Goal: Information Seeking & Learning: Find specific fact

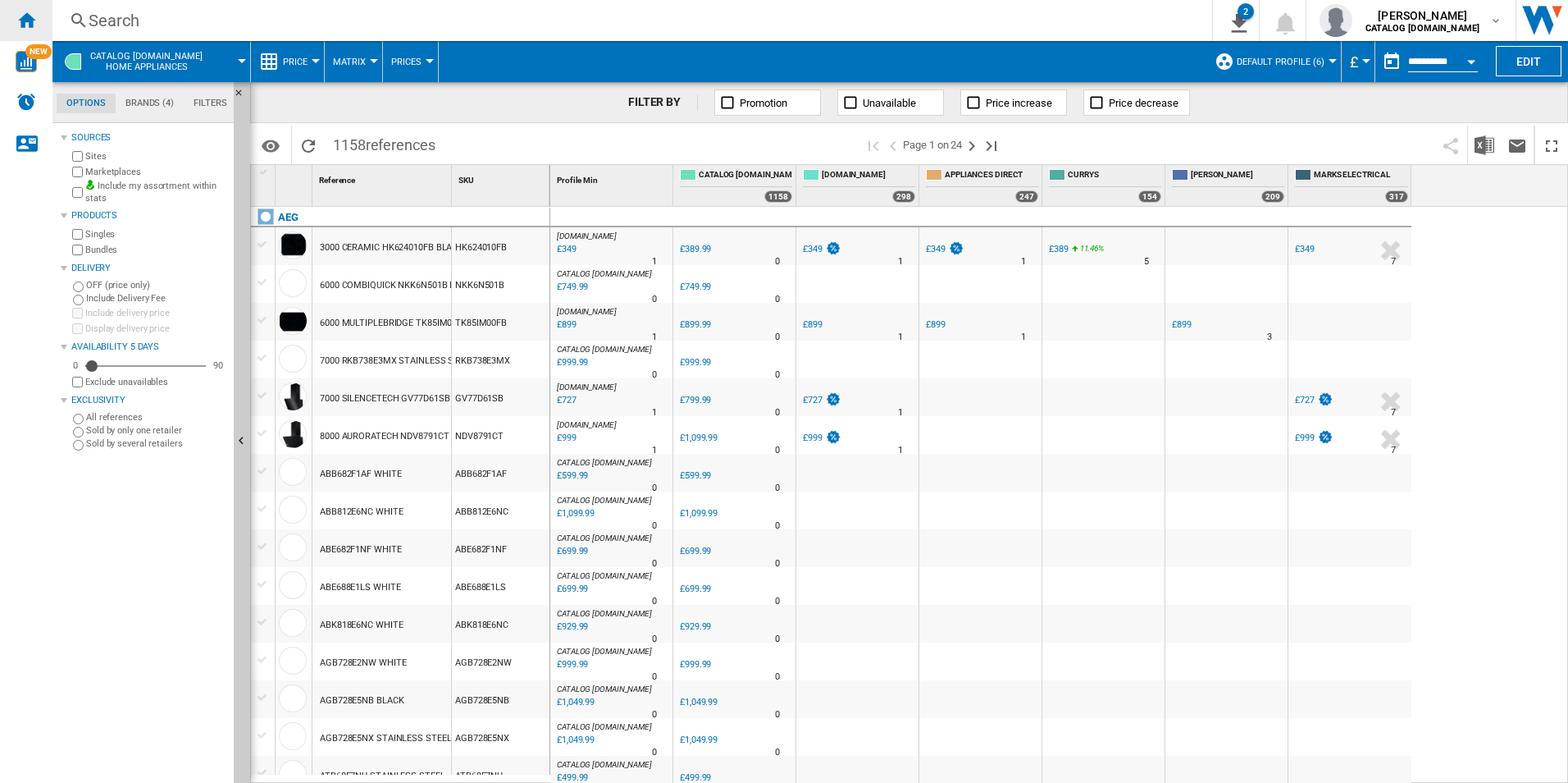
click at [25, 13] on ng-md-icon "Home" at bounding box center [26, 19] width 19 height 19
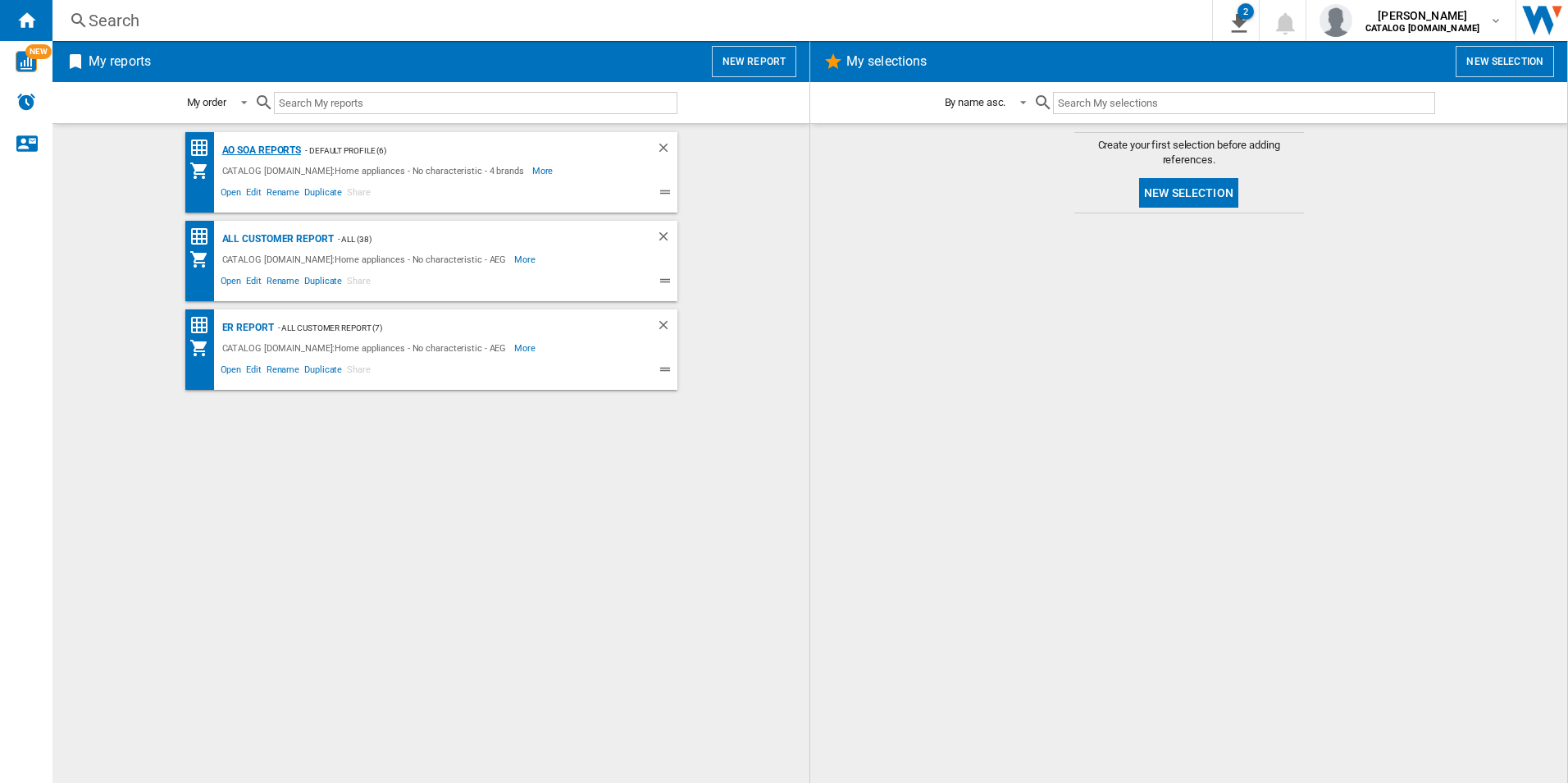
click at [255, 147] on div "AO SOA Reports" at bounding box center [259, 151] width 83 height 20
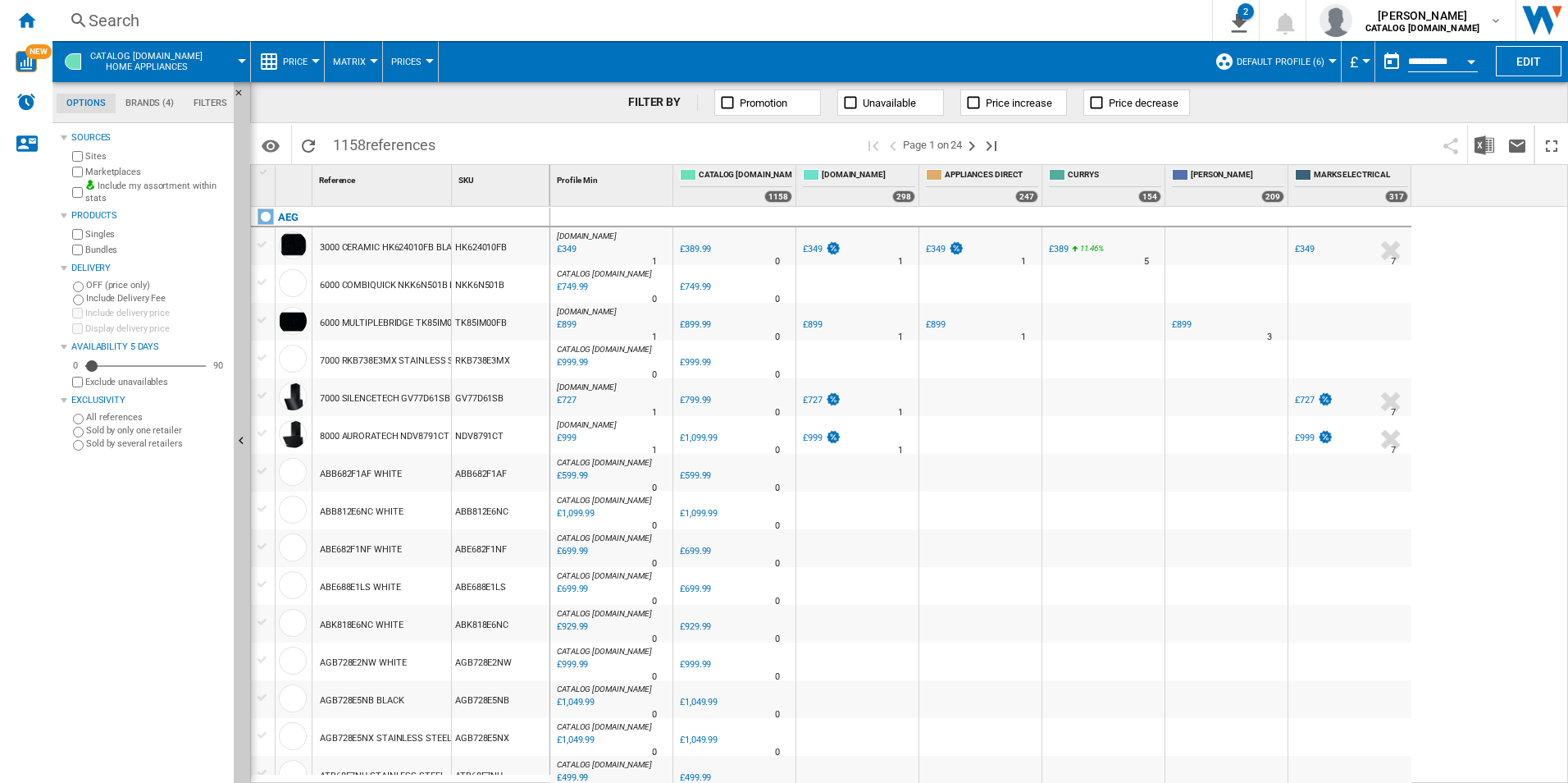
click at [583, 14] on div "Search" at bounding box center [629, 20] width 1081 height 23
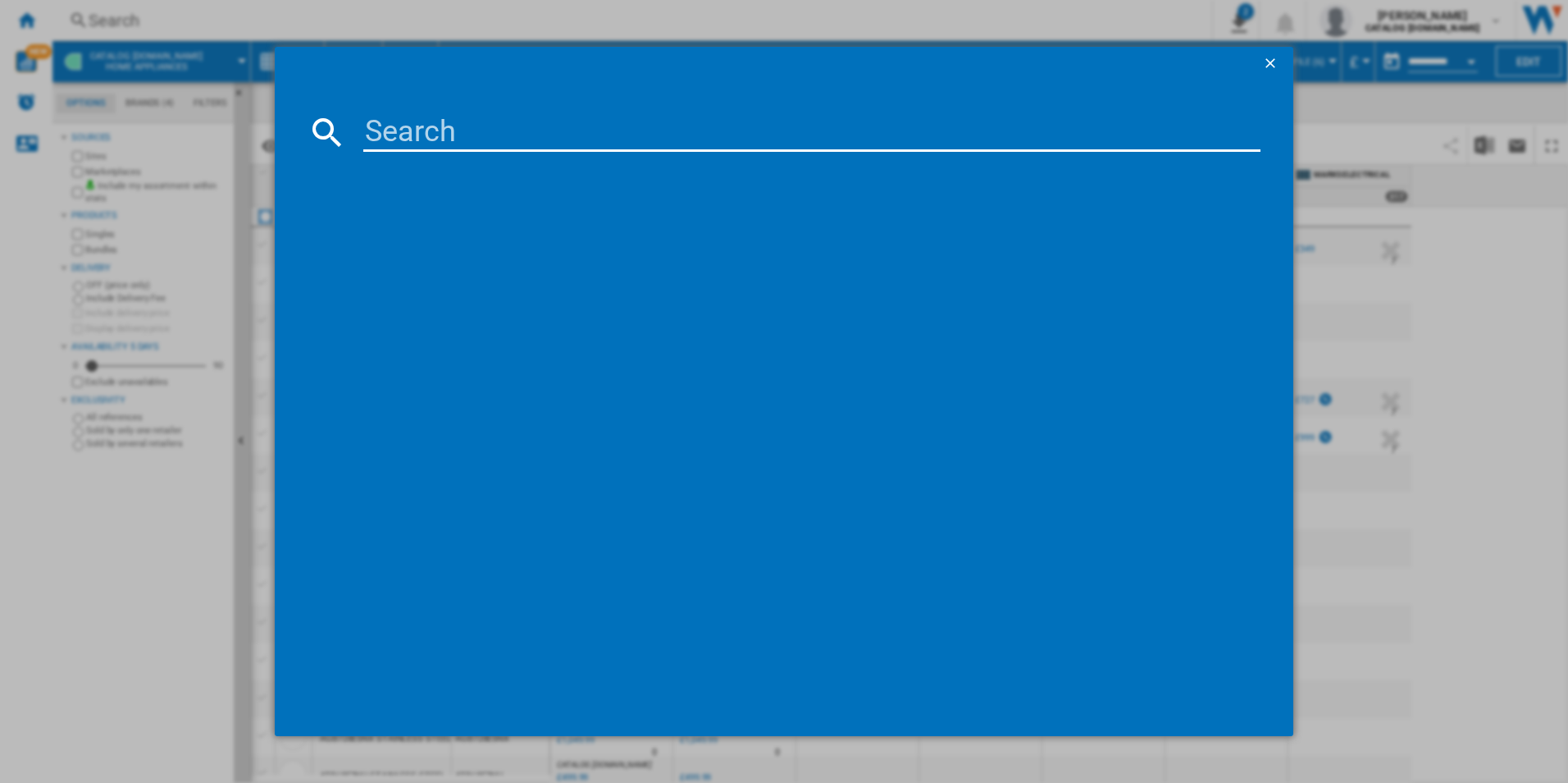
click at [535, 129] on input at bounding box center [812, 132] width 898 height 40
type input "HGX64200SB"
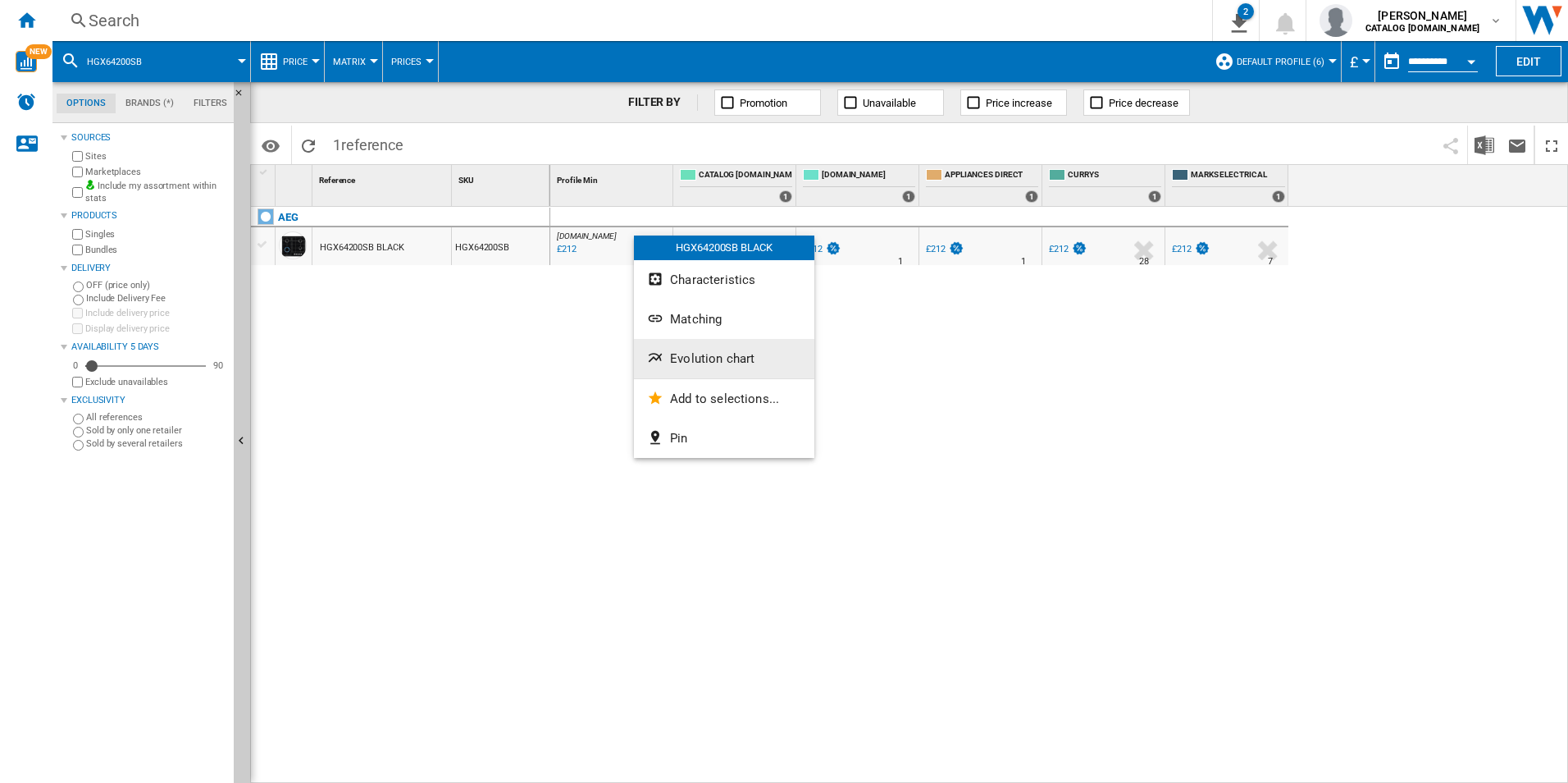
click at [726, 357] on span "Evolution chart" at bounding box center [712, 358] width 84 height 15
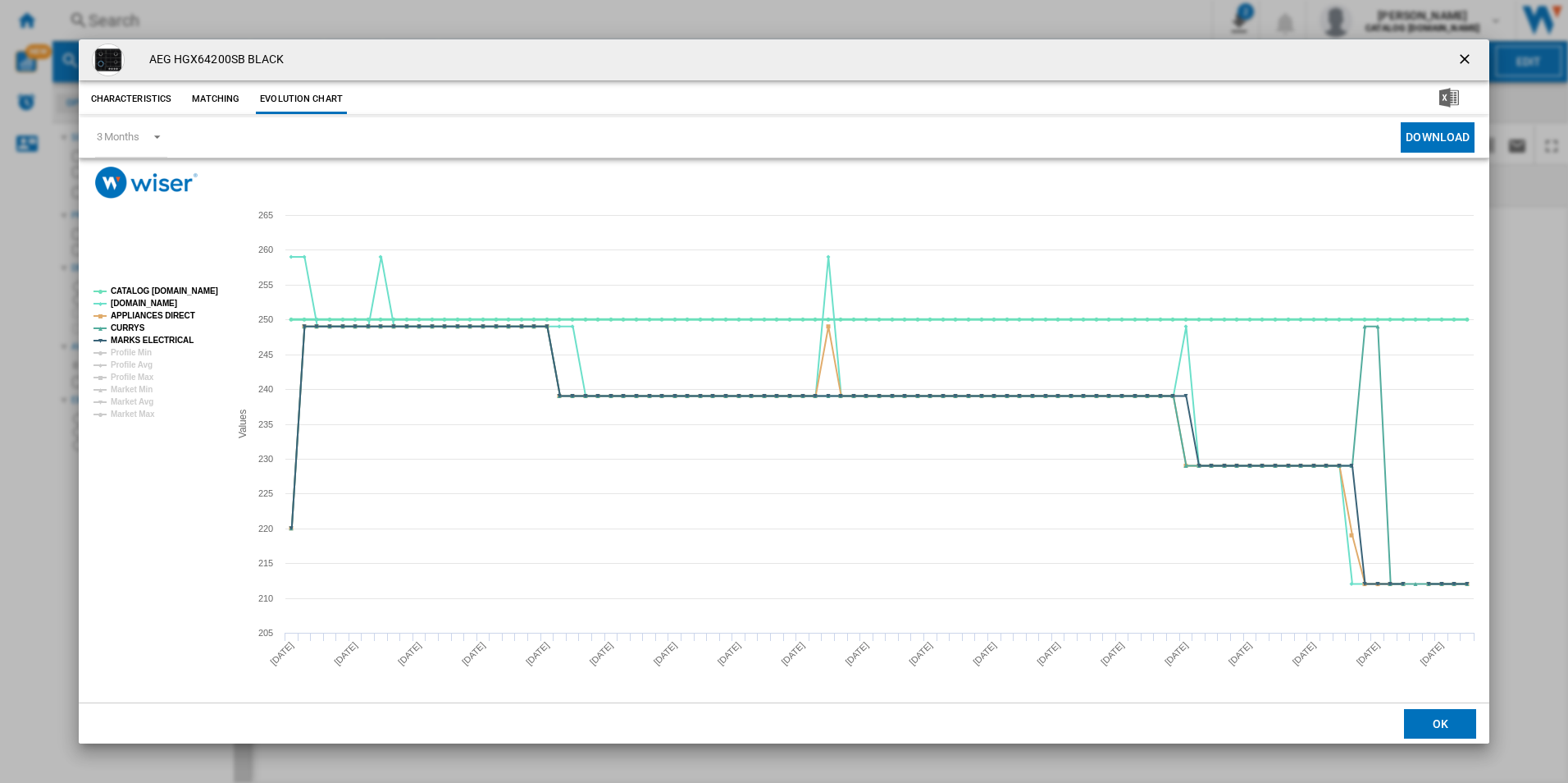
click at [177, 288] on tspan "CATALOG [DOMAIN_NAME]" at bounding box center [165, 290] width 108 height 9
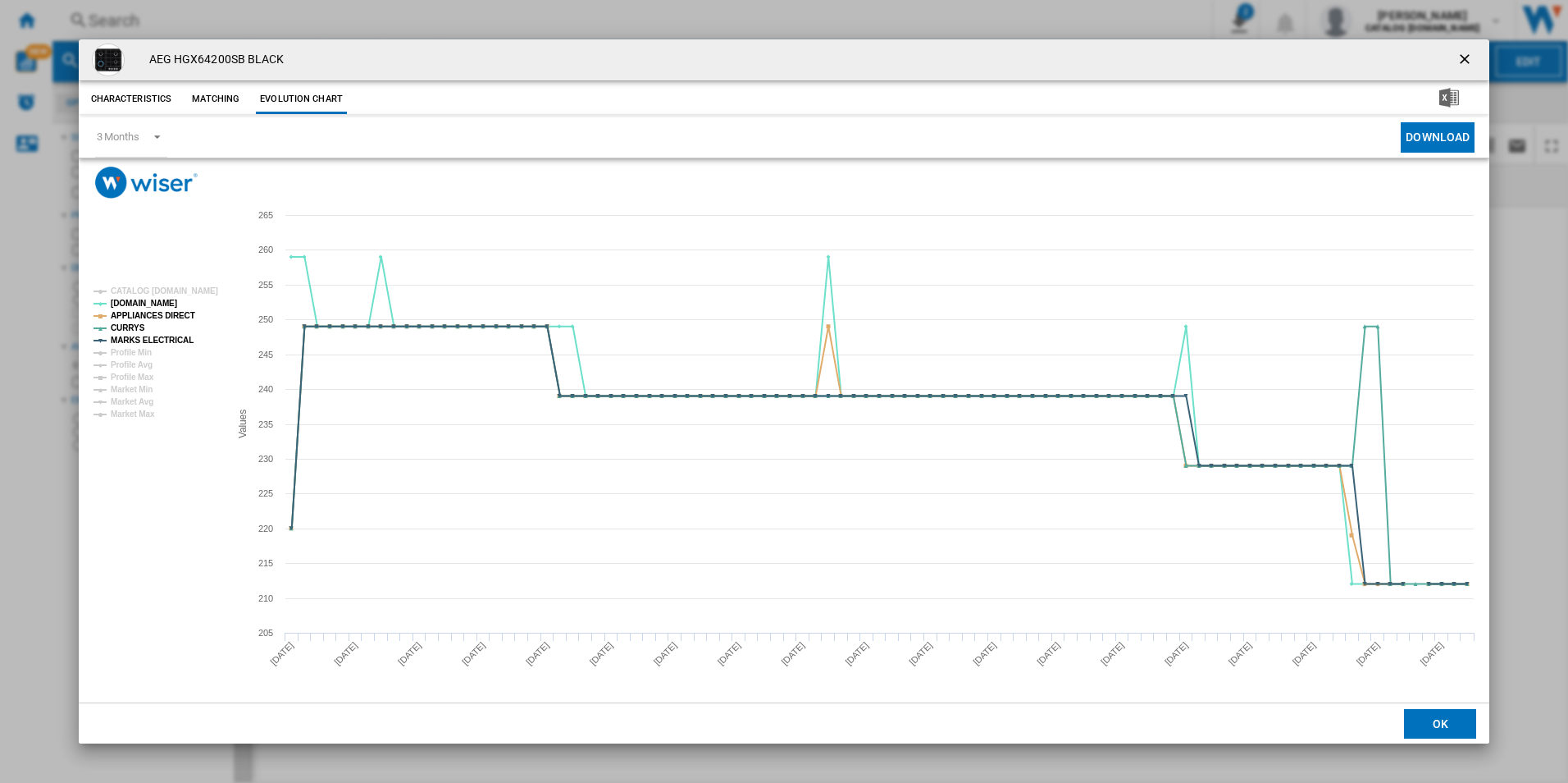
click at [1466, 56] on ng-md-icon "getI18NText('BUTTONS.CLOSE_DIALOG')" at bounding box center [1465, 60] width 19 height 19
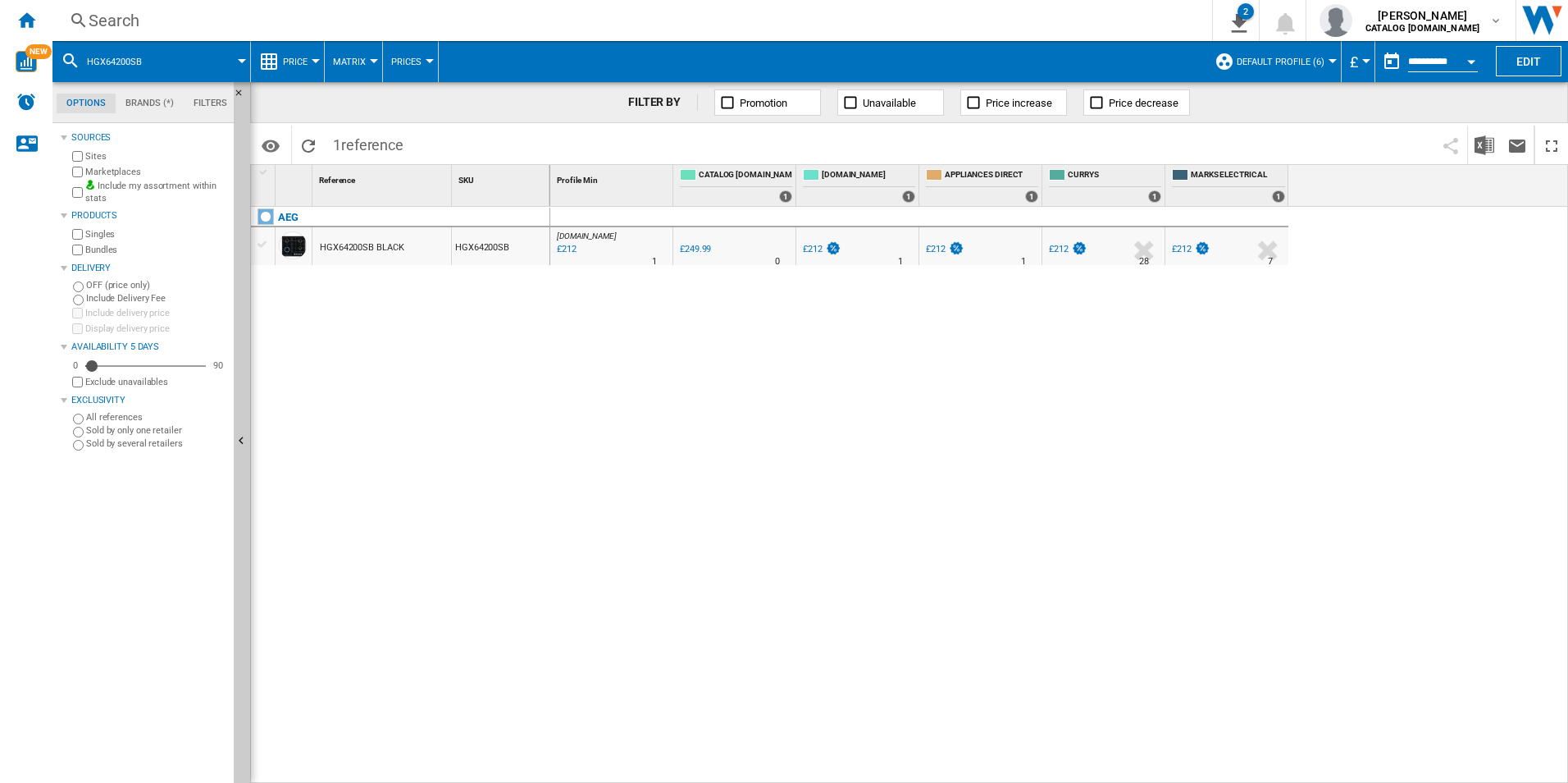
click at [926, 23] on div "Search" at bounding box center [629, 20] width 1081 height 23
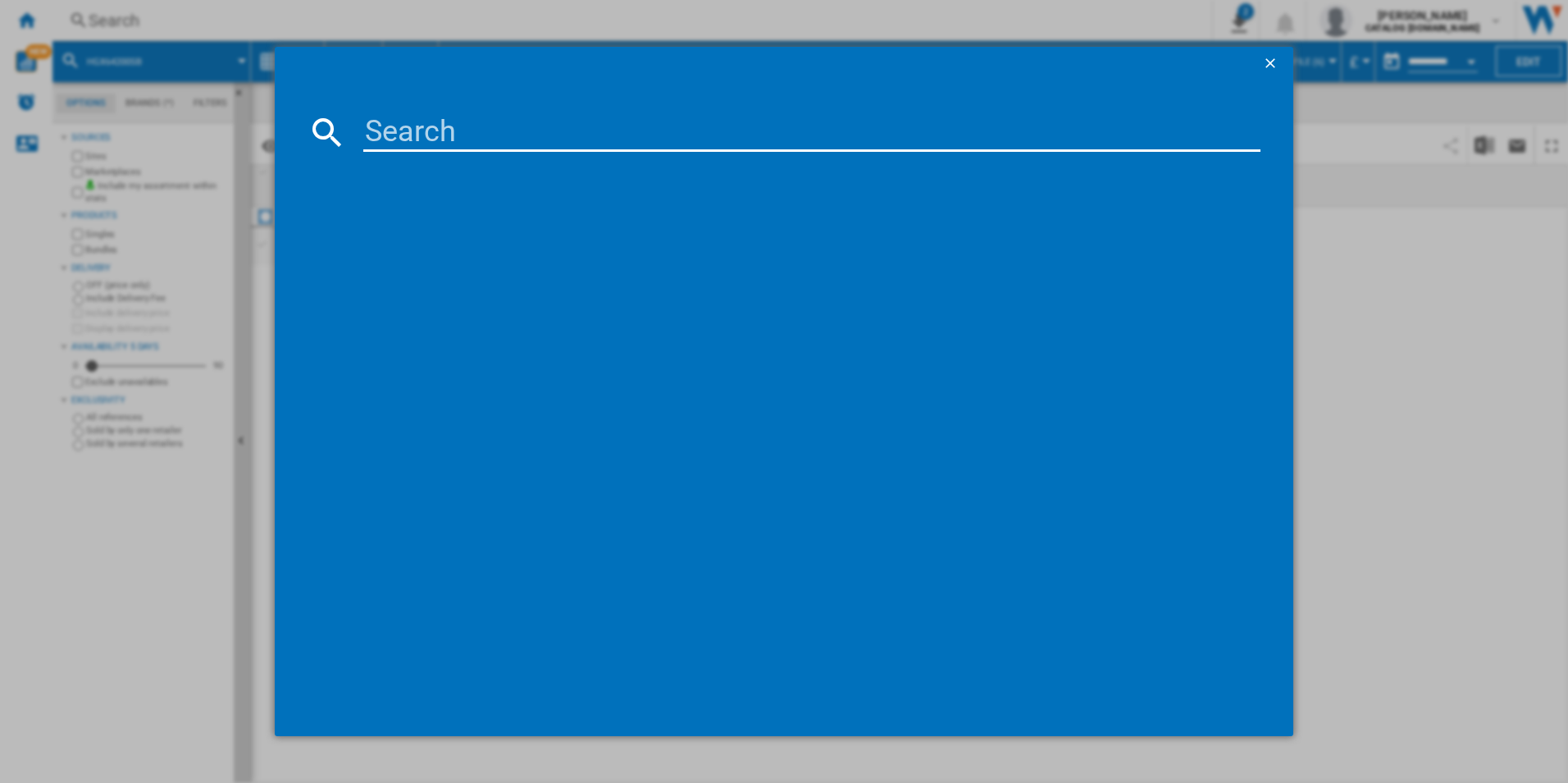
type input "DEB331010M"
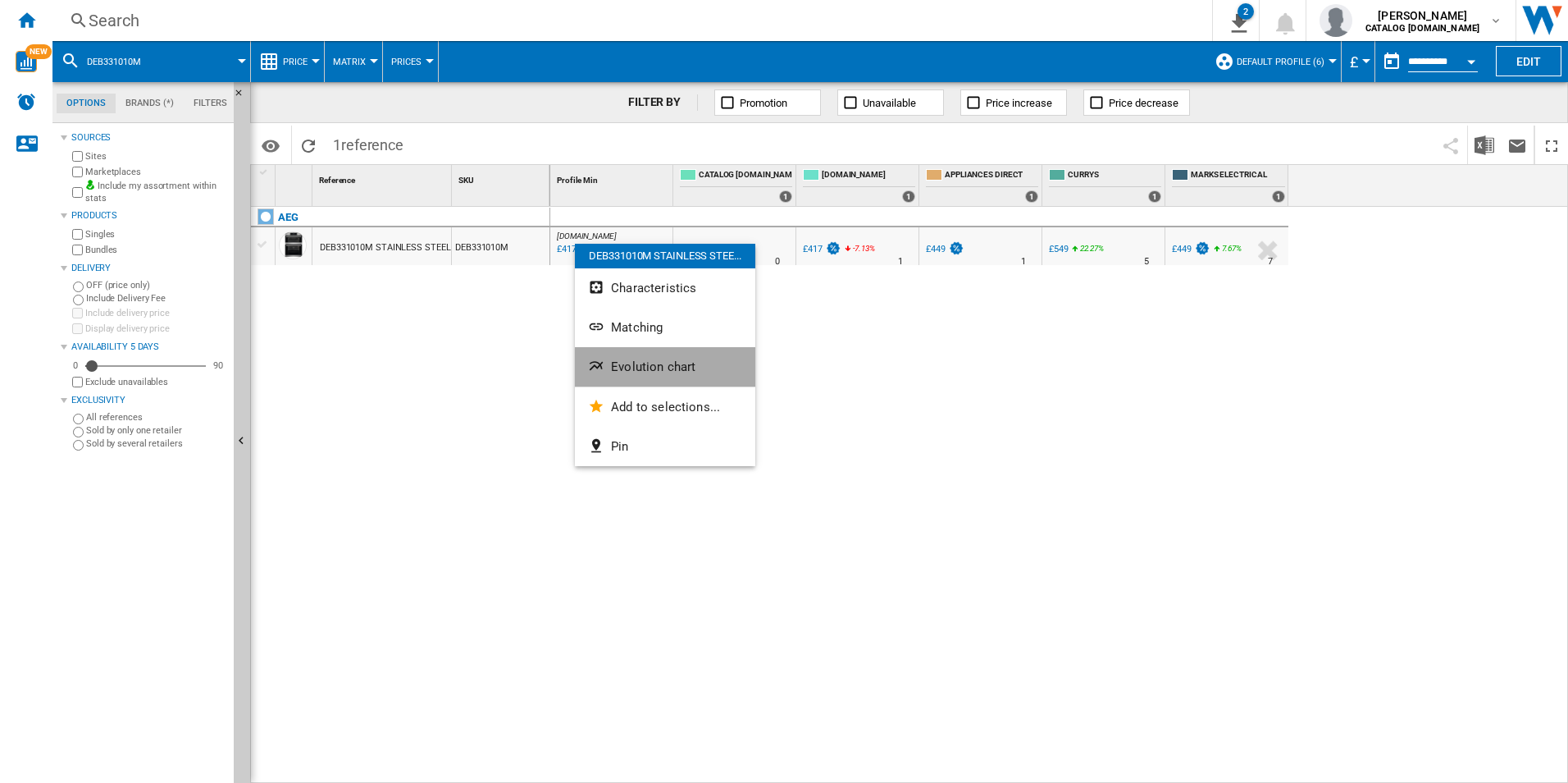
click at [672, 347] on button "Evolution chart" at bounding box center [665, 367] width 181 height 40
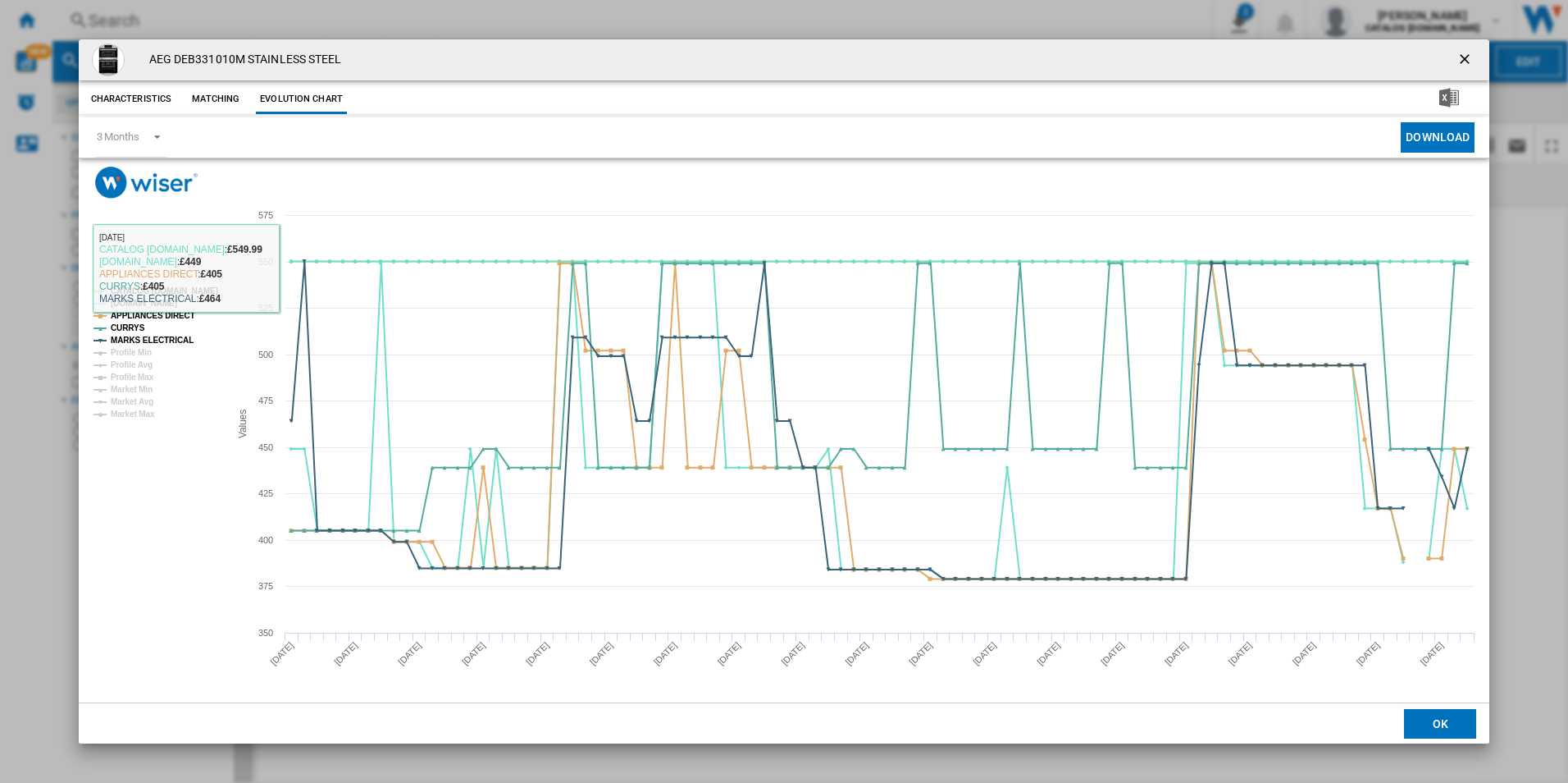
click at [182, 297] on rect "Product popup" at bounding box center [155, 353] width 136 height 145
click at [183, 293] on tspan "CATALOG [DOMAIN_NAME]" at bounding box center [165, 290] width 108 height 9
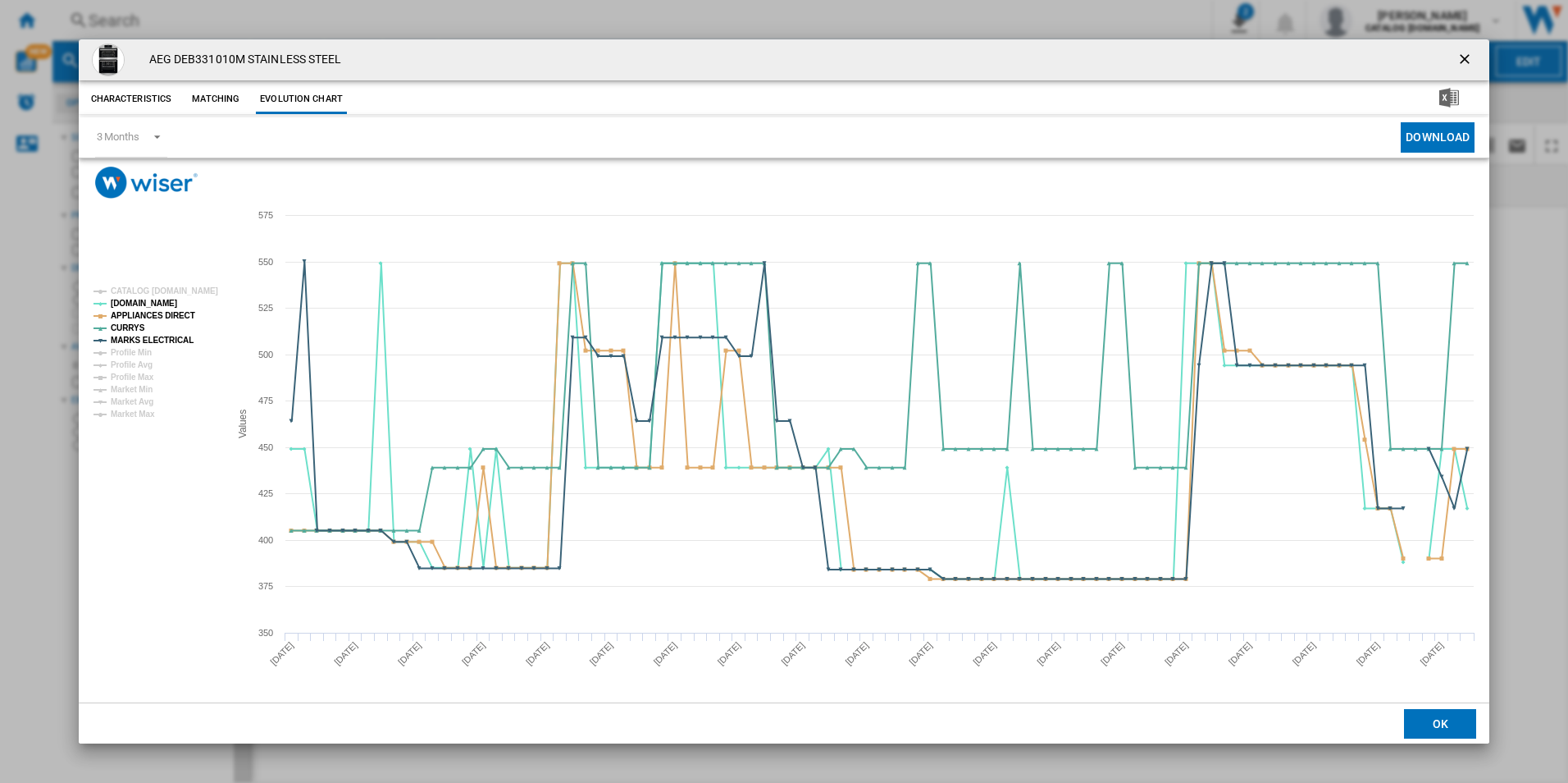
click at [1476, 53] on ng-md-icon "getI18NText('BUTTONS.CLOSE_DIALOG')" at bounding box center [1465, 60] width 19 height 19
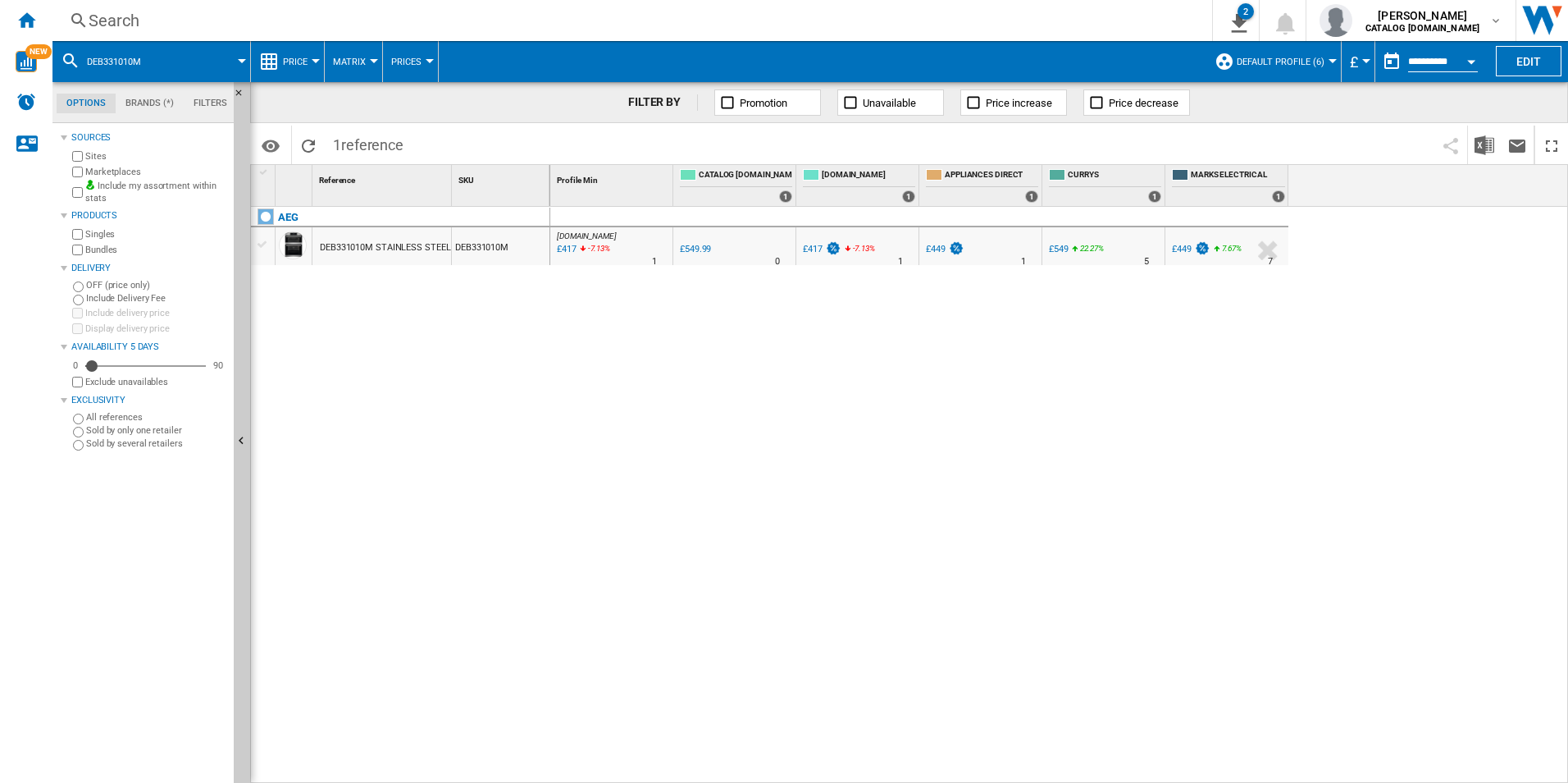
click at [1057, 24] on div "Search" at bounding box center [629, 20] width 1081 height 23
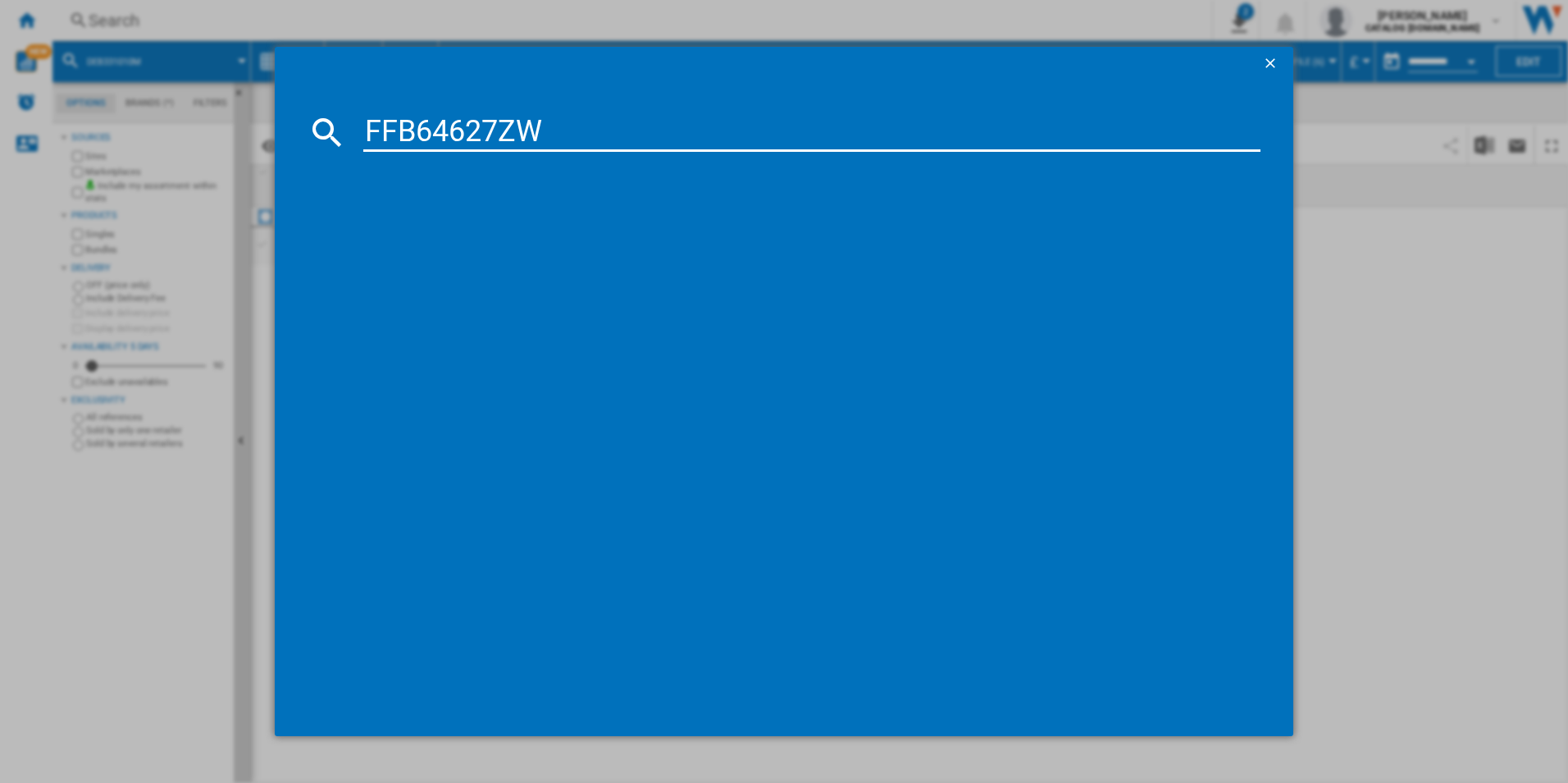
type input "FFB64627ZW"
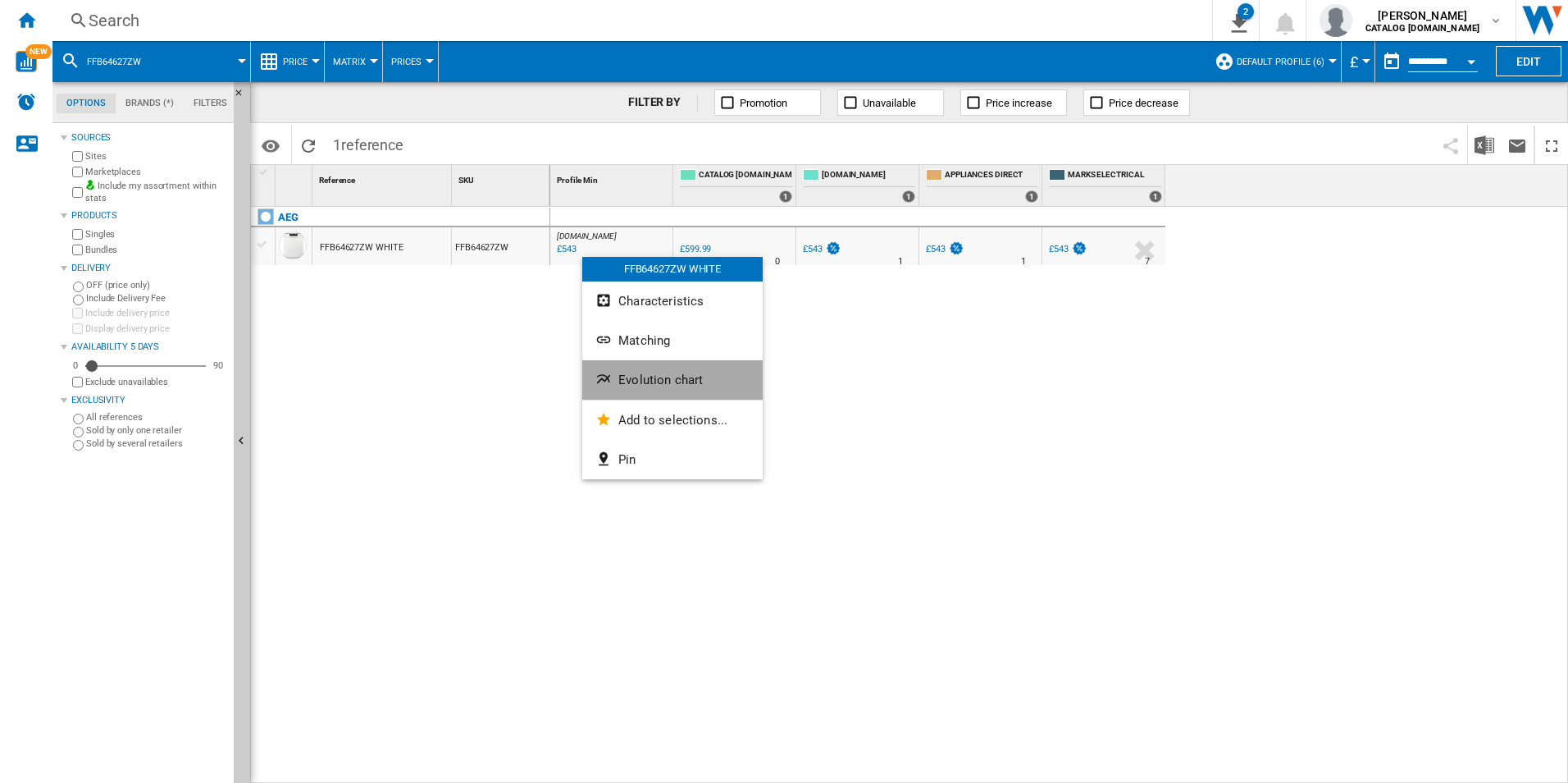
click at [677, 373] on span "Evolution chart" at bounding box center [660, 380] width 84 height 15
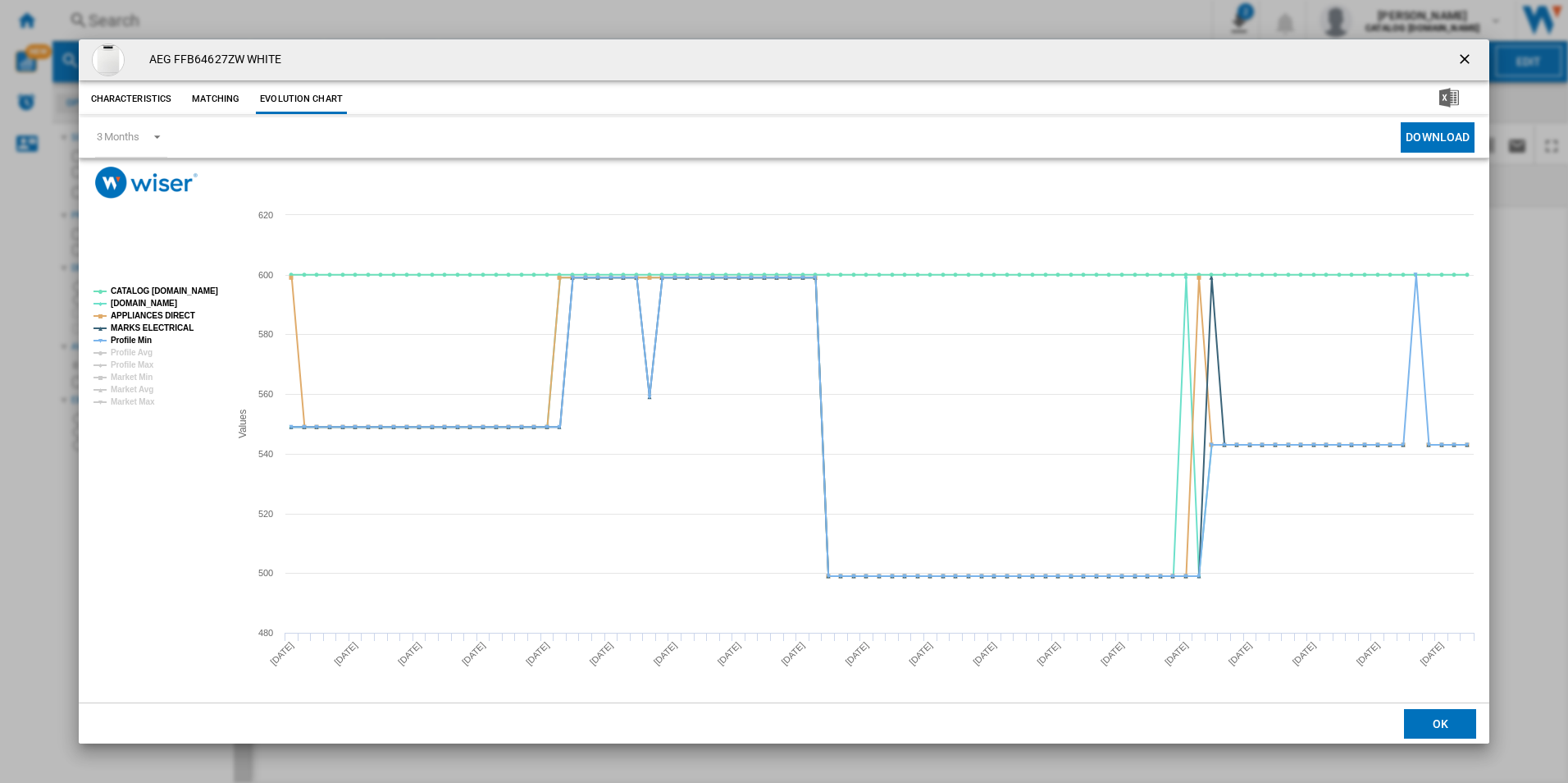
click at [165, 281] on rect "Product popup" at bounding box center [155, 347] width 136 height 132
click at [166, 286] on tspan "CATALOG [DOMAIN_NAME]" at bounding box center [165, 290] width 108 height 9
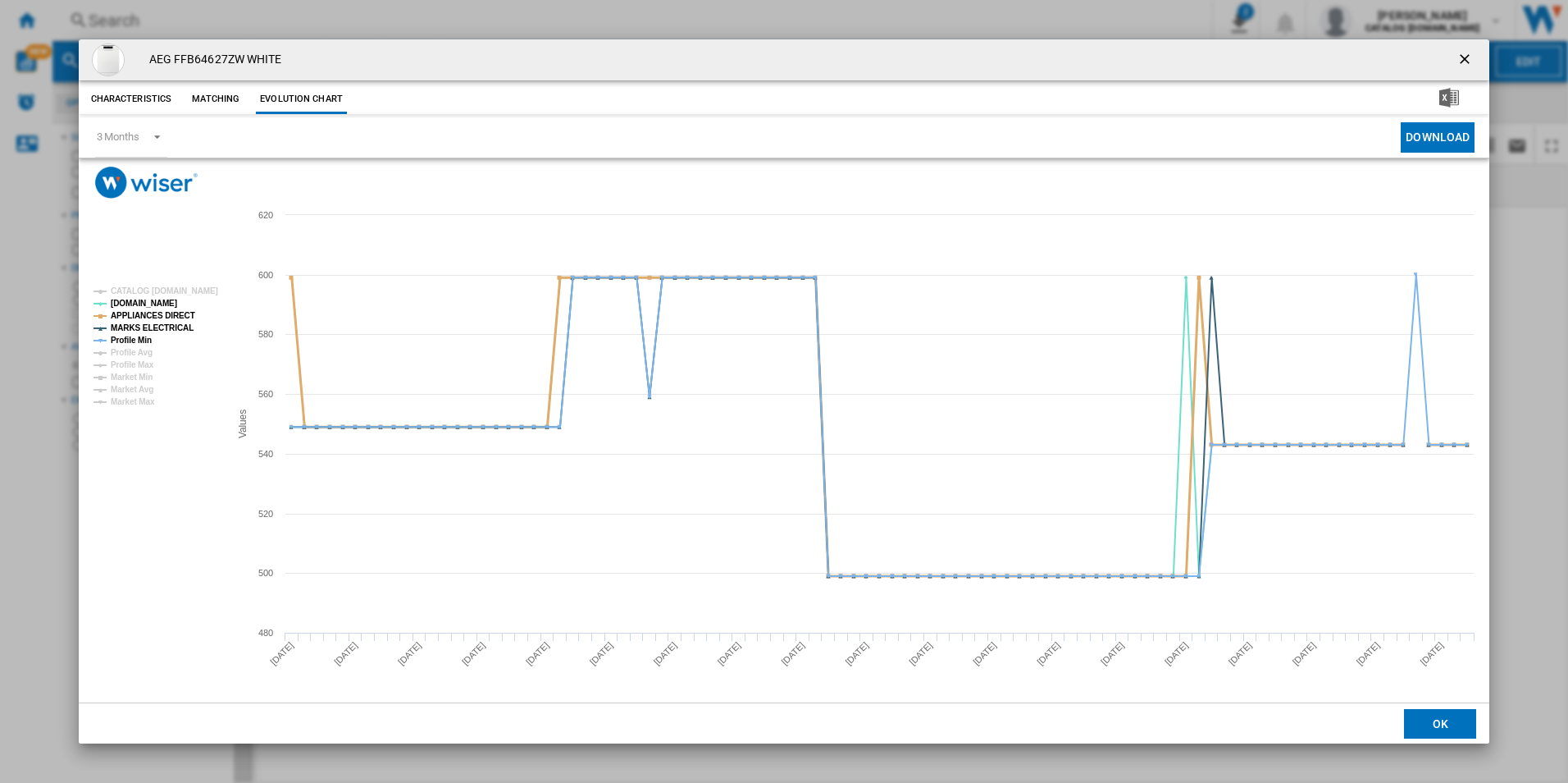
click at [172, 316] on tspan "APPLIANCES DIRECT" at bounding box center [153, 315] width 84 height 9
click at [172, 317] on tspan "APPLIANCES DIRECT" at bounding box center [153, 315] width 84 height 9
click at [170, 323] on tspan "MARKS ELECTRICAL" at bounding box center [152, 327] width 83 height 9
click at [179, 319] on tspan "APPLIANCES DIRECT" at bounding box center [153, 315] width 84 height 9
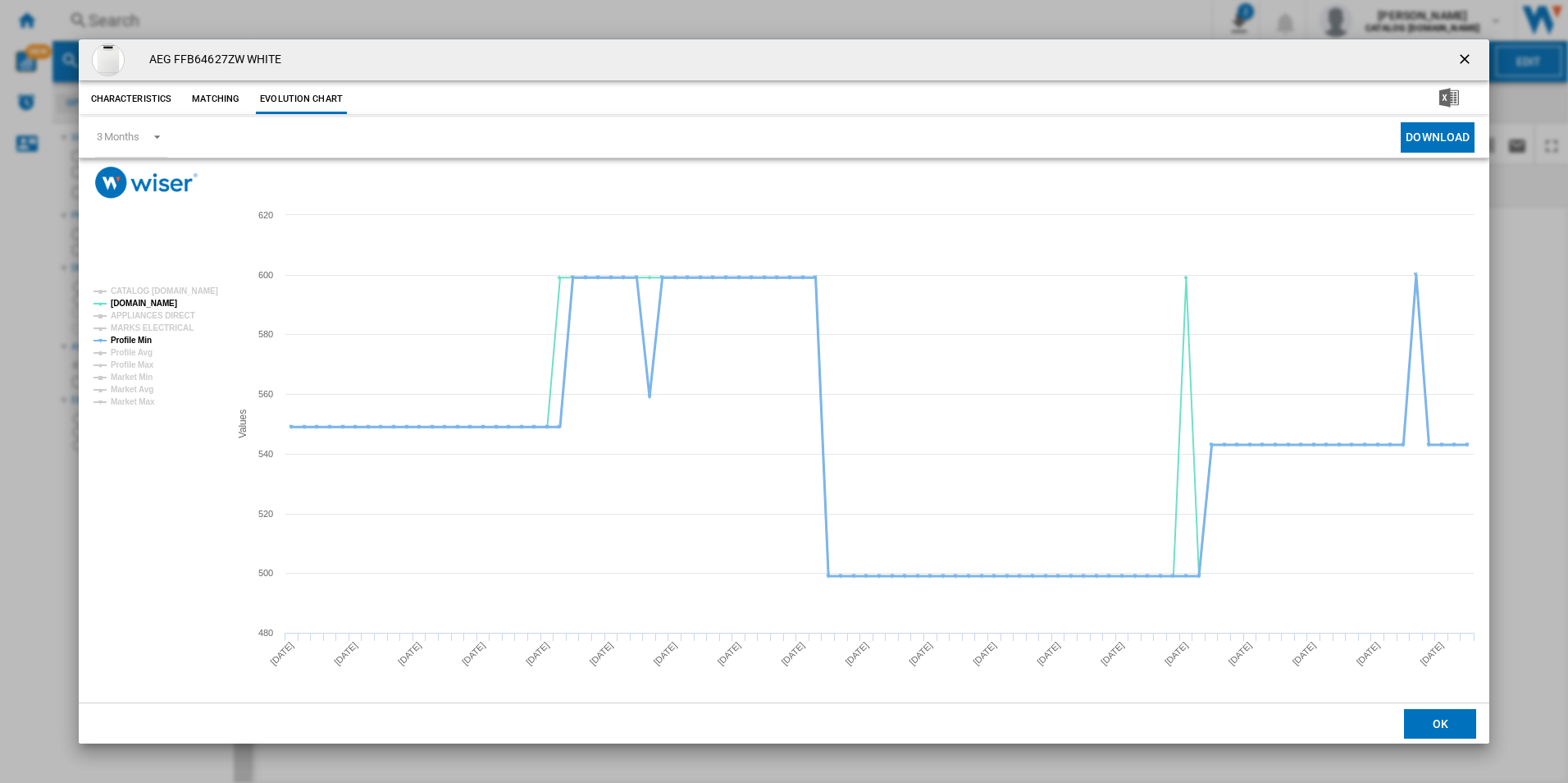
click at [138, 339] on tspan "Profile Min" at bounding box center [131, 340] width 41 height 9
drag, startPoint x: 1465, startPoint y: 51, endPoint x: 1282, endPoint y: 68, distance: 183.8
click at [1465, 51] on ng-md-icon "getI18NText('BUTTONS.CLOSE_DIALOG')" at bounding box center [1465, 60] width 19 height 19
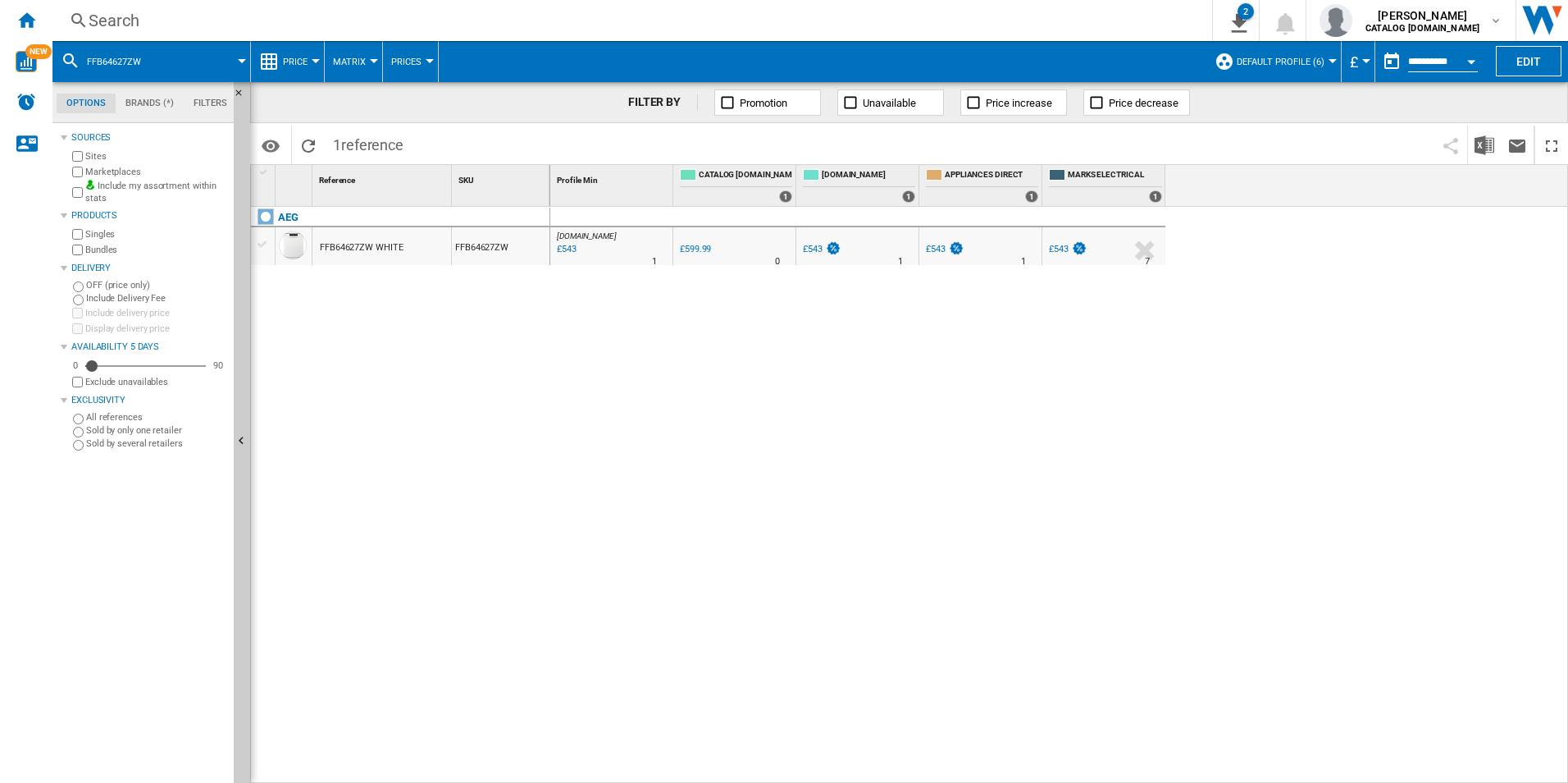
click at [1046, 24] on div "Search" at bounding box center [629, 20] width 1081 height 23
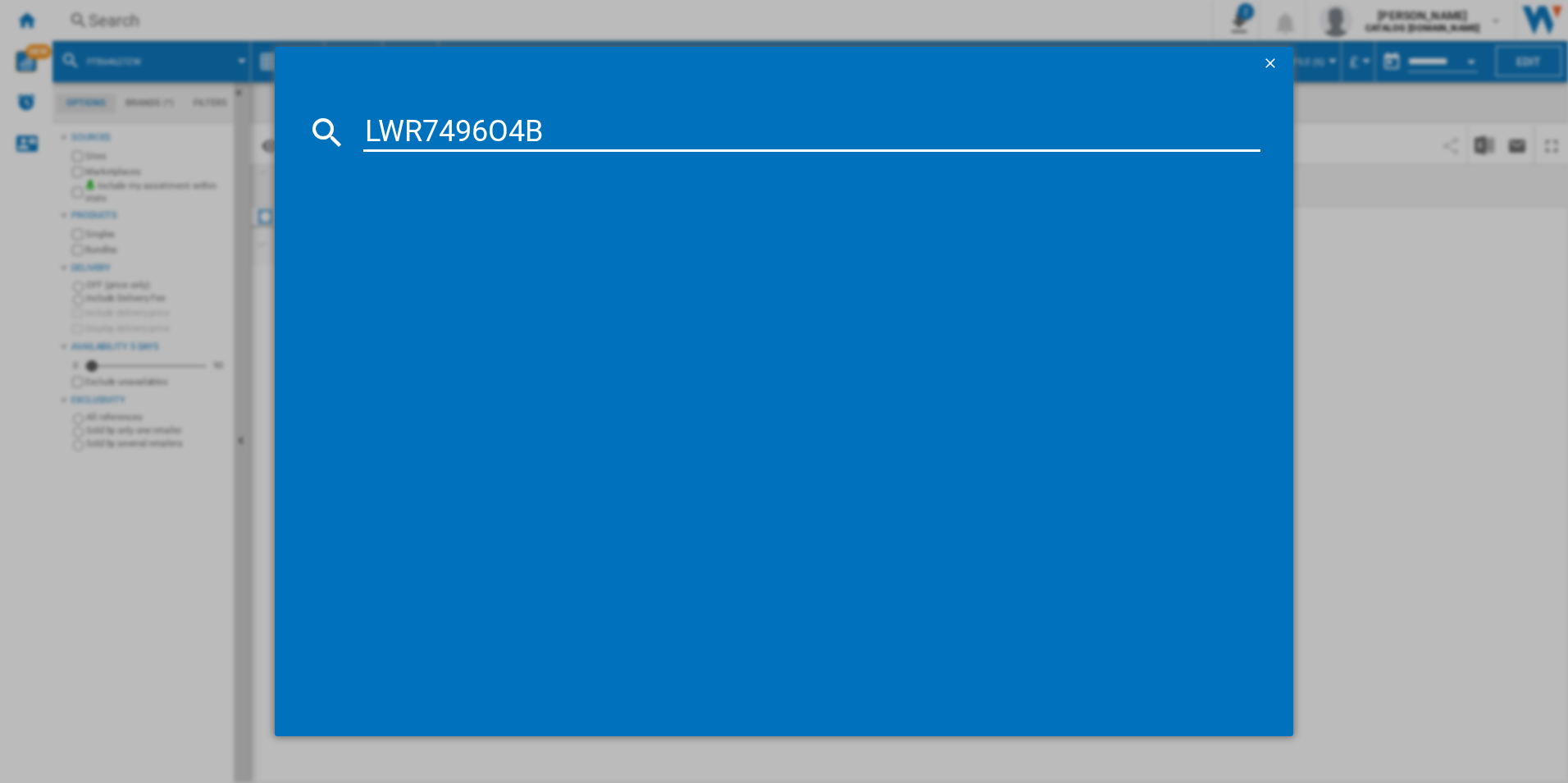
type input "LWR7496O4B"
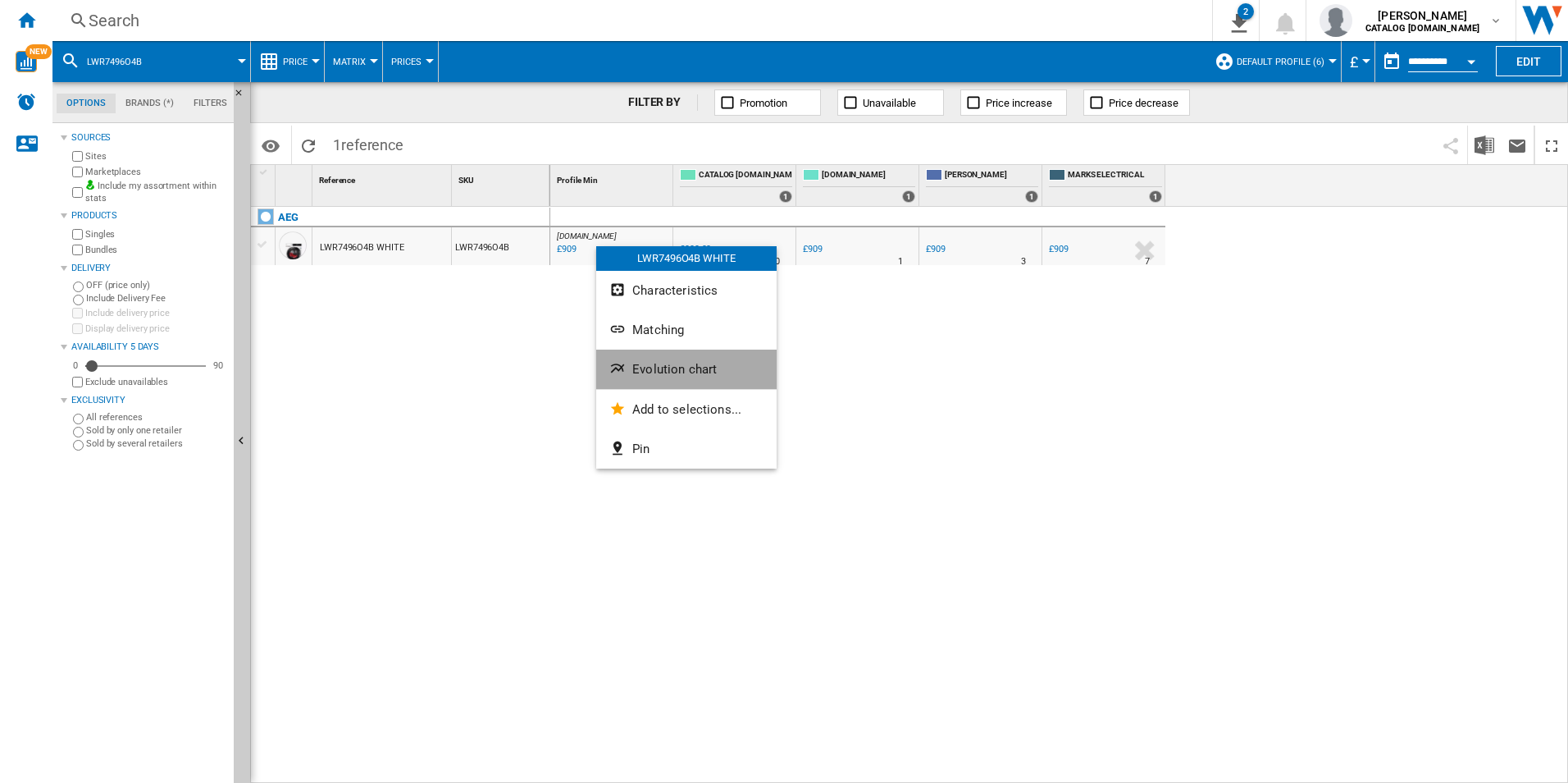
click at [662, 361] on button "Evolution chart" at bounding box center [686, 369] width 181 height 40
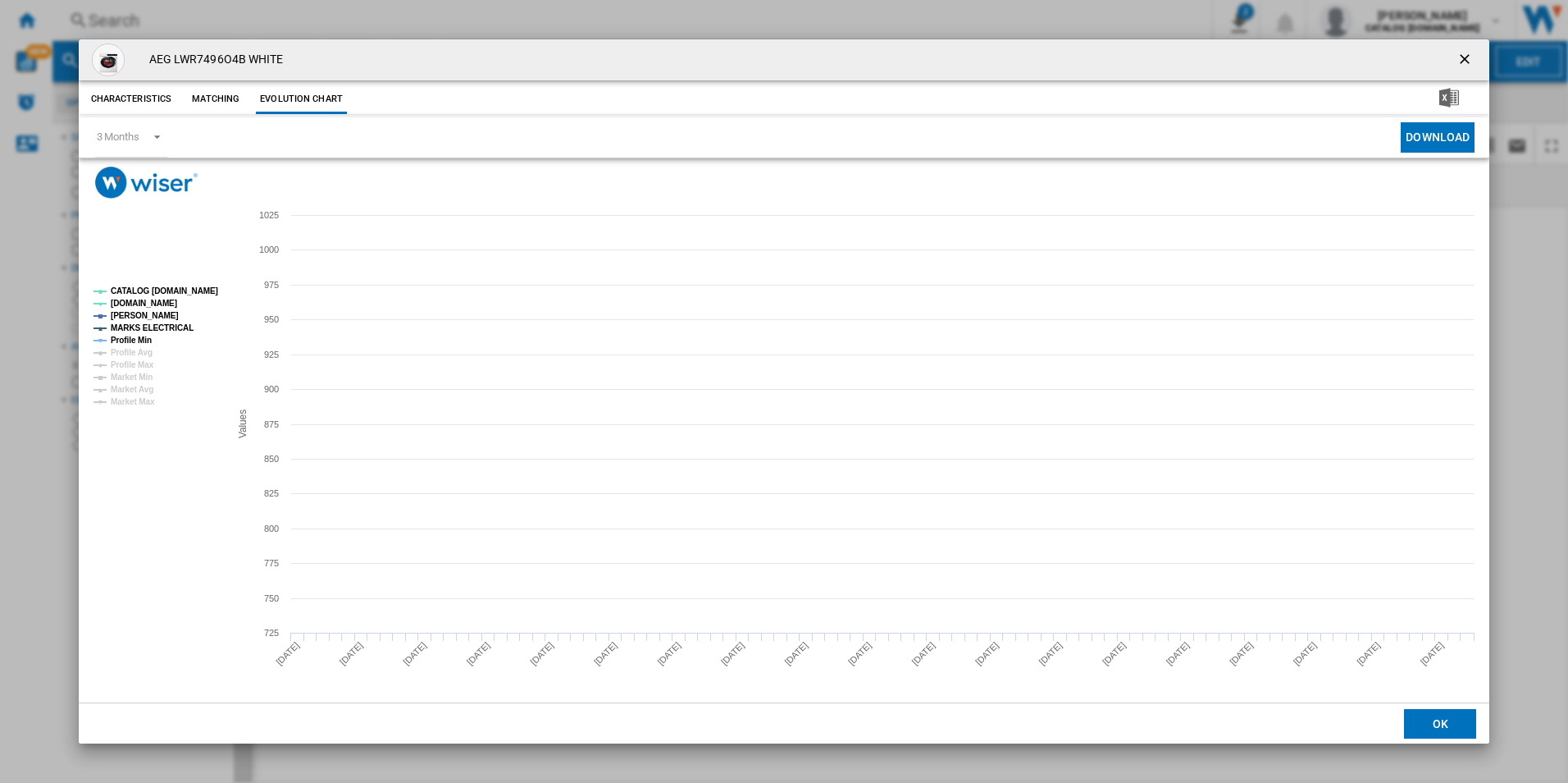
click at [184, 294] on tspan "CATALOG [DOMAIN_NAME]" at bounding box center [165, 290] width 108 height 9
click at [140, 341] on tspan "Profile Min" at bounding box center [131, 340] width 41 height 9
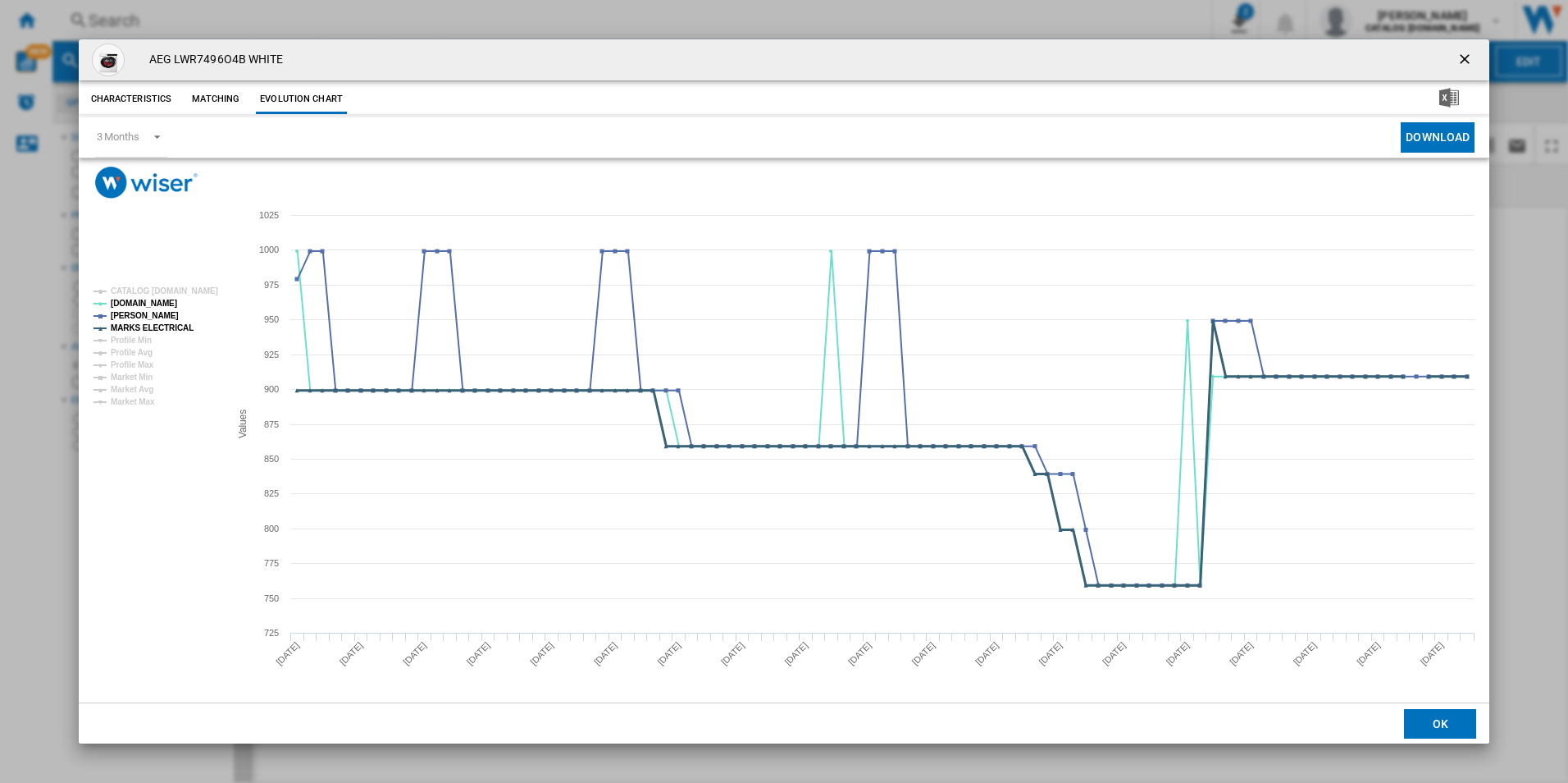
click at [158, 330] on tspan "MARKS ELECTRICAL" at bounding box center [152, 327] width 83 height 9
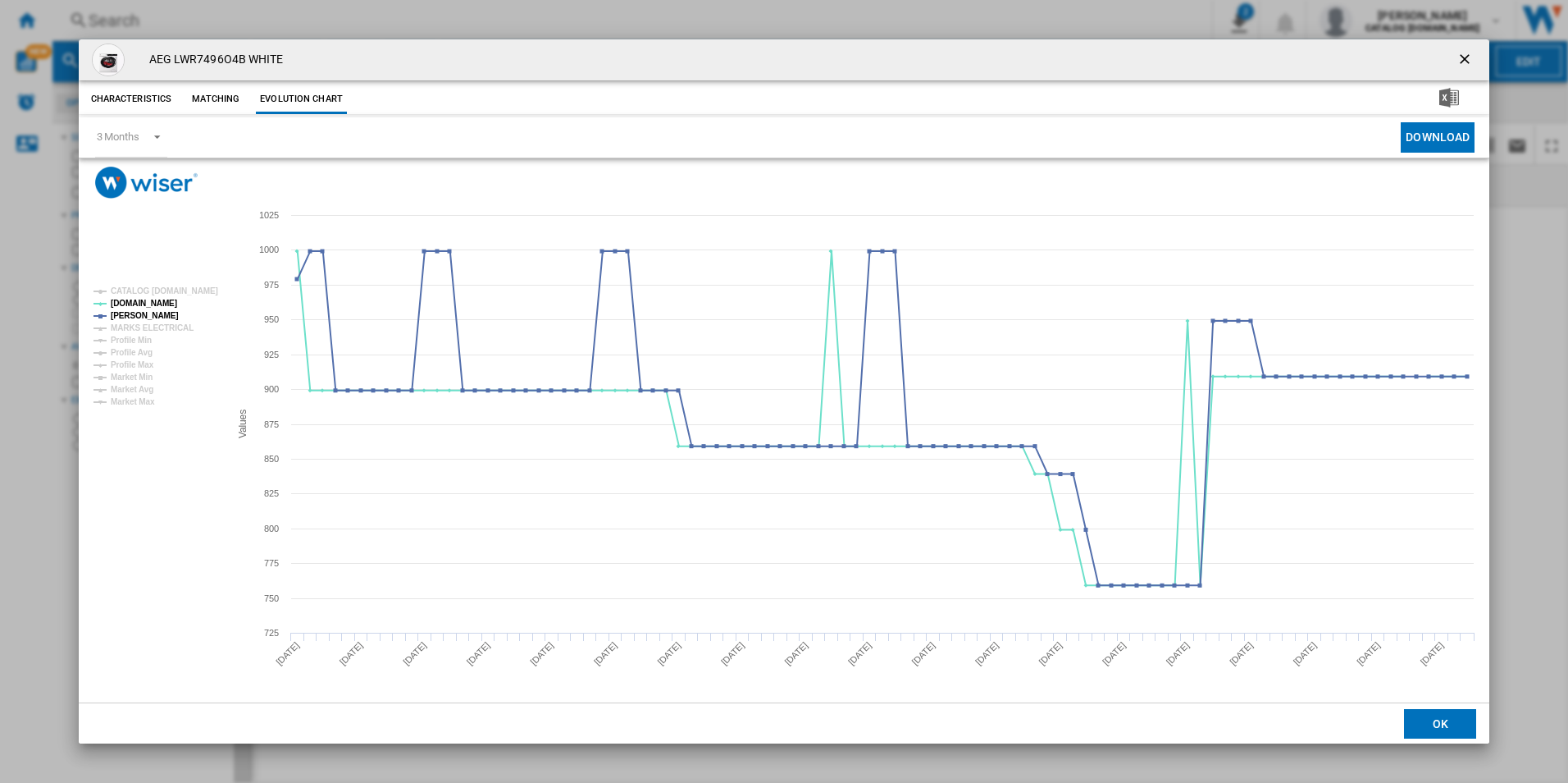
click at [1468, 57] on ng-md-icon "getI18NText('BUTTONS.CLOSE_DIALOG')" at bounding box center [1465, 60] width 19 height 19
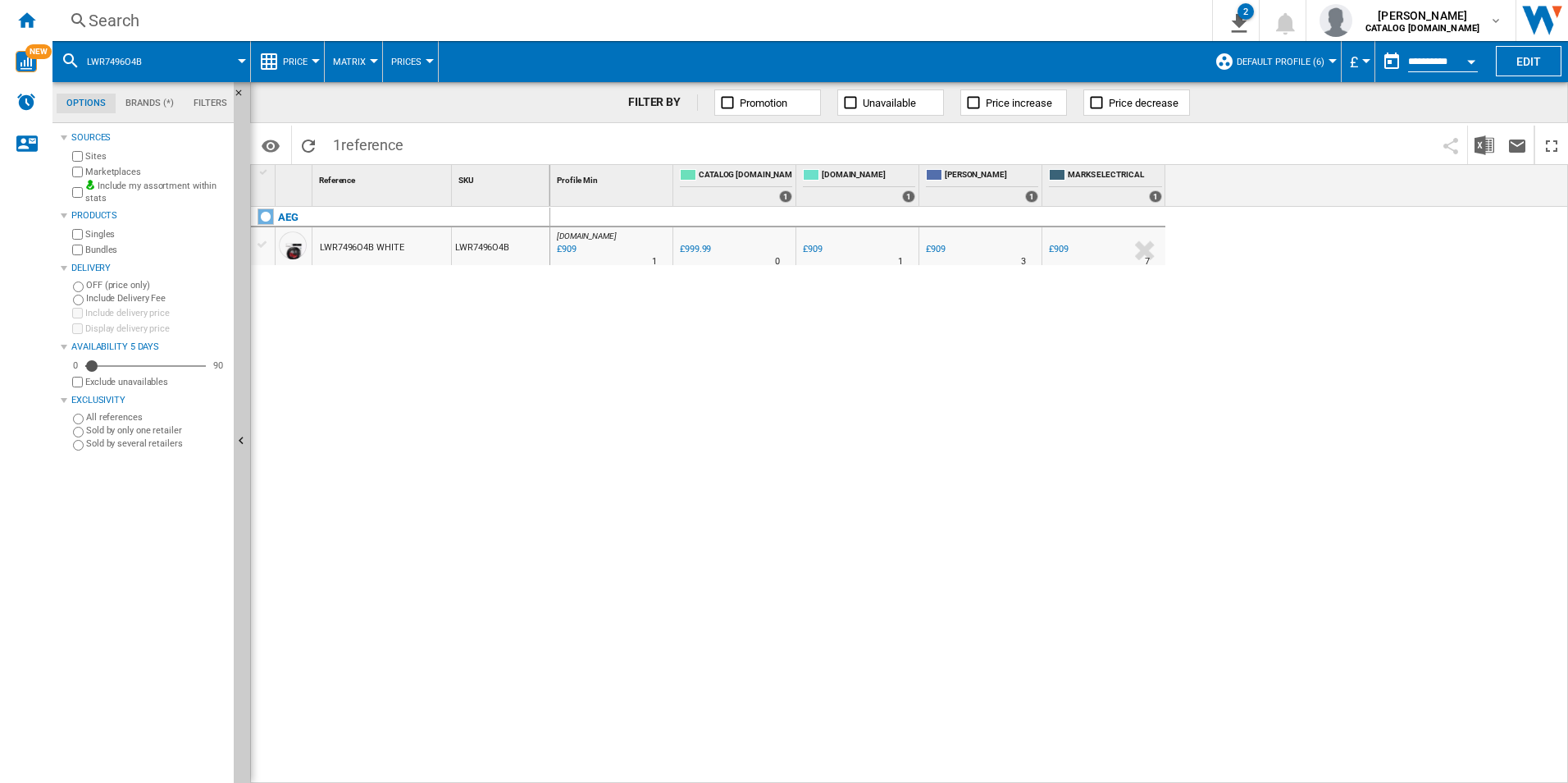
click at [1095, 18] on div "Search" at bounding box center [629, 20] width 1081 height 23
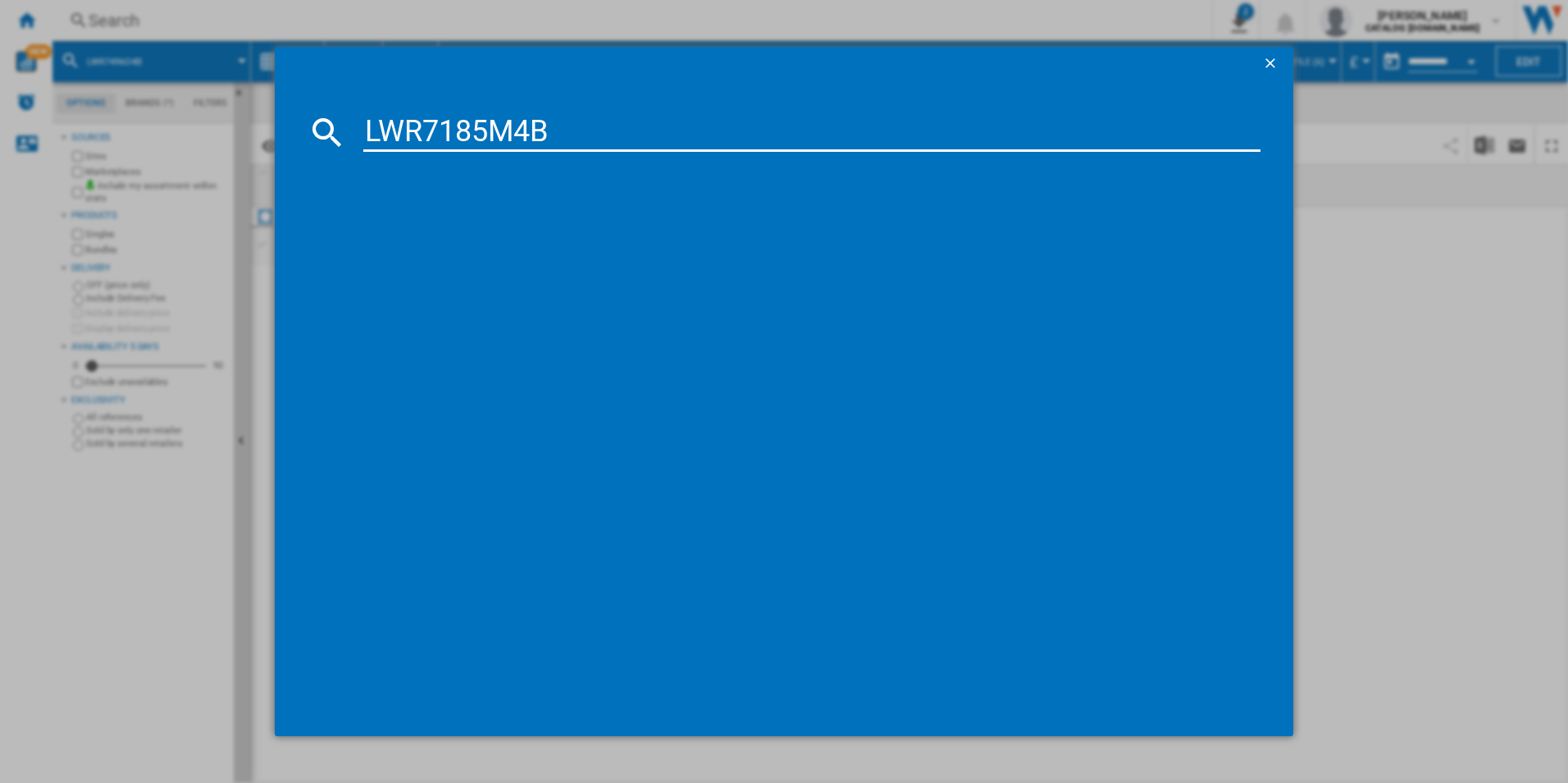
type input "LWR7185M4B"
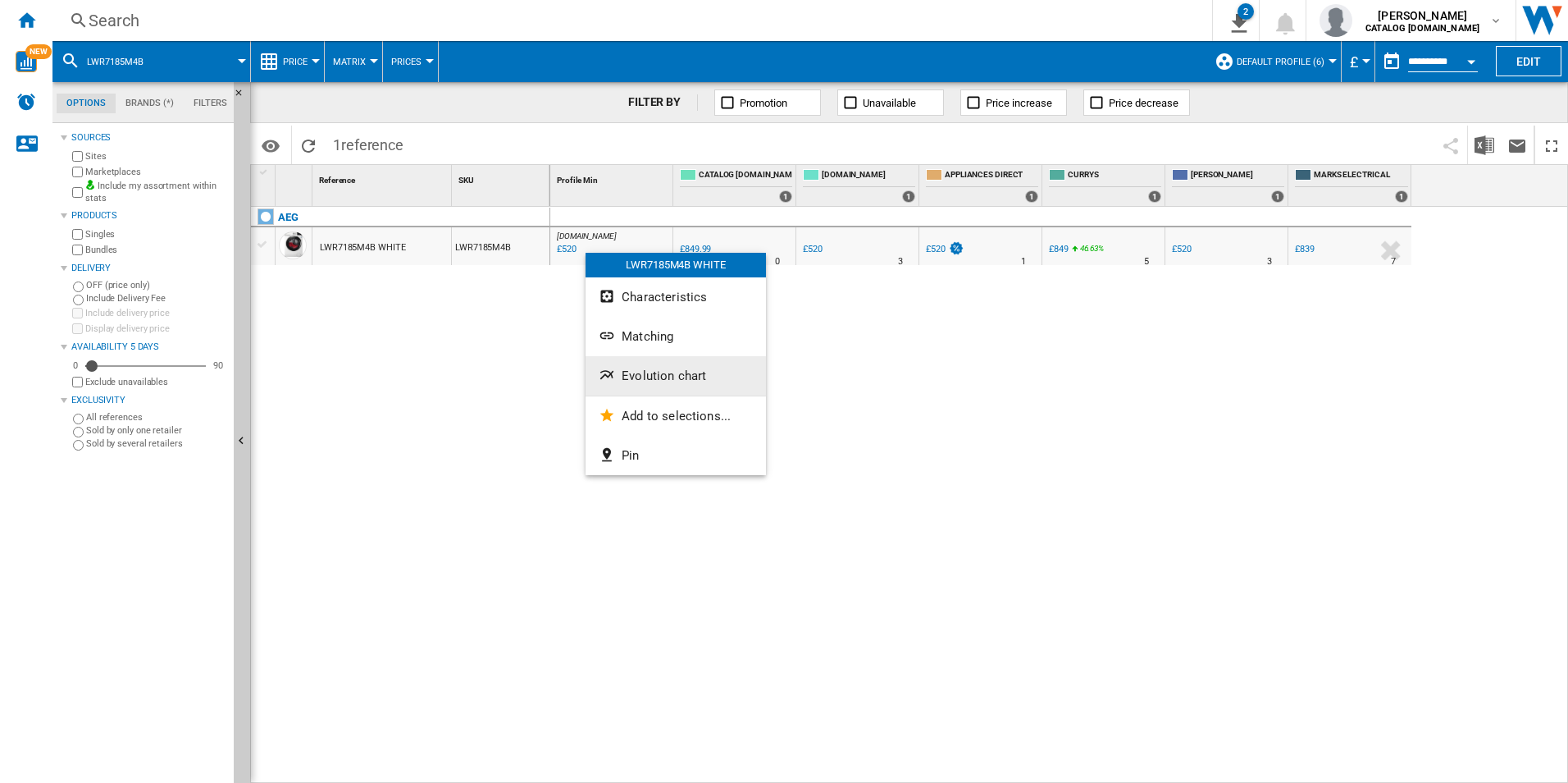
click at [651, 378] on span "Evolution chart" at bounding box center [663, 376] width 84 height 15
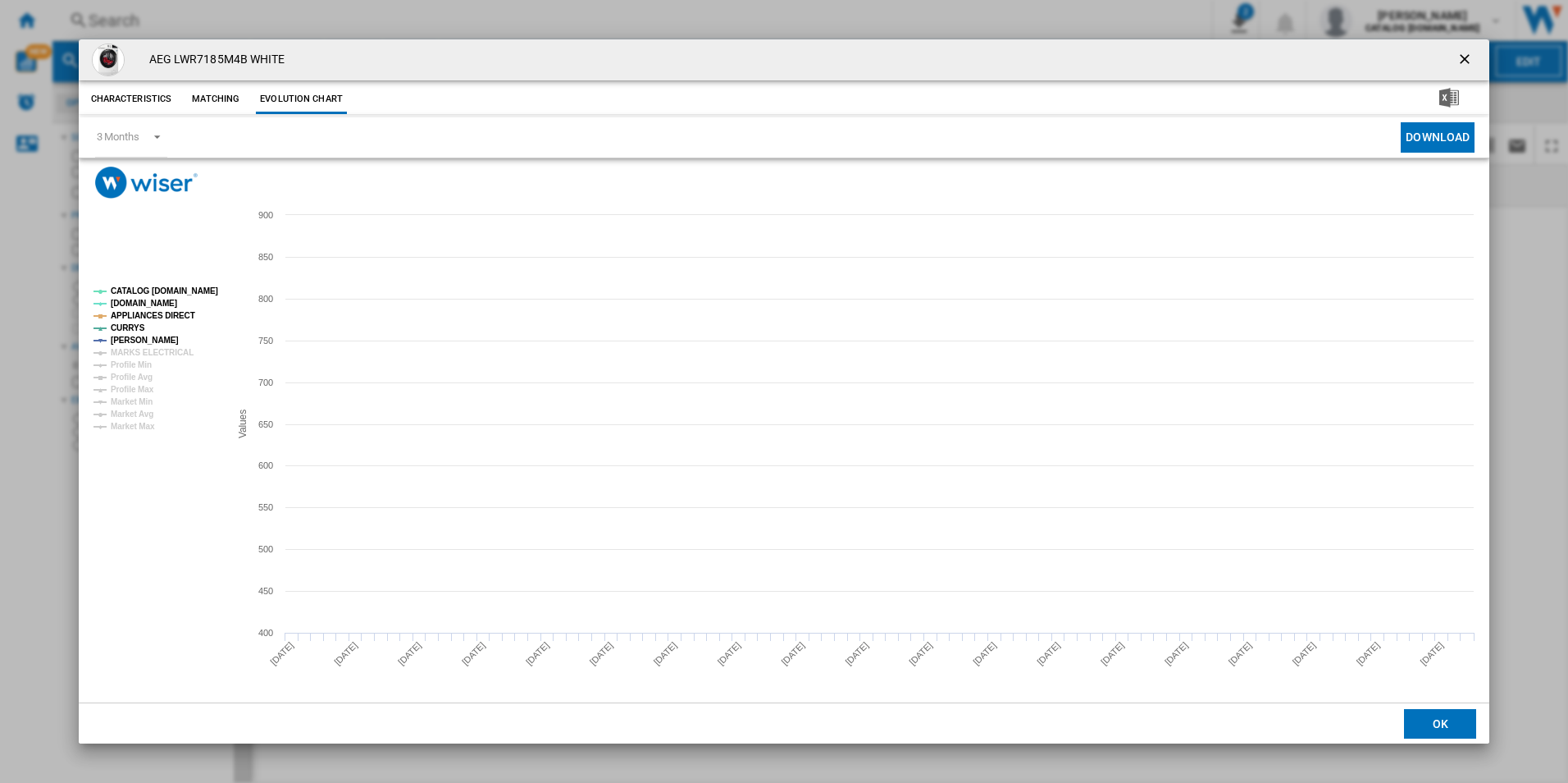
click at [161, 289] on tspan "CATALOG [DOMAIN_NAME]" at bounding box center [165, 290] width 108 height 9
click at [174, 323] on rect "Product popup" at bounding box center [155, 359] width 136 height 156
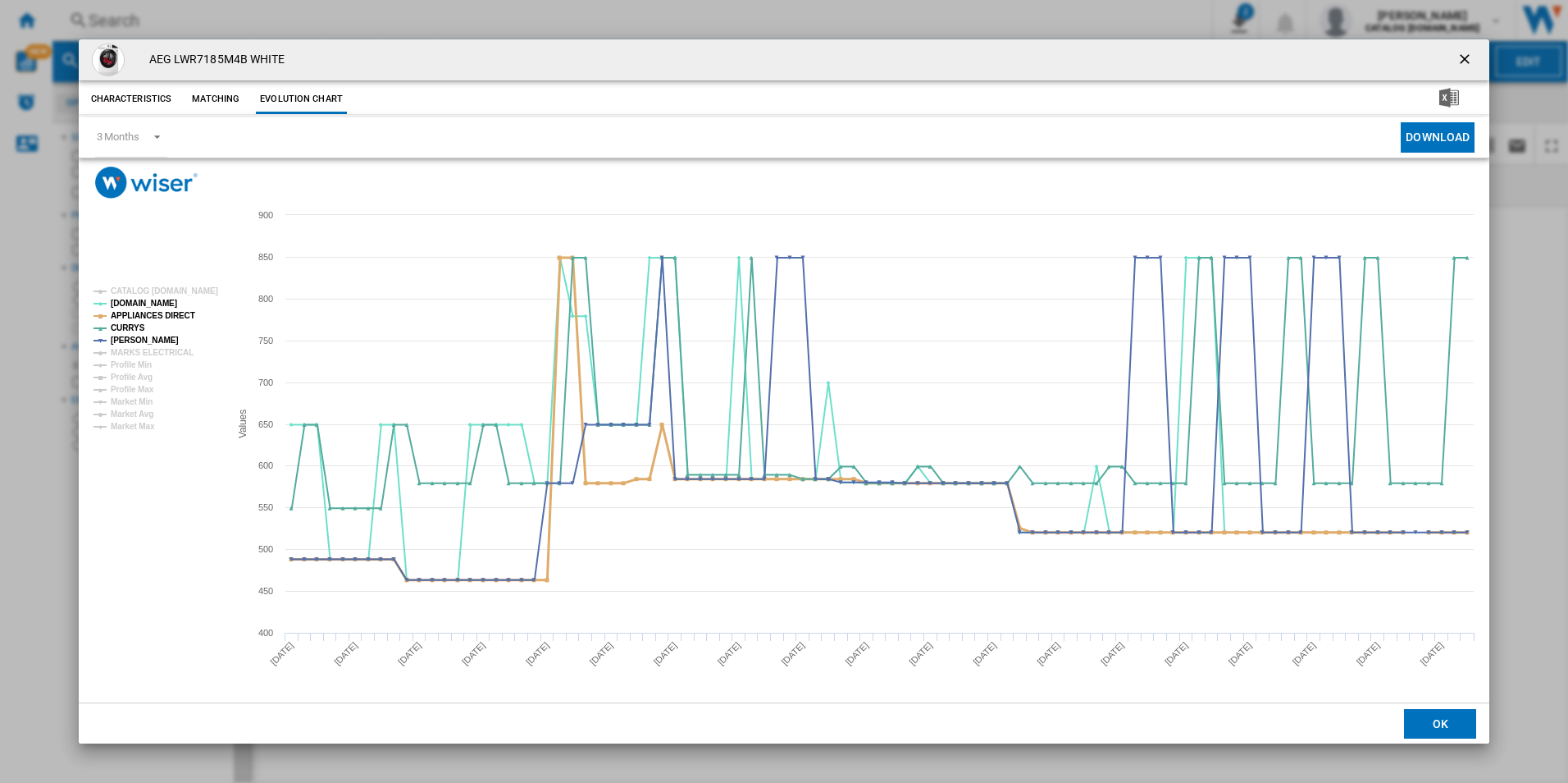
click at [177, 319] on tspan "APPLIANCES DIRECT" at bounding box center [153, 315] width 84 height 9
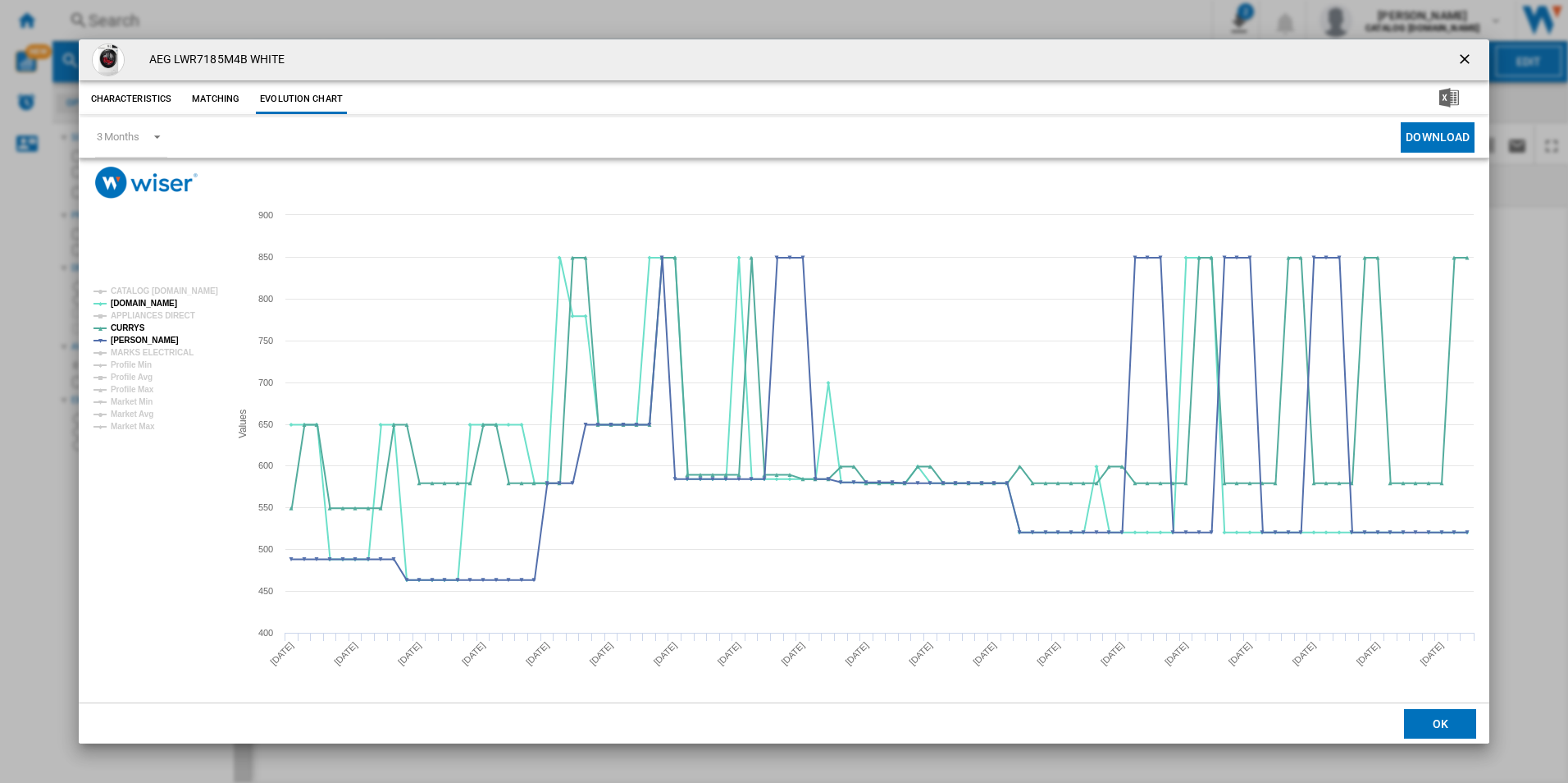
drag, startPoint x: 1462, startPoint y: 60, endPoint x: 1277, endPoint y: 54, distance: 185.1
click at [1462, 60] on ng-md-icon "getI18NText('BUTTONS.CLOSE_DIALOG')" at bounding box center [1465, 60] width 19 height 19
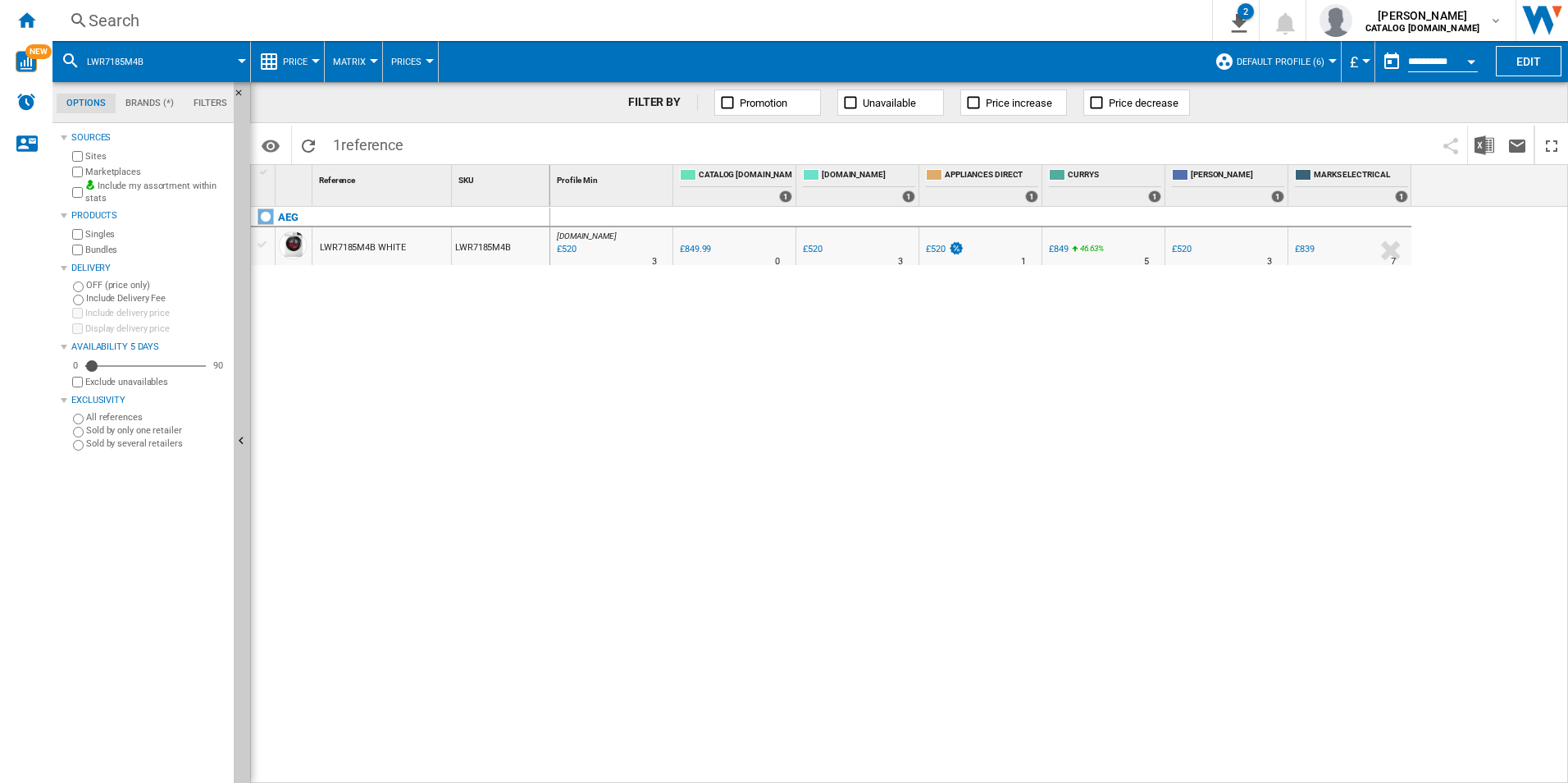
click at [985, 26] on div "Search" at bounding box center [629, 20] width 1081 height 23
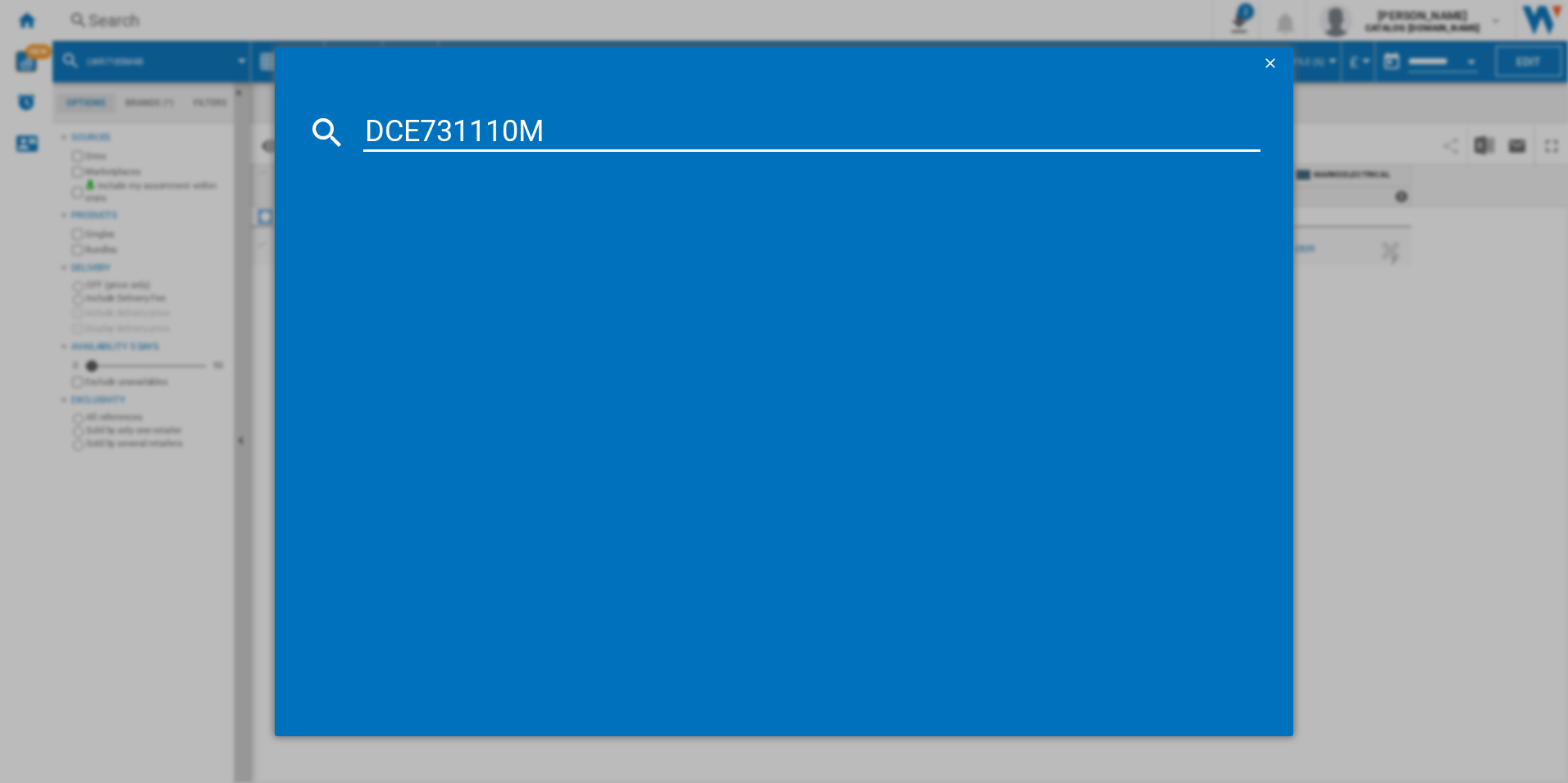
type input "DCE731110M"
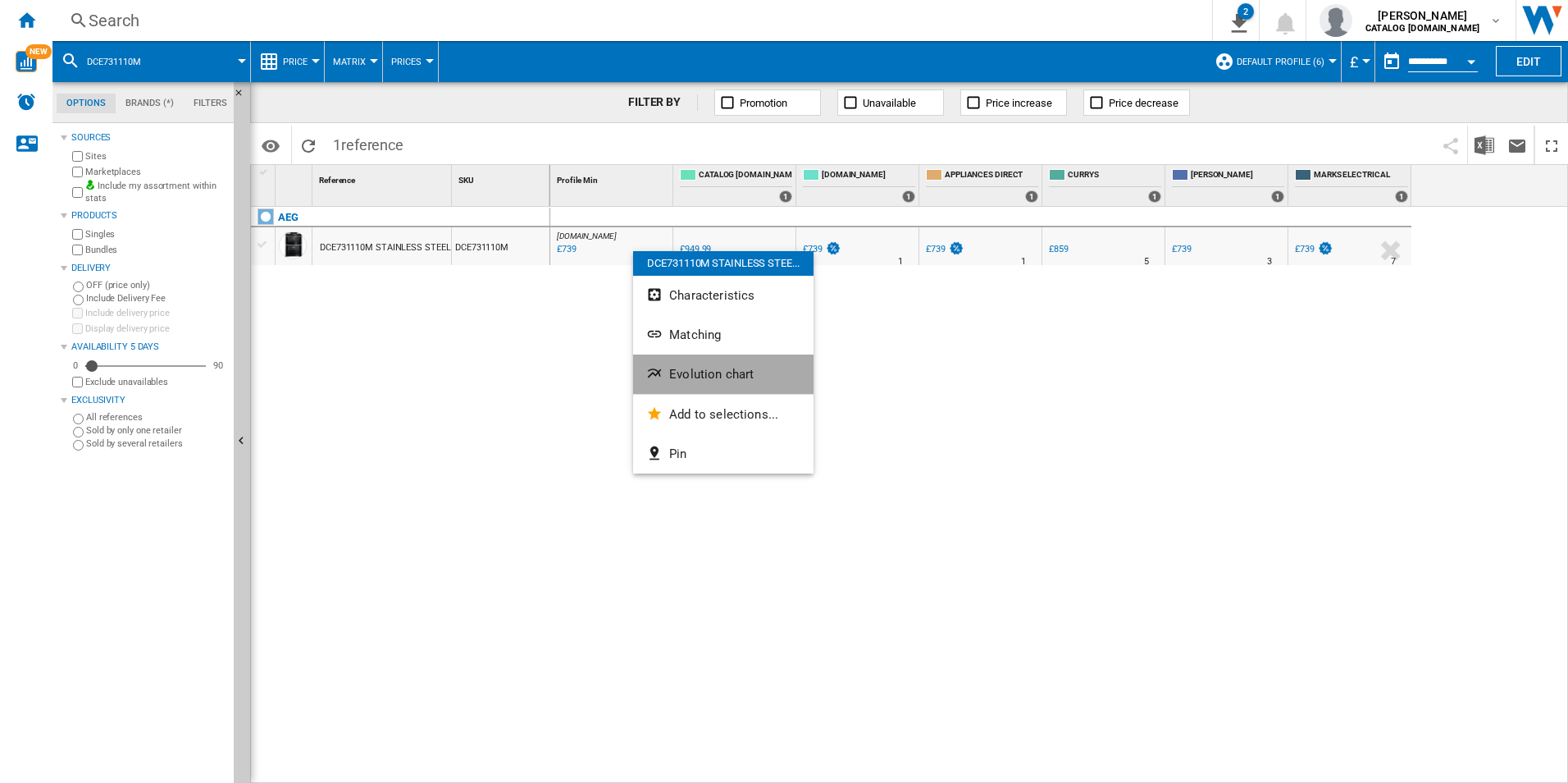
click at [714, 386] on button "Evolution chart" at bounding box center [723, 373] width 181 height 40
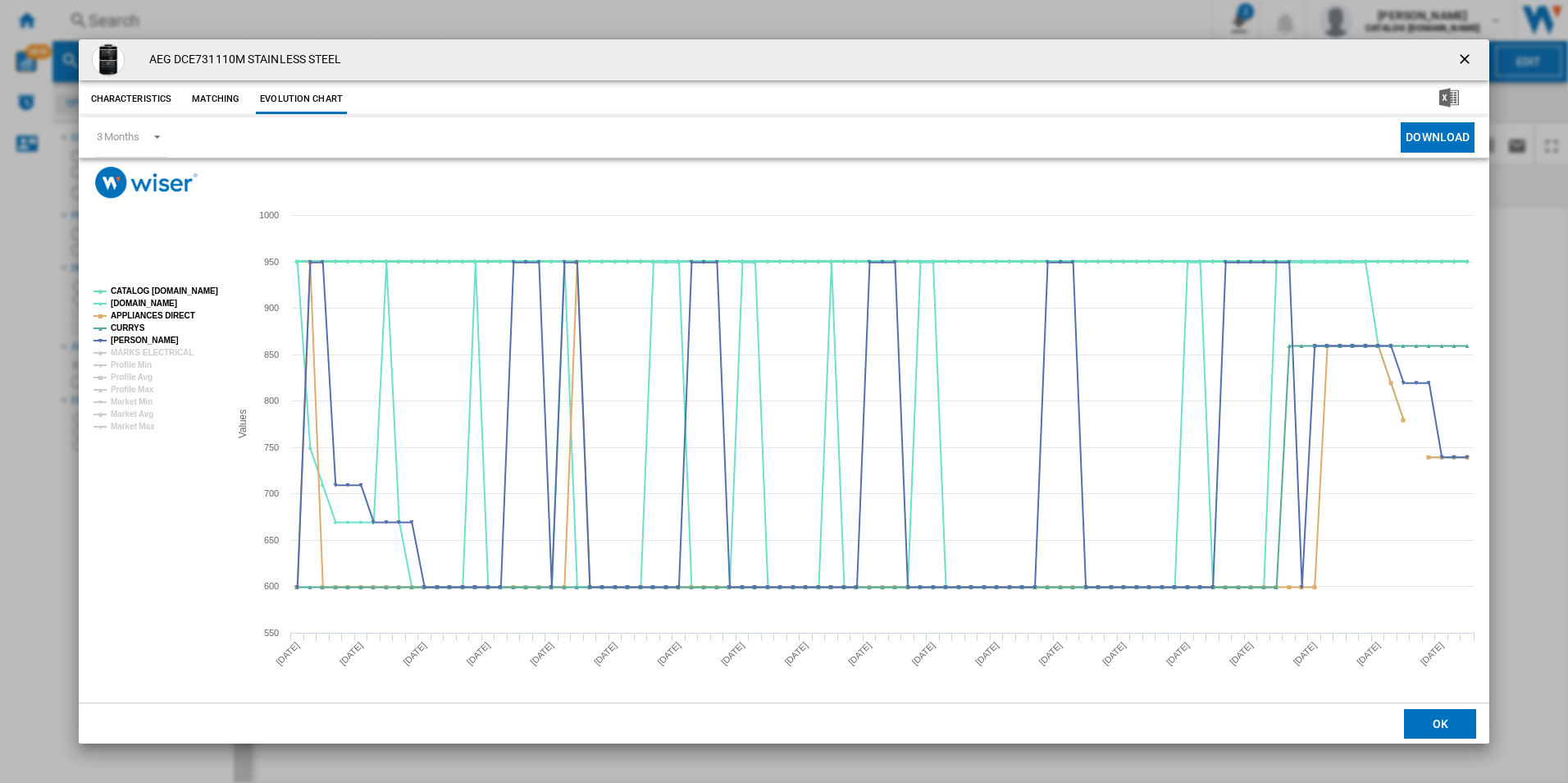
click at [200, 288] on tspan "CATALOG [DOMAIN_NAME]" at bounding box center [165, 290] width 108 height 9
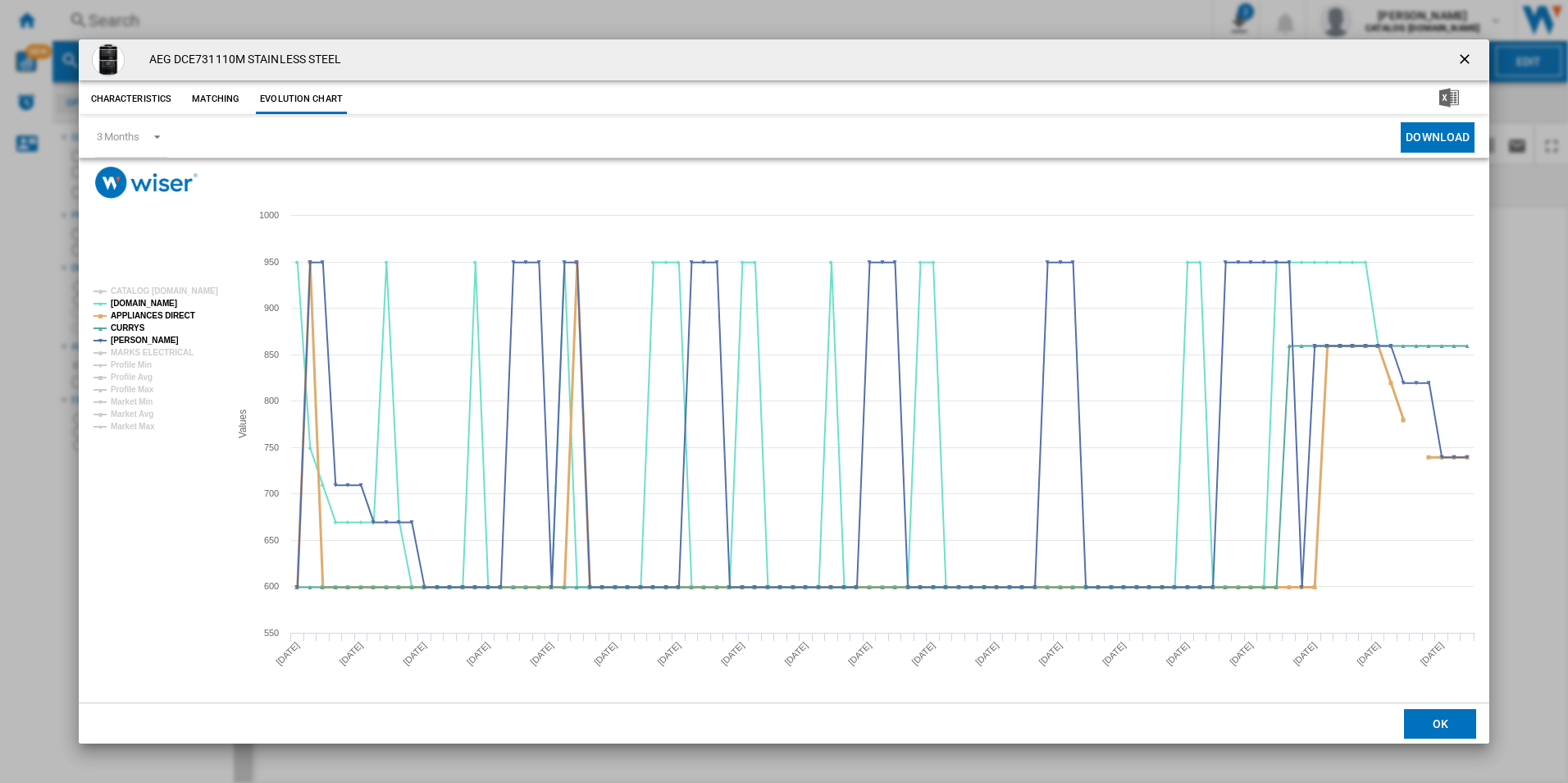
click at [172, 319] on tspan "APPLIANCES DIRECT" at bounding box center [153, 315] width 84 height 9
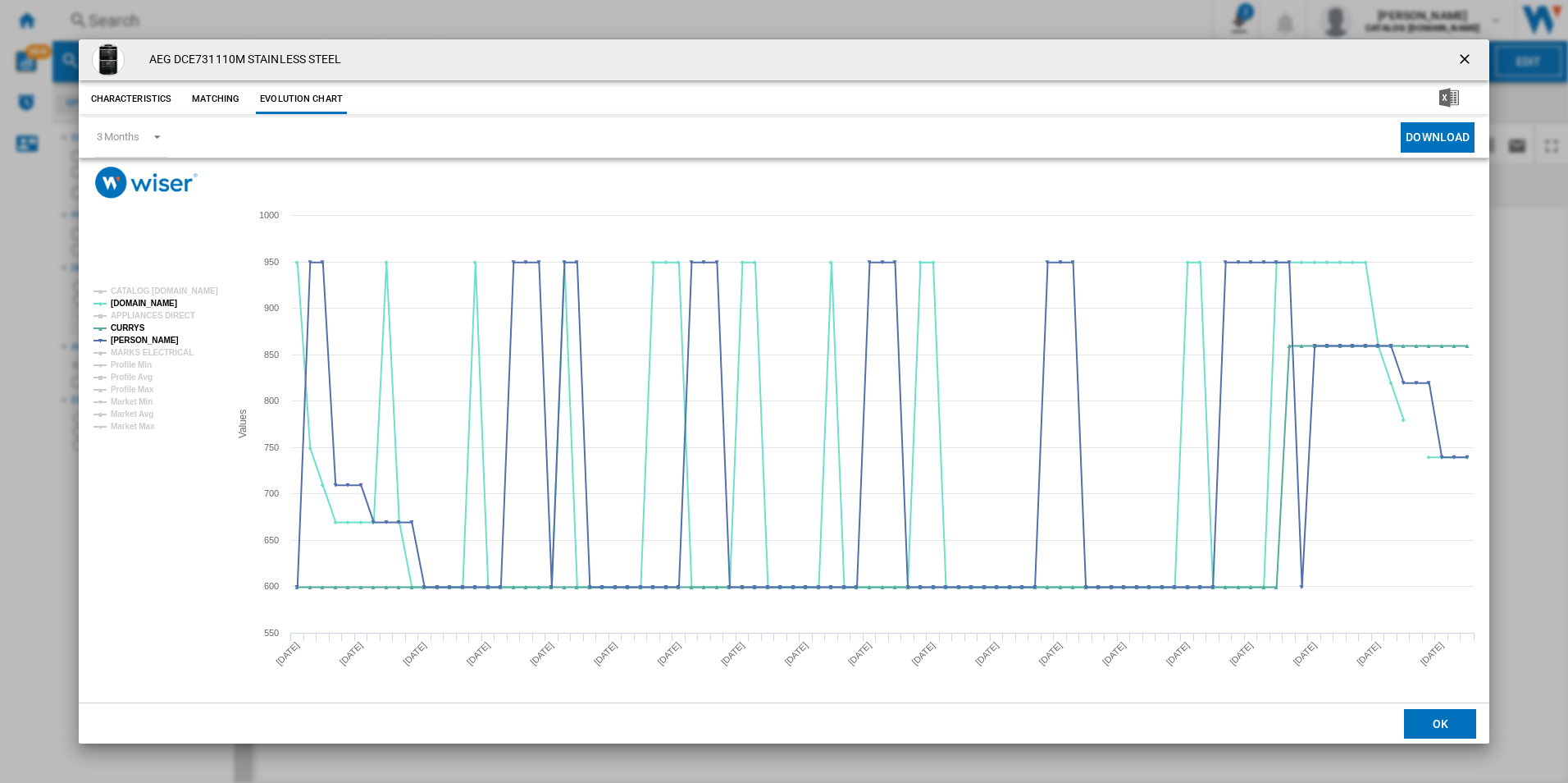
drag, startPoint x: 1470, startPoint y: 61, endPoint x: 1220, endPoint y: 44, distance: 250.6
click at [1470, 61] on ng-md-icon "getI18NText('BUTTONS.CLOSE_DIALOG')" at bounding box center [1465, 60] width 19 height 19
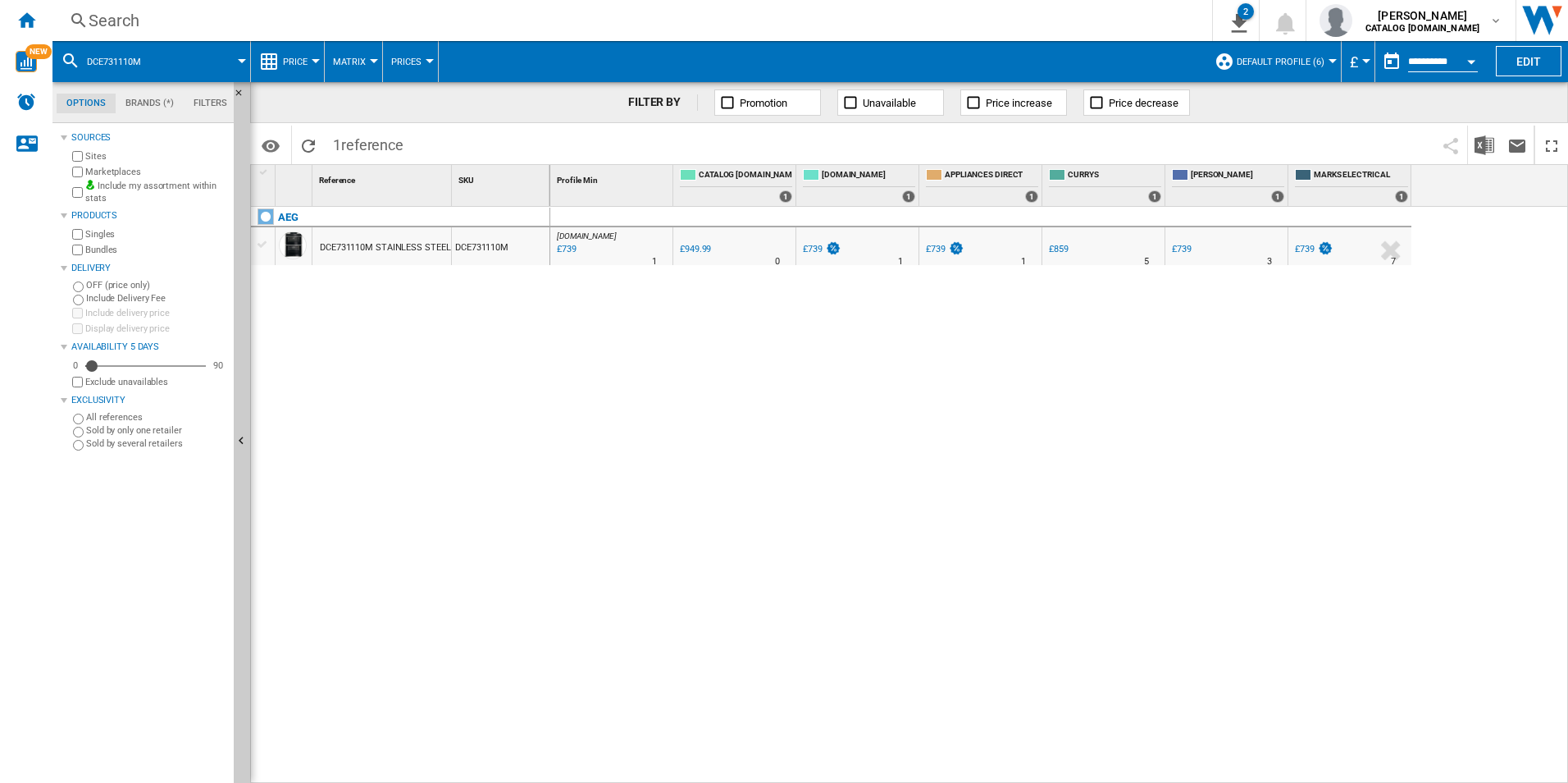
click at [1048, 17] on div "Search" at bounding box center [629, 20] width 1081 height 23
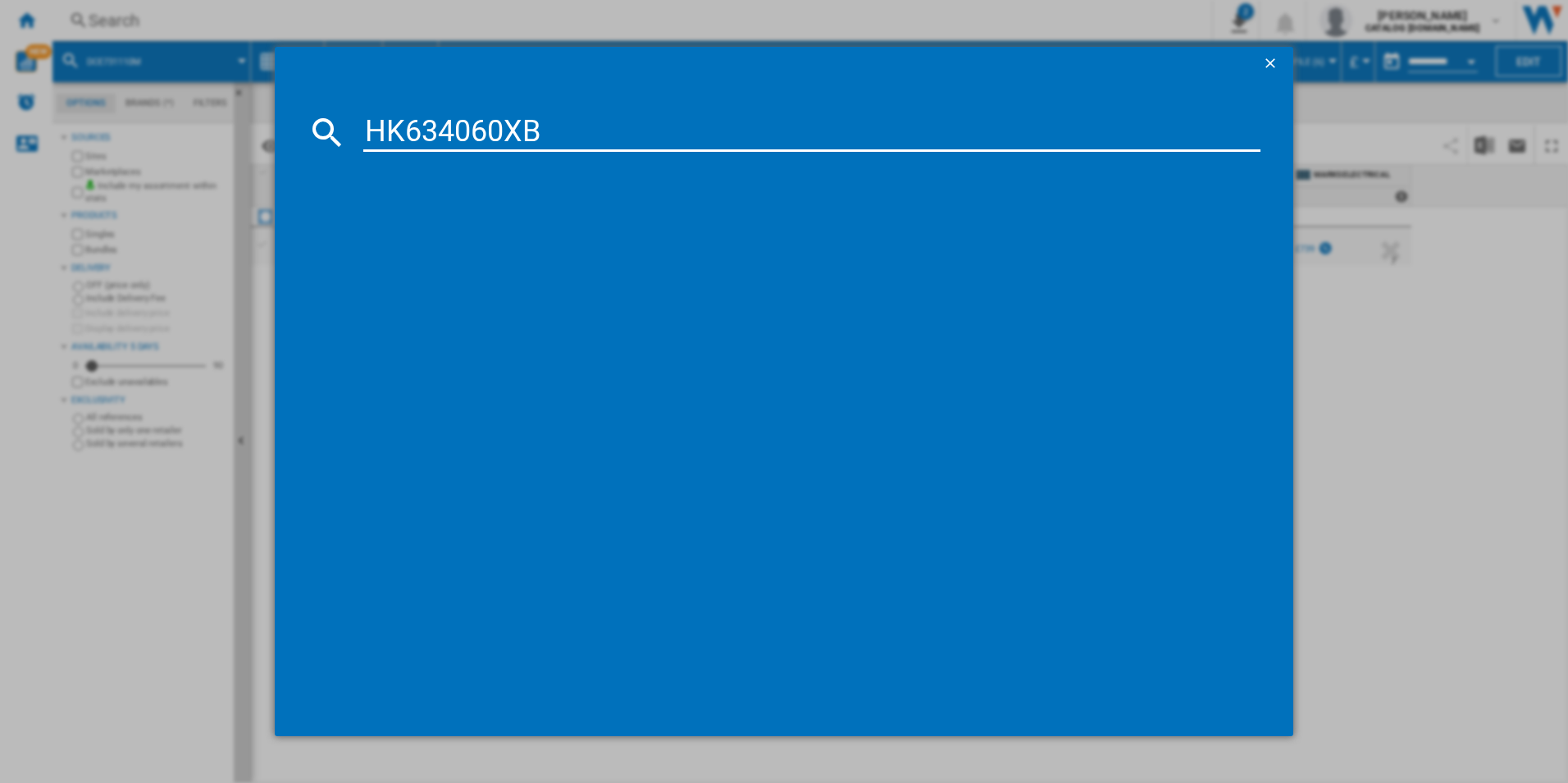
type input "HK634060XB"
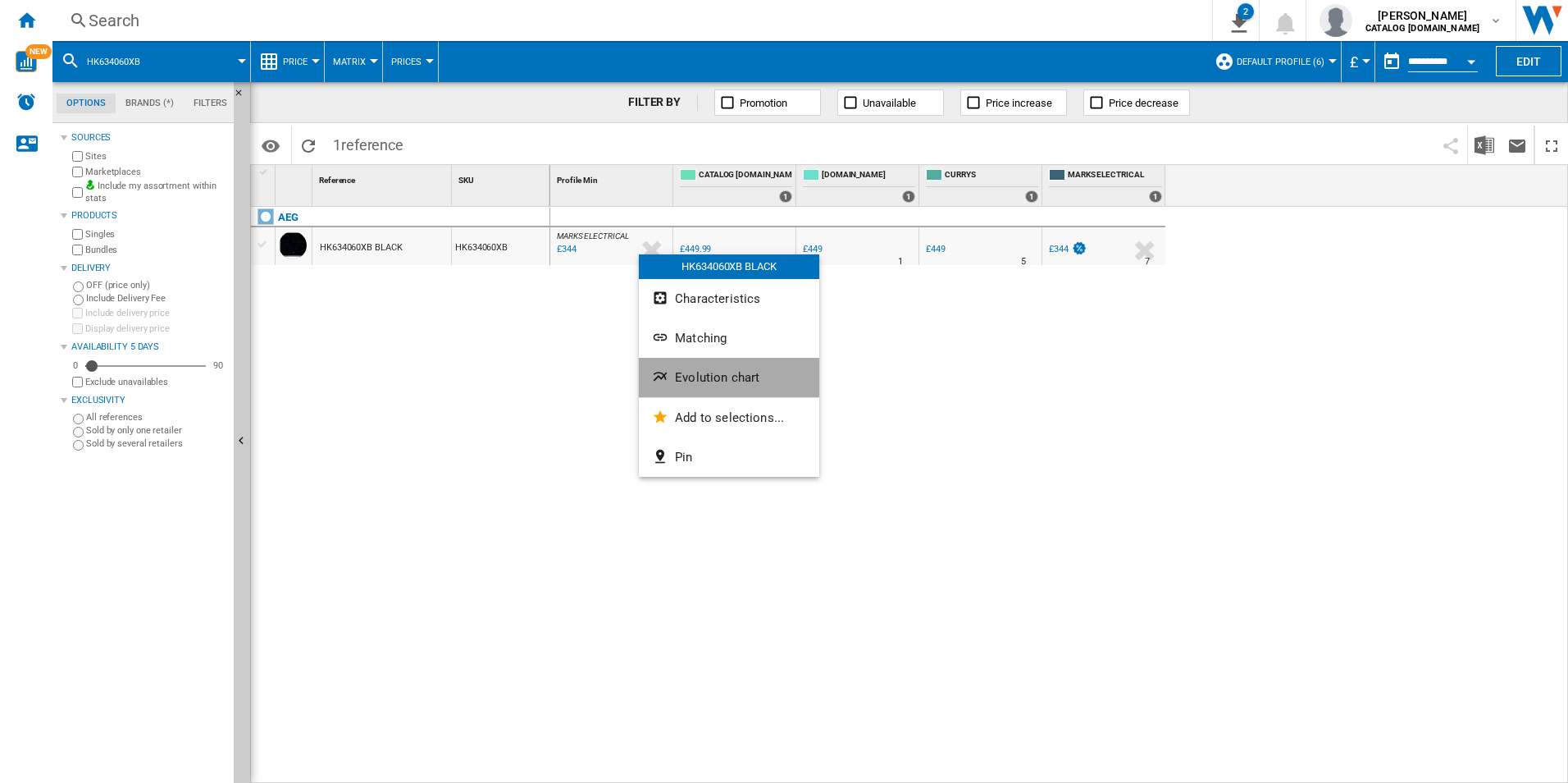
click at [681, 373] on span "Evolution chart" at bounding box center [717, 378] width 84 height 15
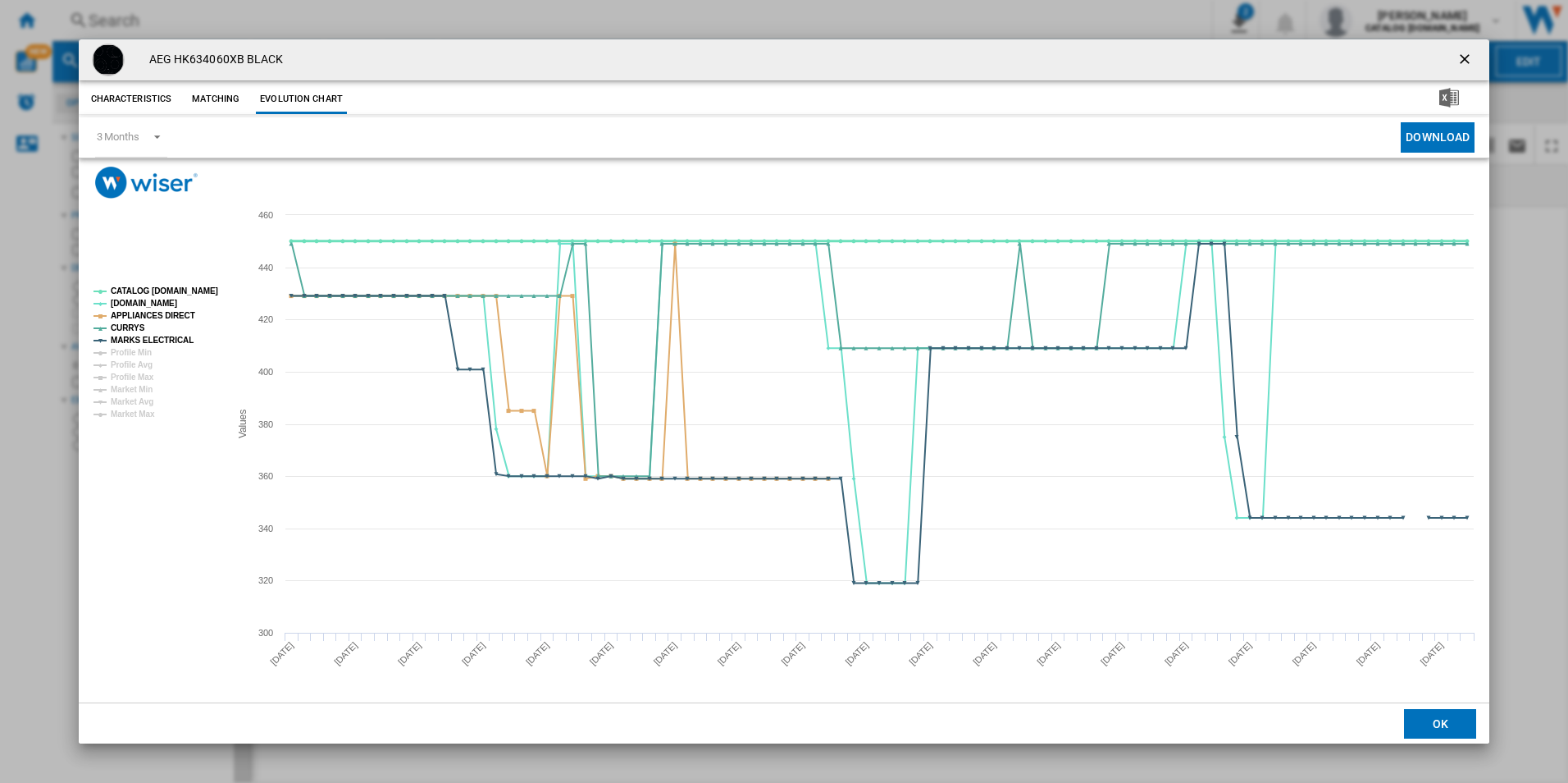
click at [205, 287] on tspan "CATALOG [DOMAIN_NAME]" at bounding box center [165, 290] width 108 height 9
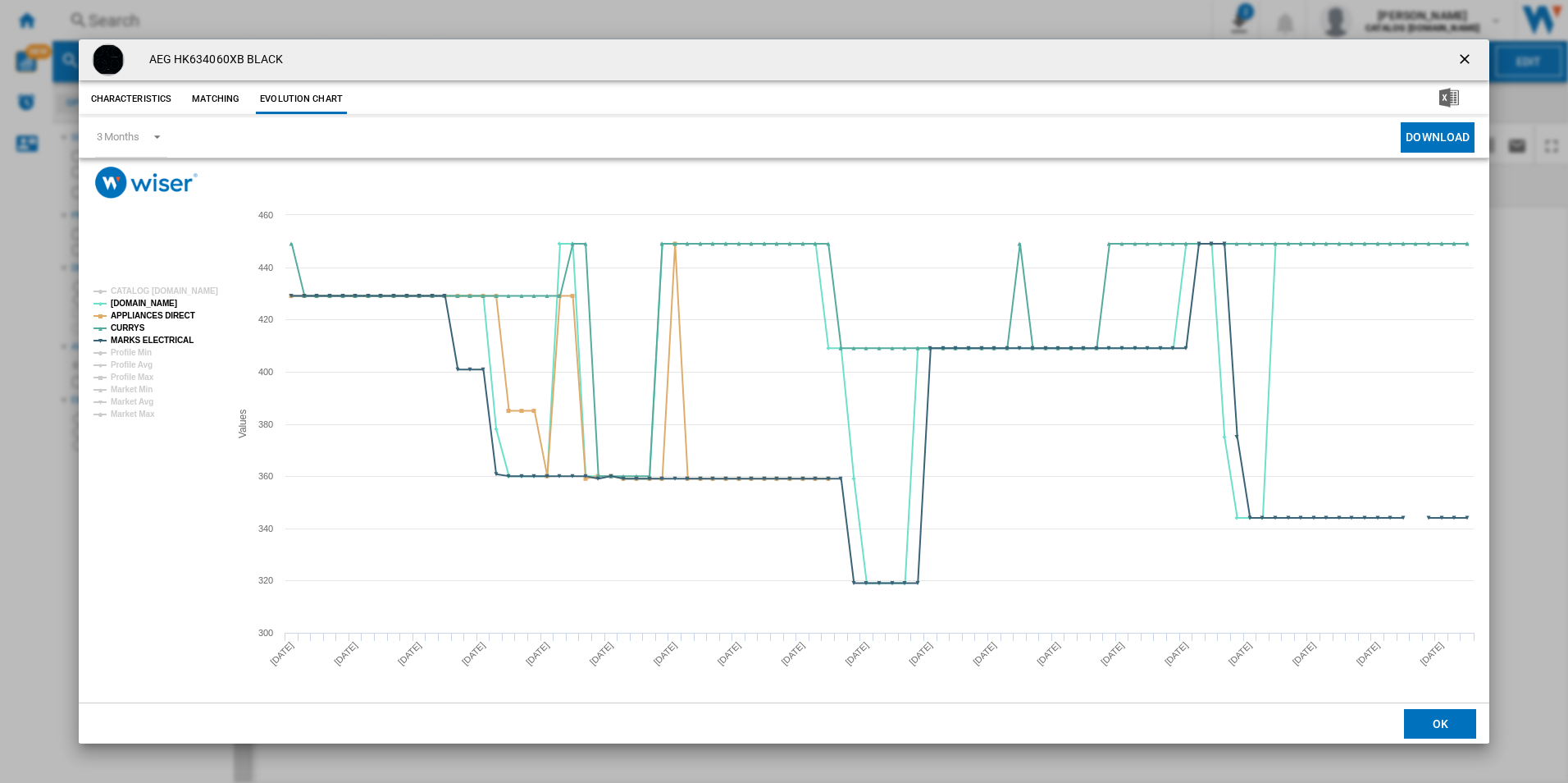
click at [172, 308] on rect "Product popup" at bounding box center [155, 353] width 136 height 145
click at [170, 318] on tspan "APPLIANCES DIRECT" at bounding box center [153, 315] width 84 height 9
click at [176, 337] on tspan "MARKS ELECTRICAL" at bounding box center [152, 340] width 83 height 9
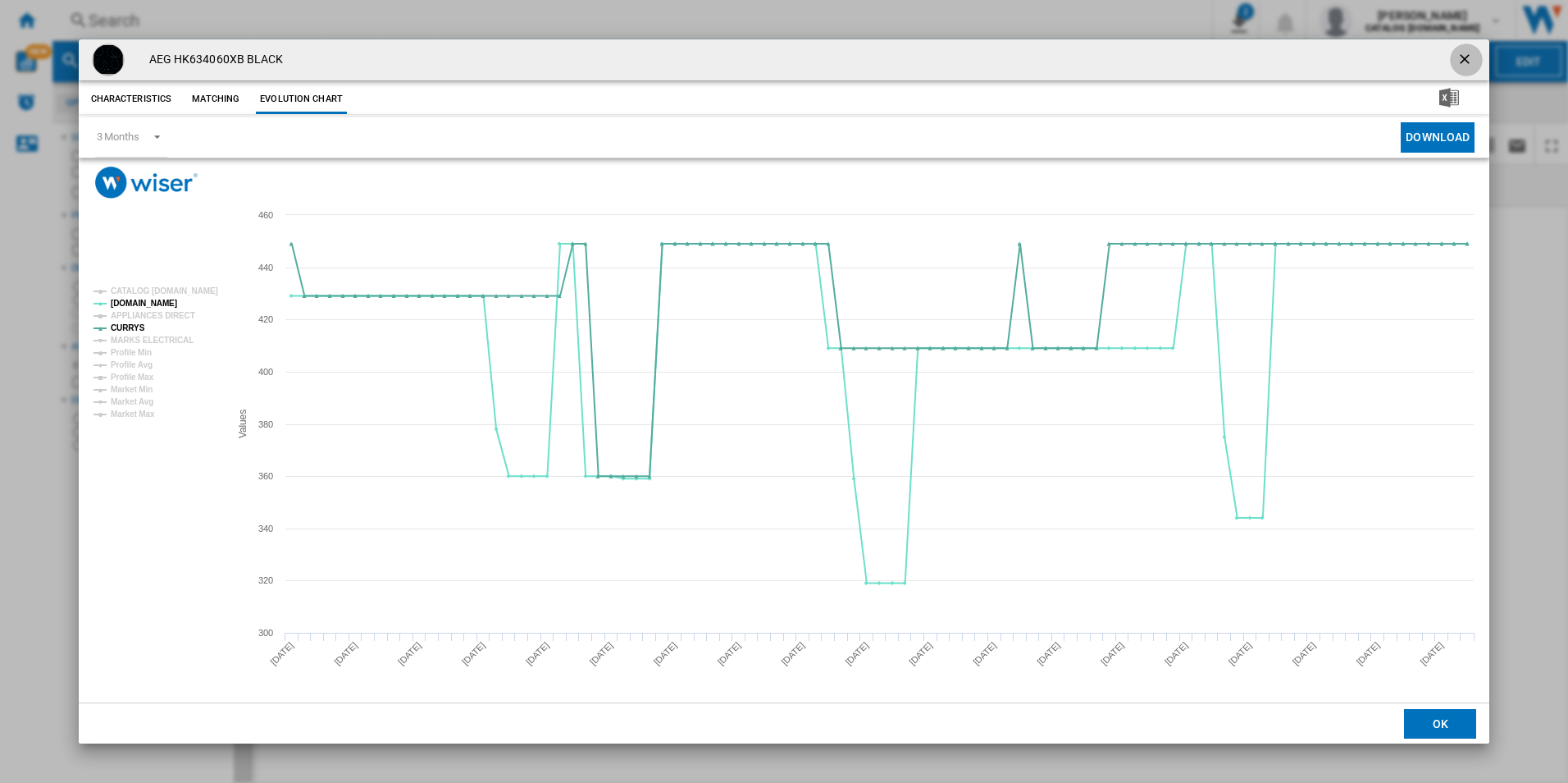
click at [1466, 66] on ng-md-icon "getI18NText('BUTTONS.CLOSE_DIALOG')" at bounding box center [1465, 60] width 19 height 19
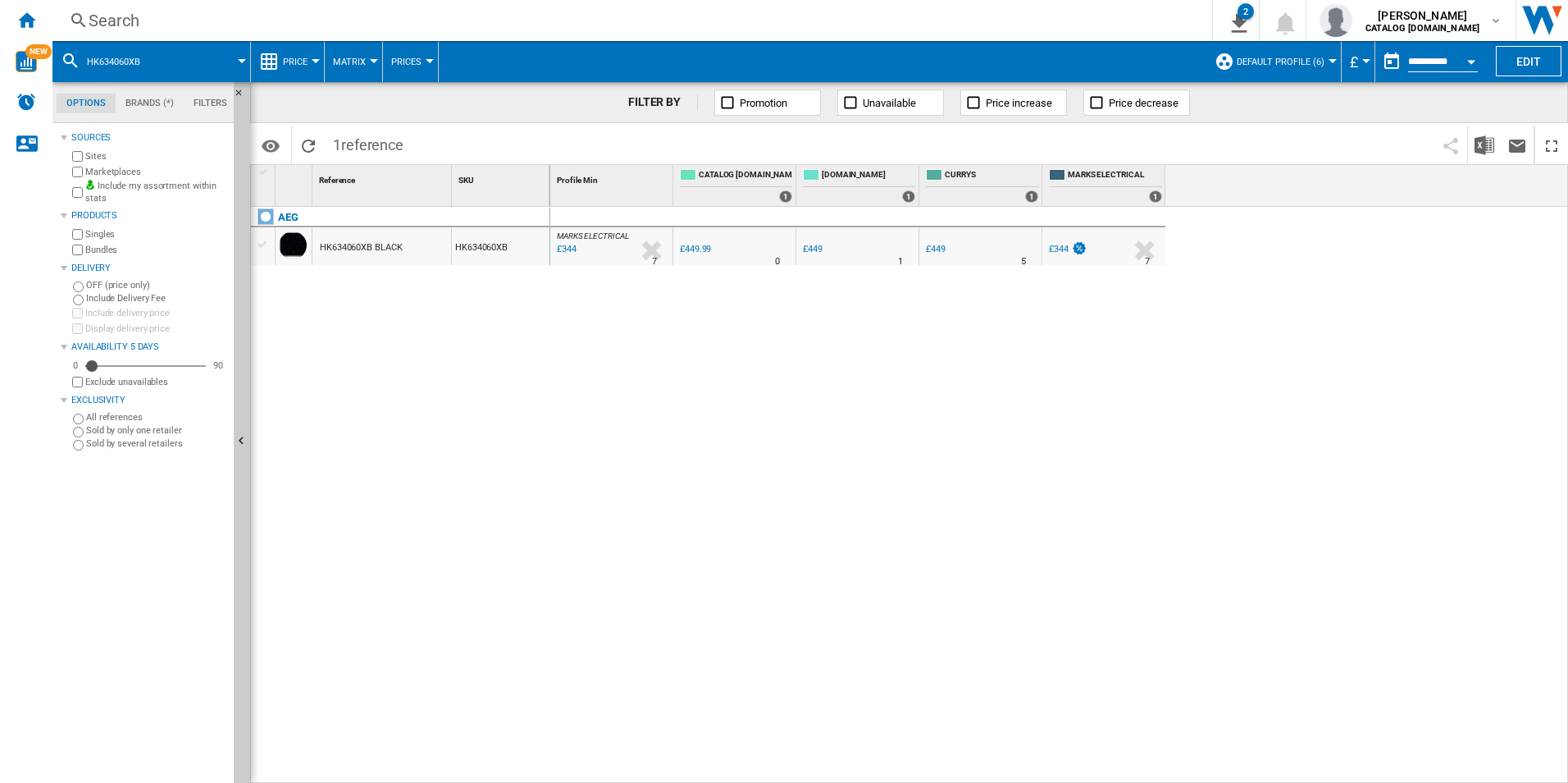
click at [991, 15] on div "Search" at bounding box center [629, 20] width 1081 height 23
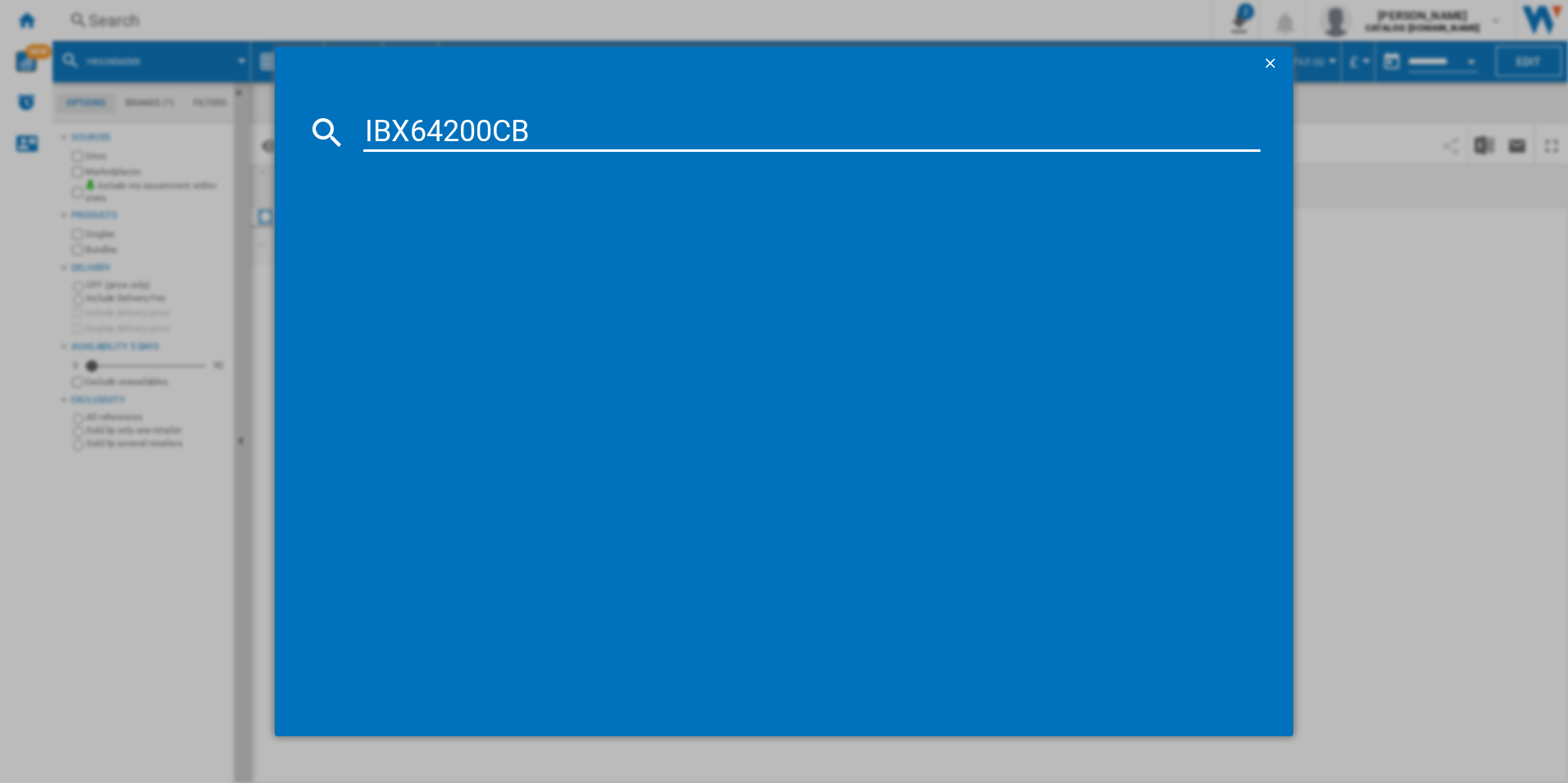
type input "IBX64200CB"
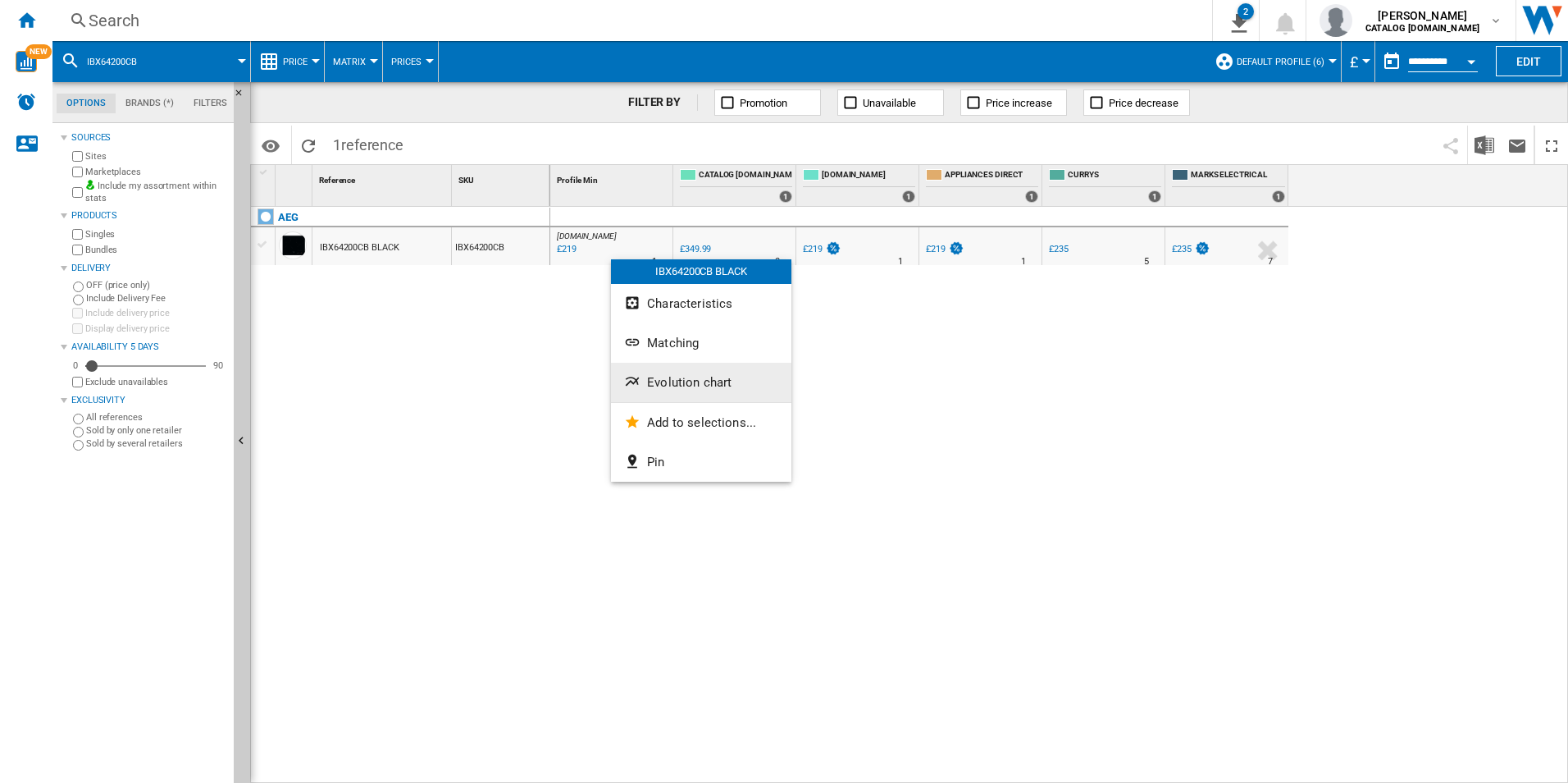
click at [652, 384] on span "Evolution chart" at bounding box center [689, 383] width 84 height 15
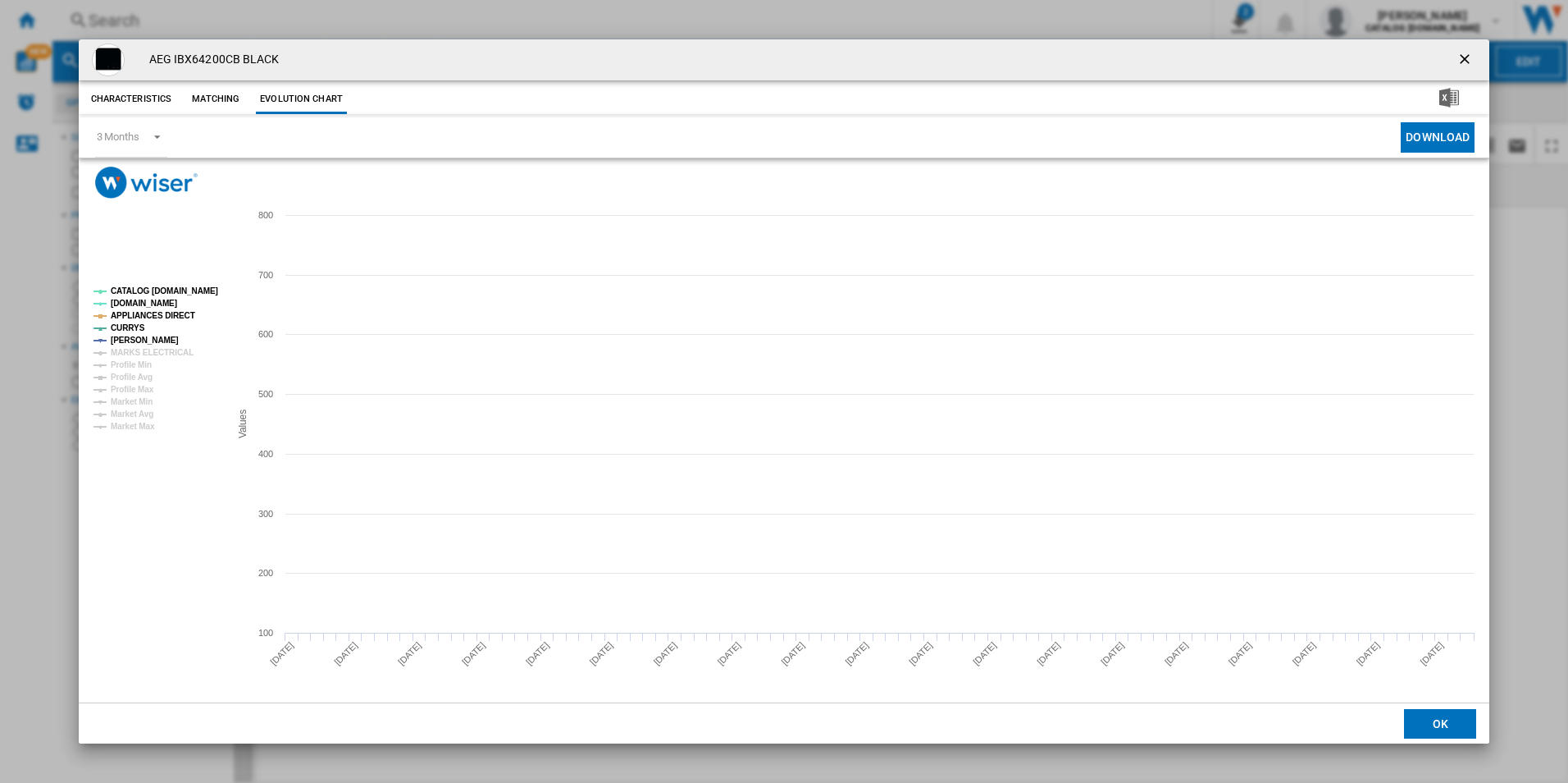
click at [135, 290] on tspan "CATALOG [DOMAIN_NAME]" at bounding box center [165, 290] width 108 height 9
click at [156, 311] on tspan "APPLIANCES DIRECT" at bounding box center [153, 315] width 84 height 9
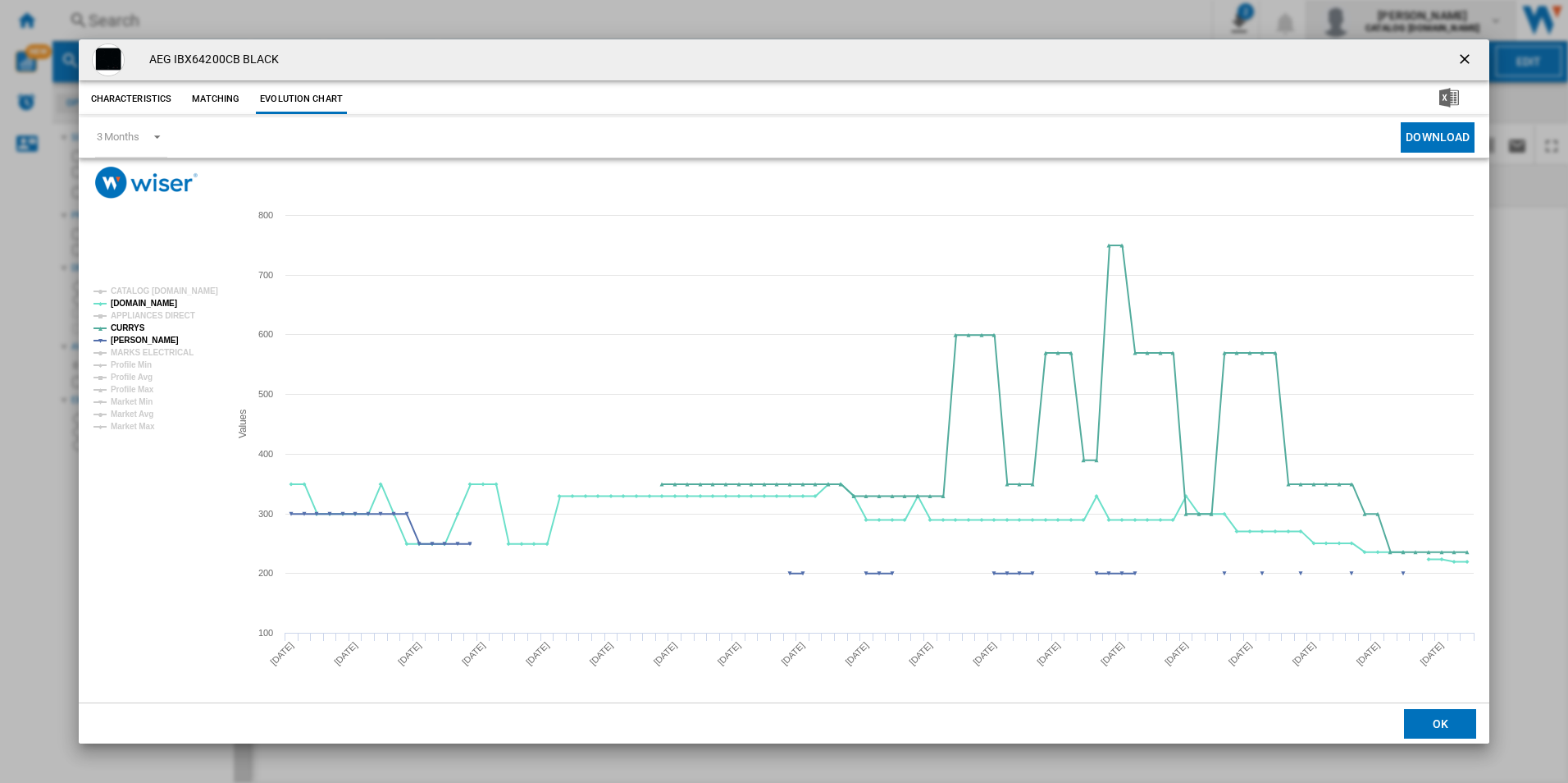
drag, startPoint x: 1459, startPoint y: 60, endPoint x: 1313, endPoint y: 40, distance: 147.4
click at [1459, 60] on ng-md-icon "getI18NText('BUTTONS.CLOSE_DIALOG')" at bounding box center [1465, 60] width 19 height 19
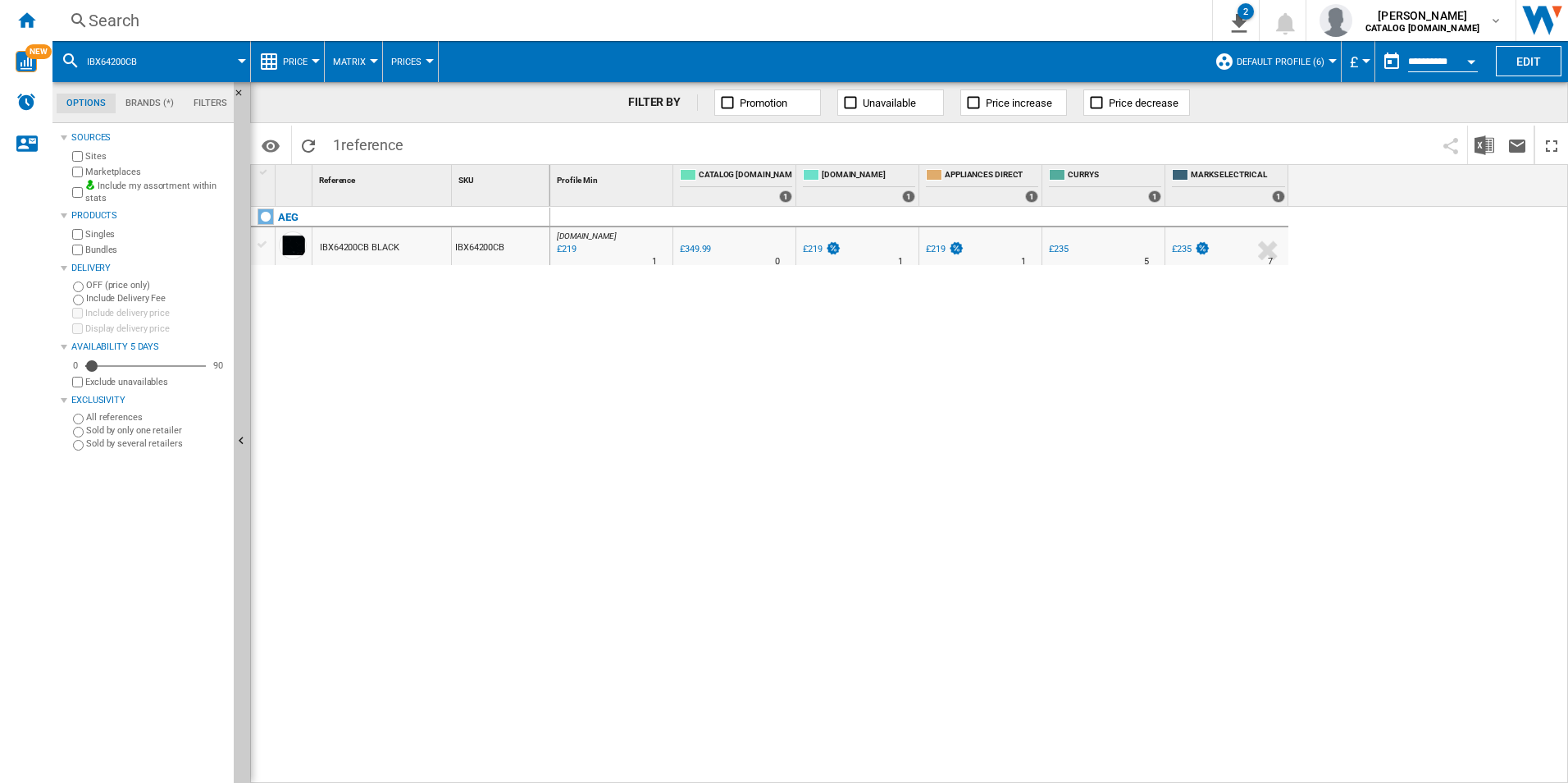
click at [1027, 7] on div "Search Search 0 2 CATALOG [DOMAIN_NAME]:Home appliances/No characteristic/AEG […" at bounding box center [810, 20] width 1516 height 41
click at [1027, 16] on div "Search" at bounding box center [629, 20] width 1081 height 23
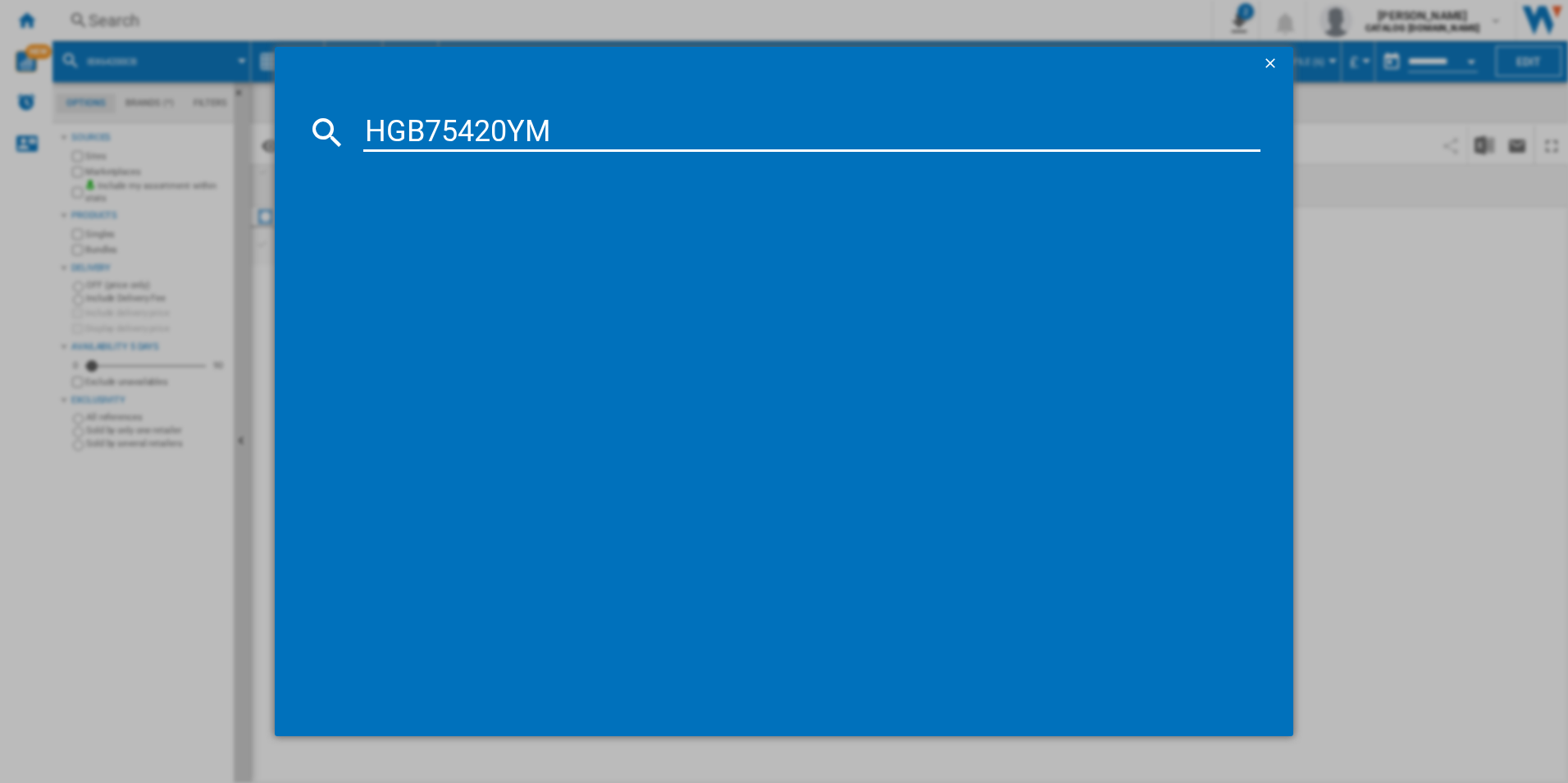
type input "HGB75420YM"
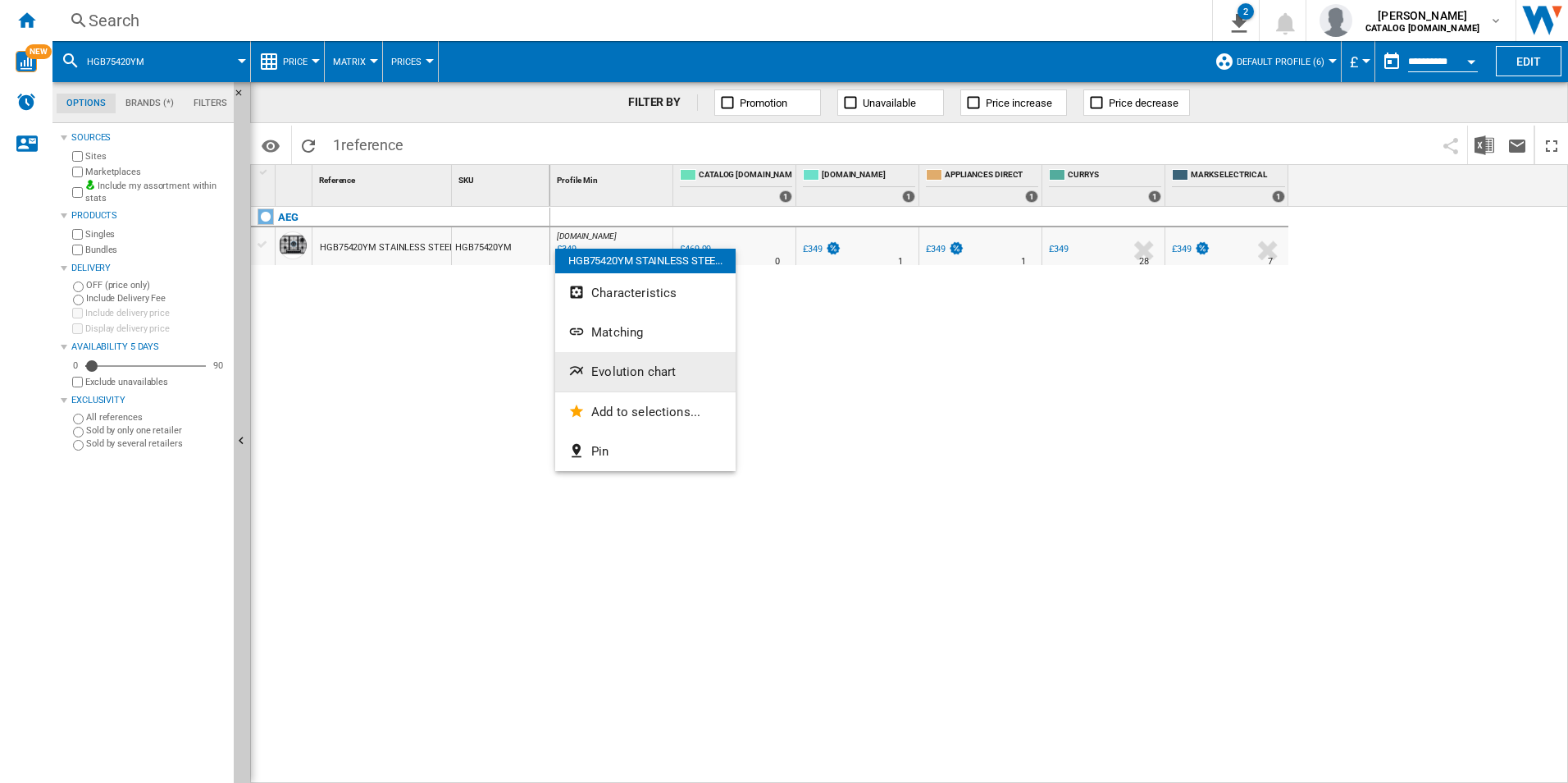
click at [634, 382] on button "Evolution chart" at bounding box center [645, 371] width 181 height 40
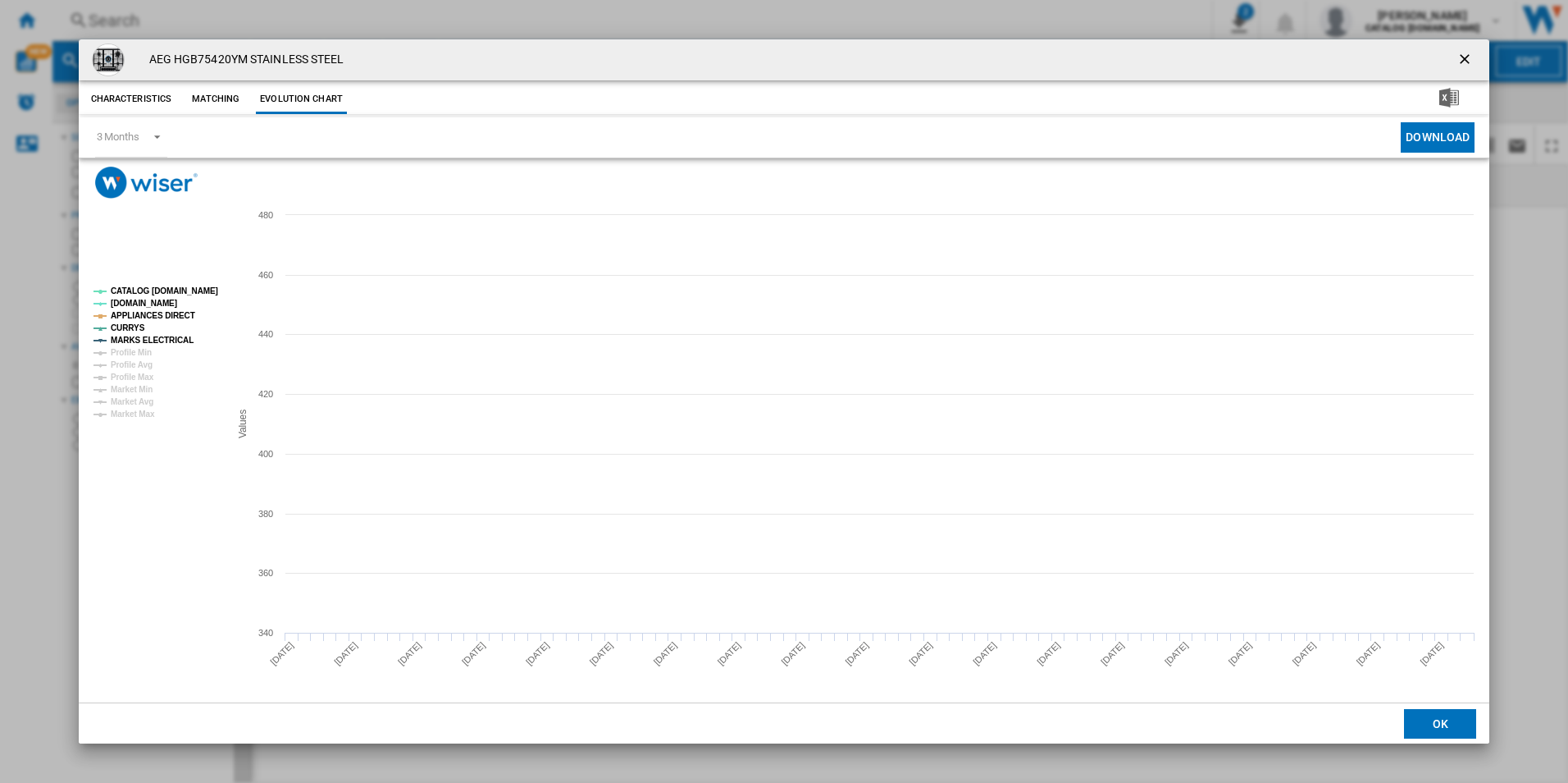
click at [183, 275] on rect "Product popup" at bounding box center [784, 450] width 1412 height 504
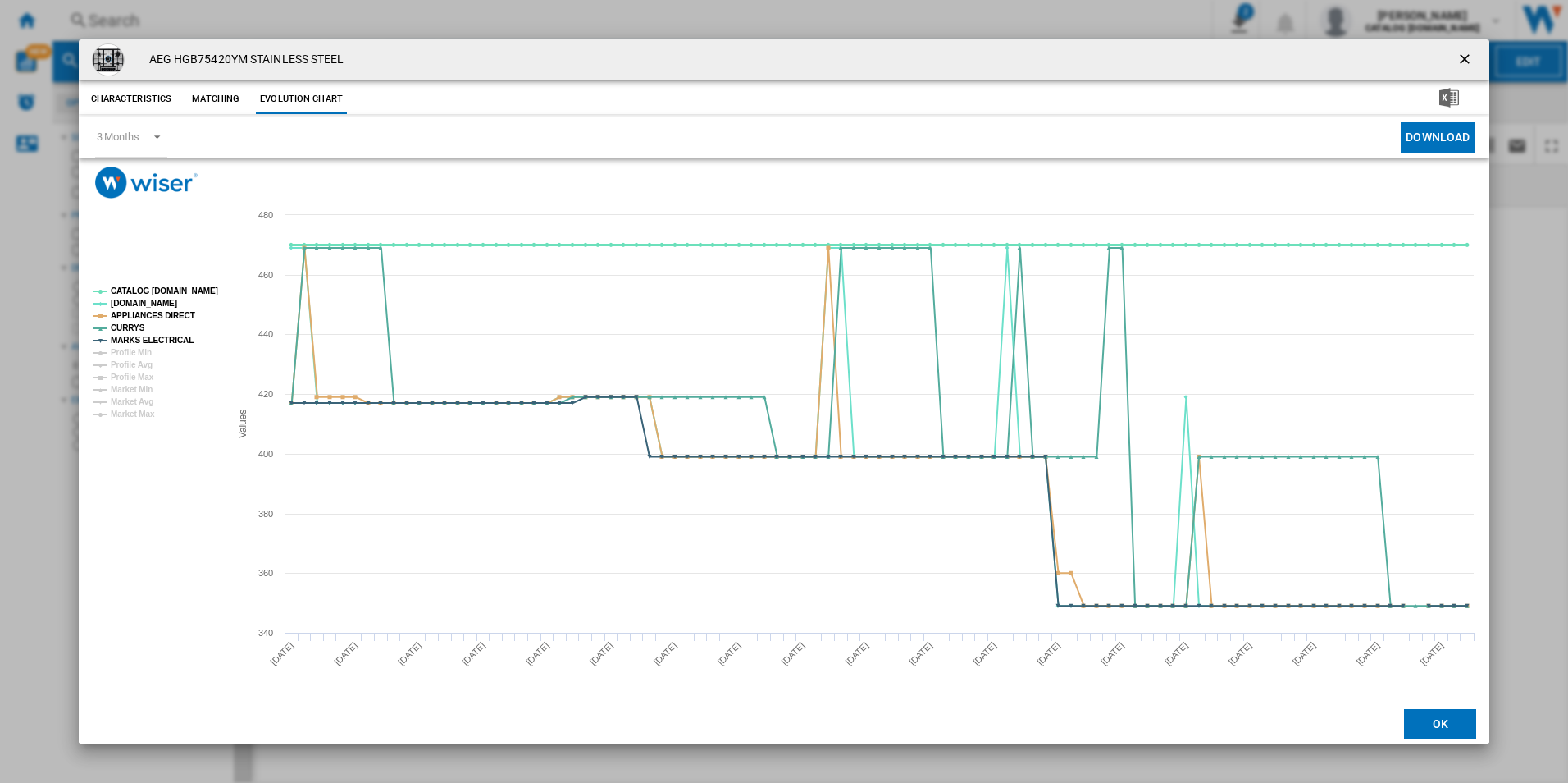
click at [190, 286] on tspan "CATALOG [DOMAIN_NAME]" at bounding box center [165, 290] width 108 height 9
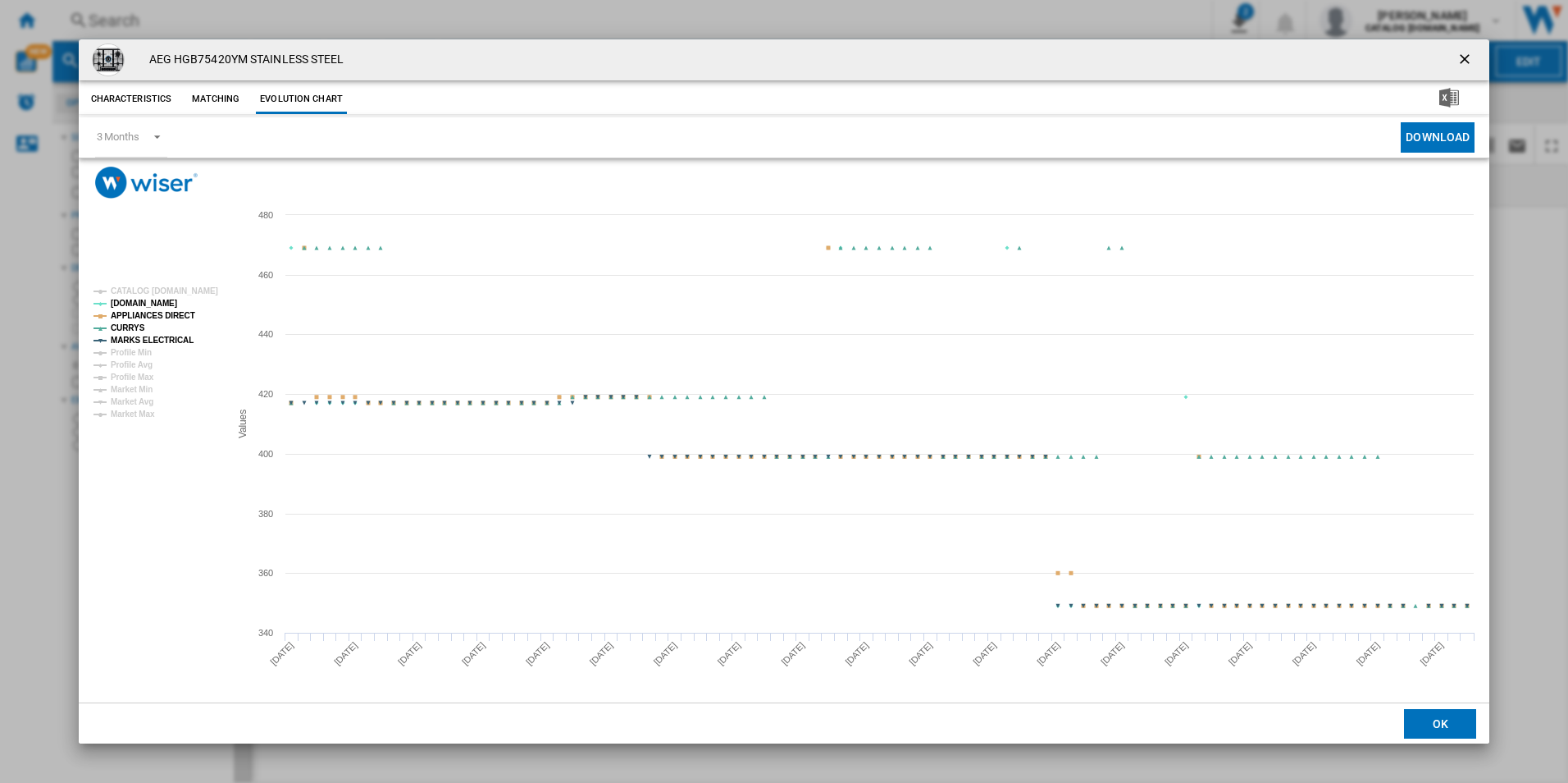
click at [181, 308] on rect "Product popup" at bounding box center [155, 353] width 136 height 145
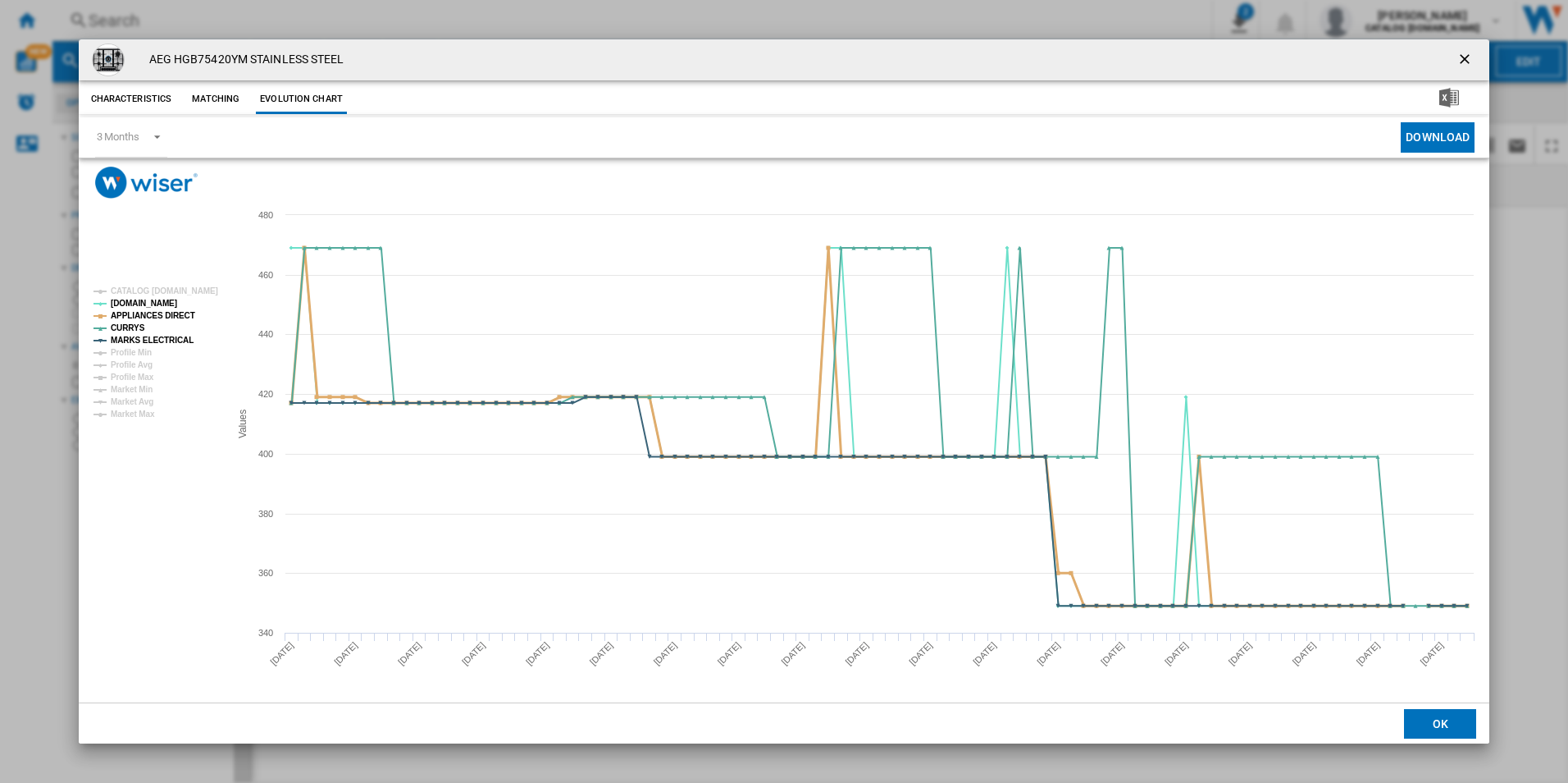
click at [180, 313] on tspan "APPLIANCES DIRECT" at bounding box center [153, 315] width 84 height 9
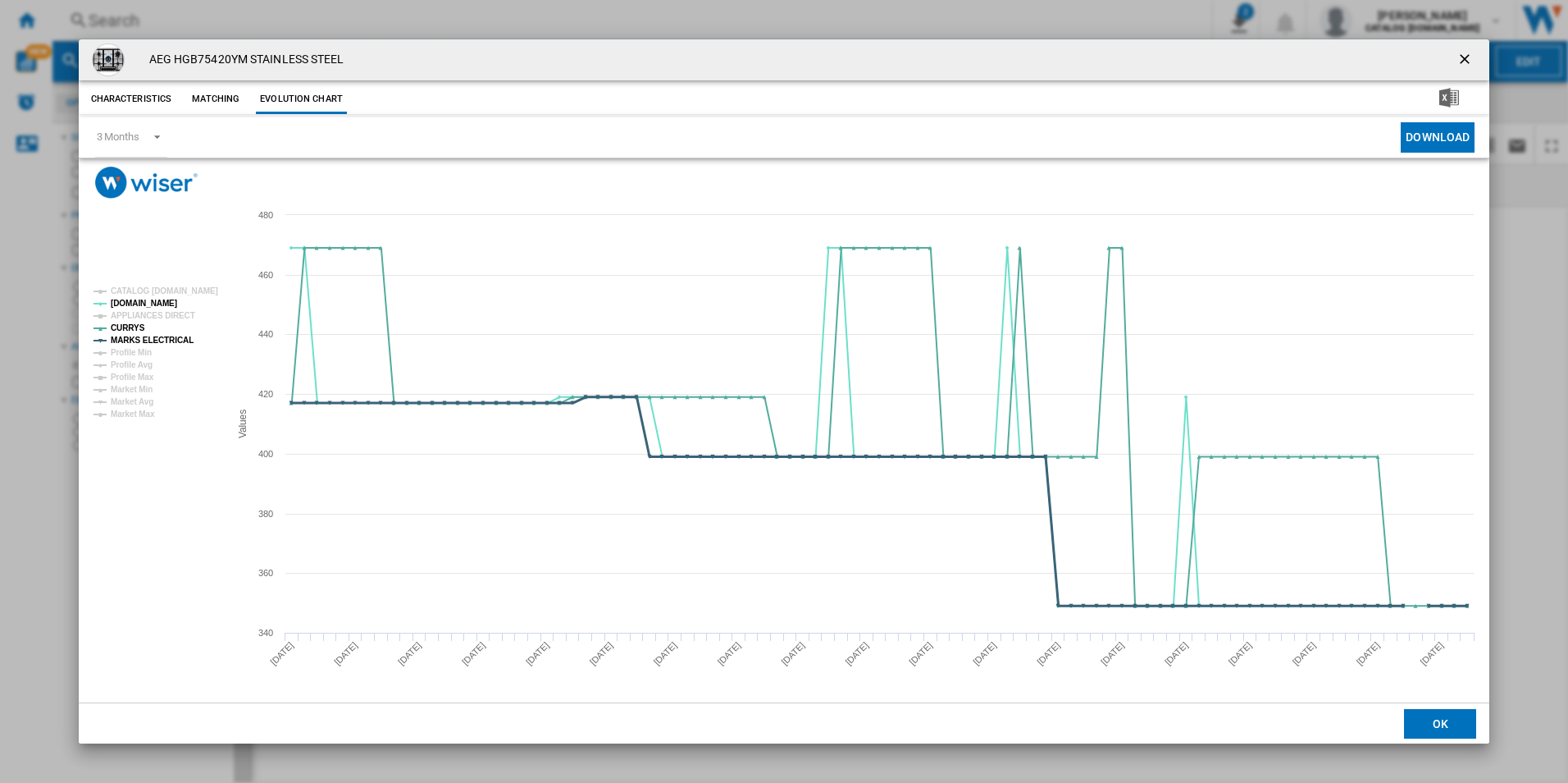
click at [178, 339] on tspan "MARKS ELECTRICAL" at bounding box center [152, 340] width 83 height 9
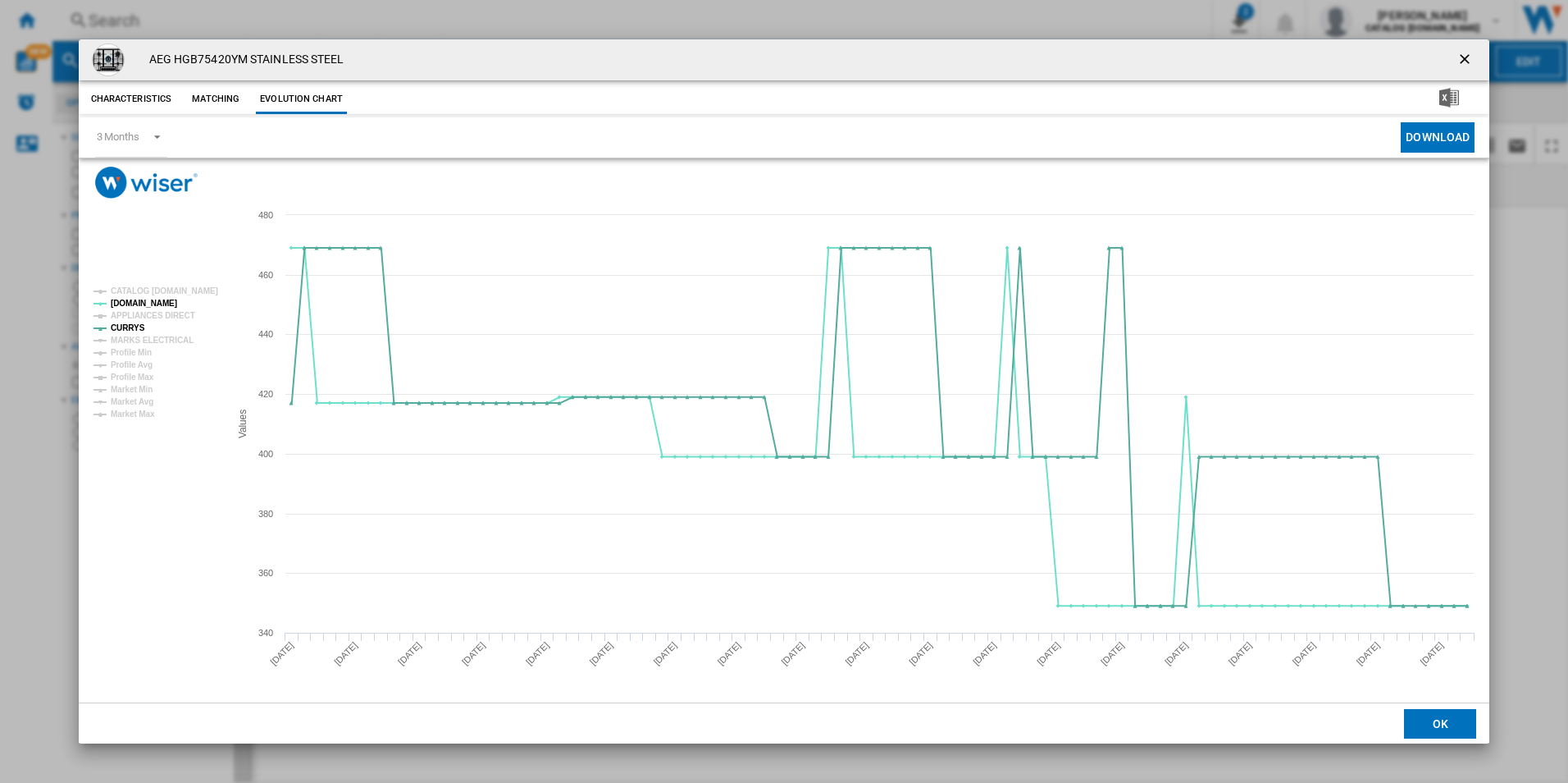
drag, startPoint x: 1462, startPoint y: 61, endPoint x: 1155, endPoint y: 66, distance: 307.0
click at [1462, 61] on ng-md-icon "getI18NText('BUTTONS.CLOSE_DIALOG')" at bounding box center [1465, 60] width 19 height 19
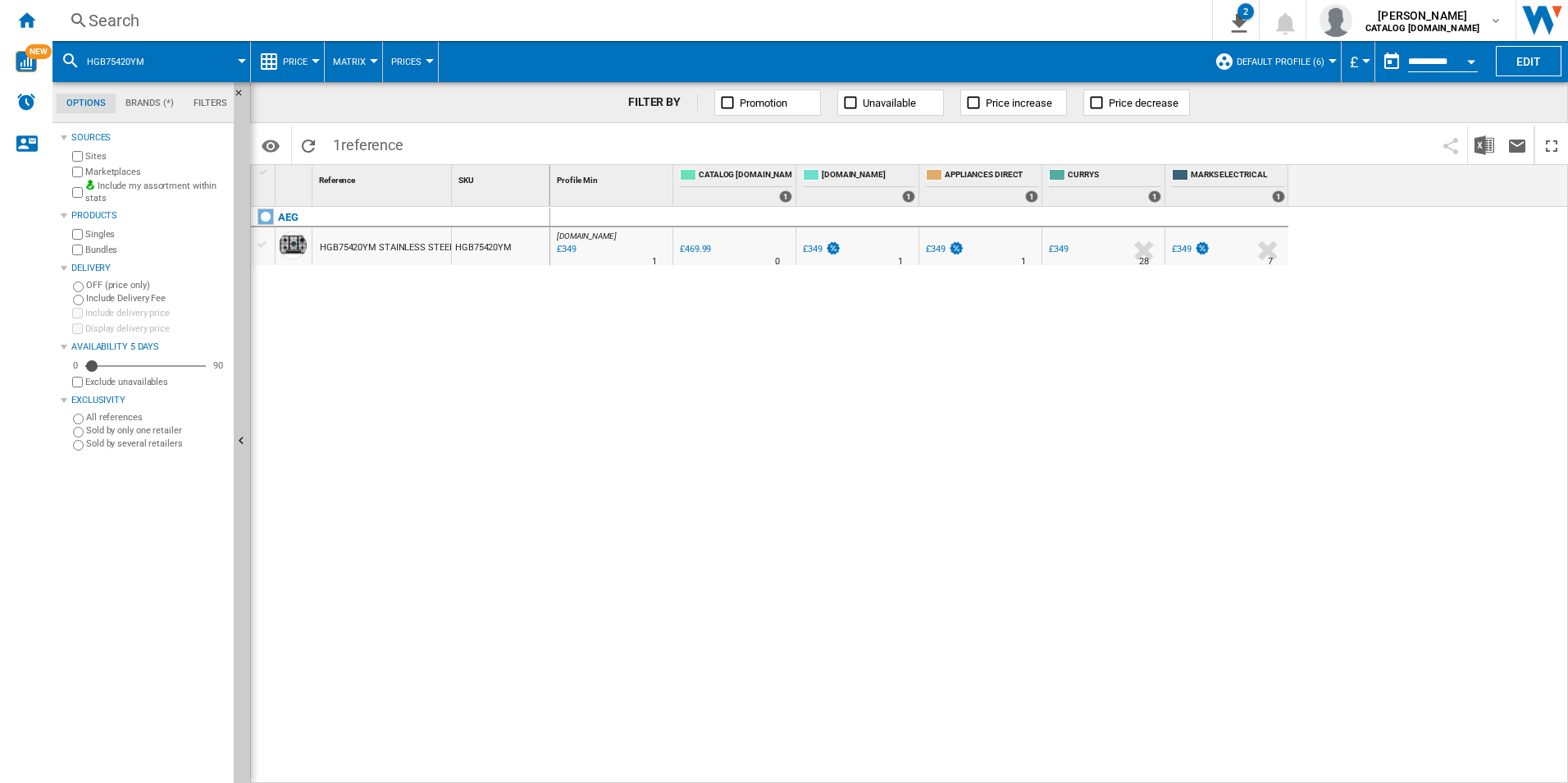
click at [959, 22] on div "Search" at bounding box center [629, 20] width 1081 height 23
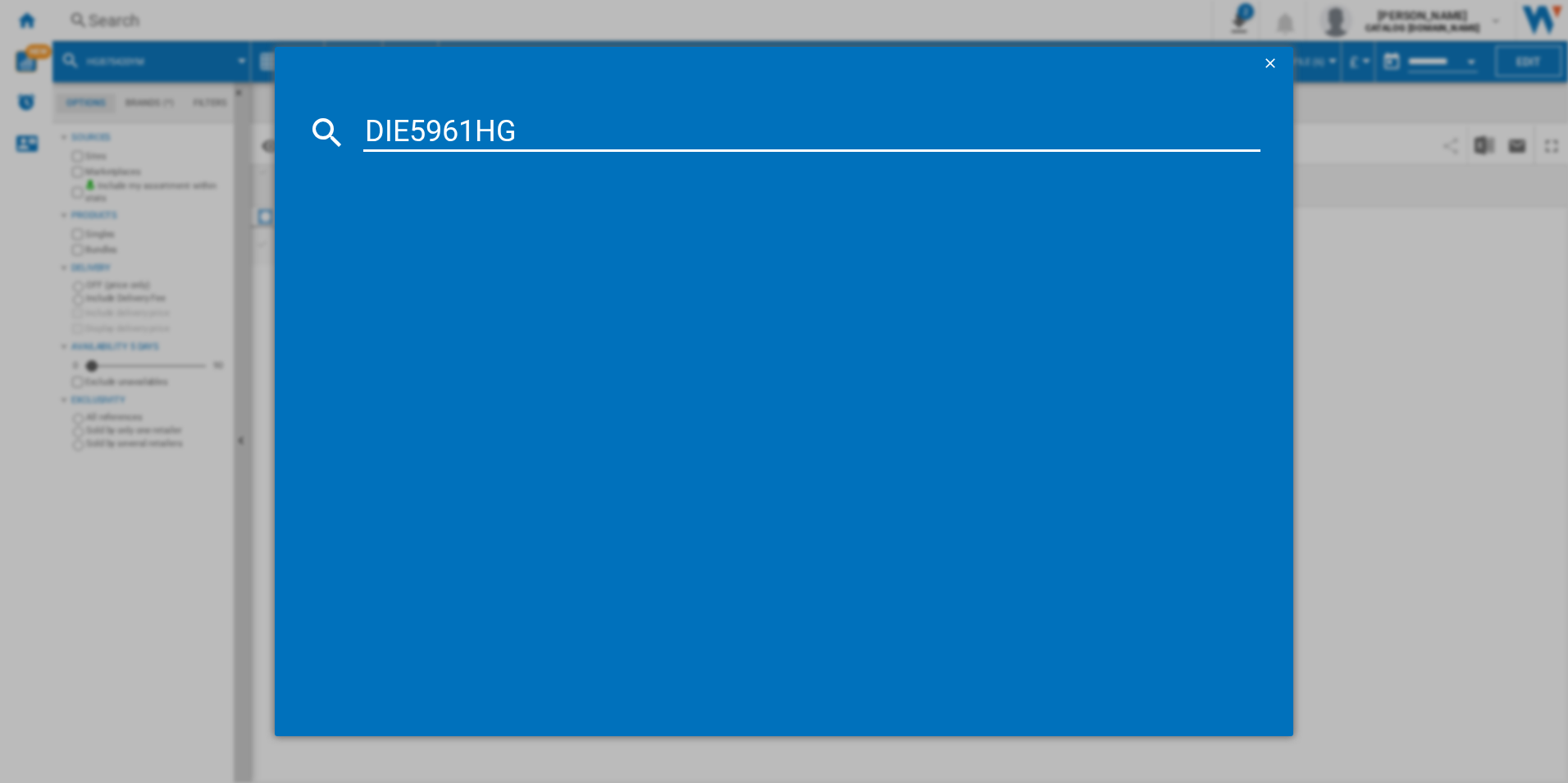
type input "DIE5961HG"
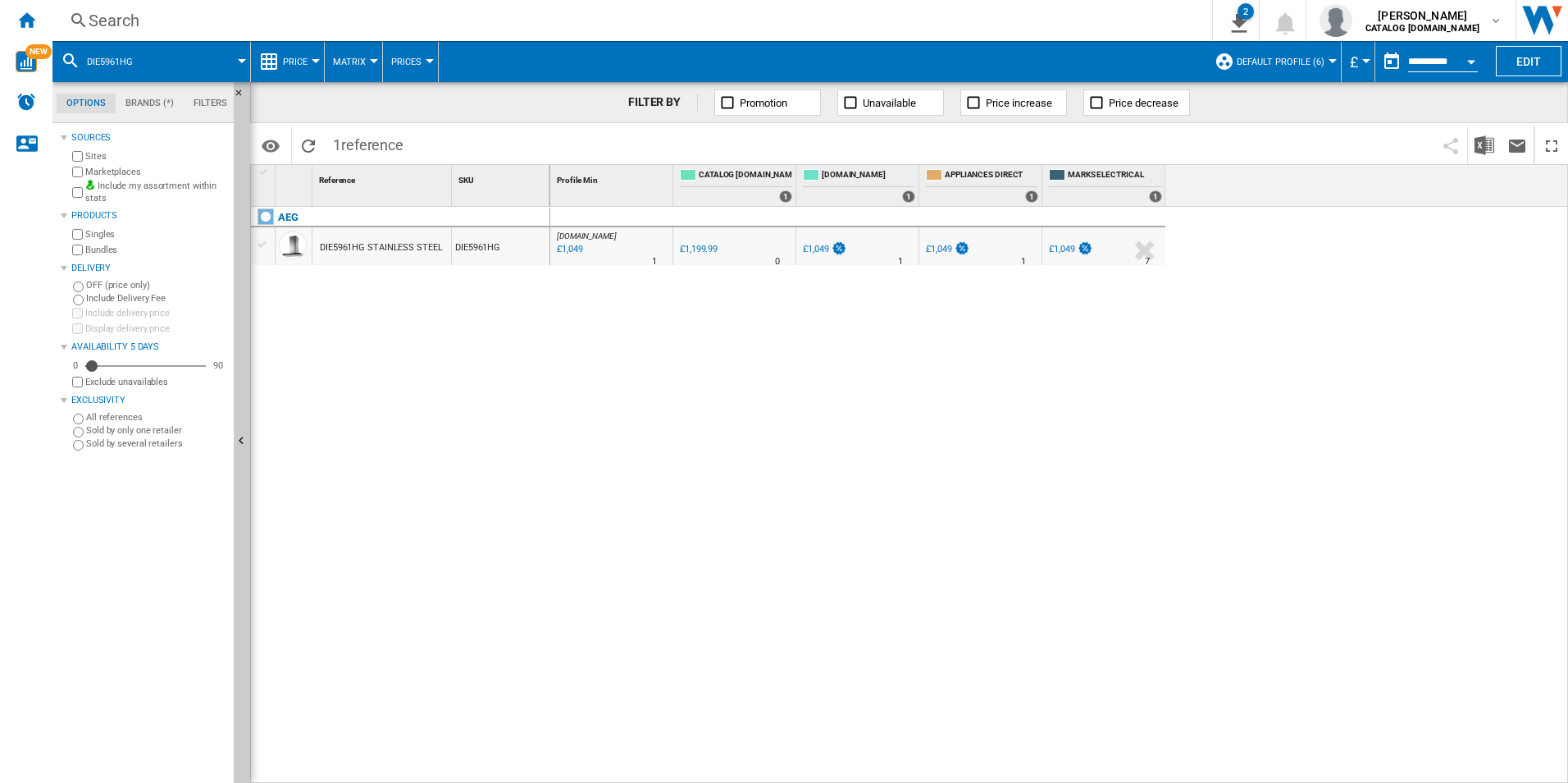
drag, startPoint x: 618, startPoint y: 265, endPoint x: 606, endPoint y: 249, distance: 20.0
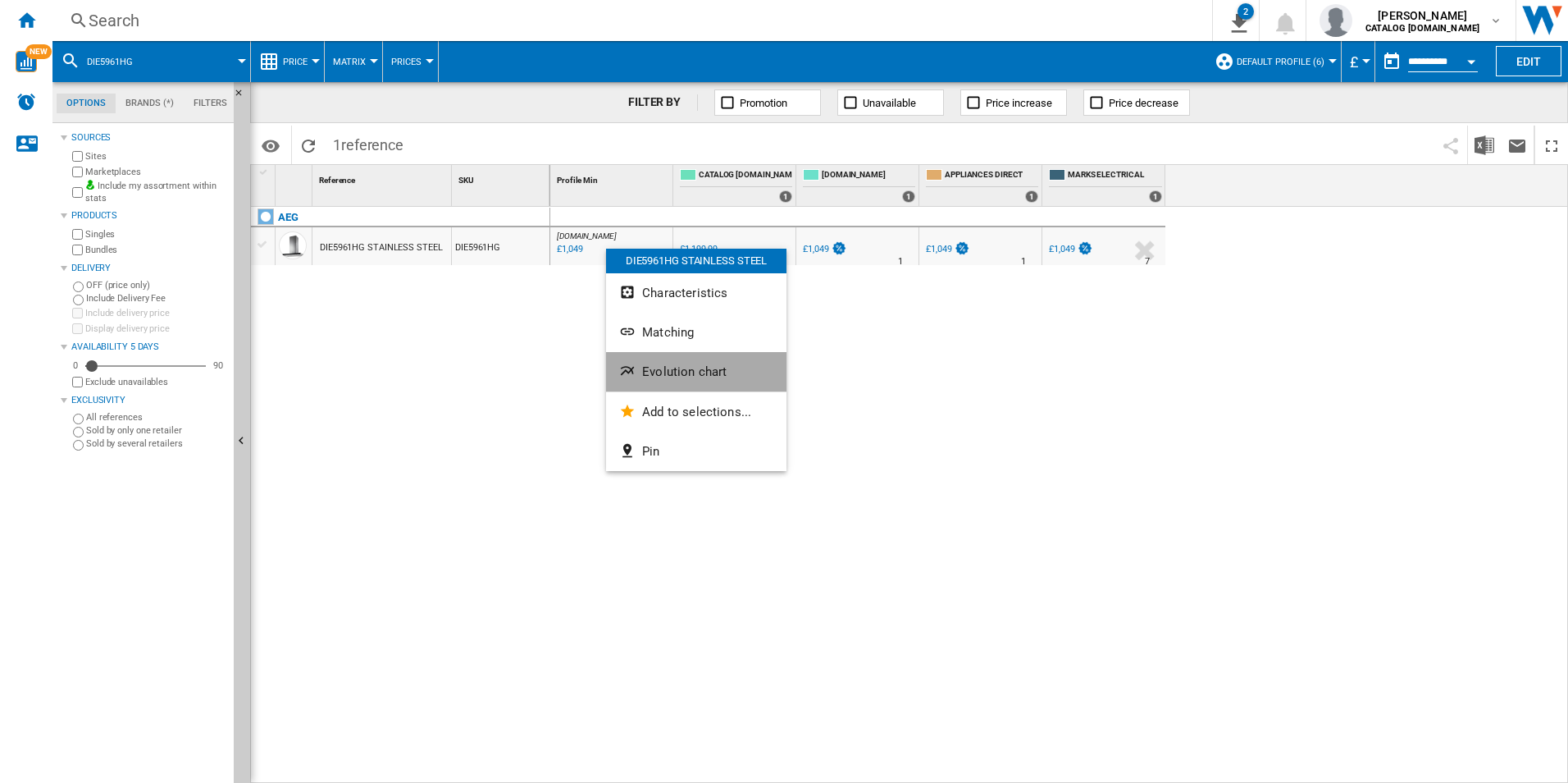
click at [668, 368] on span "Evolution chart" at bounding box center [684, 372] width 84 height 15
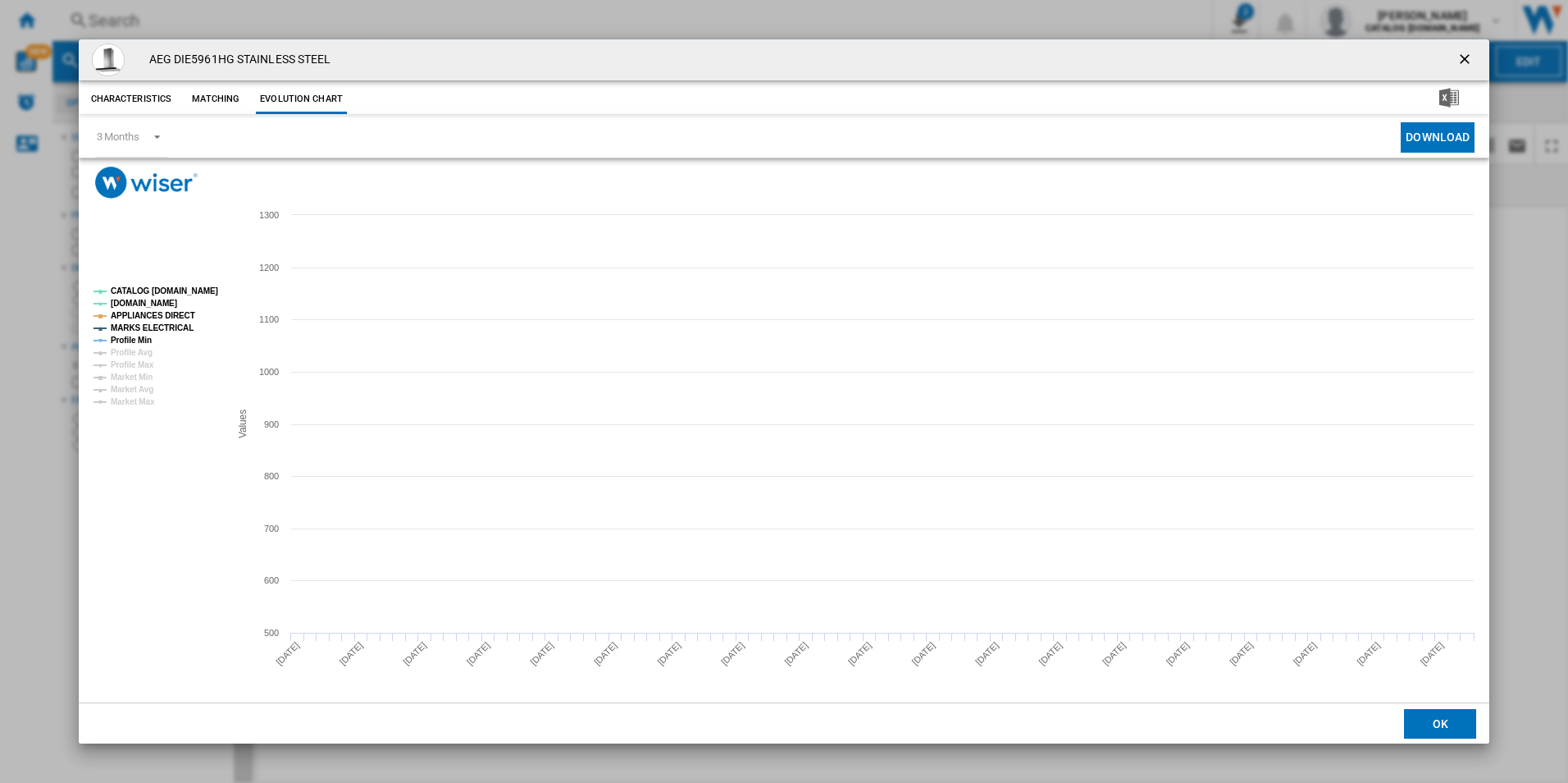
click at [192, 289] on tspan "CATALOG [DOMAIN_NAME]" at bounding box center [165, 290] width 108 height 9
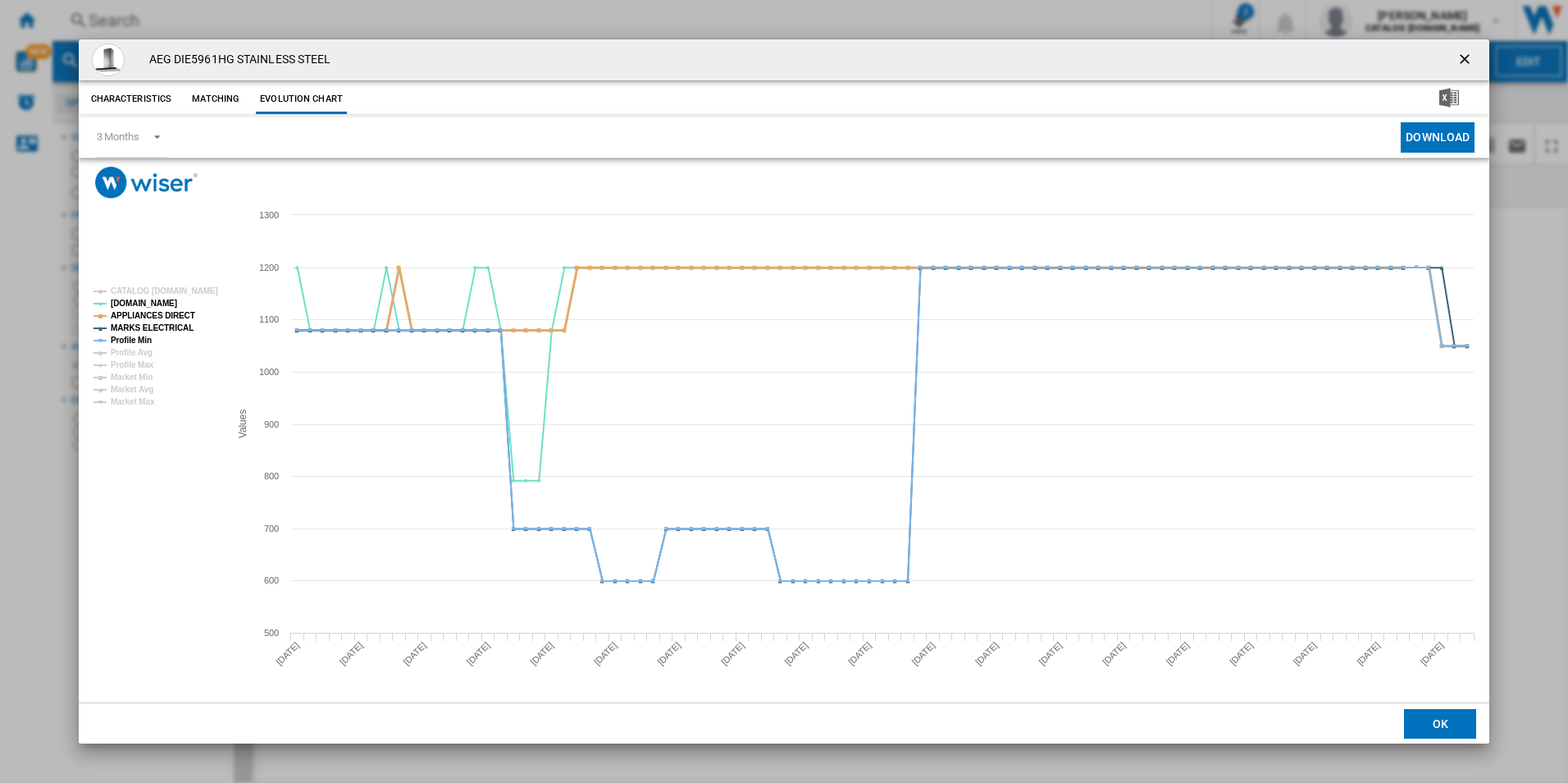
click at [182, 311] on tspan "APPLIANCES DIRECT" at bounding box center [153, 315] width 84 height 9
click at [175, 331] on tspan "MARKS ELECTRICAL" at bounding box center [152, 327] width 83 height 9
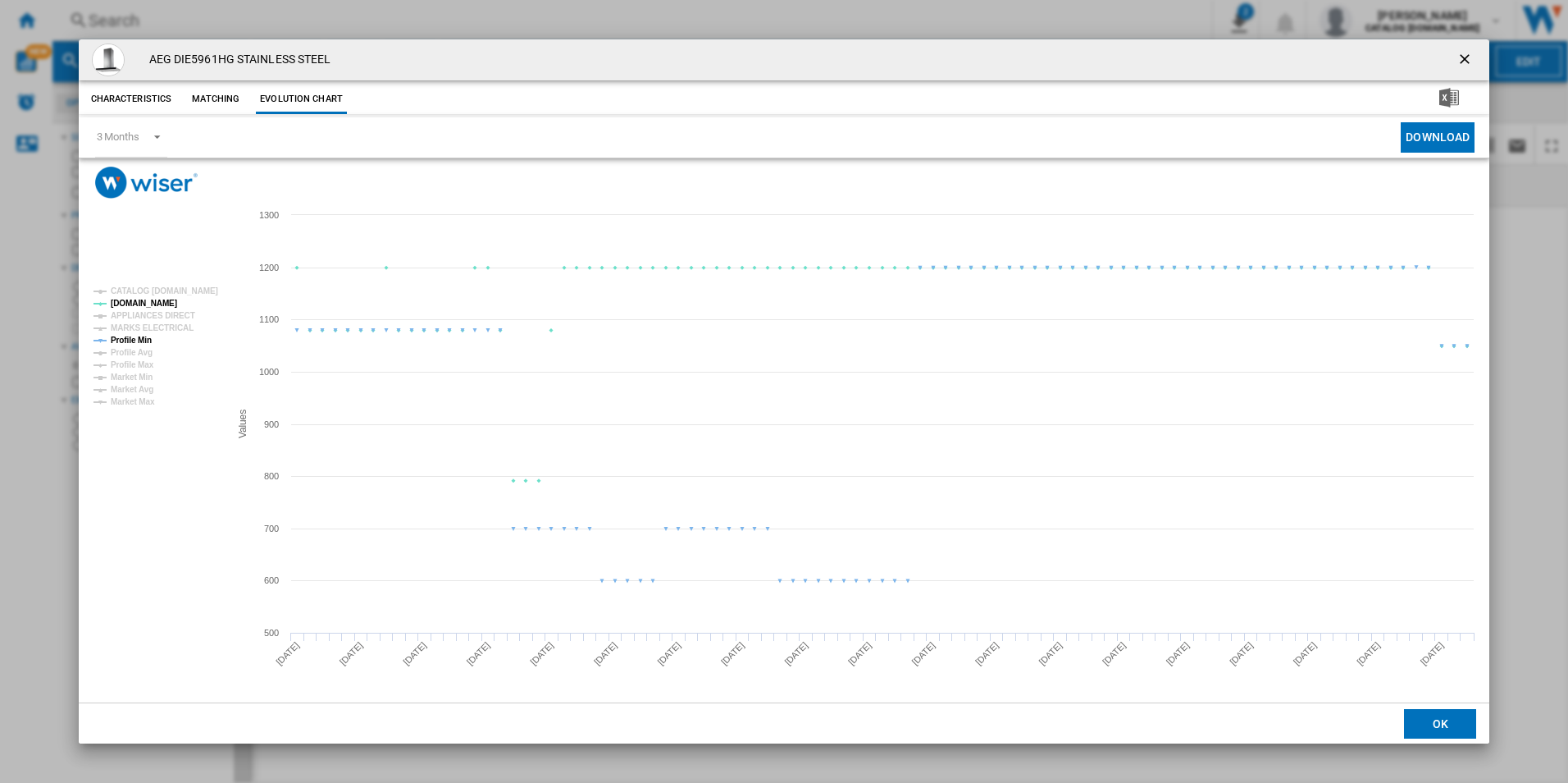
click at [150, 337] on tspan "Profile Min" at bounding box center [131, 340] width 41 height 9
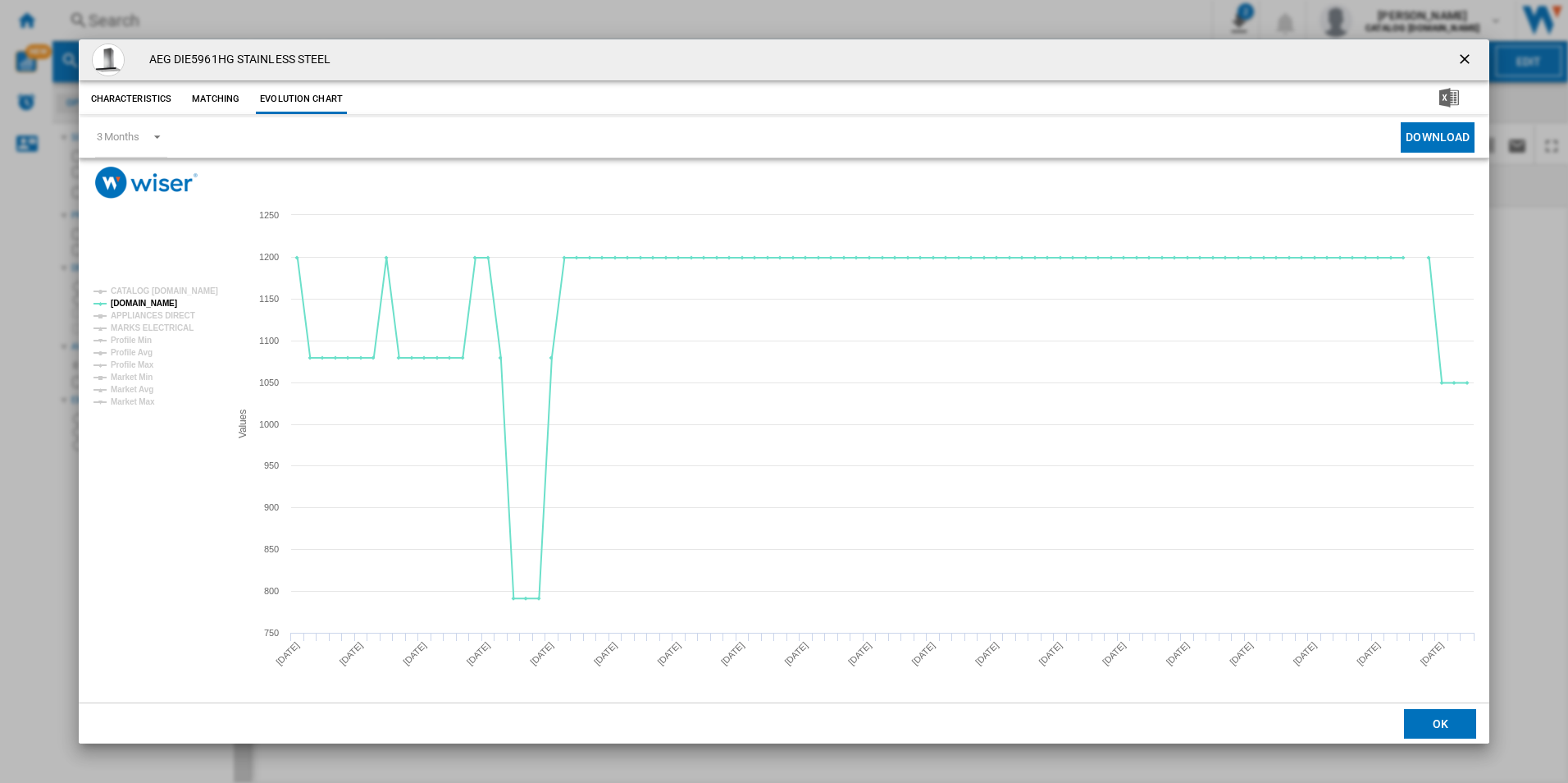
drag, startPoint x: 1460, startPoint y: 52, endPoint x: 1373, endPoint y: 177, distance: 152.3
click at [1460, 52] on ng-md-icon "getI18NText('BUTTONS.CLOSE_DIALOG')" at bounding box center [1465, 60] width 19 height 19
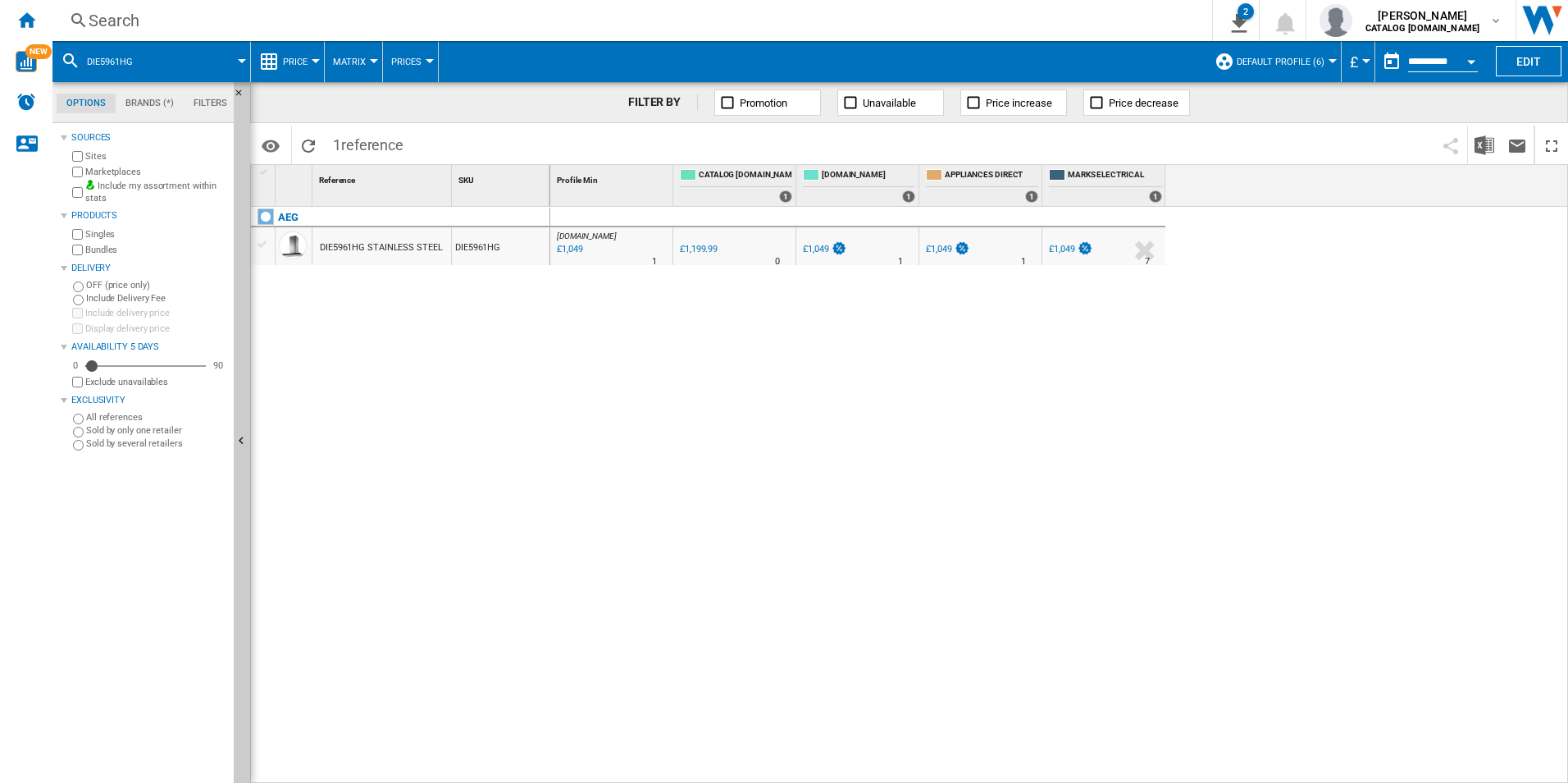
click at [592, 17] on div "Search" at bounding box center [629, 20] width 1081 height 23
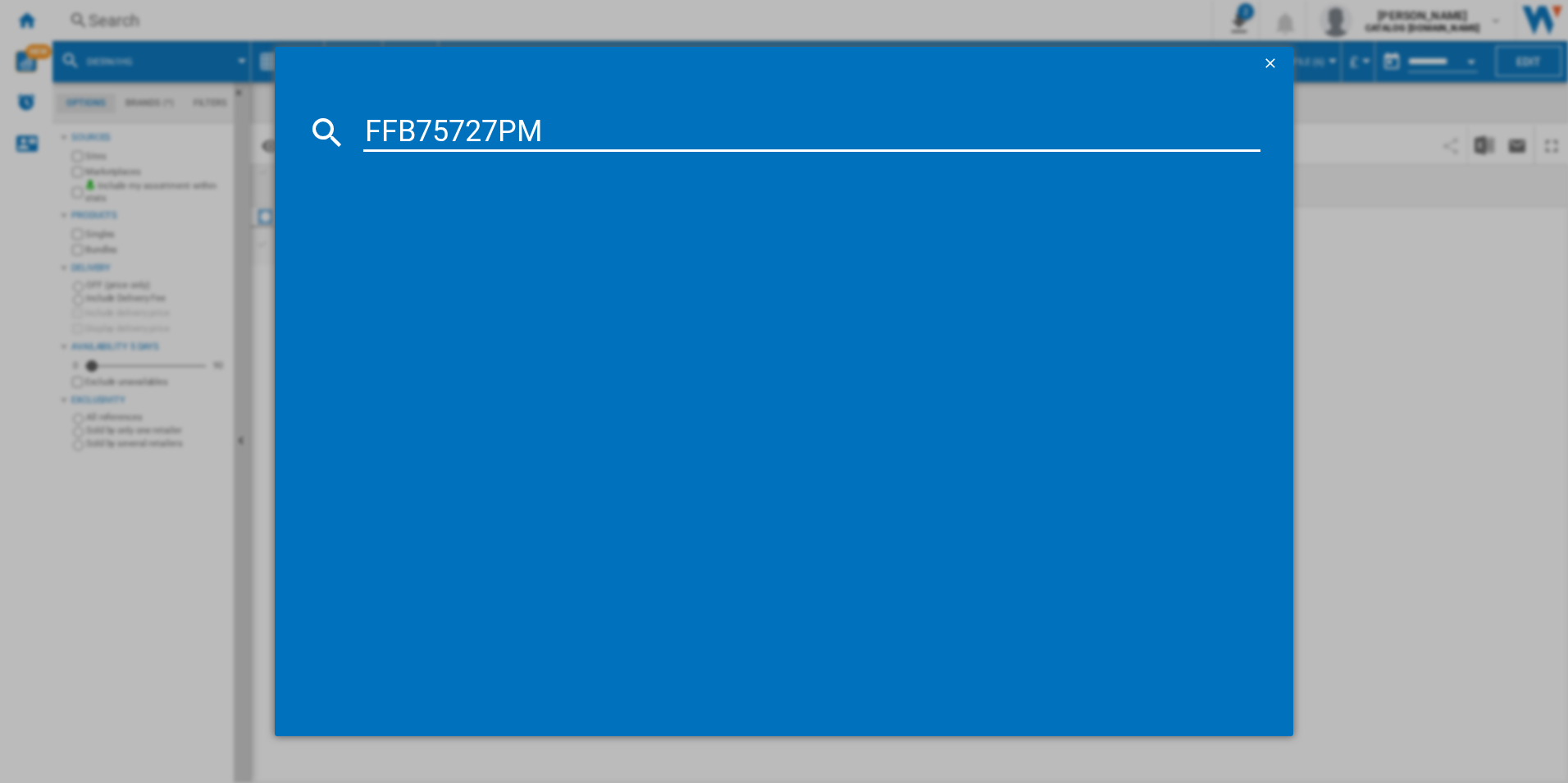
type input "FFB75727PM"
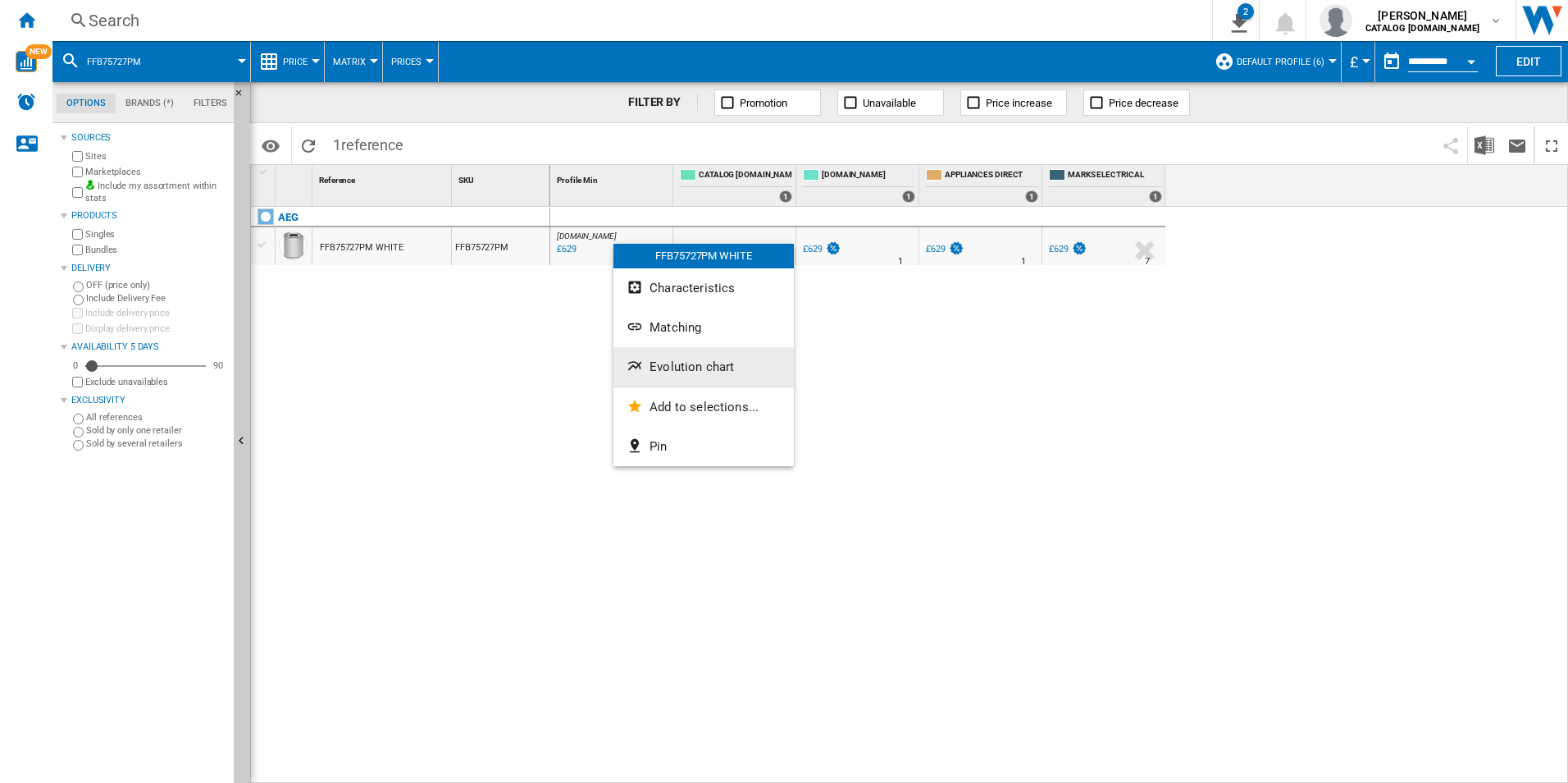
click at [669, 357] on button "Evolution chart" at bounding box center [704, 367] width 181 height 40
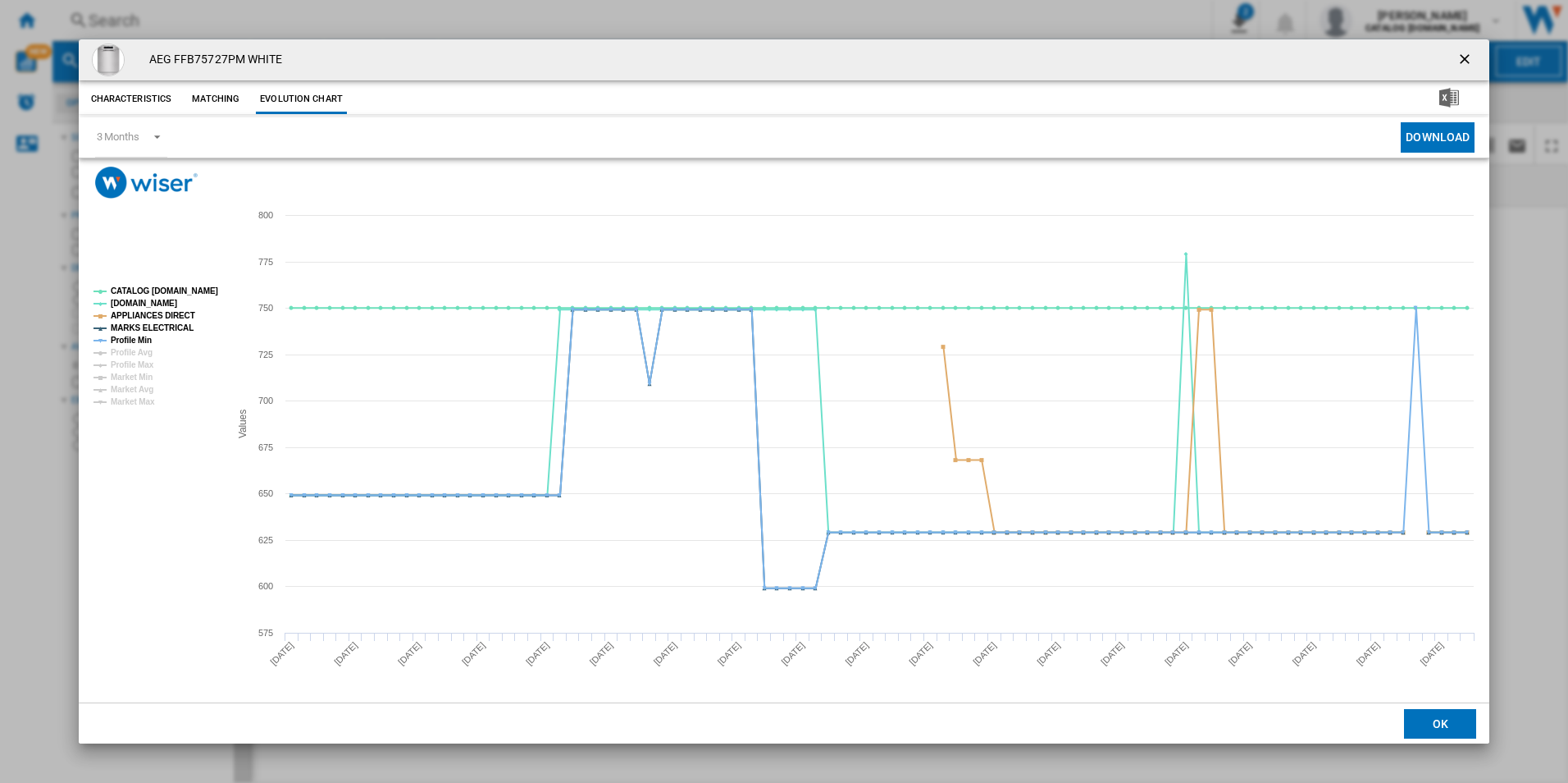
click at [161, 297] on rect "Product popup" at bounding box center [155, 347] width 136 height 132
click at [166, 293] on tspan "CATALOG [DOMAIN_NAME]" at bounding box center [165, 290] width 108 height 9
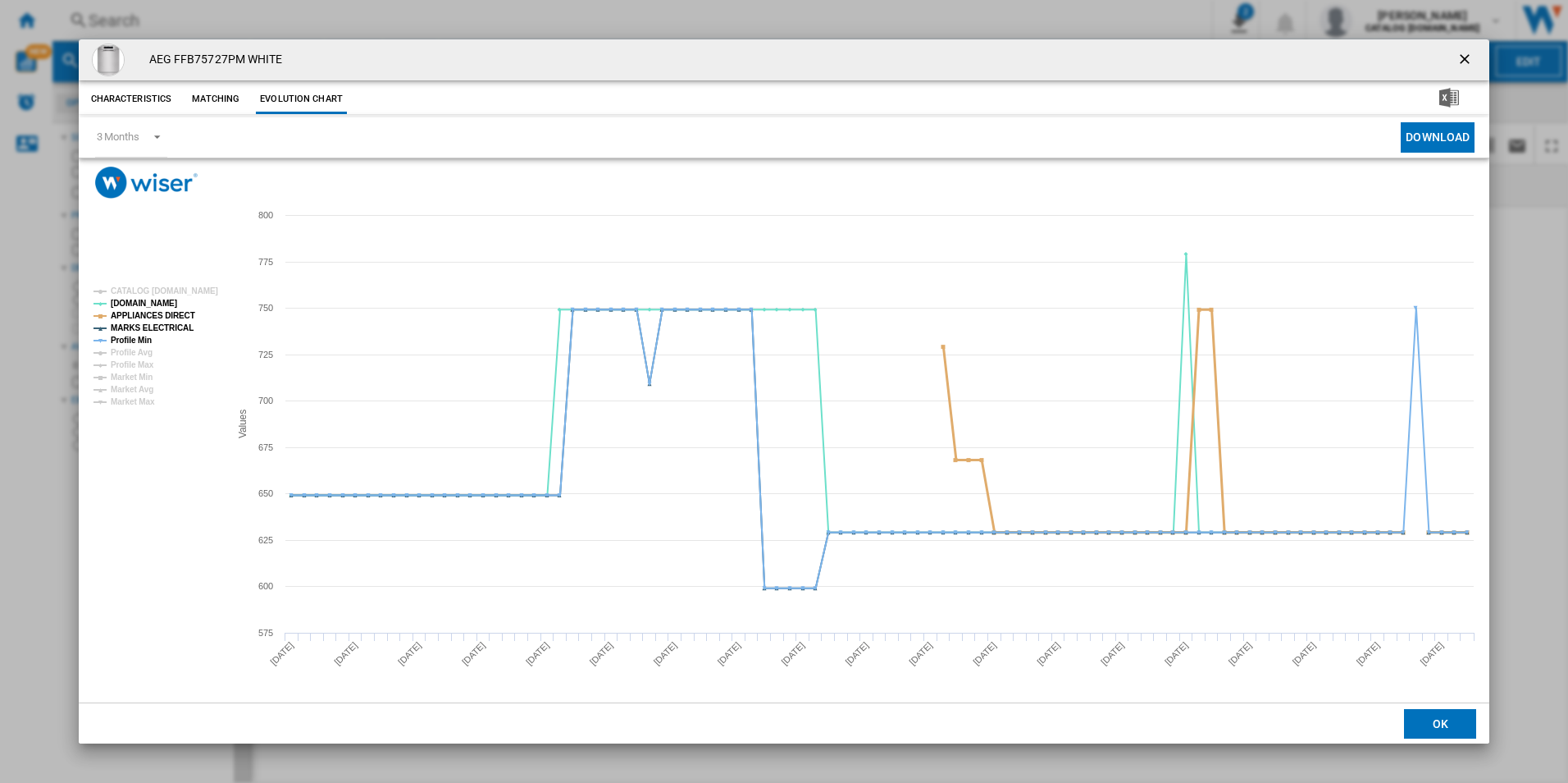
click at [169, 311] on tspan "APPLIANCES DIRECT" at bounding box center [153, 315] width 84 height 9
click at [172, 325] on tspan "MARKS ELECTRICAL" at bounding box center [152, 327] width 83 height 9
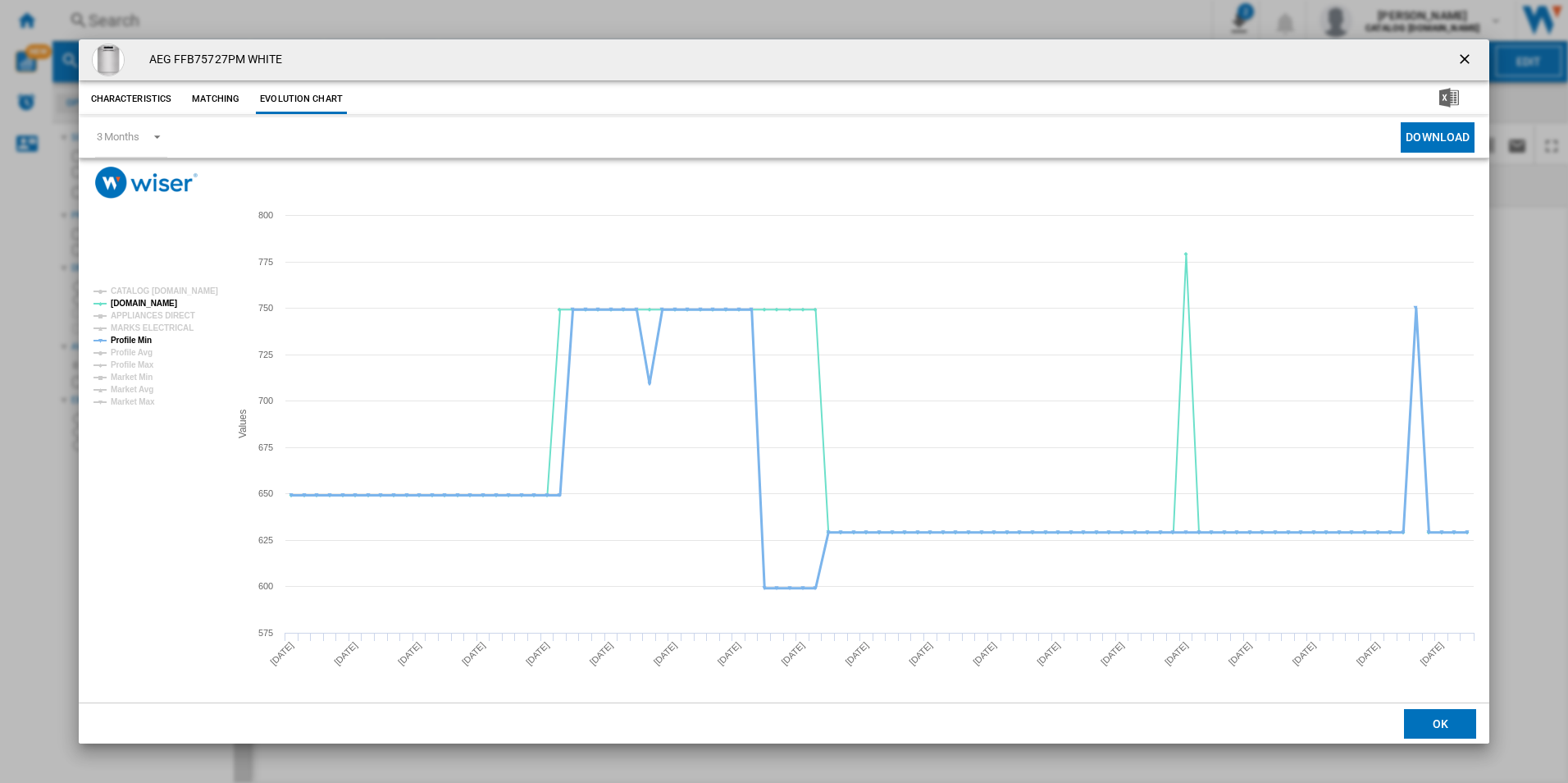
click at [135, 341] on tspan "Profile Min" at bounding box center [131, 340] width 41 height 9
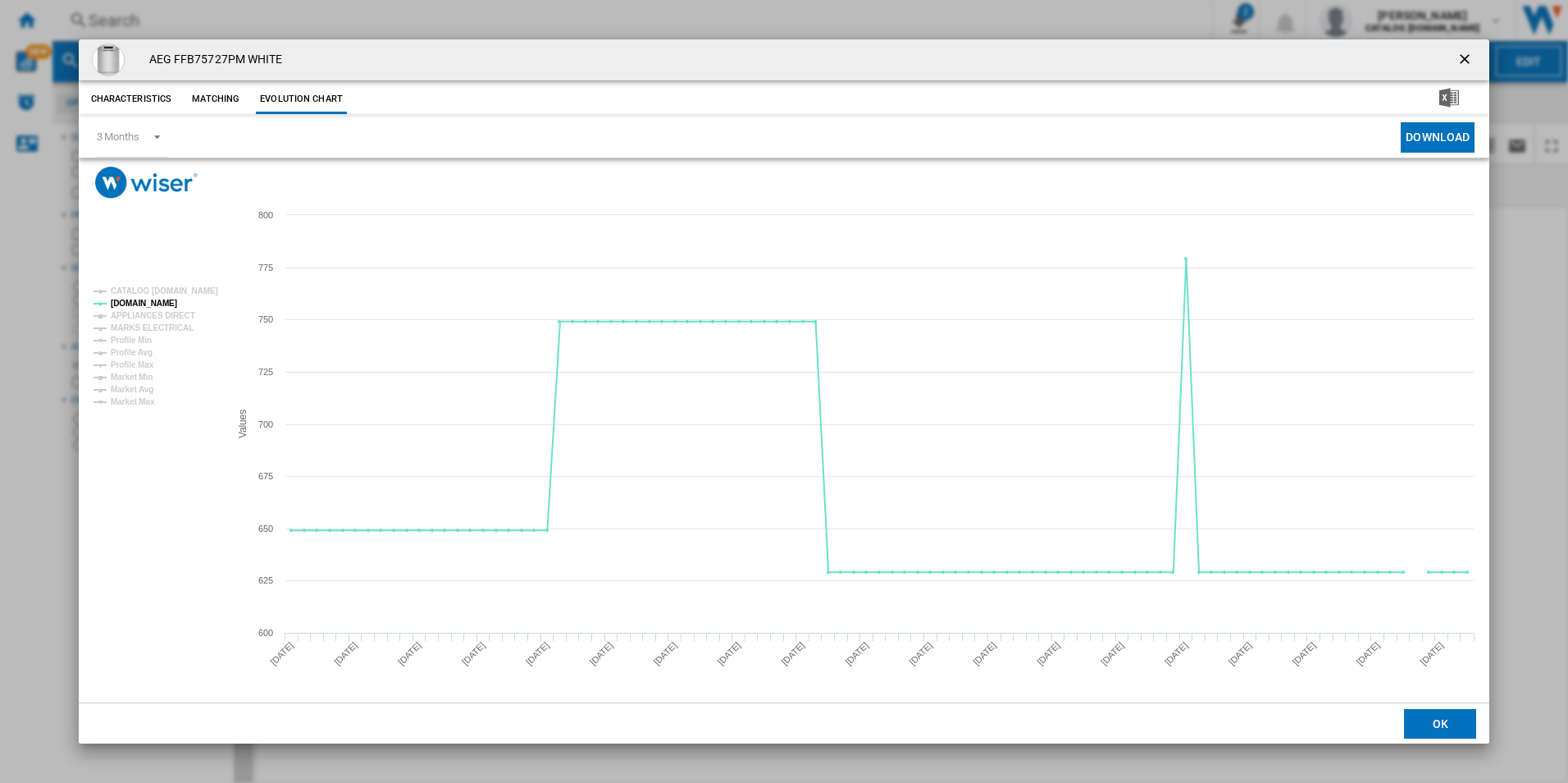
drag, startPoint x: 1467, startPoint y: 60, endPoint x: 1091, endPoint y: 39, distance: 376.6
click at [1467, 60] on ng-md-icon "getI18NText('BUTTONS.CLOSE_DIALOG')" at bounding box center [1465, 60] width 19 height 19
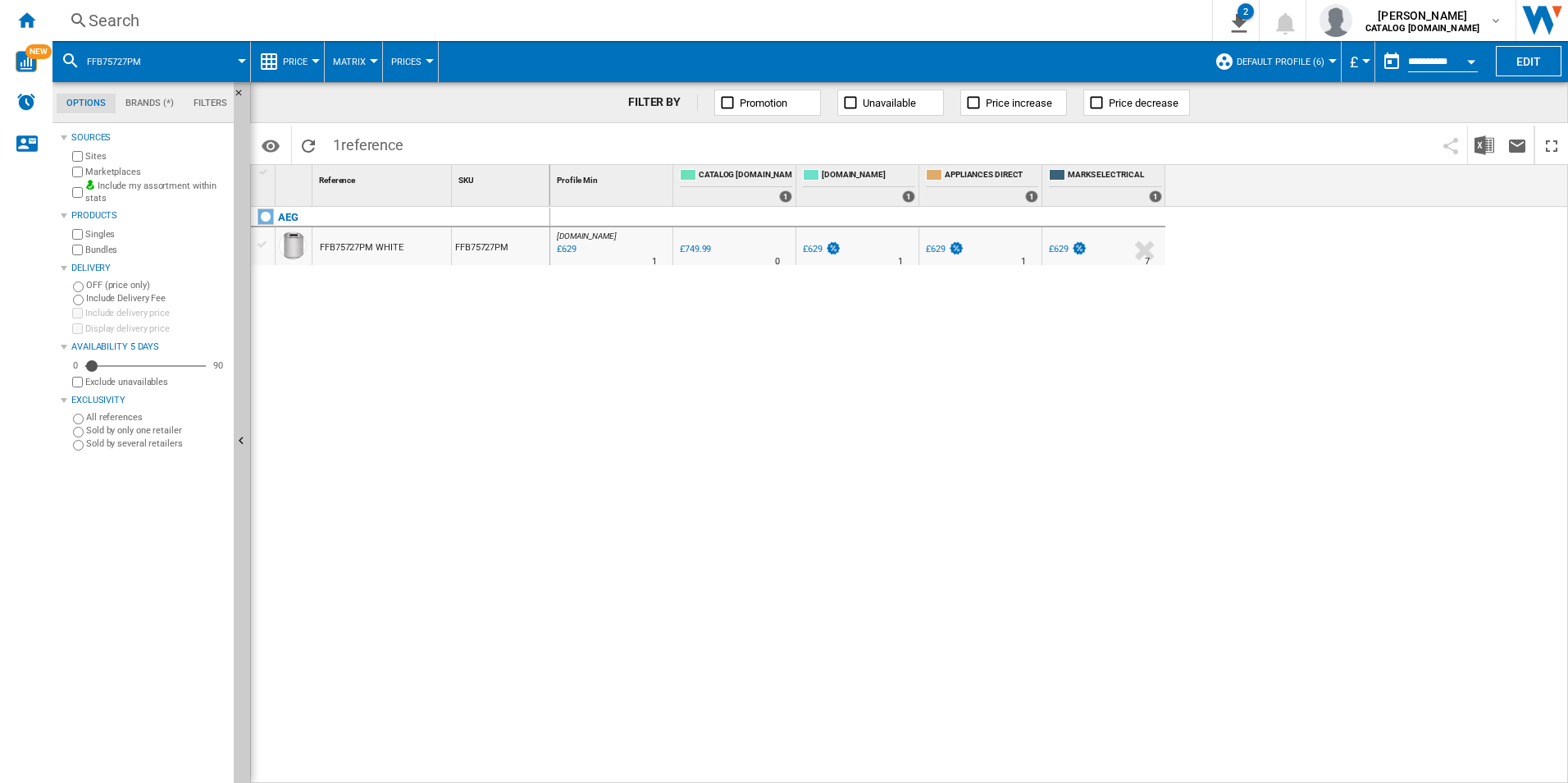
click at [1042, 26] on div "Search" at bounding box center [629, 20] width 1081 height 23
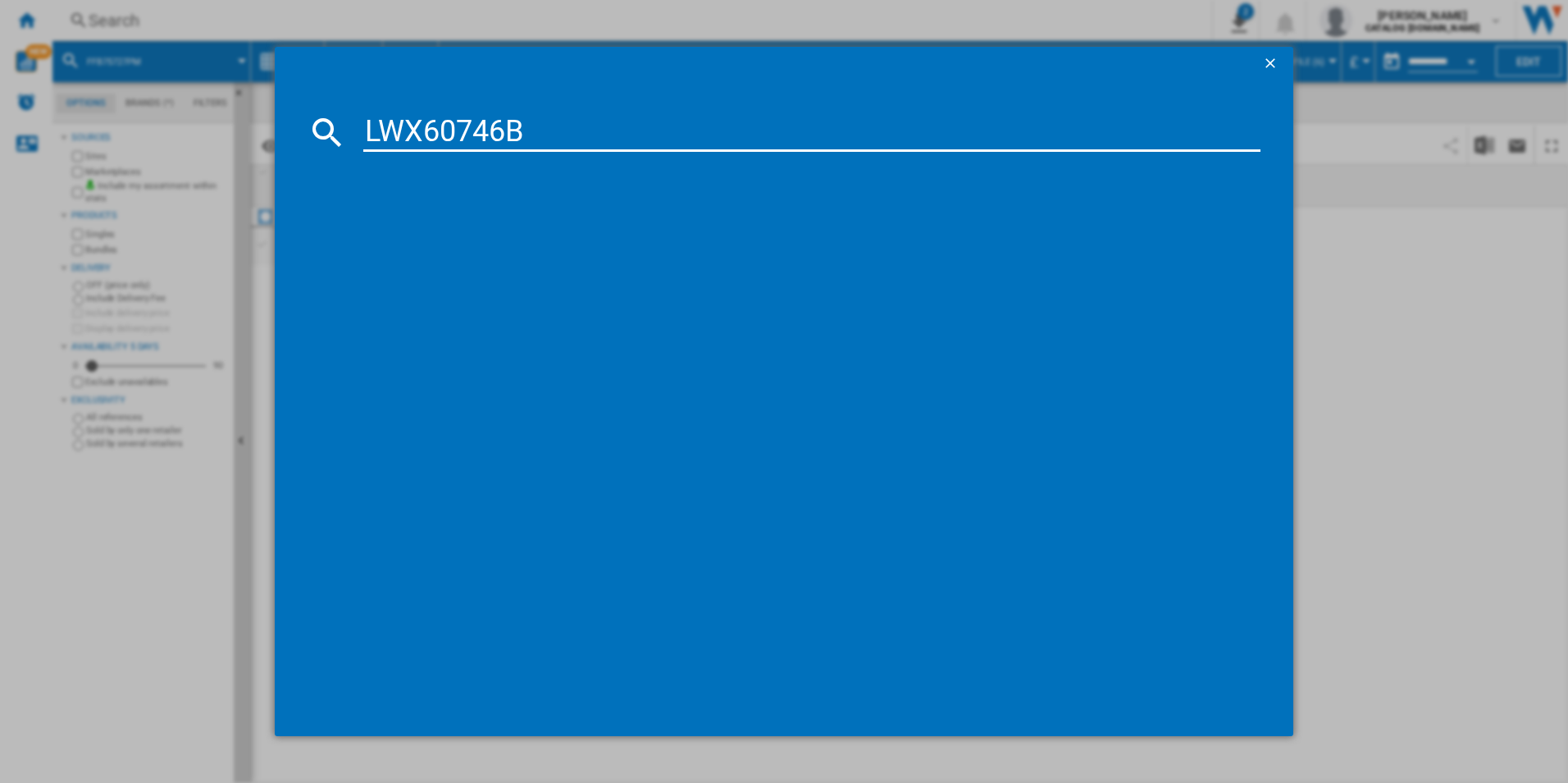
type input "LWX60746B"
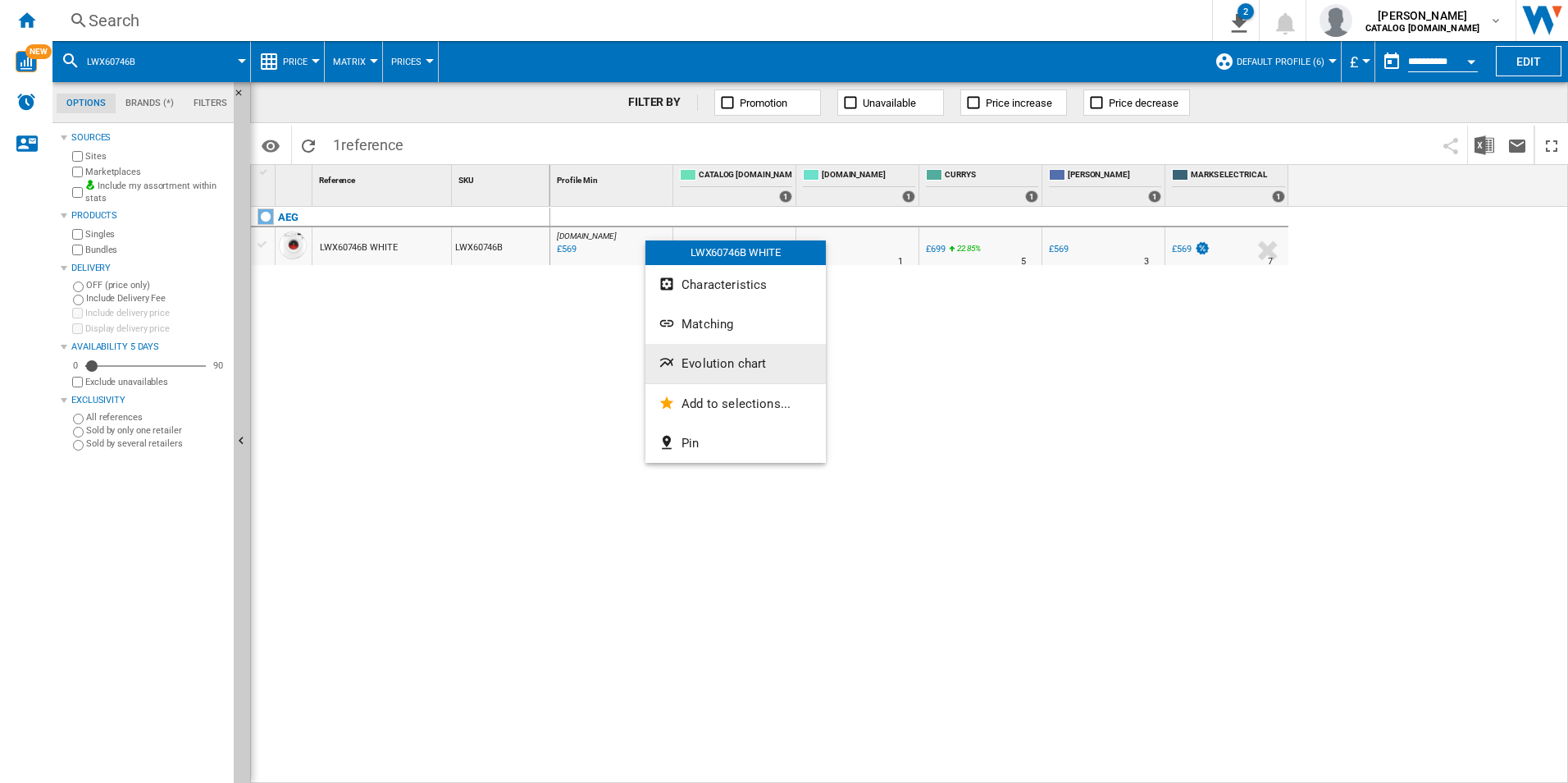
click at [685, 358] on span "Evolution chart" at bounding box center [724, 363] width 84 height 15
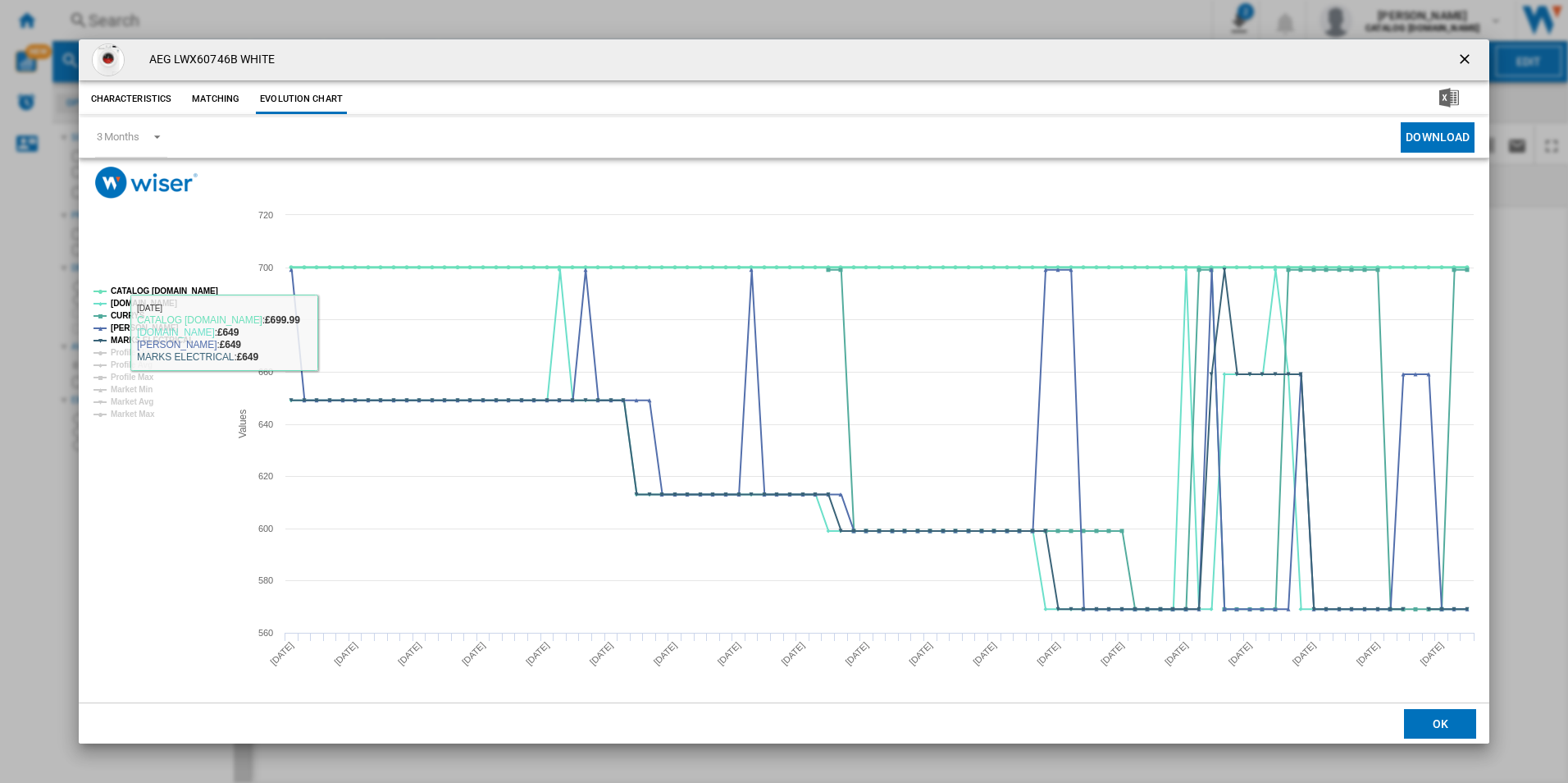
click at [184, 292] on tspan "CATALOG [DOMAIN_NAME]" at bounding box center [165, 290] width 108 height 9
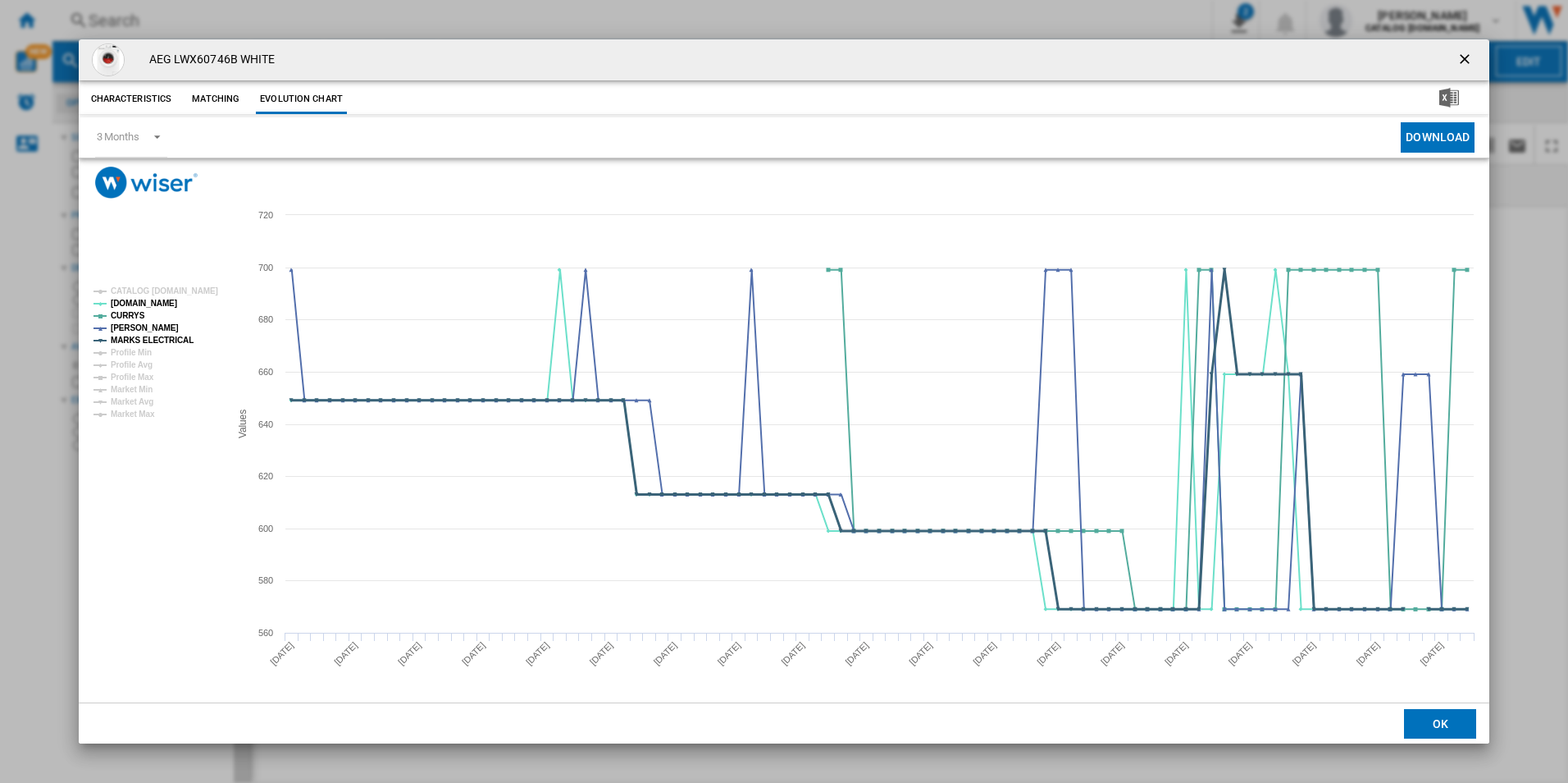
click at [164, 336] on tspan "MARKS ELECTRICAL" at bounding box center [152, 340] width 83 height 9
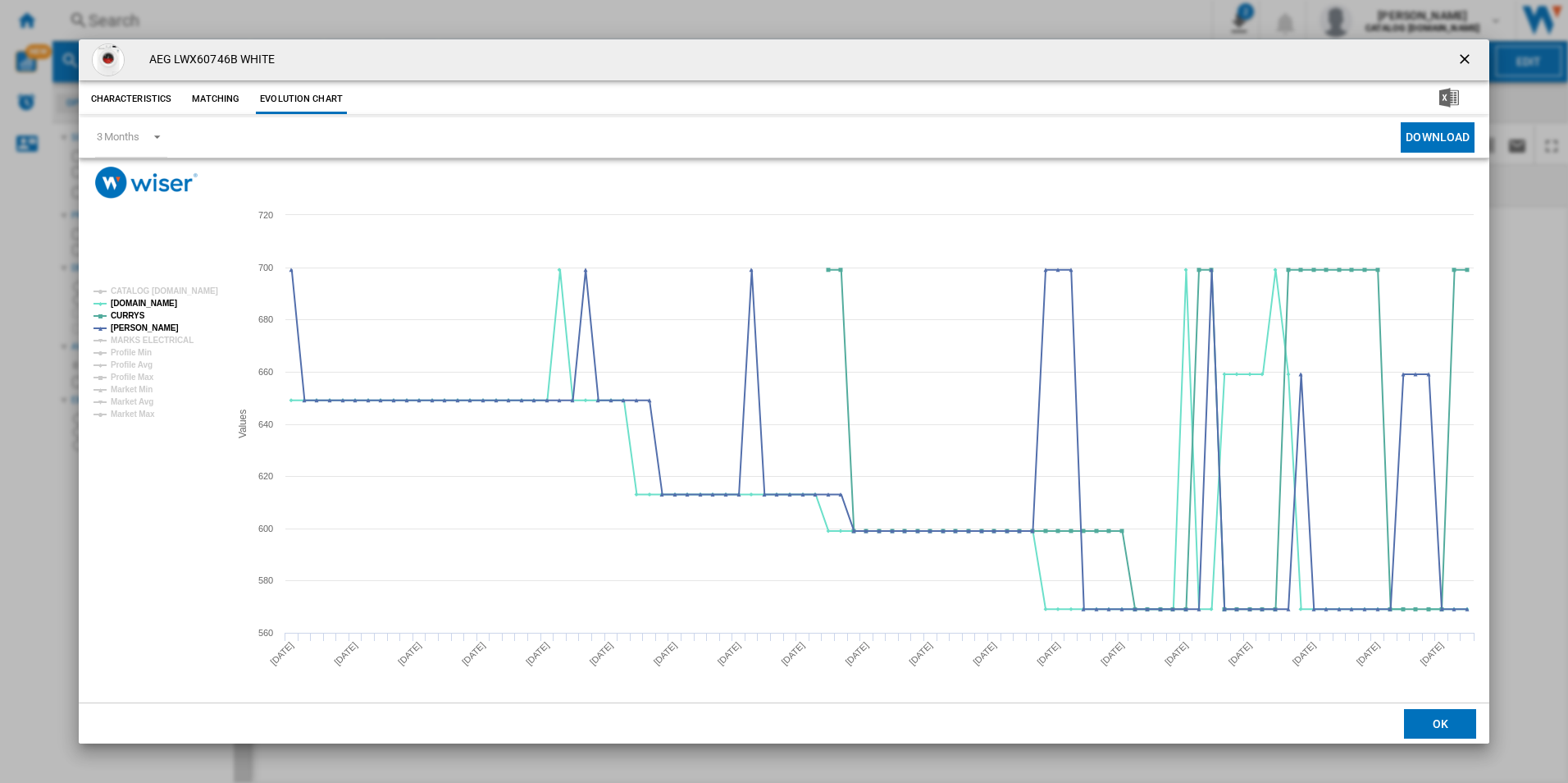
click at [1464, 65] on ng-md-icon "getI18NText('BUTTONS.CLOSE_DIALOG')" at bounding box center [1465, 60] width 19 height 19
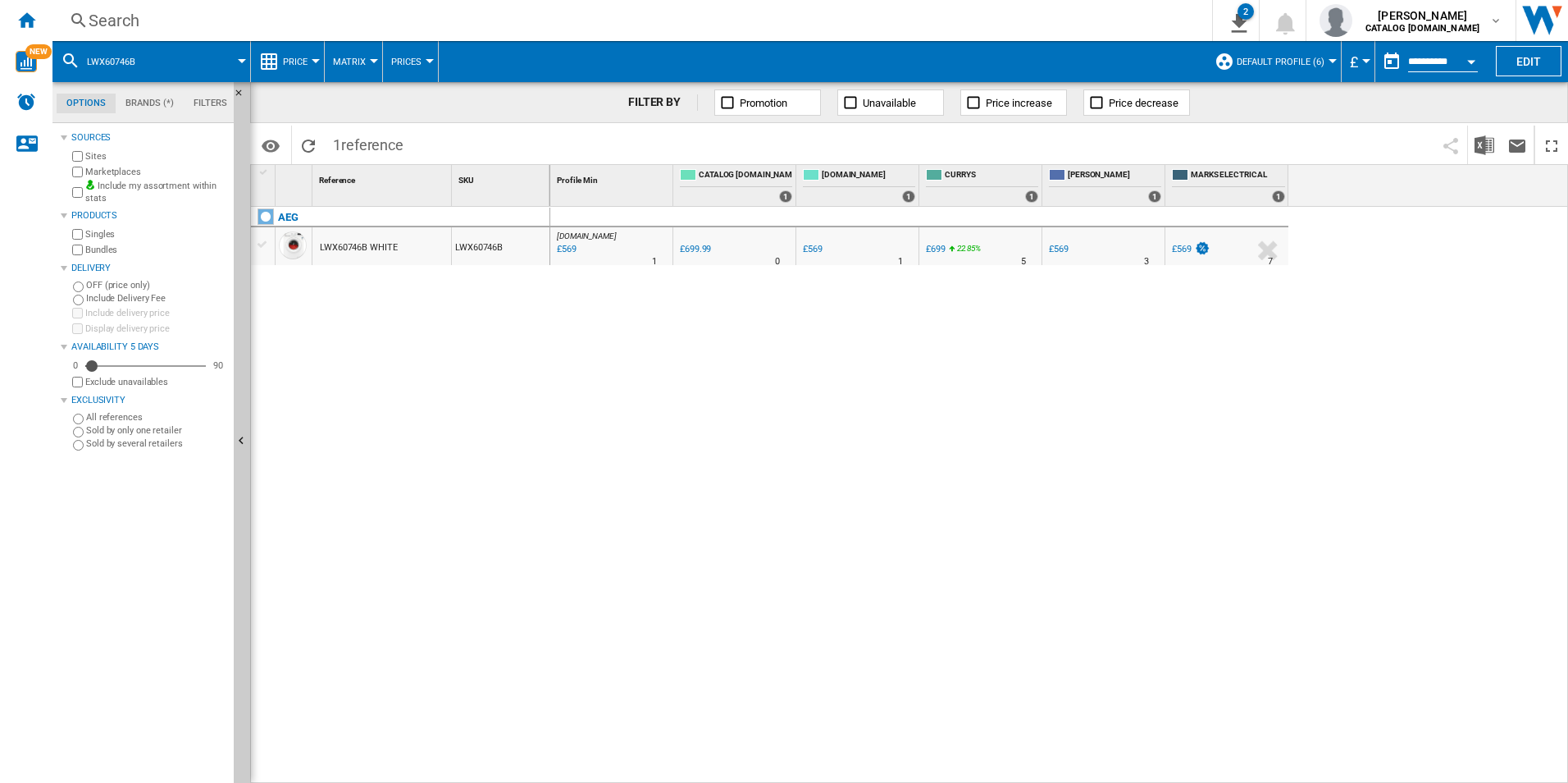
click at [1046, 8] on div "Search Search 0 2 CATALOG [DOMAIN_NAME]:Home appliances/No characteristic/AEG […" at bounding box center [810, 20] width 1516 height 41
click at [1051, 19] on div "Search" at bounding box center [629, 20] width 1081 height 23
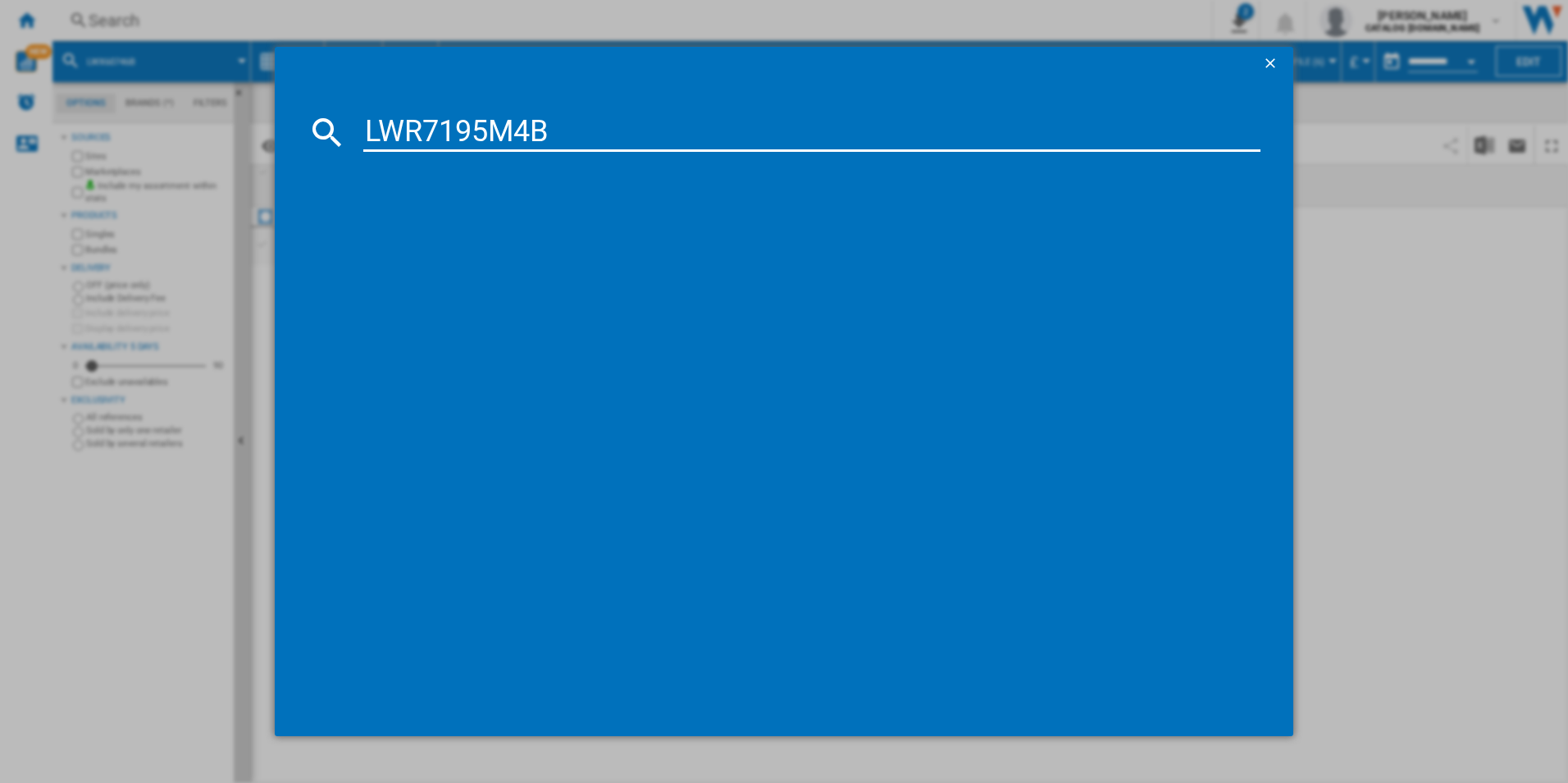
type input "LWR7195M4B"
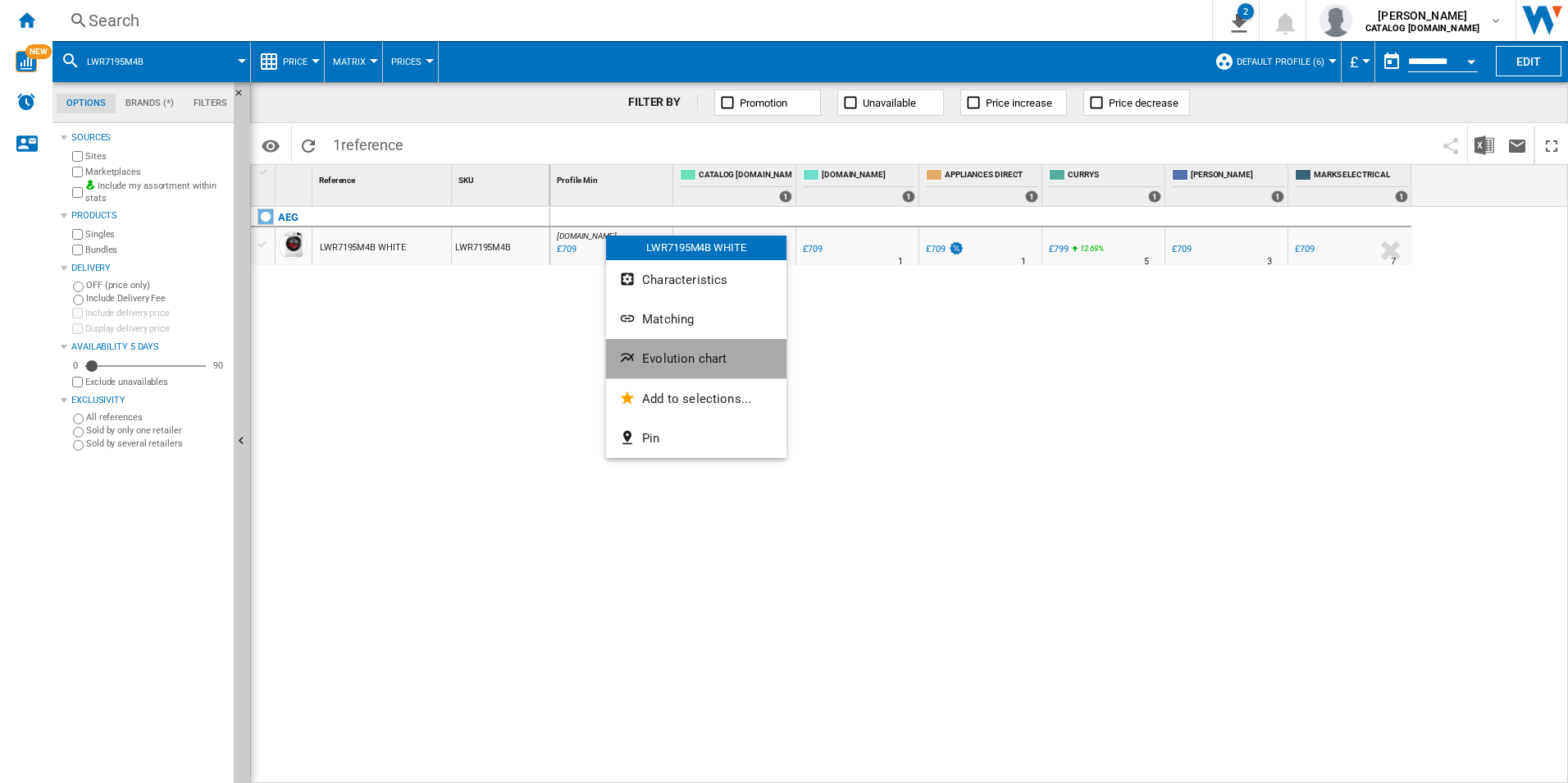
click at [667, 360] on span "Evolution chart" at bounding box center [684, 358] width 84 height 15
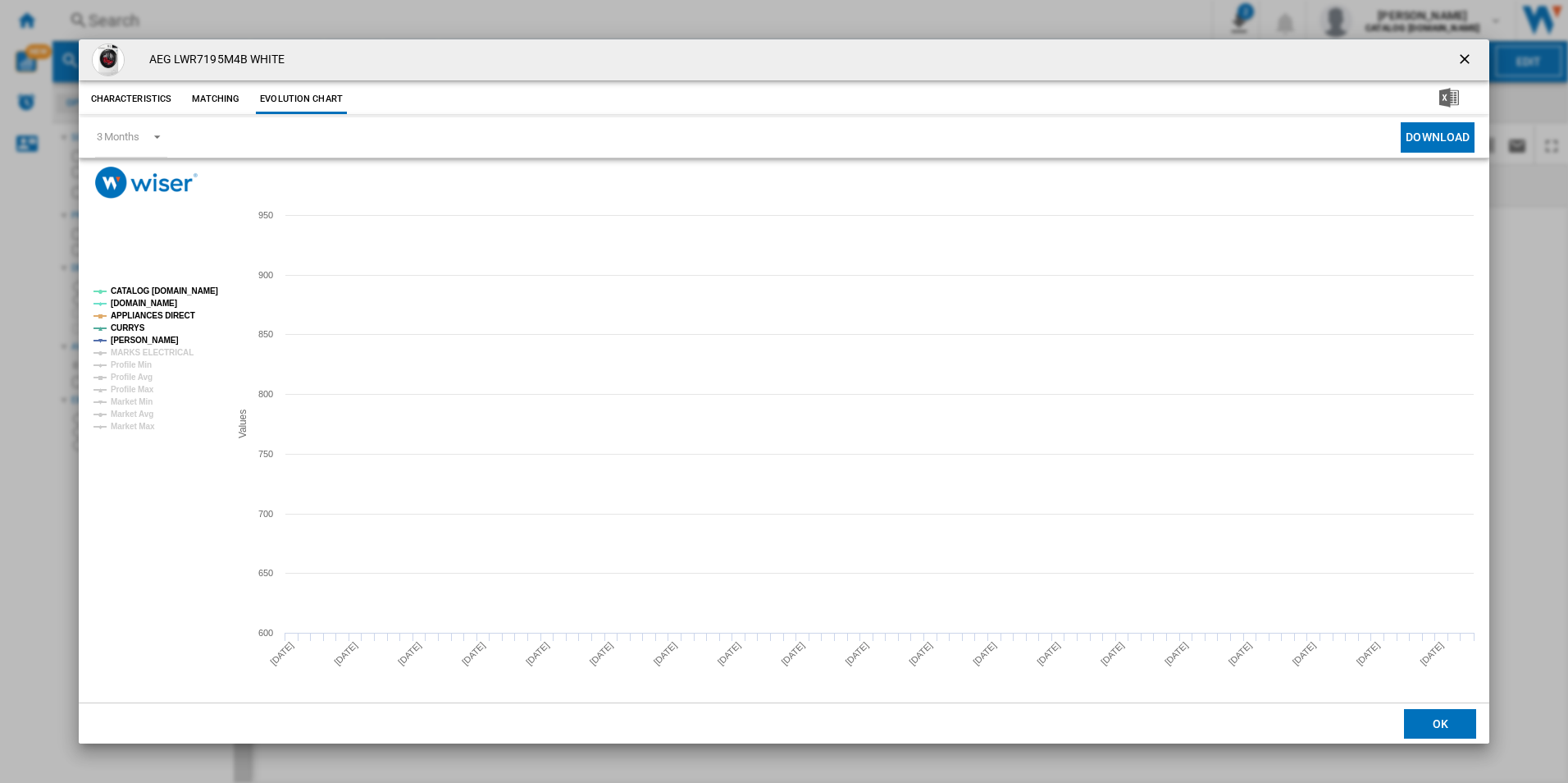
click at [191, 288] on tspan "CATALOG [DOMAIN_NAME]" at bounding box center [165, 290] width 108 height 9
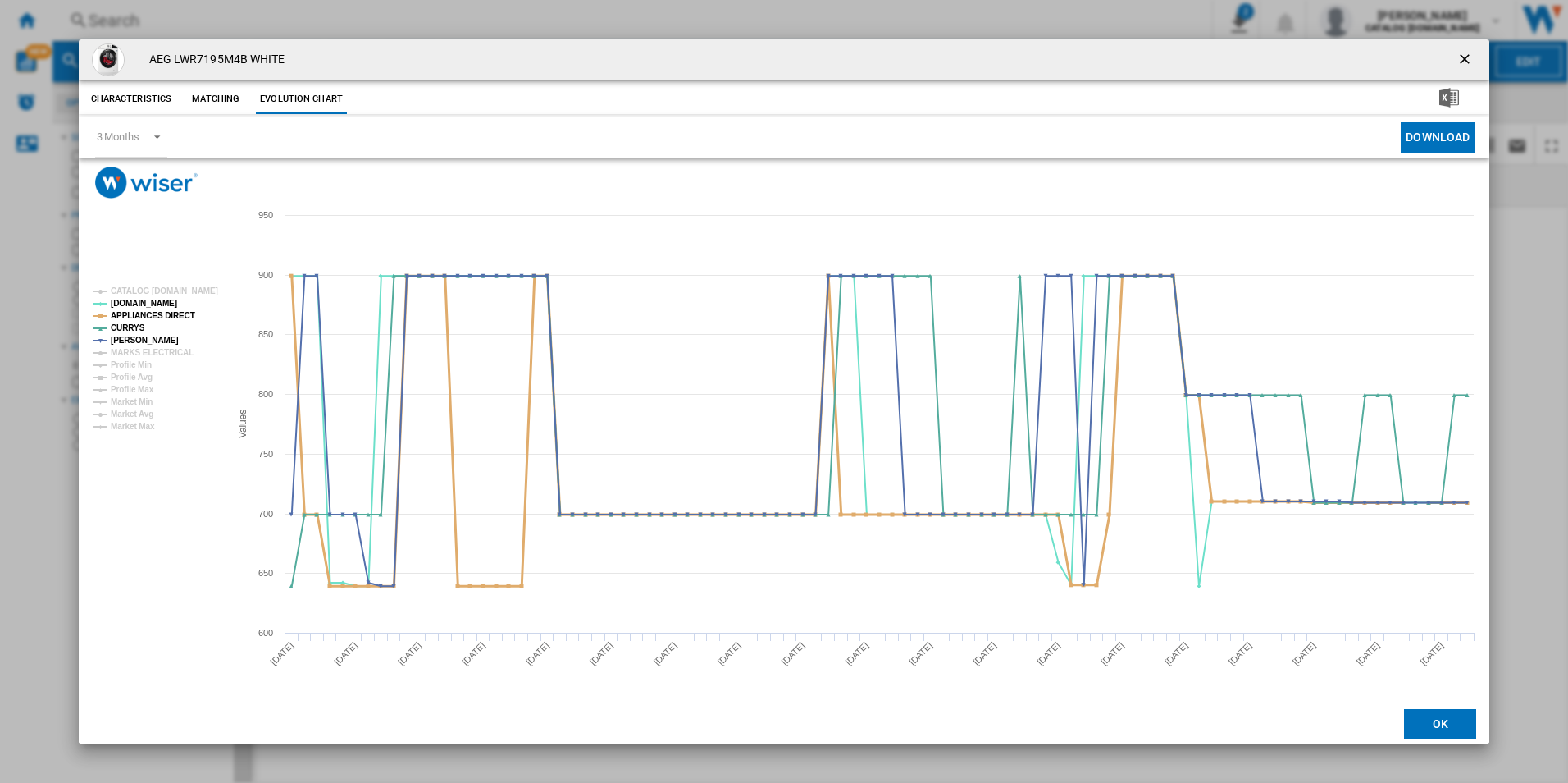
click at [167, 320] on tspan "APPLIANCES DIRECT" at bounding box center [153, 315] width 84 height 9
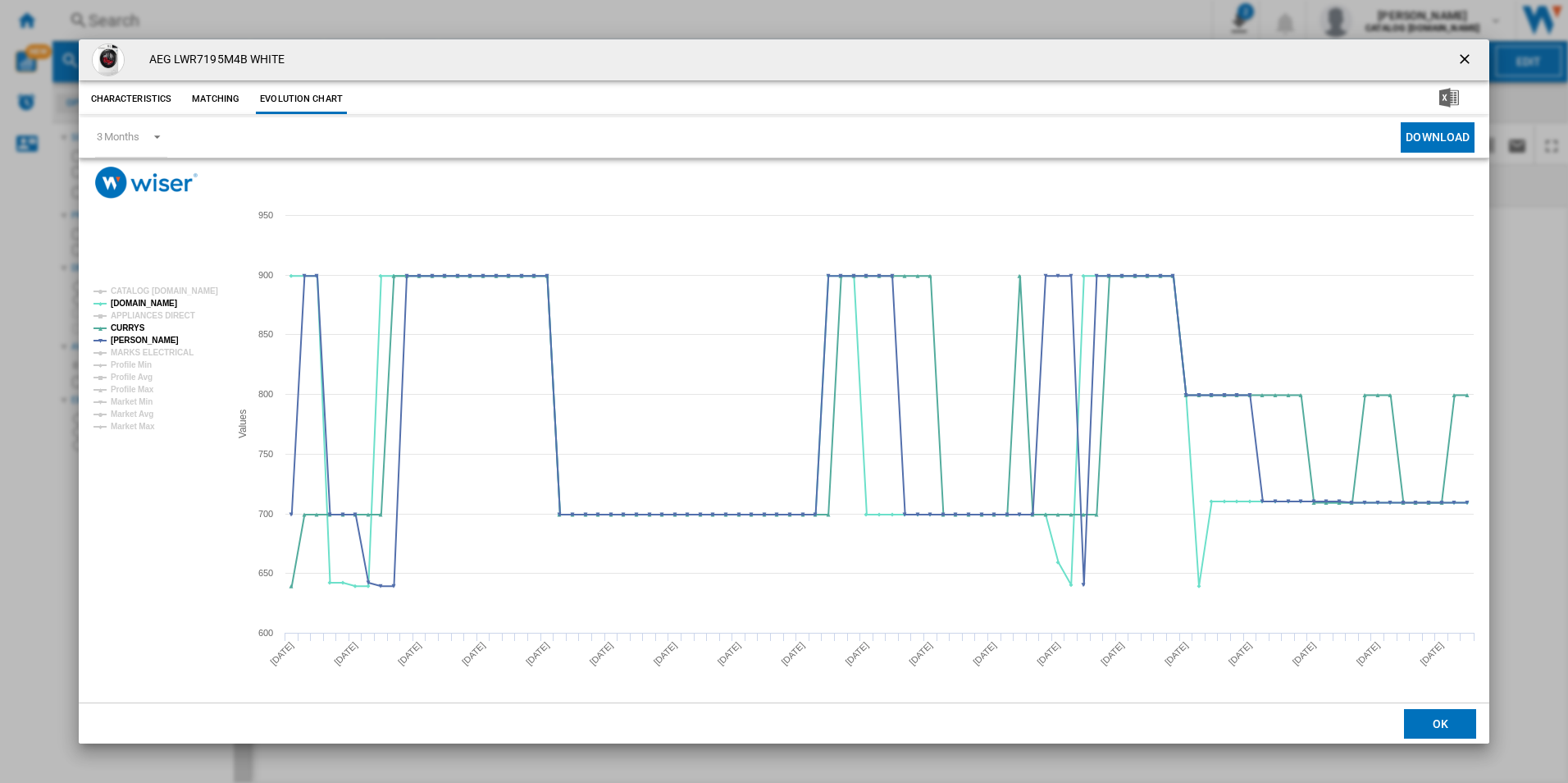
drag, startPoint x: 1463, startPoint y: 60, endPoint x: 1344, endPoint y: 48, distance: 119.6
click at [1461, 58] on ng-md-icon "getI18NText('BUTTONS.CLOSE_DIALOG')" at bounding box center [1465, 60] width 19 height 19
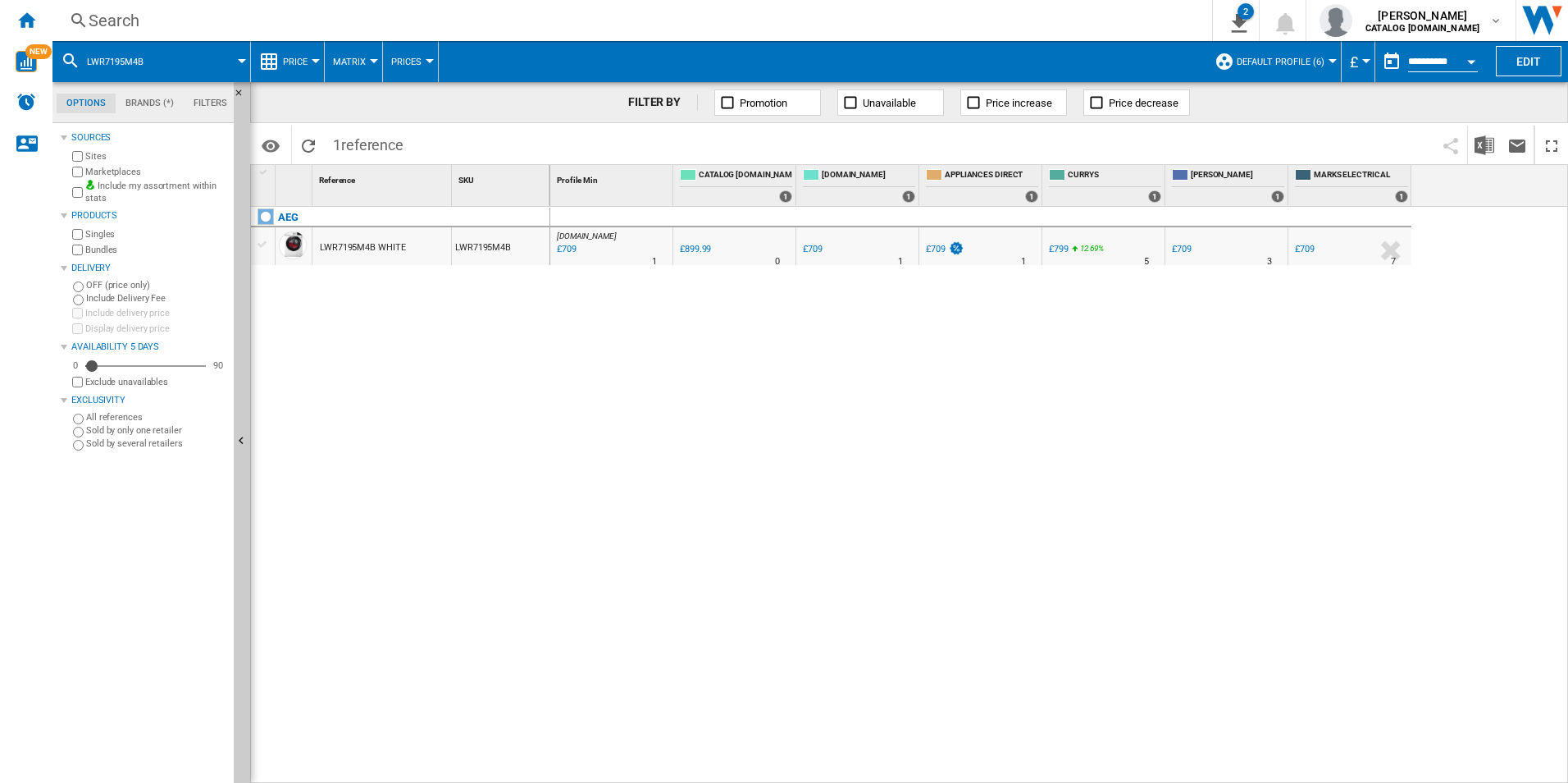
click at [1011, 28] on div "Search" at bounding box center [629, 20] width 1081 height 23
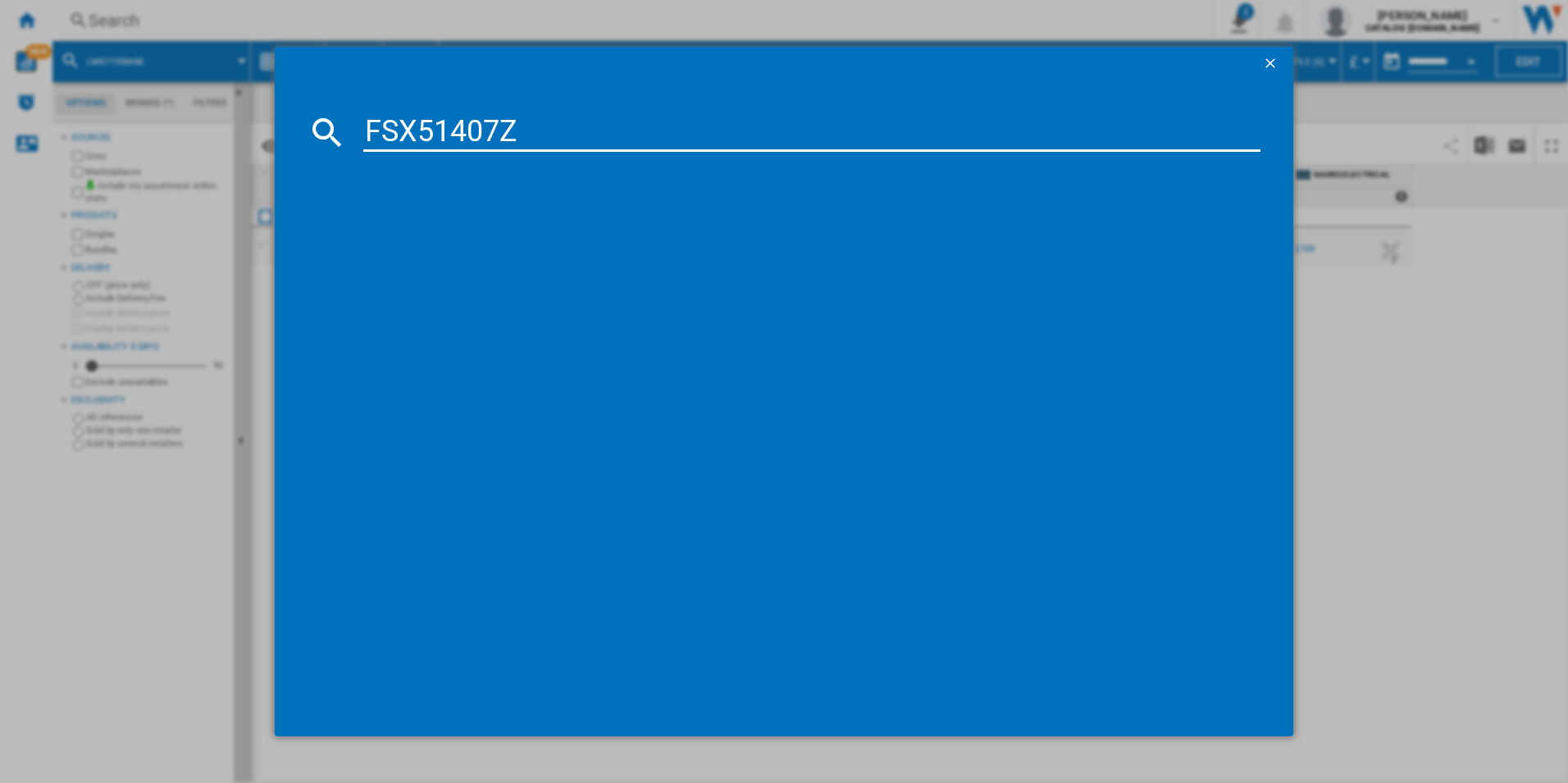
type input "FSX51407Z"
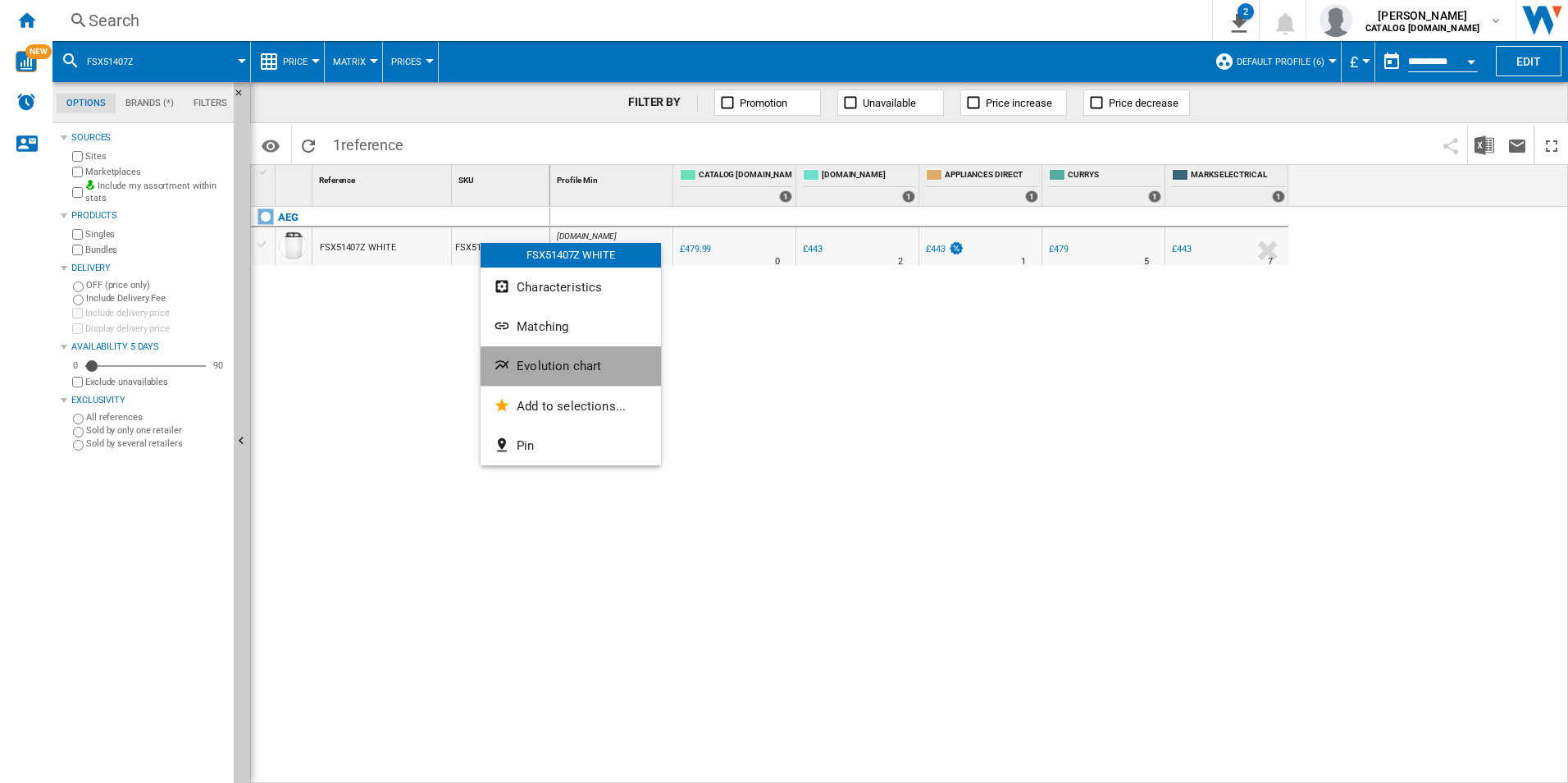
click at [562, 364] on span "Evolution chart" at bounding box center [559, 366] width 84 height 15
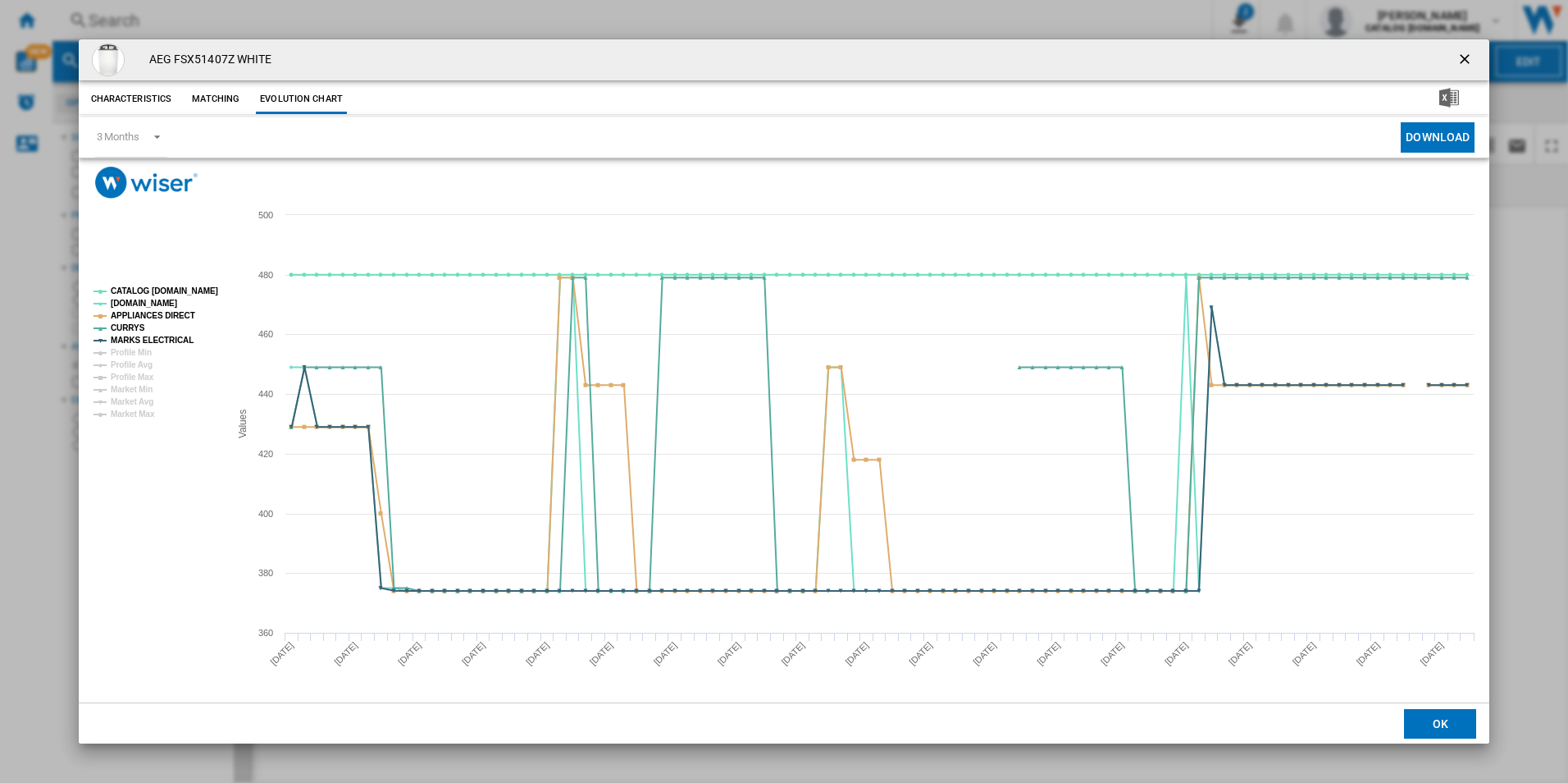
click at [198, 291] on tspan "CATALOG [DOMAIN_NAME]" at bounding box center [165, 290] width 108 height 9
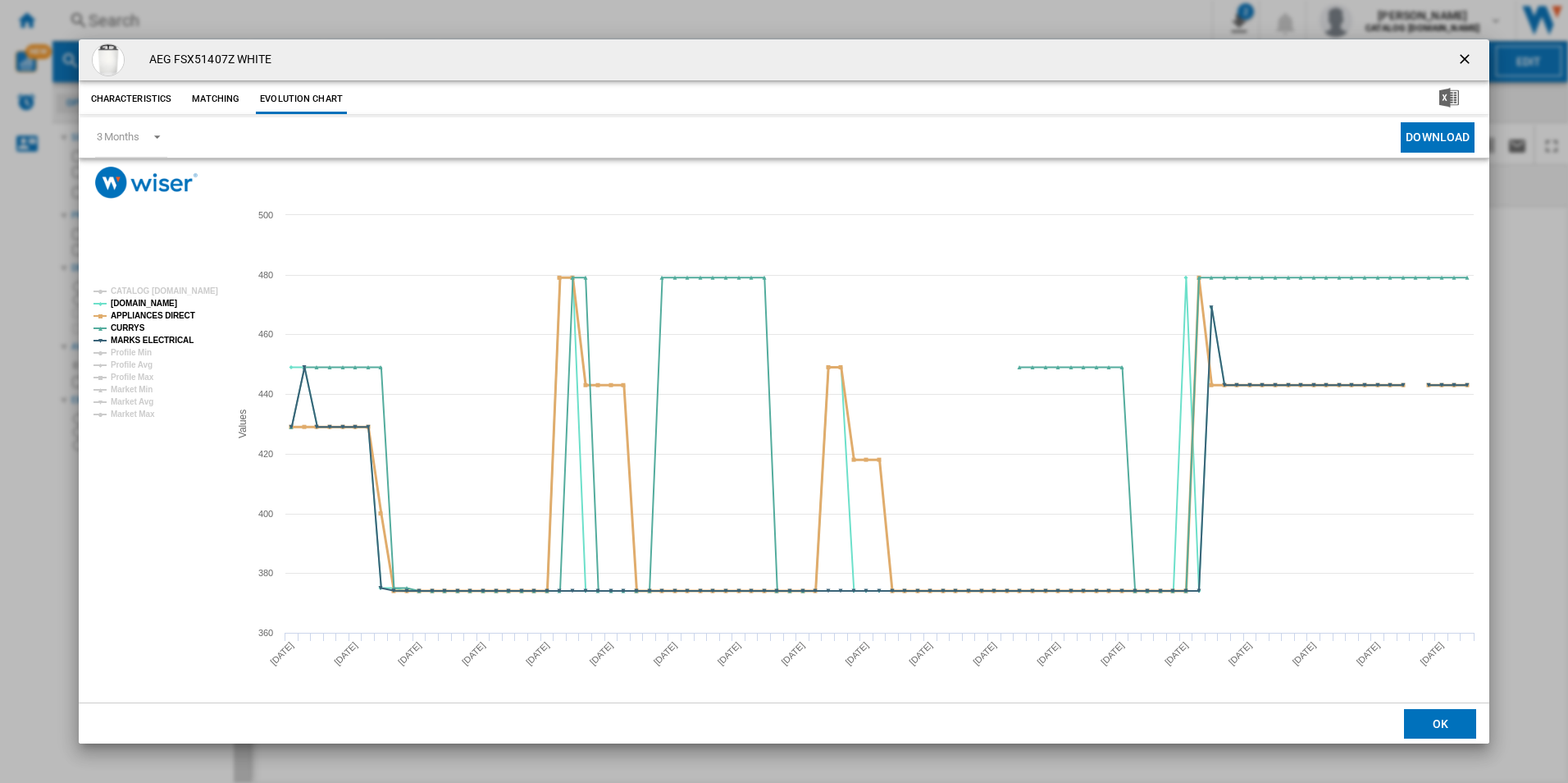
click at [174, 311] on tspan "APPLIANCES DIRECT" at bounding box center [153, 315] width 84 height 9
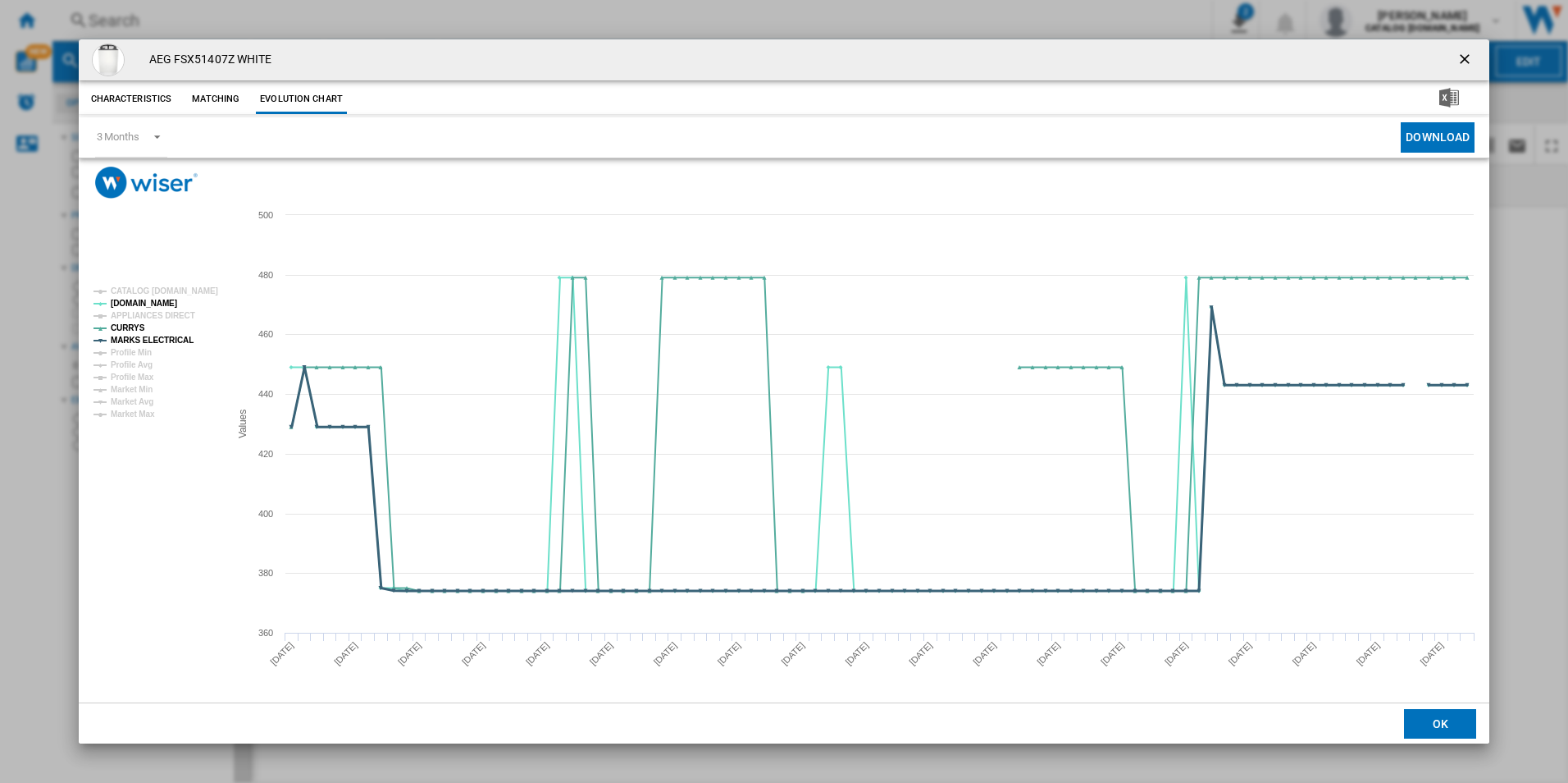
click at [175, 345] on tspan "MARKS ELECTRICAL" at bounding box center [152, 340] width 83 height 9
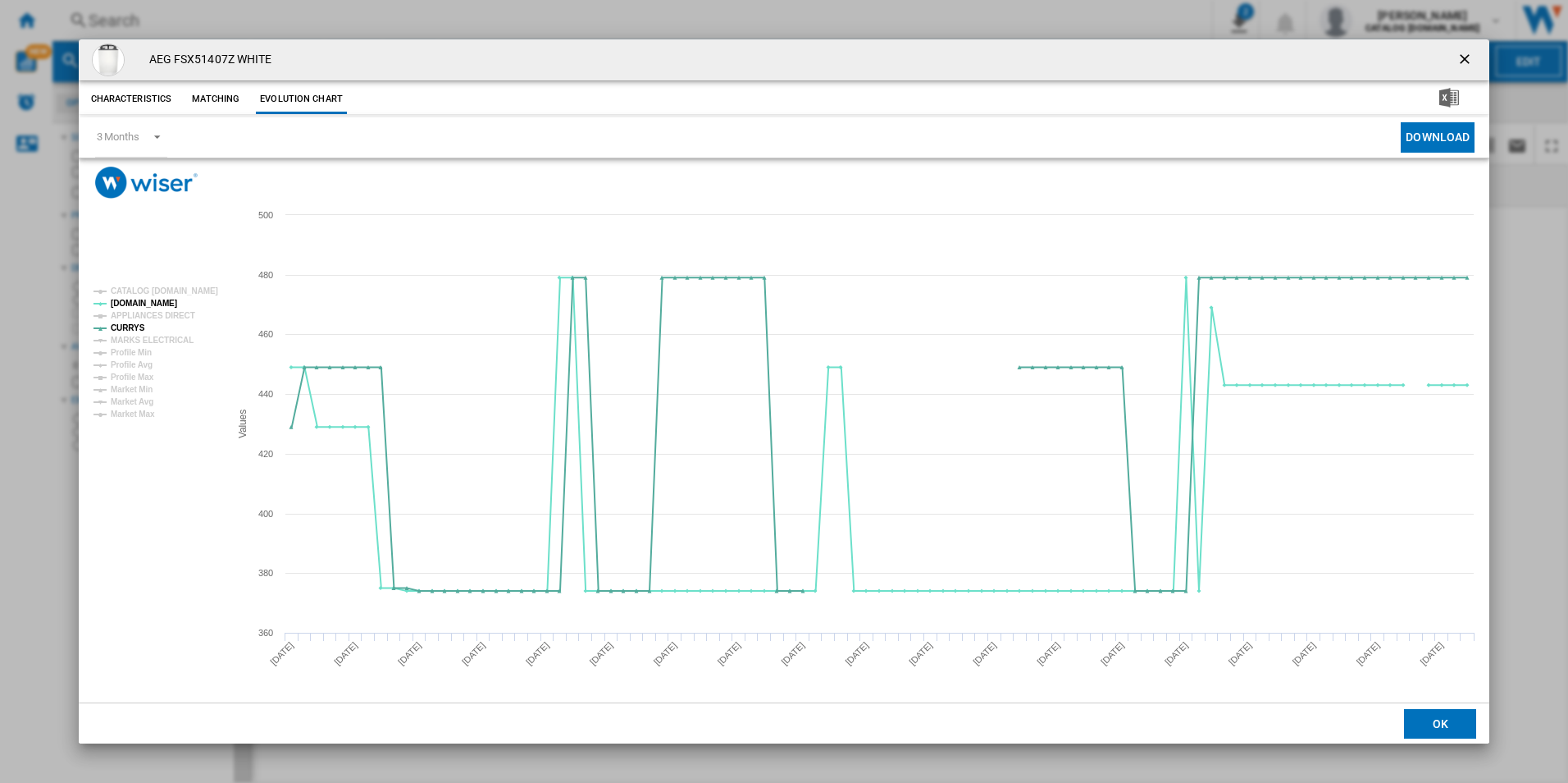
drag, startPoint x: 1464, startPoint y: 60, endPoint x: 1433, endPoint y: 57, distance: 31.1
click at [1463, 60] on ng-md-icon "getI18NText('BUTTONS.CLOSE_DIALOG')" at bounding box center [1465, 60] width 19 height 19
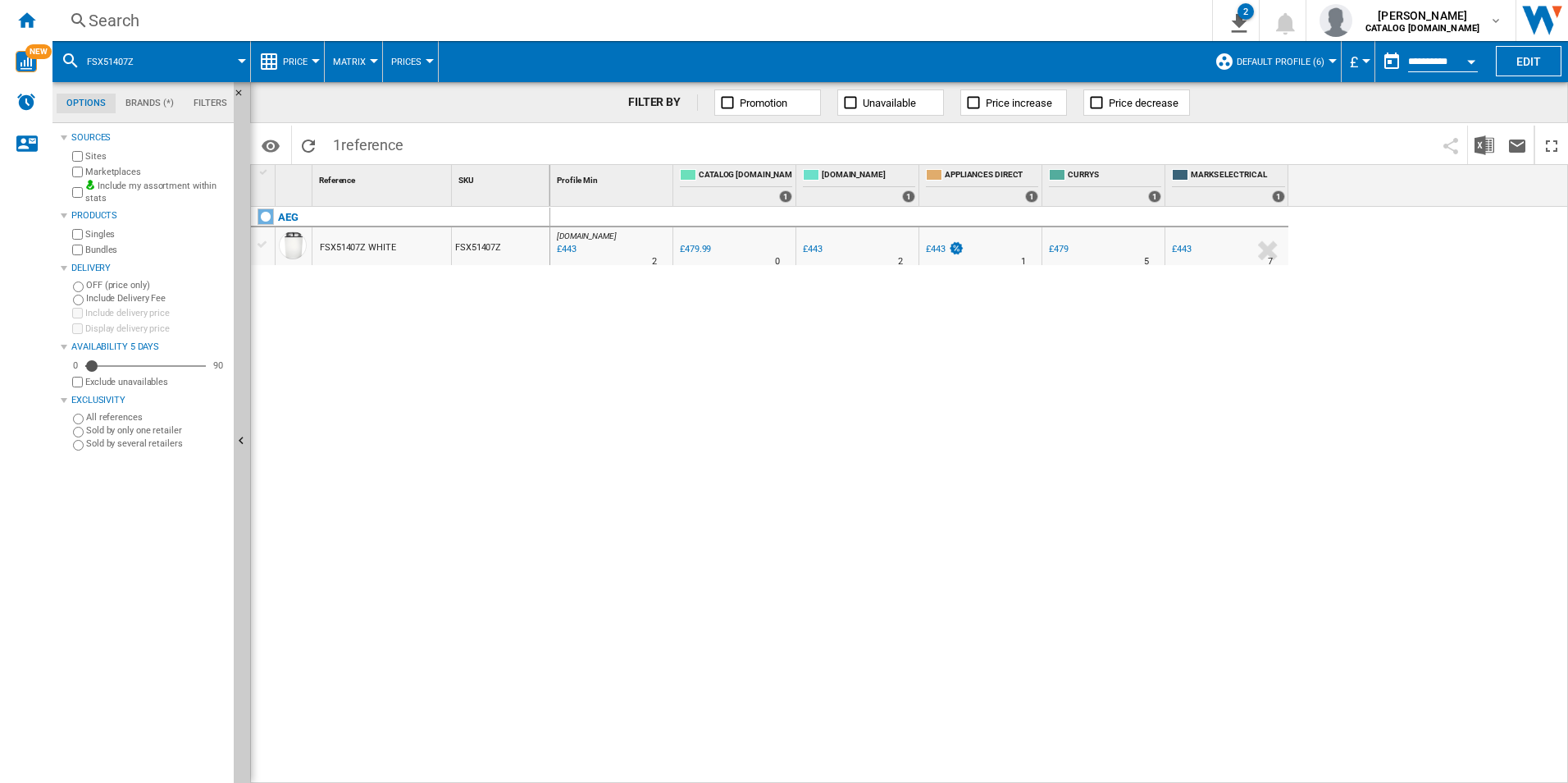
click at [1032, 25] on div "Search" at bounding box center [629, 20] width 1081 height 23
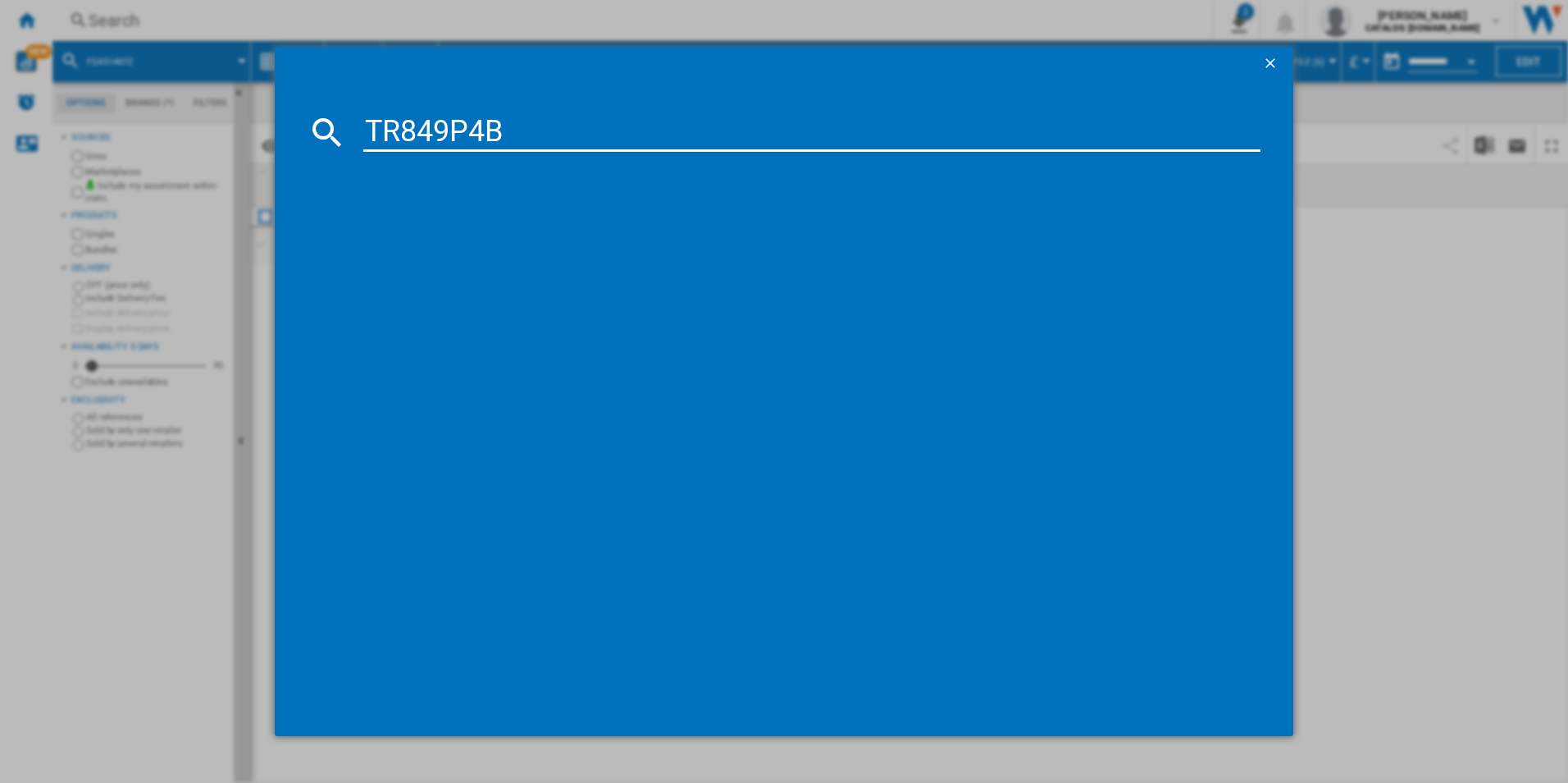
type input "TR849P4B"
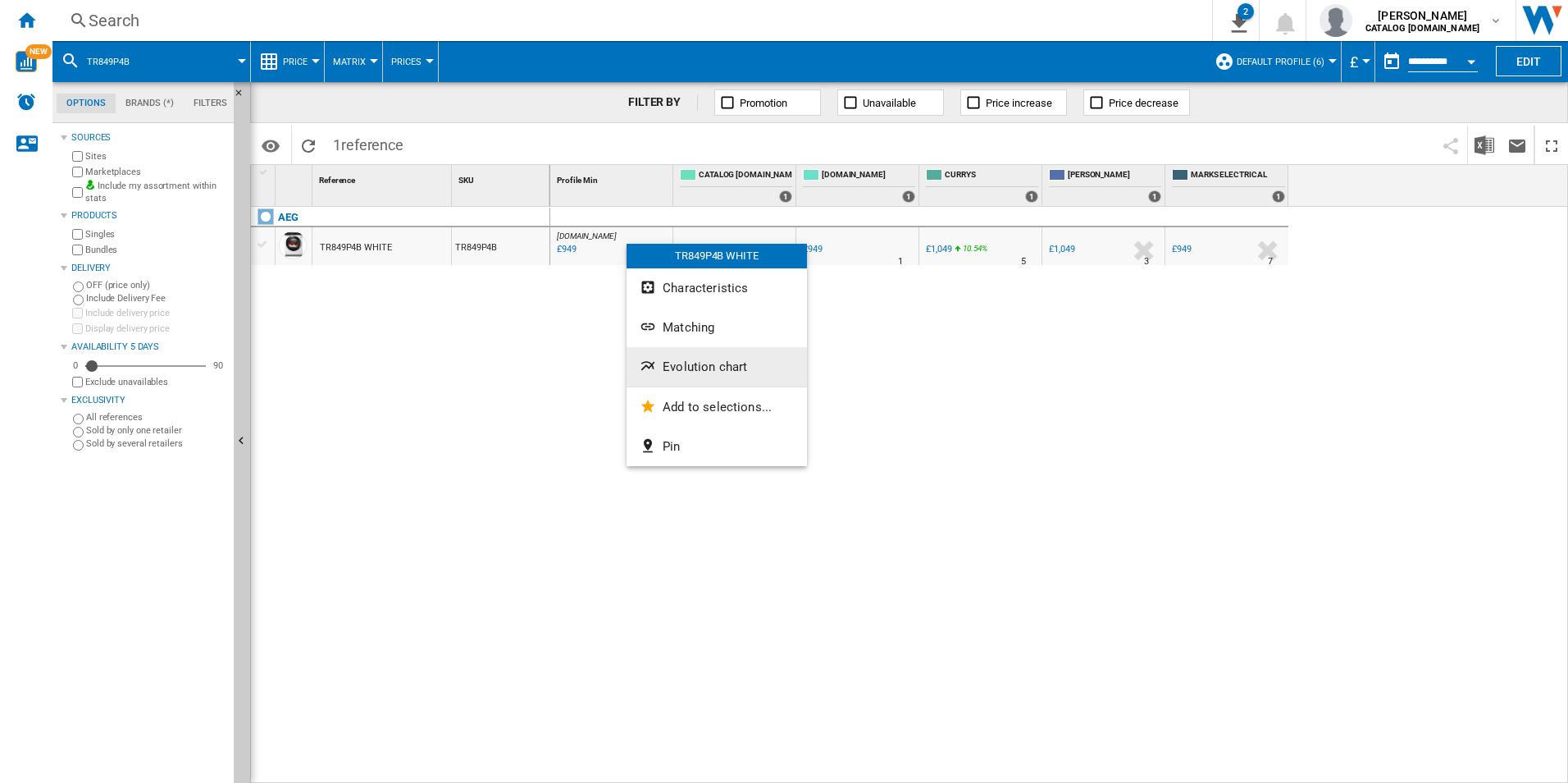
click at [702, 374] on button "Evolution chart" at bounding box center [716, 367] width 181 height 40
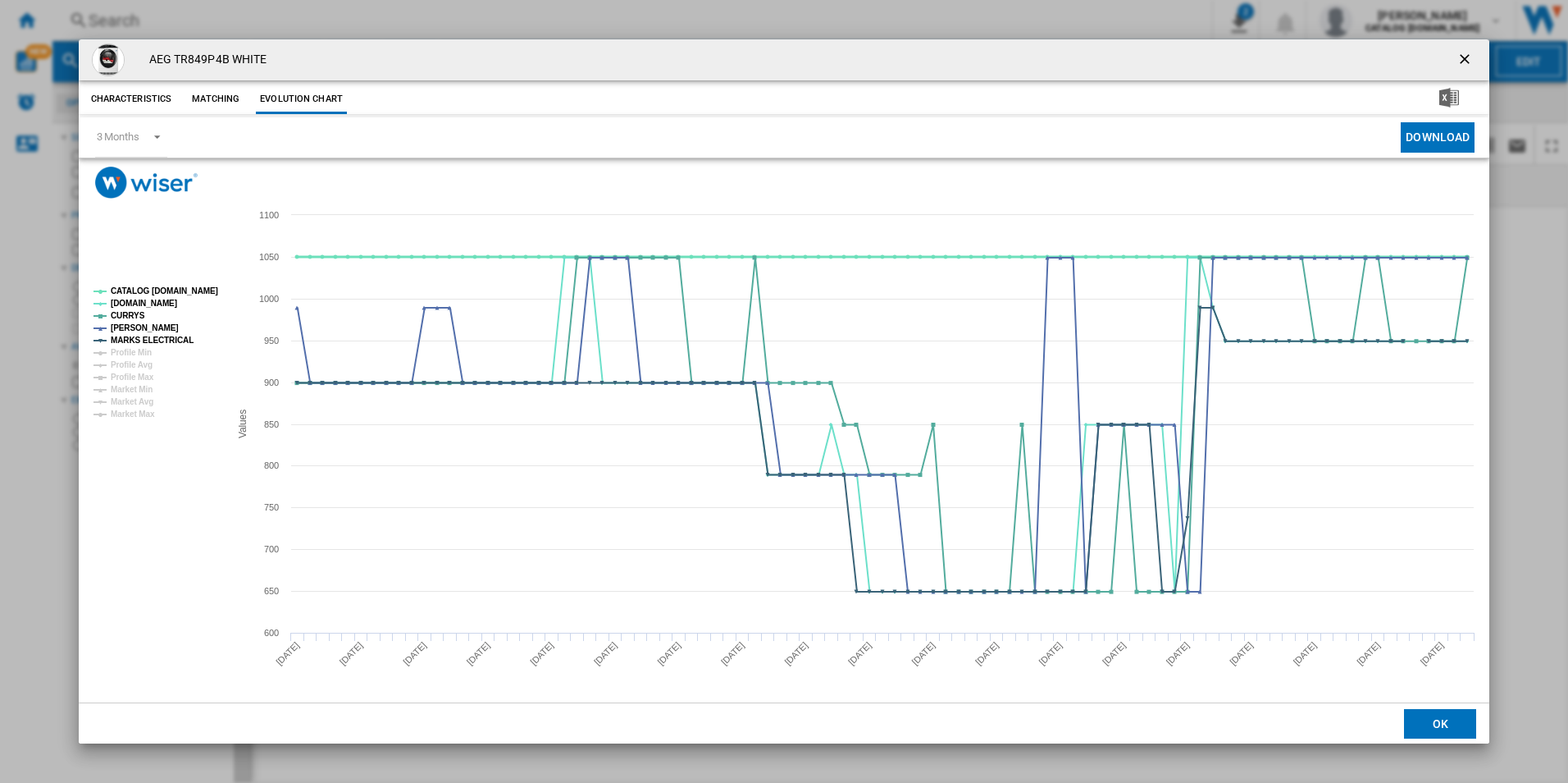
click at [182, 290] on tspan "CATALOG [DOMAIN_NAME]" at bounding box center [165, 290] width 108 height 9
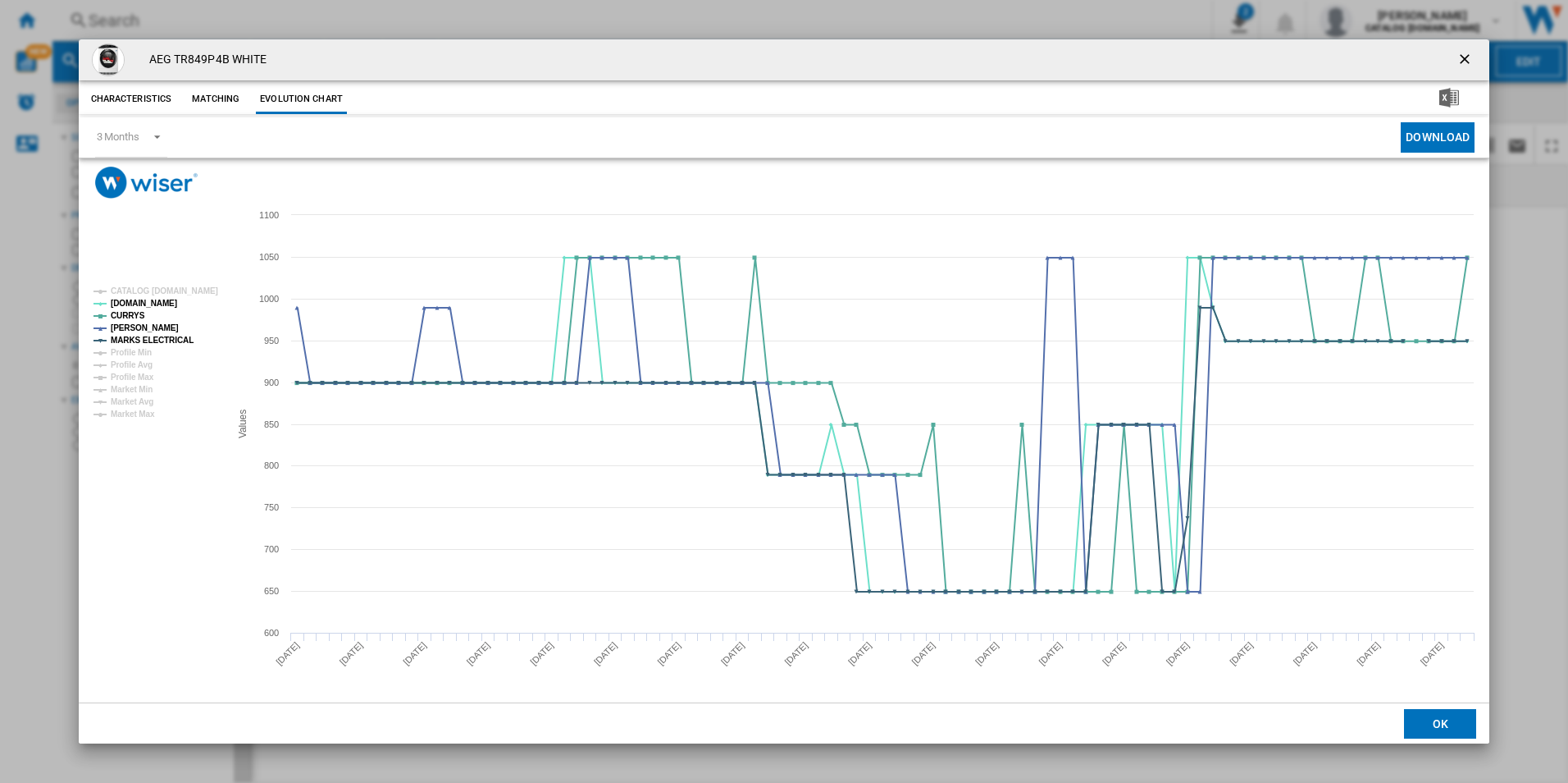
click at [176, 331] on rect "Product popup" at bounding box center [155, 353] width 136 height 145
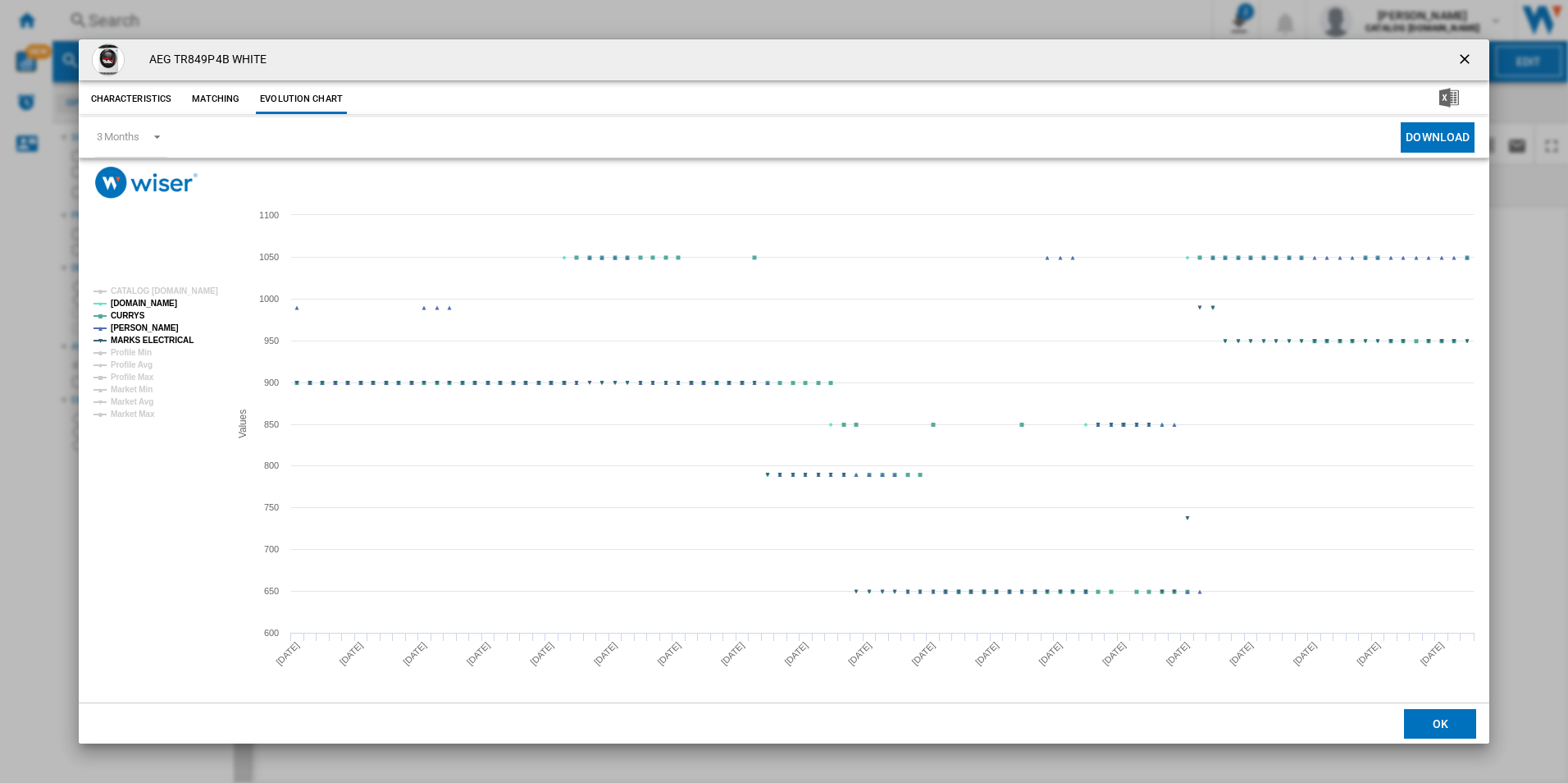
click at [178, 338] on tspan "MARKS ELECTRICAL" at bounding box center [152, 340] width 83 height 9
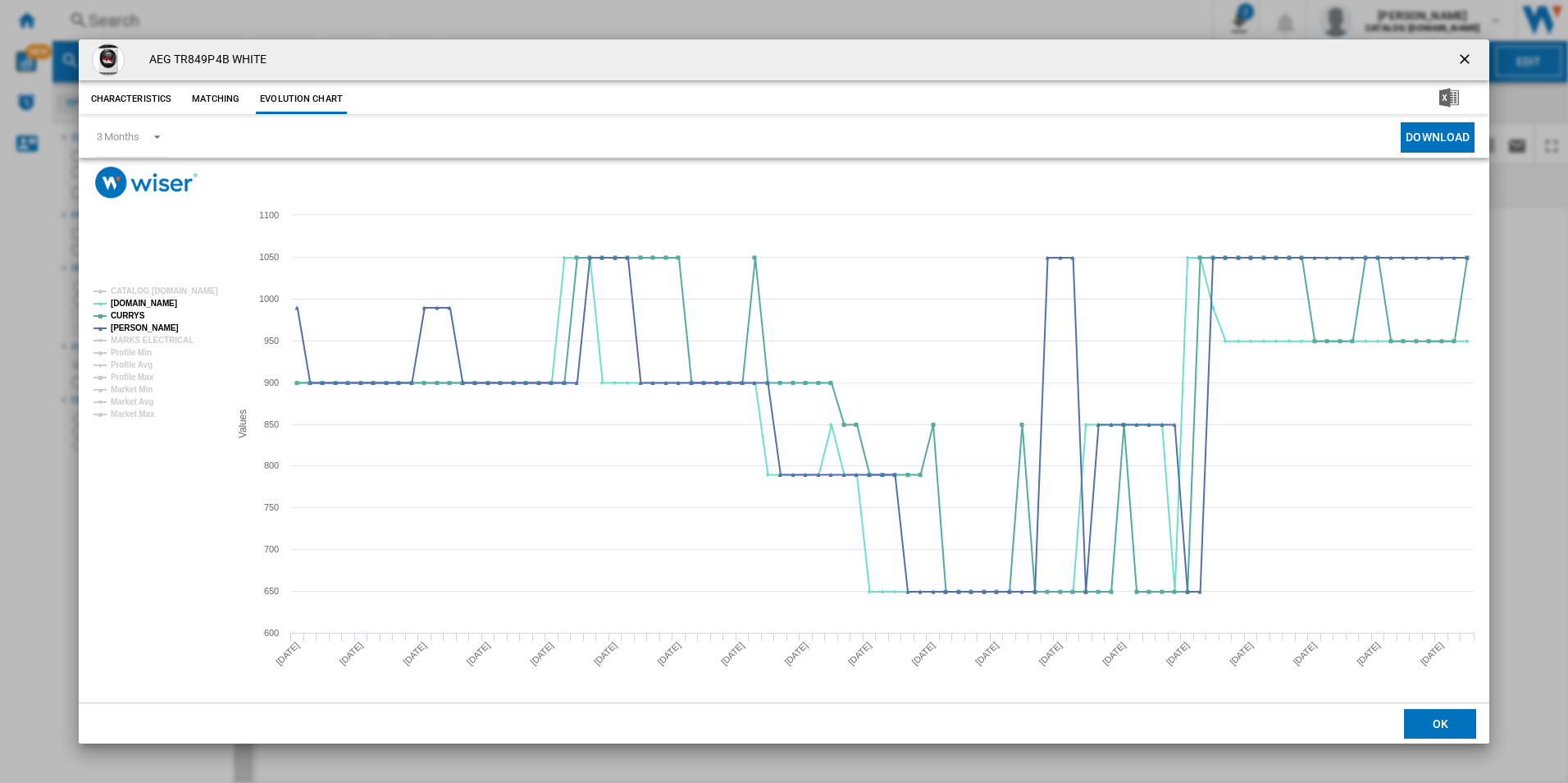
drag, startPoint x: 1467, startPoint y: 45, endPoint x: 1438, endPoint y: 62, distance: 33.6
click at [1467, 45] on button "Product popup" at bounding box center [1466, 60] width 33 height 33
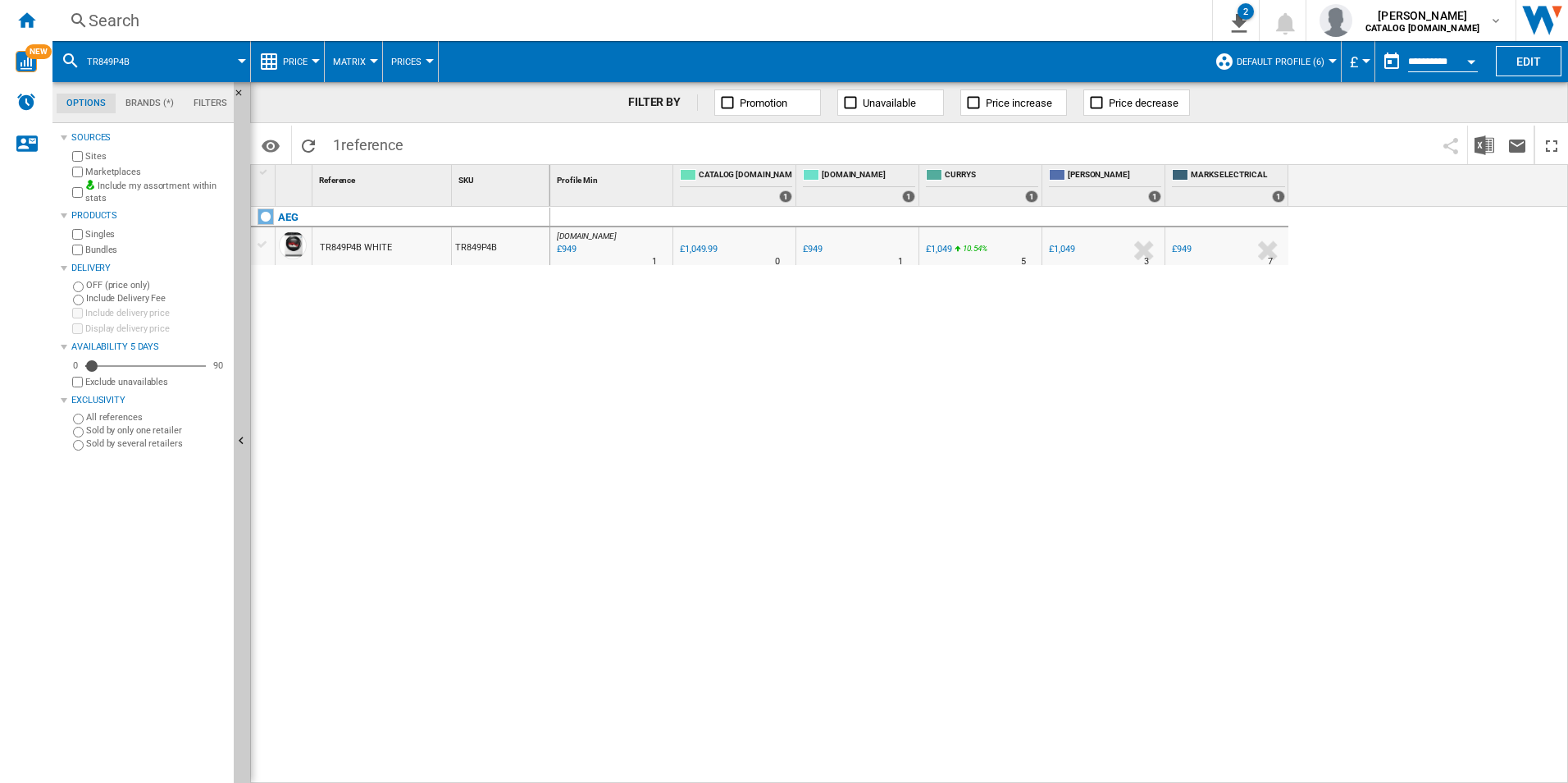
click at [1044, 12] on div "Search" at bounding box center [629, 20] width 1081 height 23
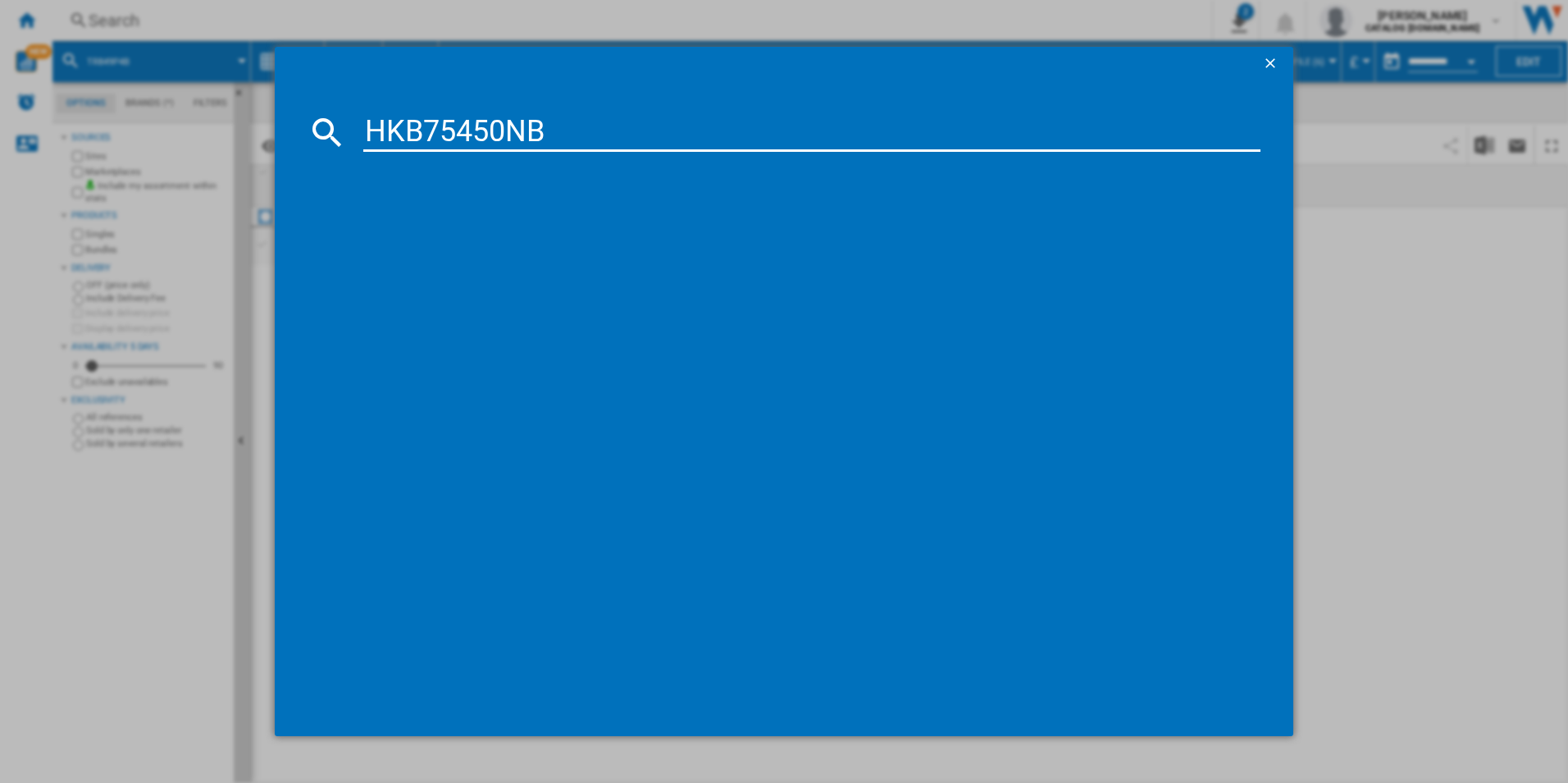
type input "HKB75450NB"
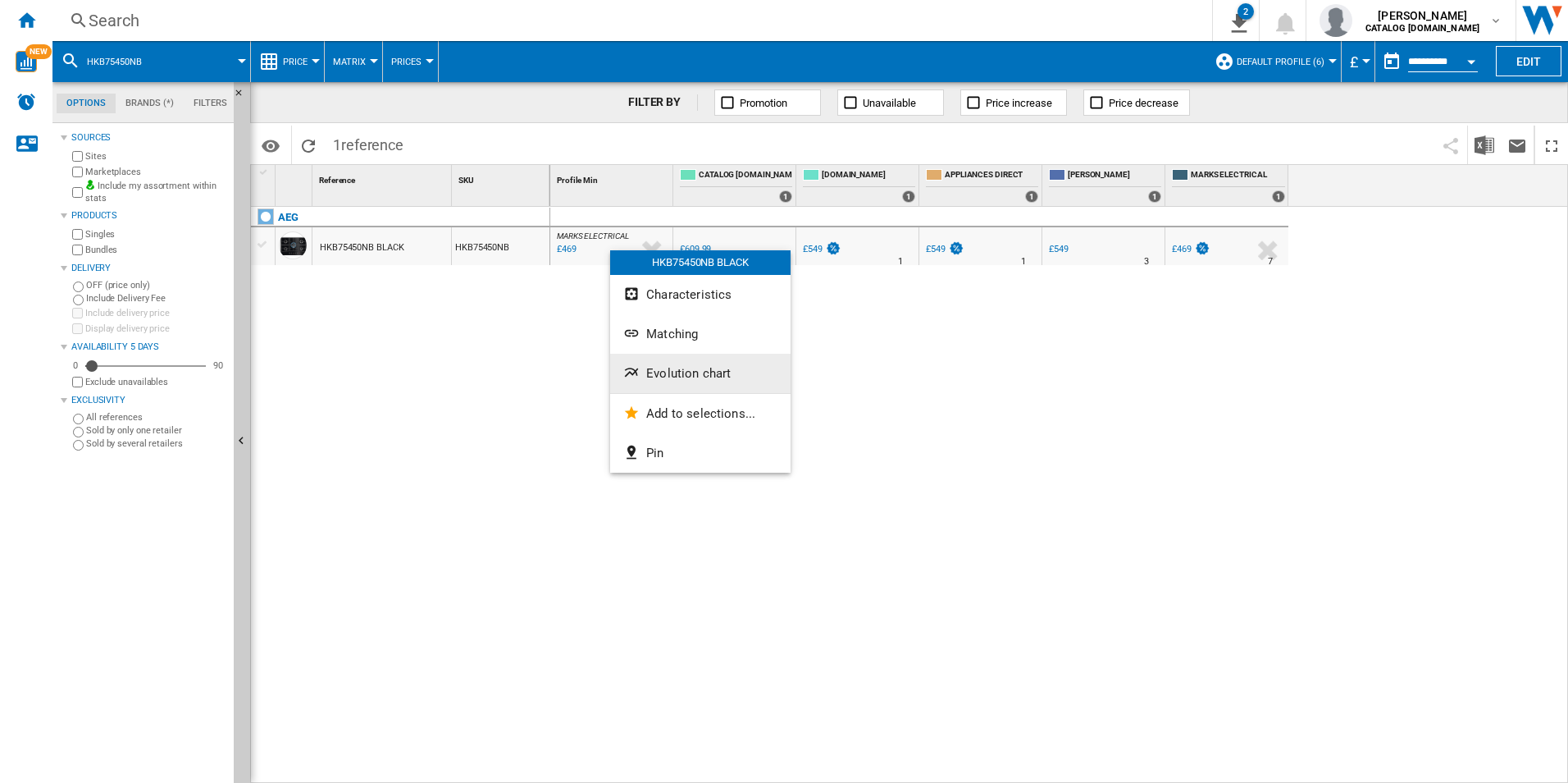
click at [664, 364] on button "Evolution chart" at bounding box center [700, 373] width 181 height 40
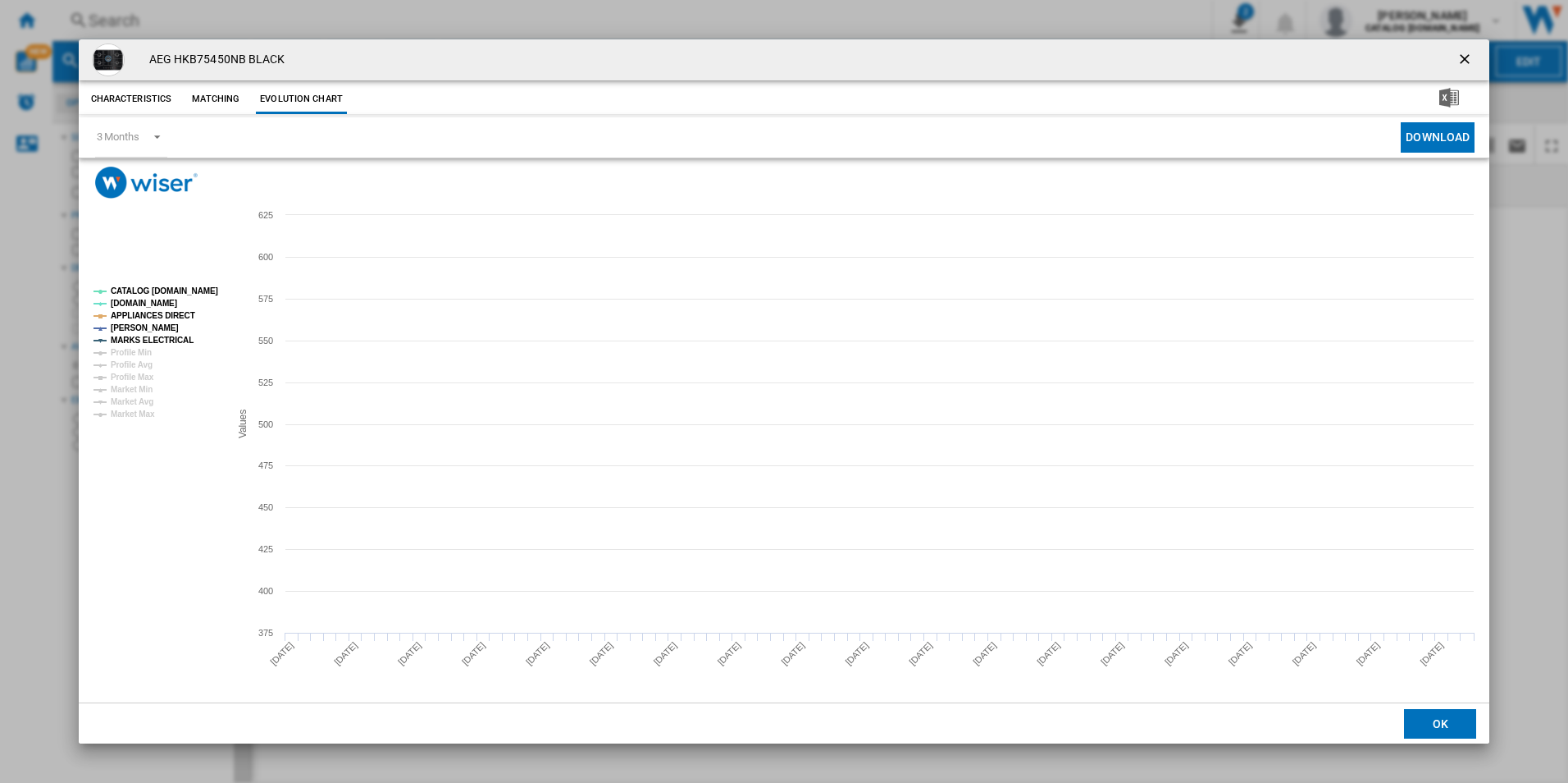
click at [189, 290] on tspan "CATALOG [DOMAIN_NAME]" at bounding box center [165, 290] width 108 height 9
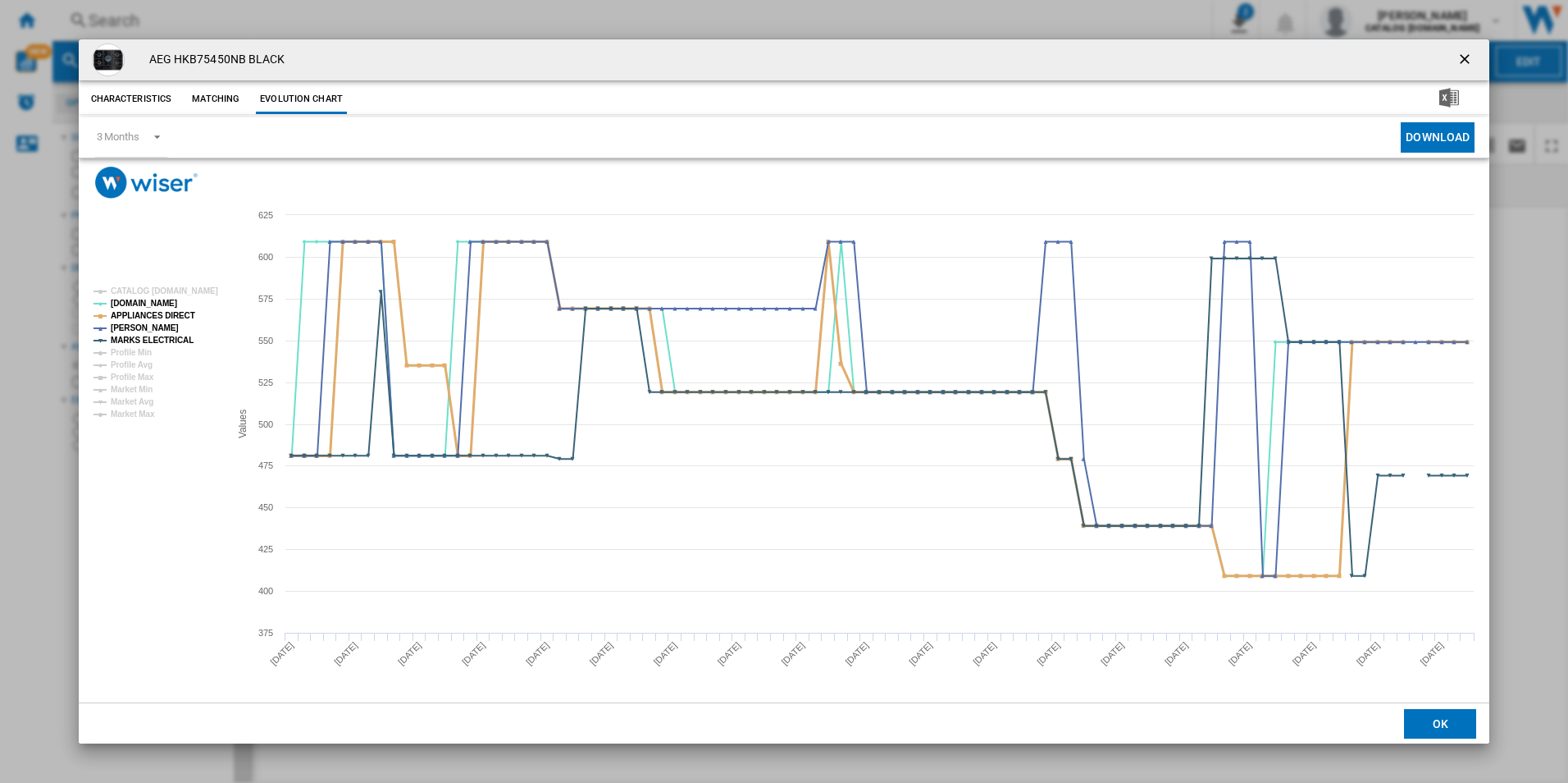
click at [174, 312] on tspan "APPLIANCES DIRECT" at bounding box center [153, 315] width 84 height 9
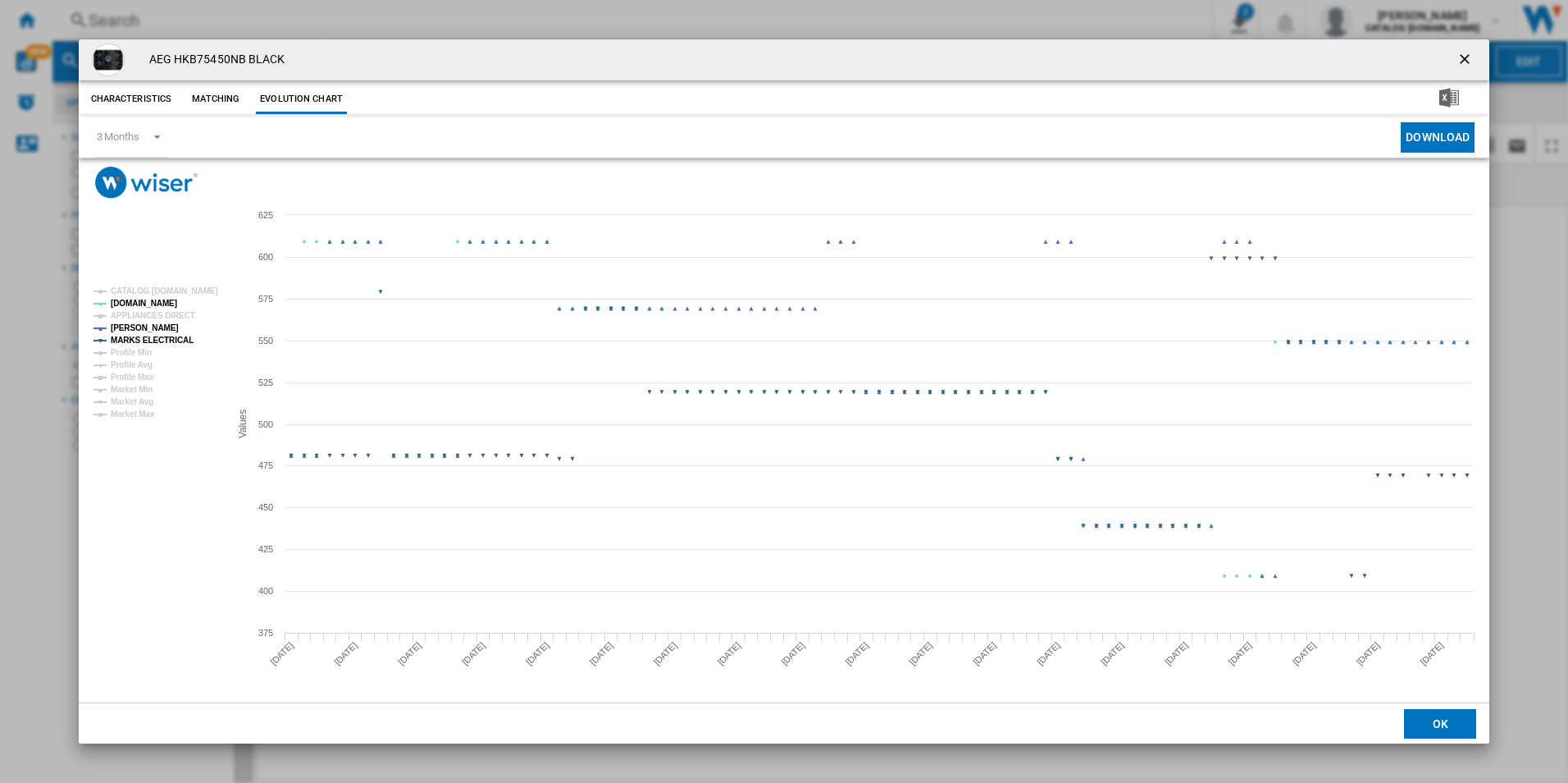
click at [172, 336] on tspan "MARKS ELECTRICAL" at bounding box center [152, 340] width 83 height 9
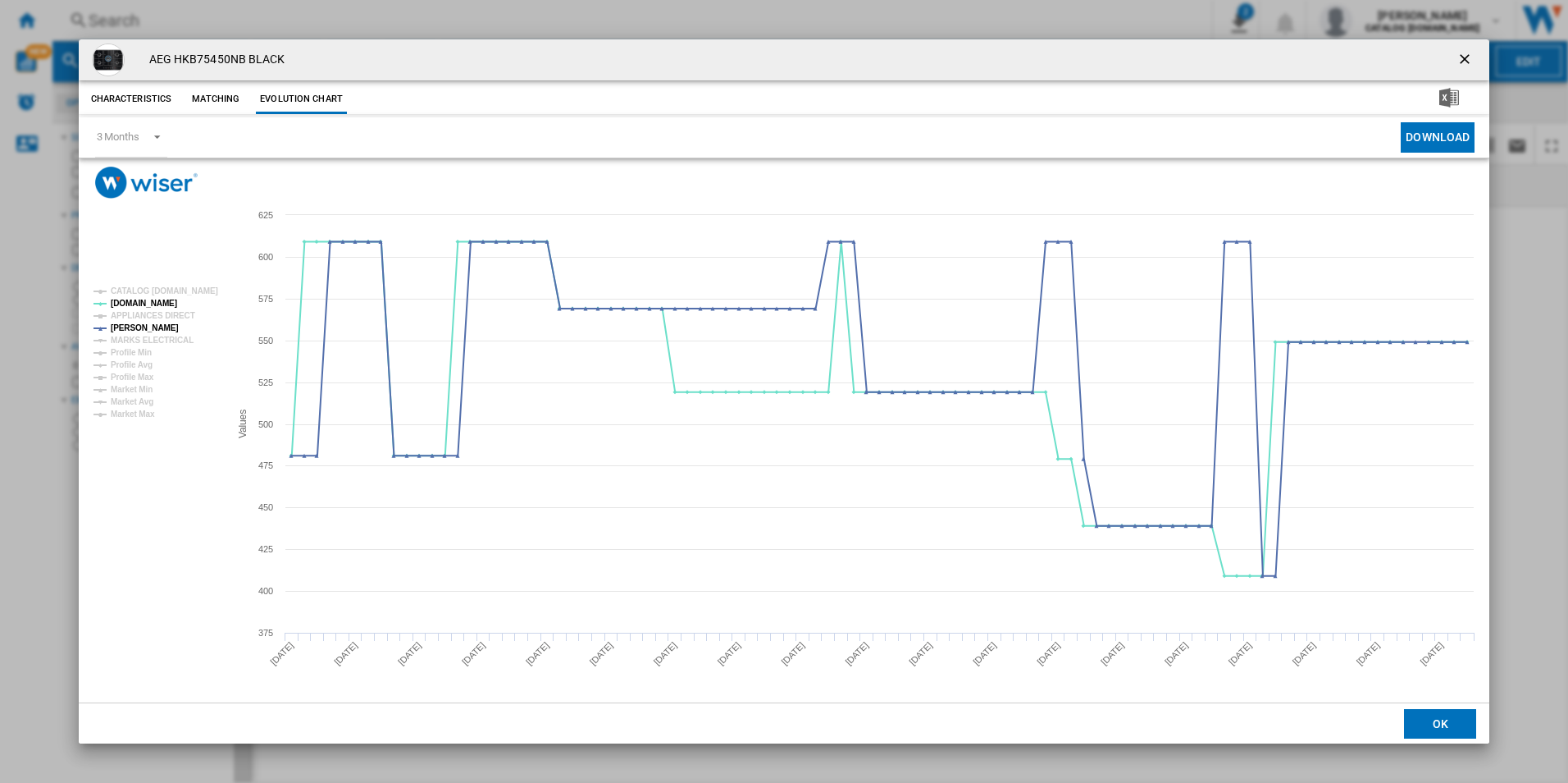
drag, startPoint x: 1465, startPoint y: 56, endPoint x: 1337, endPoint y: 50, distance: 128.1
click at [1465, 56] on ng-md-icon "getI18NText('BUTTONS.CLOSE_DIALOG')" at bounding box center [1465, 60] width 19 height 19
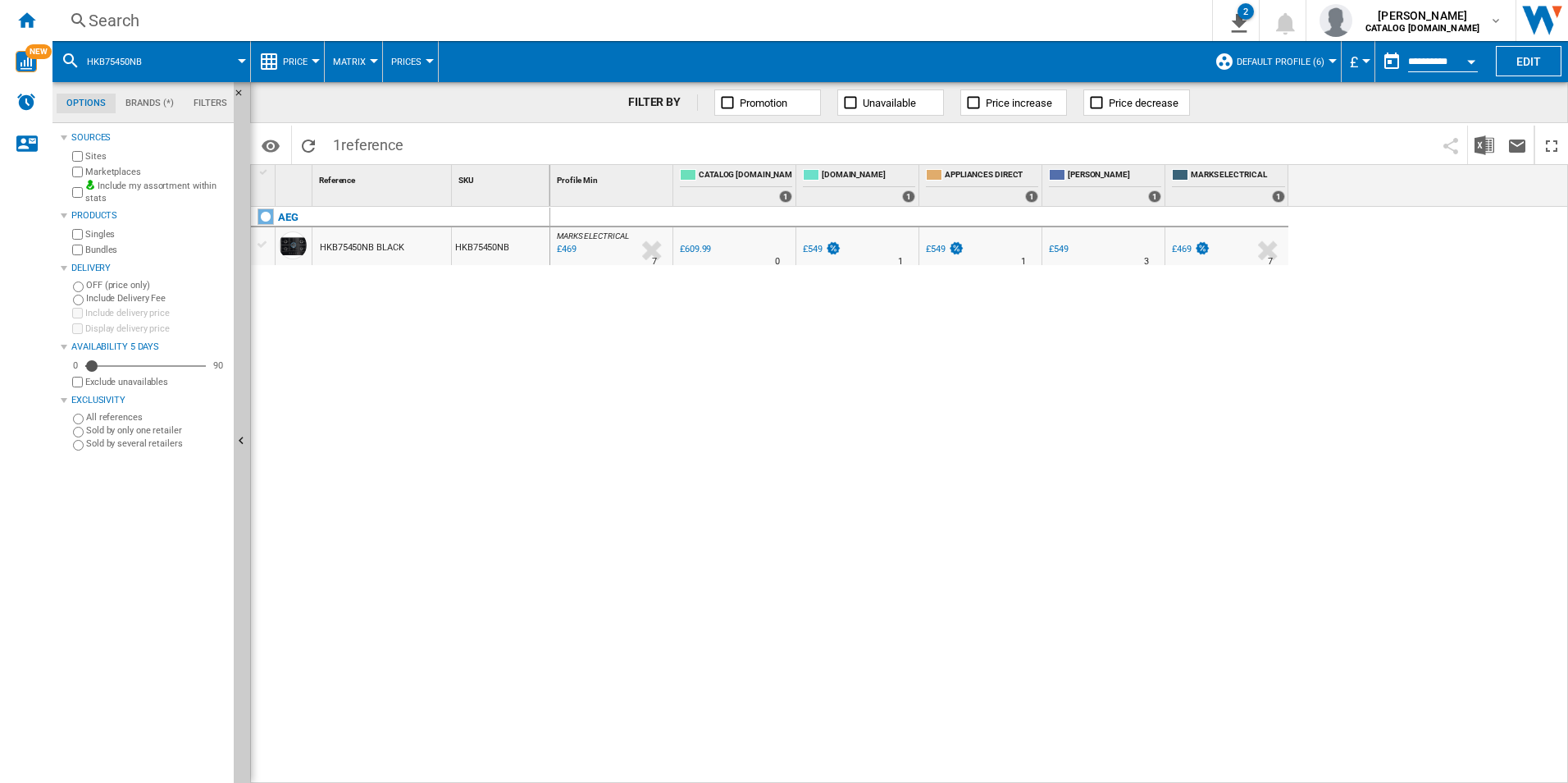
click at [1024, 22] on div "Search" at bounding box center [629, 20] width 1081 height 23
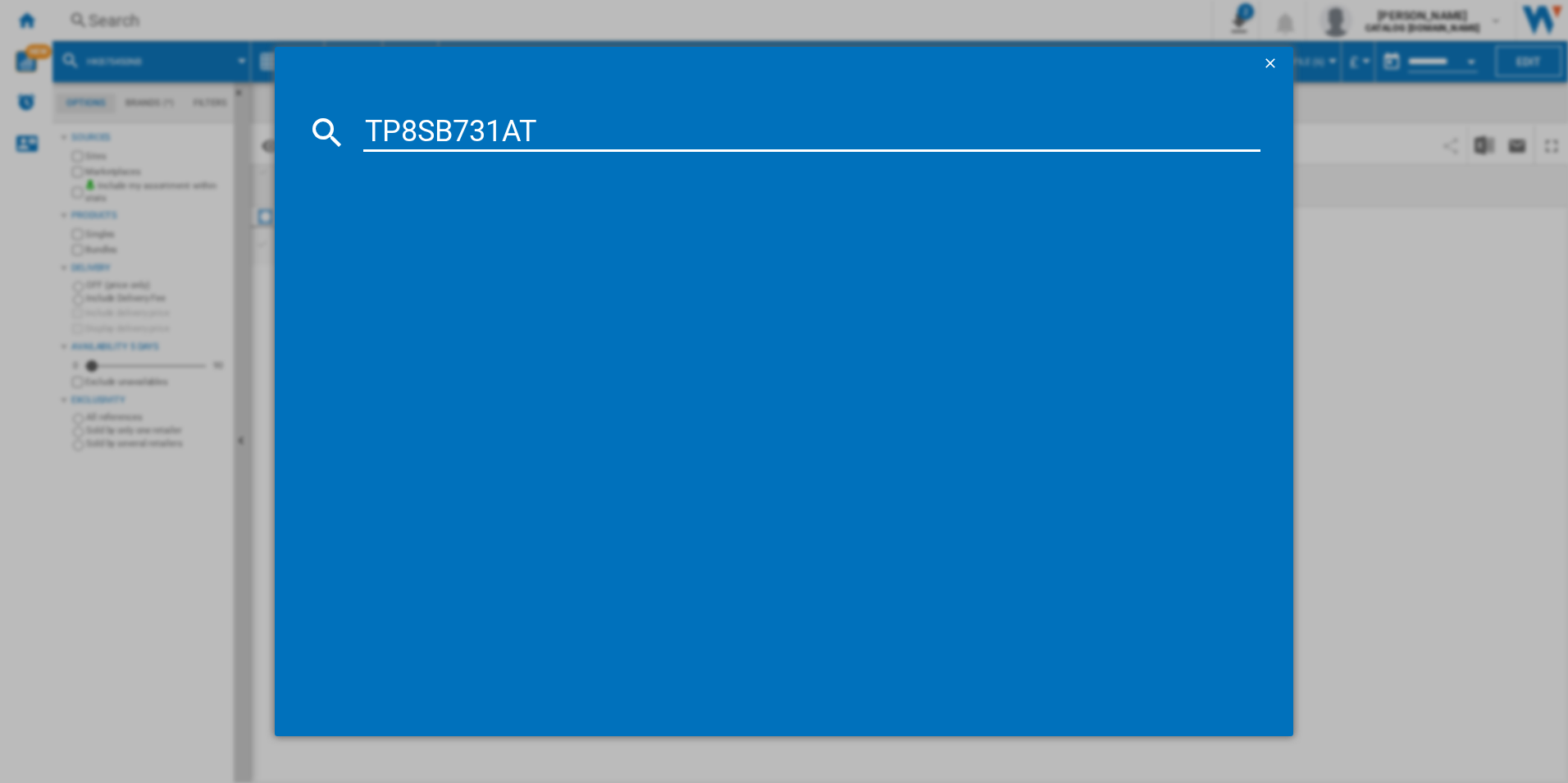
type input "TP8SB731AT"
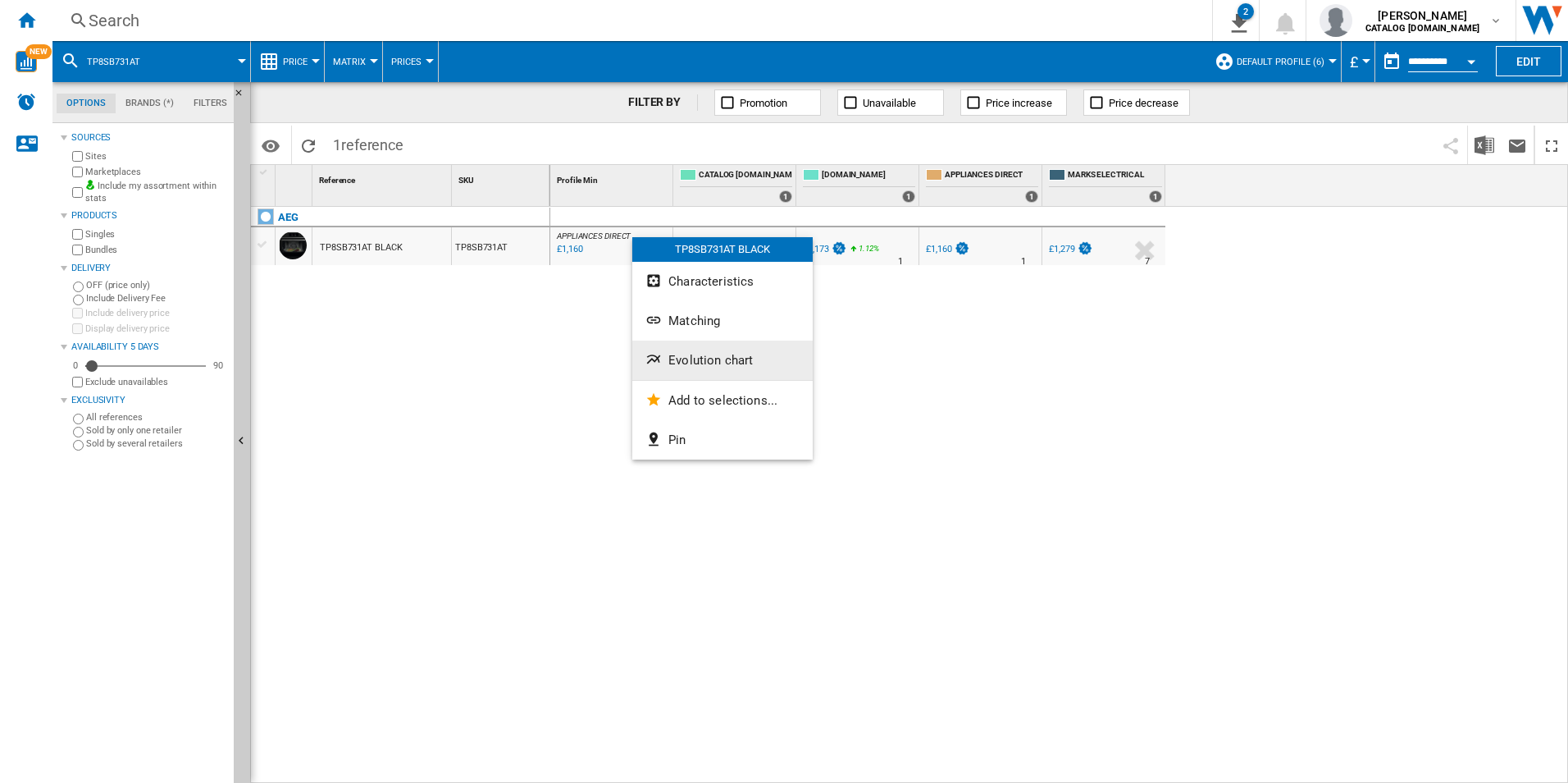
click at [684, 362] on span "Evolution chart" at bounding box center [710, 360] width 84 height 15
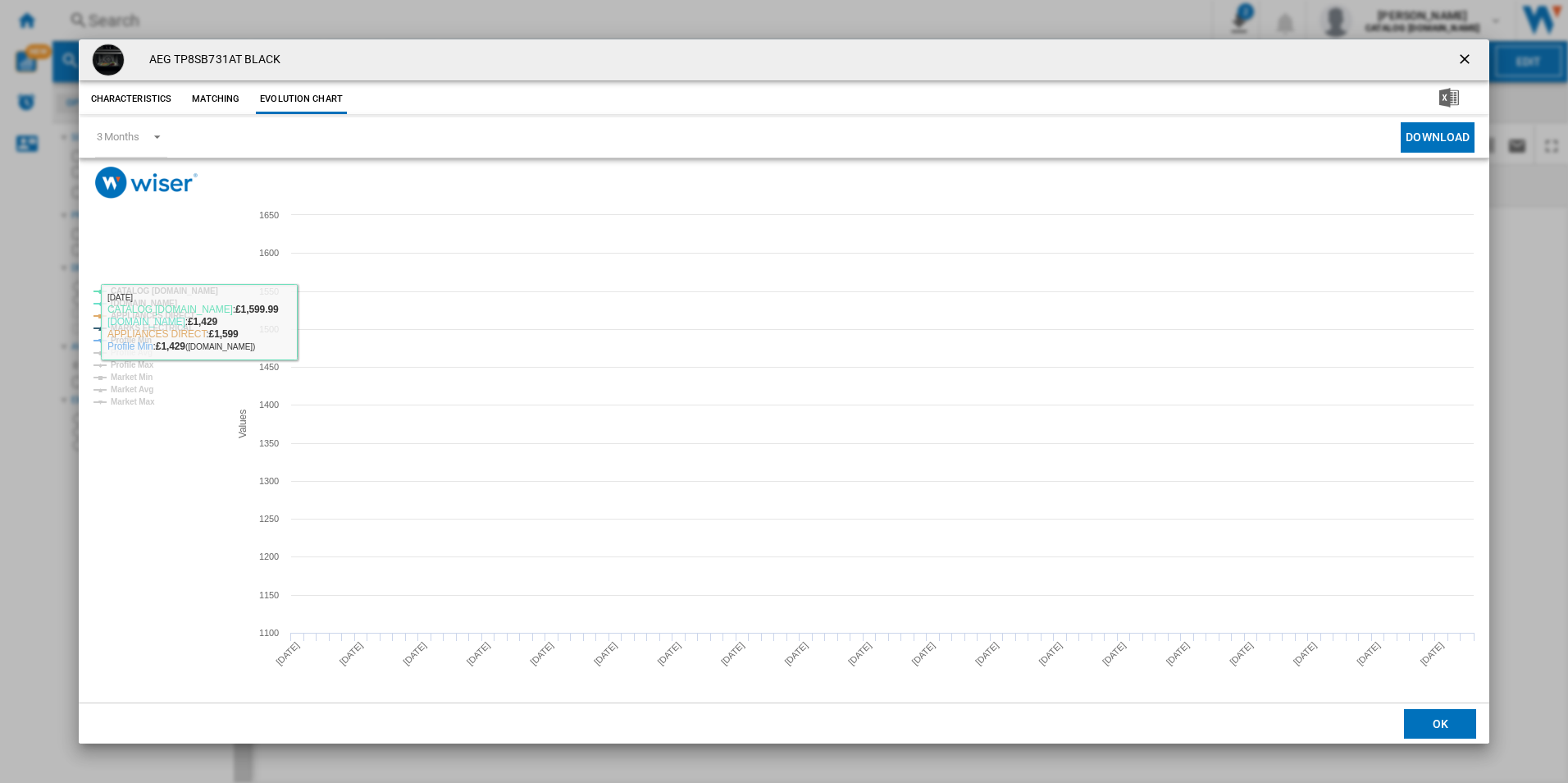
click at [177, 293] on tspan "CATALOG [DOMAIN_NAME]" at bounding box center [165, 290] width 108 height 9
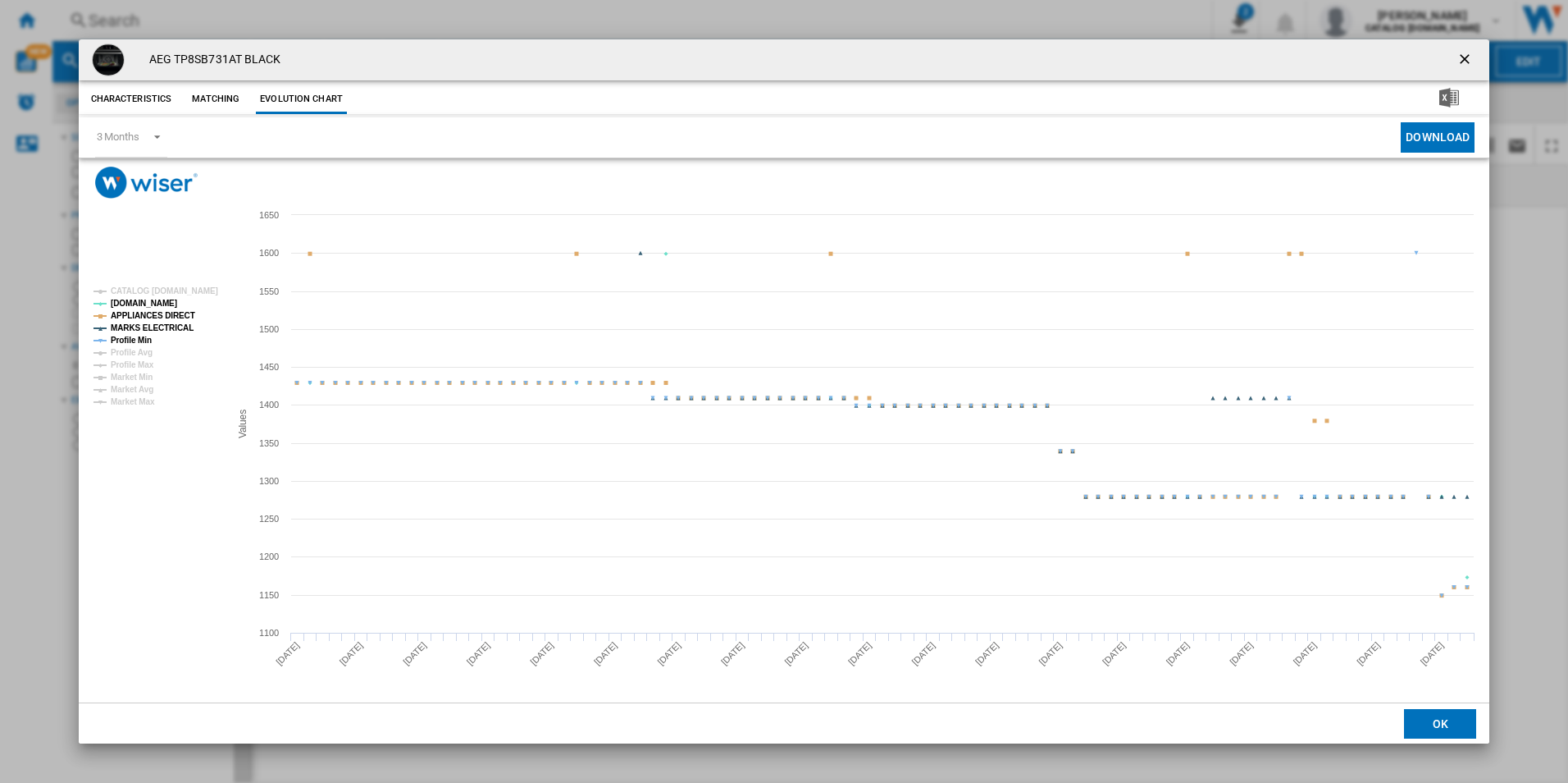
click at [175, 314] on tspan "APPLIANCES DIRECT" at bounding box center [153, 315] width 84 height 9
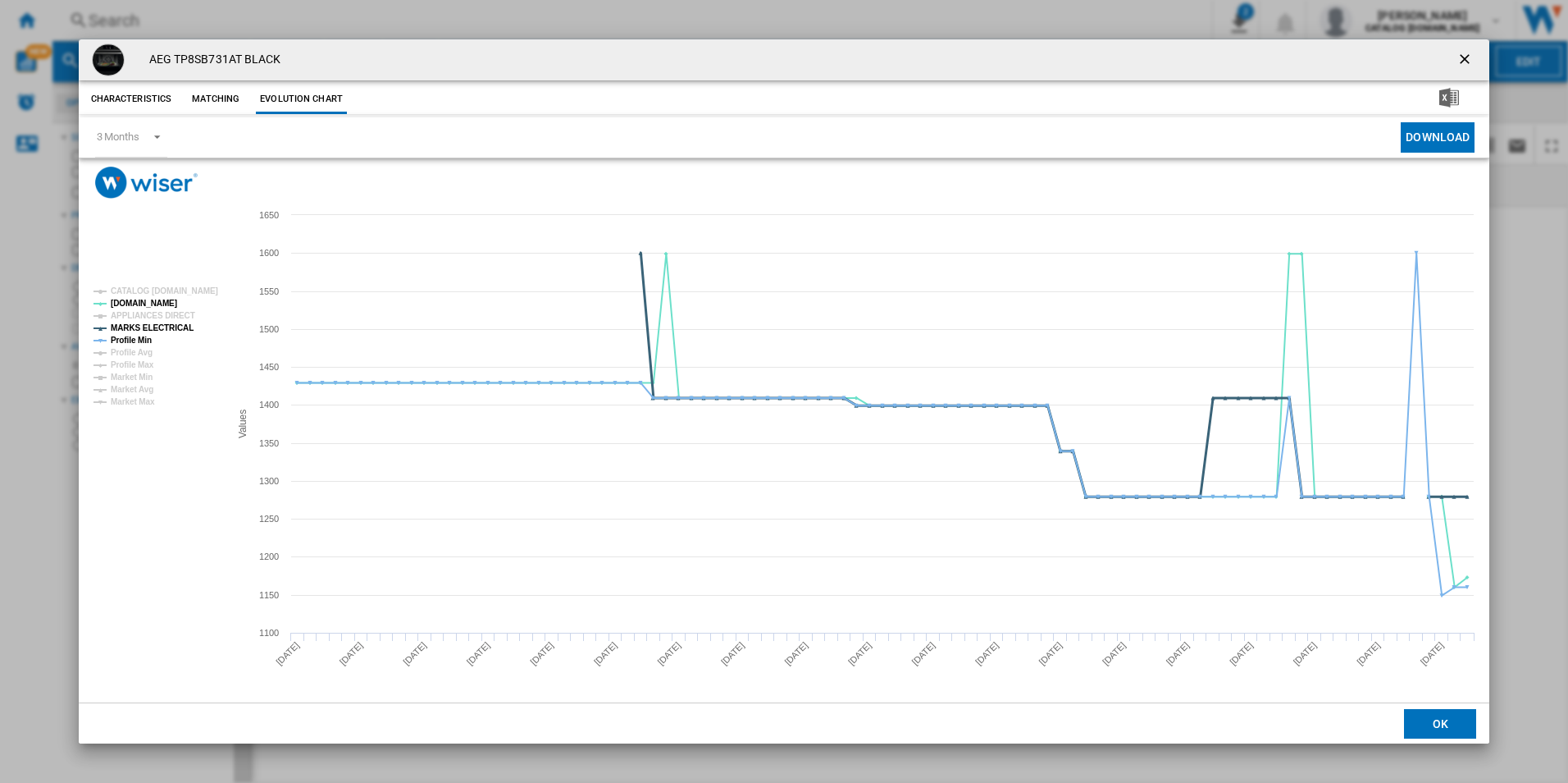
drag, startPoint x: 178, startPoint y: 329, endPoint x: 167, endPoint y: 331, distance: 11.2
click at [176, 329] on tspan "MARKS ELECTRICAL" at bounding box center [152, 327] width 83 height 9
click at [129, 339] on tspan "Profile Min" at bounding box center [131, 340] width 41 height 9
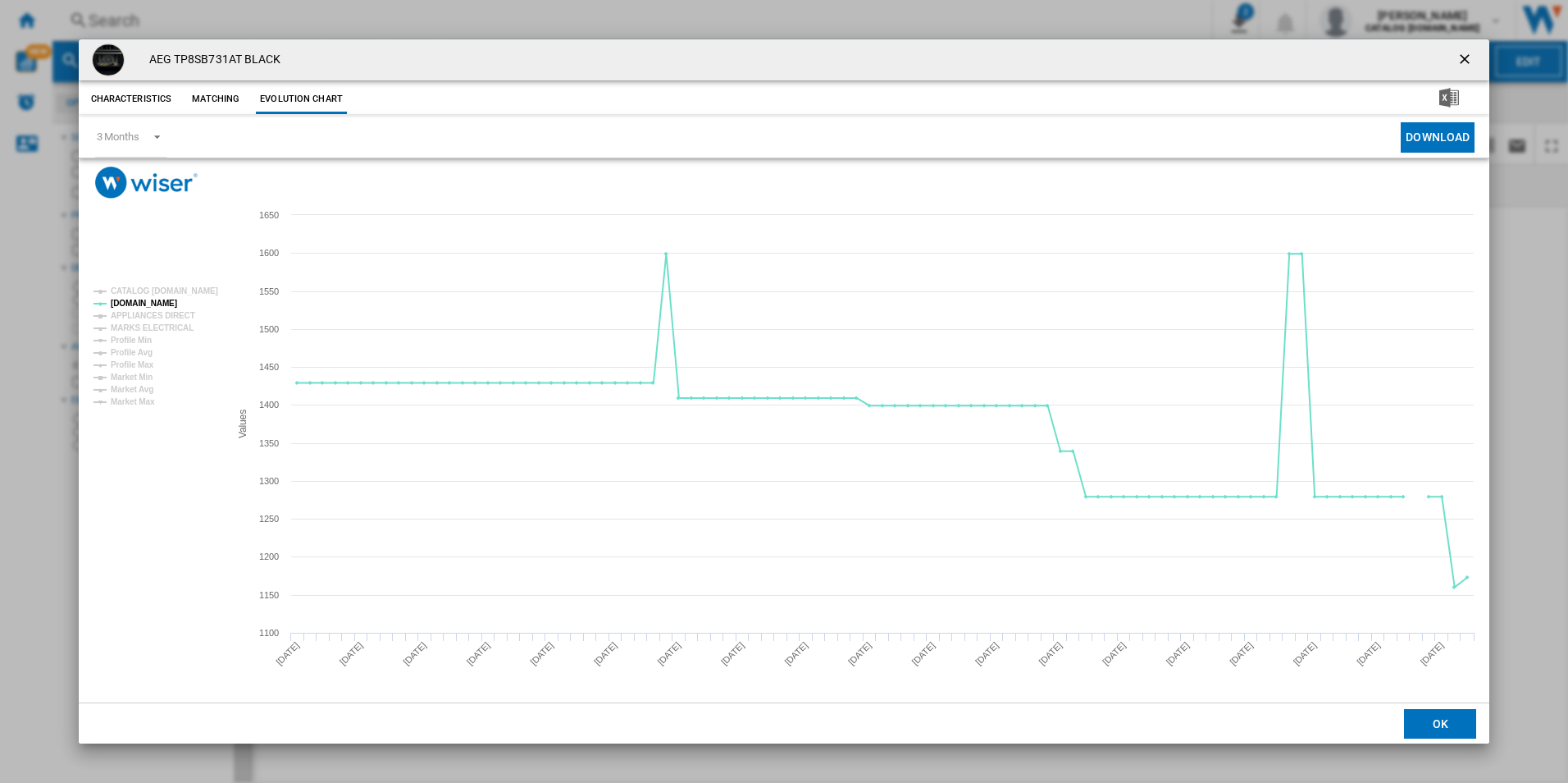
drag, startPoint x: 1464, startPoint y: 56, endPoint x: 1320, endPoint y: 73, distance: 145.0
click at [1464, 56] on ng-md-icon "getI18NText('BUTTONS.CLOSE_DIALOG')" at bounding box center [1465, 60] width 19 height 19
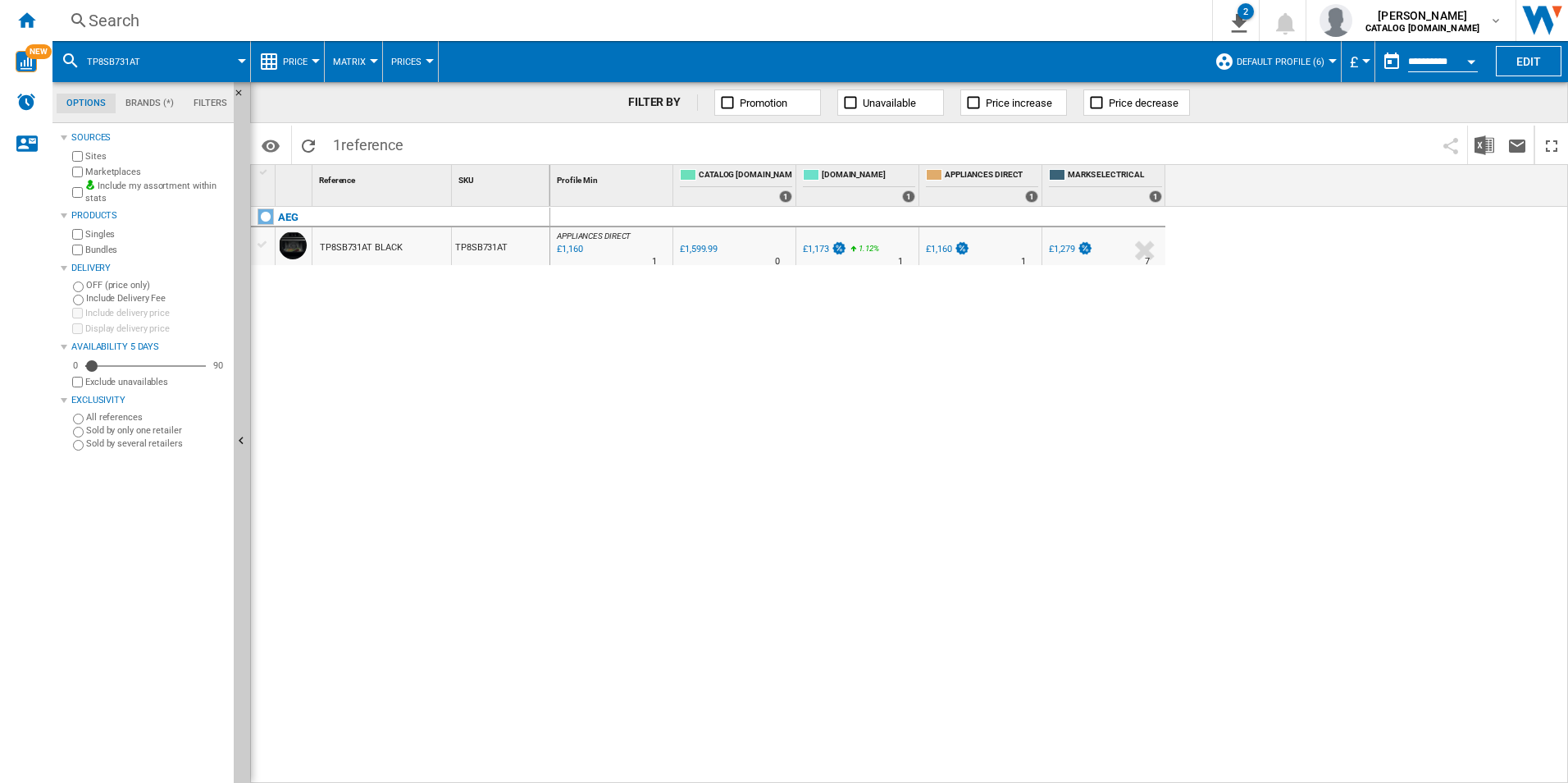
click at [1062, 18] on div "Search" at bounding box center [629, 20] width 1081 height 23
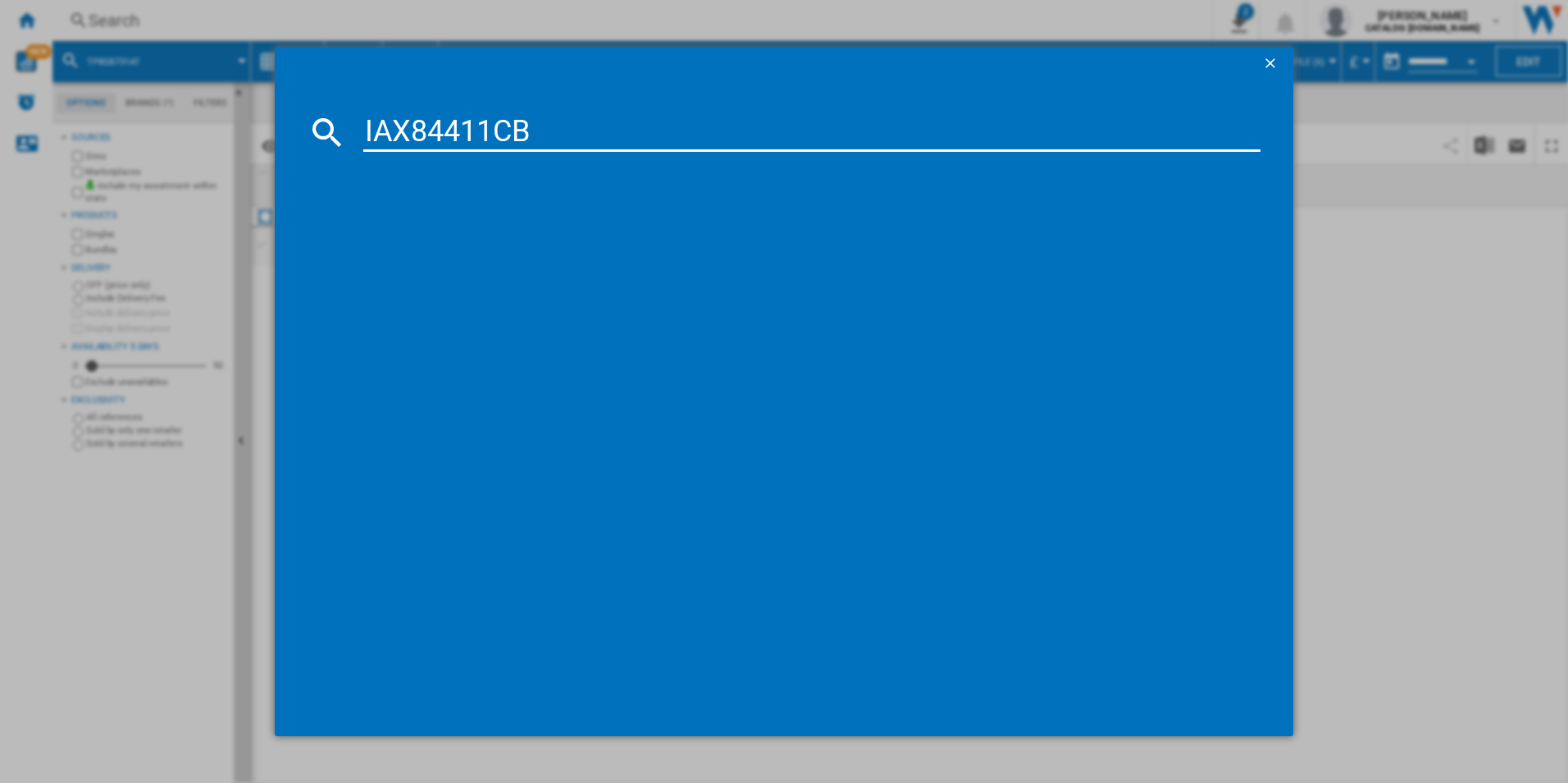
type input "IAX84411CB"
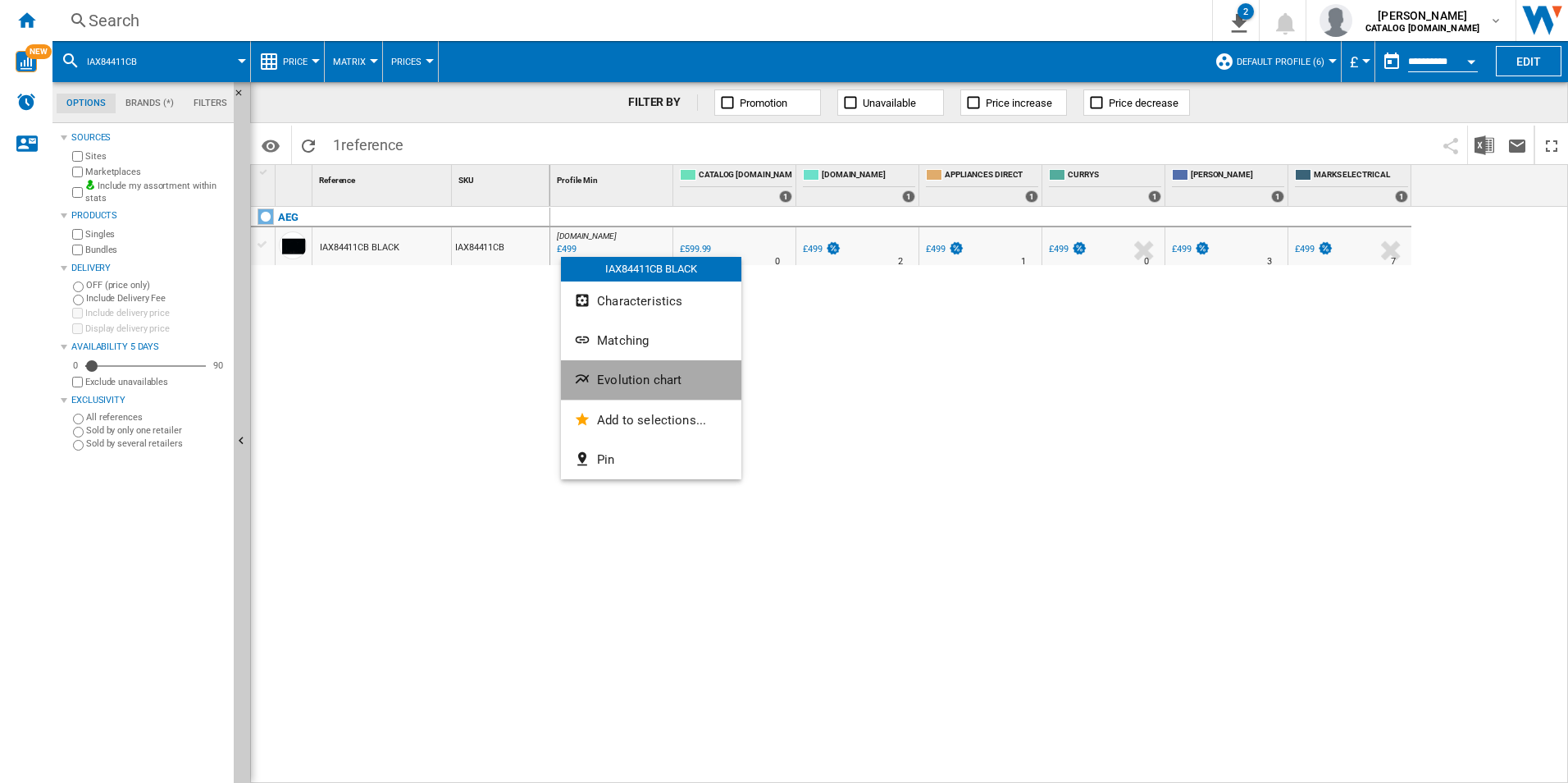
click at [589, 378] on ng-md-icon "Evolution chart" at bounding box center [583, 380] width 19 height 19
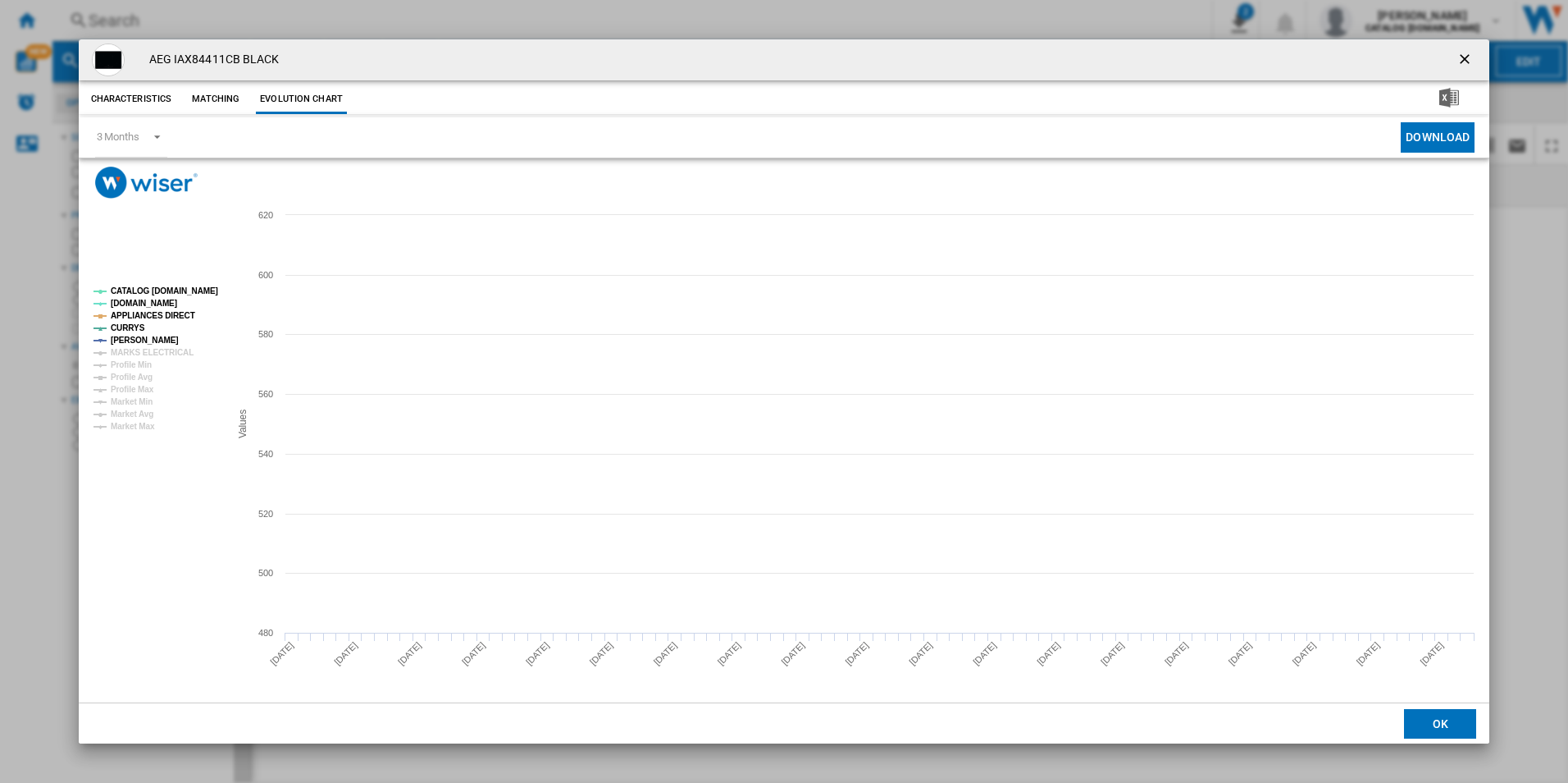
click at [177, 290] on tspan "CATALOG [DOMAIN_NAME]" at bounding box center [165, 290] width 108 height 9
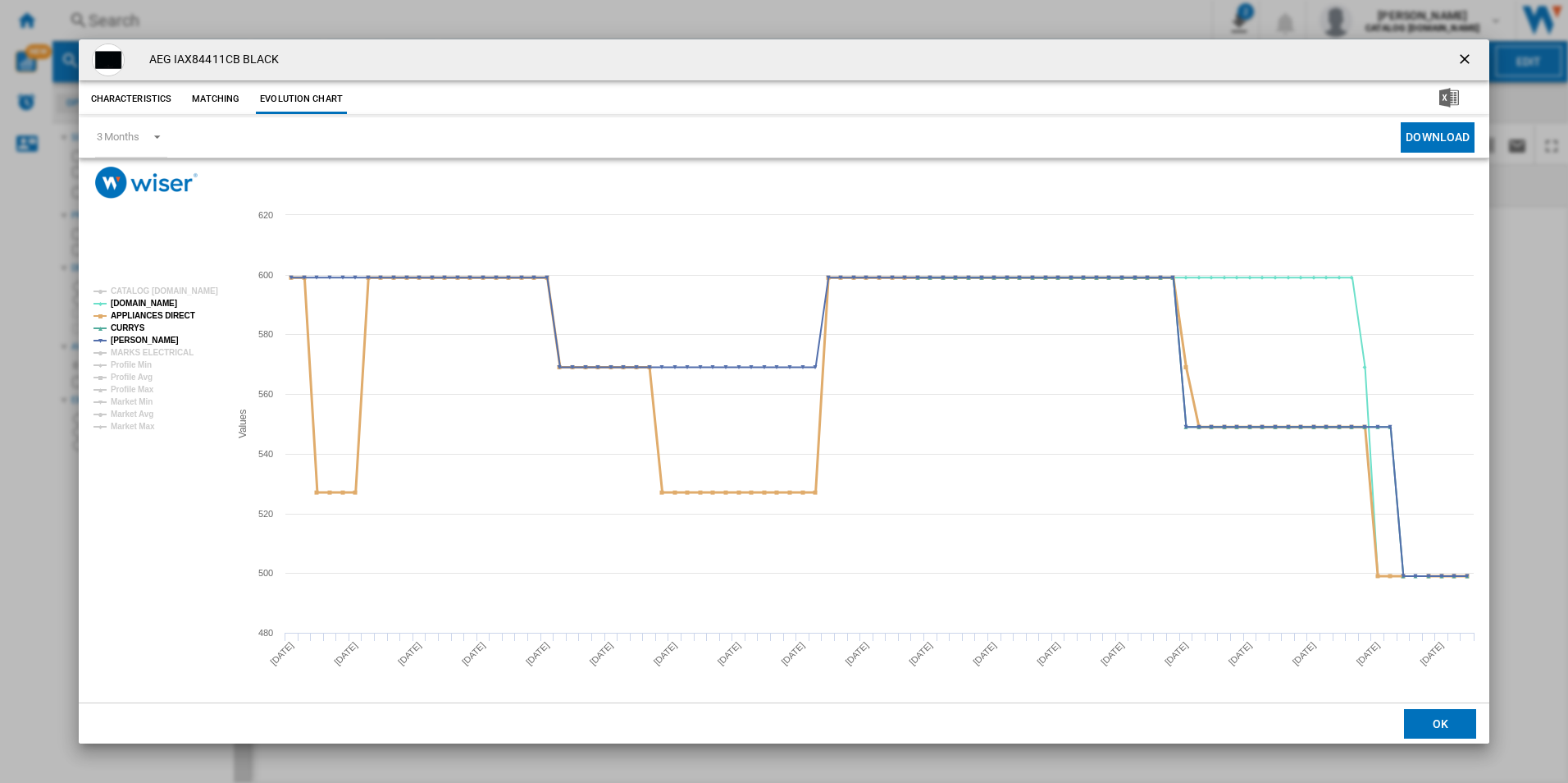
click at [179, 311] on tspan "APPLIANCES DIRECT" at bounding box center [153, 315] width 84 height 9
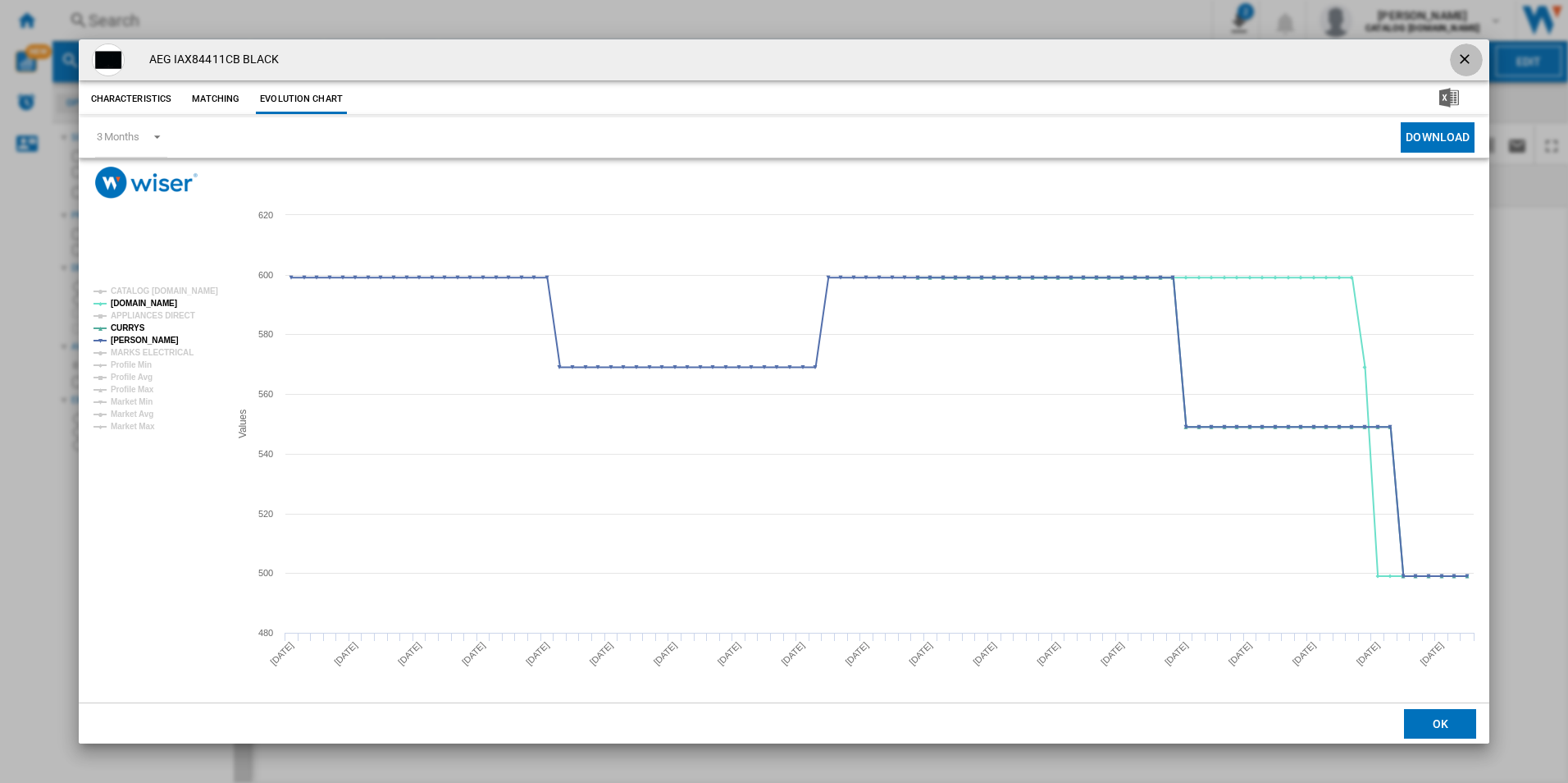
click at [1463, 54] on ng-md-icon "getI18NText('BUTTONS.CLOSE_DIALOG')" at bounding box center [1465, 60] width 19 height 19
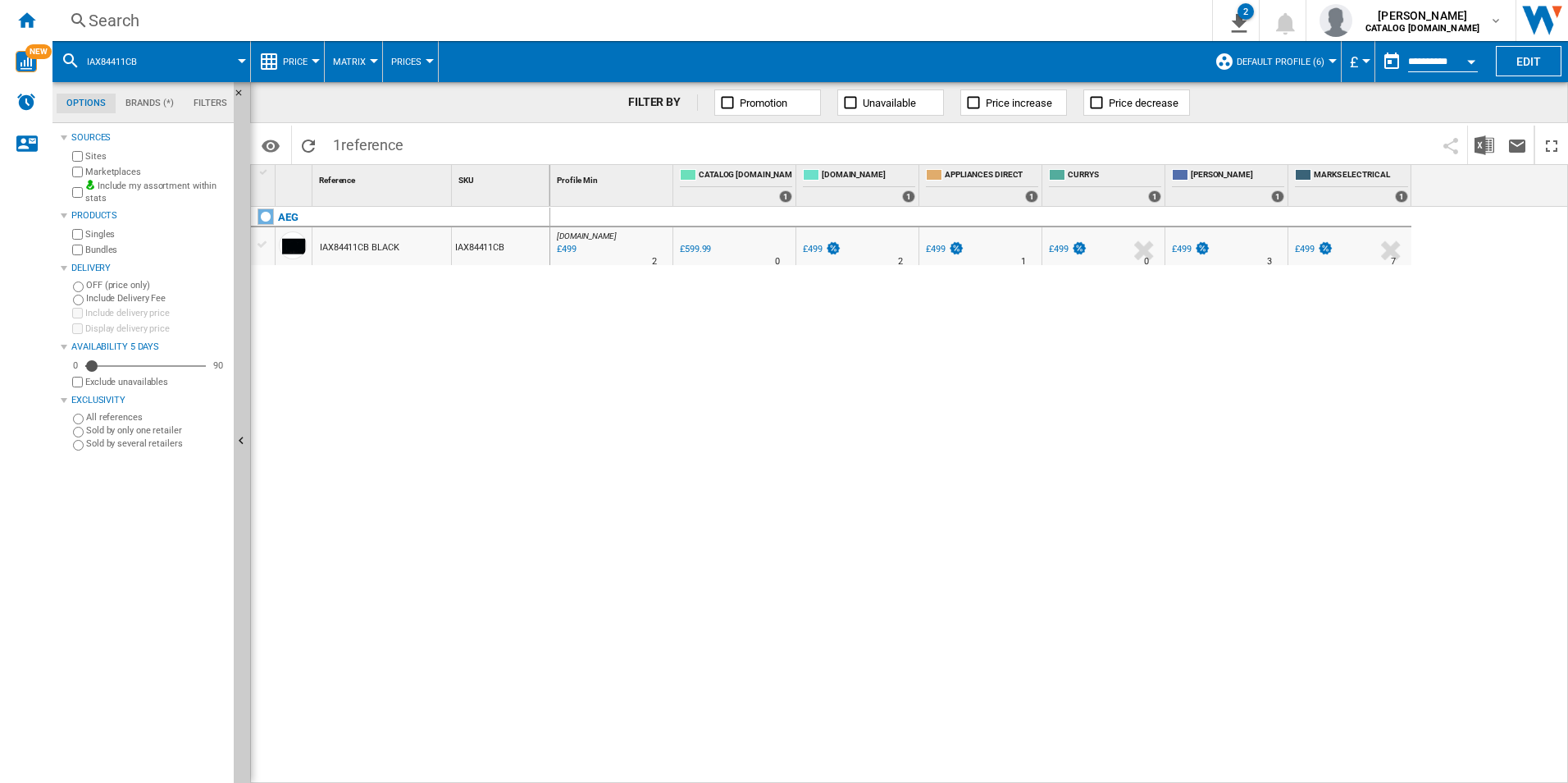
click at [946, 19] on div "Search" at bounding box center [629, 20] width 1081 height 23
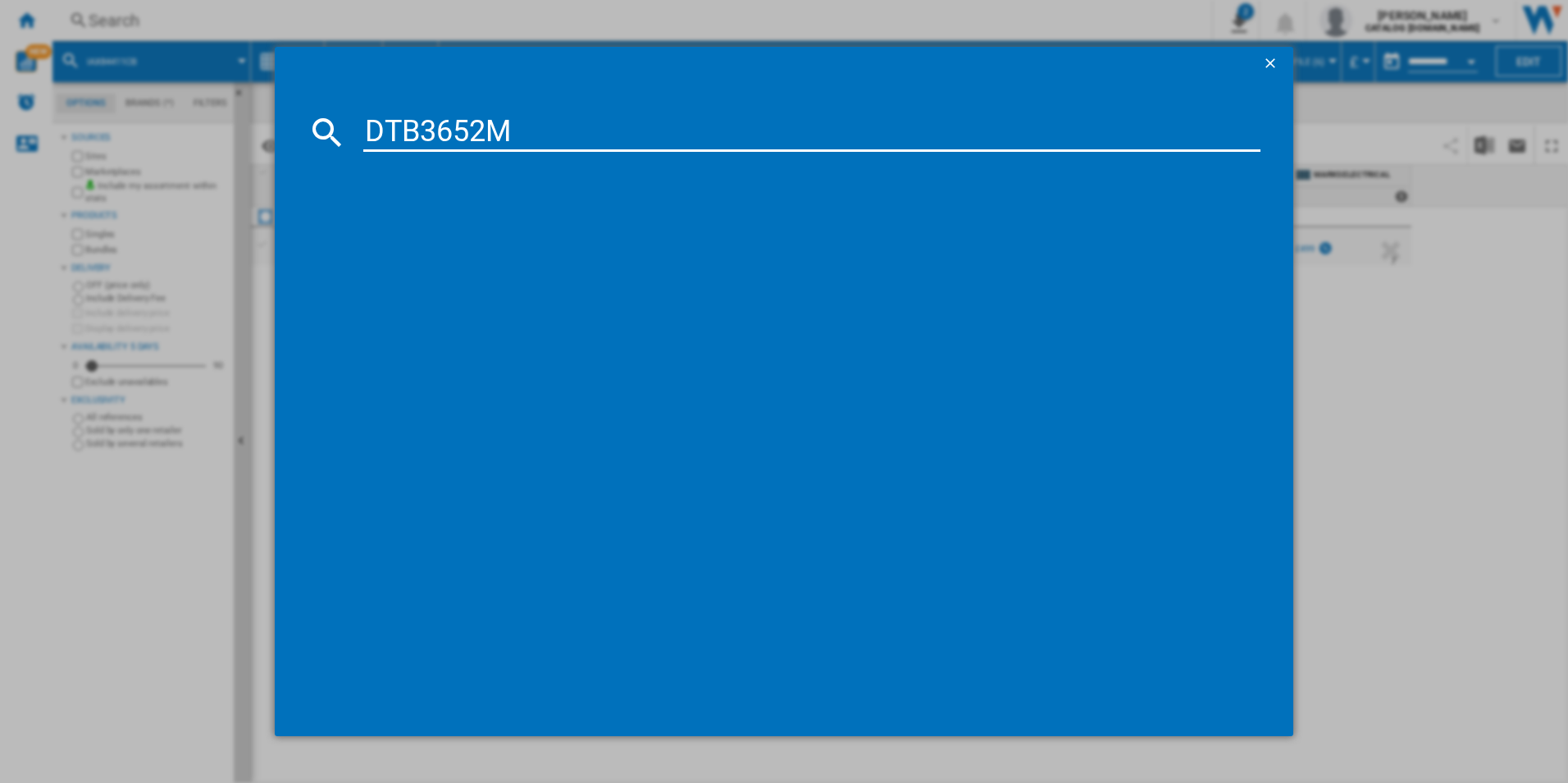
type input "DTB3652M"
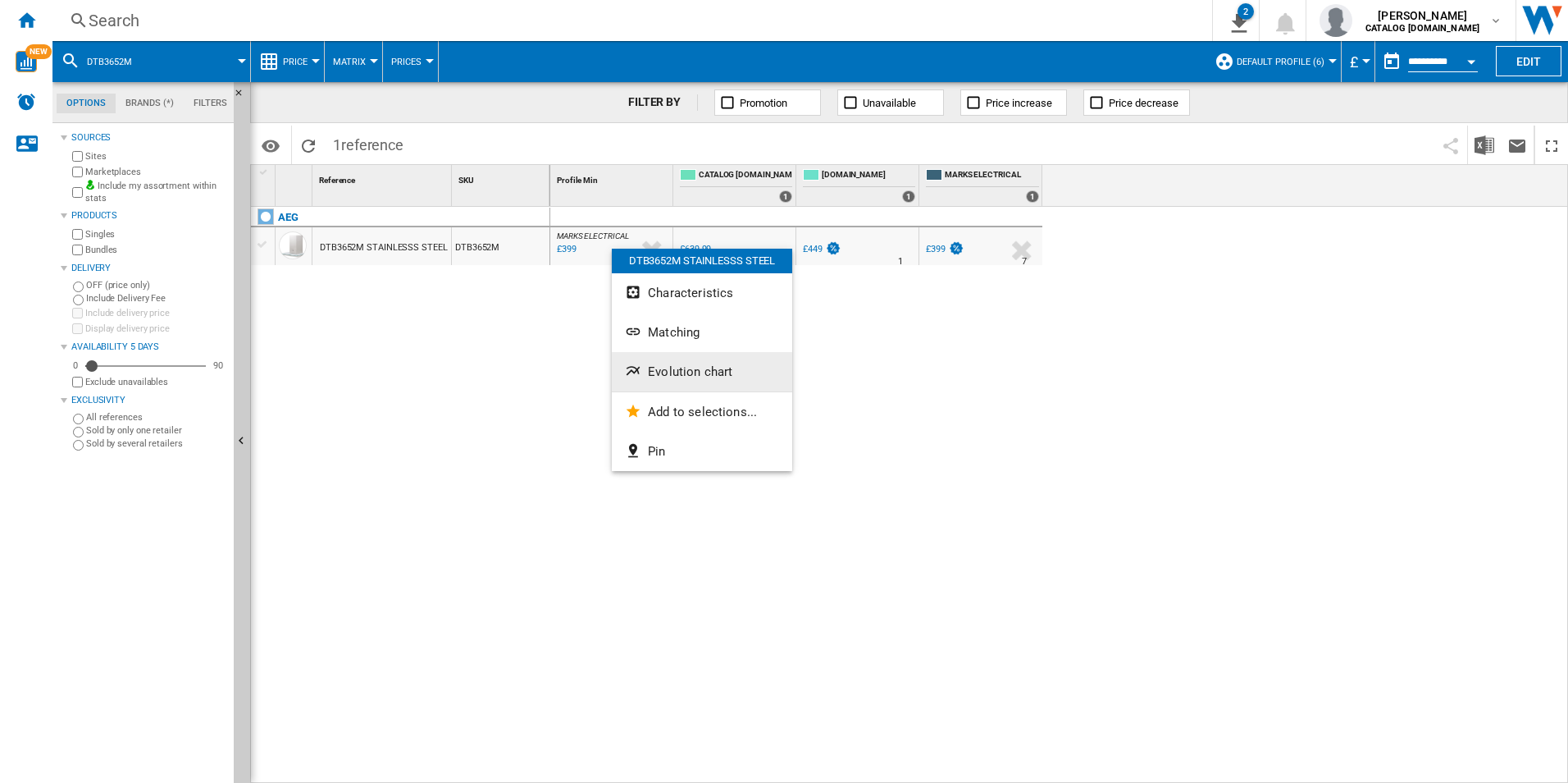
click at [652, 373] on span "Evolution chart" at bounding box center [690, 372] width 84 height 15
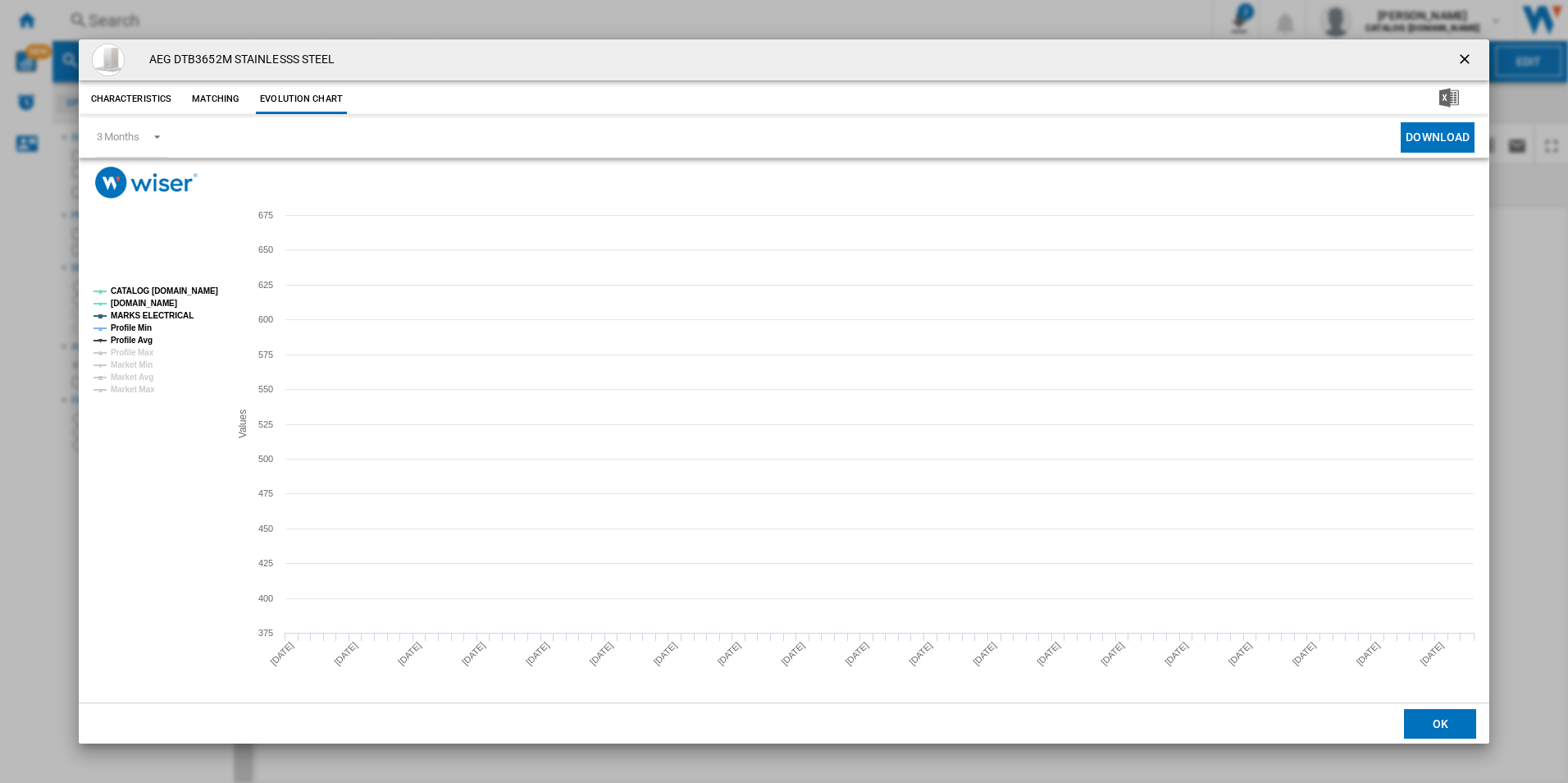
click at [179, 288] on tspan "CATALOG [DOMAIN_NAME]" at bounding box center [165, 290] width 108 height 9
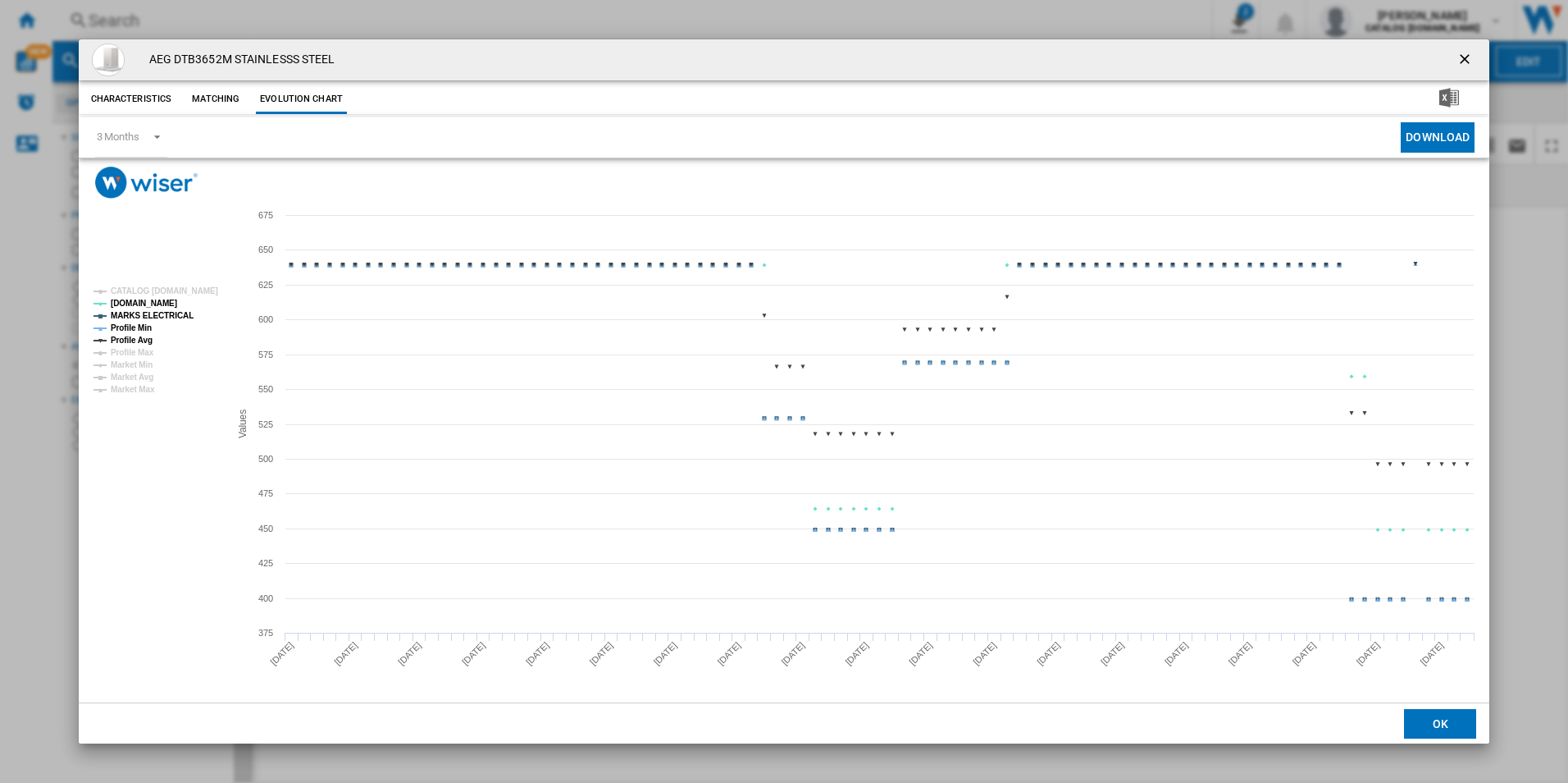
click at [168, 312] on tspan "MARKS ELECTRICAL" at bounding box center [152, 315] width 83 height 9
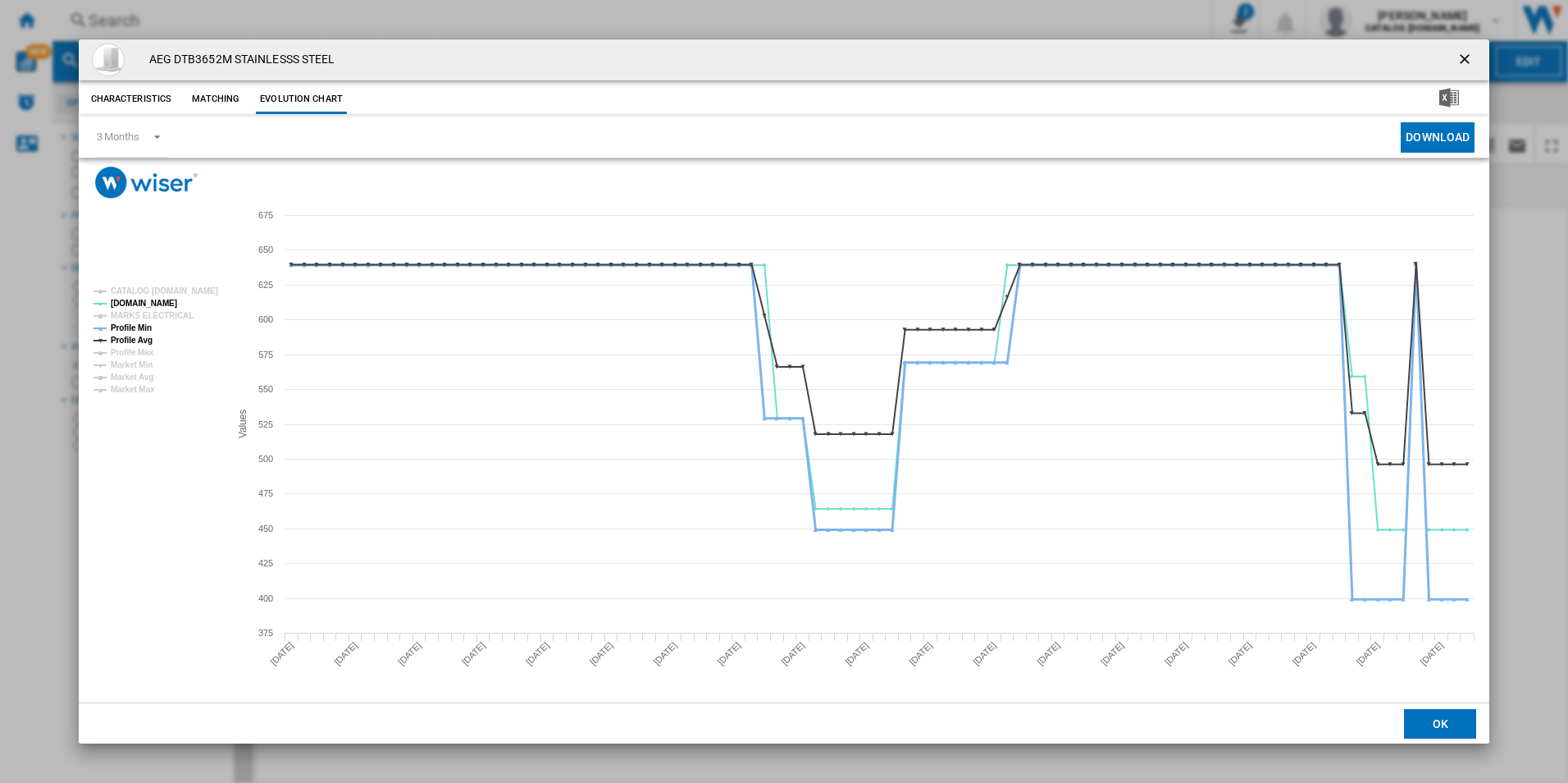
click at [150, 323] on tspan "Profile Min" at bounding box center [131, 327] width 41 height 9
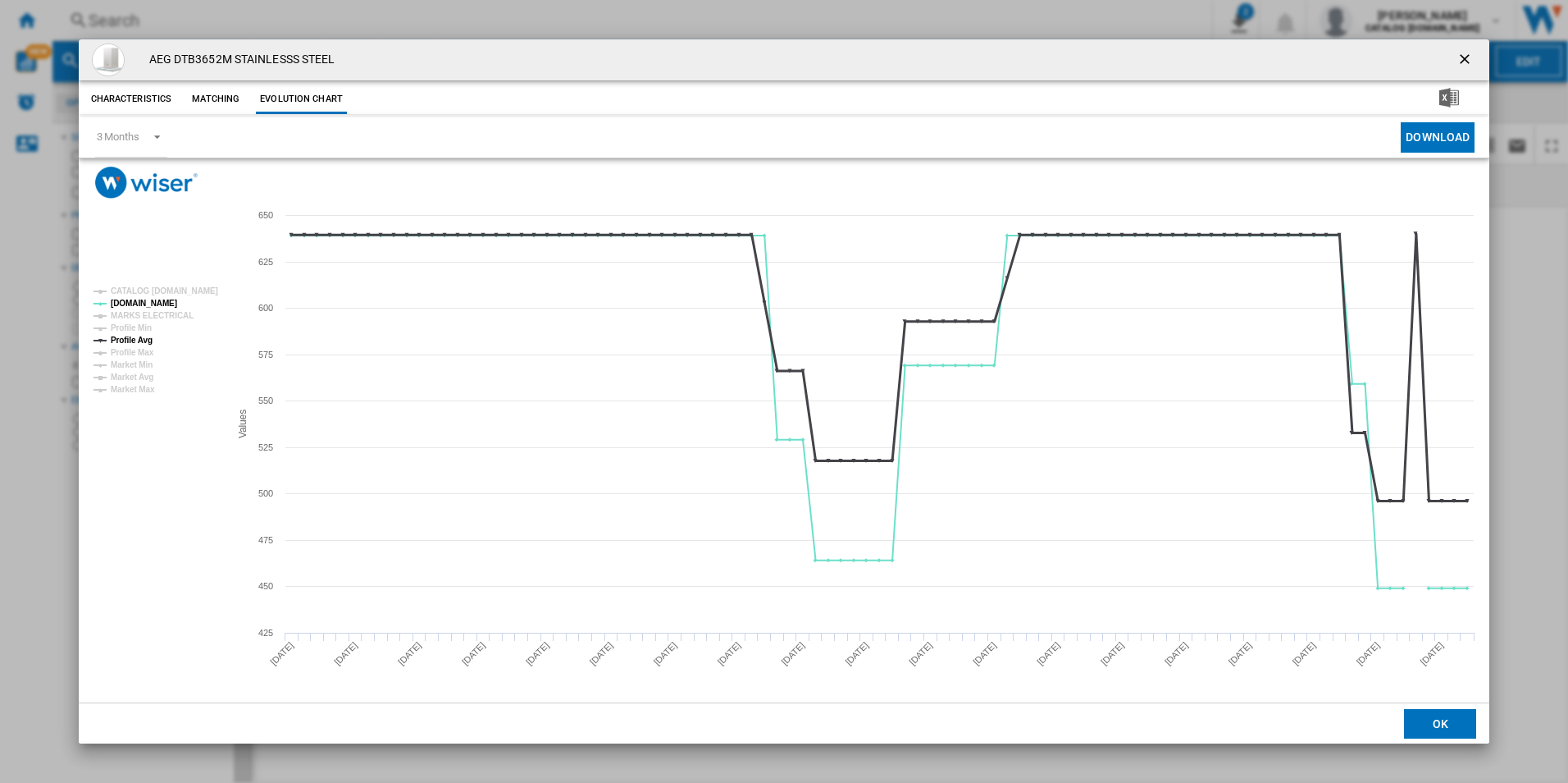
click at [134, 342] on tspan "Profile Avg" at bounding box center [132, 340] width 42 height 9
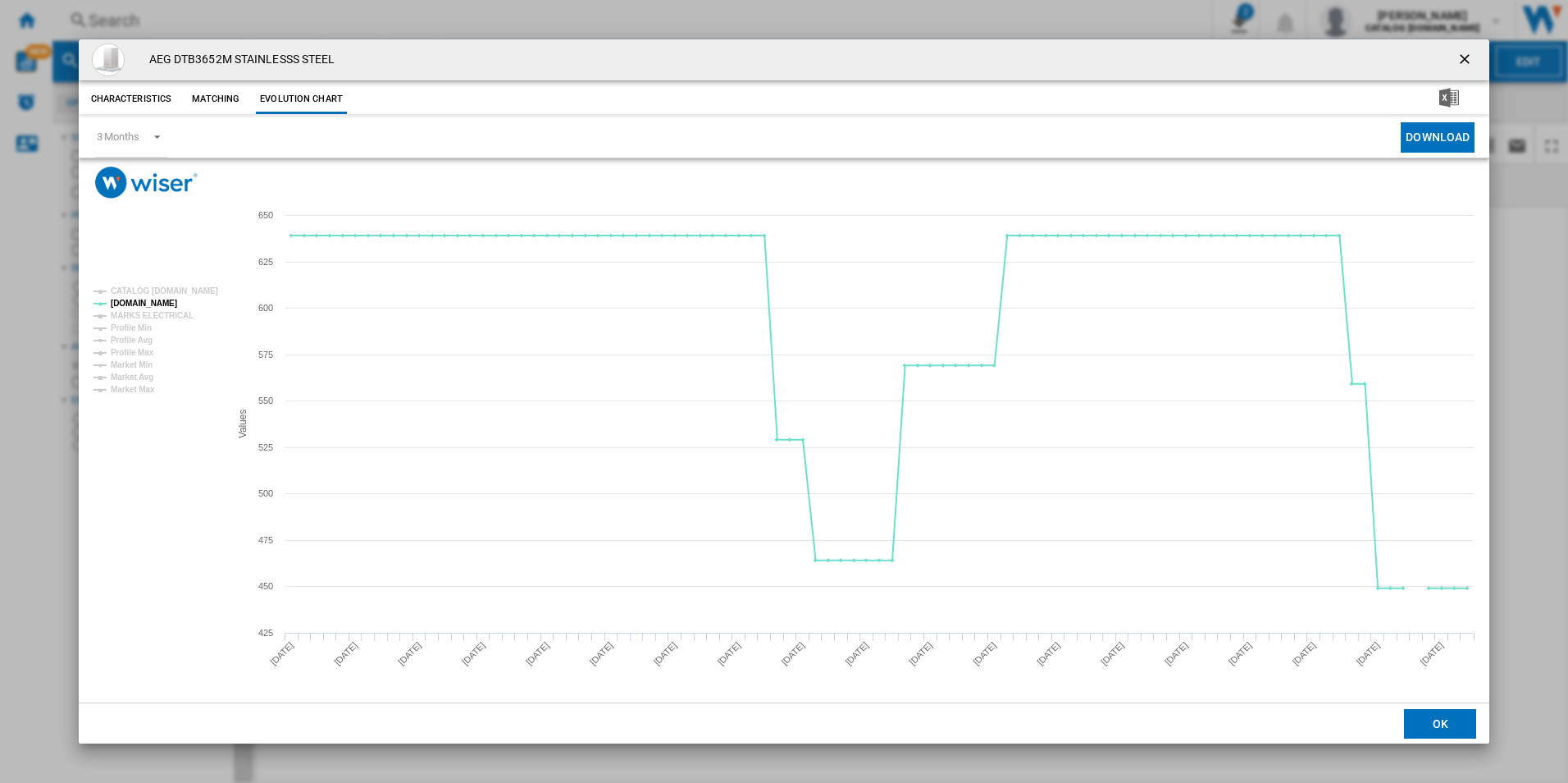
drag, startPoint x: 1464, startPoint y: 61, endPoint x: 1399, endPoint y: 63, distance: 65.0
click at [1464, 61] on ng-md-icon "getI18NText('BUTTONS.CLOSE_DIALOG')" at bounding box center [1465, 60] width 19 height 19
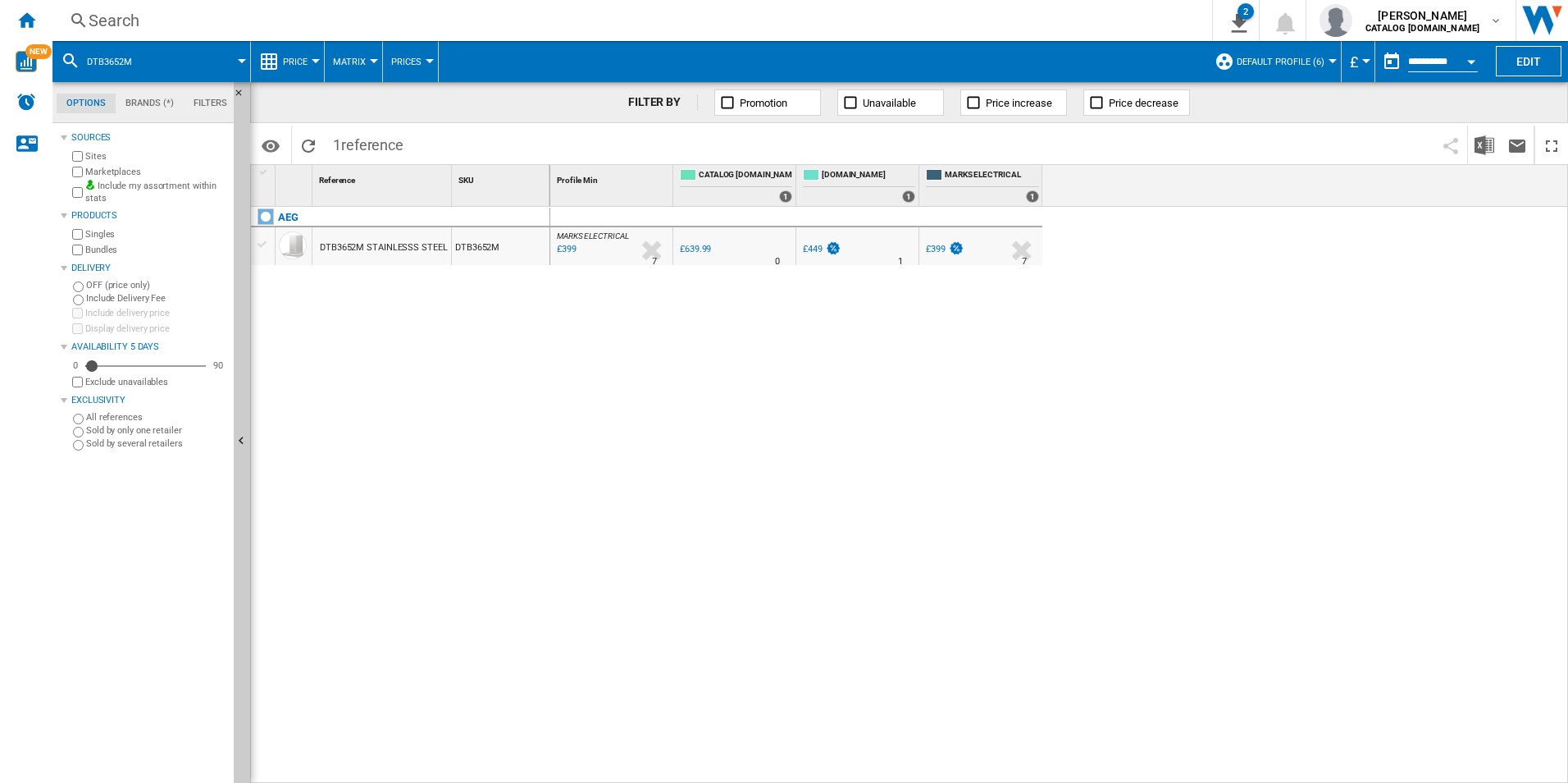
click at [1070, 15] on div "Search" at bounding box center [629, 20] width 1081 height 23
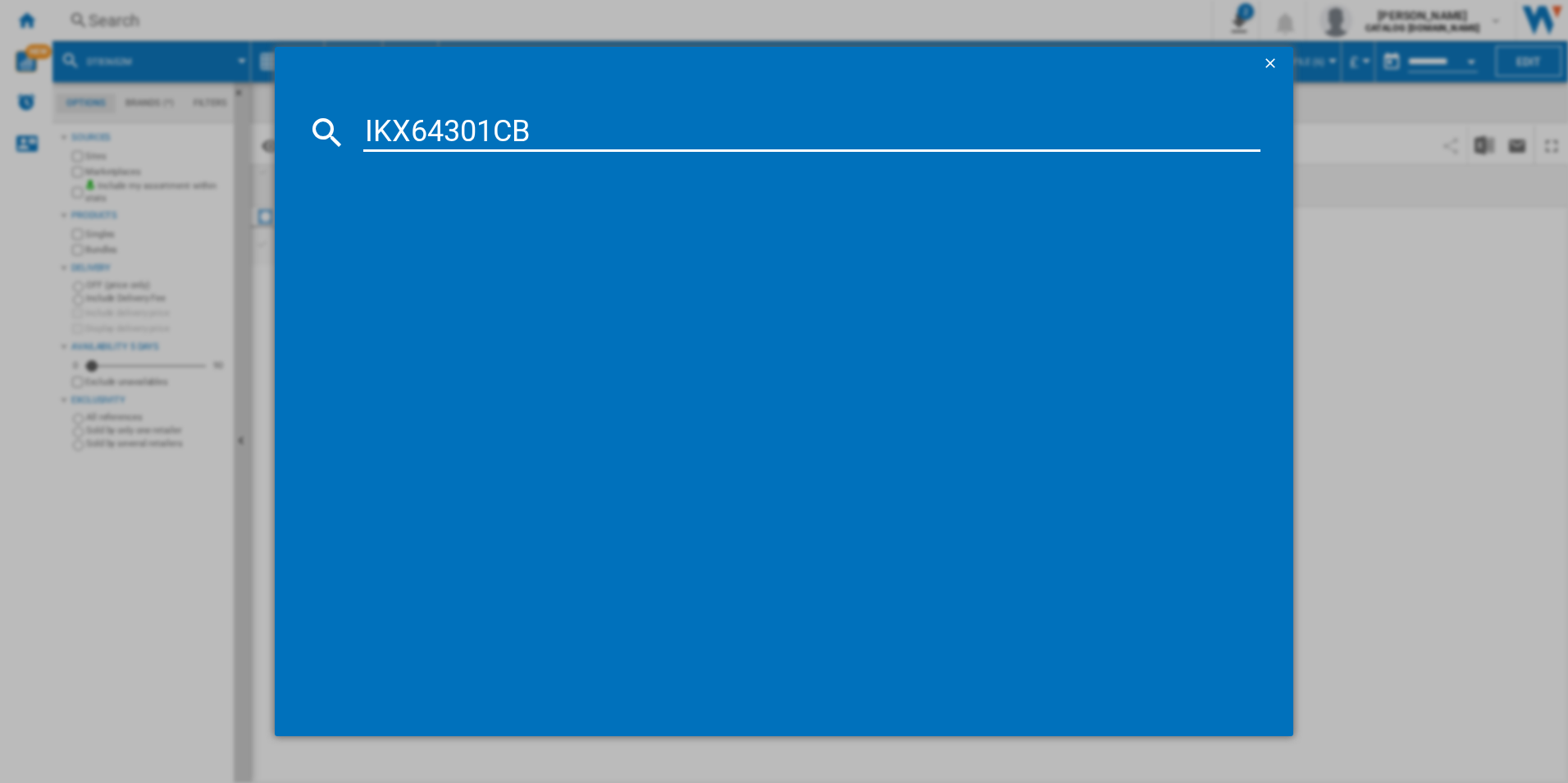
type input "IKX64301CB"
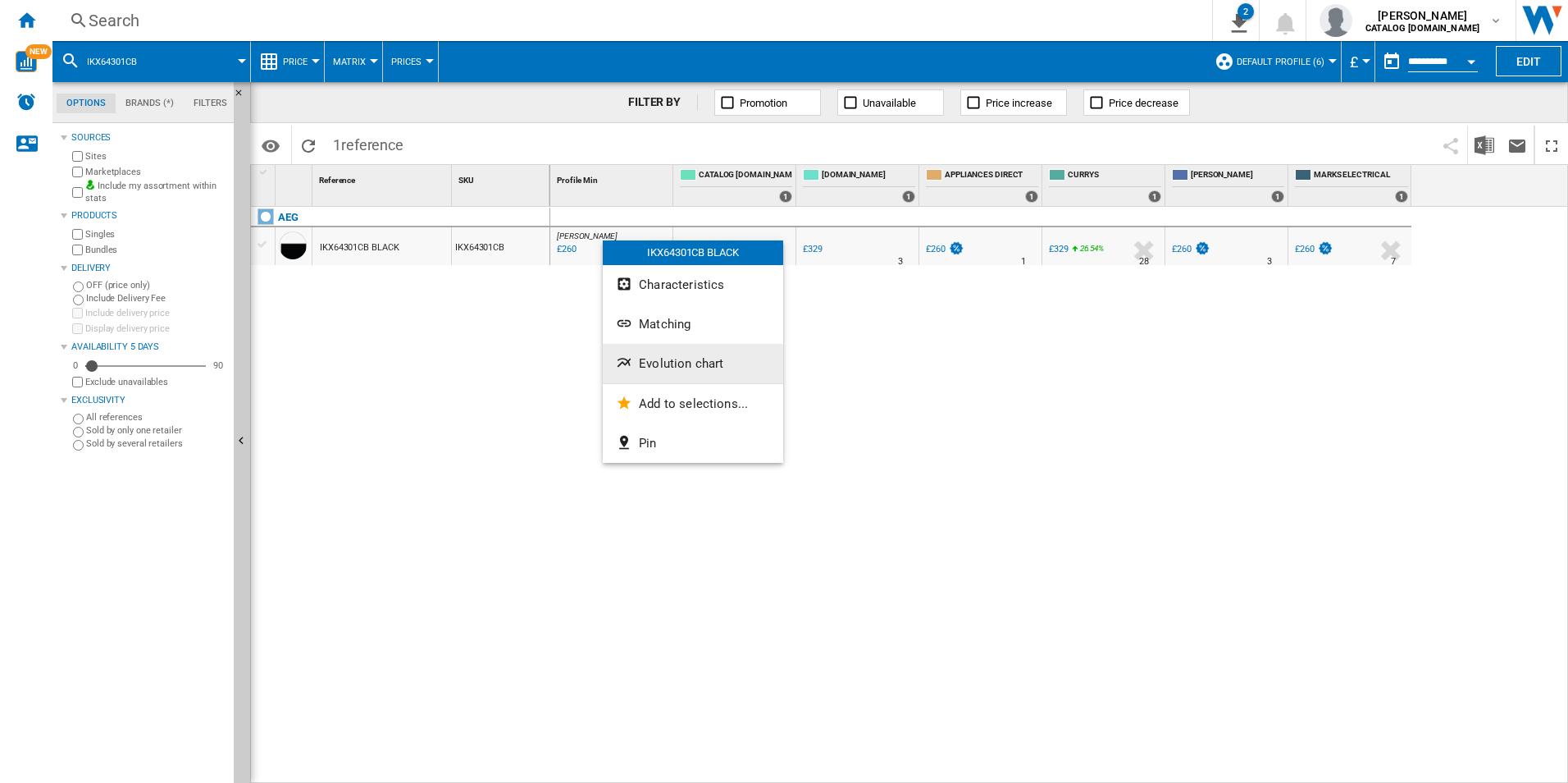
click at [673, 363] on span "Evolution chart" at bounding box center [681, 363] width 84 height 15
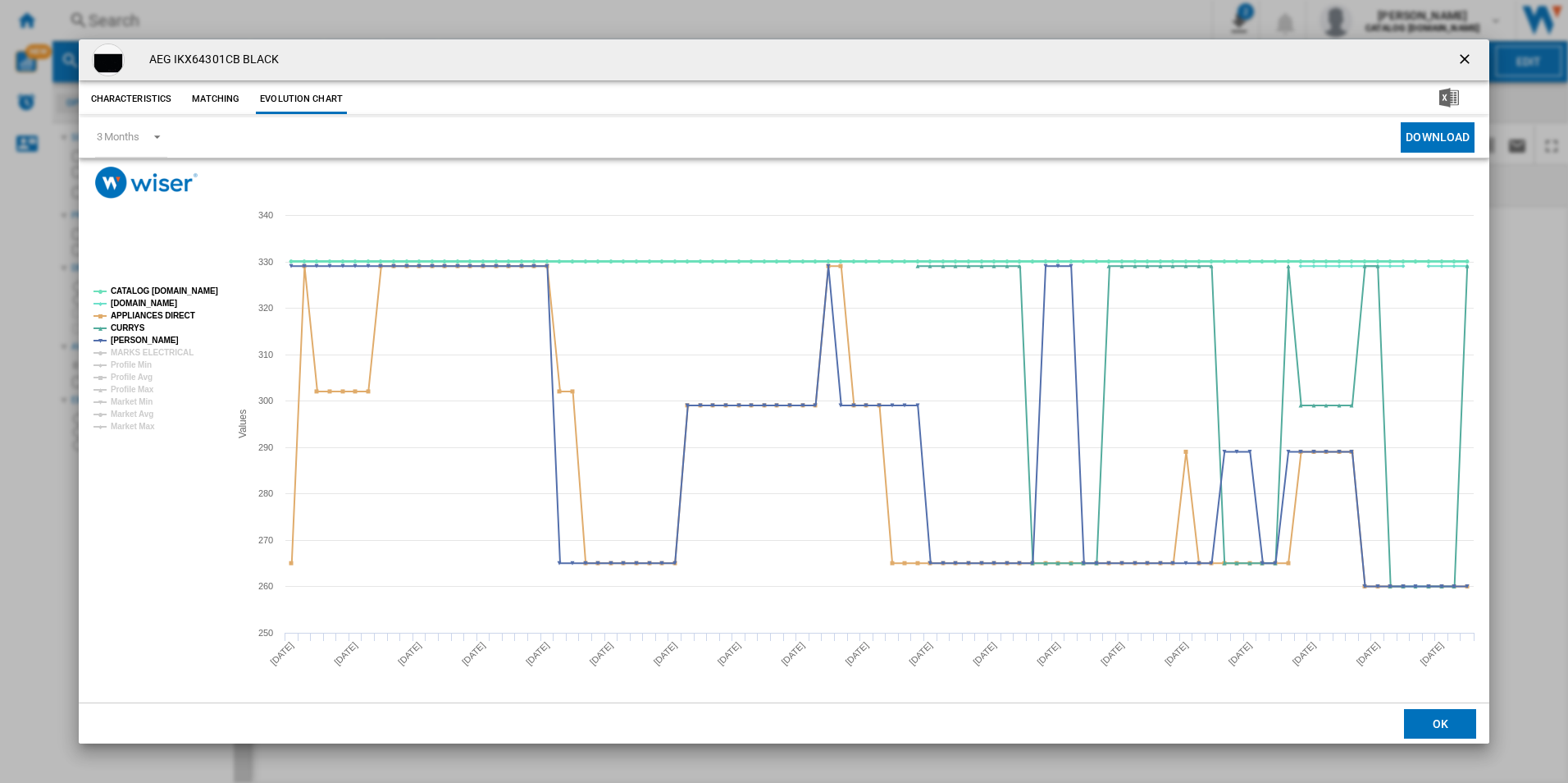
click at [192, 290] on tspan "CATALOG [DOMAIN_NAME]" at bounding box center [165, 290] width 108 height 9
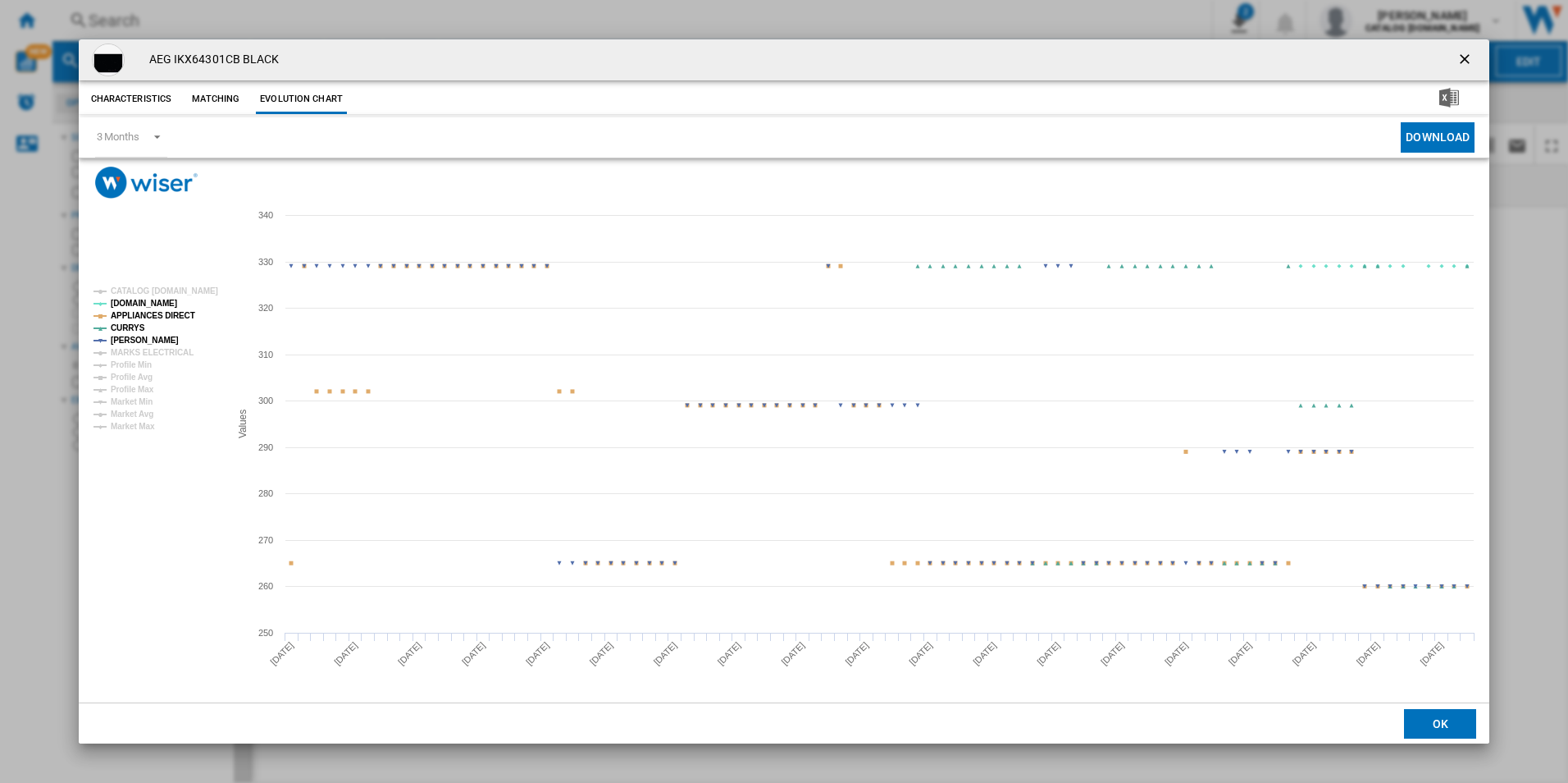
click at [177, 314] on tspan "APPLIANCES DIRECT" at bounding box center [153, 315] width 84 height 9
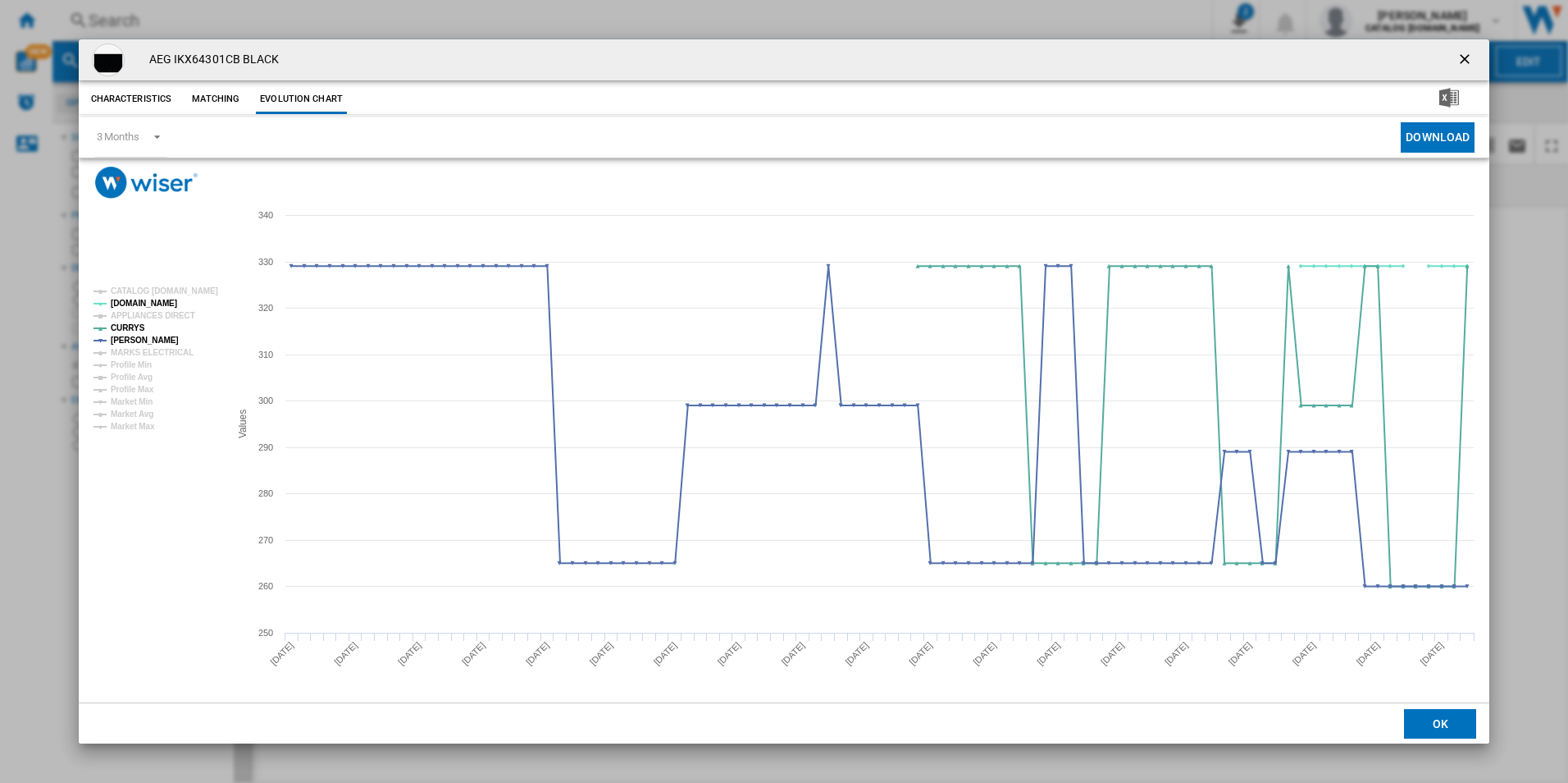
drag, startPoint x: 1458, startPoint y: 57, endPoint x: 1485, endPoint y: 23, distance: 43.4
click at [1458, 57] on ng-md-icon "getI18NText('BUTTONS.CLOSE_DIALOG')" at bounding box center [1465, 60] width 19 height 19
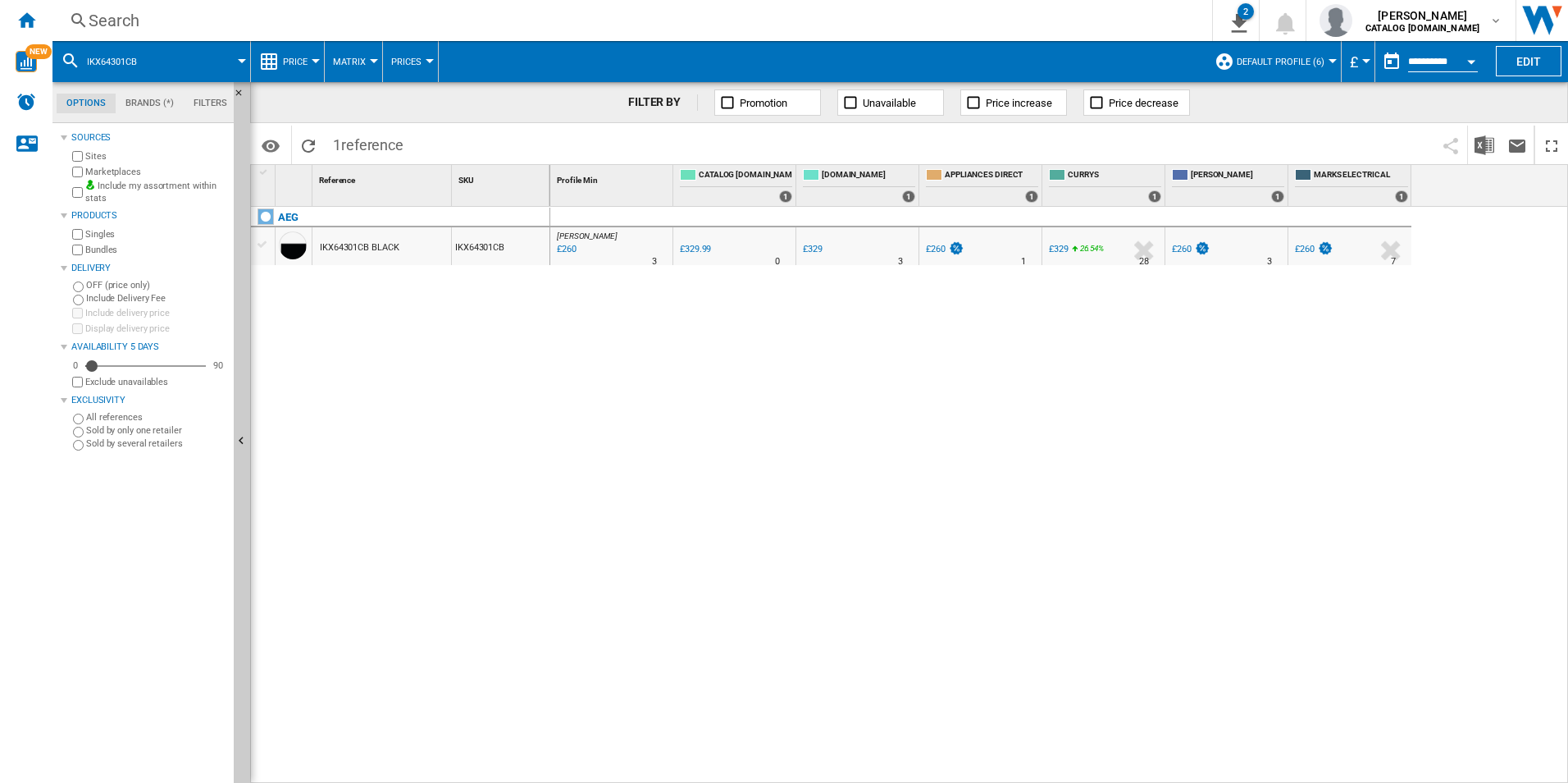
click at [1040, 19] on div "Search" at bounding box center [629, 20] width 1081 height 23
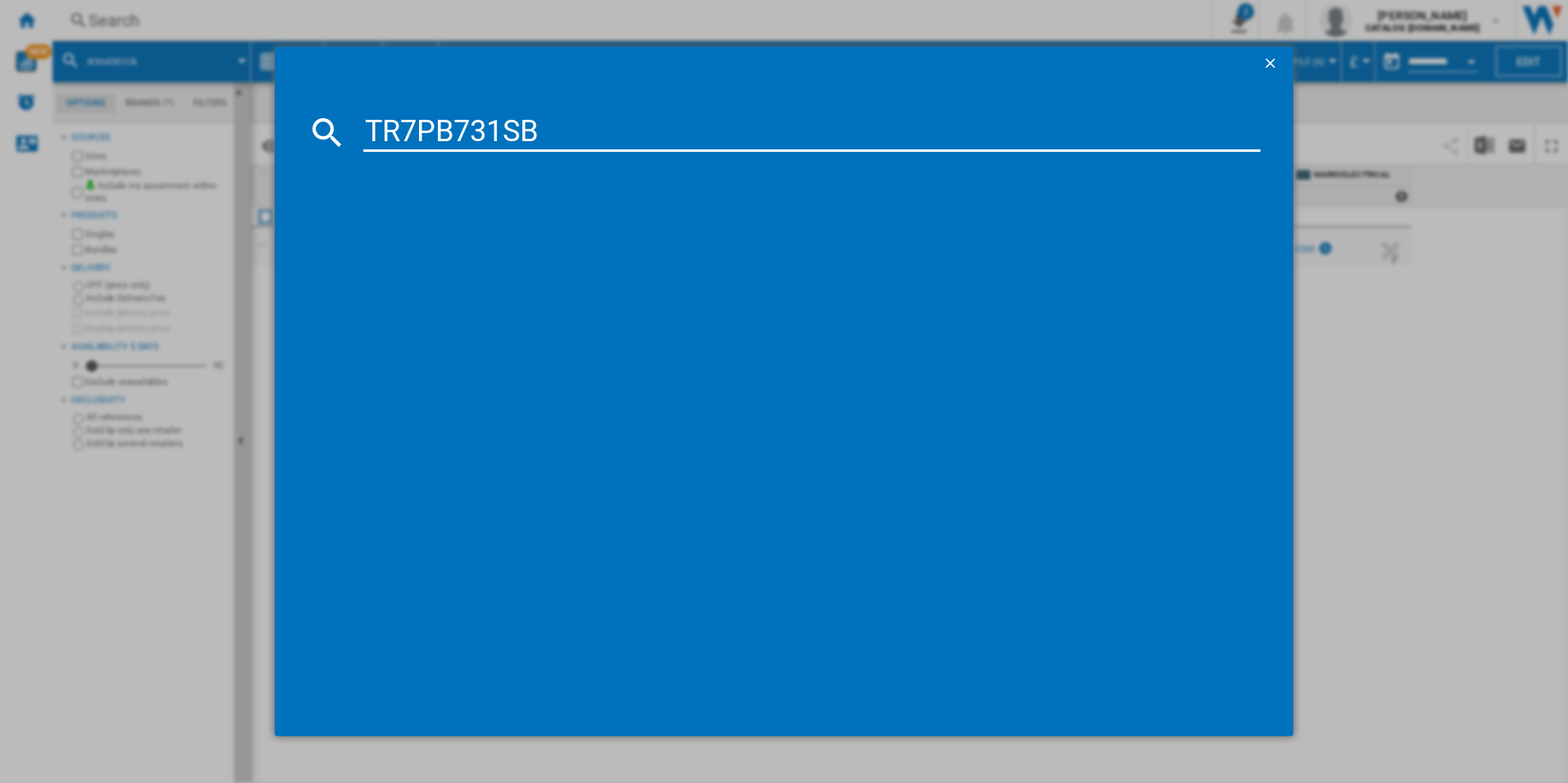
type input "TR7PB731SB"
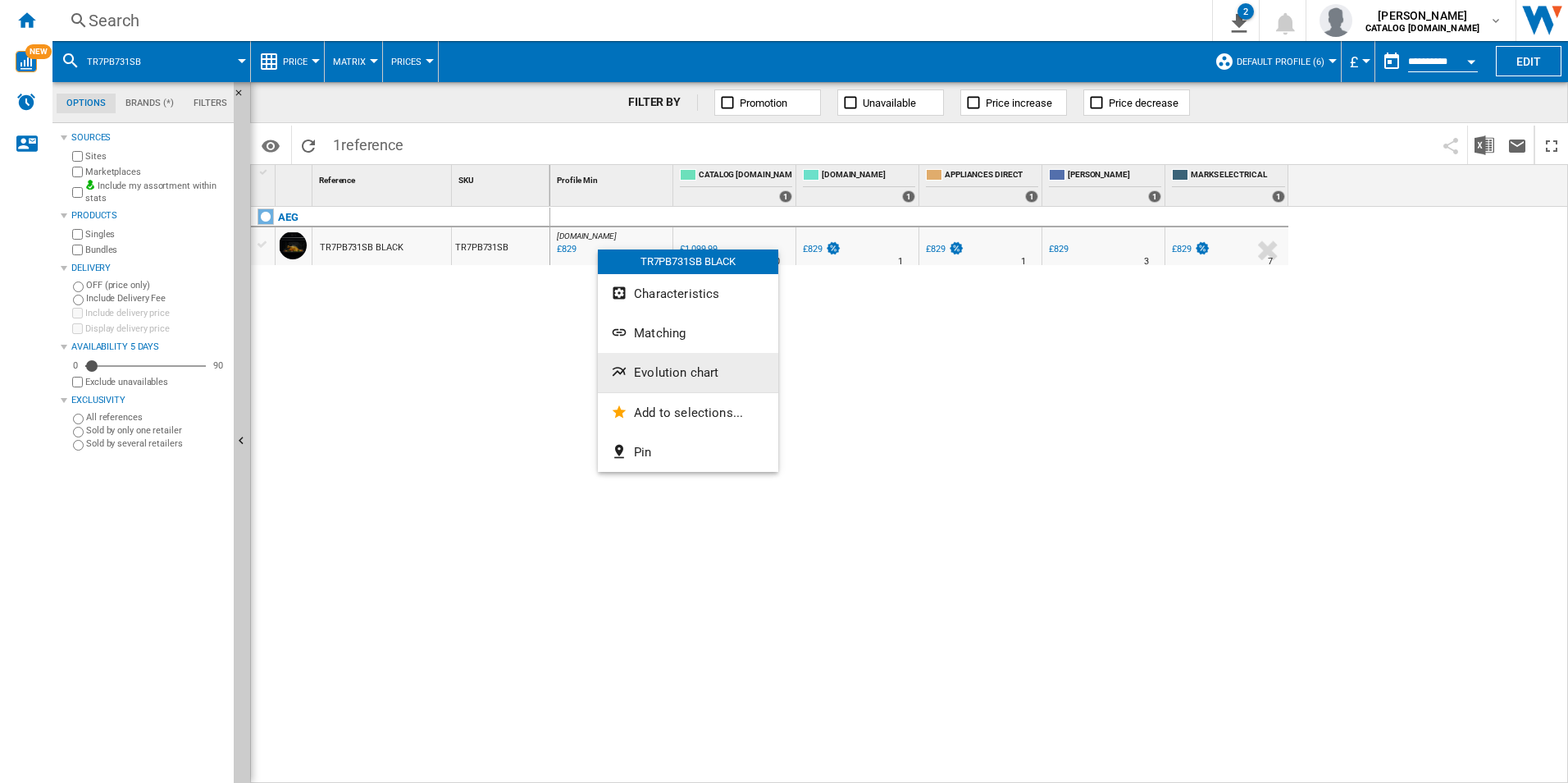
click at [641, 376] on span "Evolution chart" at bounding box center [676, 373] width 84 height 15
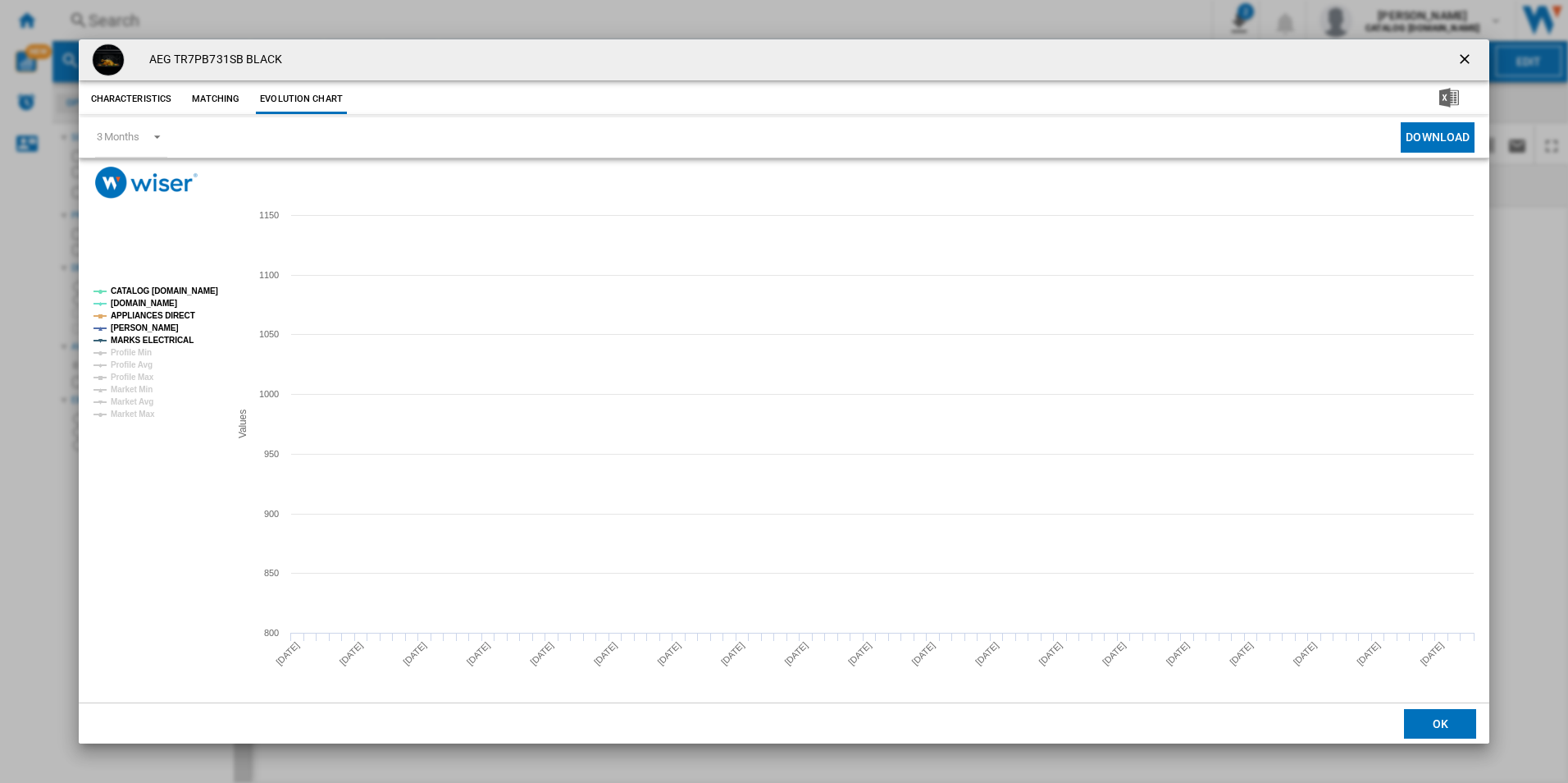
click at [172, 294] on tspan "CATALOG [DOMAIN_NAME]" at bounding box center [165, 290] width 108 height 9
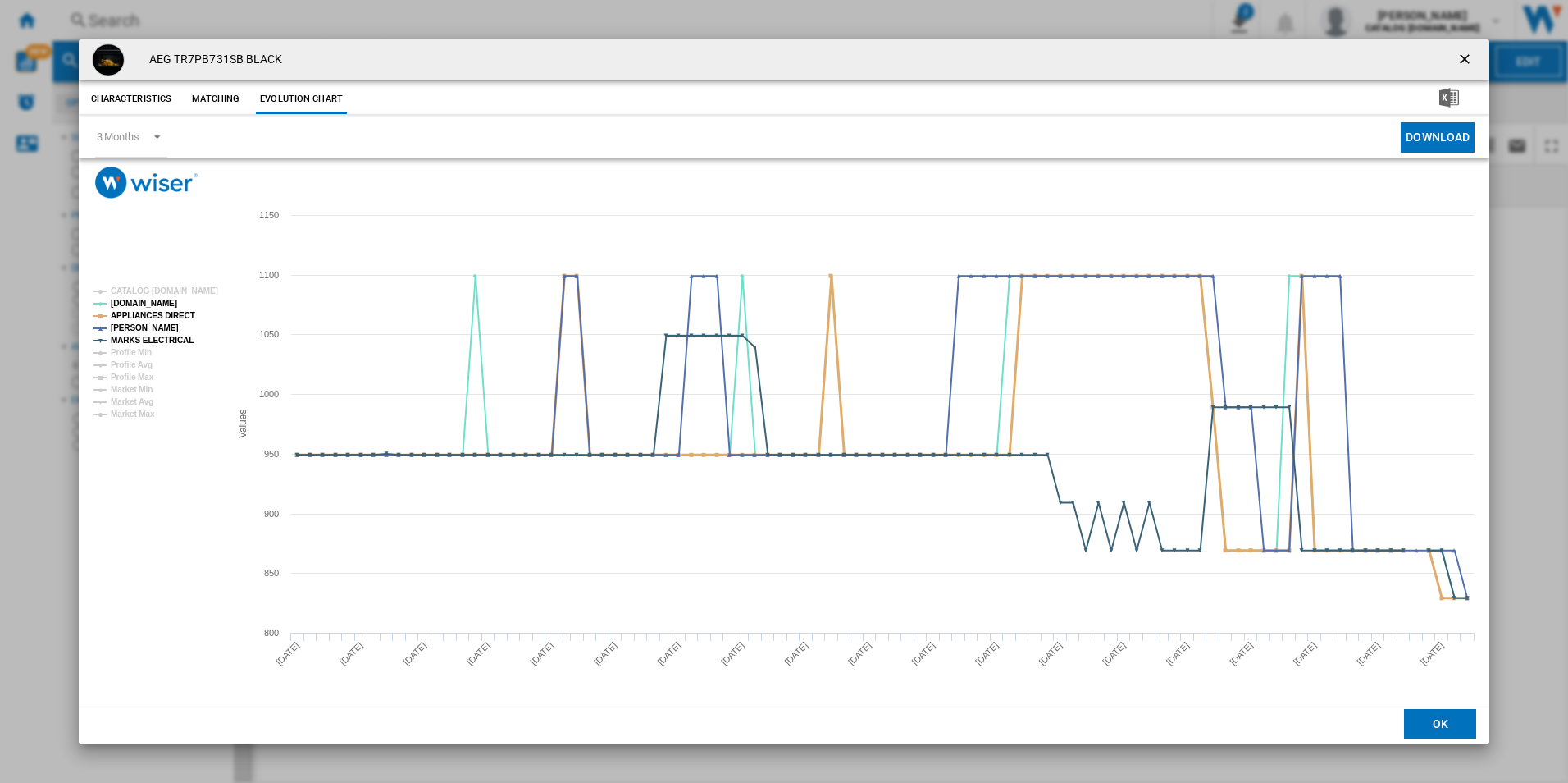
click at [175, 311] on tspan "APPLIANCES DIRECT" at bounding box center [153, 315] width 84 height 9
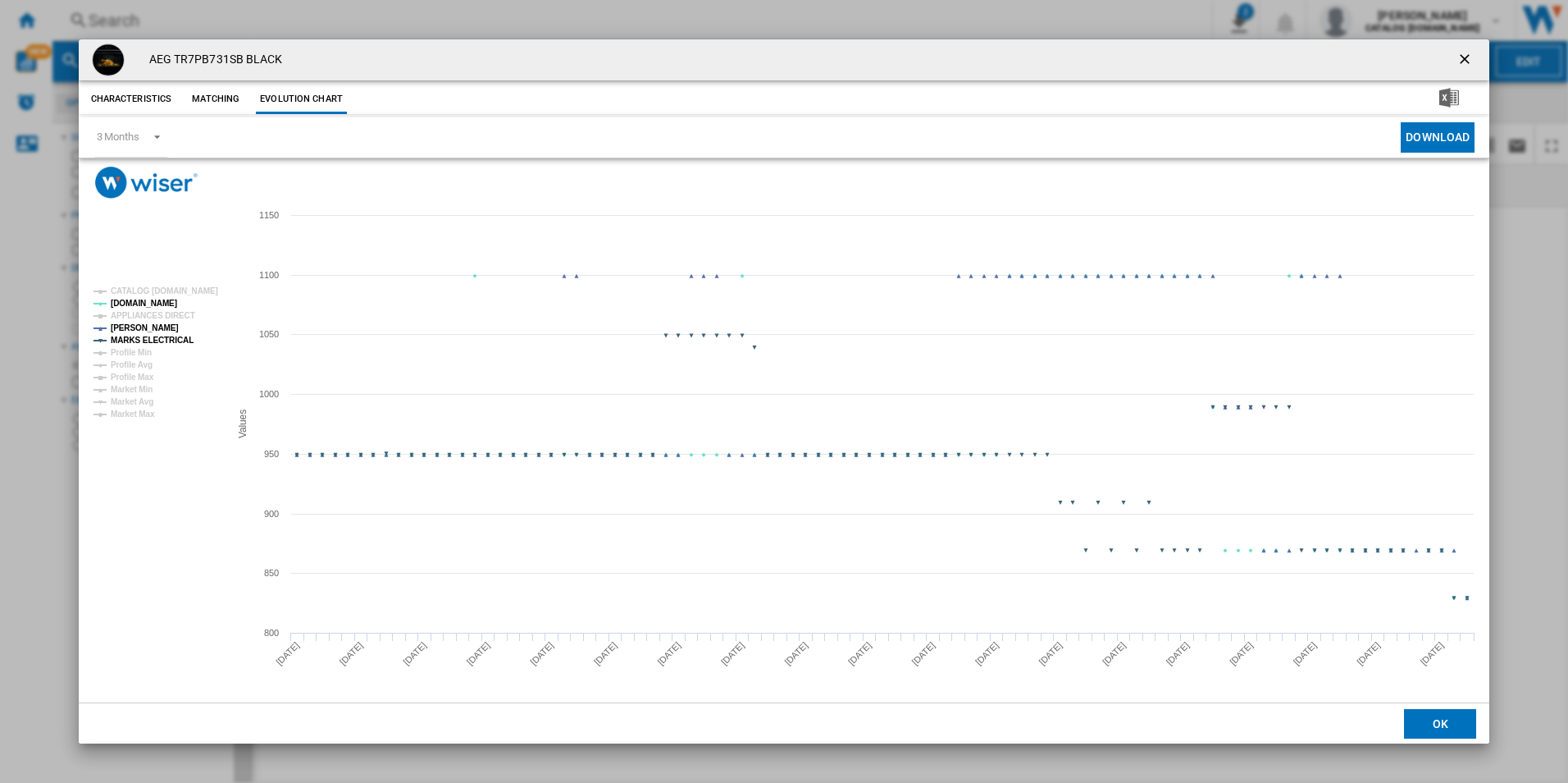
click at [182, 338] on tspan "MARKS ELECTRICAL" at bounding box center [152, 340] width 83 height 9
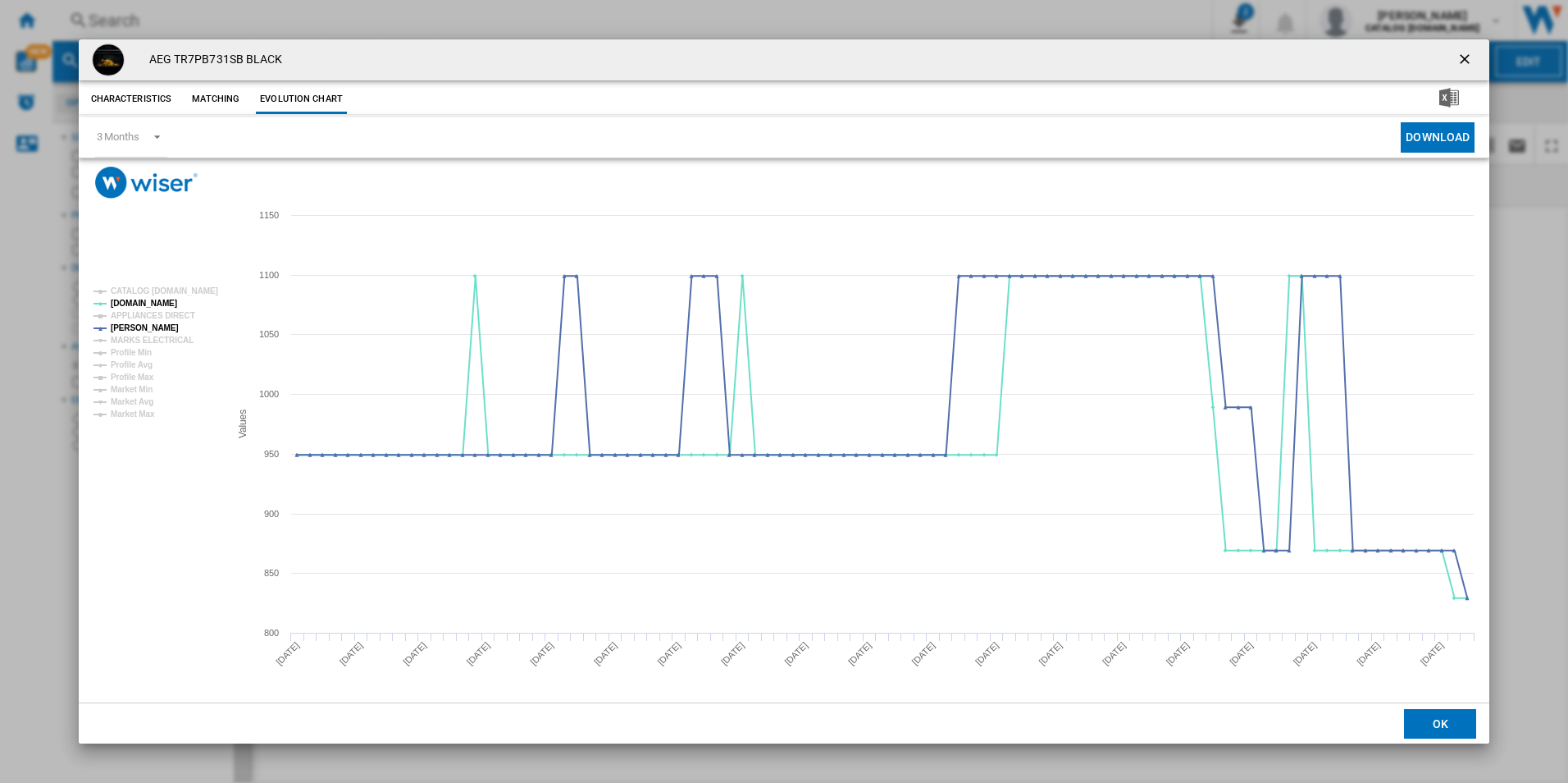
drag, startPoint x: 1468, startPoint y: 51, endPoint x: 1330, endPoint y: 86, distance: 142.4
click at [1468, 51] on ng-md-icon "getI18NText('BUTTONS.CLOSE_DIALOG')" at bounding box center [1465, 60] width 19 height 19
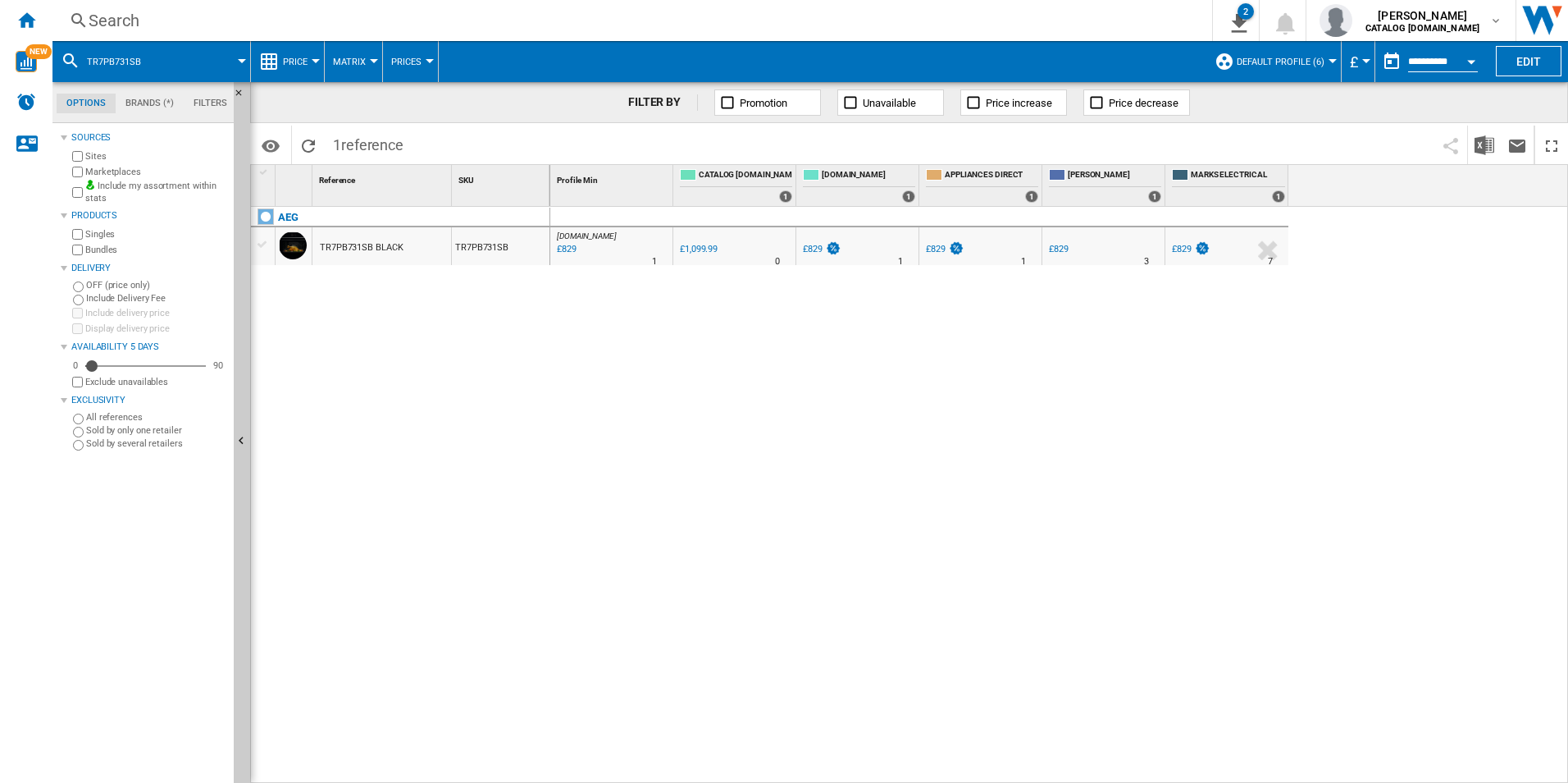
click at [1111, 16] on div "Search" at bounding box center [629, 20] width 1081 height 23
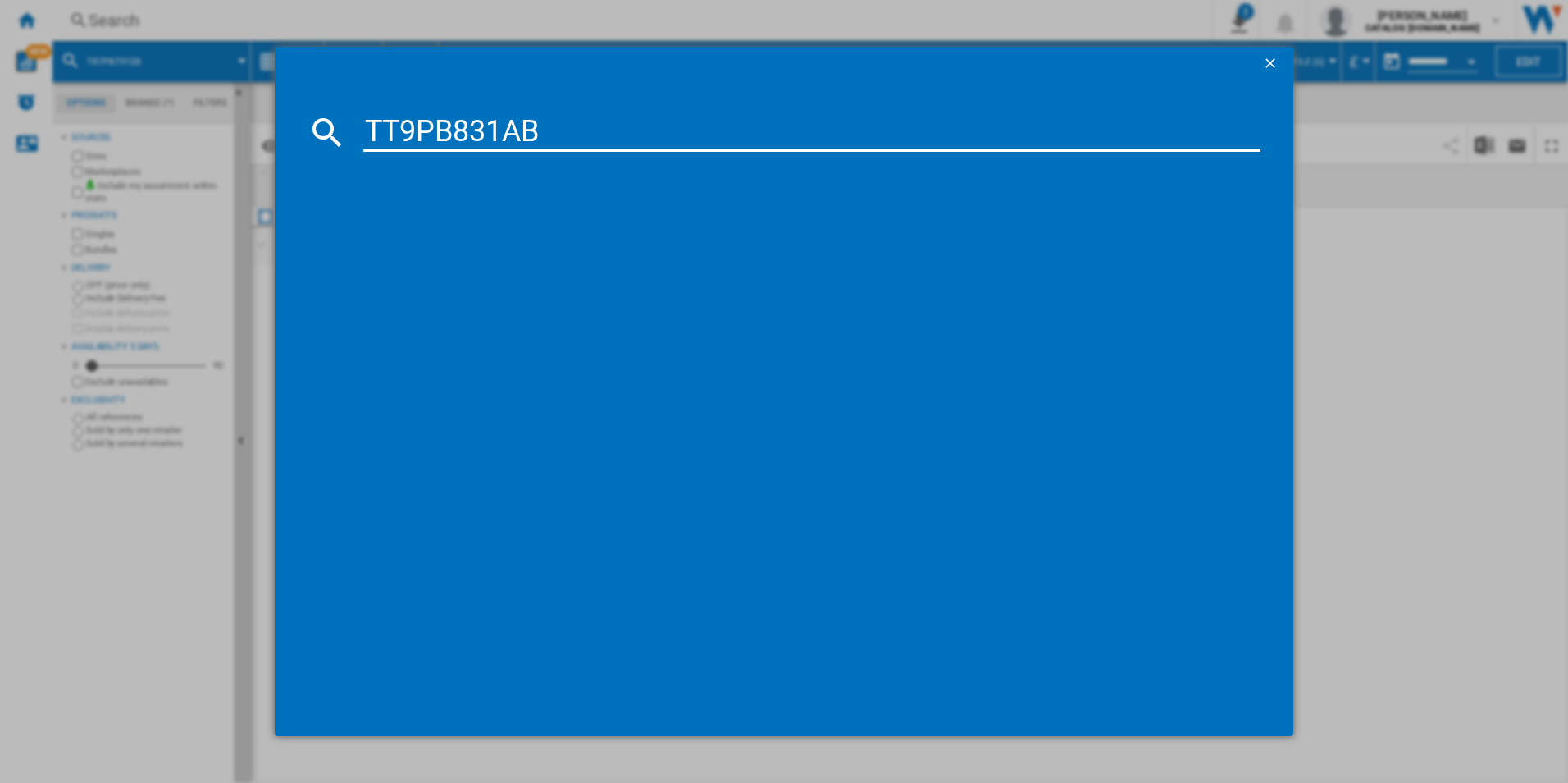
type input "TT9PB831AB"
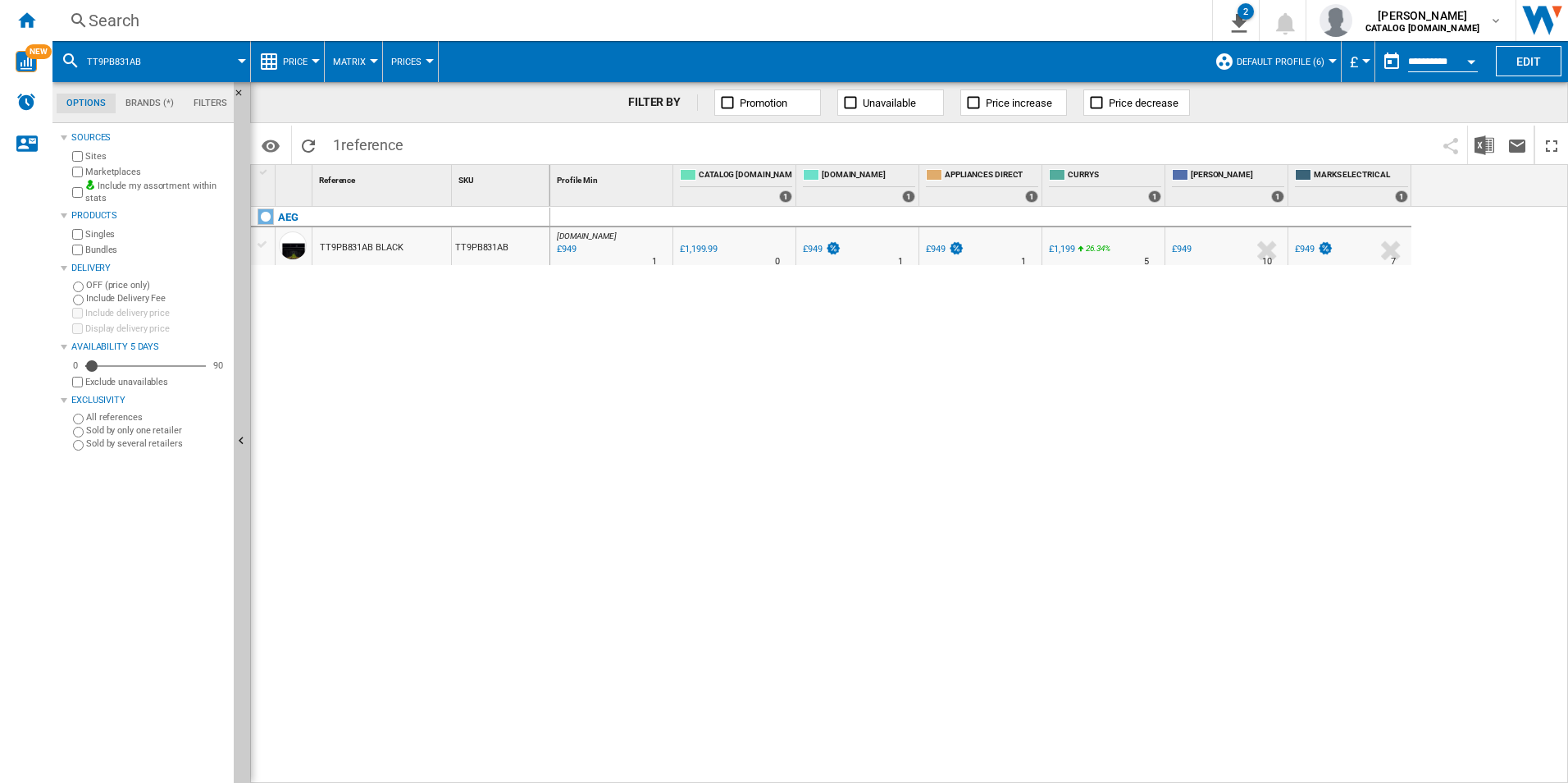
drag, startPoint x: 600, startPoint y: 248, endPoint x: 550, endPoint y: 336, distance: 101.2
click at [550, 336] on div at bounding box center [784, 391] width 1568 height 783
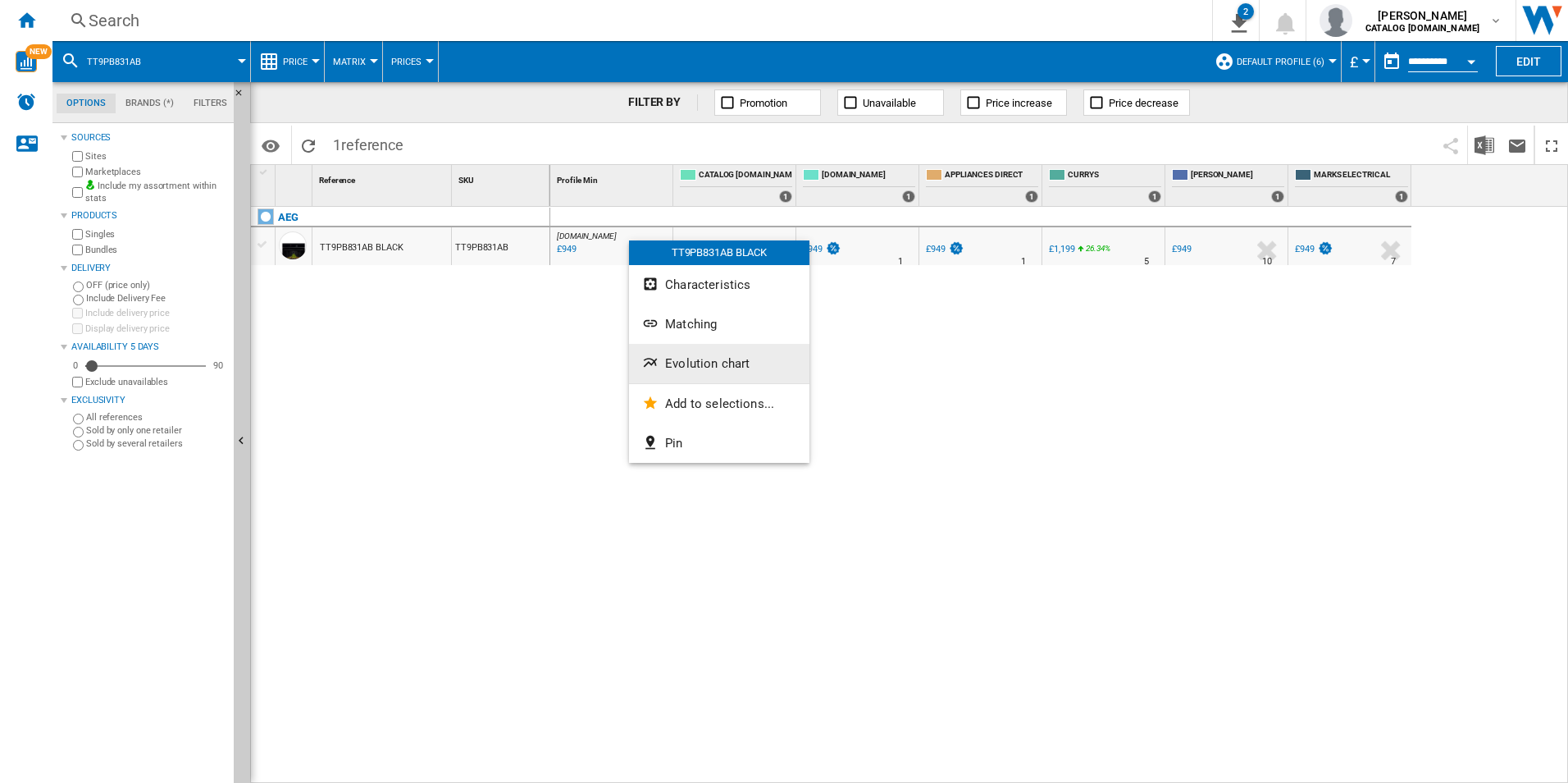
click at [666, 357] on span "Evolution chart" at bounding box center [707, 363] width 84 height 15
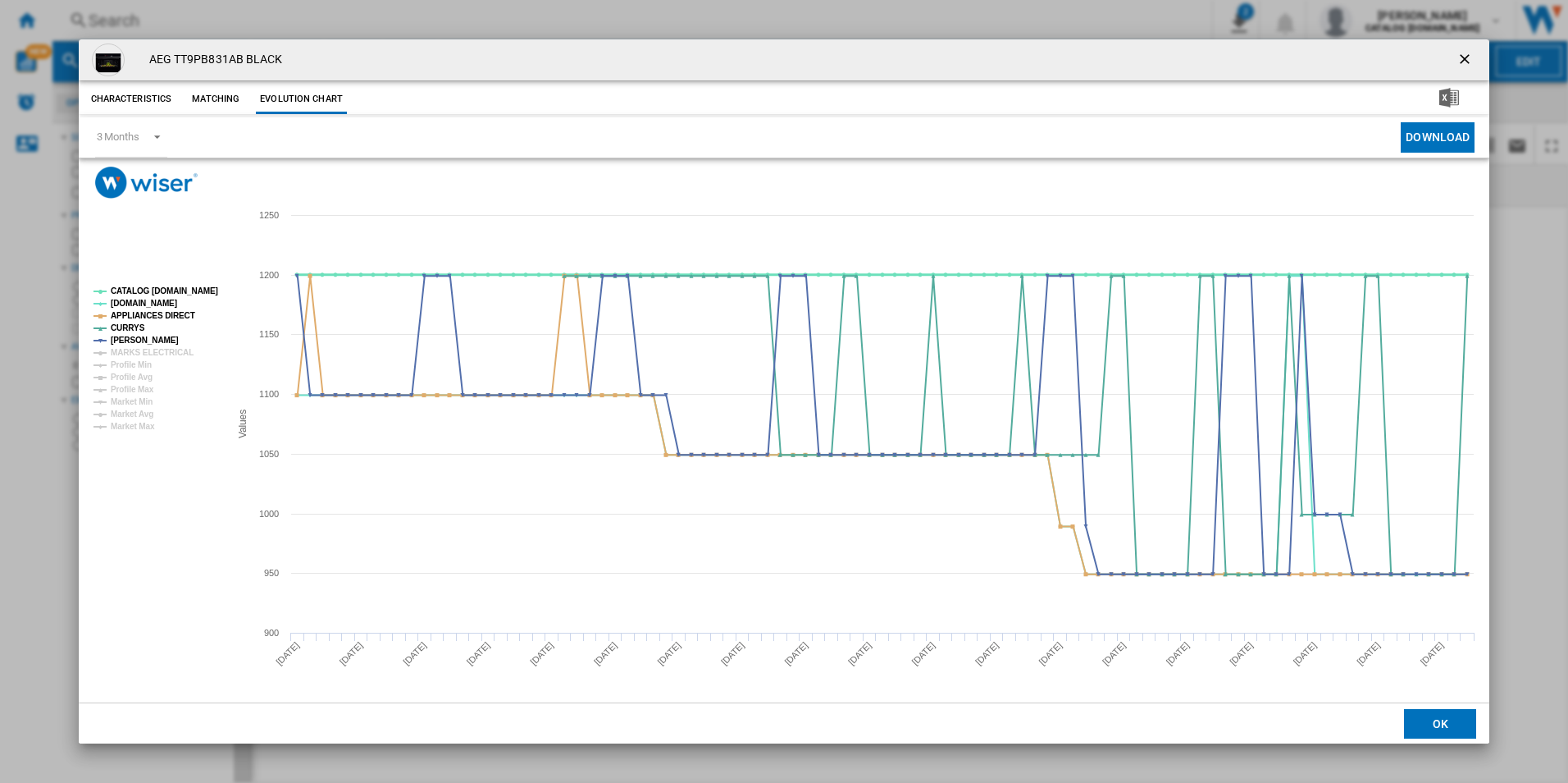
click at [183, 295] on tspan "CATALOG [DOMAIN_NAME]" at bounding box center [165, 290] width 108 height 9
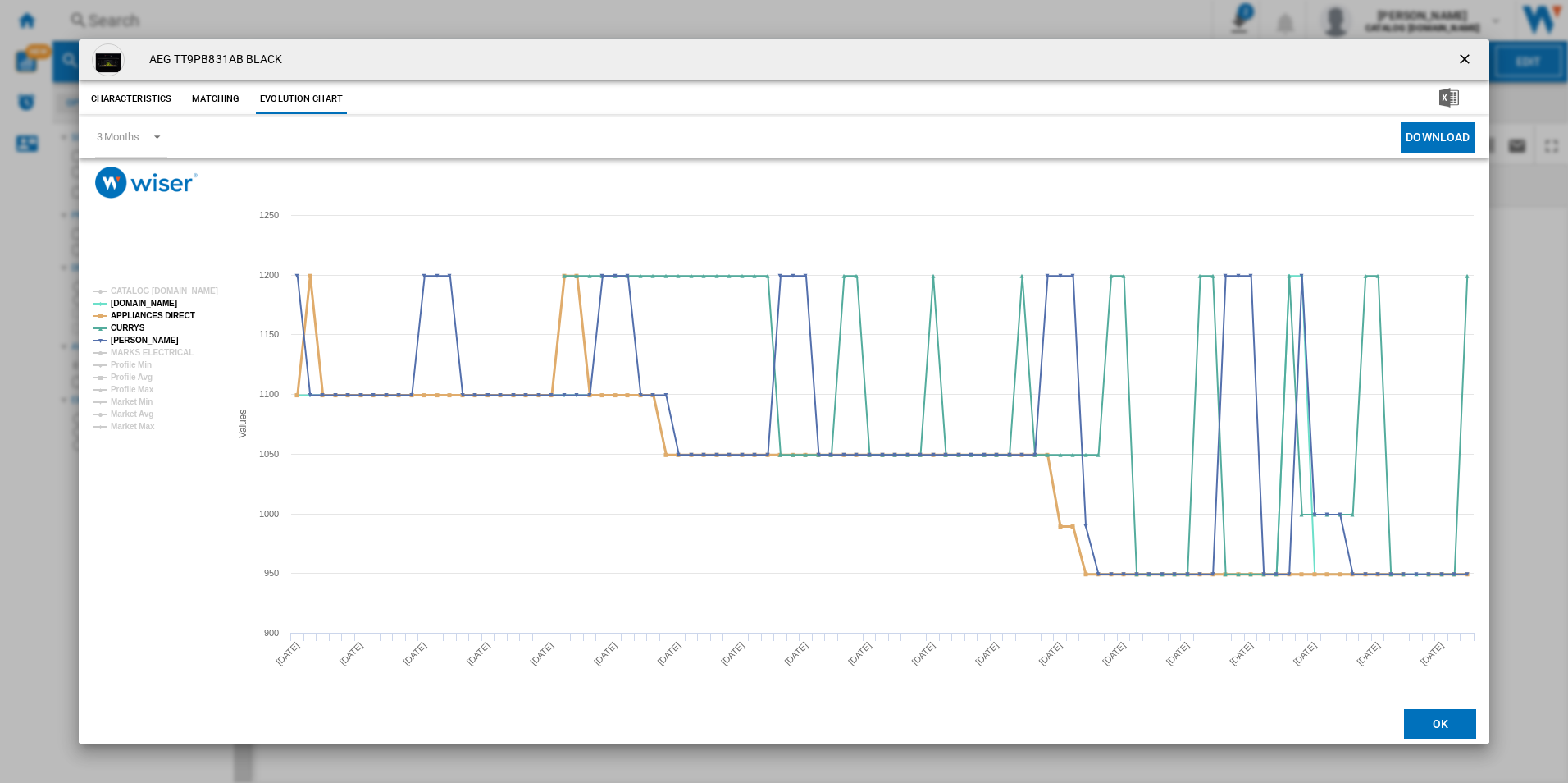
click at [182, 315] on tspan "APPLIANCES DIRECT" at bounding box center [153, 315] width 84 height 9
drag, startPoint x: 1464, startPoint y: 59, endPoint x: 1441, endPoint y: 56, distance: 23.2
click at [1464, 59] on ng-md-icon "getI18NText('BUTTONS.CLOSE_DIALOG')" at bounding box center [1465, 60] width 19 height 19
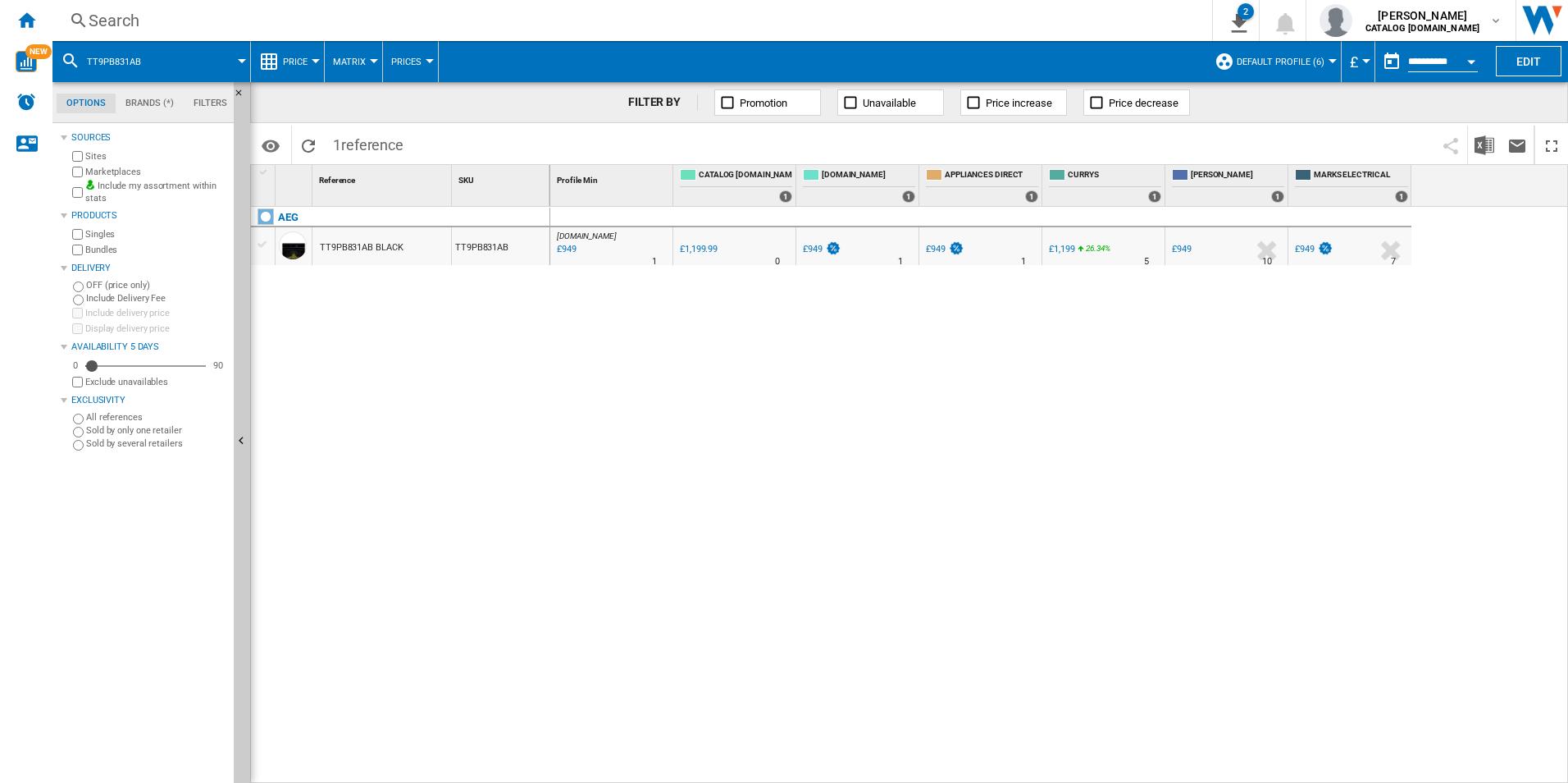
click at [782, 17] on div "Search" at bounding box center [629, 20] width 1081 height 23
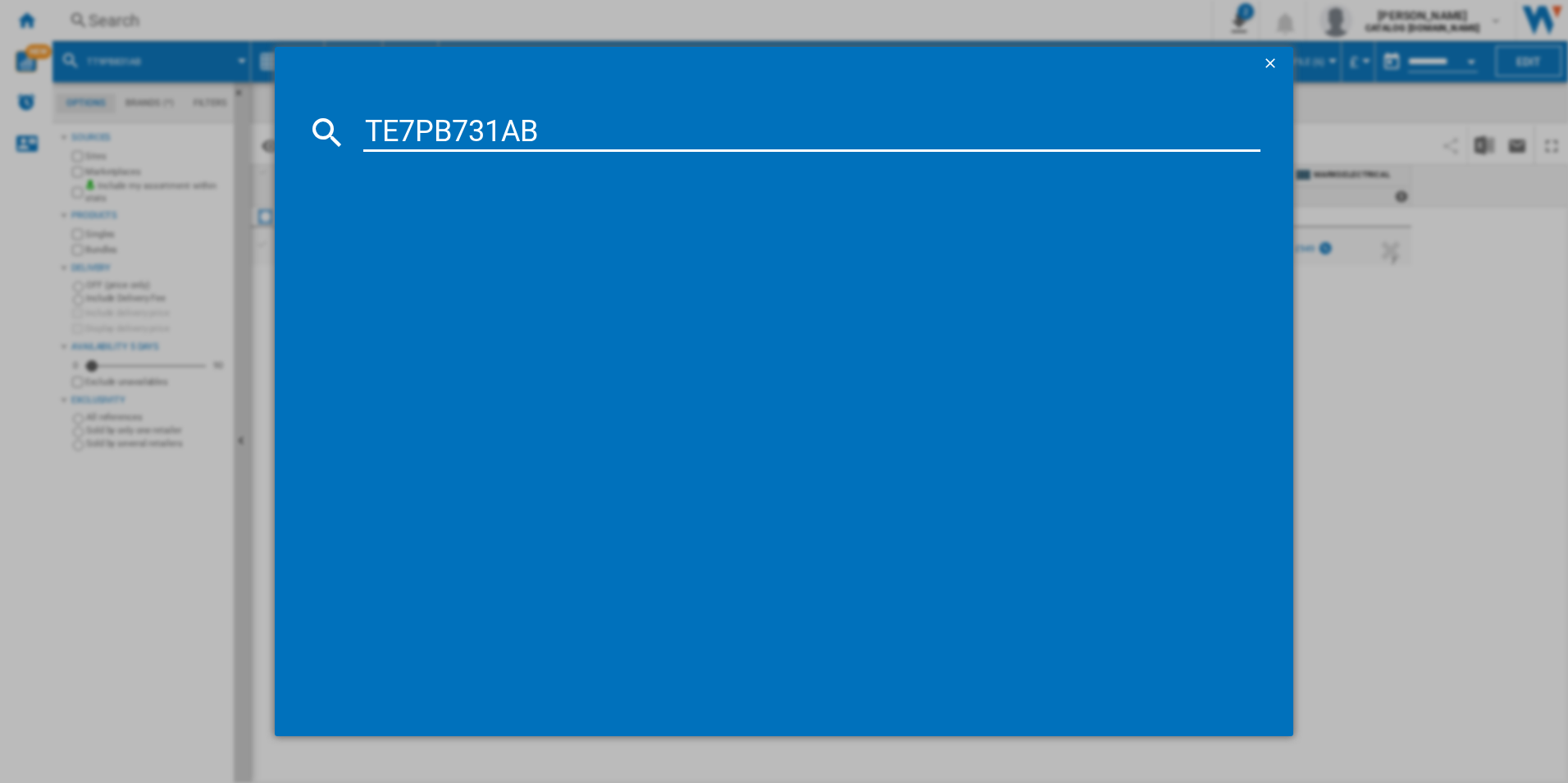
type input "TE7PB731AB"
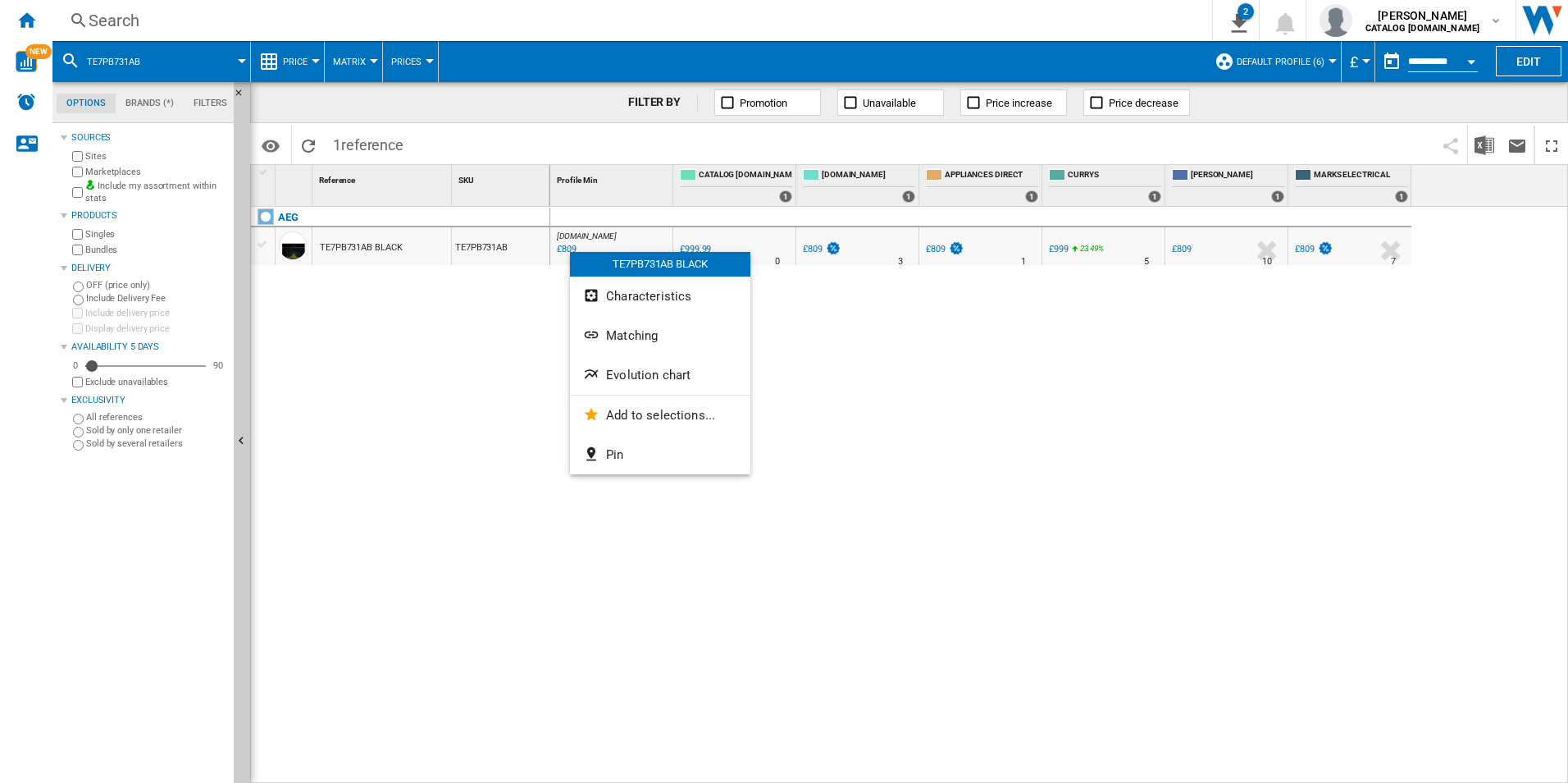
drag, startPoint x: 570, startPoint y: 251, endPoint x: 562, endPoint y: 295, distance: 44.7
click at [519, 360] on div at bounding box center [784, 391] width 1568 height 783
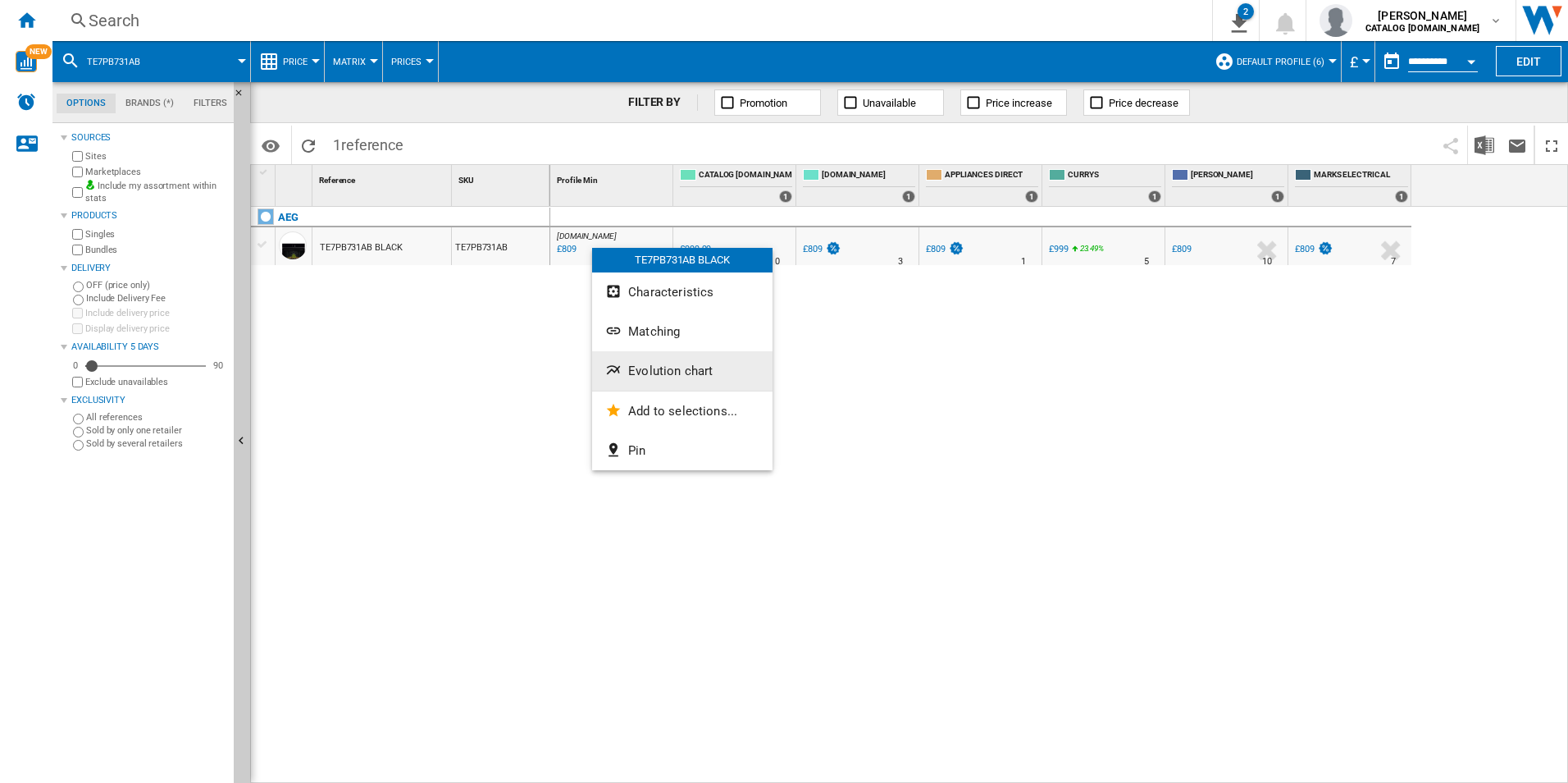
click at [629, 362] on button "Evolution chart" at bounding box center [682, 370] width 181 height 40
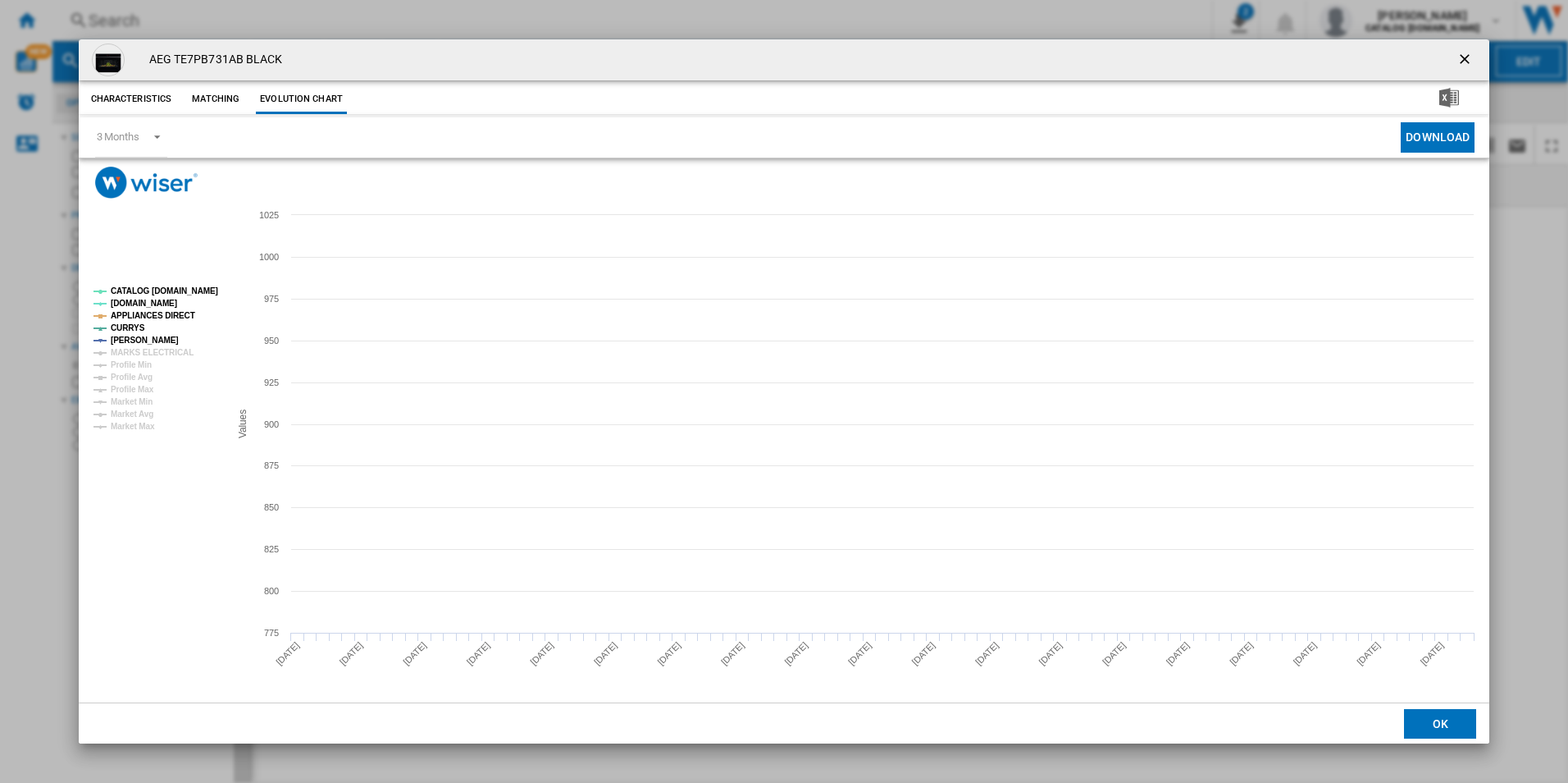
click at [202, 291] on tspan "CATALOG [DOMAIN_NAME]" at bounding box center [165, 290] width 108 height 9
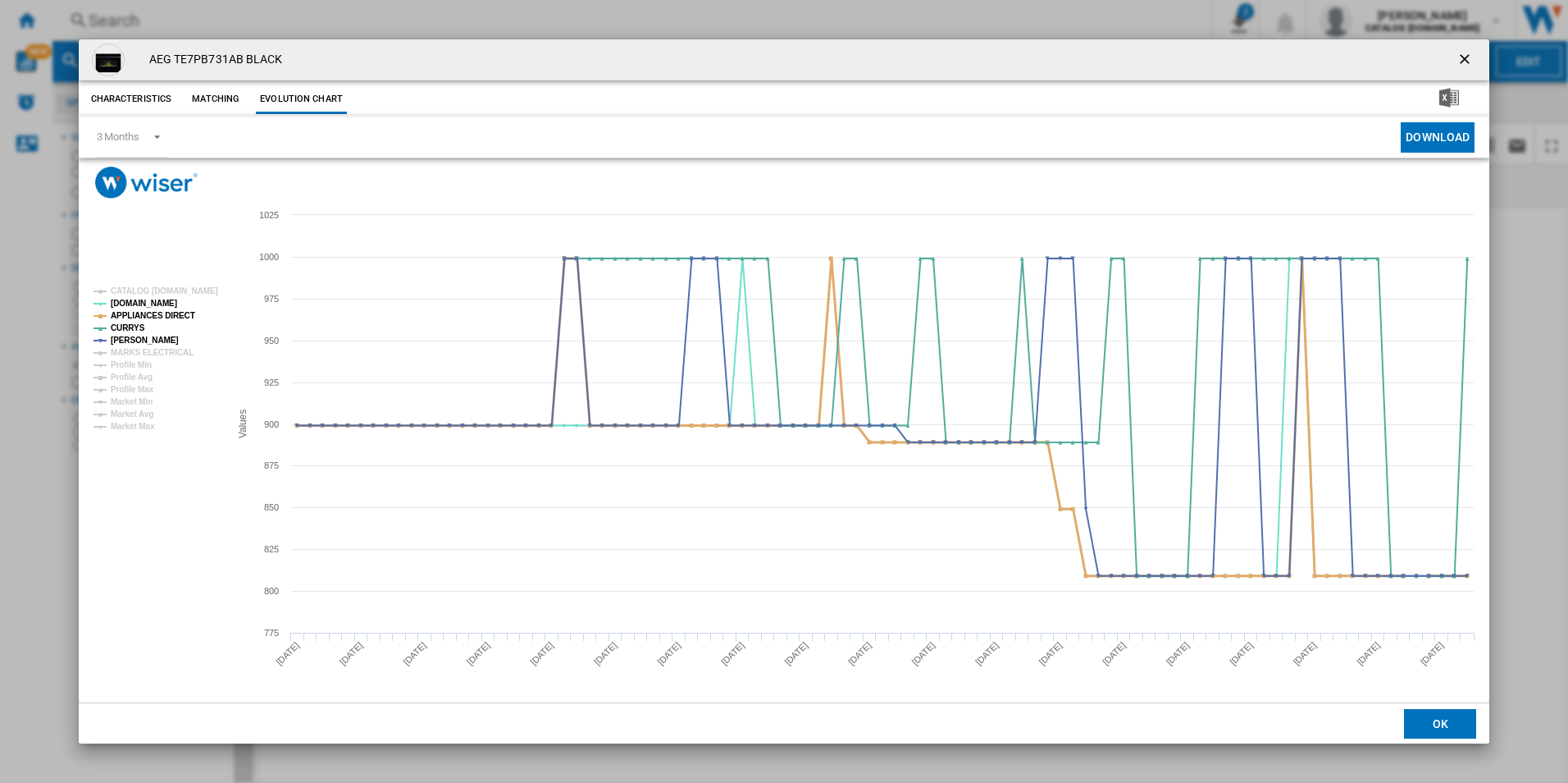
click at [175, 311] on tspan "APPLIANCES DIRECT" at bounding box center [153, 315] width 84 height 9
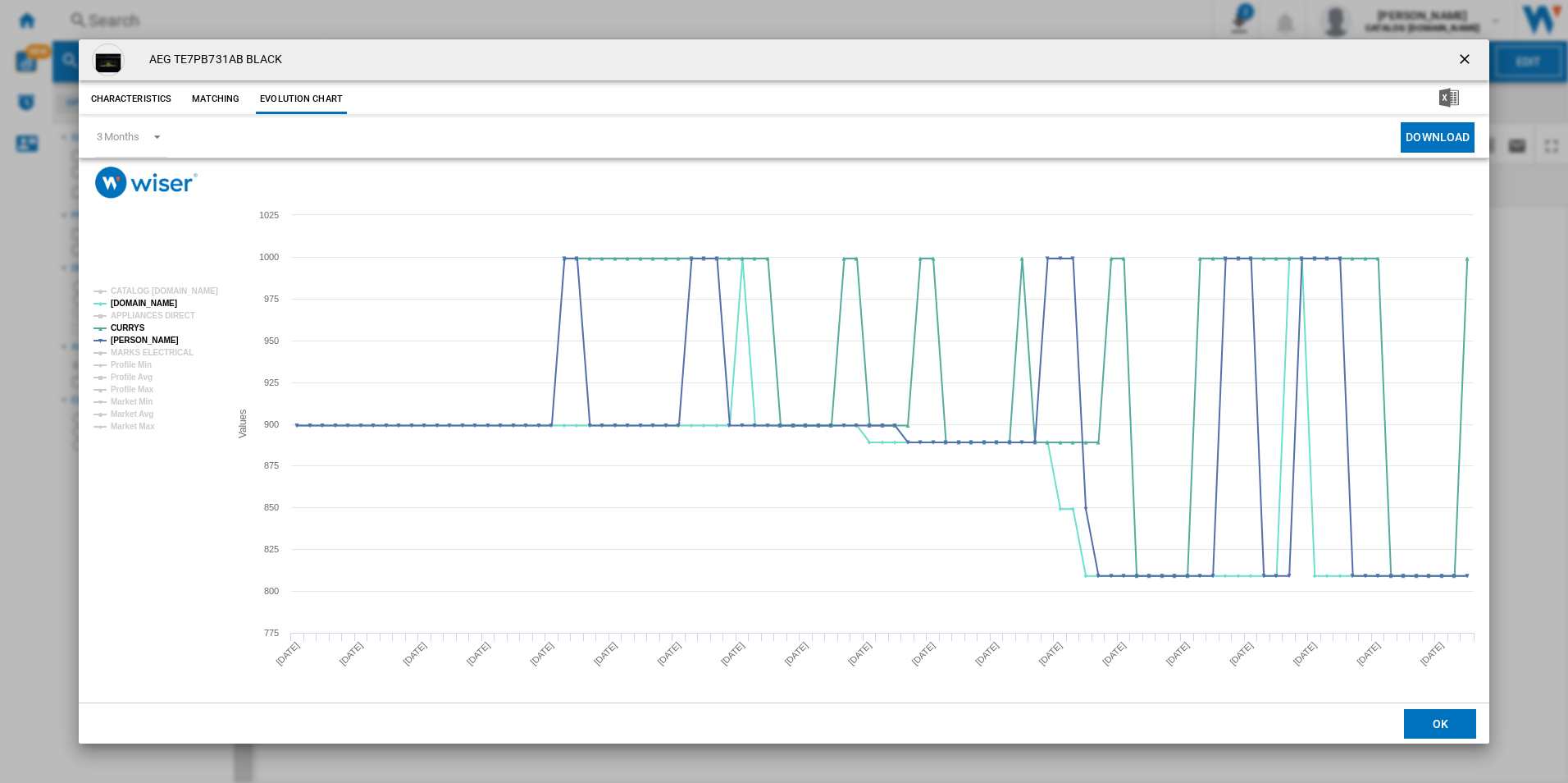
drag, startPoint x: 1464, startPoint y: 57, endPoint x: 1243, endPoint y: 71, distance: 221.4
click at [1464, 57] on ng-md-icon "getI18NText('BUTTONS.CLOSE_DIALOG')" at bounding box center [1465, 60] width 19 height 19
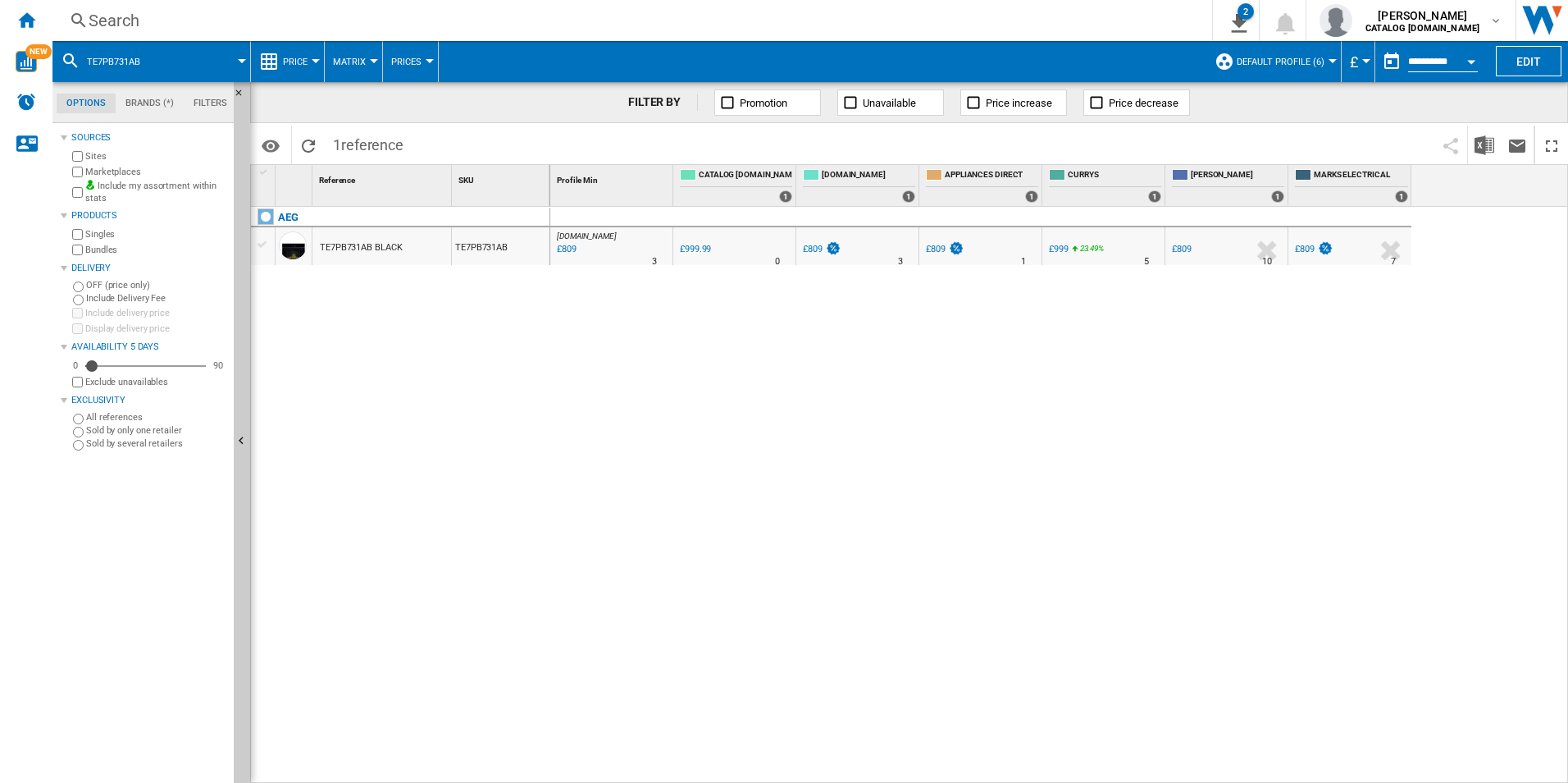
click at [1025, 19] on div "Search" at bounding box center [629, 20] width 1081 height 23
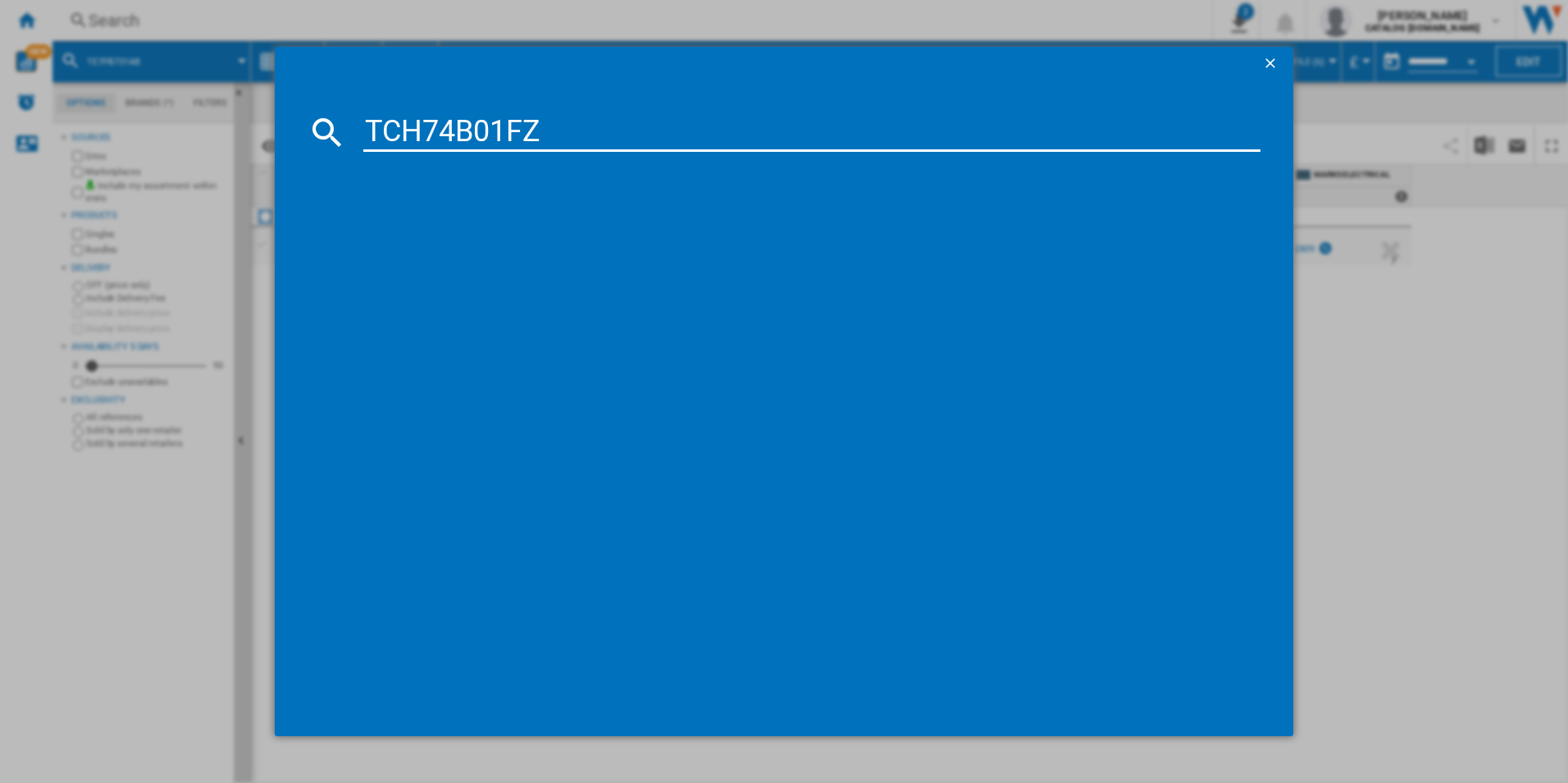
type input "TCH74B01FZ"
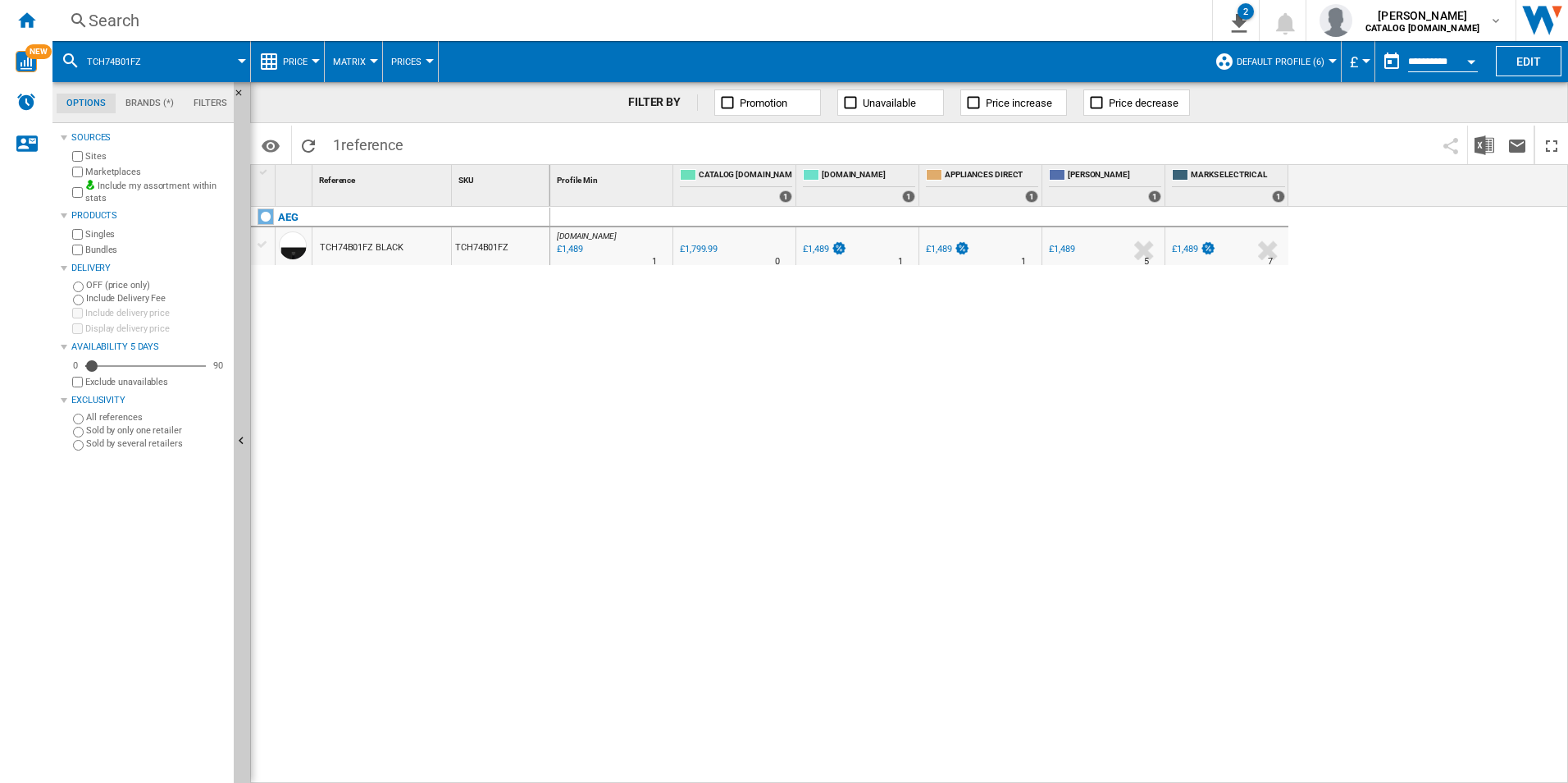
drag, startPoint x: 562, startPoint y: 237, endPoint x: 599, endPoint y: 238, distance: 37.0
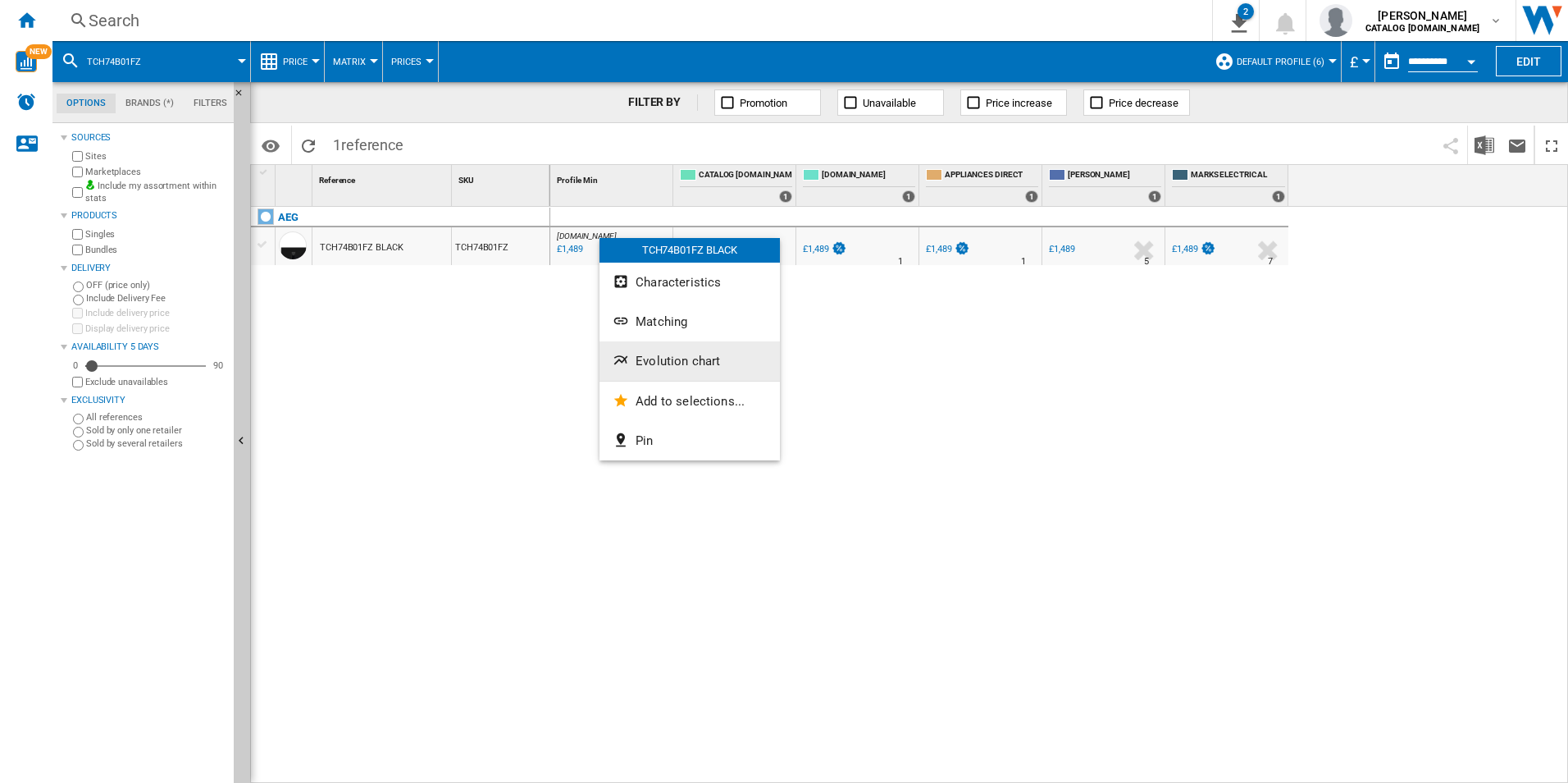
click at [643, 352] on button "Evolution chart" at bounding box center [689, 361] width 181 height 40
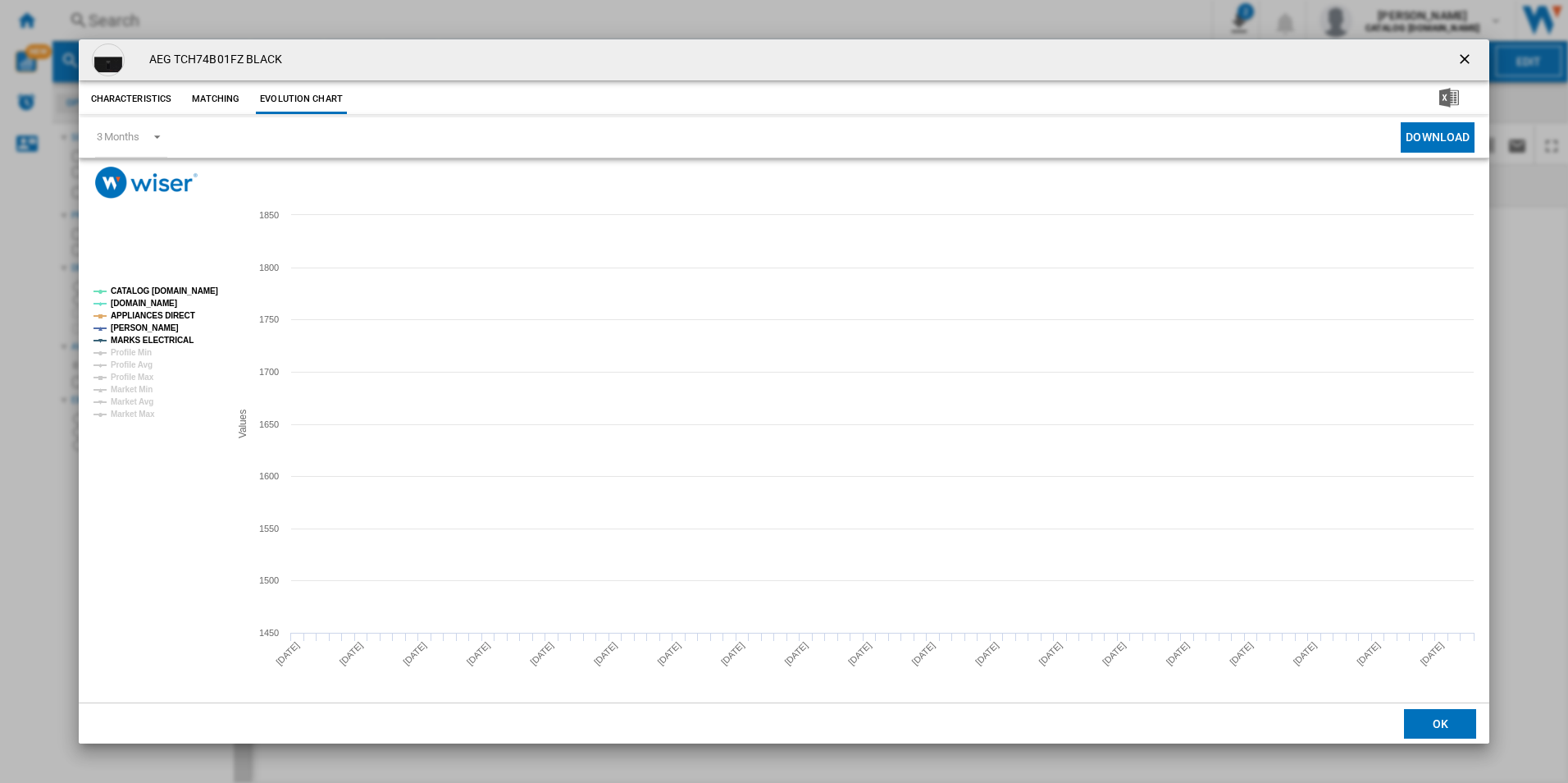
click at [203, 288] on tspan "CATALOG [DOMAIN_NAME]" at bounding box center [165, 290] width 108 height 9
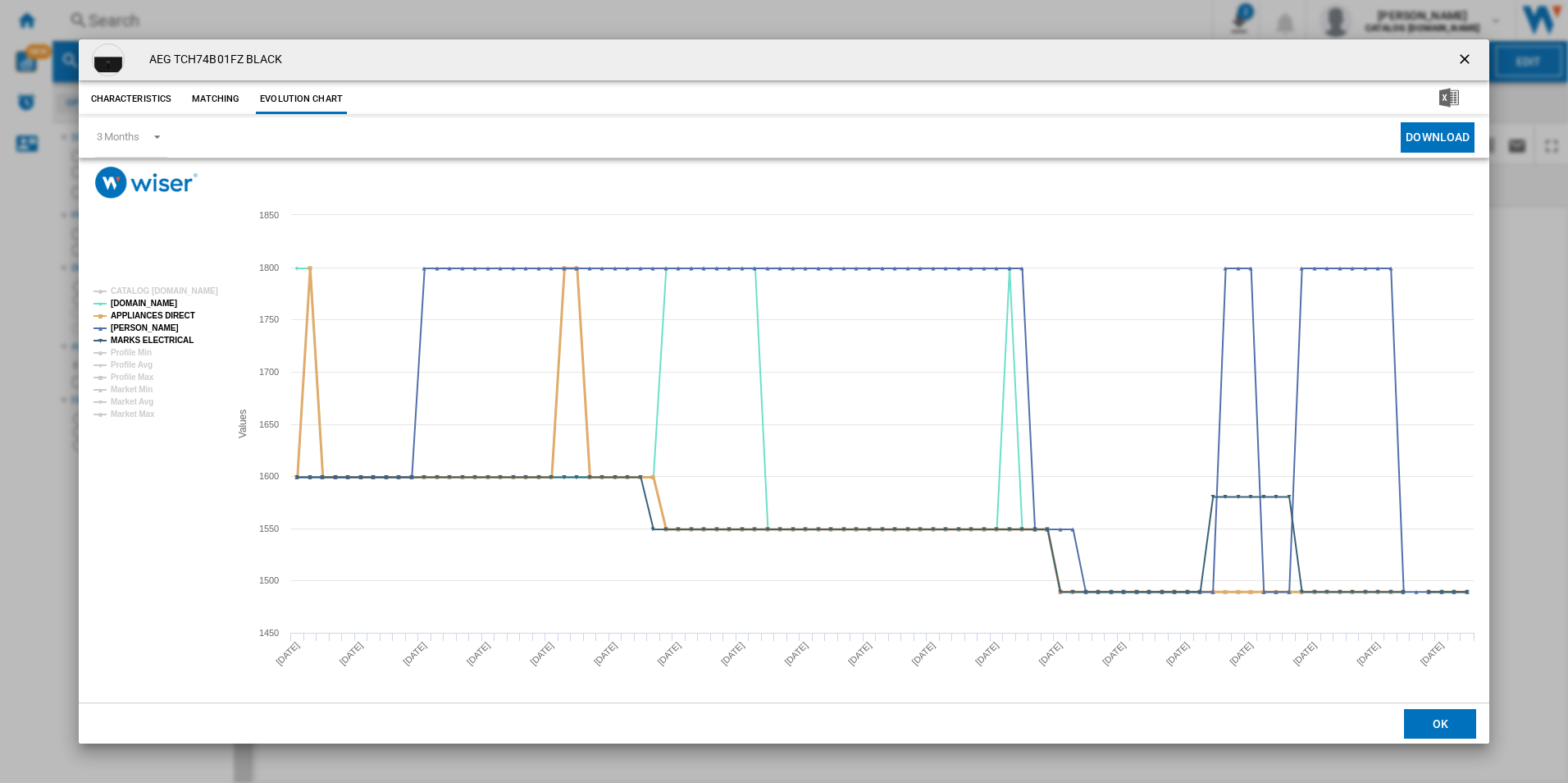
click at [166, 318] on tspan "APPLIANCES DIRECT" at bounding box center [153, 315] width 84 height 9
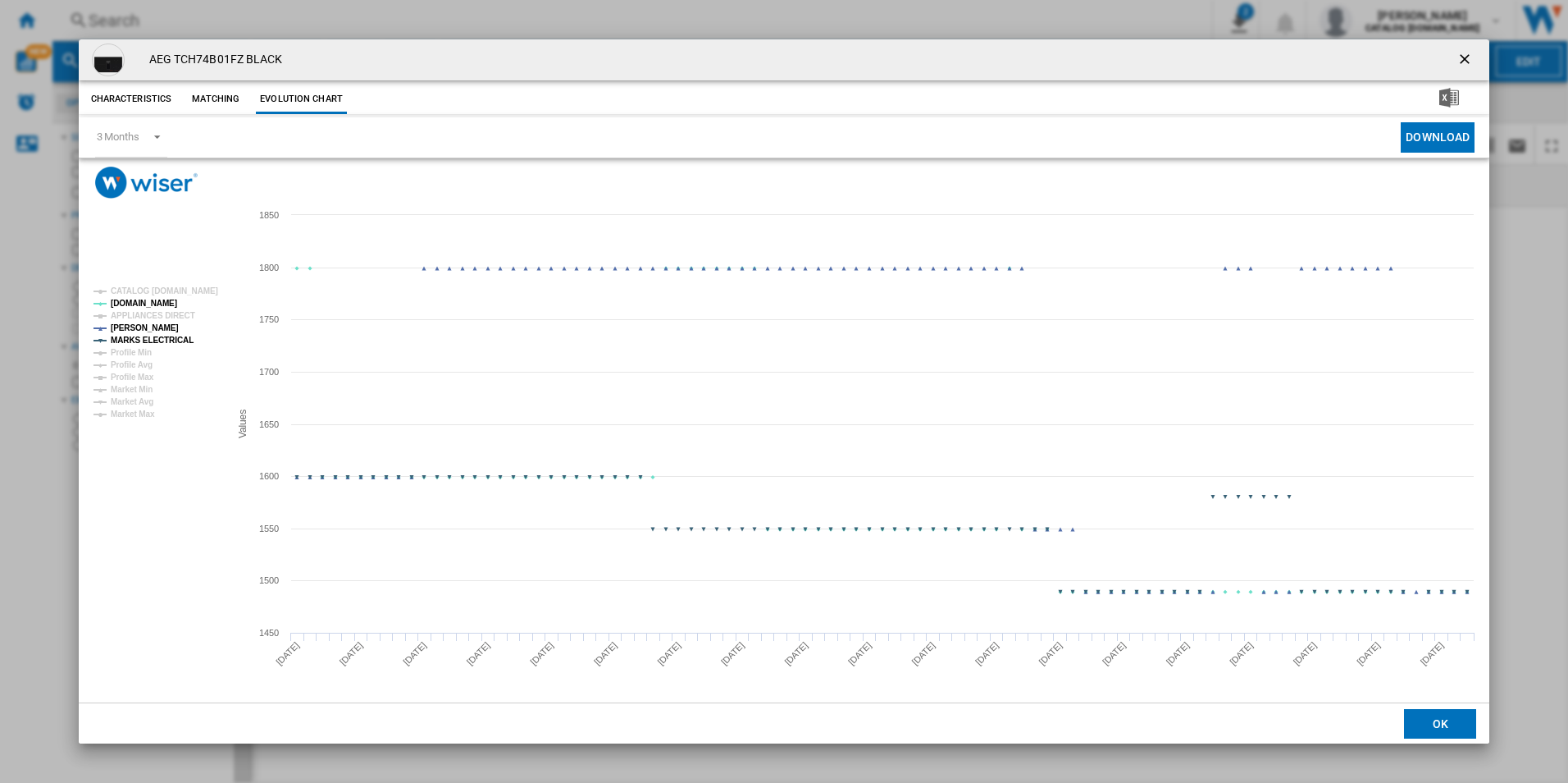
click at [177, 336] on tspan "MARKS ELECTRICAL" at bounding box center [152, 340] width 83 height 9
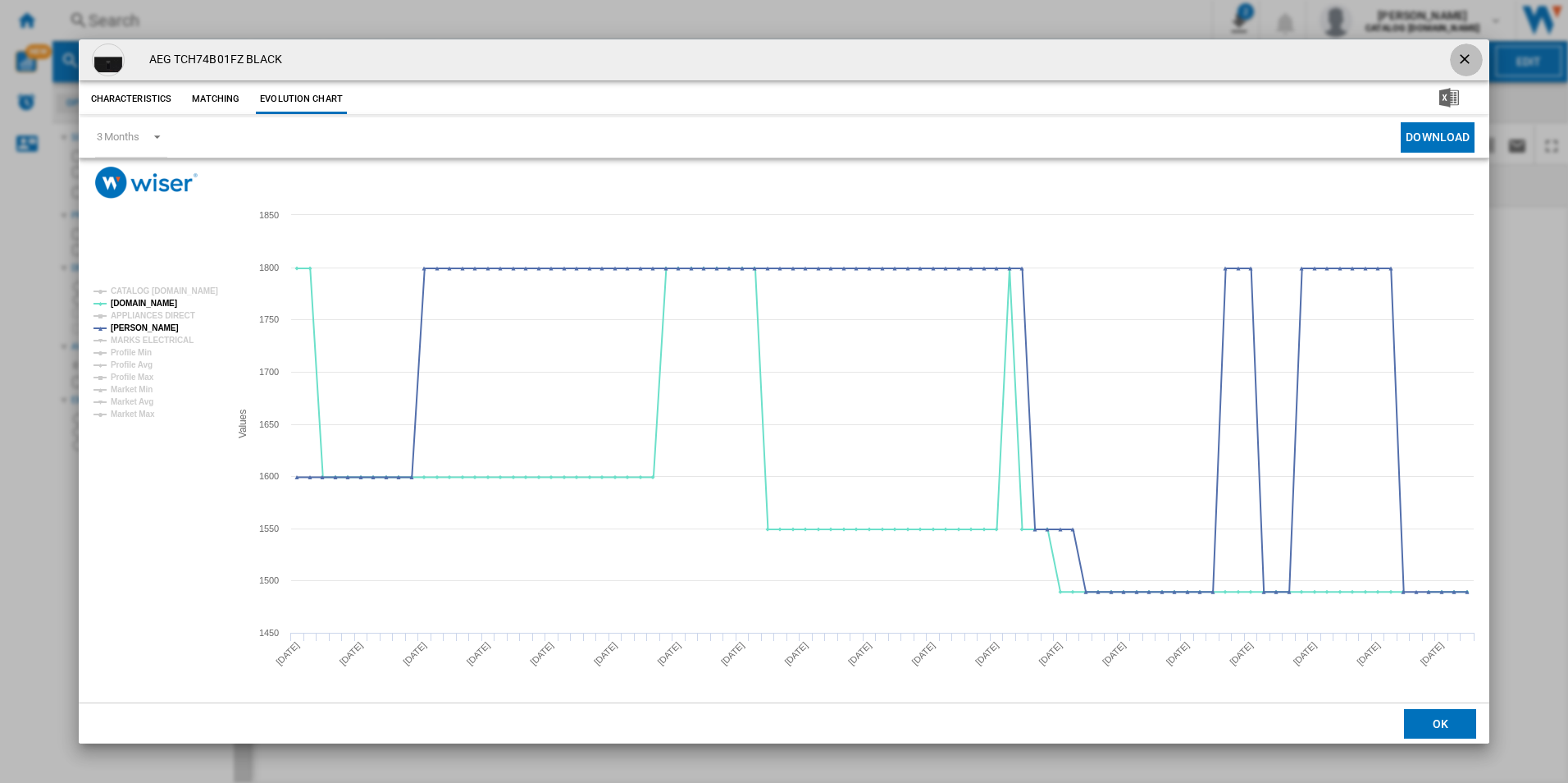
click at [1466, 58] on ng-md-icon "getI18NText('BUTTONS.CLOSE_DIALOG')" at bounding box center [1465, 60] width 19 height 19
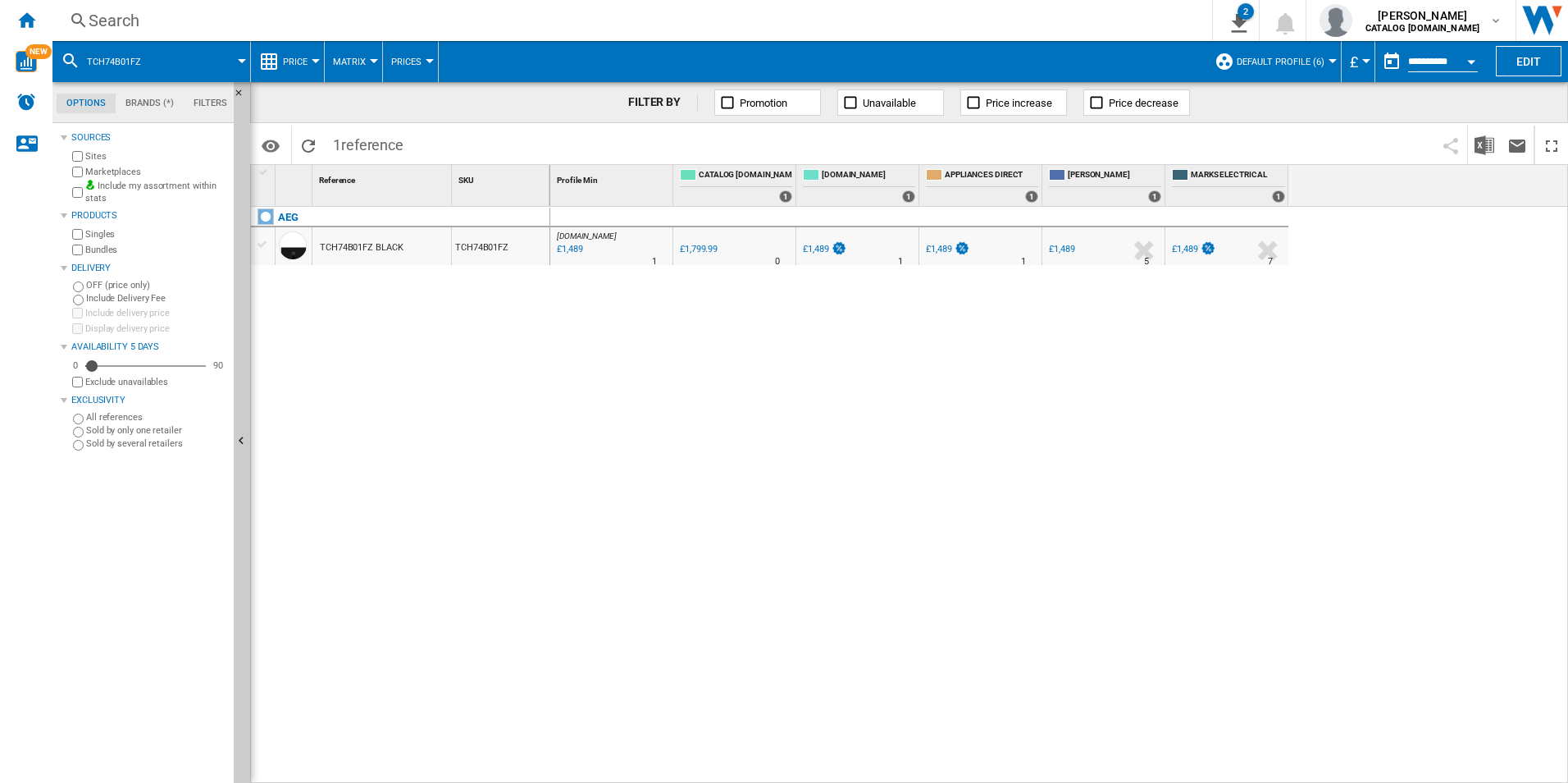
click at [1043, 25] on div "Search" at bounding box center [629, 20] width 1081 height 23
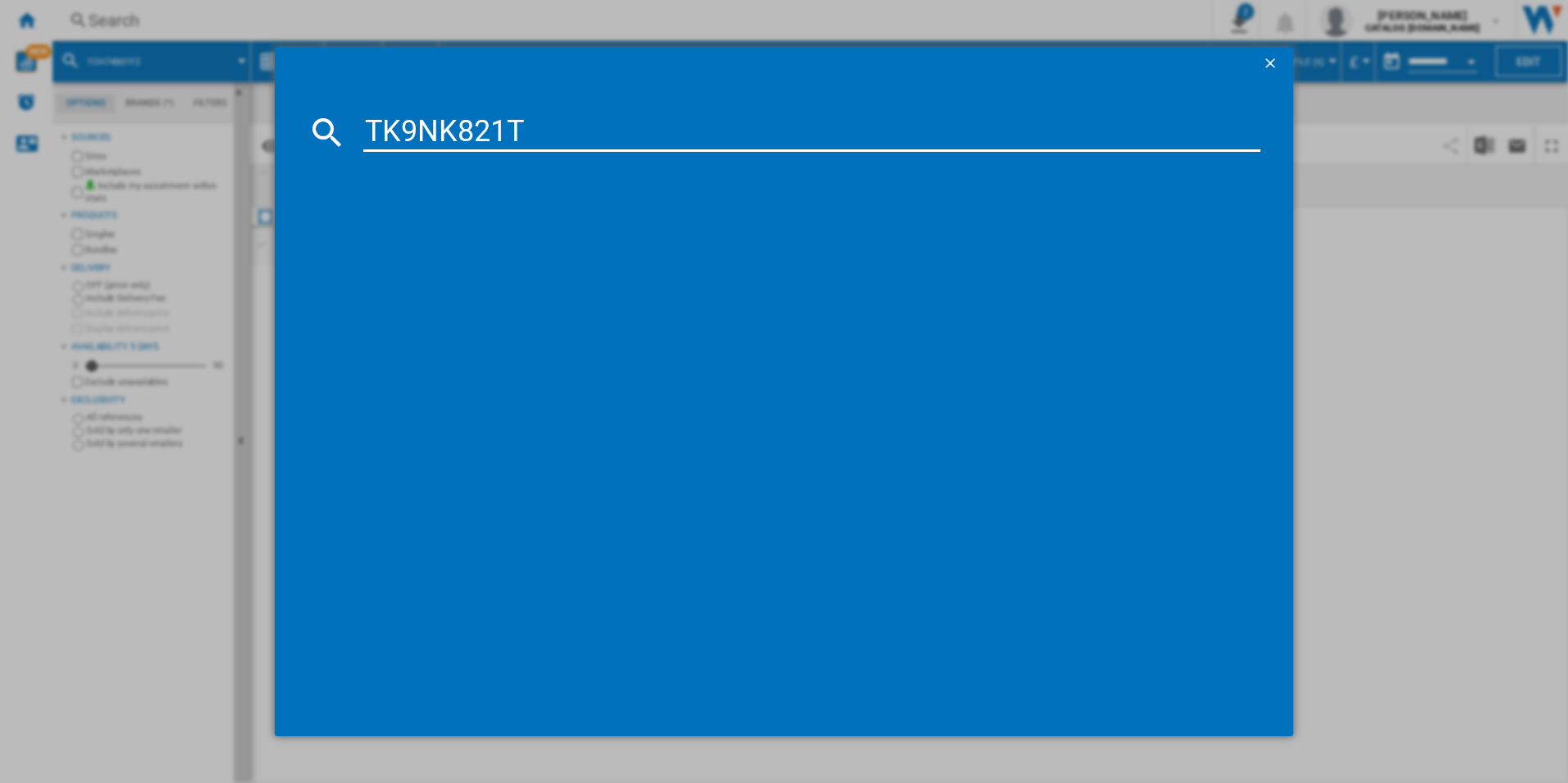
type input "TK9NK821T"
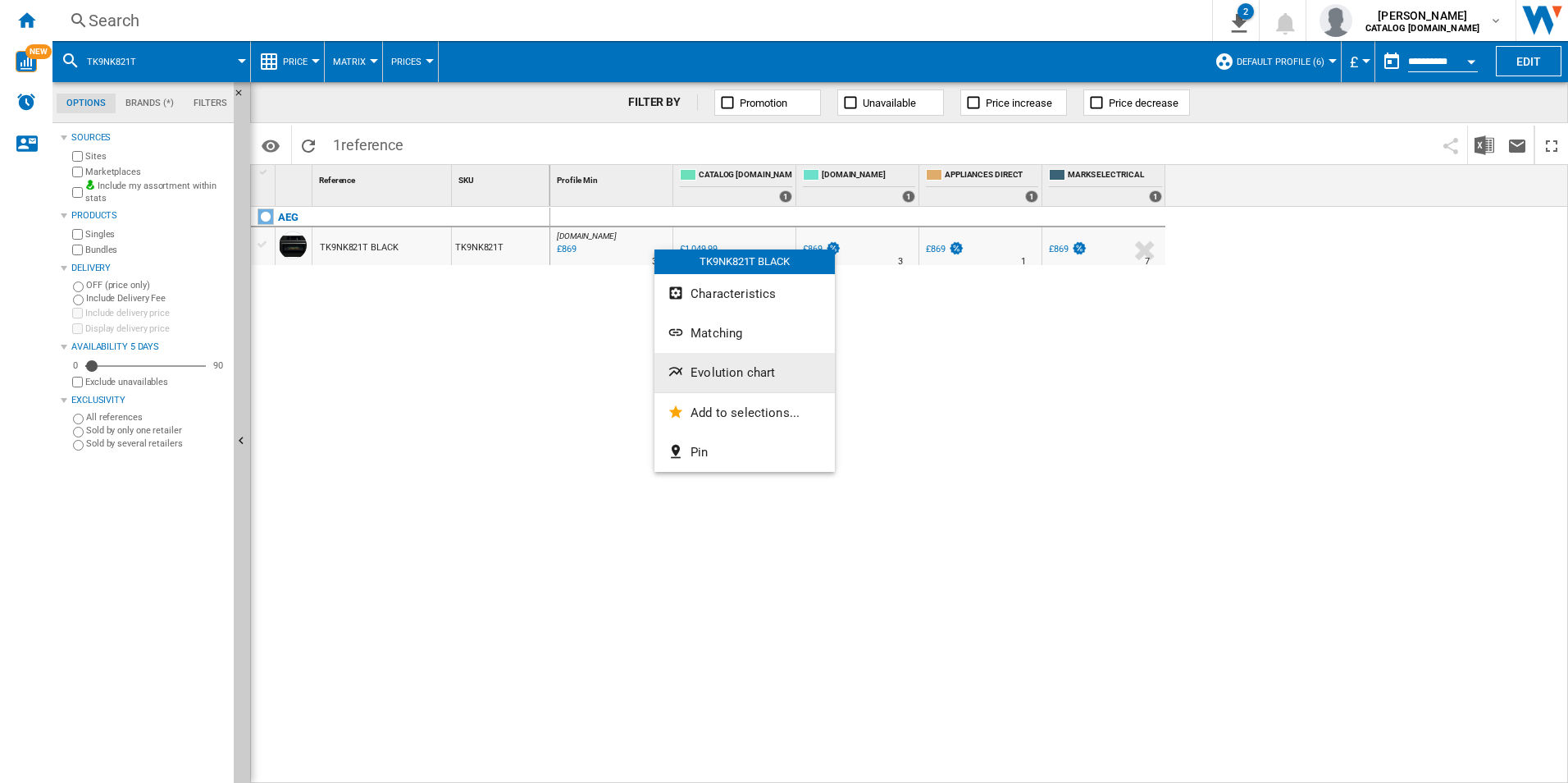
click at [719, 385] on button "Evolution chart" at bounding box center [744, 372] width 181 height 40
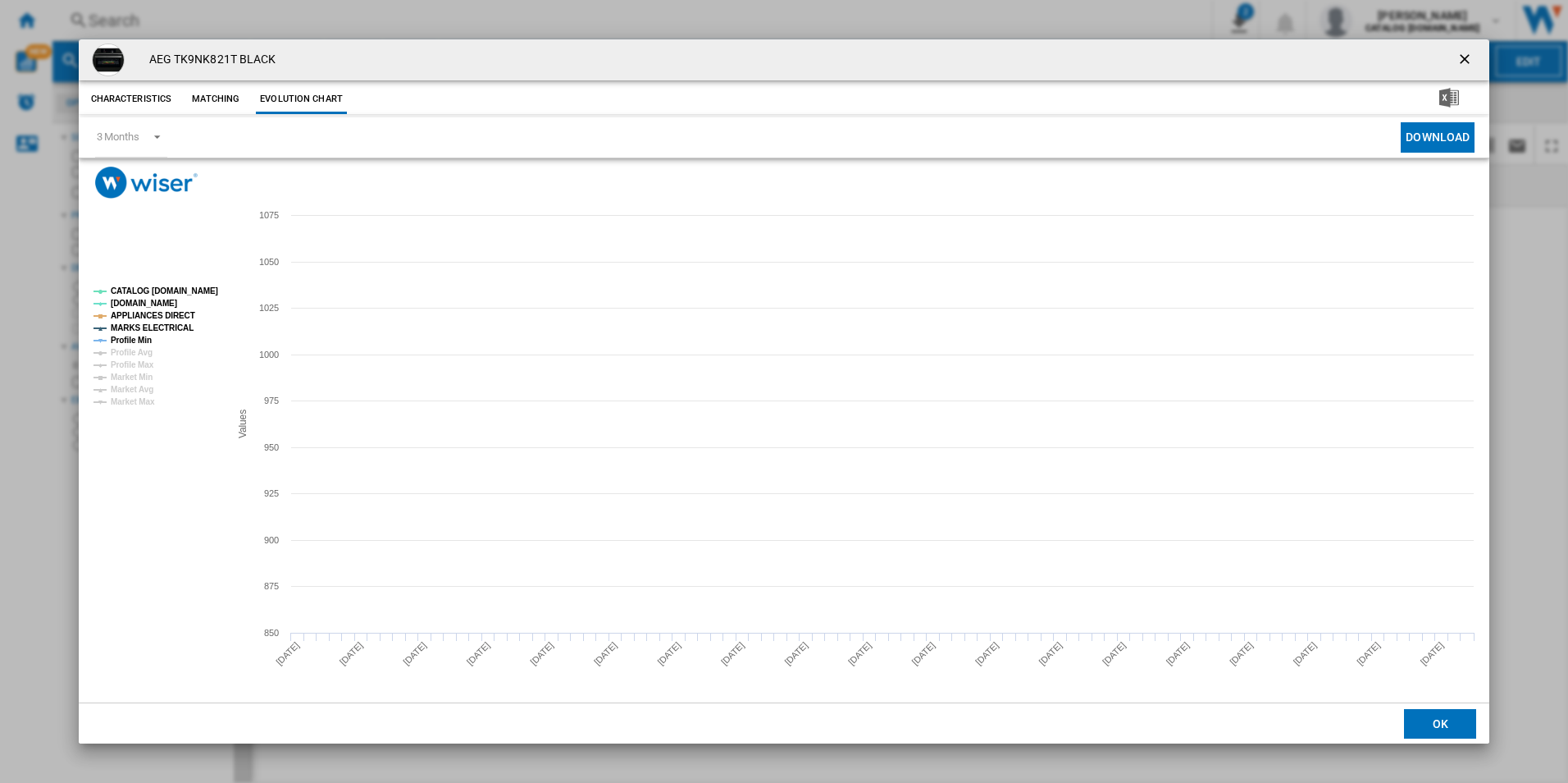
click at [190, 290] on tspan "CATALOG [DOMAIN_NAME]" at bounding box center [165, 290] width 108 height 9
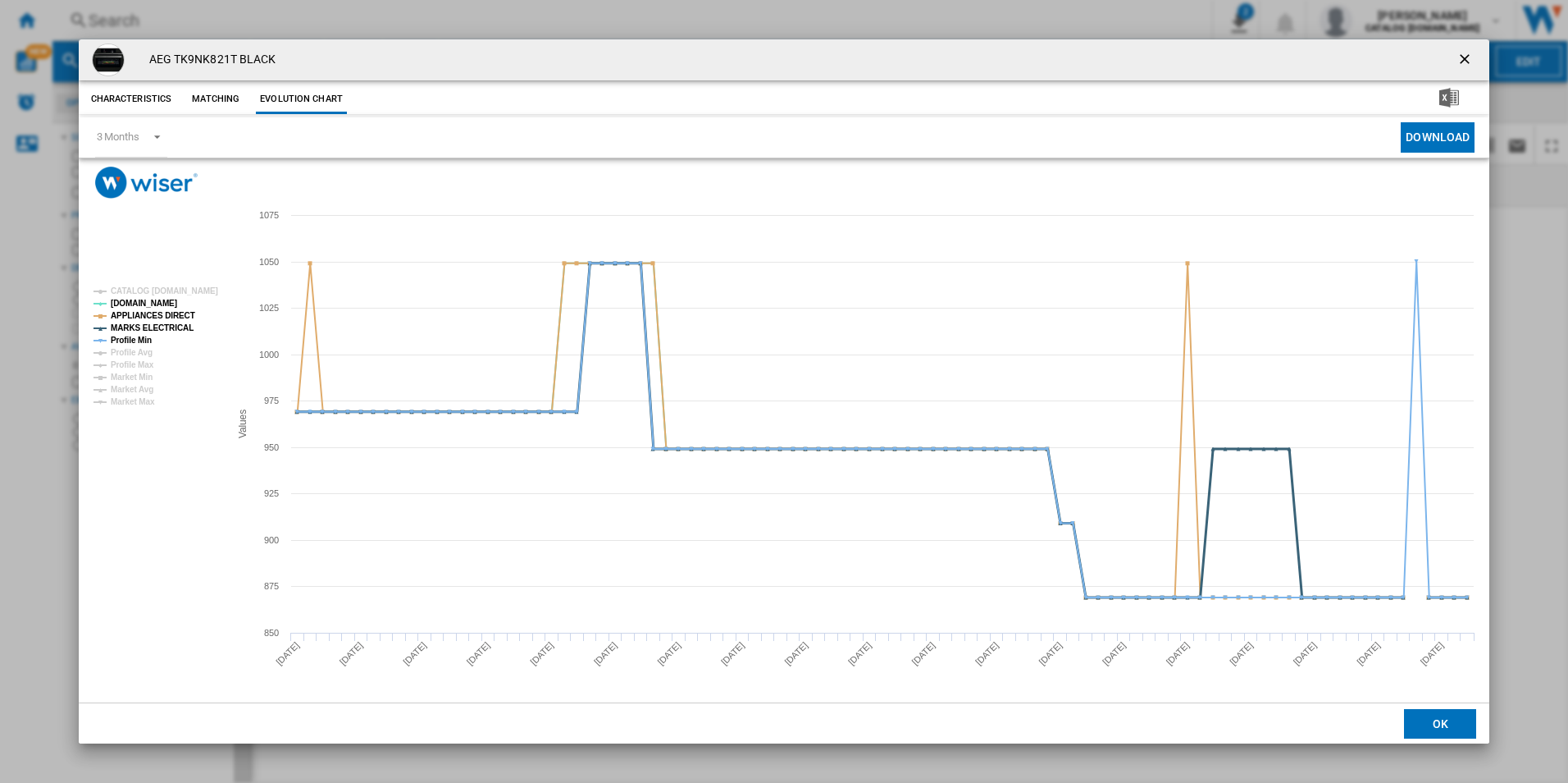
click at [177, 323] on tspan "MARKS ELECTRICAL" at bounding box center [152, 327] width 83 height 9
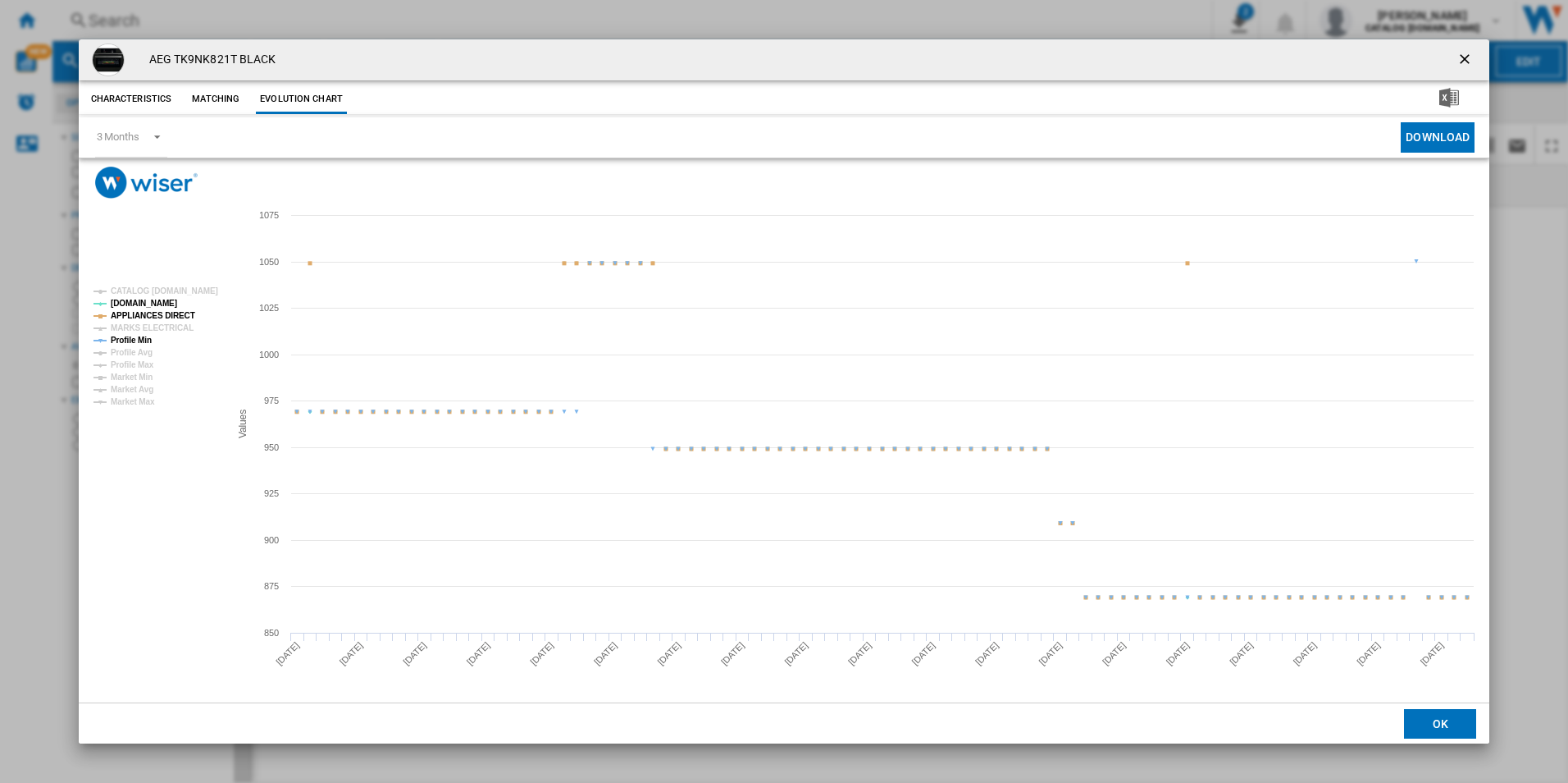
click at [184, 311] on tspan "APPLIANCES DIRECT" at bounding box center [153, 315] width 84 height 9
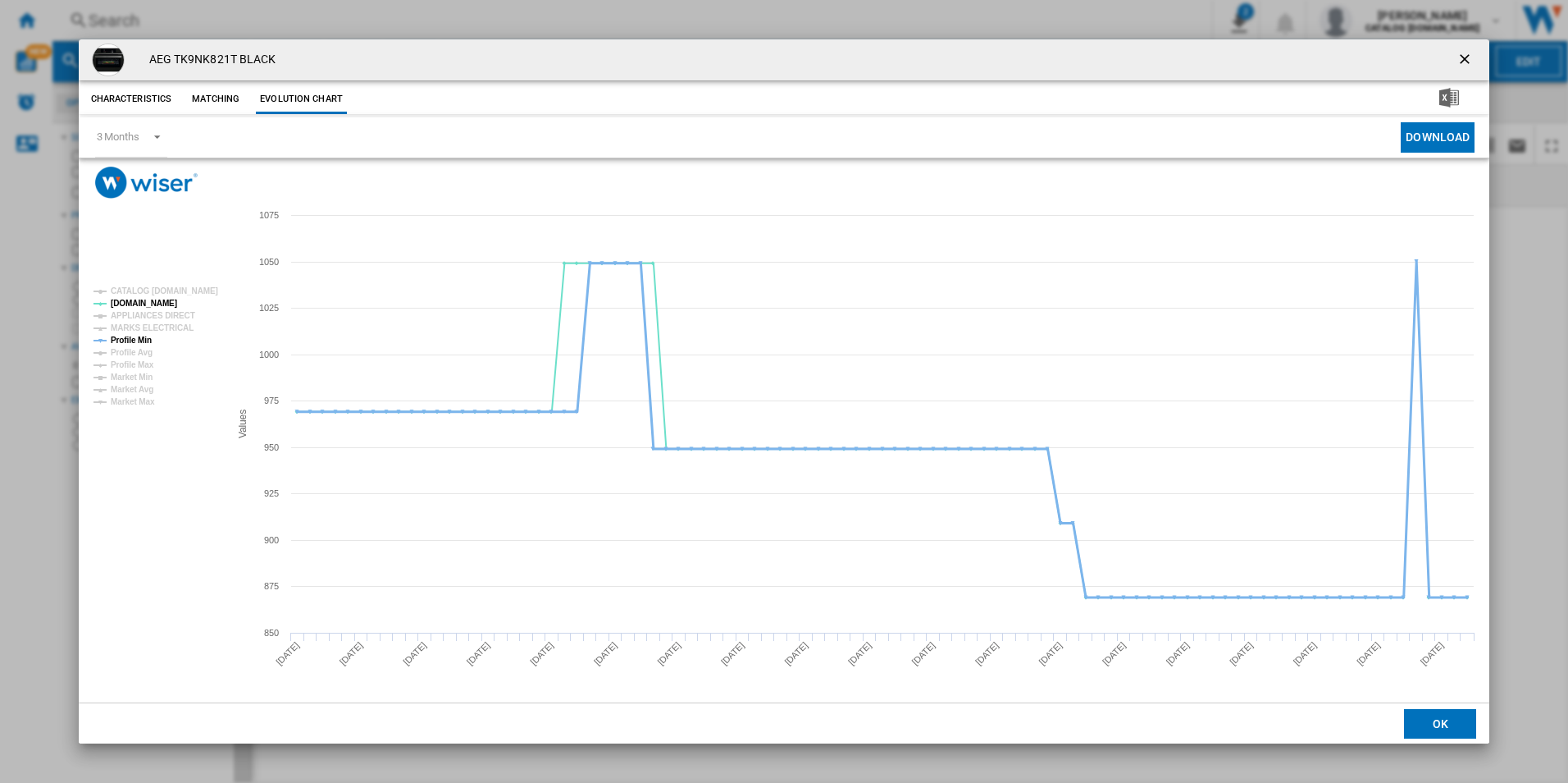
click at [145, 336] on tspan "Profile Min" at bounding box center [131, 340] width 41 height 9
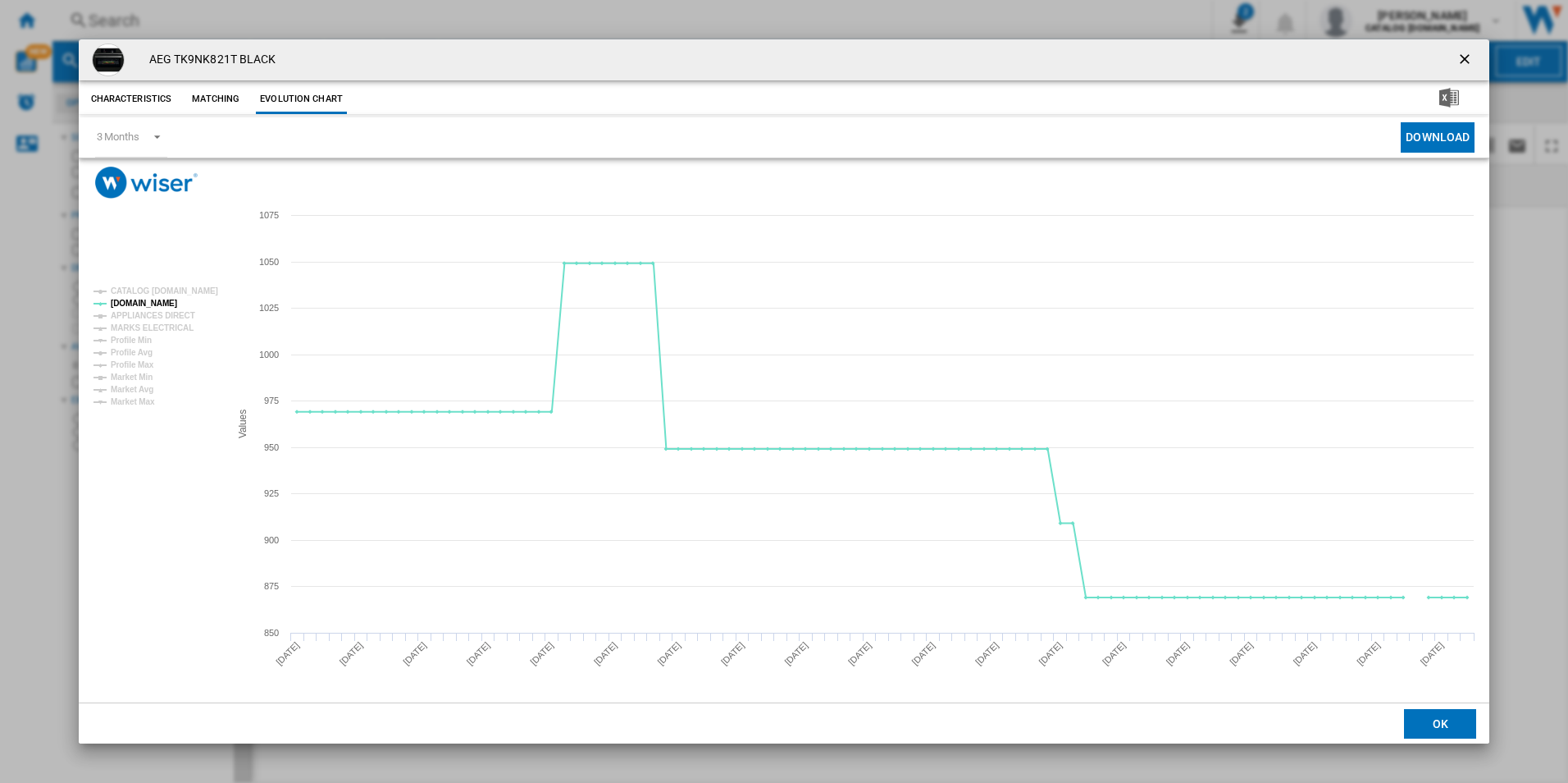
click at [1465, 58] on ng-md-icon "getI18NText('BUTTONS.CLOSE_DIALOG')" at bounding box center [1465, 60] width 19 height 19
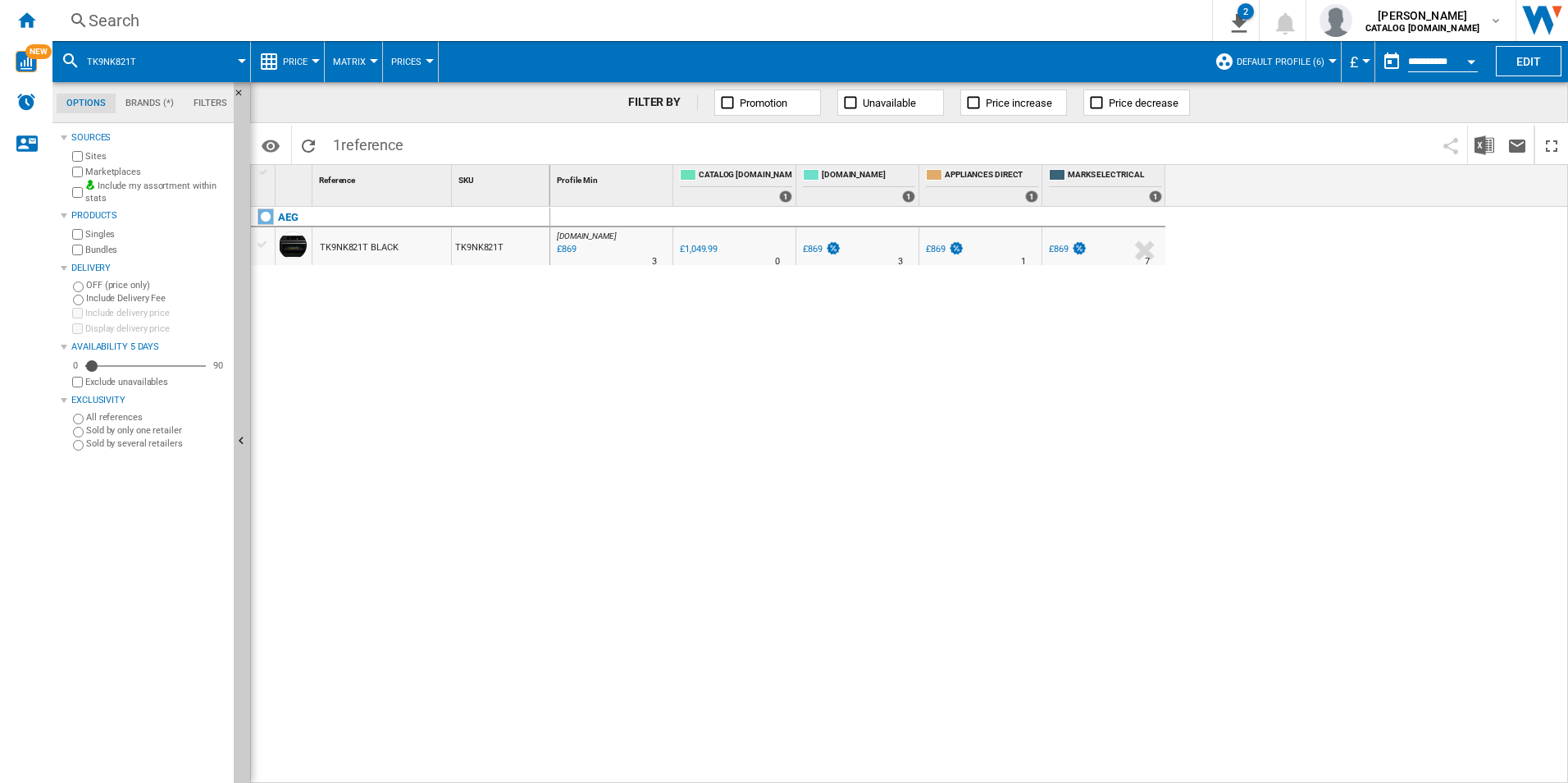
click at [911, 8] on div "Search Search 0 2 CATALOG [DOMAIN_NAME]:Home appliances/No characteristic/AEG […" at bounding box center [810, 20] width 1516 height 41
click at [905, 23] on div "Search" at bounding box center [629, 20] width 1081 height 23
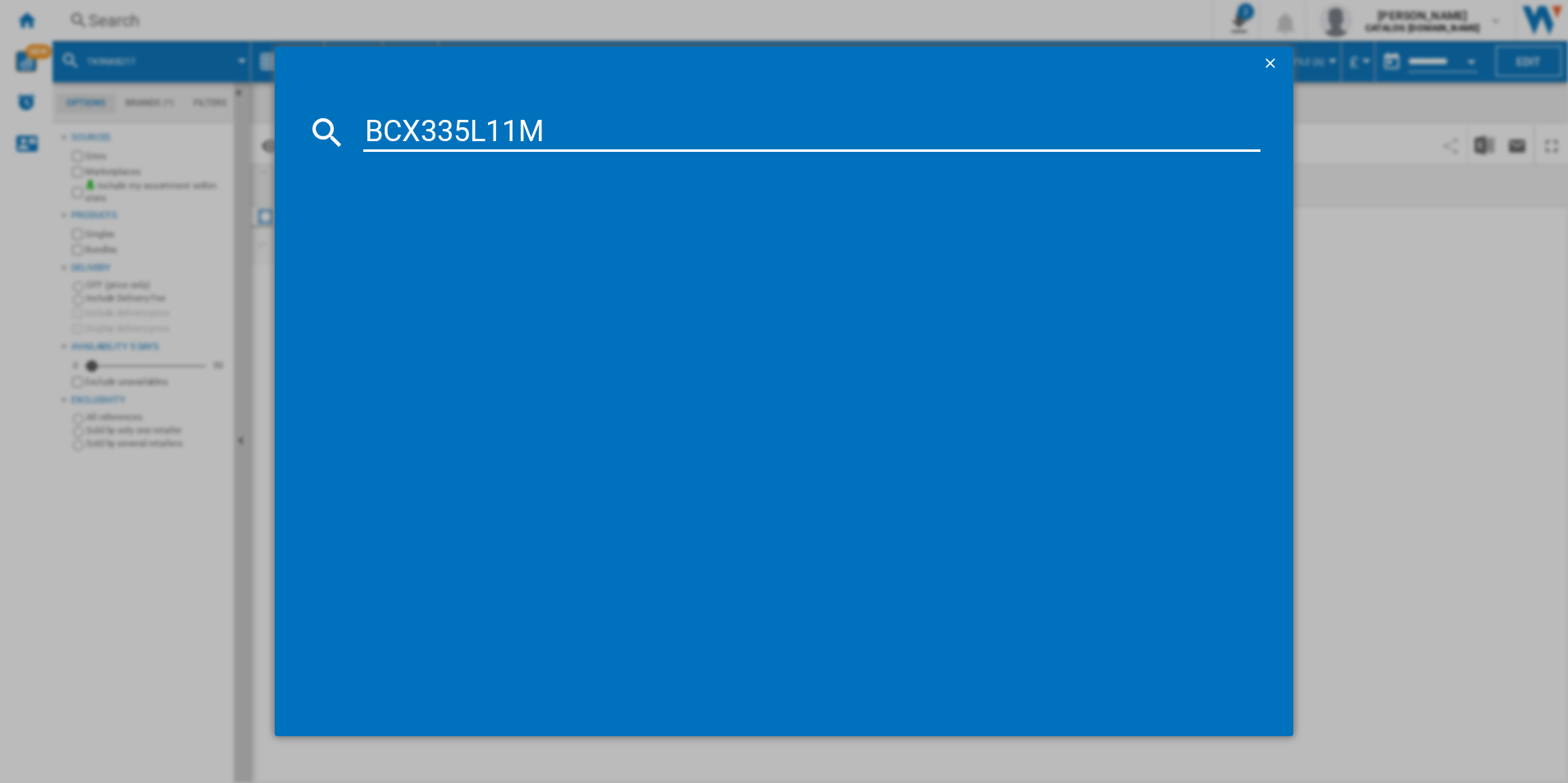
type input "BCX335L11M"
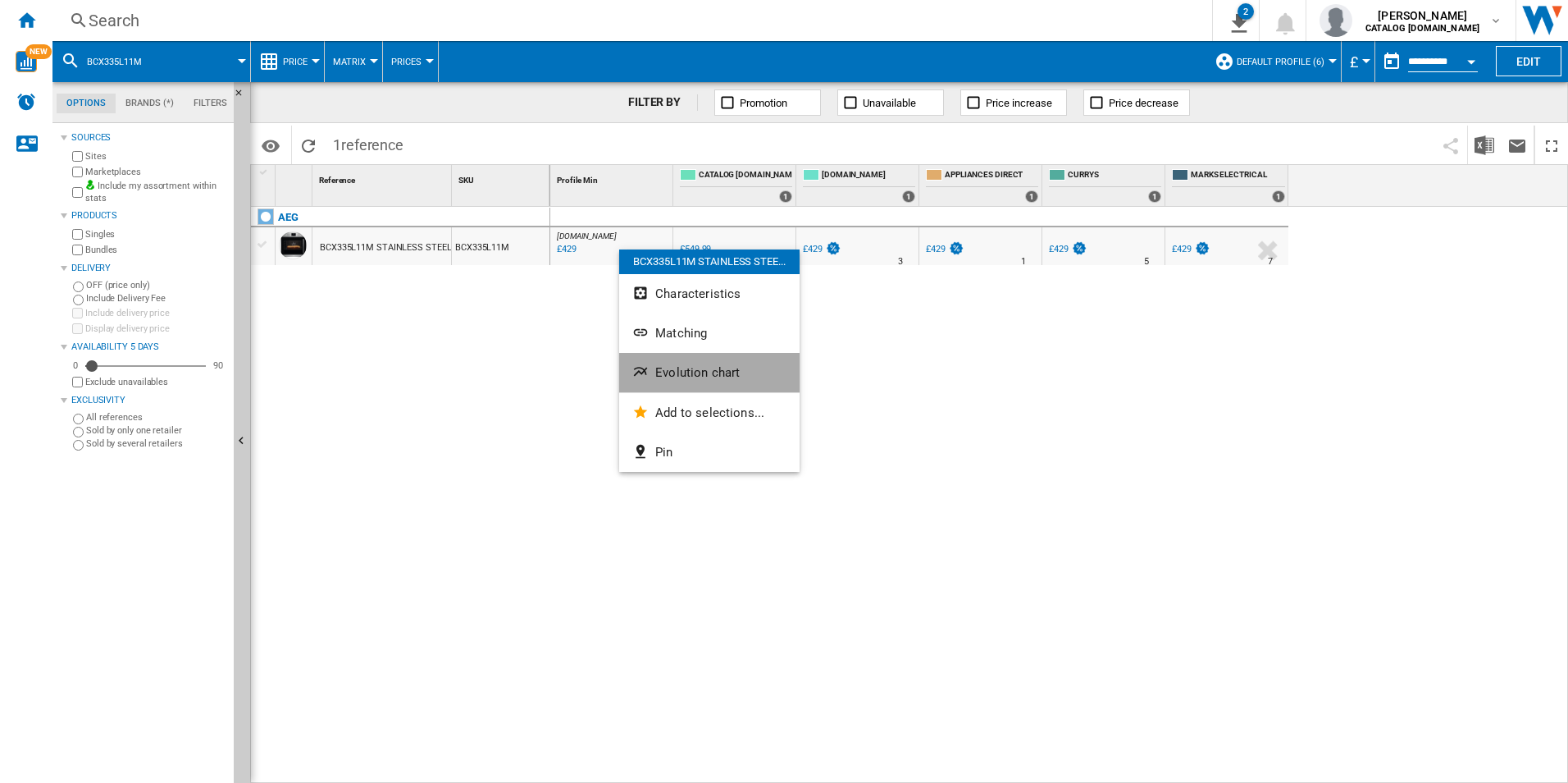
click at [721, 373] on span "Evolution chart" at bounding box center [697, 373] width 84 height 15
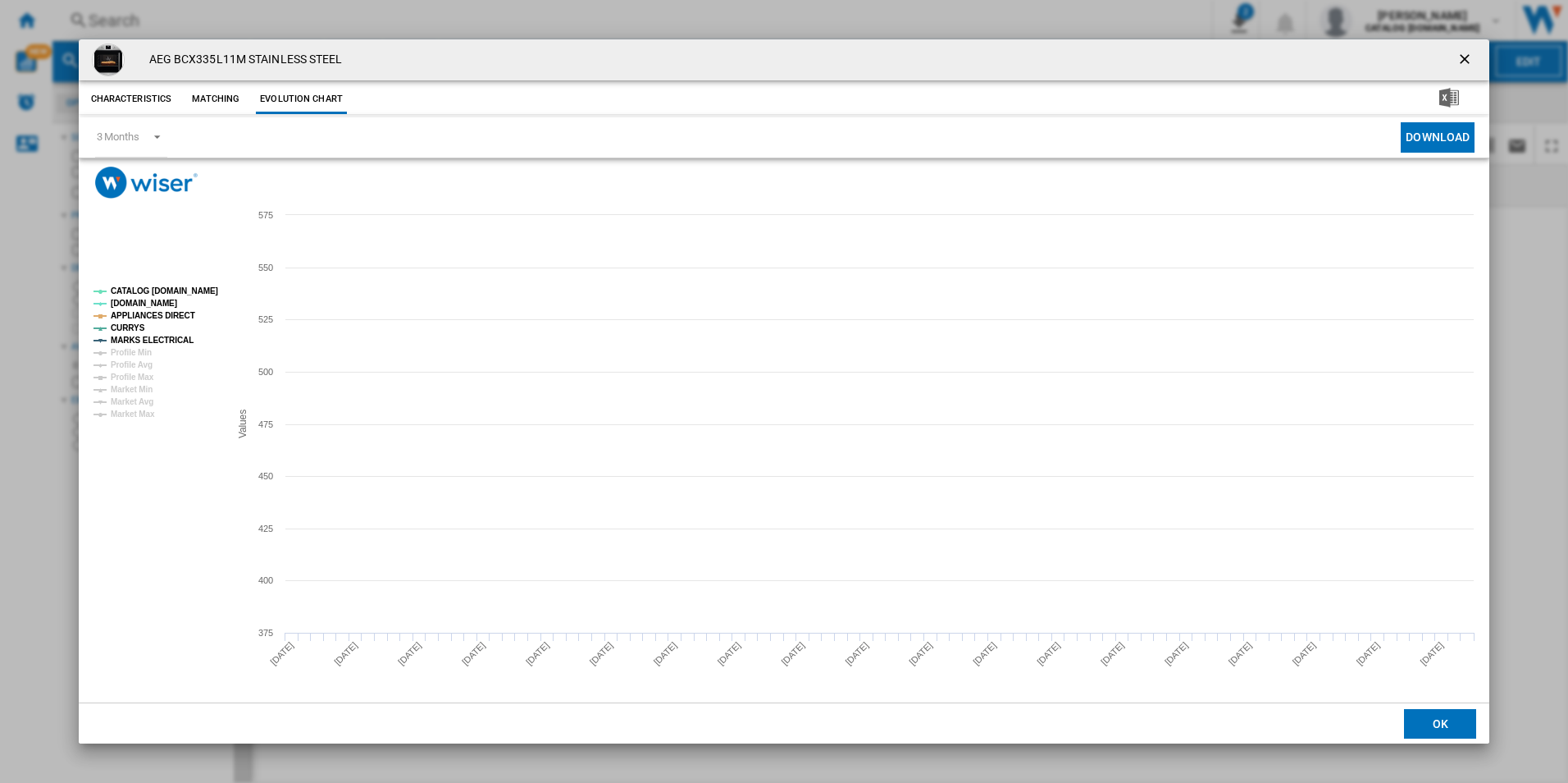
click at [192, 288] on tspan "CATALOG [DOMAIN_NAME]" at bounding box center [165, 290] width 108 height 9
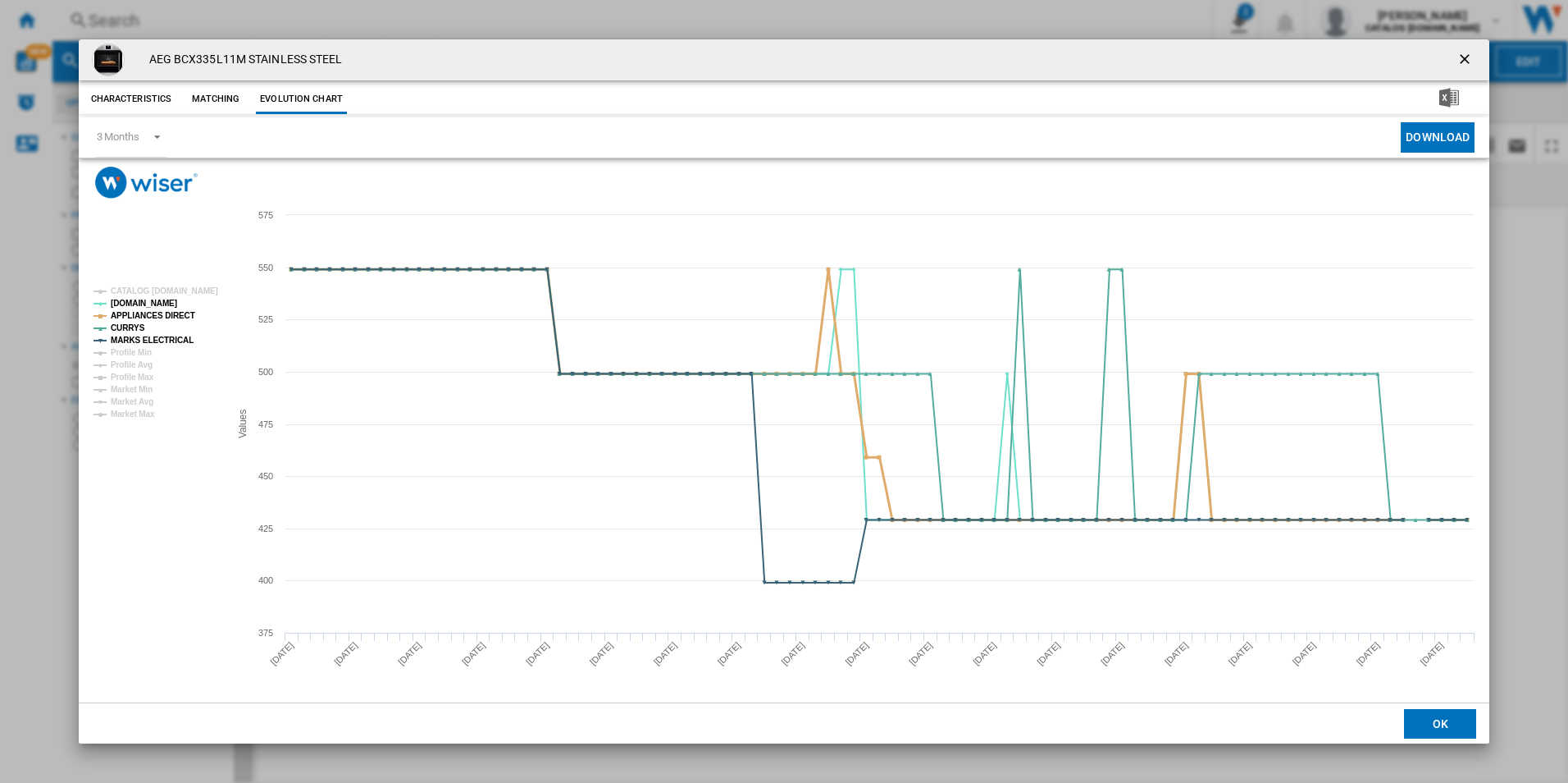
click at [172, 314] on tspan "APPLIANCES DIRECT" at bounding box center [153, 315] width 84 height 9
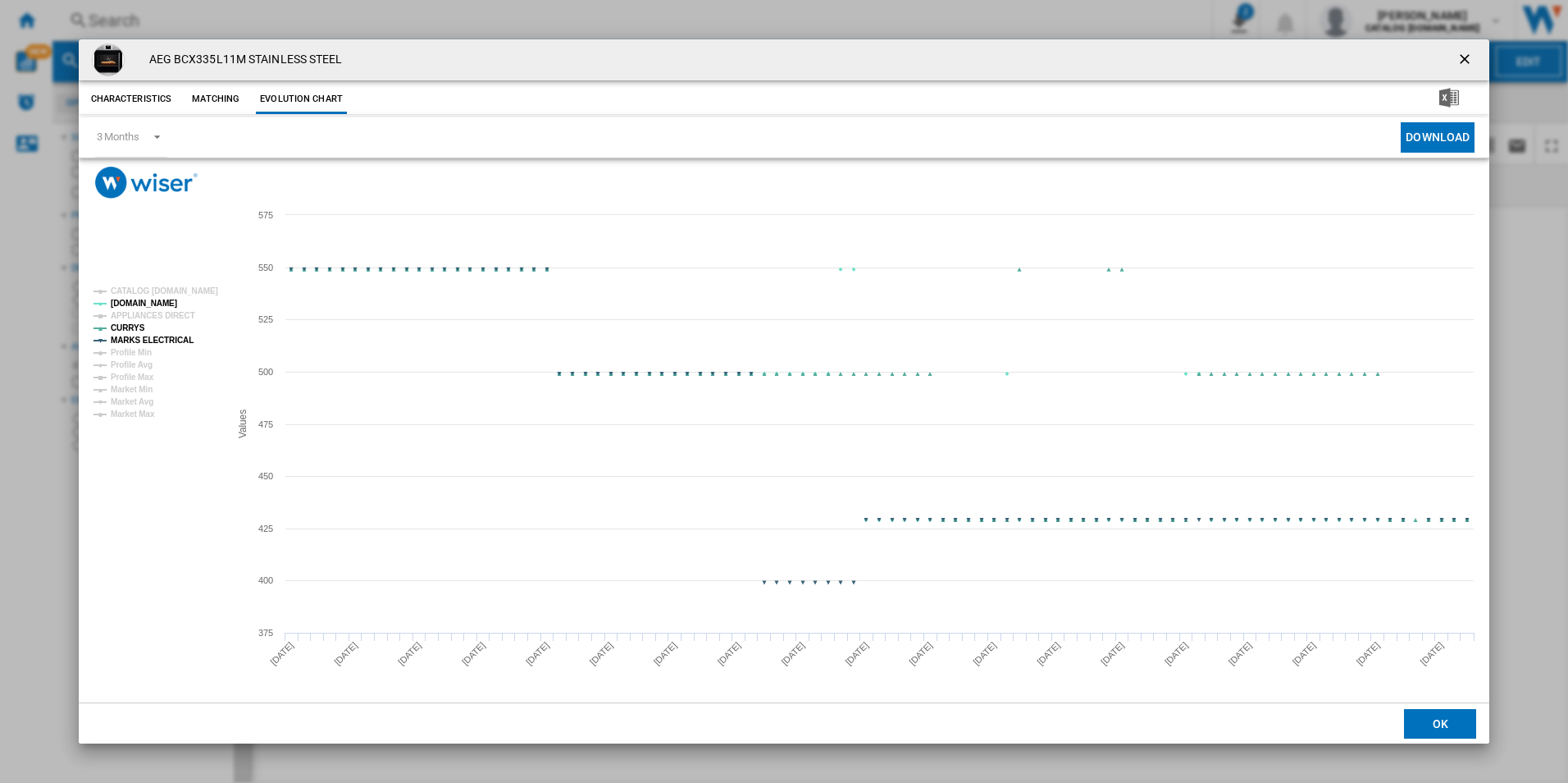
click at [173, 336] on tspan "MARKS ELECTRICAL" at bounding box center [152, 340] width 83 height 9
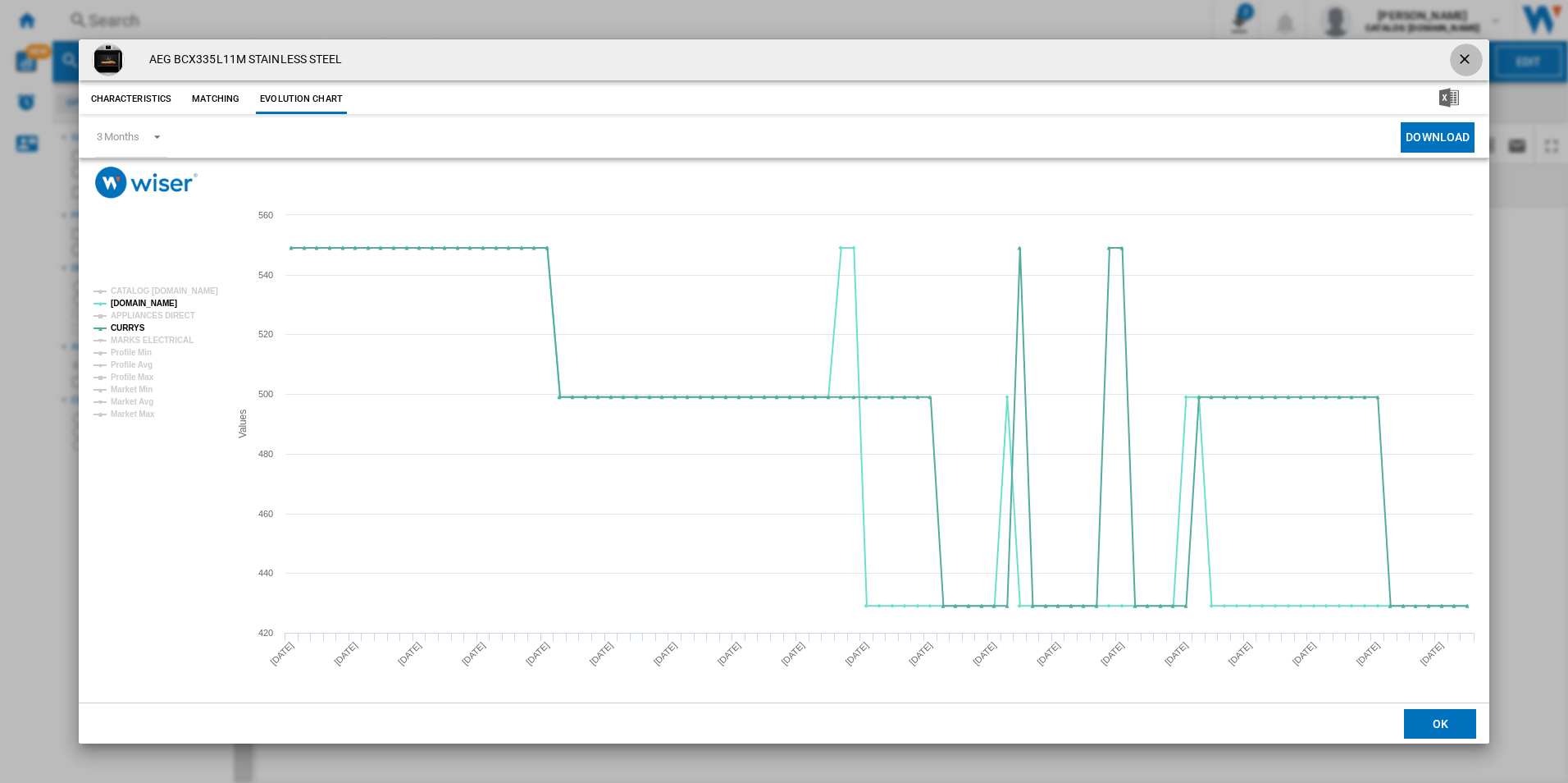
click at [1461, 63] on ng-md-icon "getI18NText('BUTTONS.CLOSE_DIALOG')" at bounding box center [1465, 60] width 19 height 19
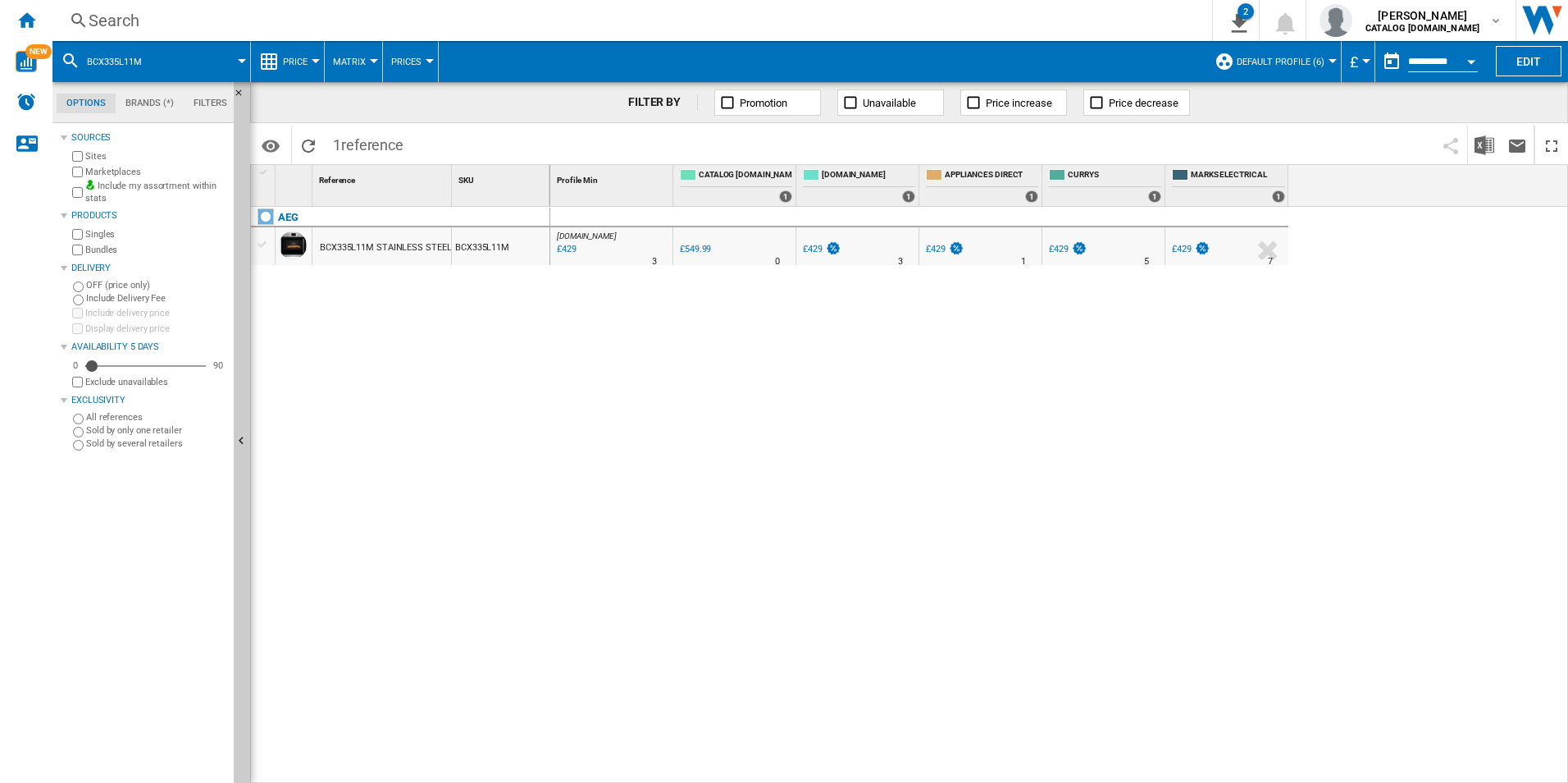
click at [1138, 18] on div "Search" at bounding box center [629, 20] width 1081 height 23
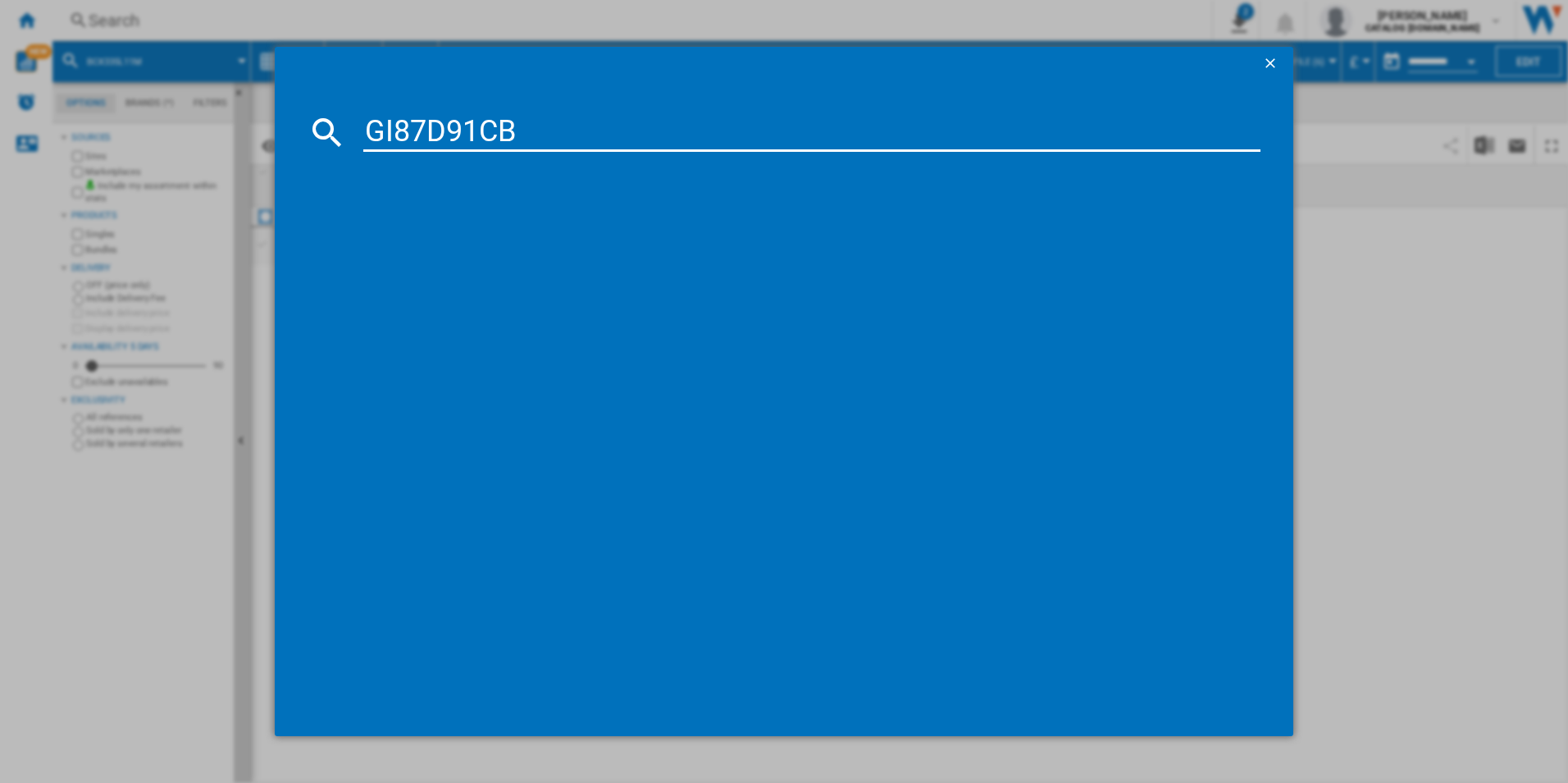
type input "GI87D91CB"
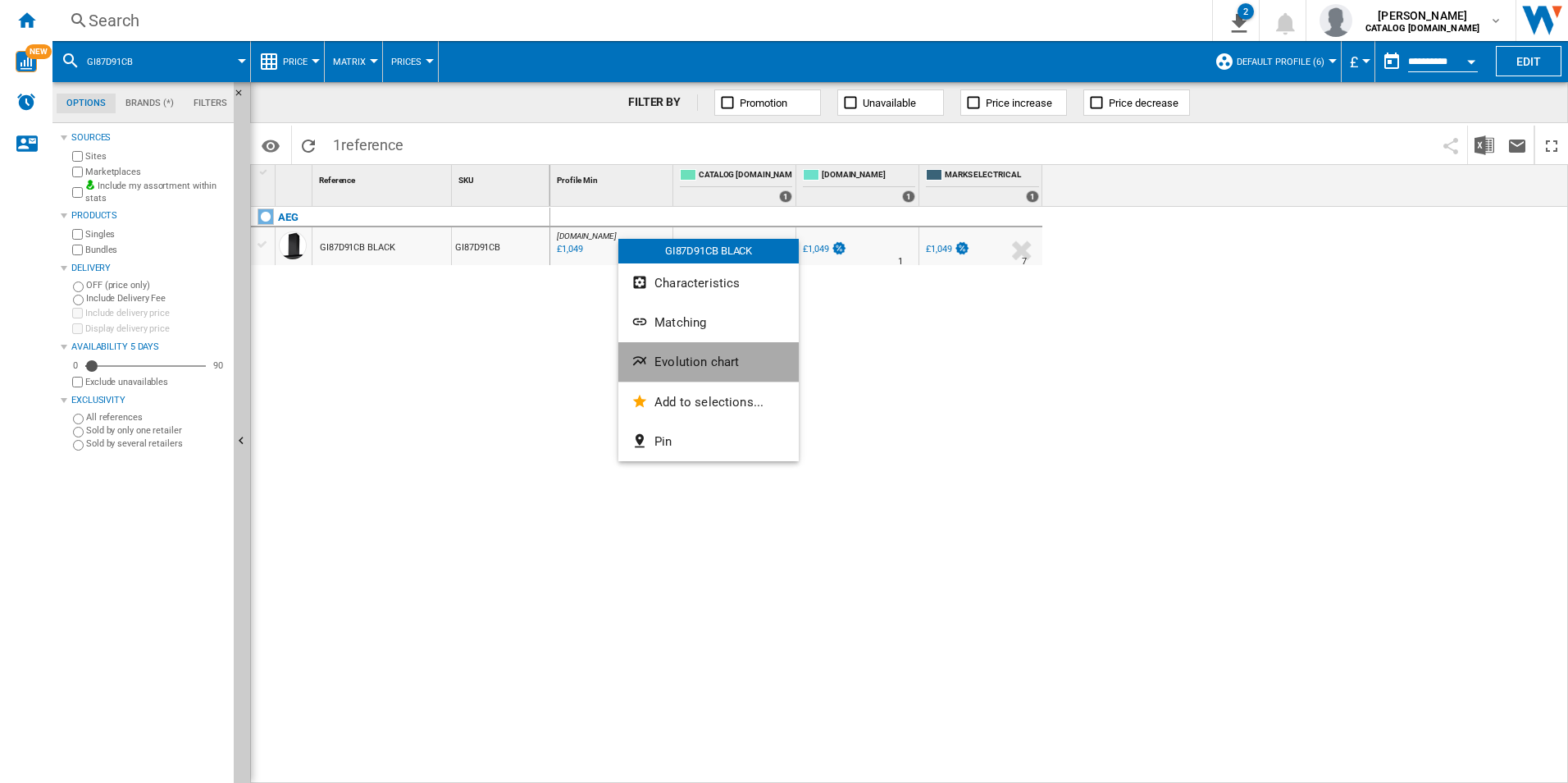
click at [691, 369] on button "Evolution chart" at bounding box center [708, 362] width 181 height 40
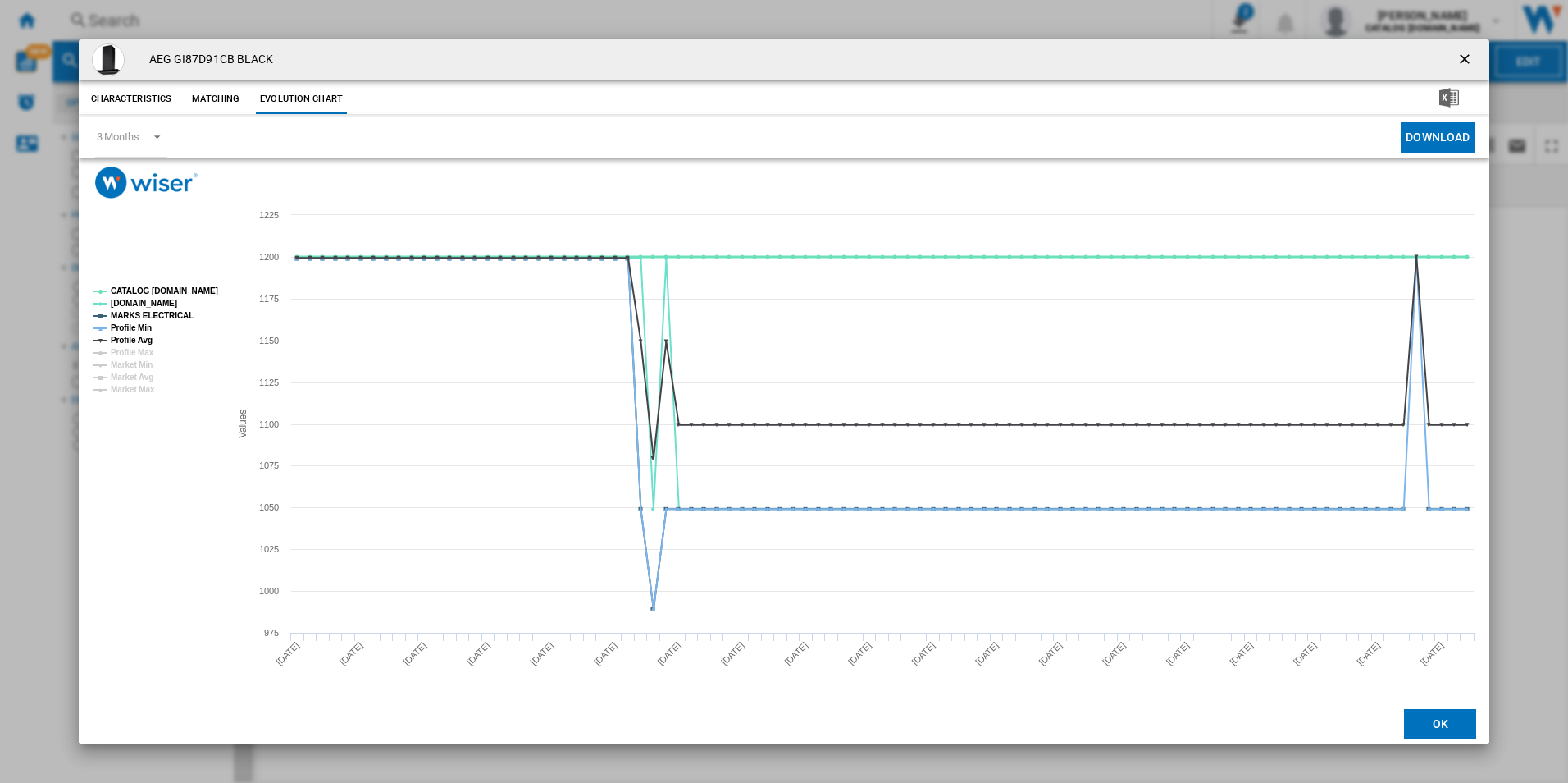
click at [198, 291] on tspan "CATALOG [DOMAIN_NAME]" at bounding box center [165, 290] width 108 height 9
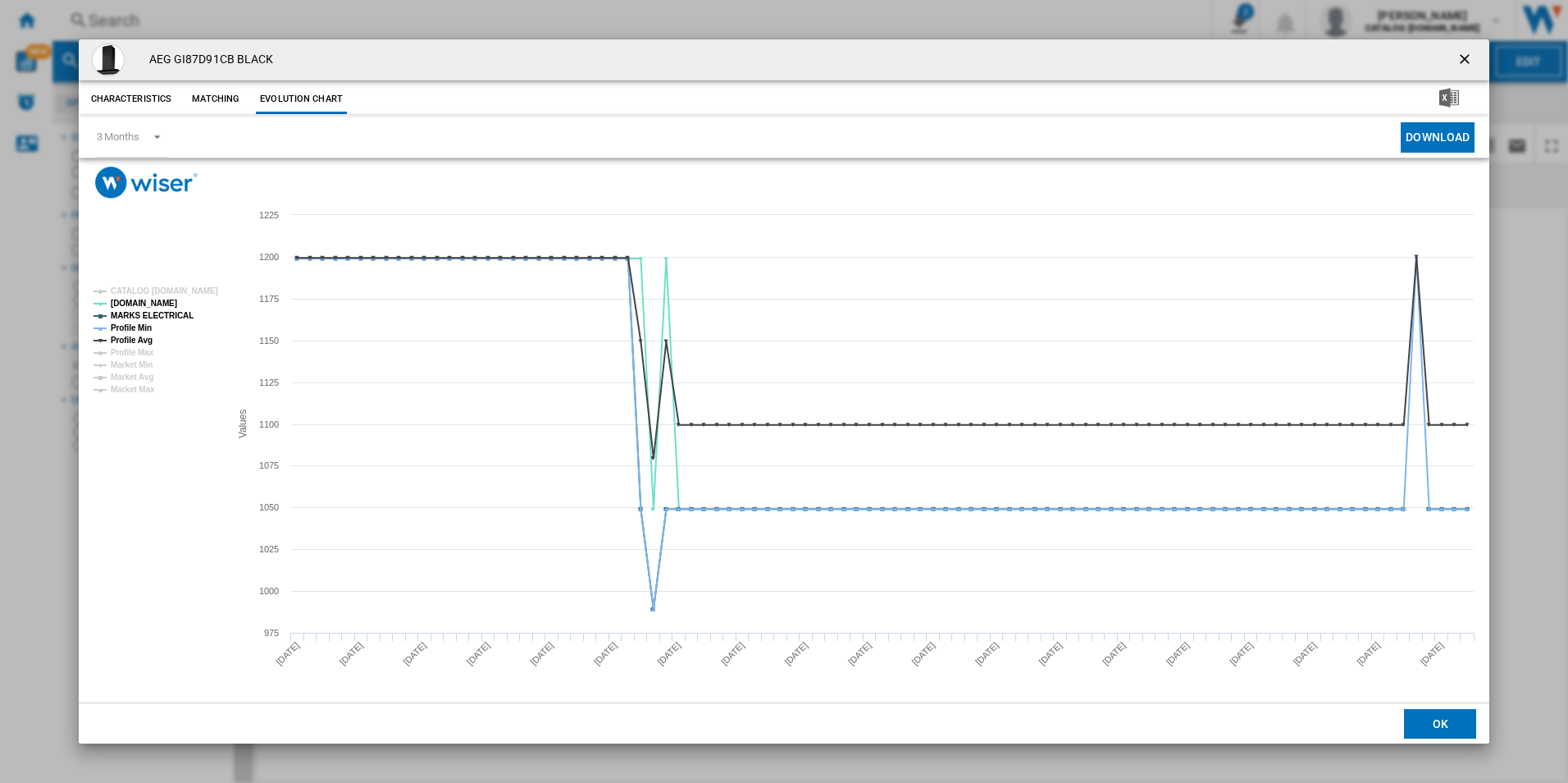
click at [172, 308] on rect "Product popup" at bounding box center [155, 341] width 136 height 119
click at [167, 311] on tspan "MARKS ELECTRICAL" at bounding box center [152, 315] width 83 height 9
click at [147, 336] on tspan "Profile Avg" at bounding box center [132, 340] width 42 height 9
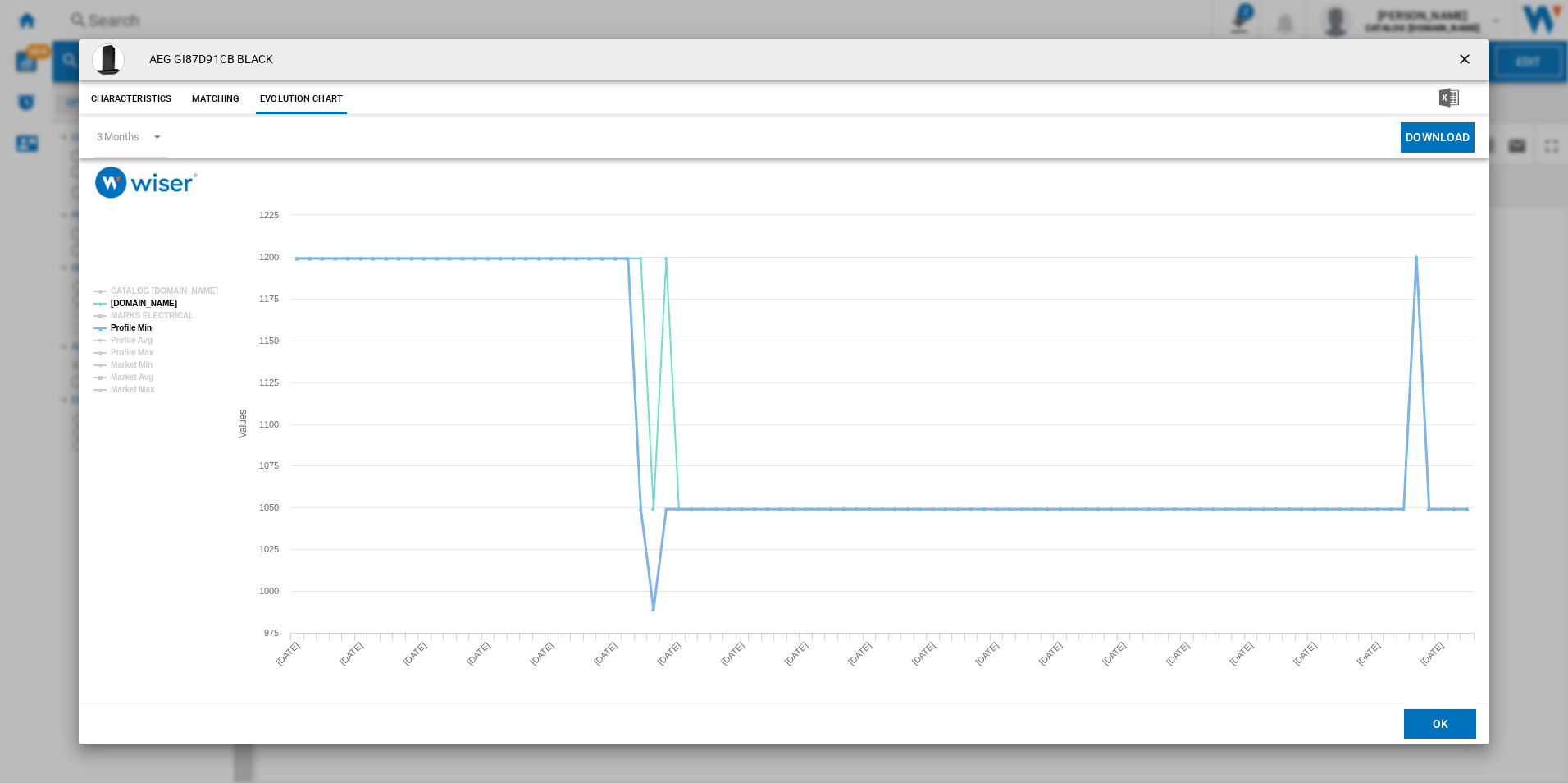
click at [141, 327] on tspan "Profile Min" at bounding box center [131, 327] width 41 height 9
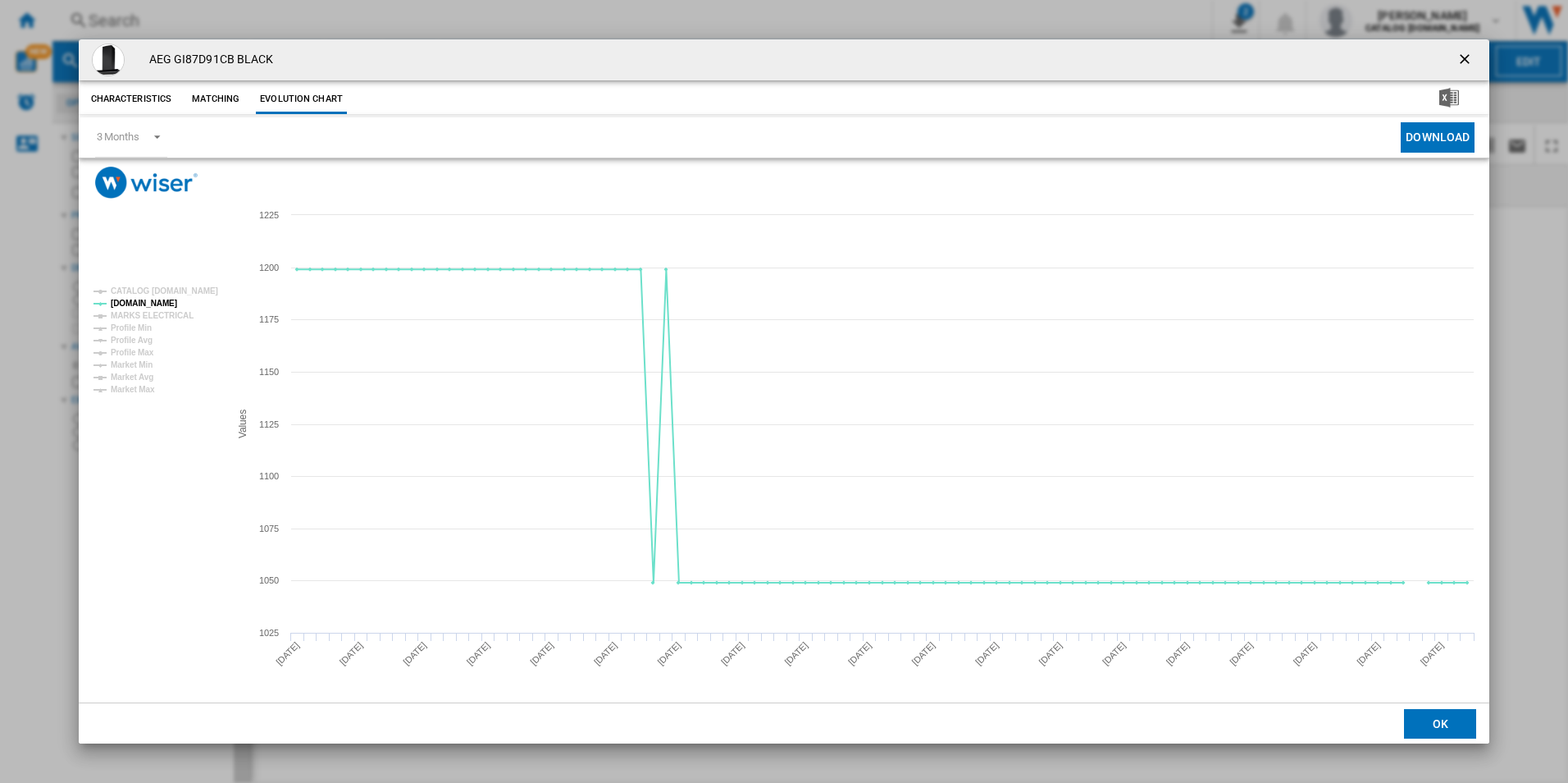
drag, startPoint x: 1493, startPoint y: 29, endPoint x: 1481, endPoint y: 29, distance: 12.0
click at [1493, 29] on div "AEG GI87D91CB BLACK Characteristics Matching Evolution chart price £1,199.99 de…" at bounding box center [784, 391] width 1568 height 783
click at [1467, 62] on ng-md-icon "getI18NText('BUTTONS.CLOSE_DIALOG')" at bounding box center [1465, 60] width 19 height 19
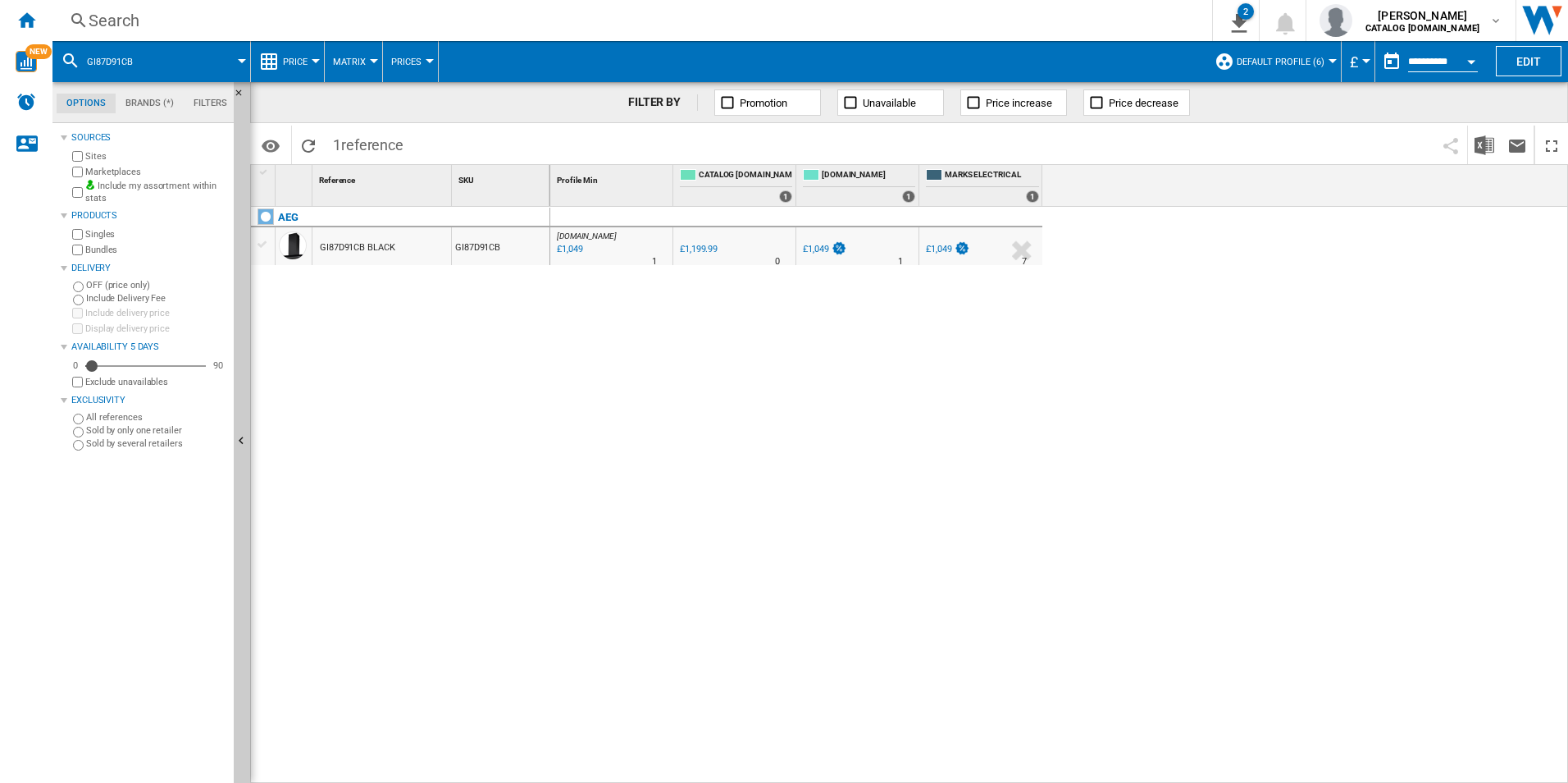
click at [951, 31] on div "Search" at bounding box center [629, 20] width 1081 height 23
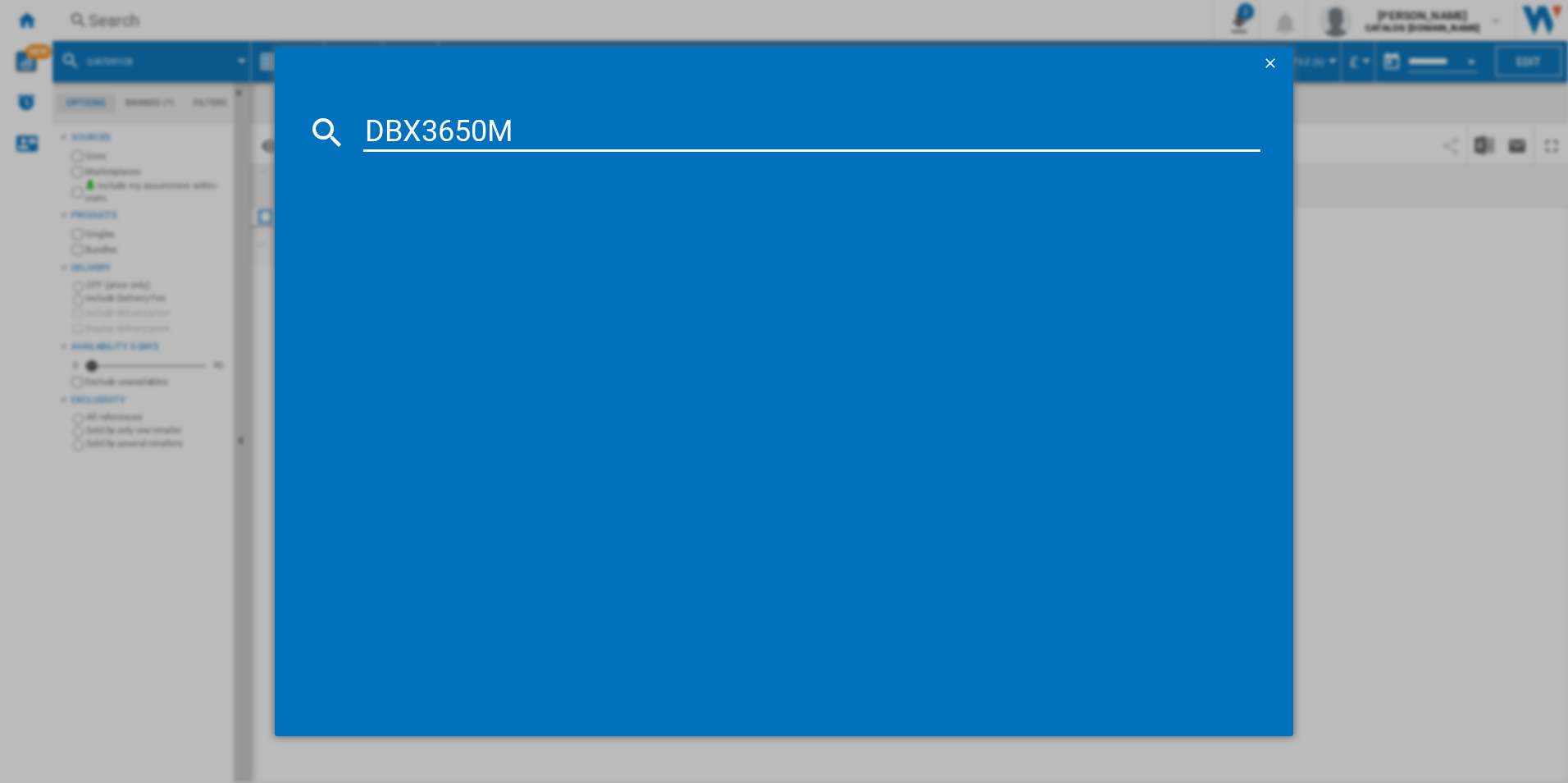
type input "DBX3650M"
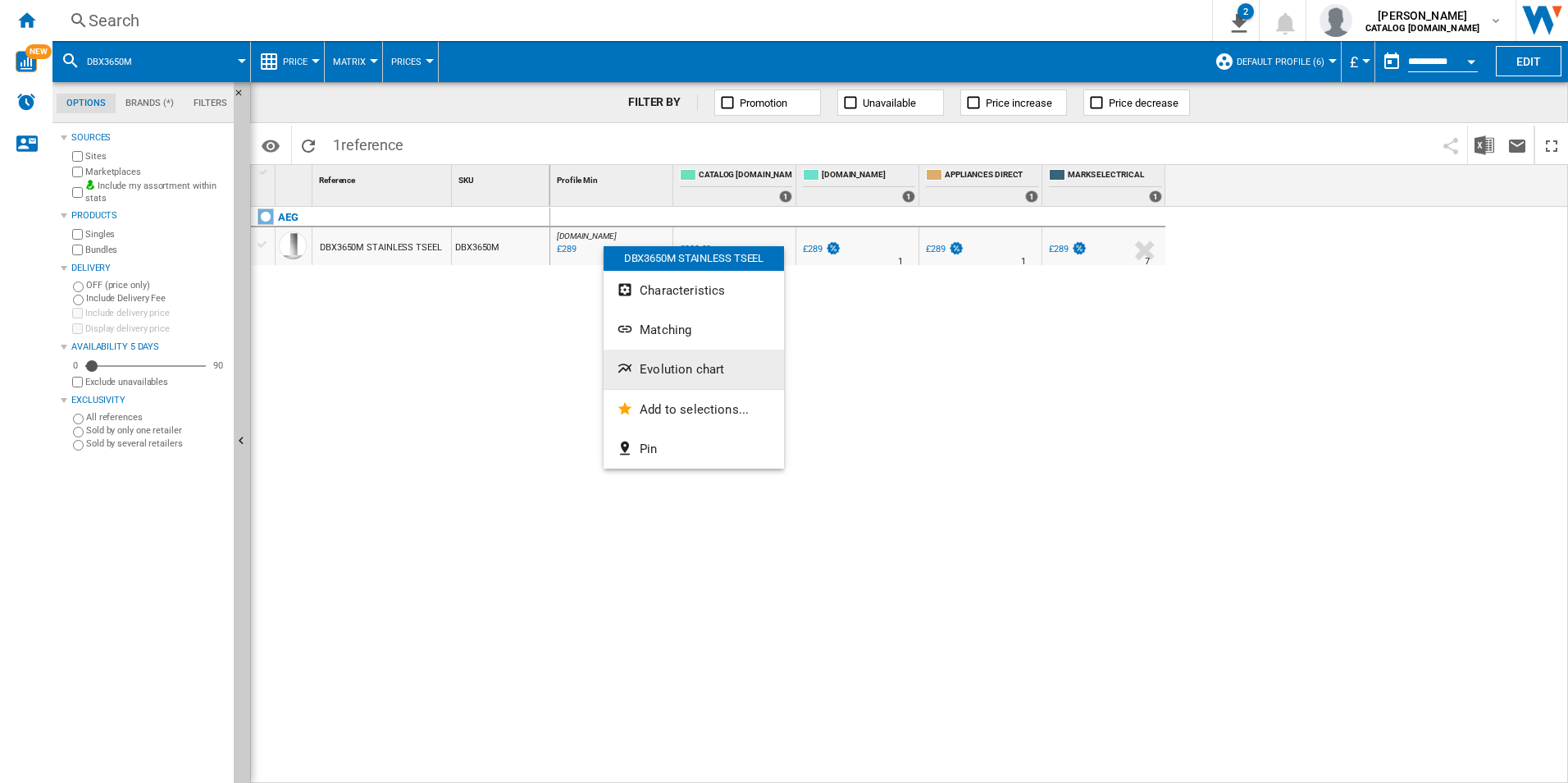
click at [683, 381] on button "Evolution chart" at bounding box center [694, 369] width 181 height 40
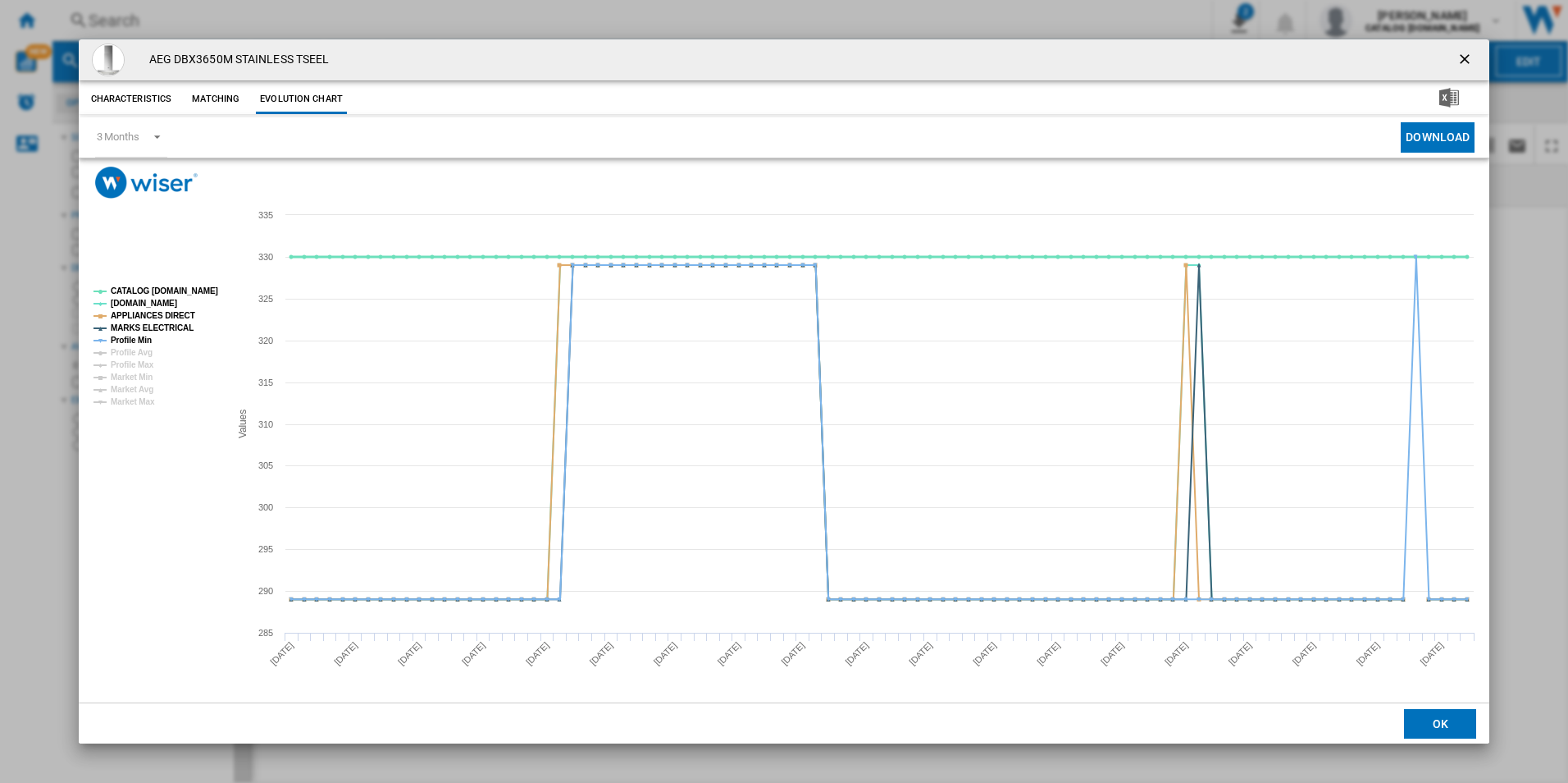
click at [206, 292] on tspan "CATALOG [DOMAIN_NAME]" at bounding box center [165, 290] width 108 height 9
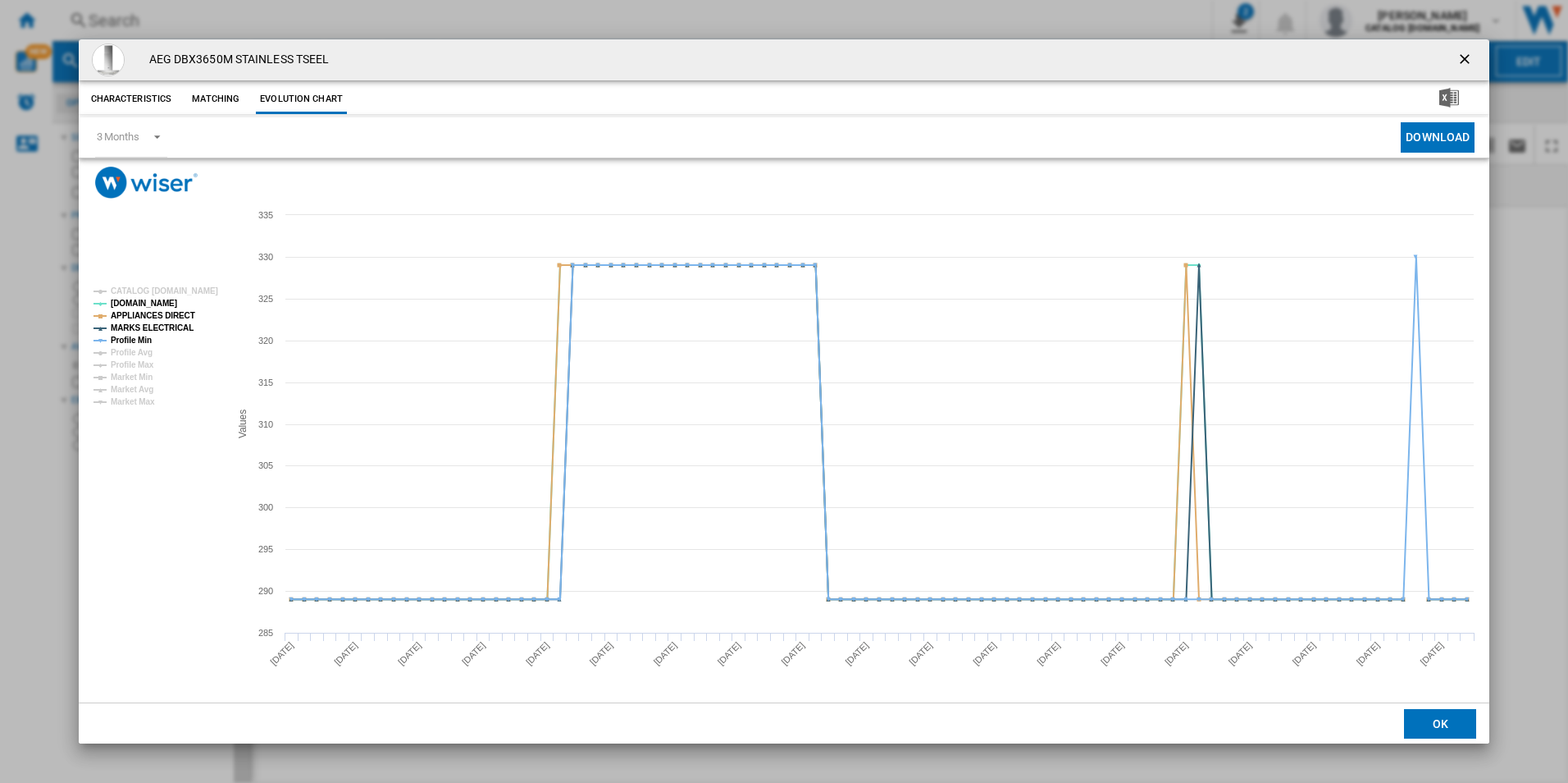
click at [173, 311] on tspan "APPLIANCES DIRECT" at bounding box center [153, 315] width 84 height 9
click at [169, 323] on tspan "MARKS ELECTRICAL" at bounding box center [152, 327] width 83 height 9
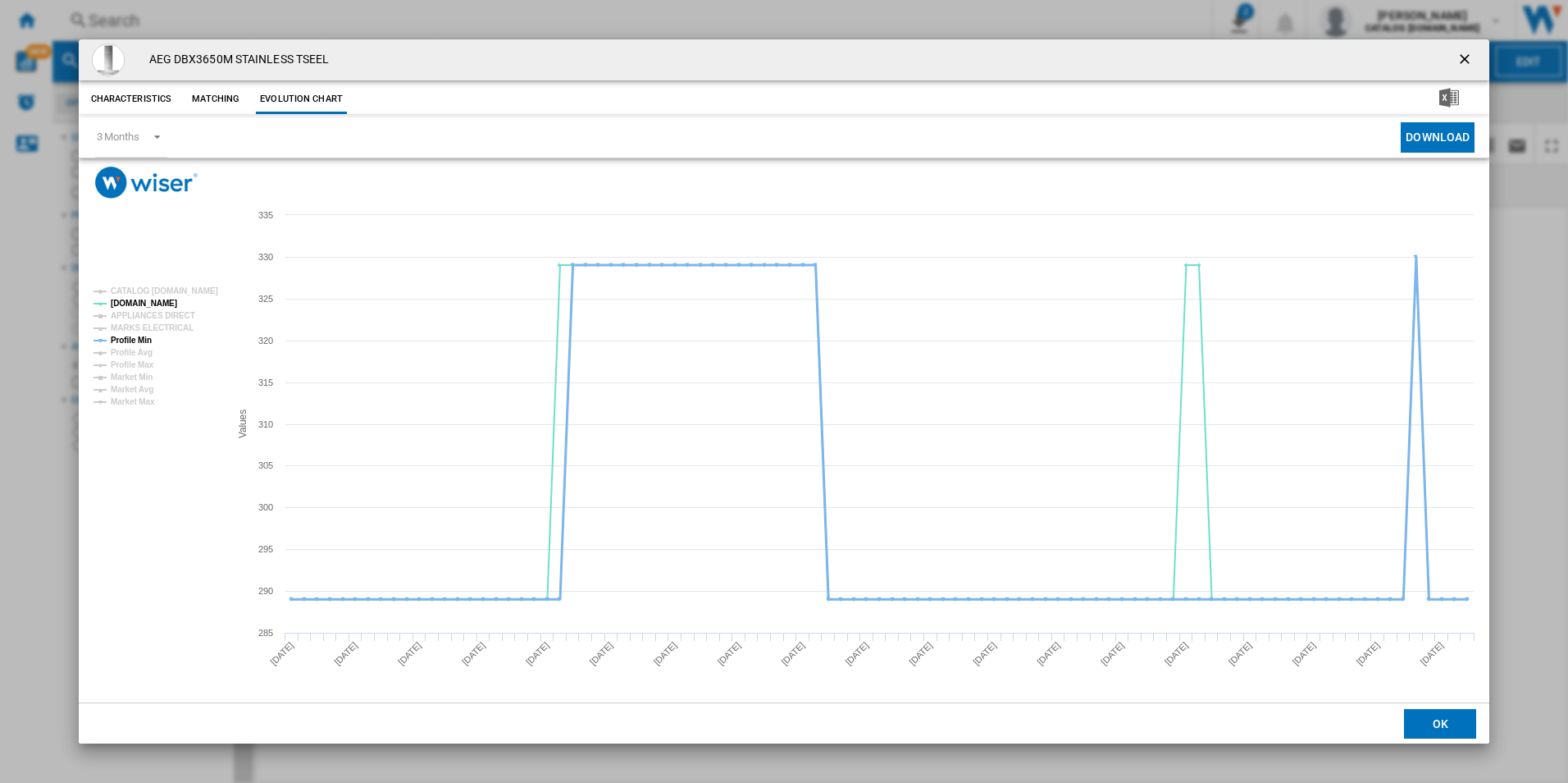
click at [150, 337] on tspan "Profile Min" at bounding box center [131, 340] width 41 height 9
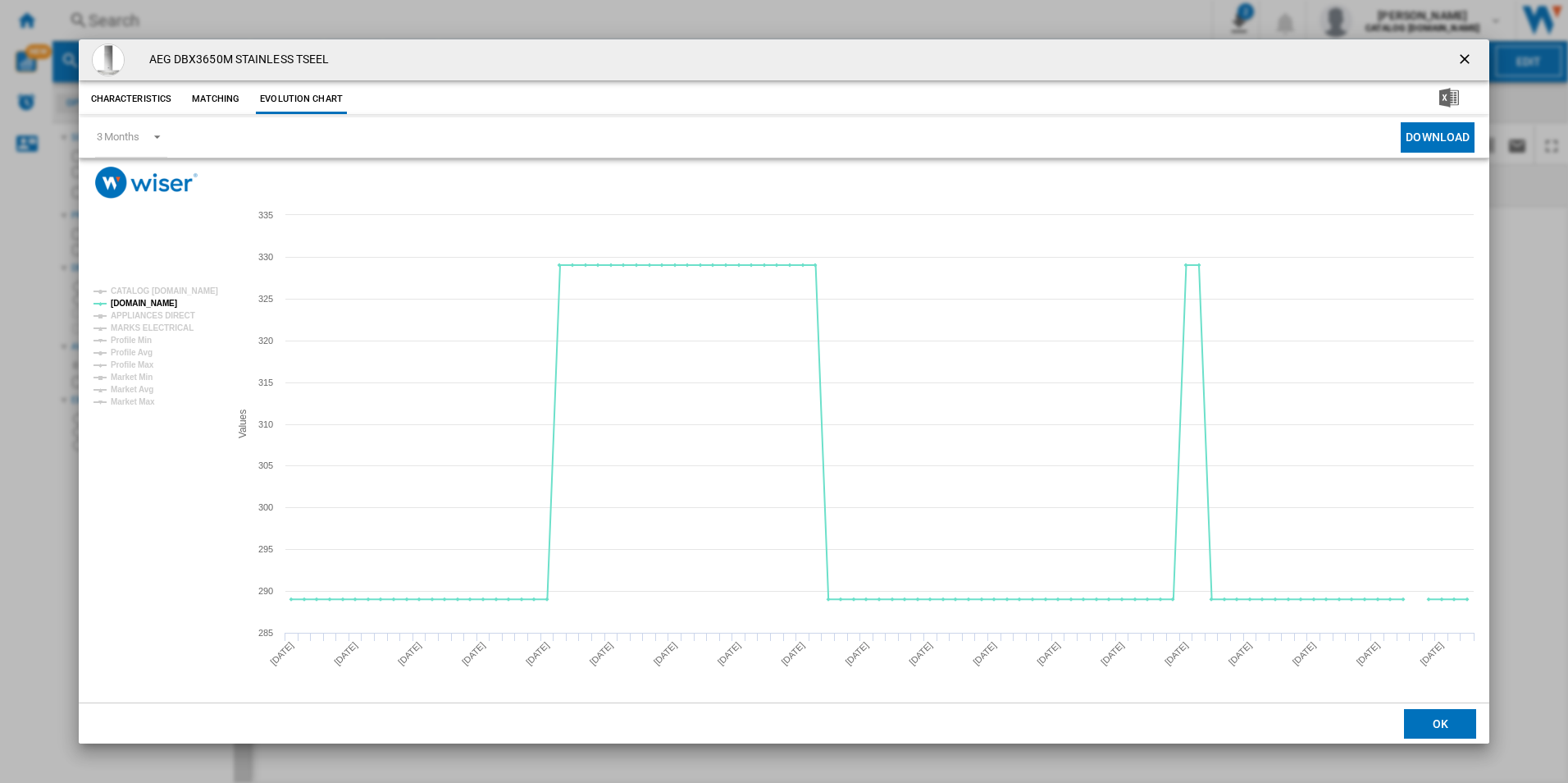
drag, startPoint x: 1456, startPoint y: 51, endPoint x: 1340, endPoint y: 75, distance: 118.5
click at [1456, 51] on ng-md-icon "getI18NText('BUTTONS.CLOSE_DIALOG')" at bounding box center [1465, 60] width 19 height 19
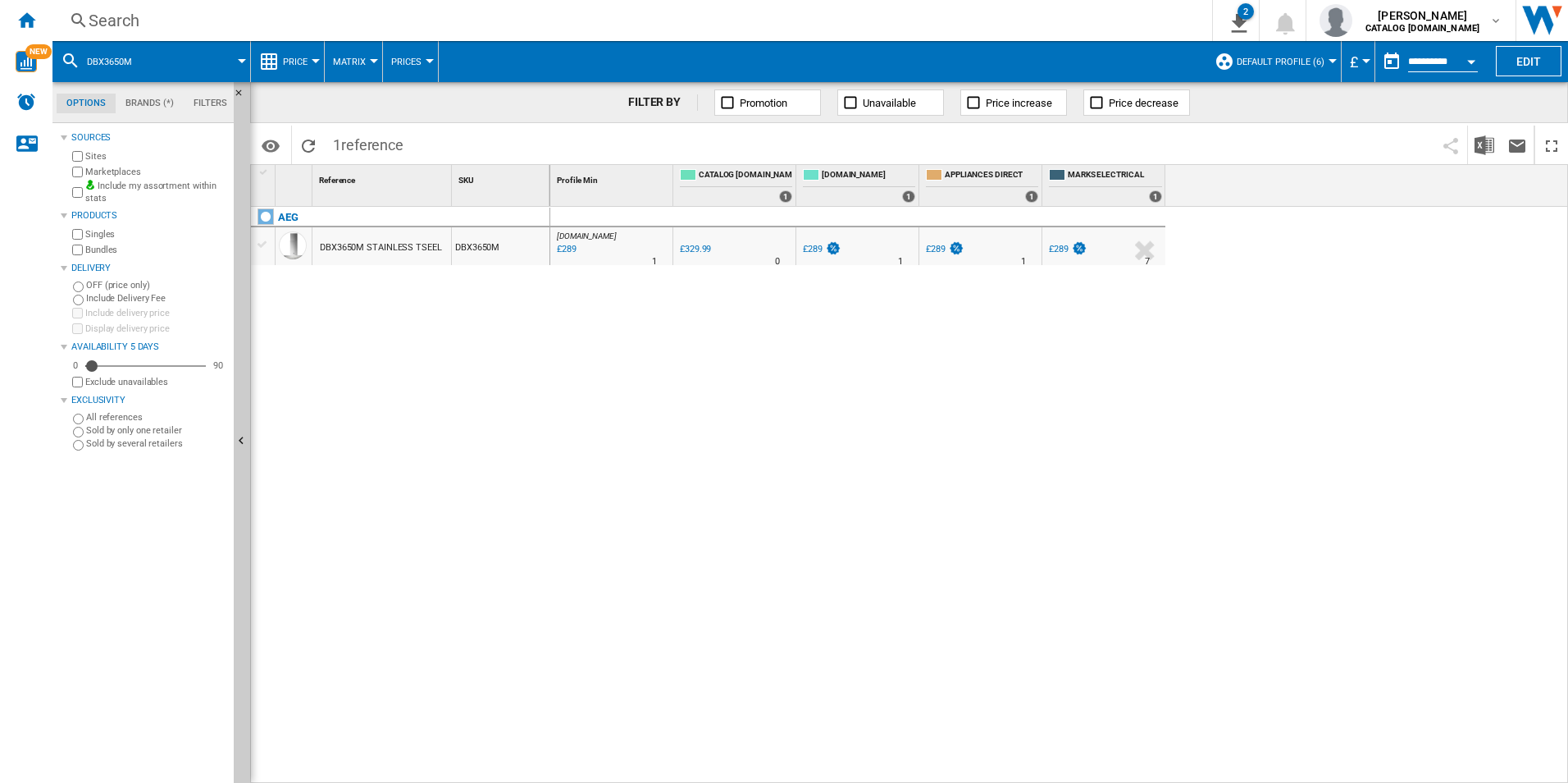
click at [1077, 22] on div "Search" at bounding box center [629, 20] width 1081 height 23
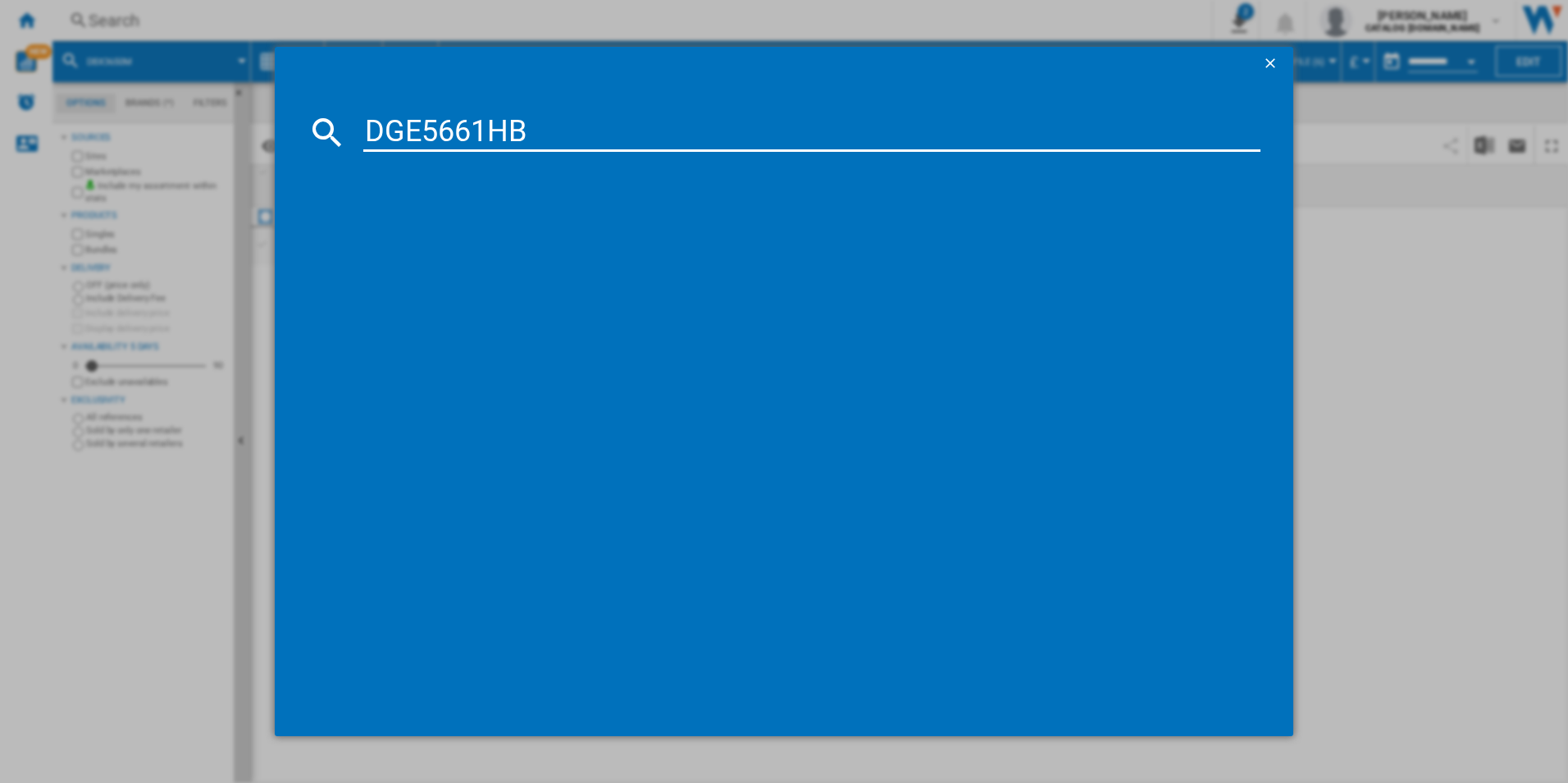
type input "DGE5661HB"
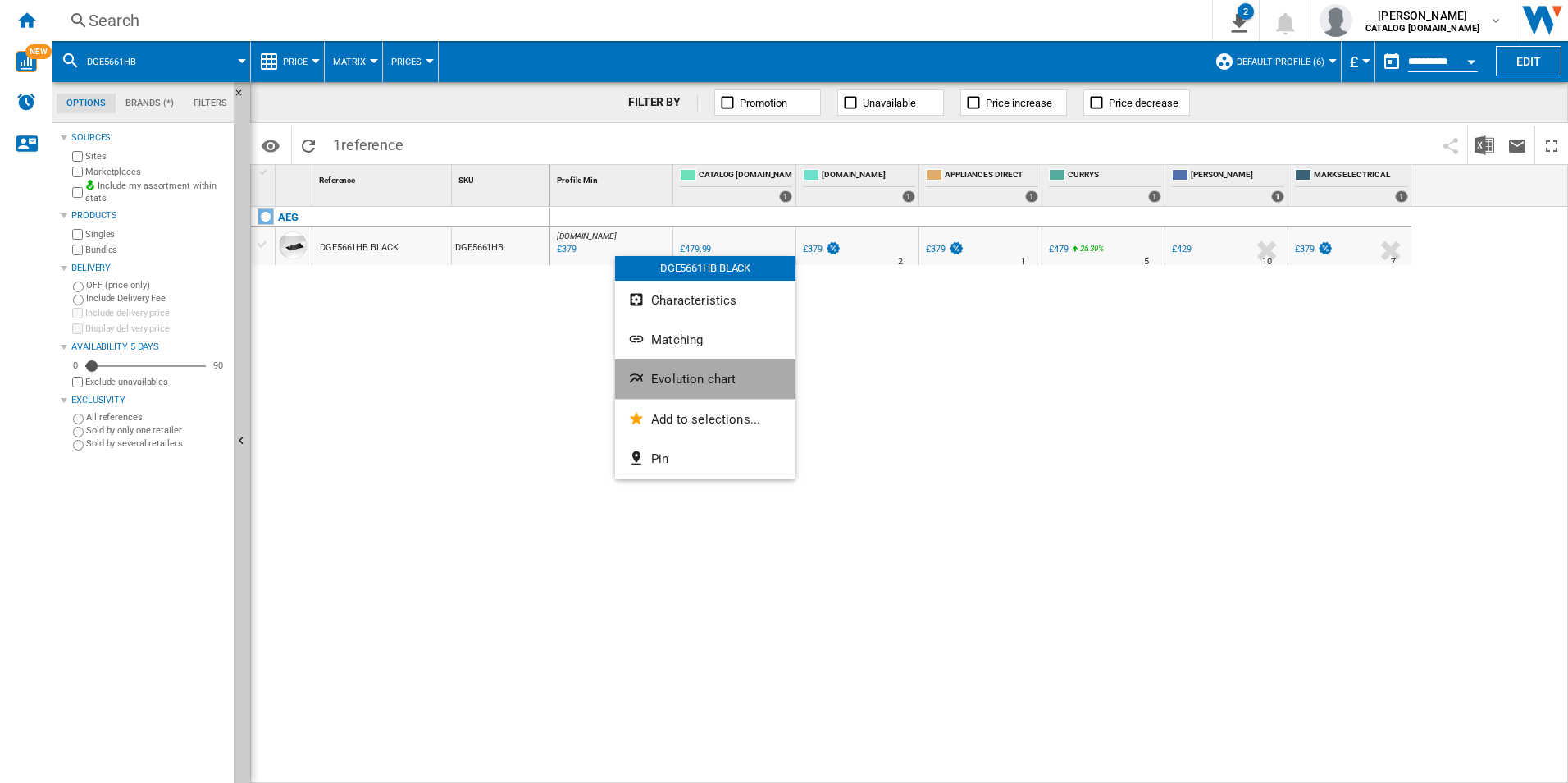
click at [678, 384] on span "Evolution chart" at bounding box center [694, 379] width 84 height 15
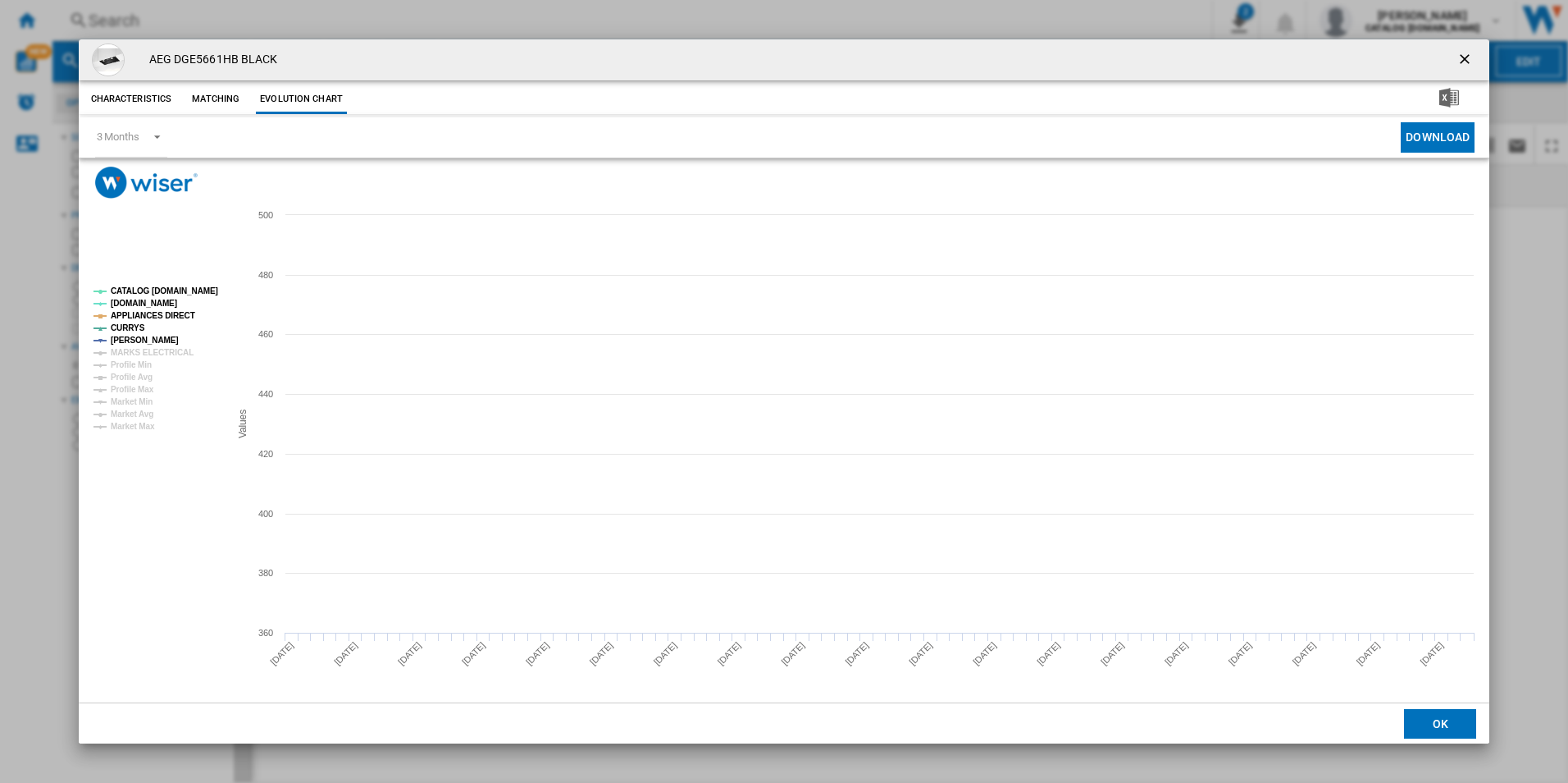
click at [191, 286] on tspan "CATALOG [DOMAIN_NAME]" at bounding box center [165, 290] width 108 height 9
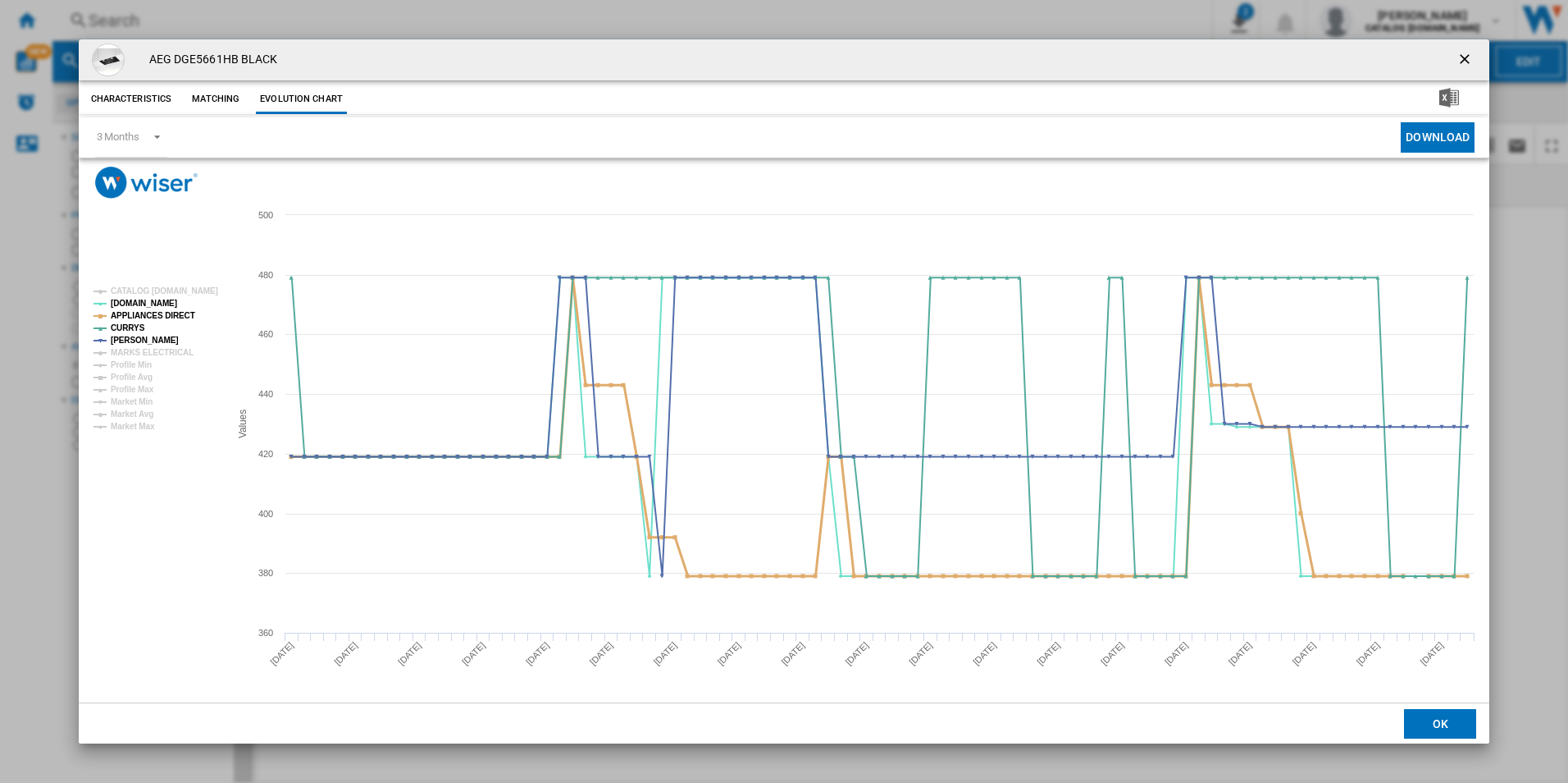
click at [172, 313] on tspan "APPLIANCES DIRECT" at bounding box center [153, 315] width 84 height 9
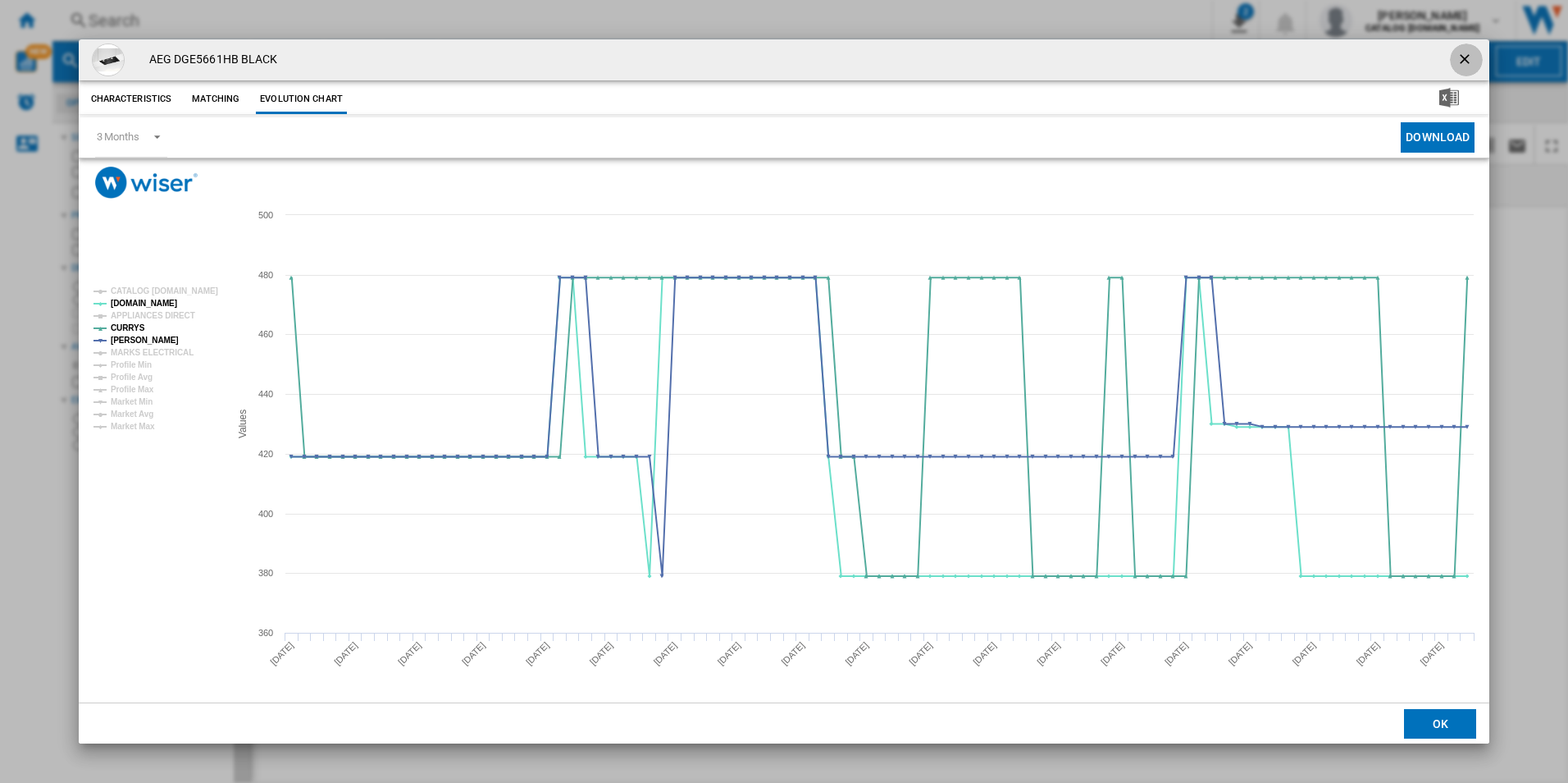
drag, startPoint x: 1461, startPoint y: 50, endPoint x: 1346, endPoint y: 52, distance: 115.0
click at [1461, 50] on ng-md-icon "getI18NText('BUTTONS.CLOSE_DIALOG')" at bounding box center [1465, 60] width 19 height 19
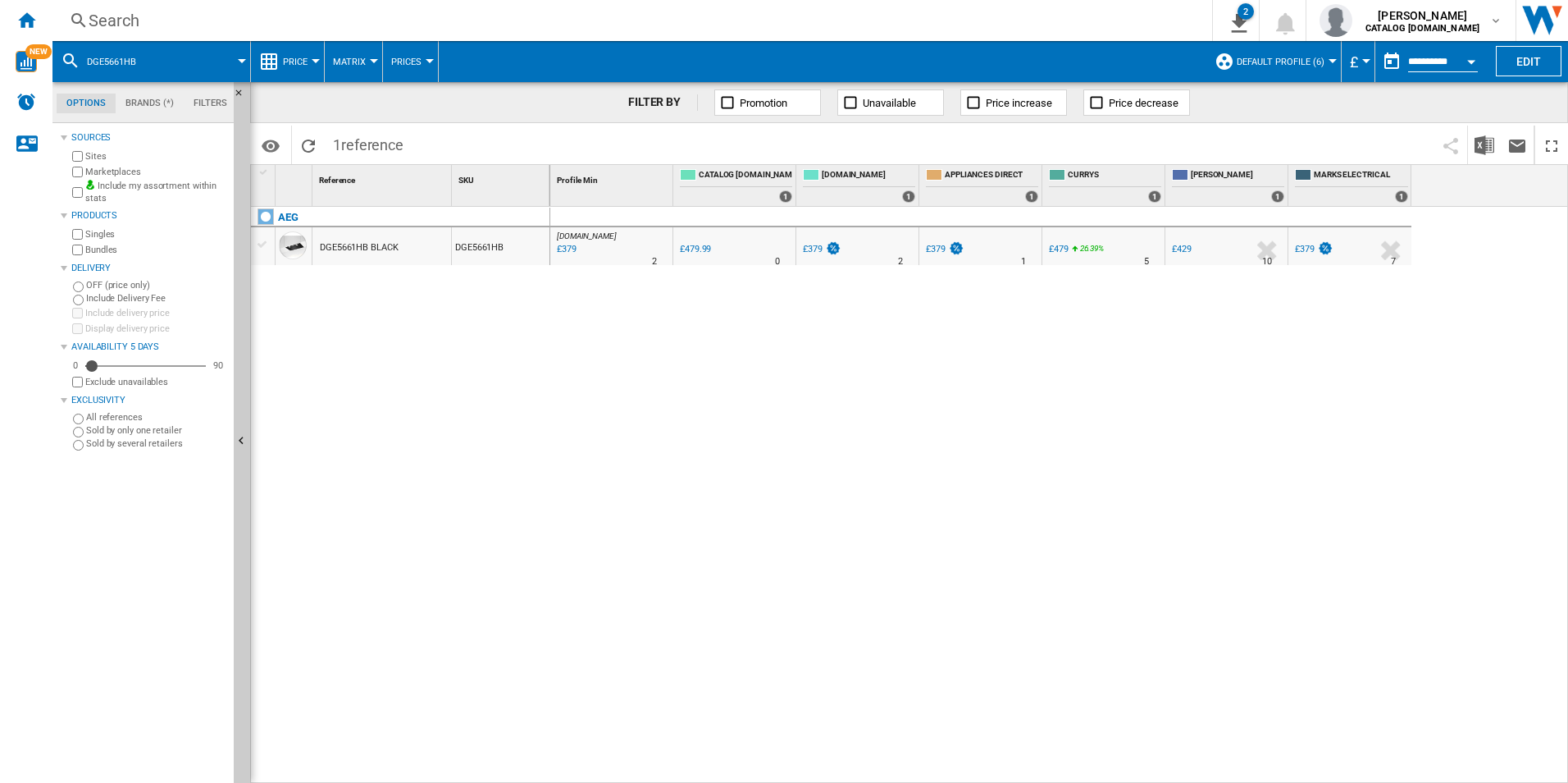
click at [1036, 6] on div "Search Search 0 2 CATALOG [DOMAIN_NAME]:Home appliances/No characteristic/AEG […" at bounding box center [810, 20] width 1516 height 41
click at [1029, 23] on div "Search" at bounding box center [629, 20] width 1081 height 23
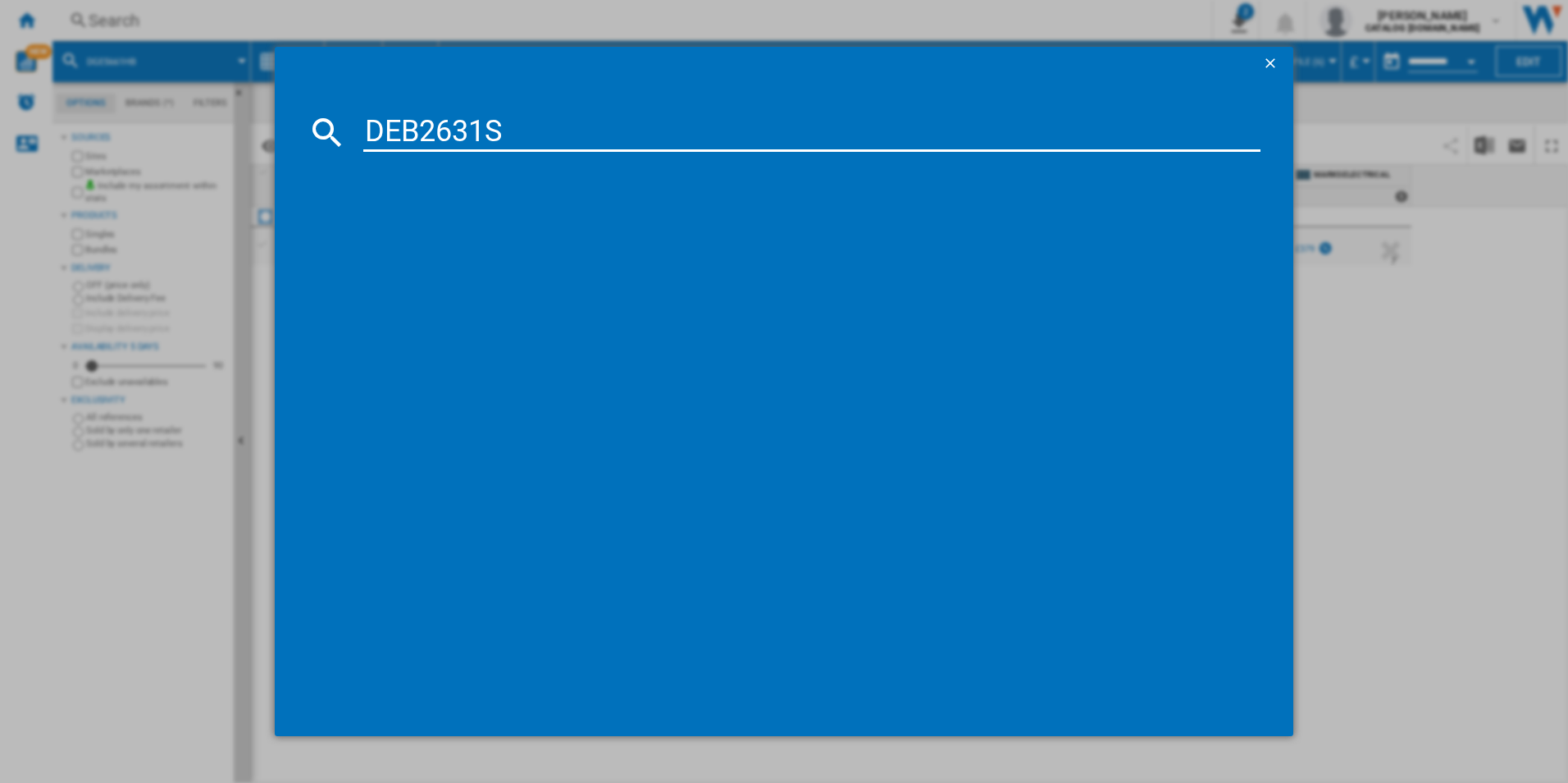
type input "DEB2631S"
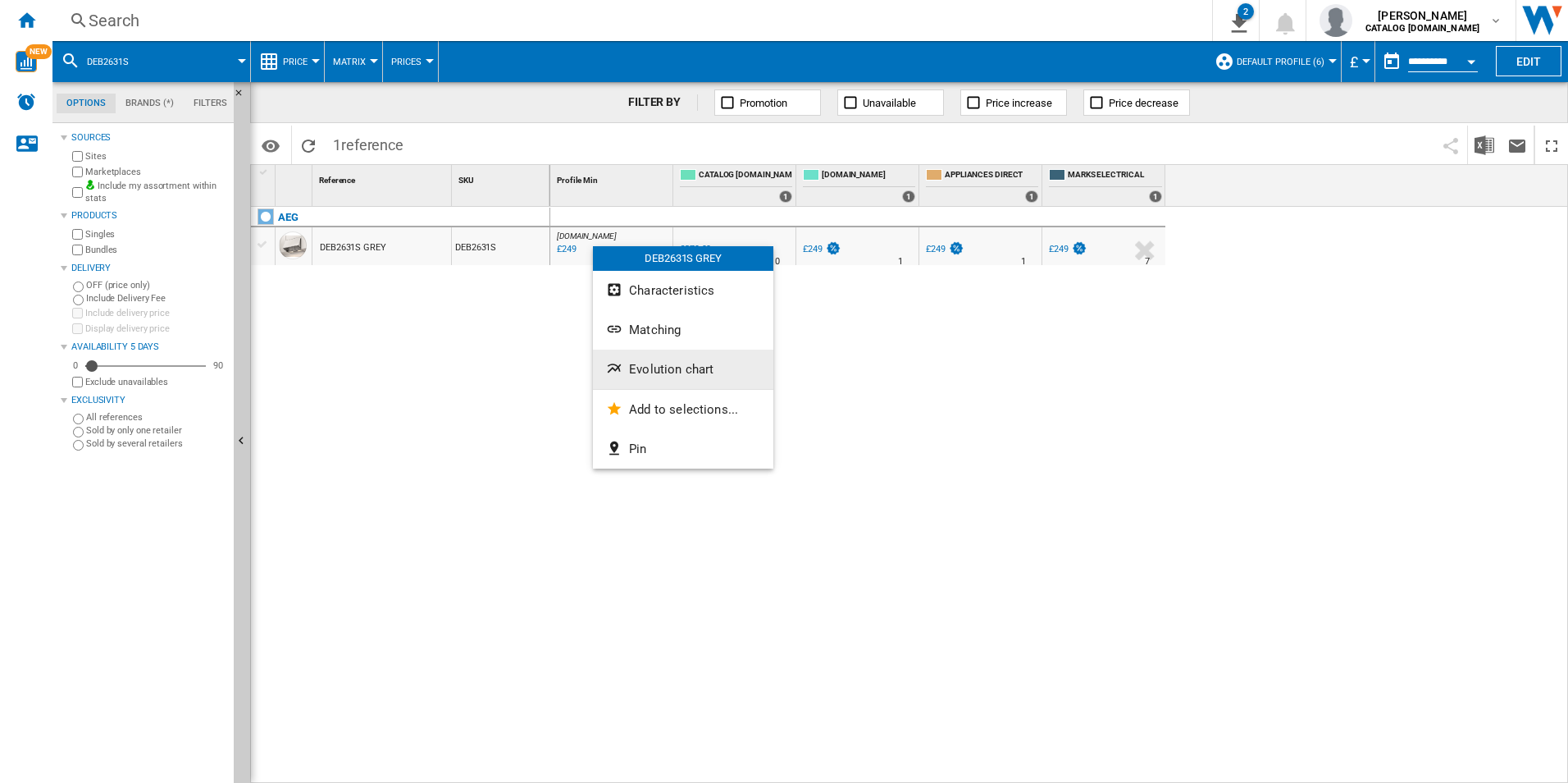
click at [673, 371] on span "Evolution chart" at bounding box center [671, 369] width 84 height 15
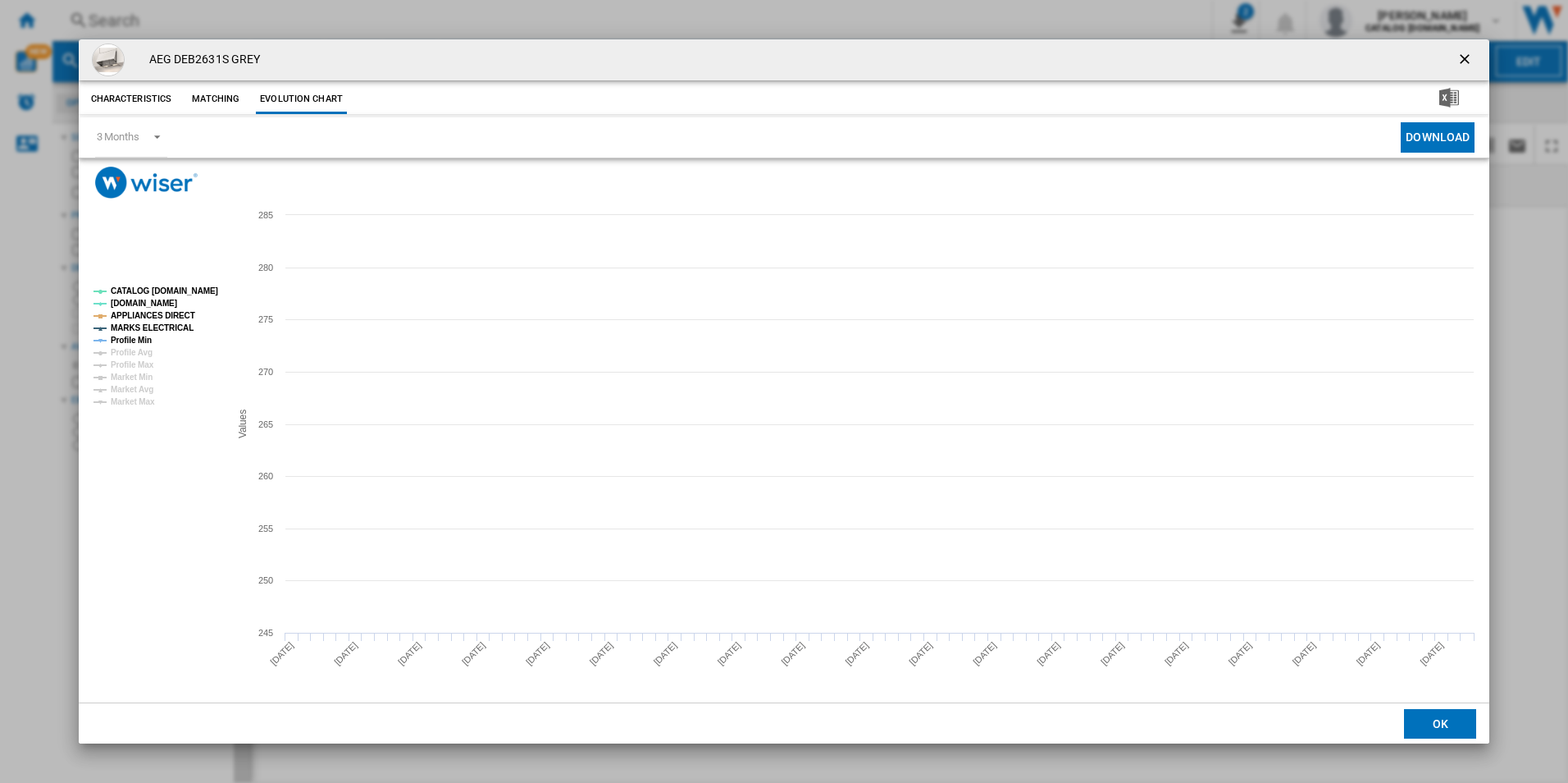
click at [169, 286] on tspan "CATALOG [DOMAIN_NAME]" at bounding box center [165, 290] width 108 height 9
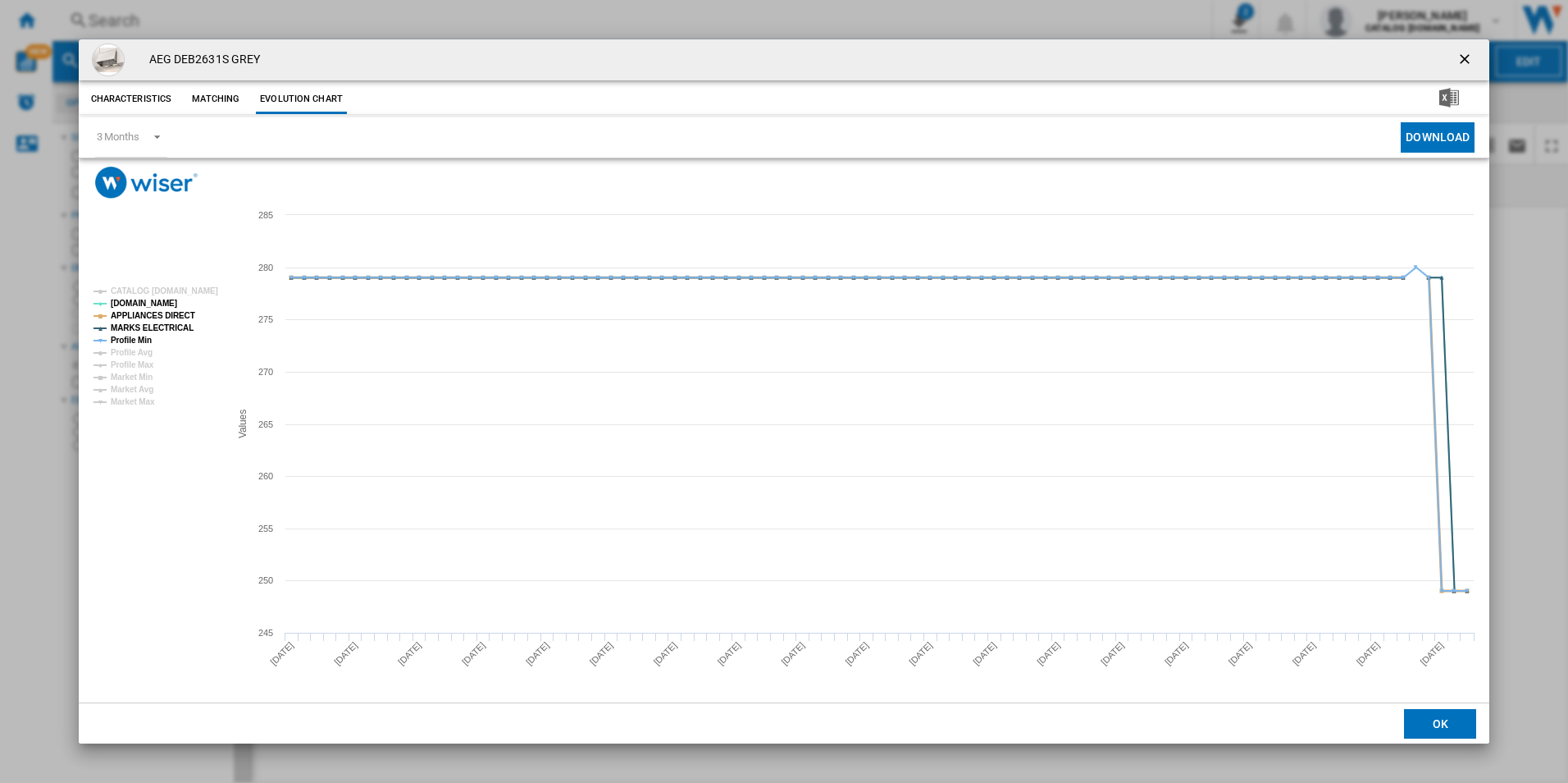
click at [169, 317] on tspan "APPLIANCES DIRECT" at bounding box center [153, 315] width 84 height 9
click at [171, 323] on tspan "MARKS ELECTRICAL" at bounding box center [152, 327] width 83 height 9
click at [140, 338] on tspan "Profile Min" at bounding box center [131, 340] width 41 height 9
drag, startPoint x: 1468, startPoint y: 63, endPoint x: 1261, endPoint y: 95, distance: 209.5
click at [1468, 63] on ng-md-icon "getI18NText('BUTTONS.CLOSE_DIALOG')" at bounding box center [1465, 60] width 19 height 19
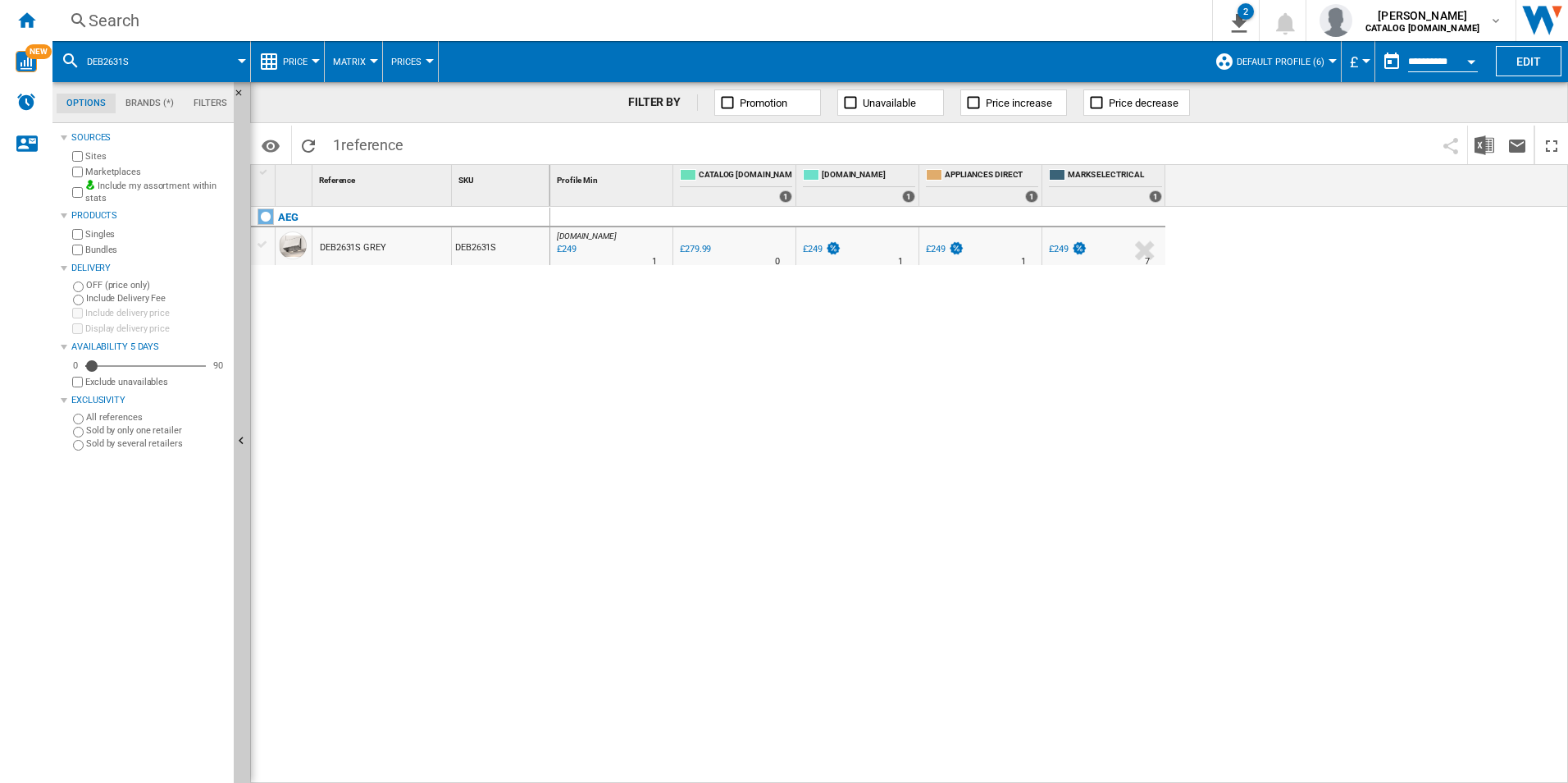
click at [1011, 28] on div "Search" at bounding box center [629, 20] width 1081 height 23
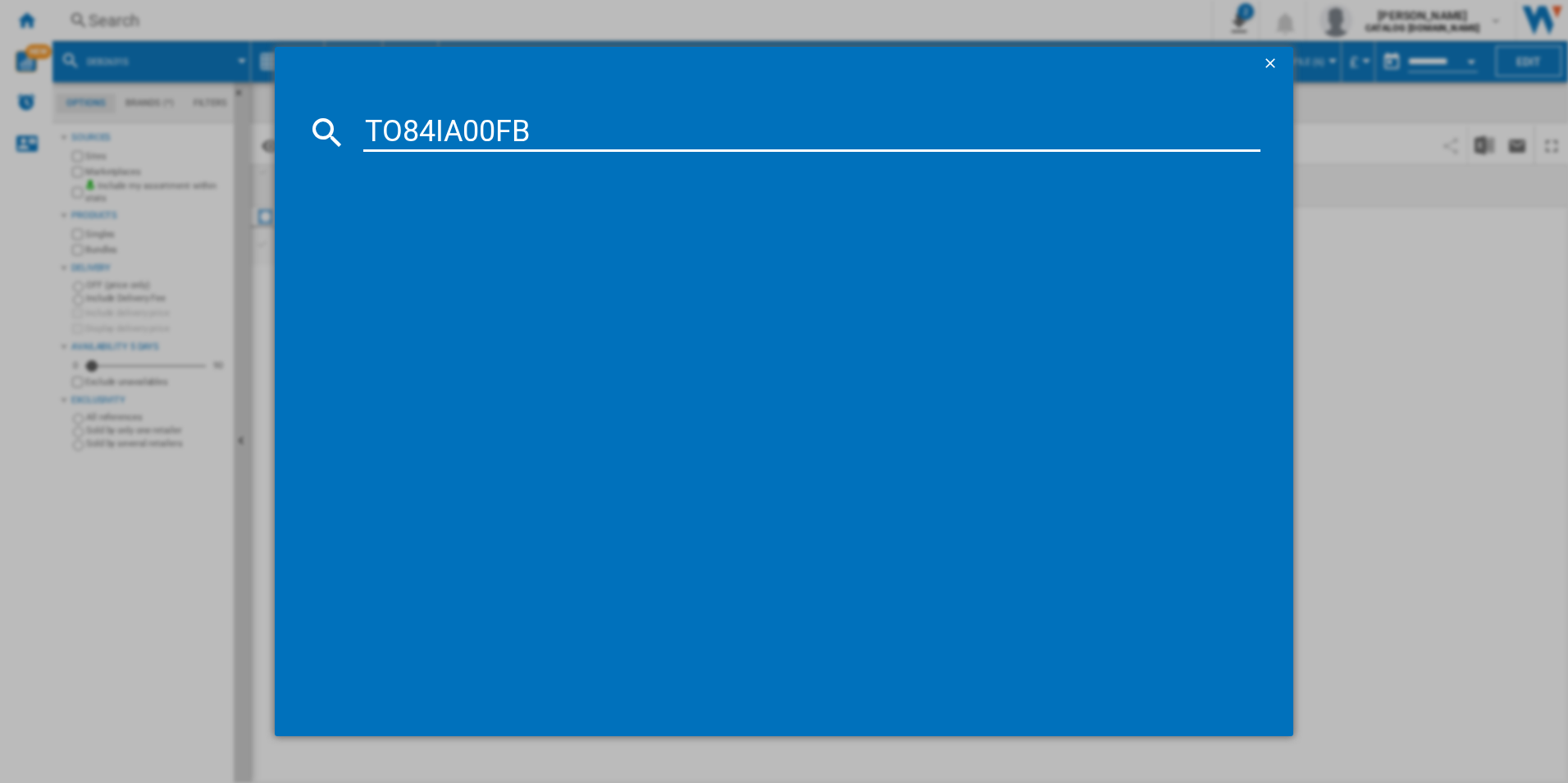
type input "TO84IA00FB"
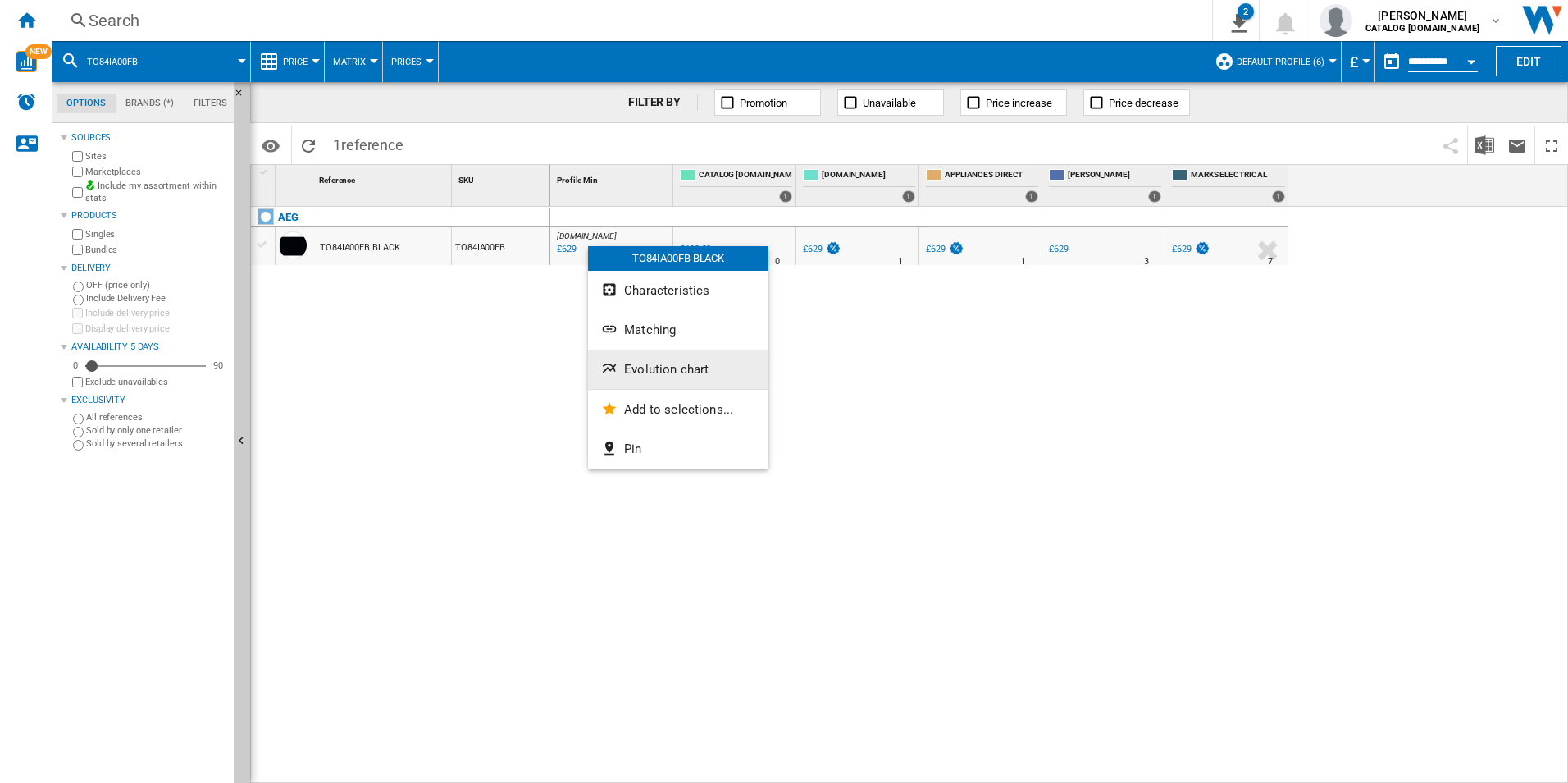
click at [668, 360] on button "Evolution chart" at bounding box center [678, 369] width 181 height 40
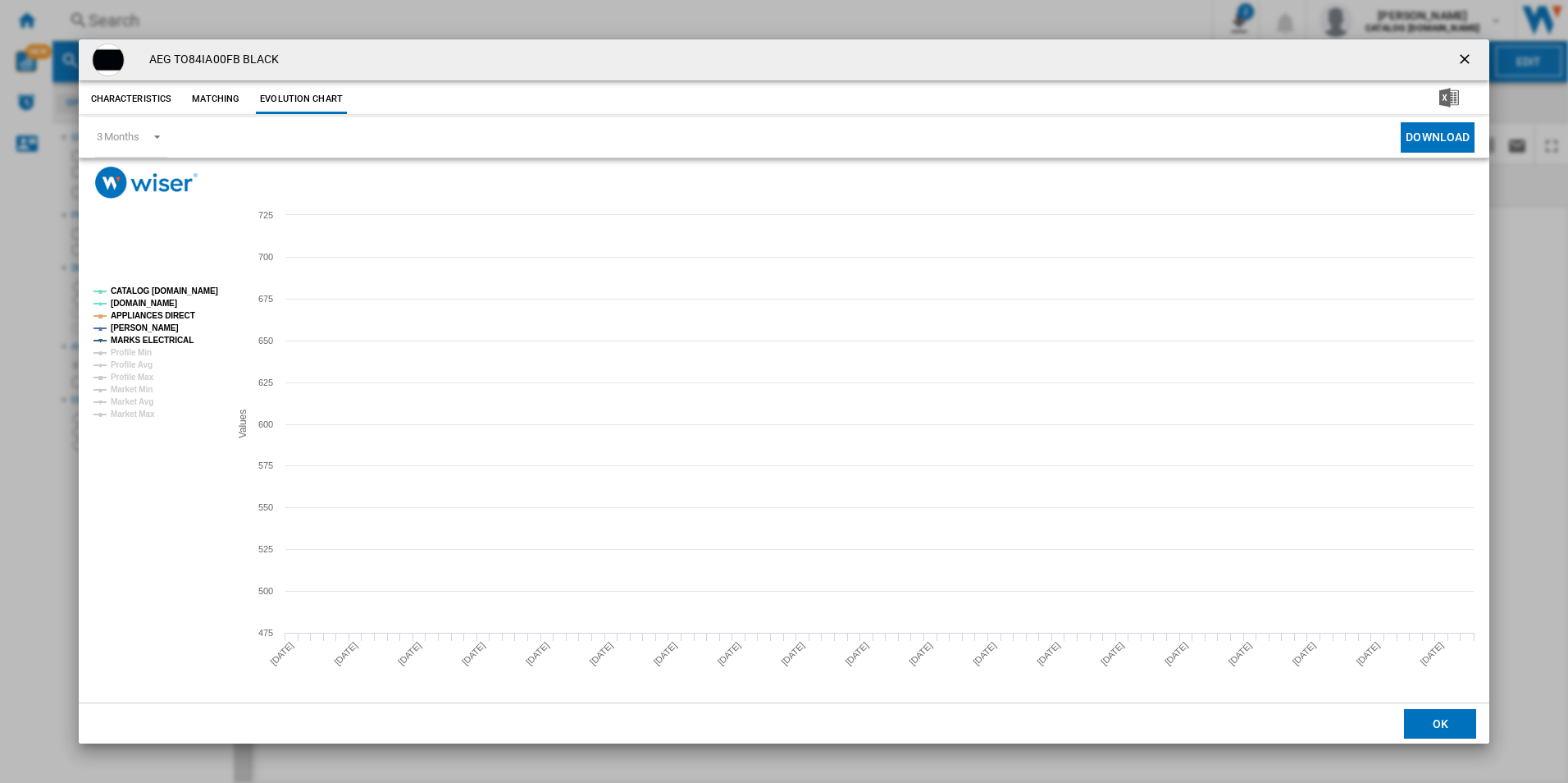
click at [185, 287] on tspan "CATALOG [DOMAIN_NAME]" at bounding box center [165, 290] width 108 height 9
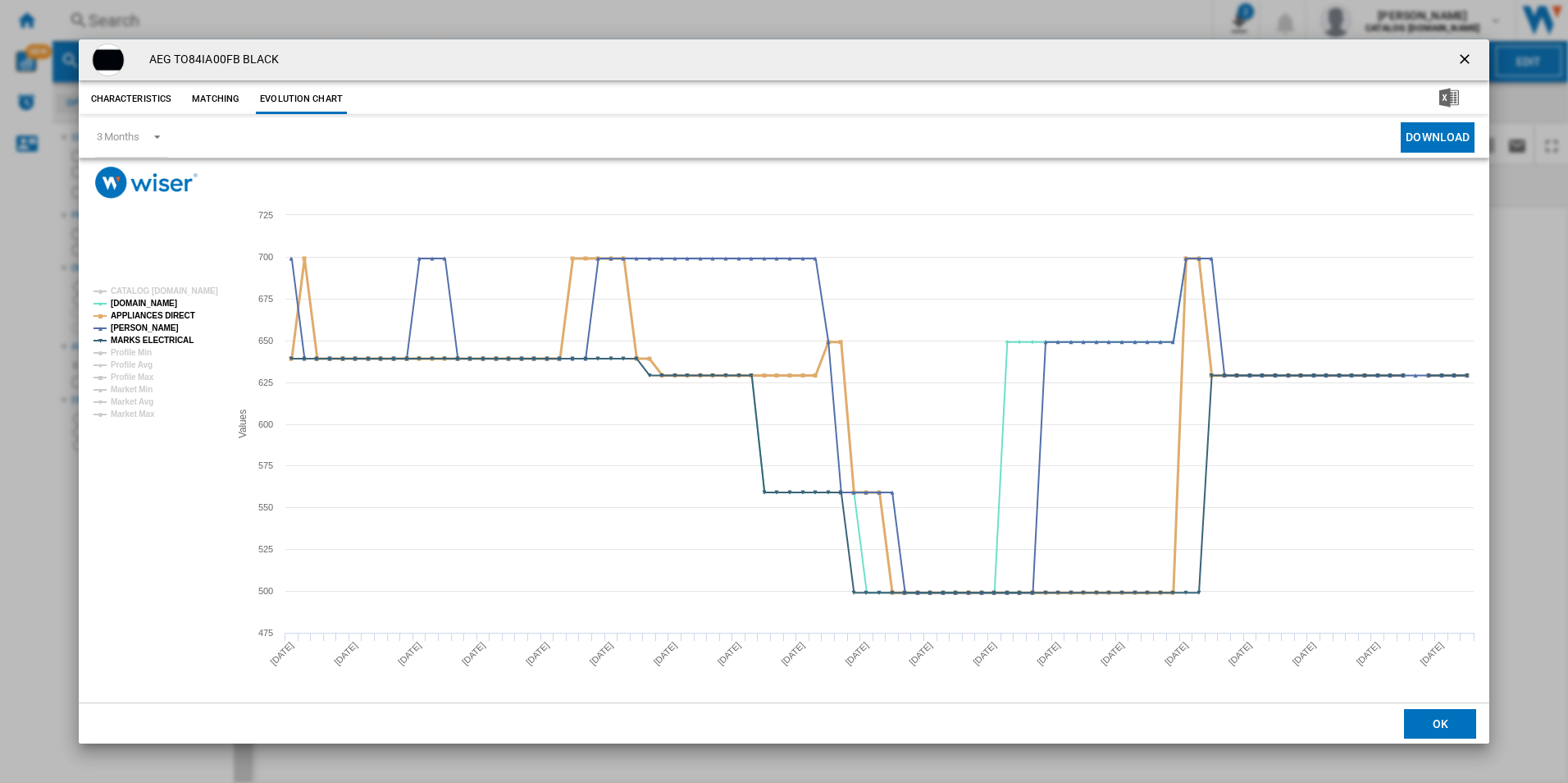
click at [176, 315] on tspan "APPLIANCES DIRECT" at bounding box center [153, 315] width 84 height 9
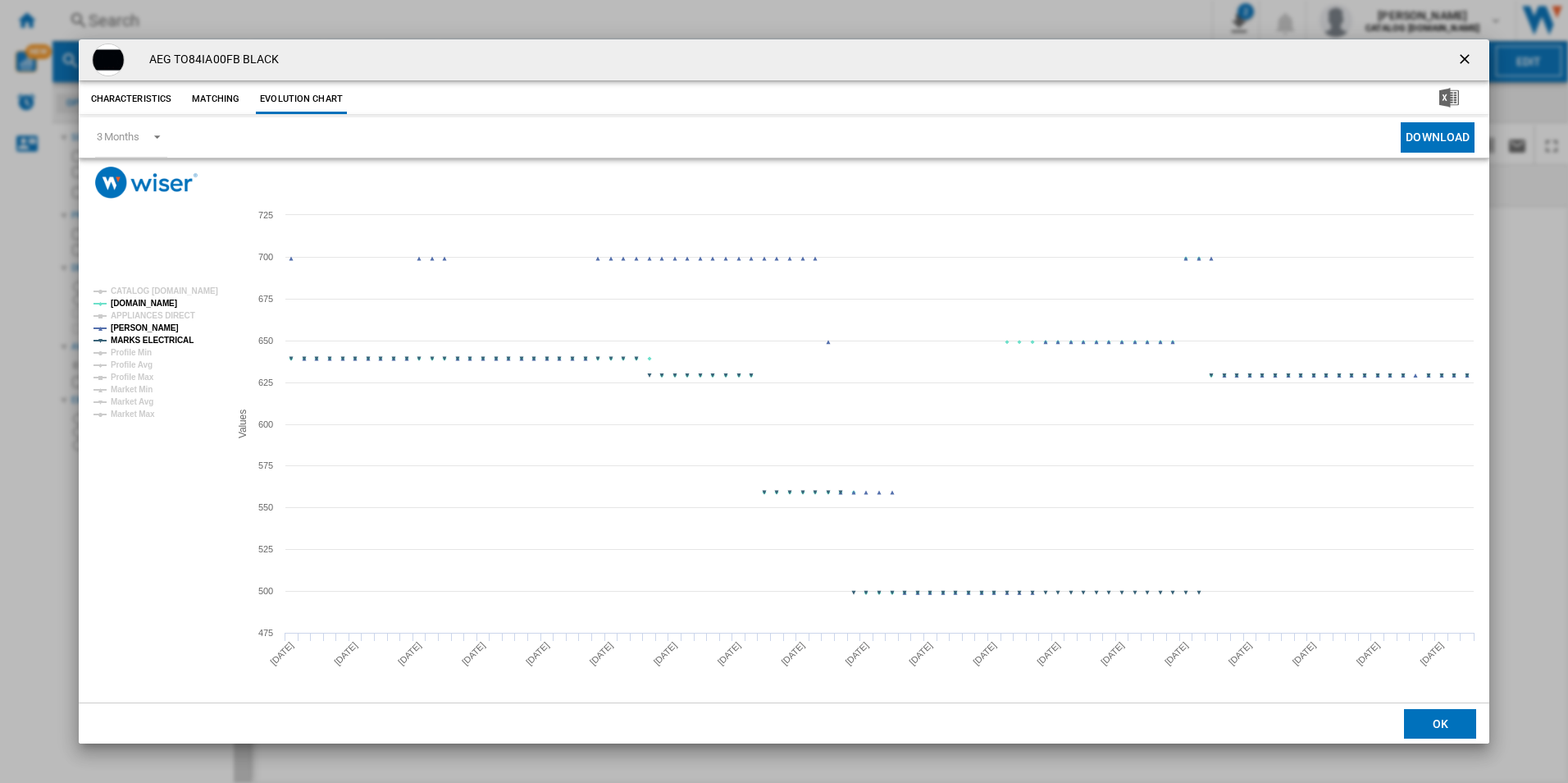
click at [174, 336] on tspan "MARKS ELECTRICAL" at bounding box center [152, 340] width 83 height 9
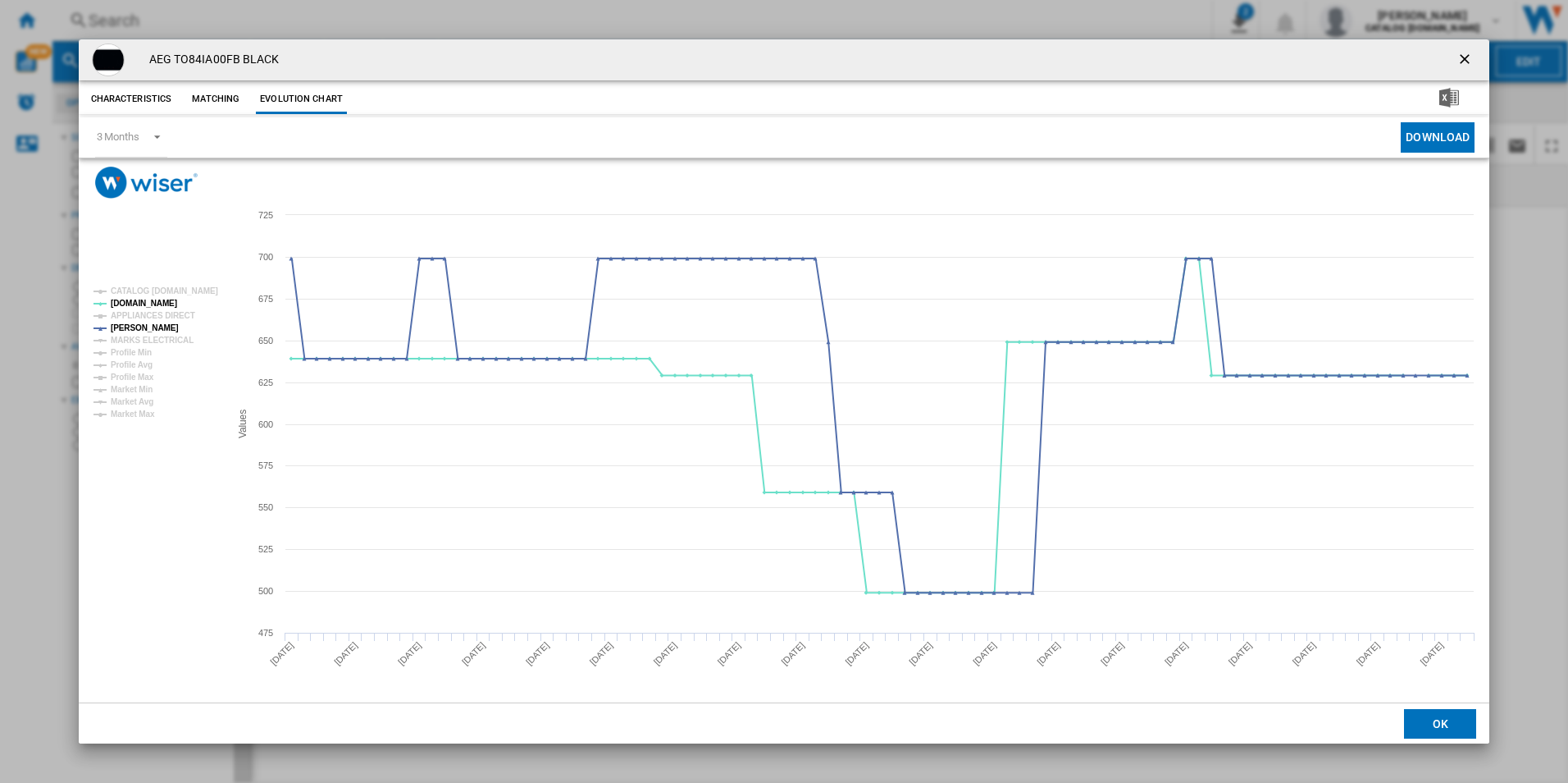
drag, startPoint x: 1462, startPoint y: 54, endPoint x: 1418, endPoint y: 55, distance: 44.0
click at [1462, 54] on ng-md-icon "getI18NText('BUTTONS.CLOSE_DIALOG')" at bounding box center [1465, 60] width 19 height 19
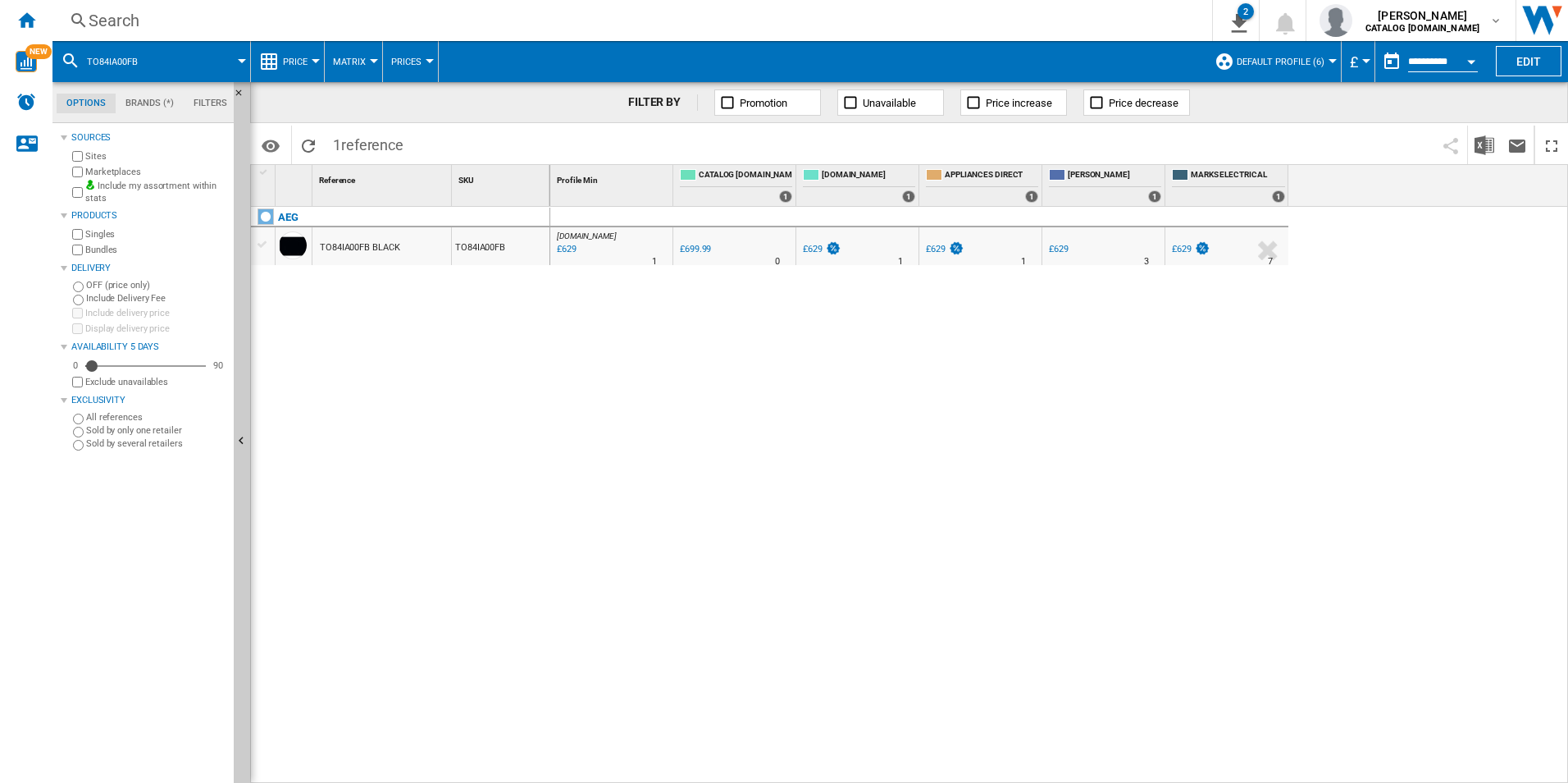
click at [1032, 17] on div "Search" at bounding box center [629, 20] width 1081 height 23
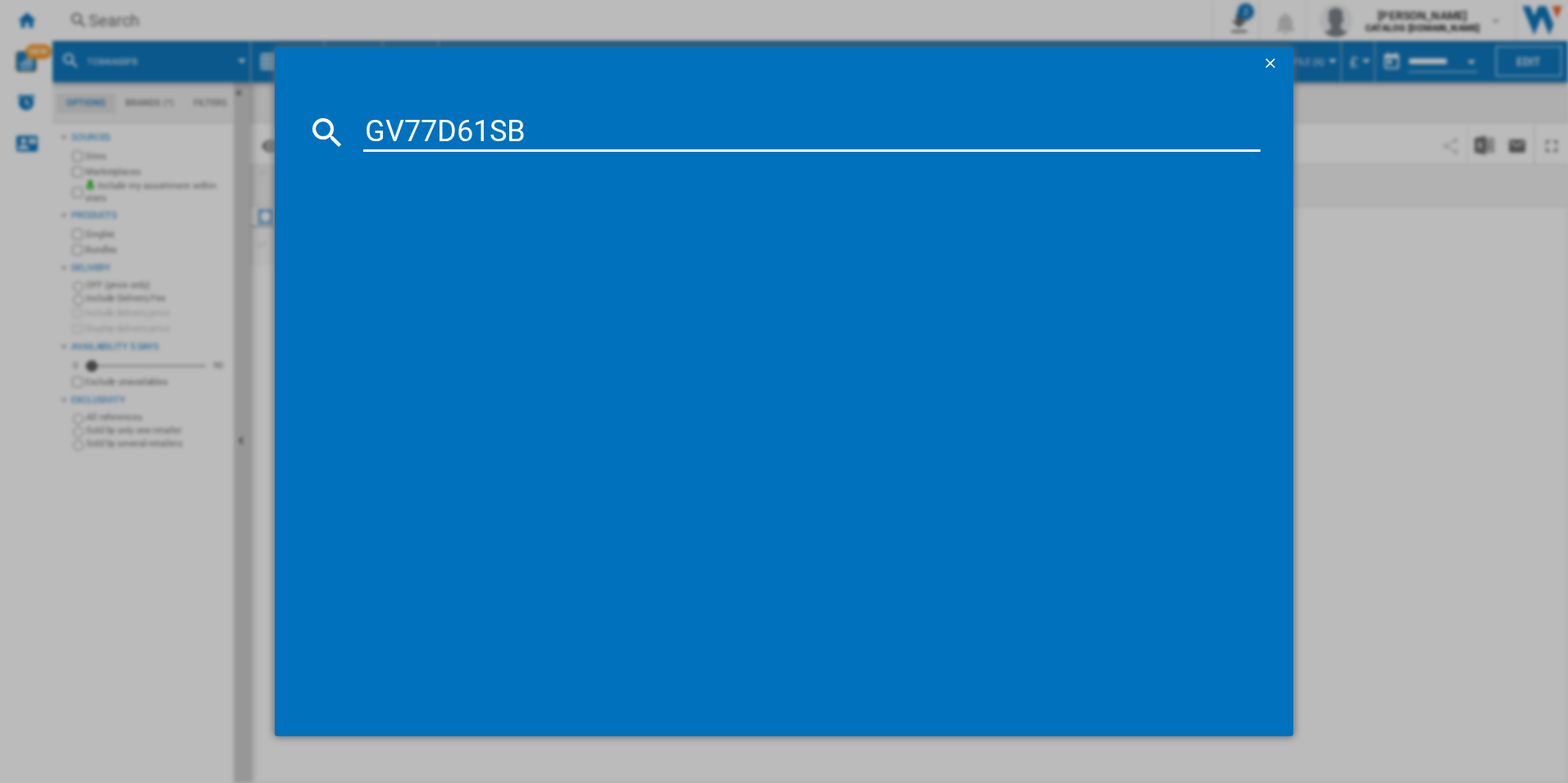
type input "GV77D61SB"
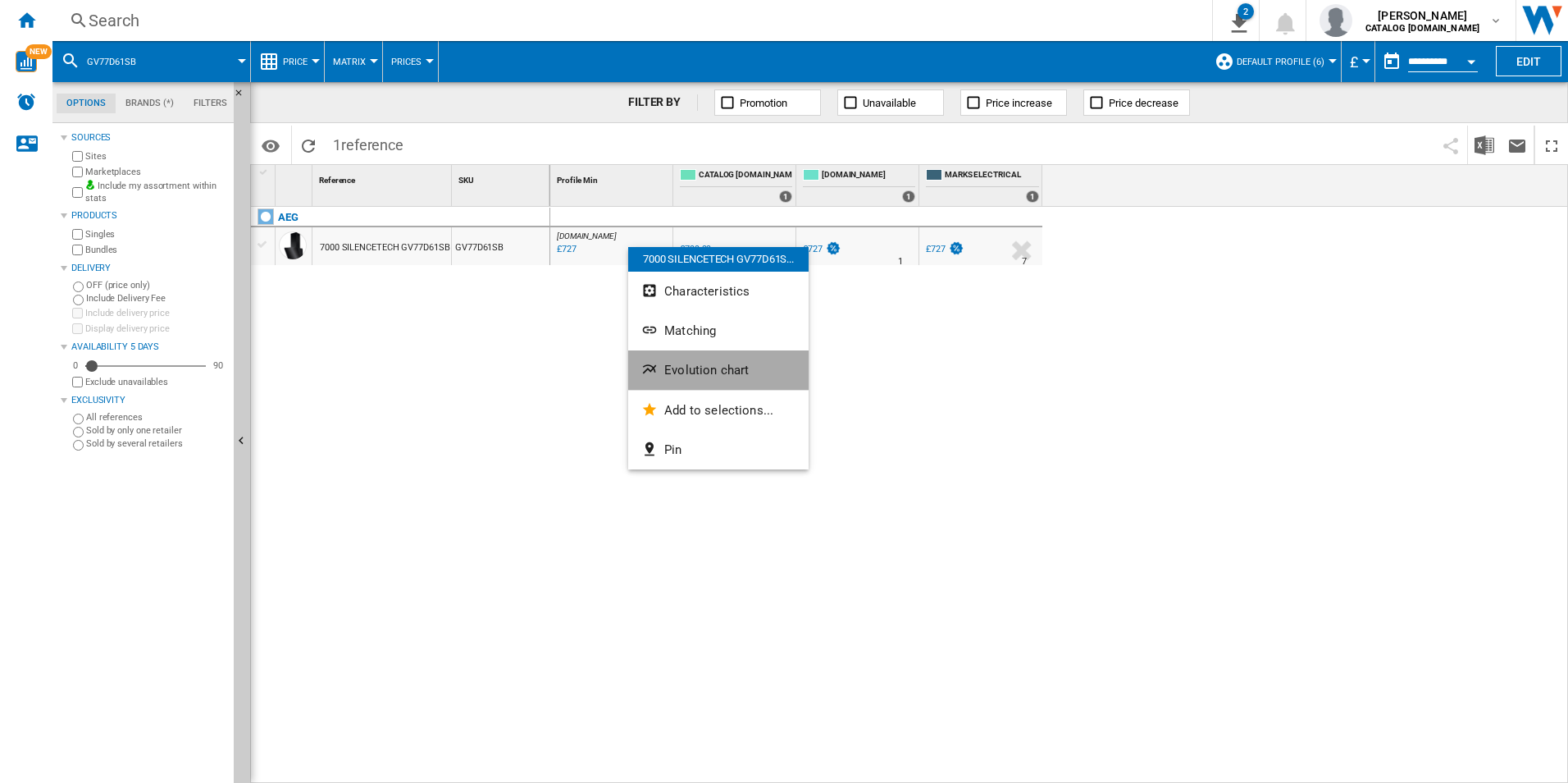
click at [704, 363] on span "Evolution chart" at bounding box center [706, 370] width 84 height 15
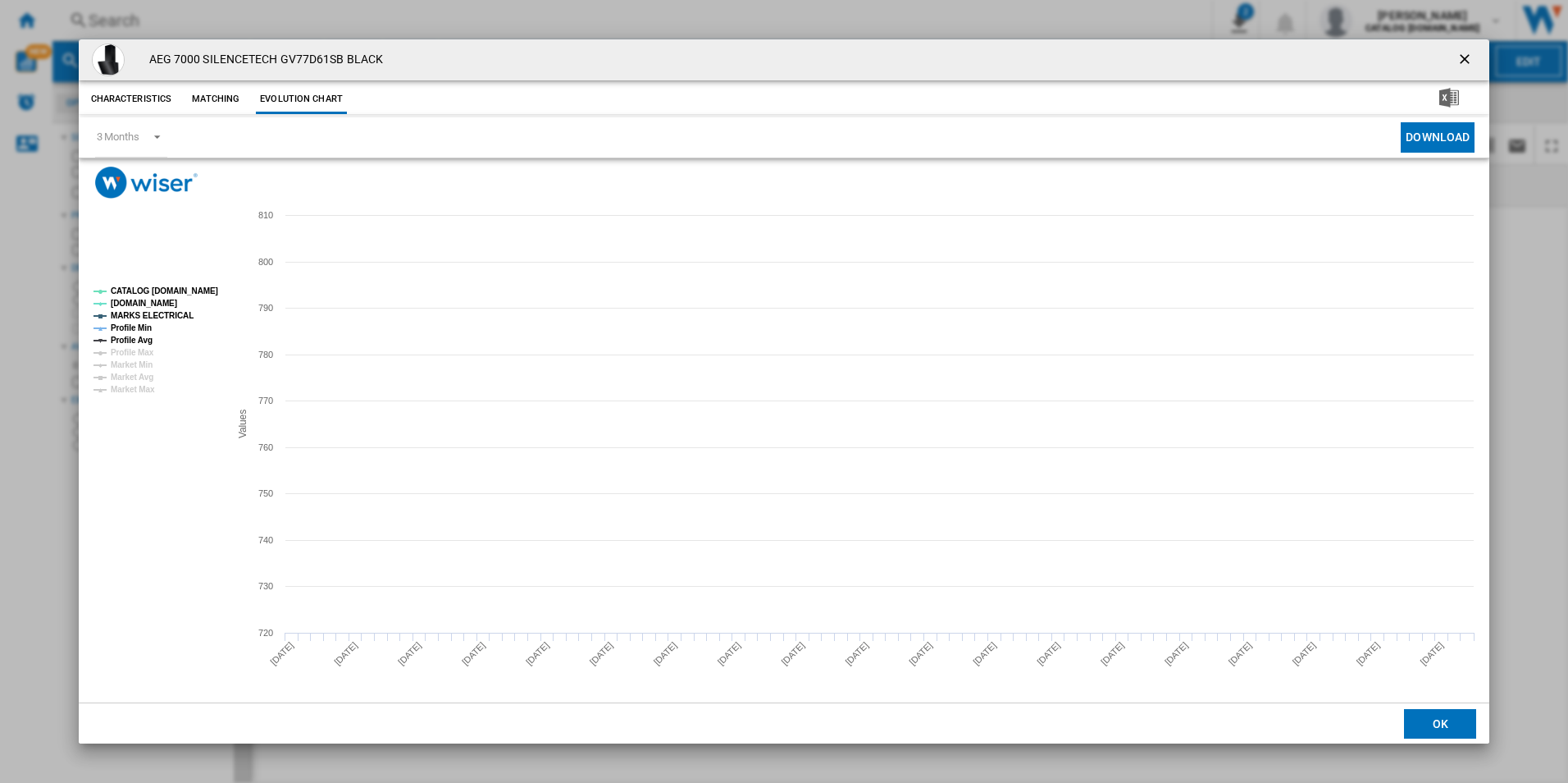
click at [178, 288] on tspan "CATALOG [DOMAIN_NAME]" at bounding box center [165, 290] width 108 height 9
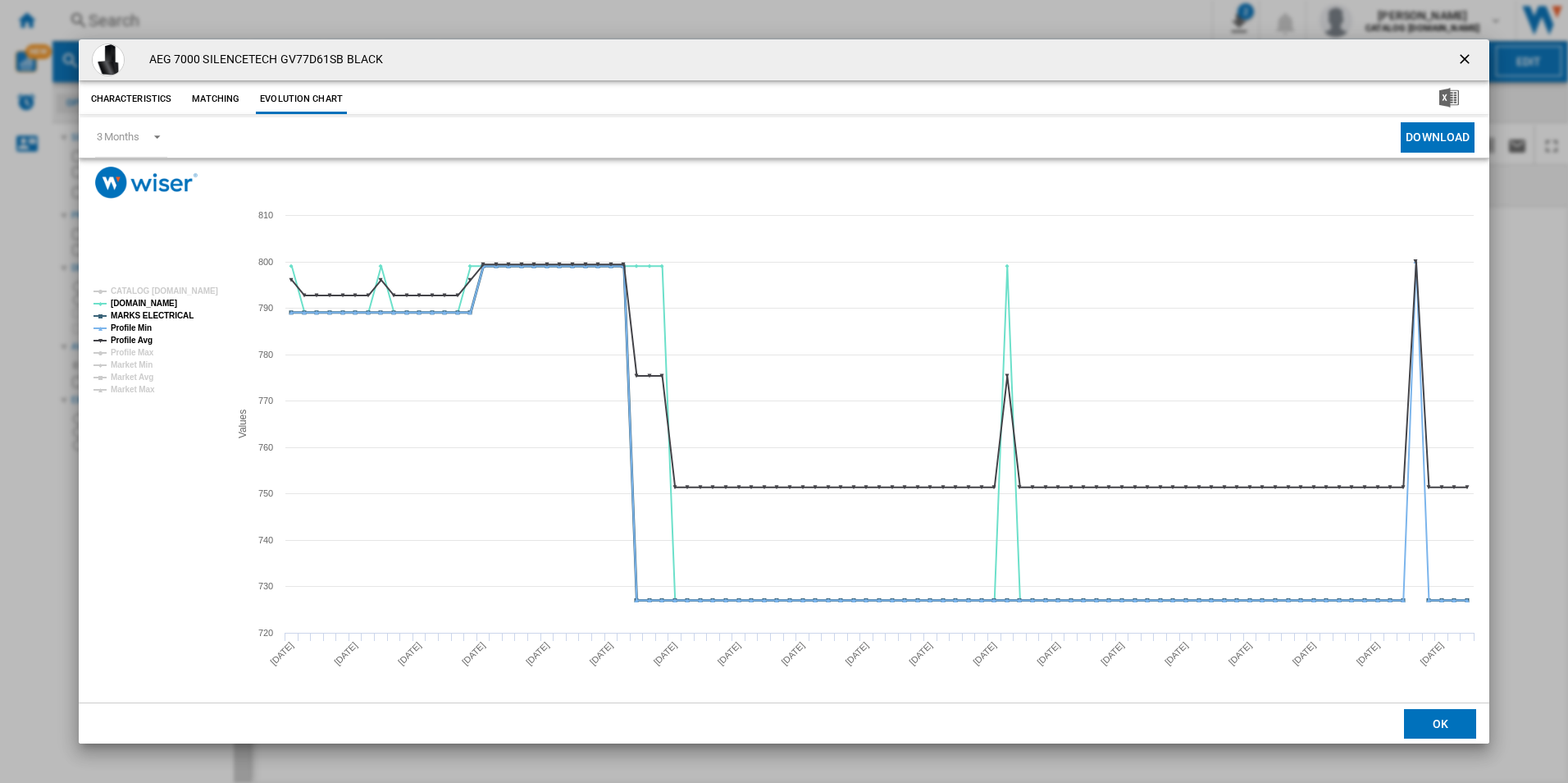
click at [169, 314] on tspan "MARKS ELECTRICAL" at bounding box center [152, 315] width 83 height 9
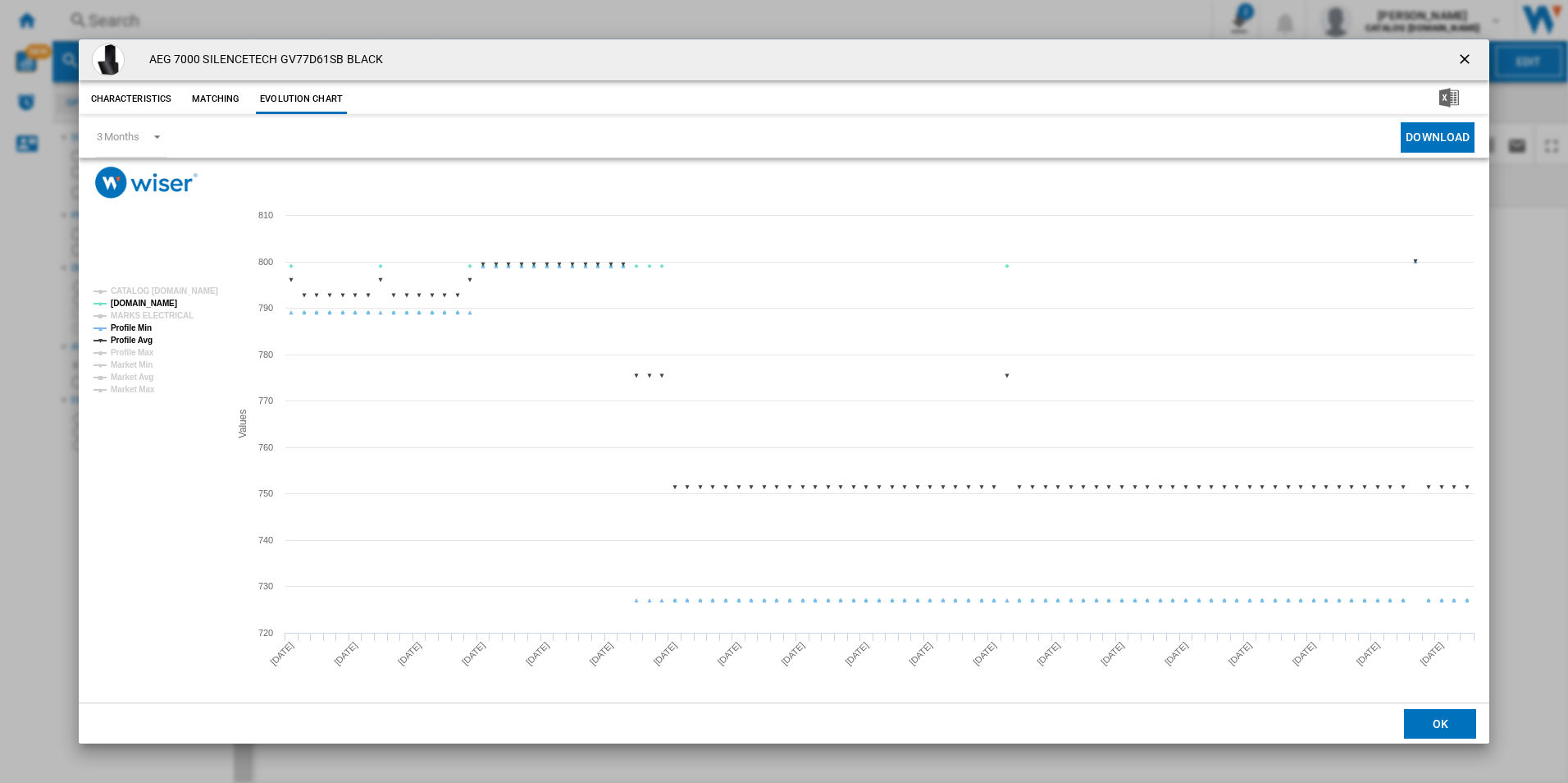
click at [142, 323] on tspan "Profile Min" at bounding box center [131, 327] width 41 height 9
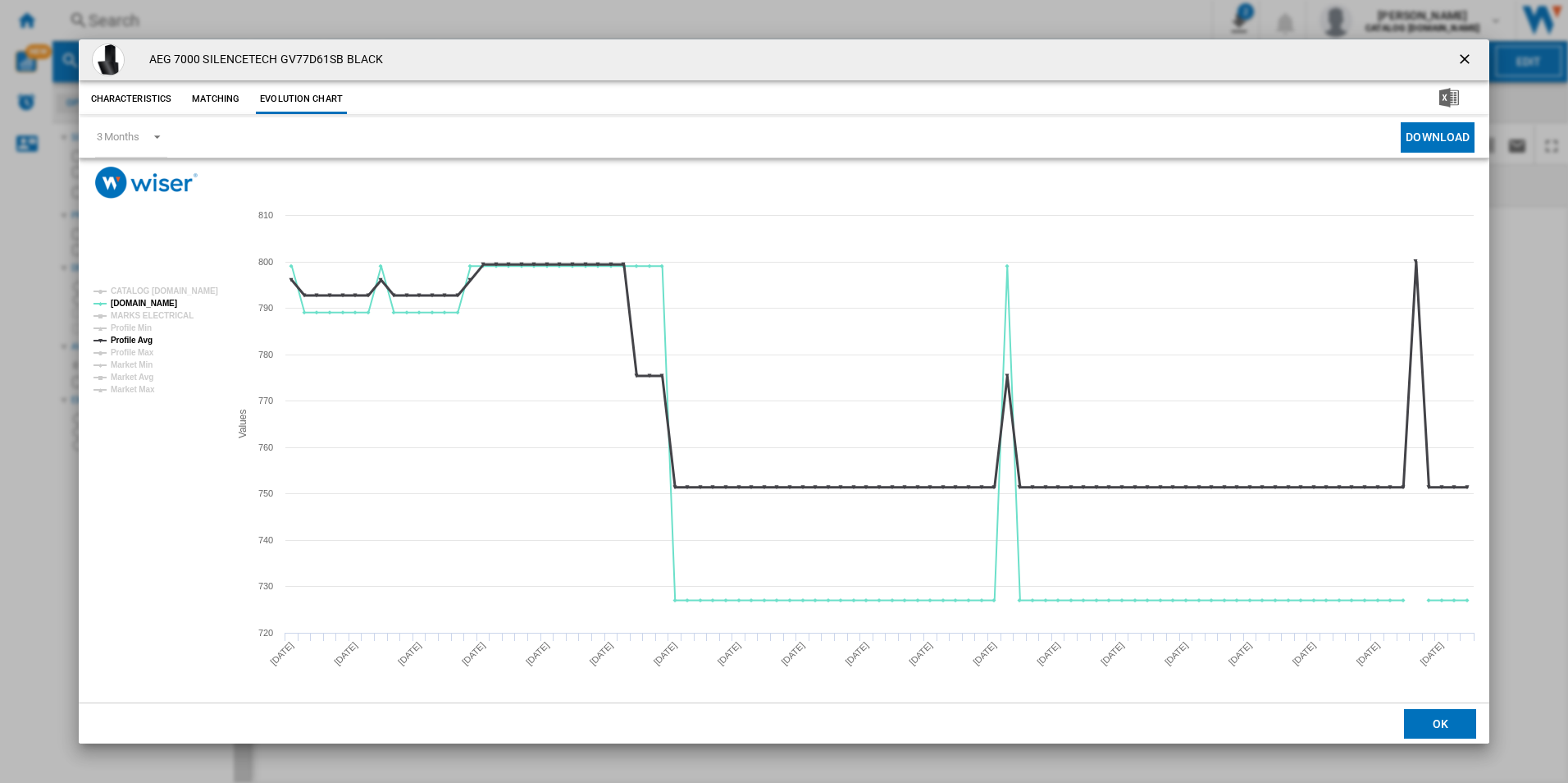
click at [140, 336] on tspan "Profile Avg" at bounding box center [132, 340] width 42 height 9
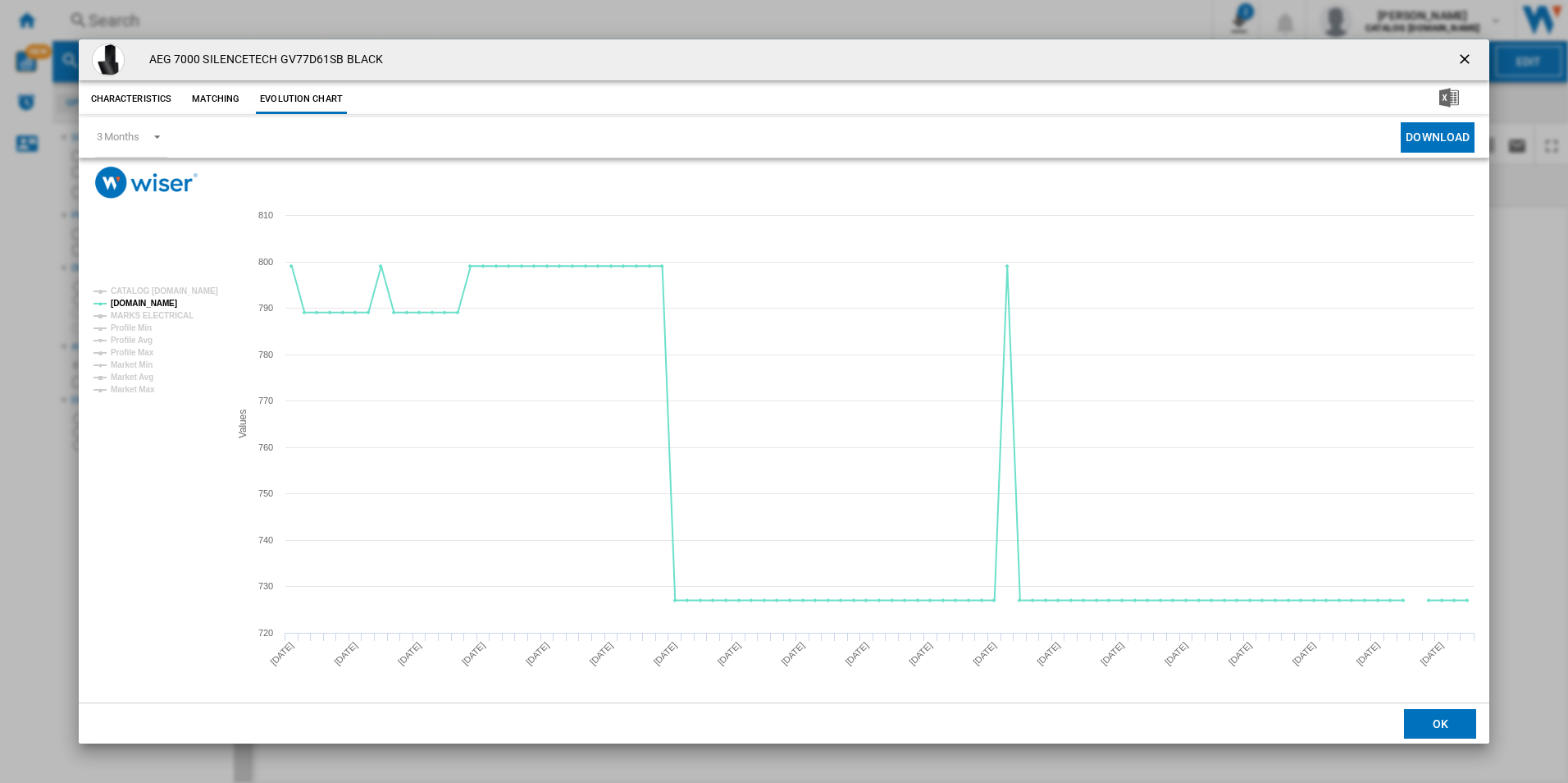
drag, startPoint x: 1463, startPoint y: 62, endPoint x: 1428, endPoint y: 60, distance: 35.1
click at [1463, 62] on ng-md-icon "getI18NText('BUTTONS.CLOSE_DIALOG')" at bounding box center [1465, 60] width 19 height 19
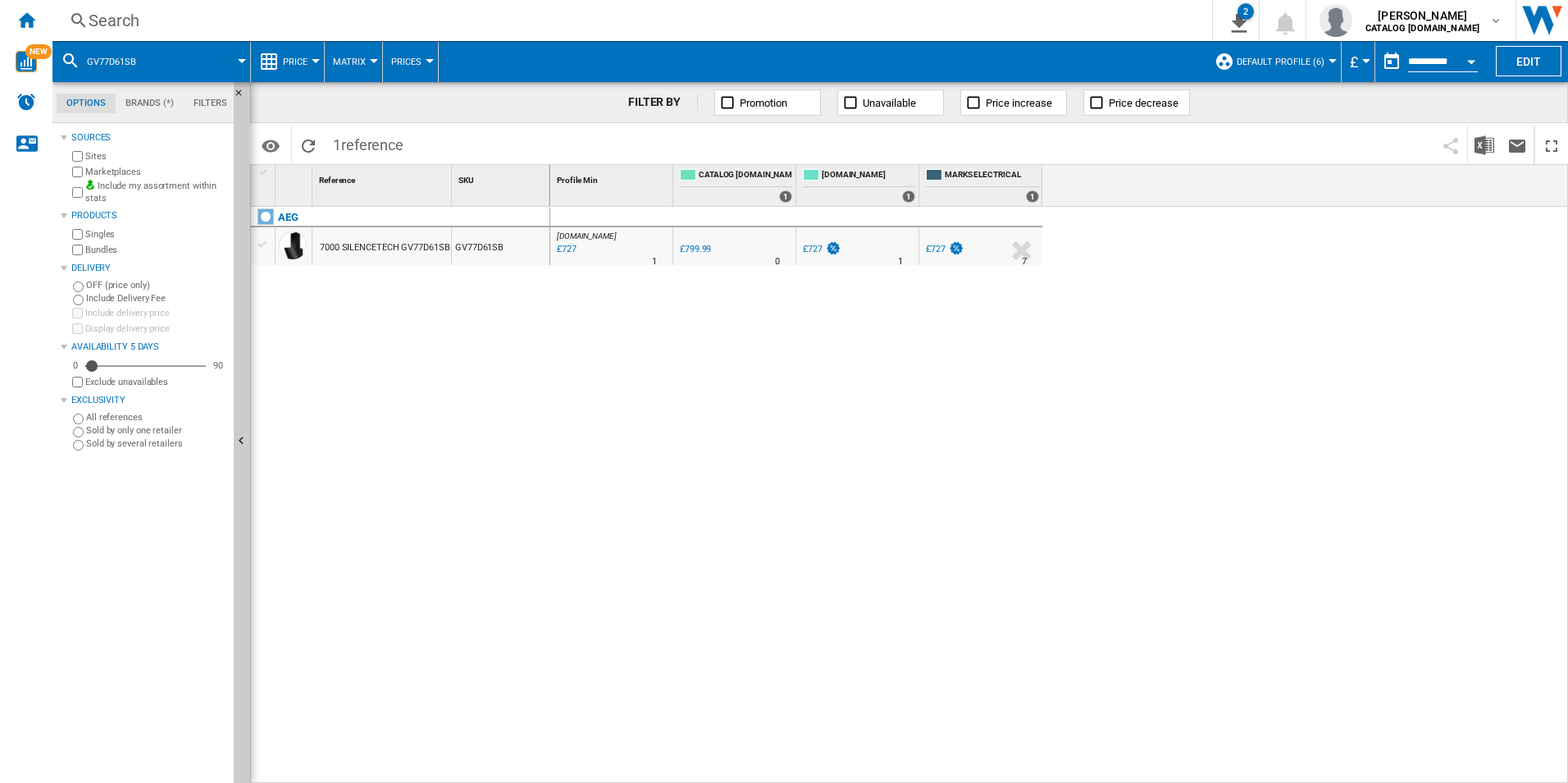
click at [954, 23] on div "Search" at bounding box center [629, 20] width 1081 height 23
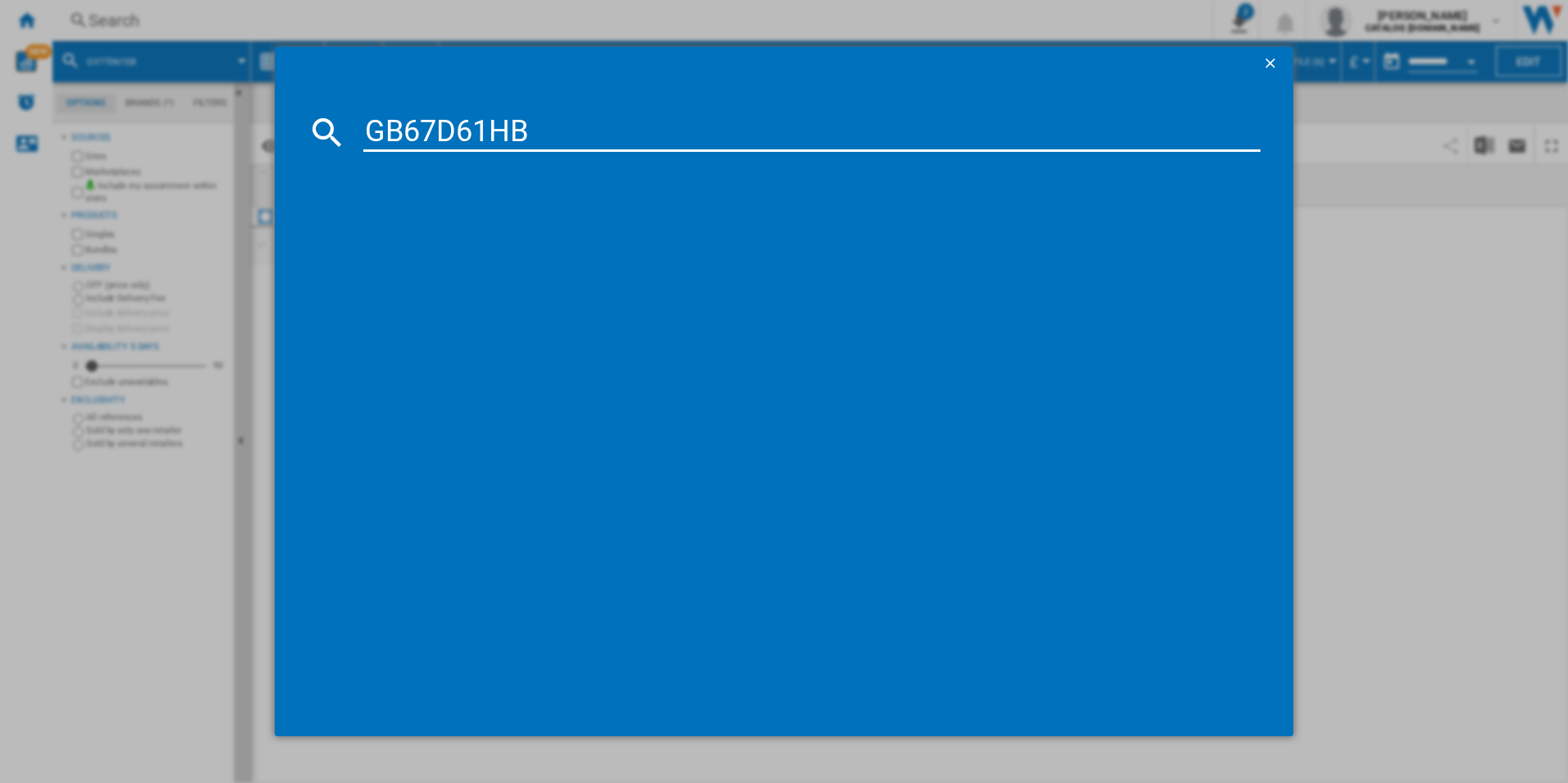
type input "GB67D61HB"
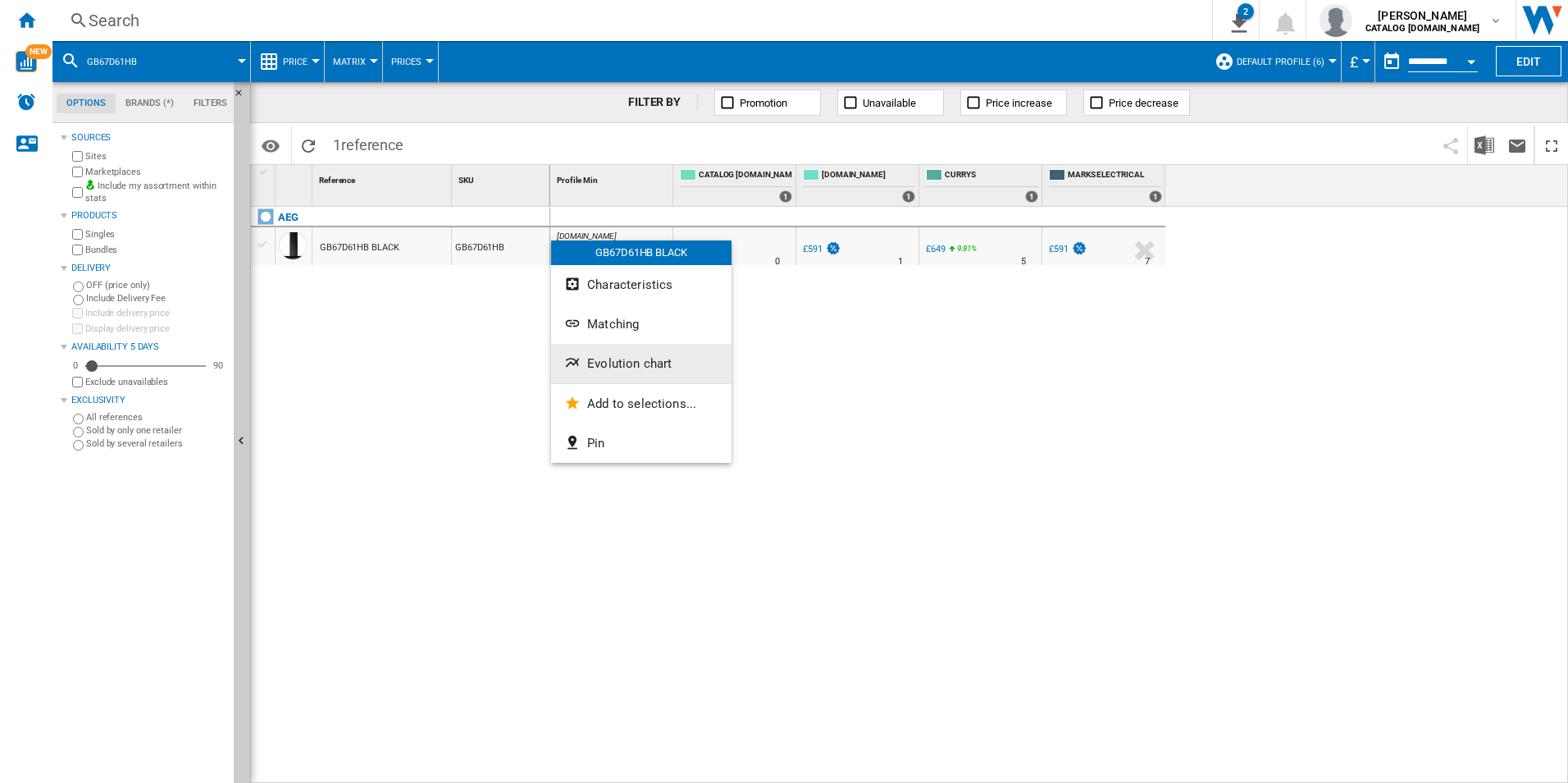
click at [623, 360] on span "Evolution chart" at bounding box center [629, 363] width 84 height 15
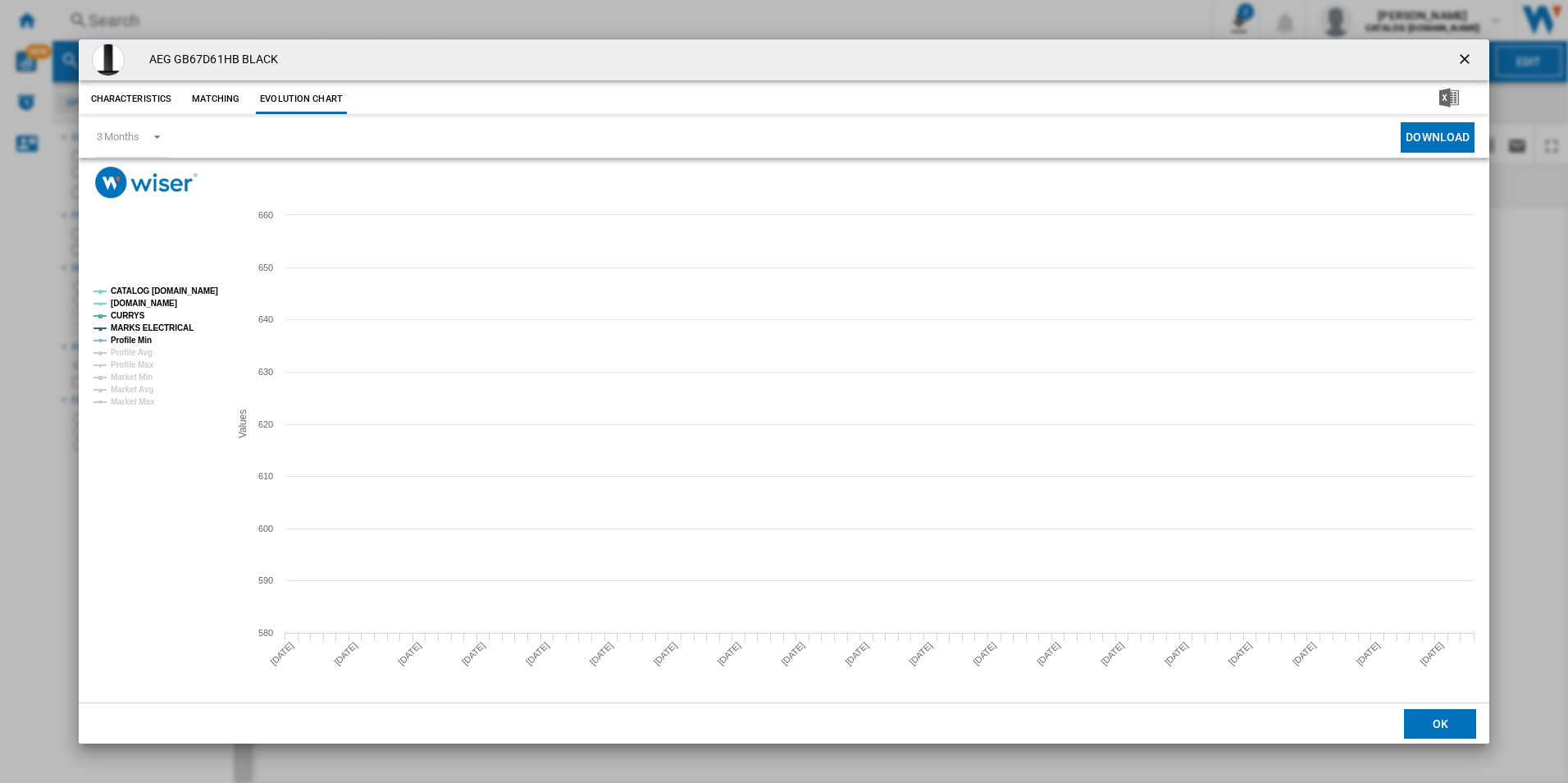
click at [208, 293] on tspan "CATALOG [DOMAIN_NAME]" at bounding box center [165, 290] width 108 height 9
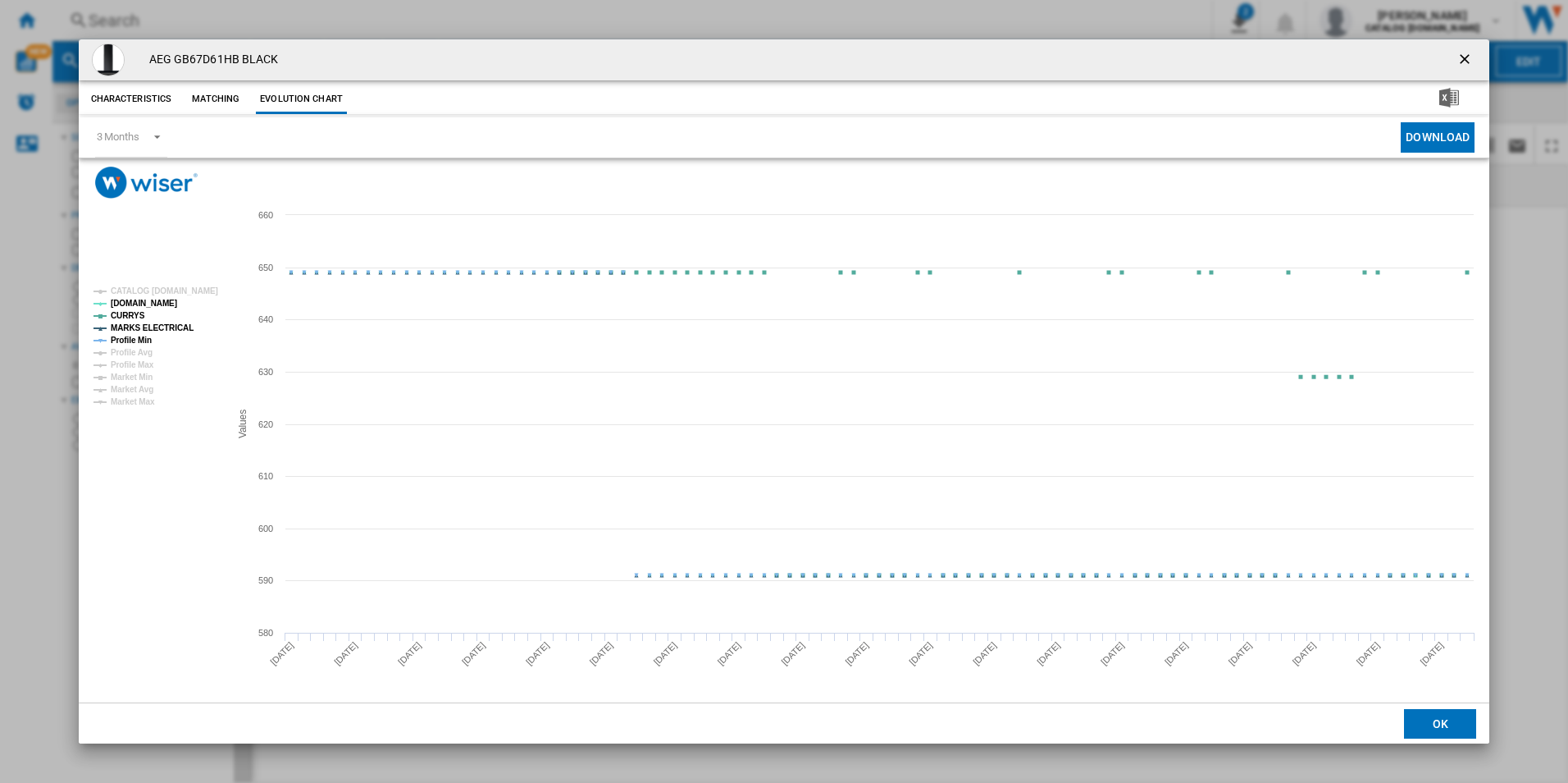
drag, startPoint x: 156, startPoint y: 327, endPoint x: 140, endPoint y: 338, distance: 19.4
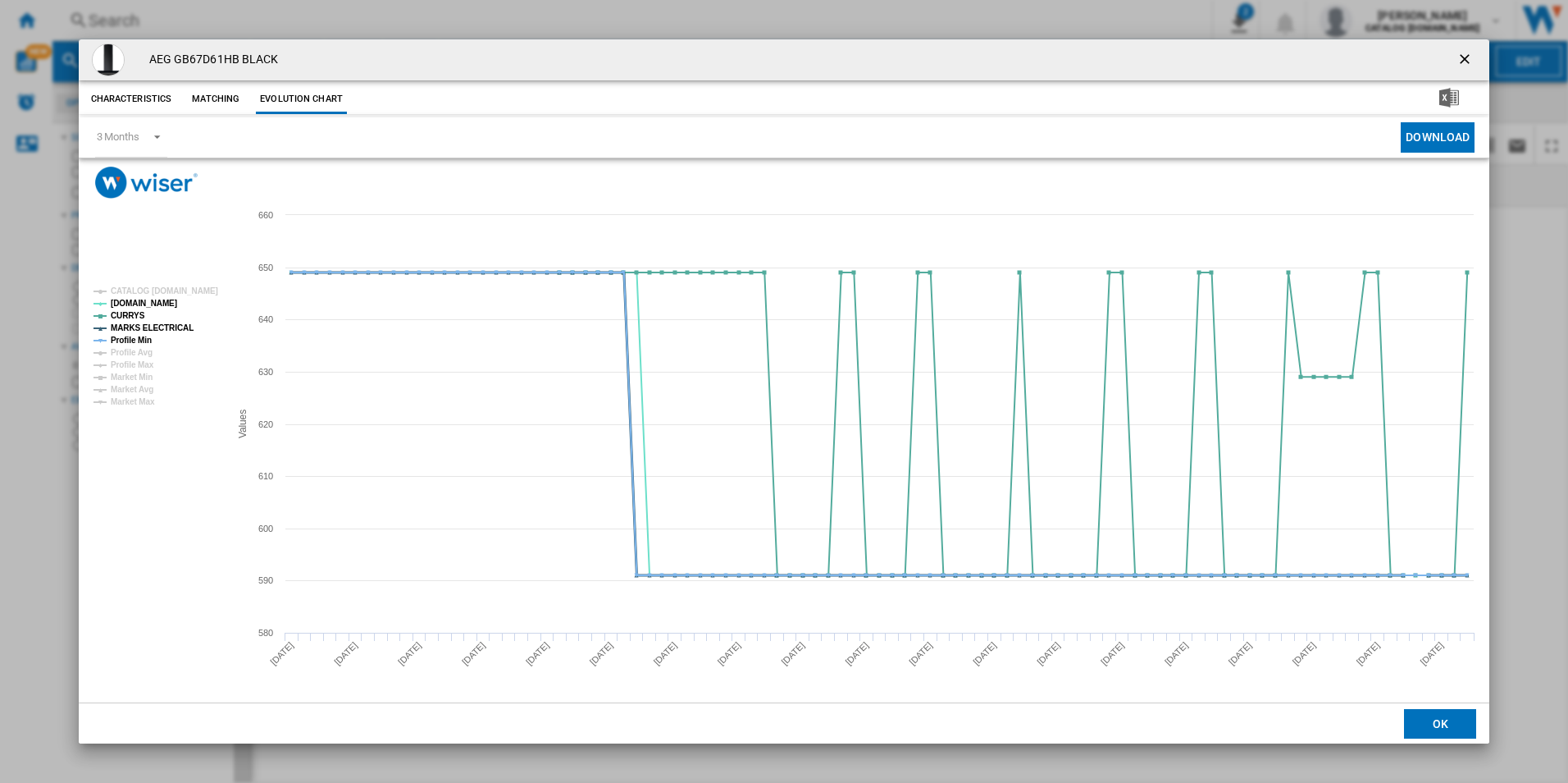
click at [156, 327] on tspan "MARKS ELECTRICAL" at bounding box center [152, 327] width 83 height 9
click at [141, 340] on tspan "Profile Min" at bounding box center [131, 340] width 41 height 9
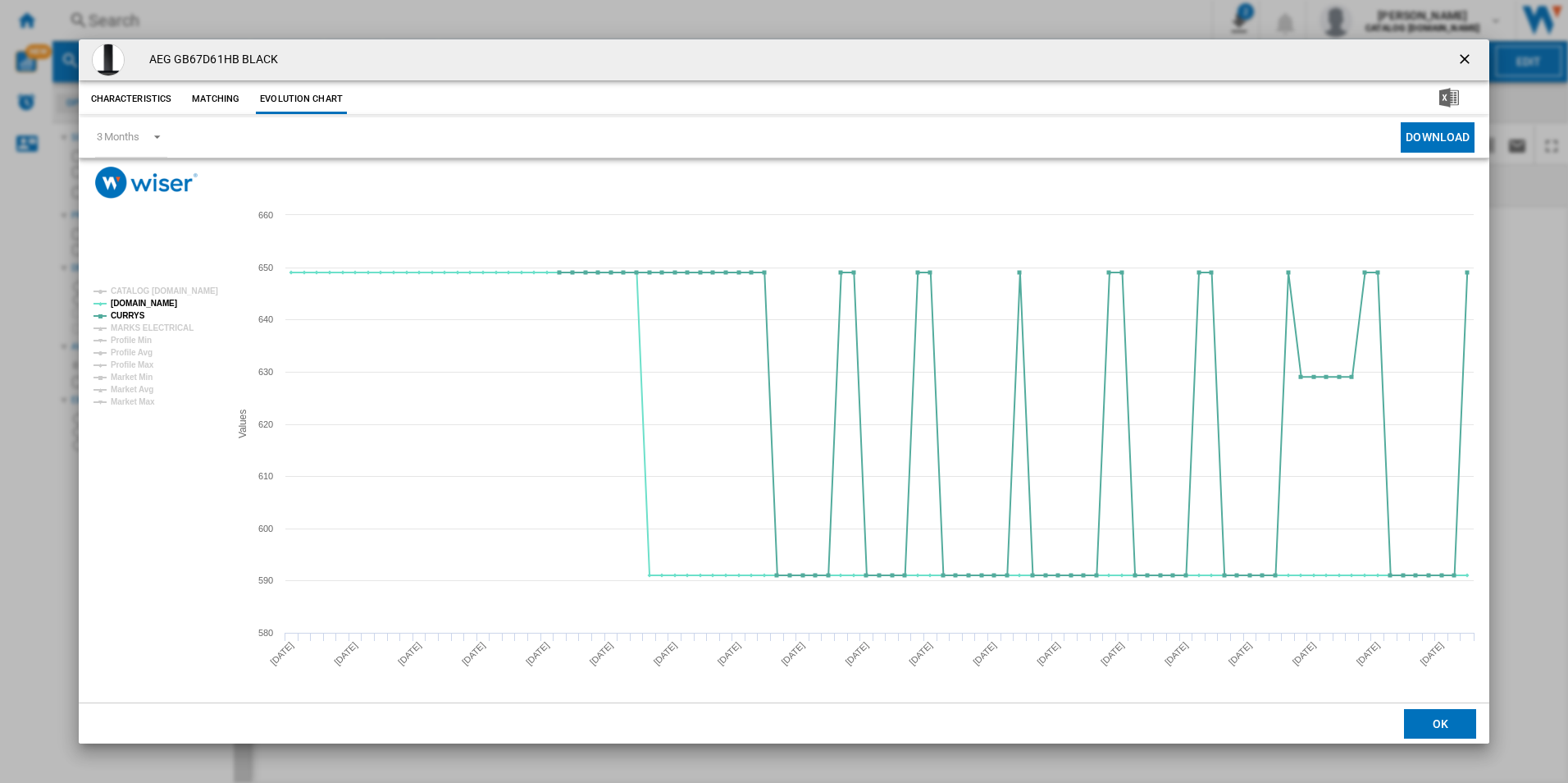
drag, startPoint x: 1466, startPoint y: 58, endPoint x: 1138, endPoint y: 37, distance: 328.7
click at [1461, 56] on ng-md-icon "getI18NText('BUTTONS.CLOSE_DIALOG')" at bounding box center [1465, 60] width 19 height 19
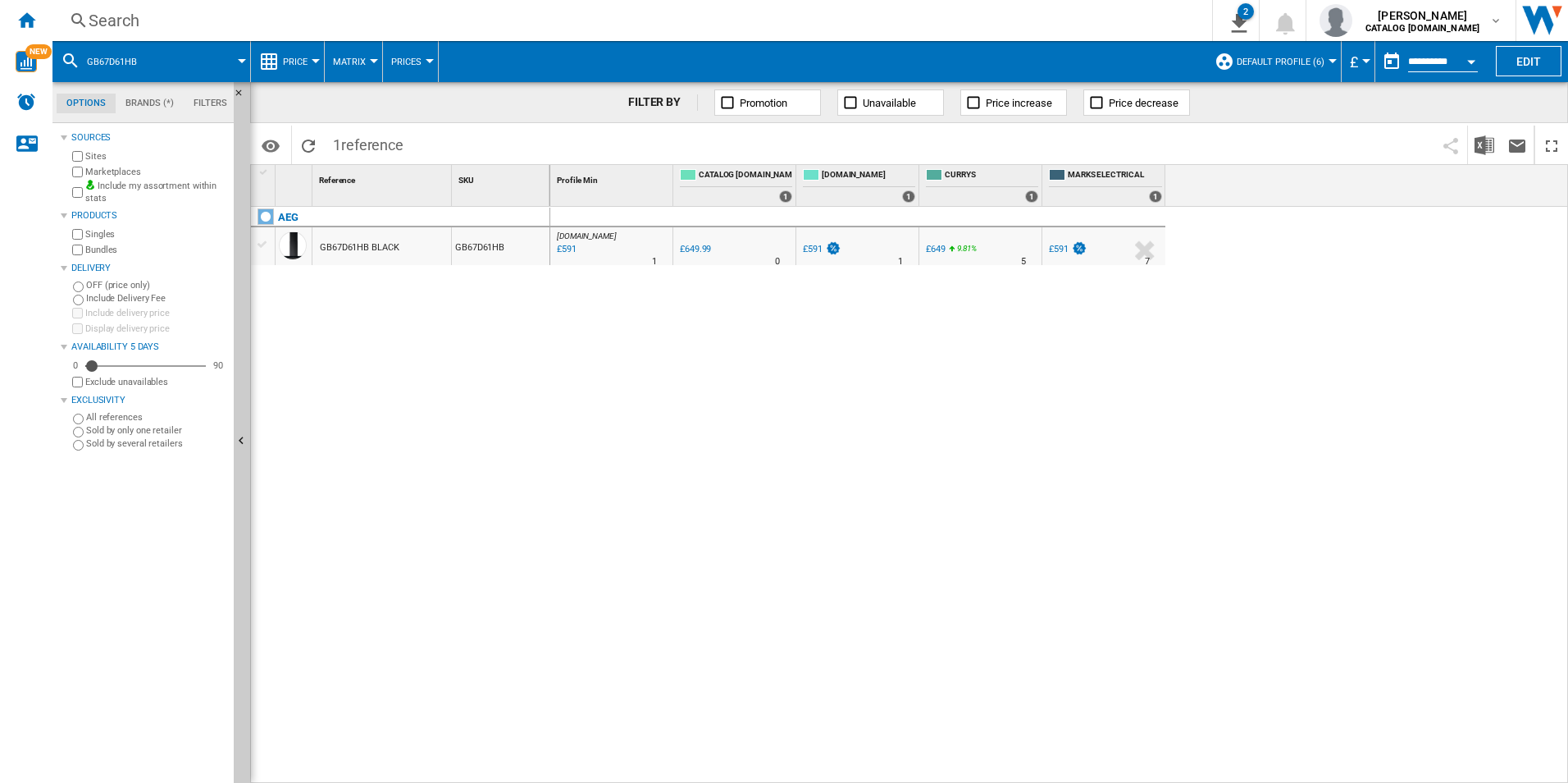
click at [974, 13] on div "Search" at bounding box center [629, 20] width 1081 height 23
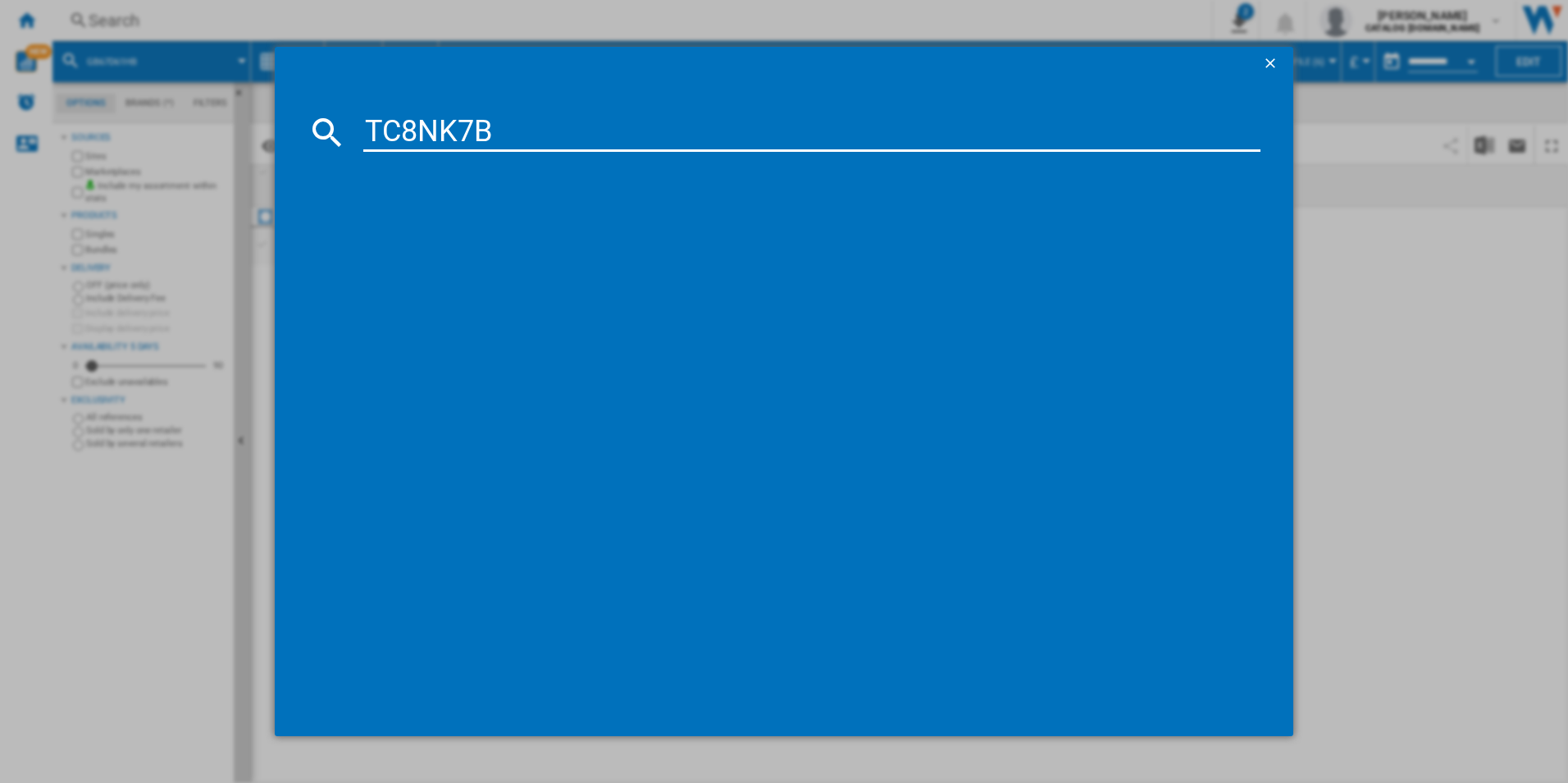
type input "TC8NK7B"
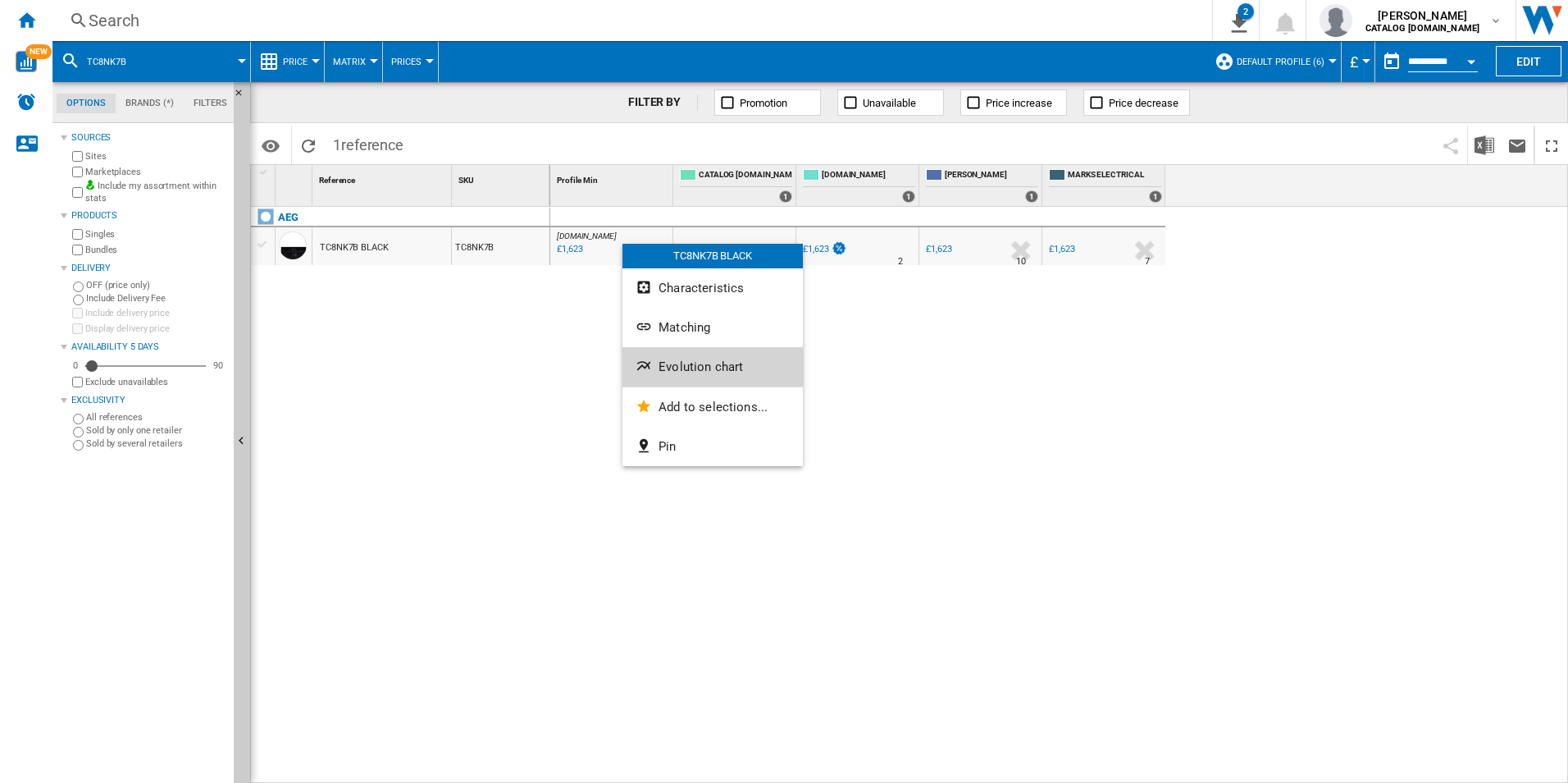
click at [684, 370] on span "Evolution chart" at bounding box center [700, 367] width 84 height 15
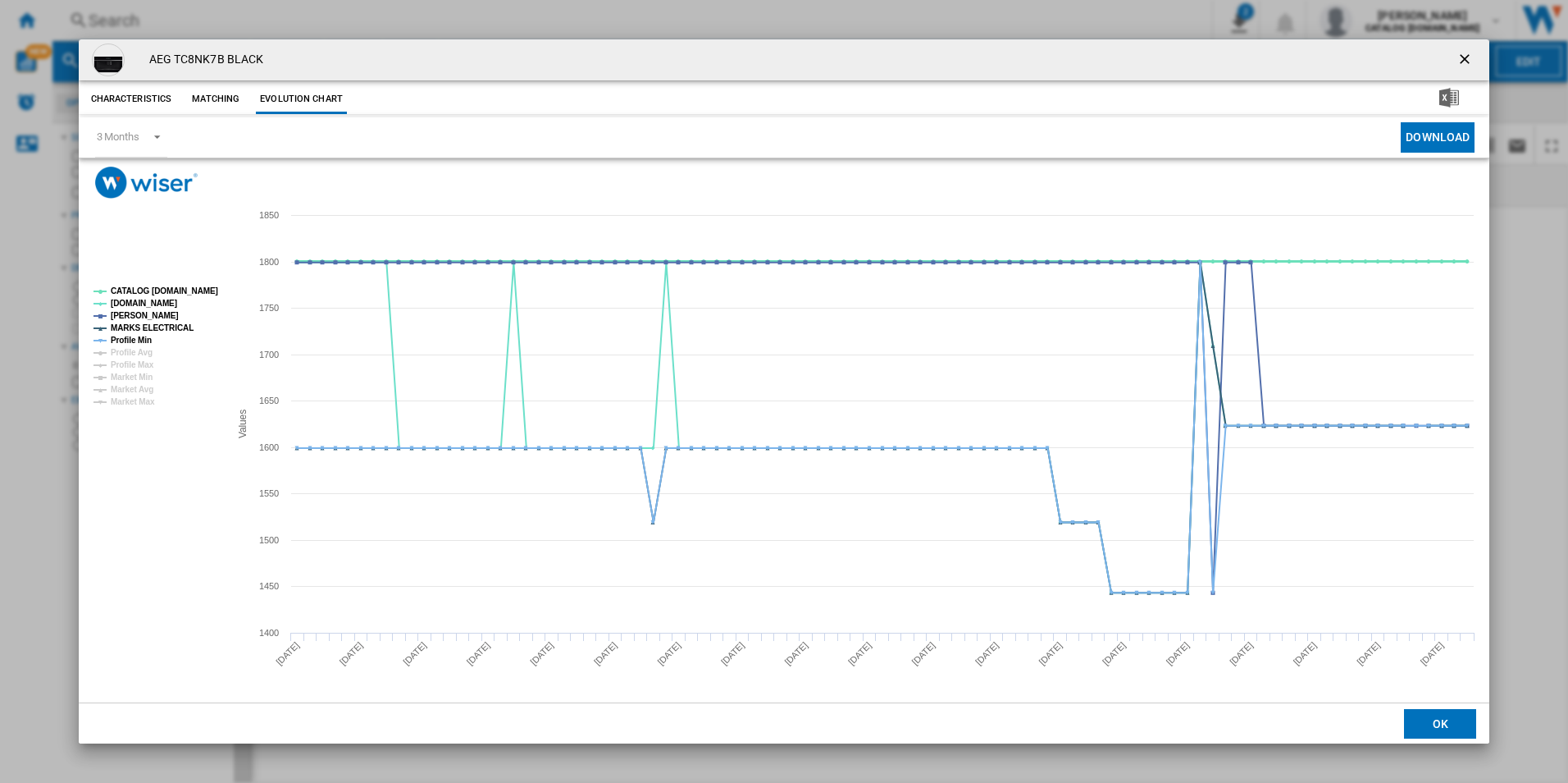
click at [198, 286] on tspan "CATALOG [DOMAIN_NAME]" at bounding box center [165, 290] width 108 height 9
click at [166, 325] on tspan "MARKS ELECTRICAL" at bounding box center [152, 327] width 83 height 9
click at [147, 336] on tspan "Profile Min" at bounding box center [131, 340] width 41 height 9
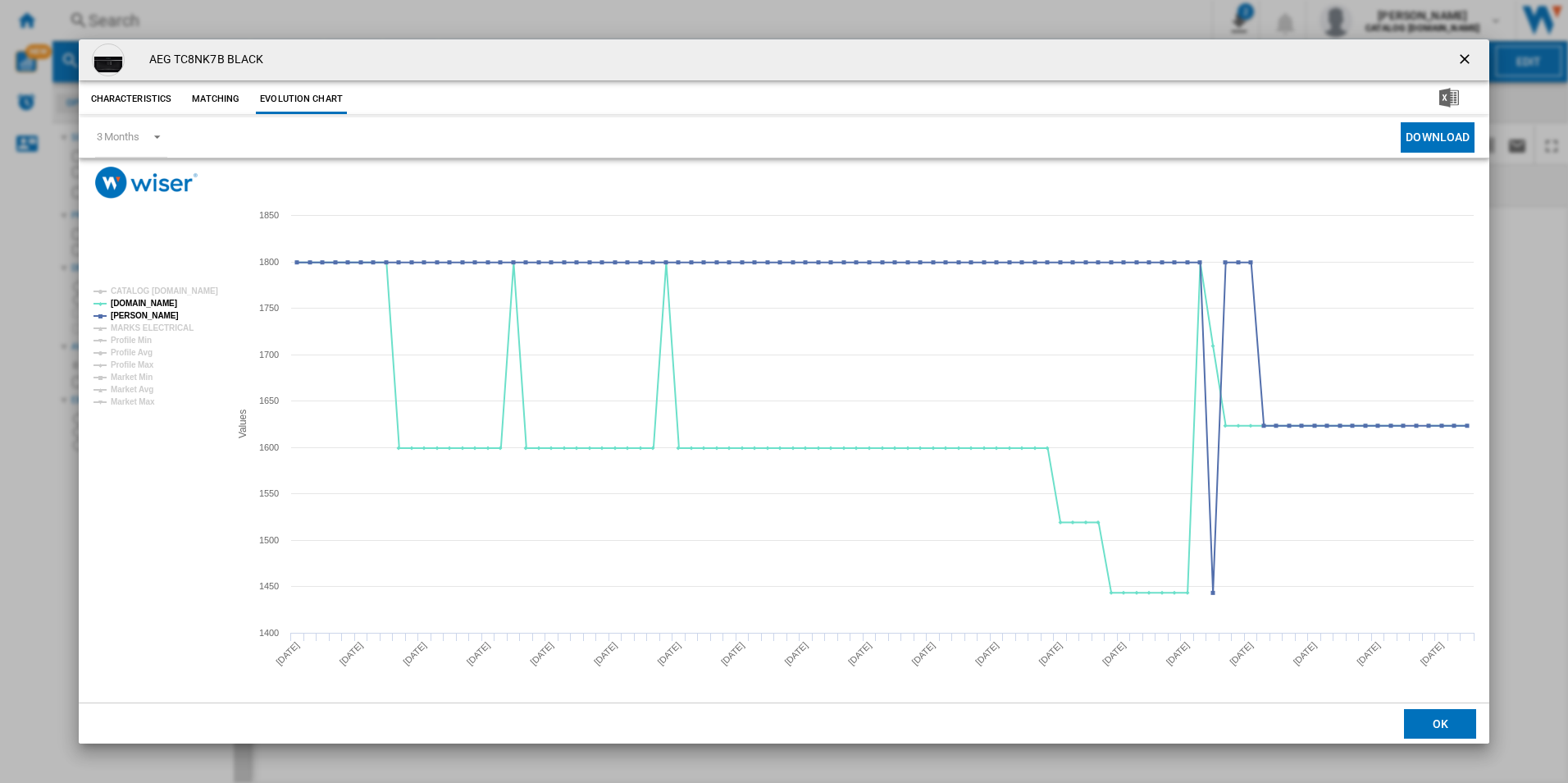
click at [1472, 59] on ng-md-icon "getI18NText('BUTTONS.CLOSE_DIALOG')" at bounding box center [1465, 60] width 19 height 19
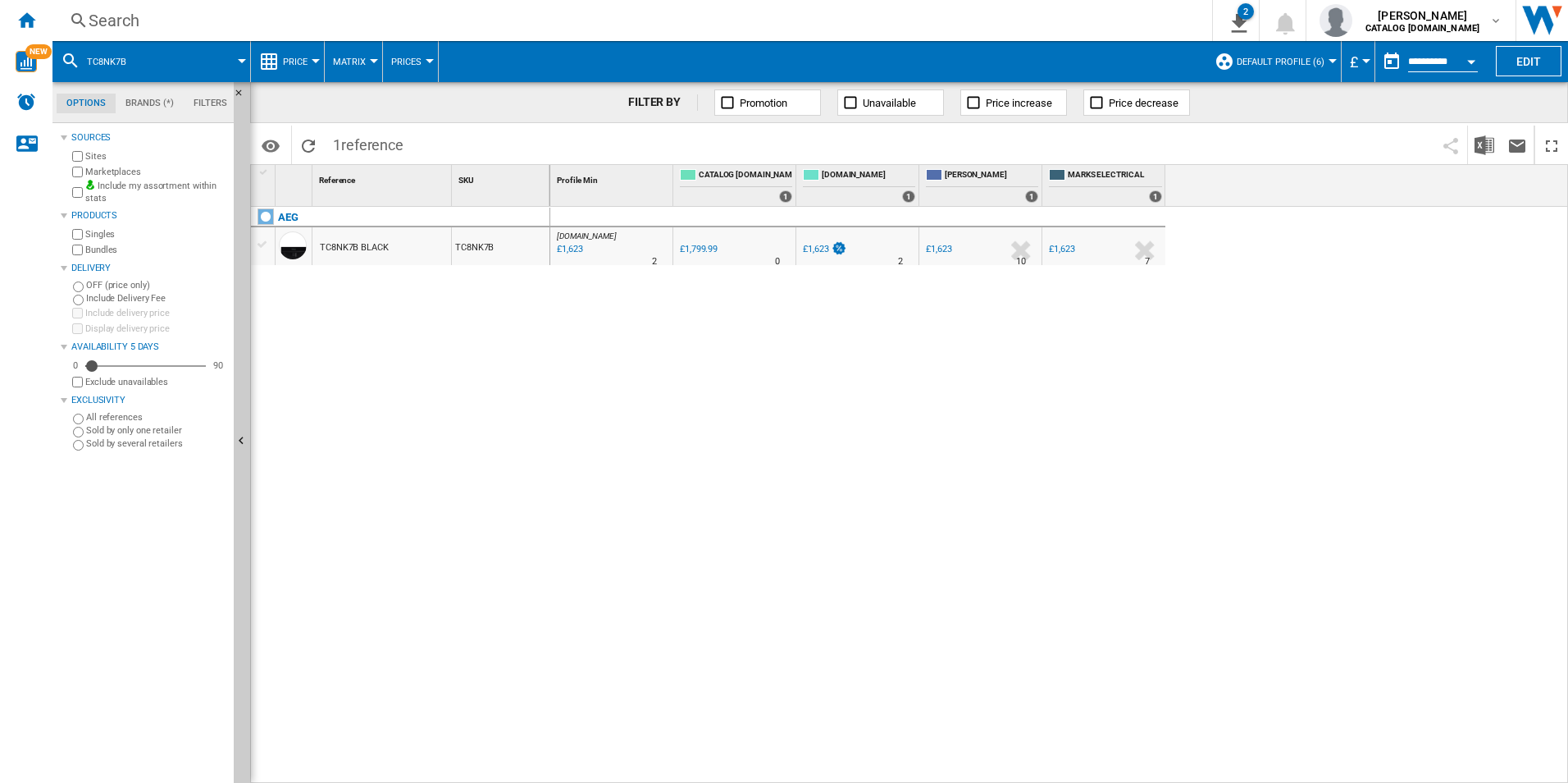
click at [983, 21] on div "Search" at bounding box center [629, 20] width 1081 height 23
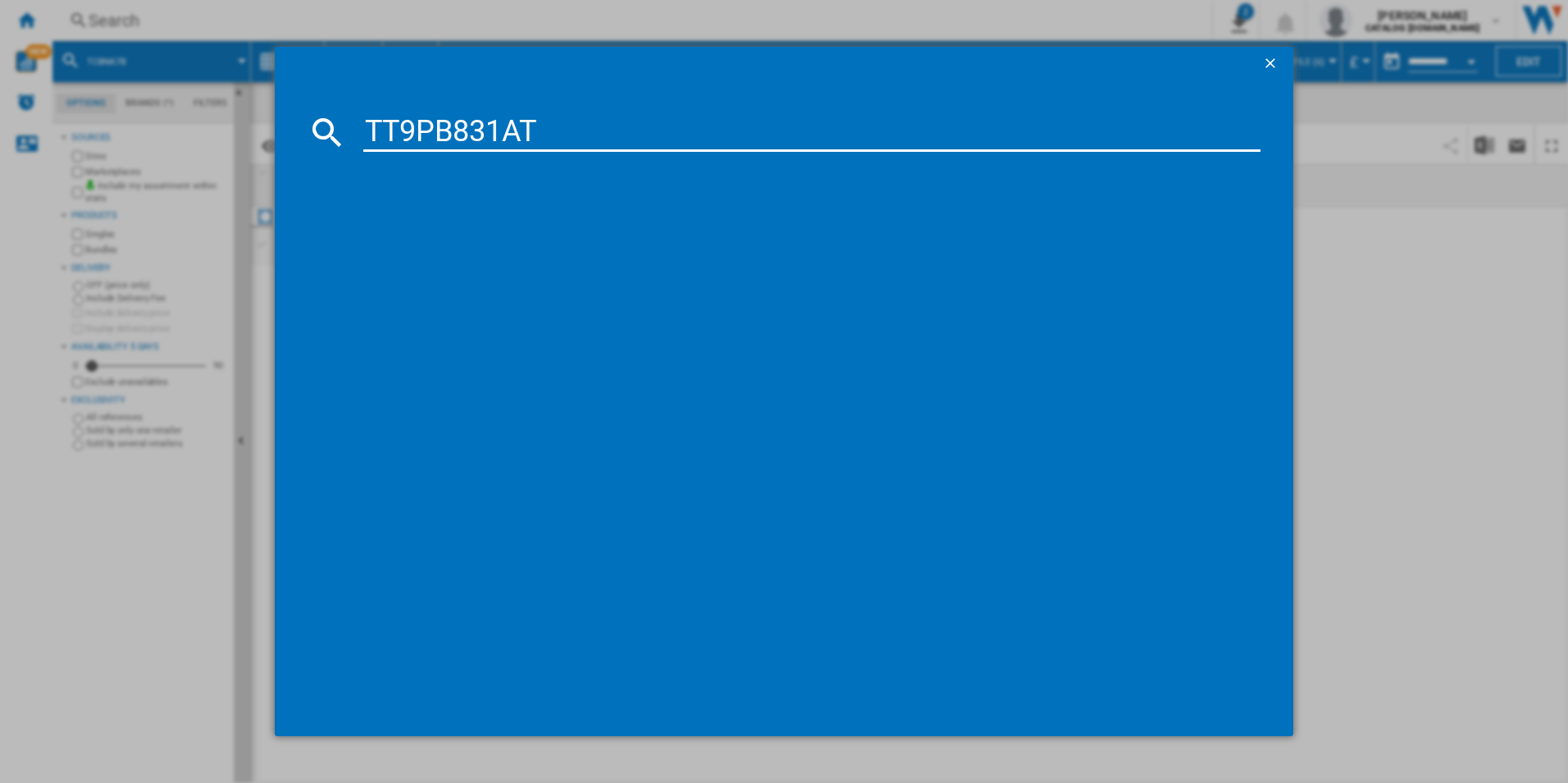
type input "TT9PB831AT"
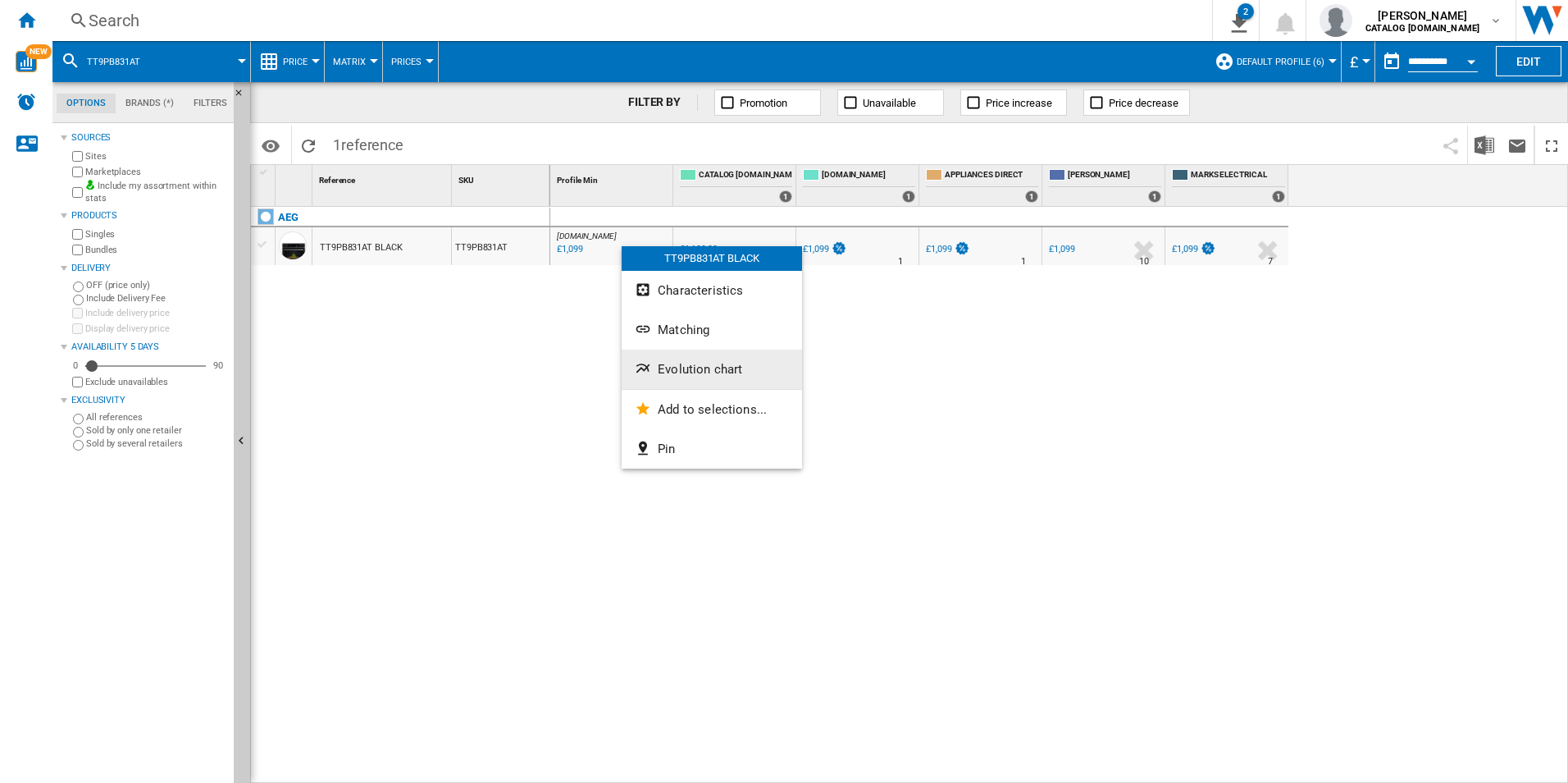
click at [682, 380] on button "Evolution chart" at bounding box center [711, 369] width 181 height 40
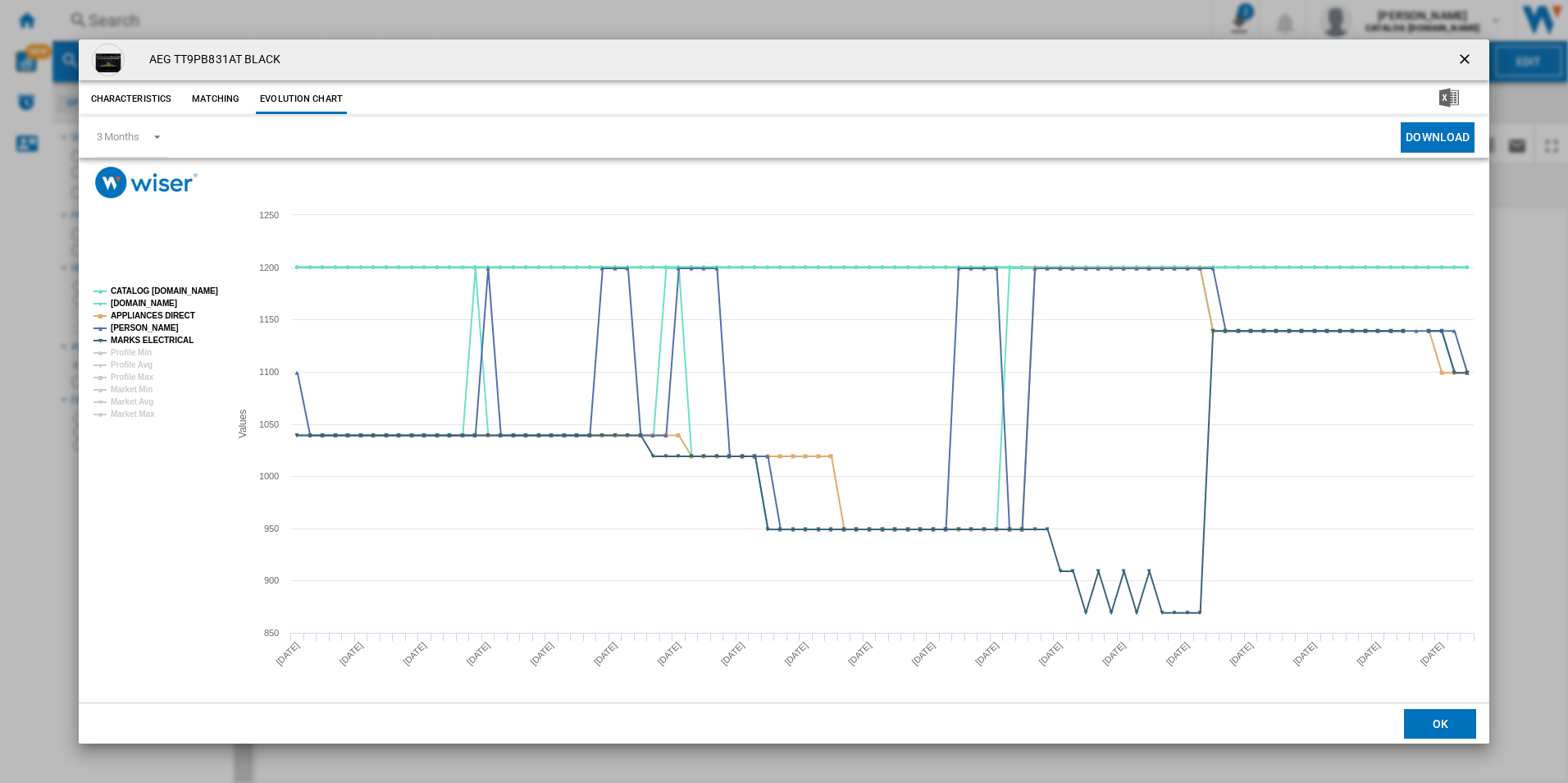
click at [202, 295] on tspan "CATALOG [DOMAIN_NAME]" at bounding box center [165, 290] width 108 height 9
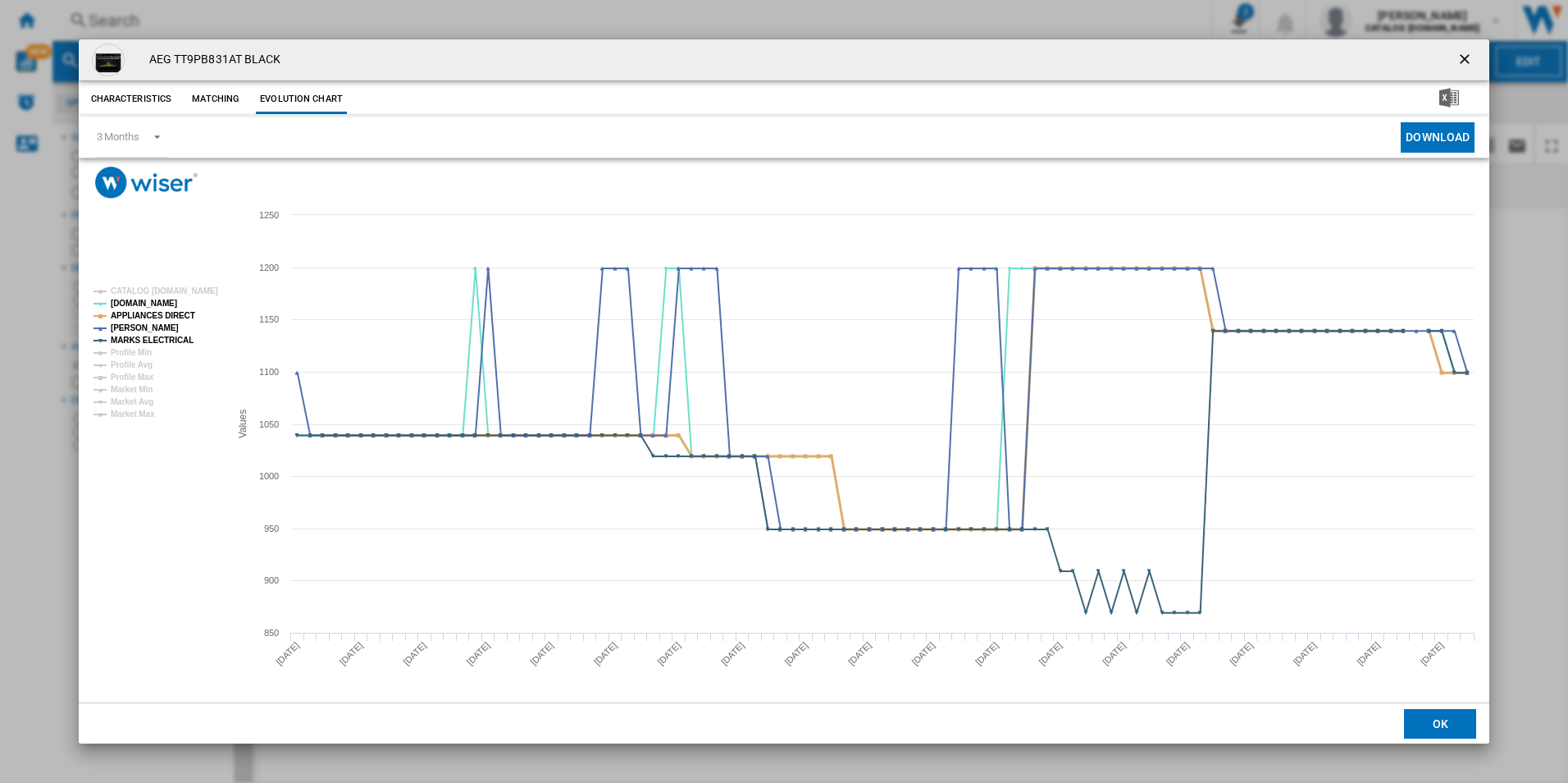
click at [178, 313] on tspan "APPLIANCES DIRECT" at bounding box center [153, 315] width 84 height 9
click at [166, 352] on rect "Product popup" at bounding box center [155, 353] width 136 height 145
click at [169, 336] on tspan "MARKS ELECTRICAL" at bounding box center [152, 340] width 83 height 9
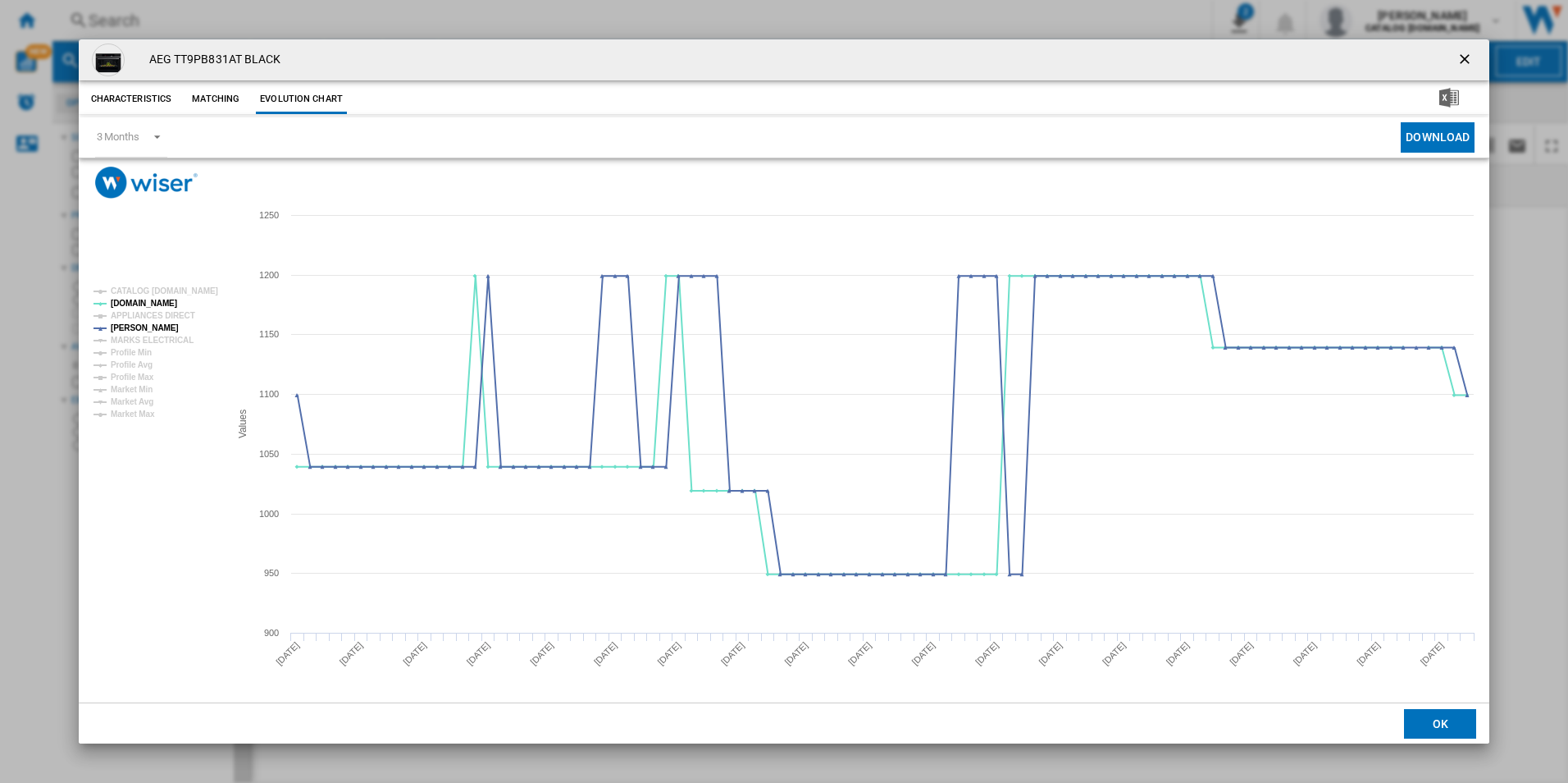
drag, startPoint x: 1470, startPoint y: 61, endPoint x: 1258, endPoint y: 79, distance: 212.8
click at [1470, 61] on ng-md-icon "getI18NText('BUTTONS.CLOSE_DIALOG')" at bounding box center [1465, 60] width 19 height 19
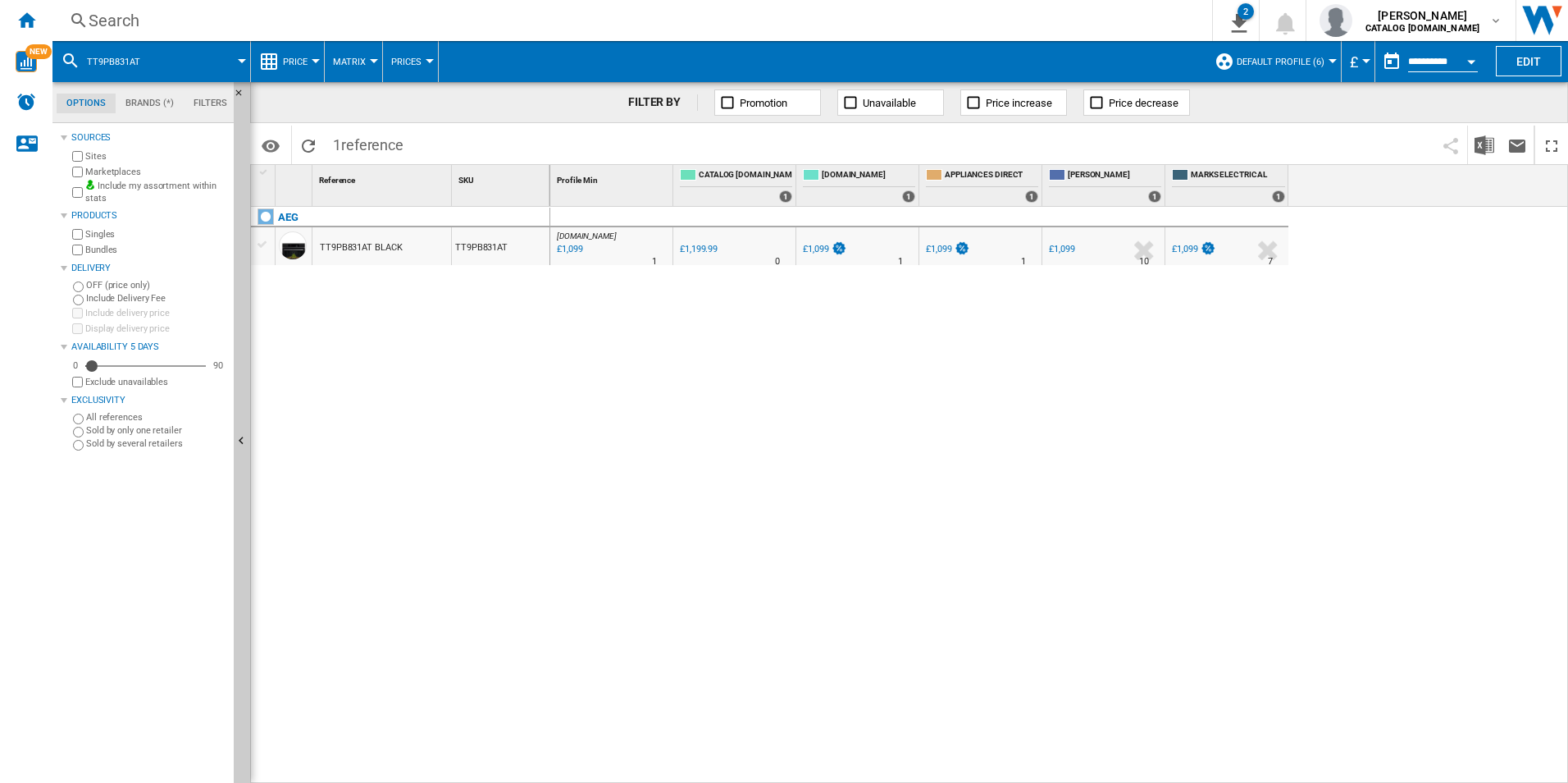
click at [1044, 23] on div "Search" at bounding box center [629, 20] width 1081 height 23
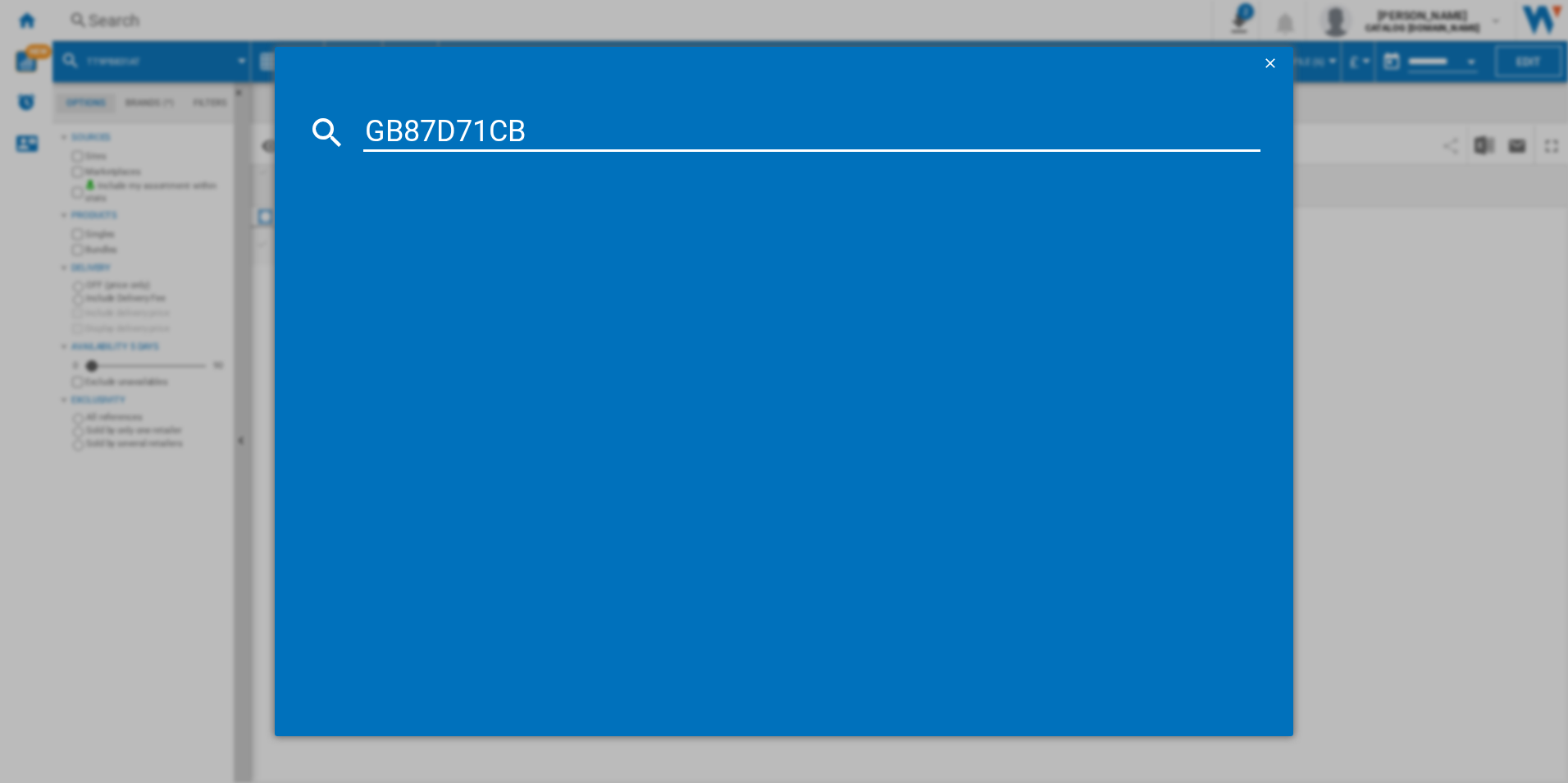
type input "GB87D71CB"
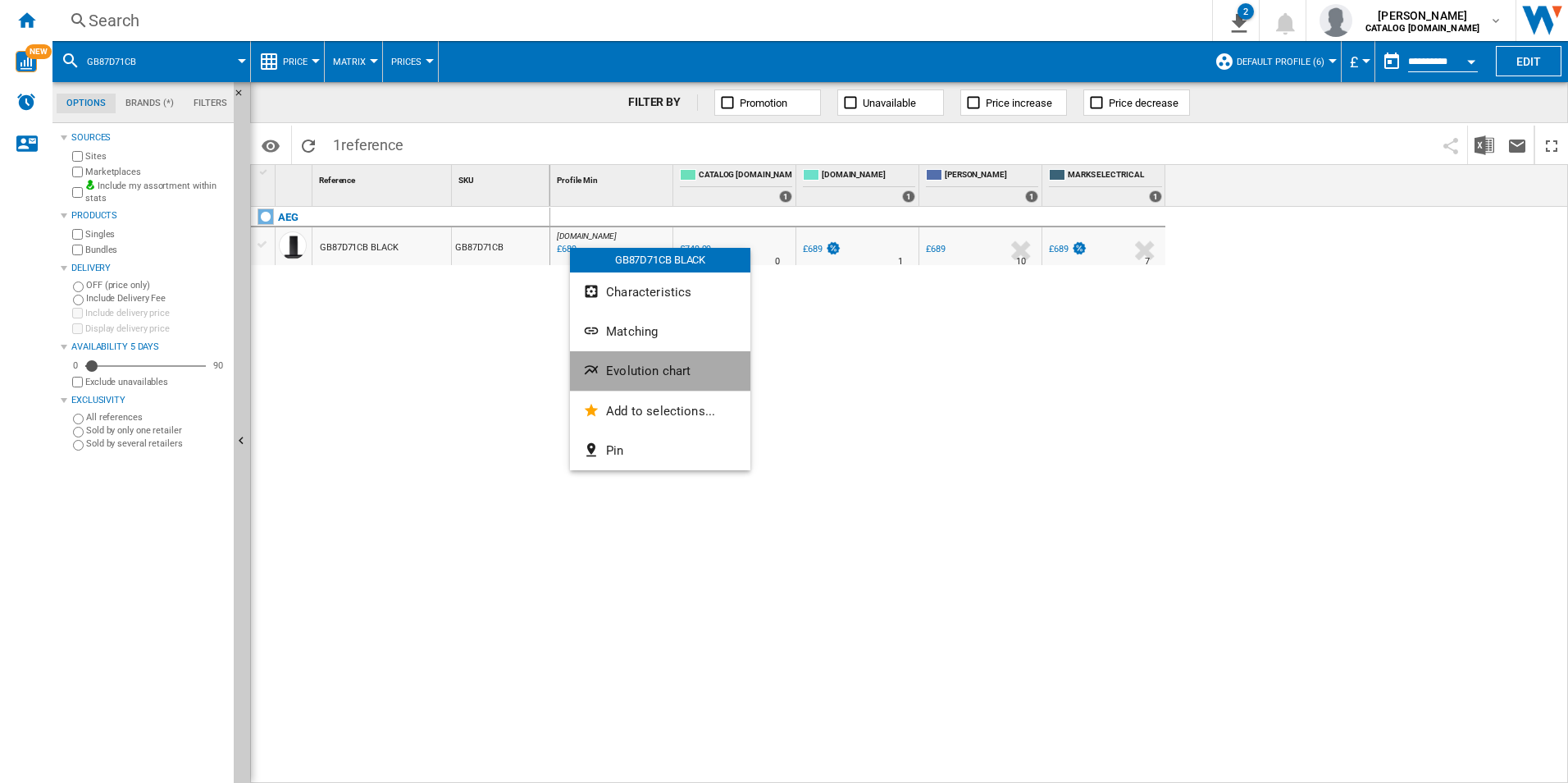
click at [637, 357] on button "Evolution chart" at bounding box center [660, 370] width 181 height 40
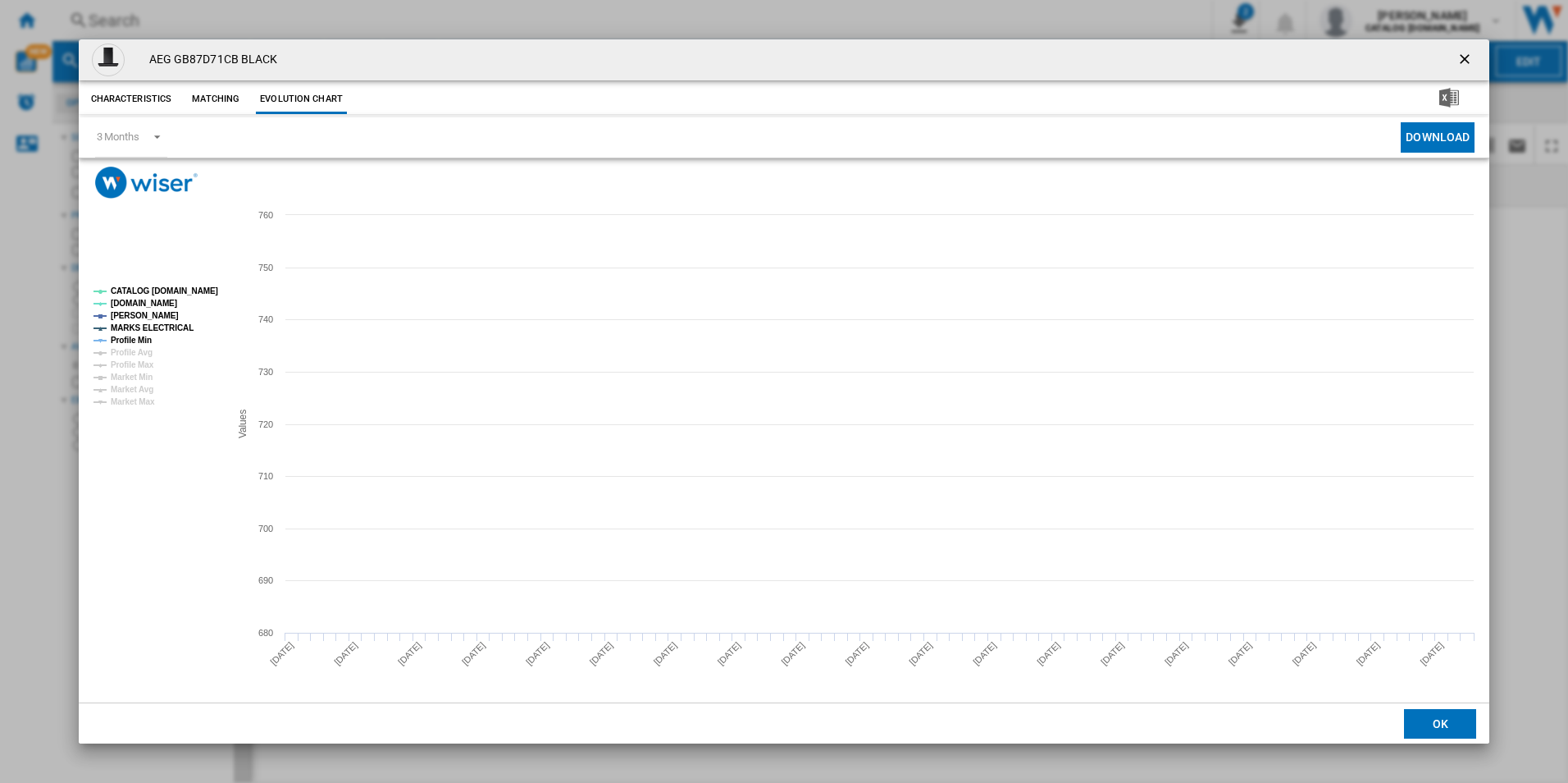
click at [189, 300] on rect "Product popup" at bounding box center [155, 347] width 136 height 132
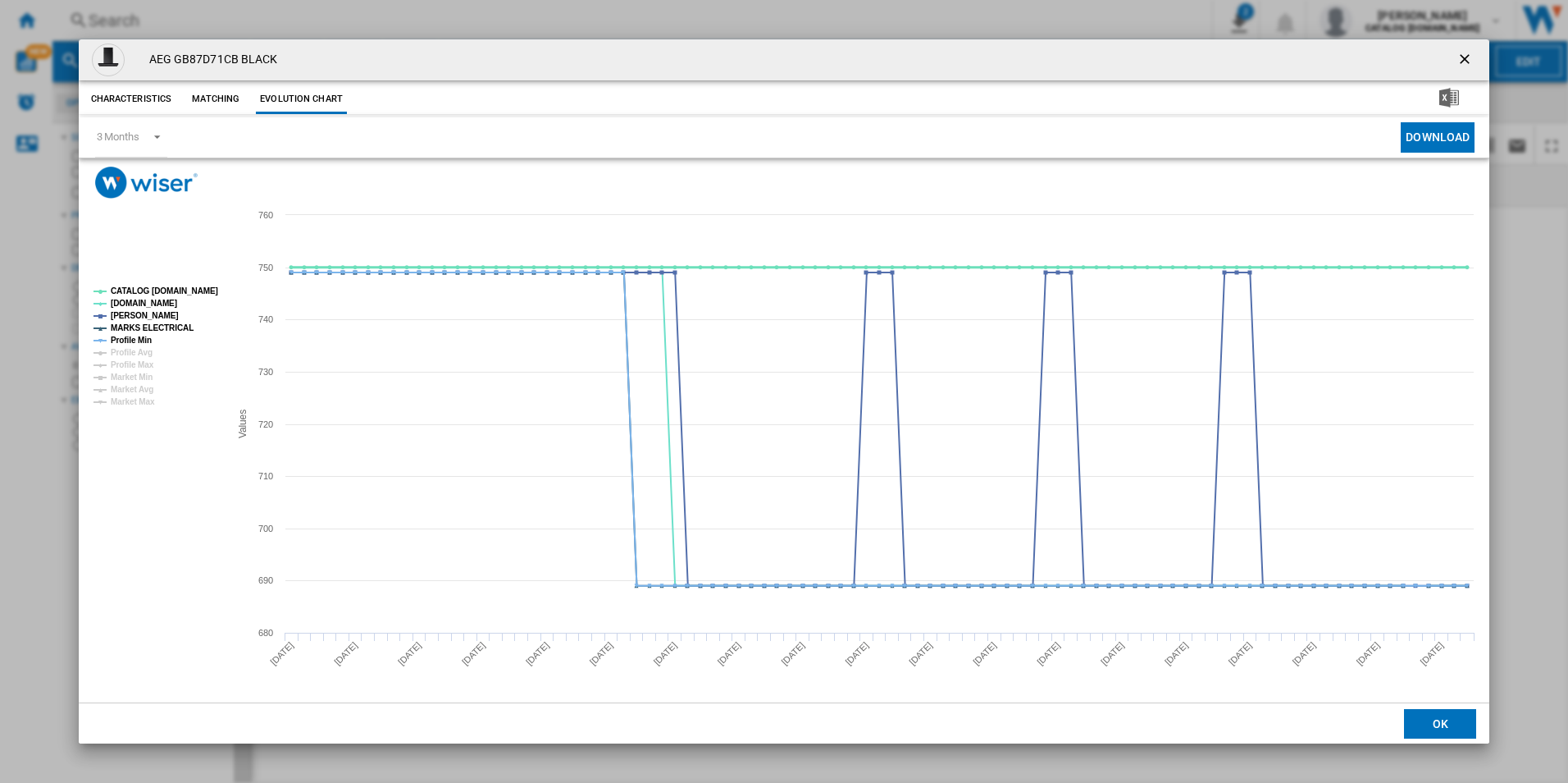
click at [183, 294] on tspan "CATALOG [DOMAIN_NAME]" at bounding box center [165, 290] width 108 height 9
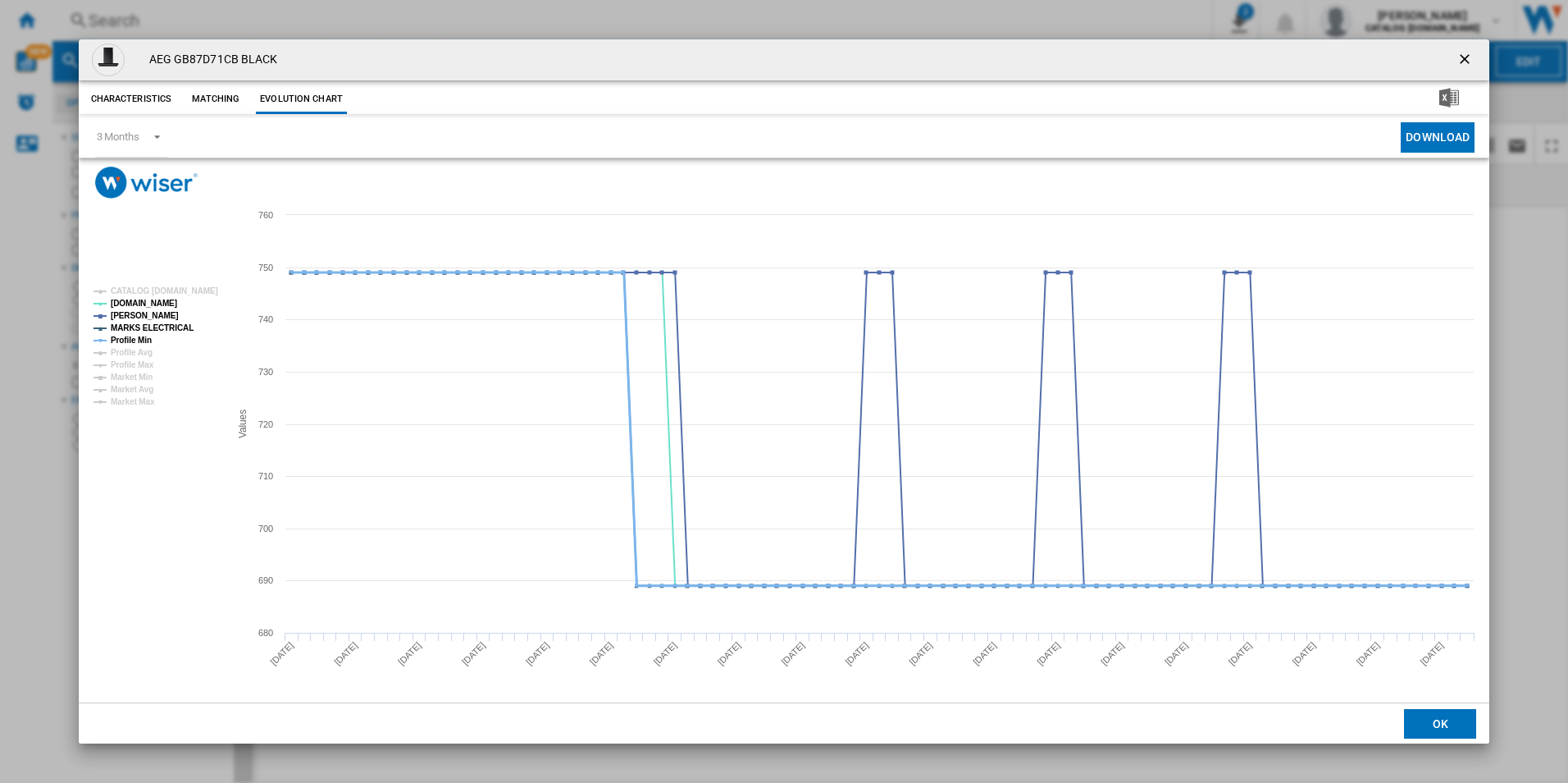
click at [136, 336] on tspan "Profile Min" at bounding box center [131, 340] width 41 height 9
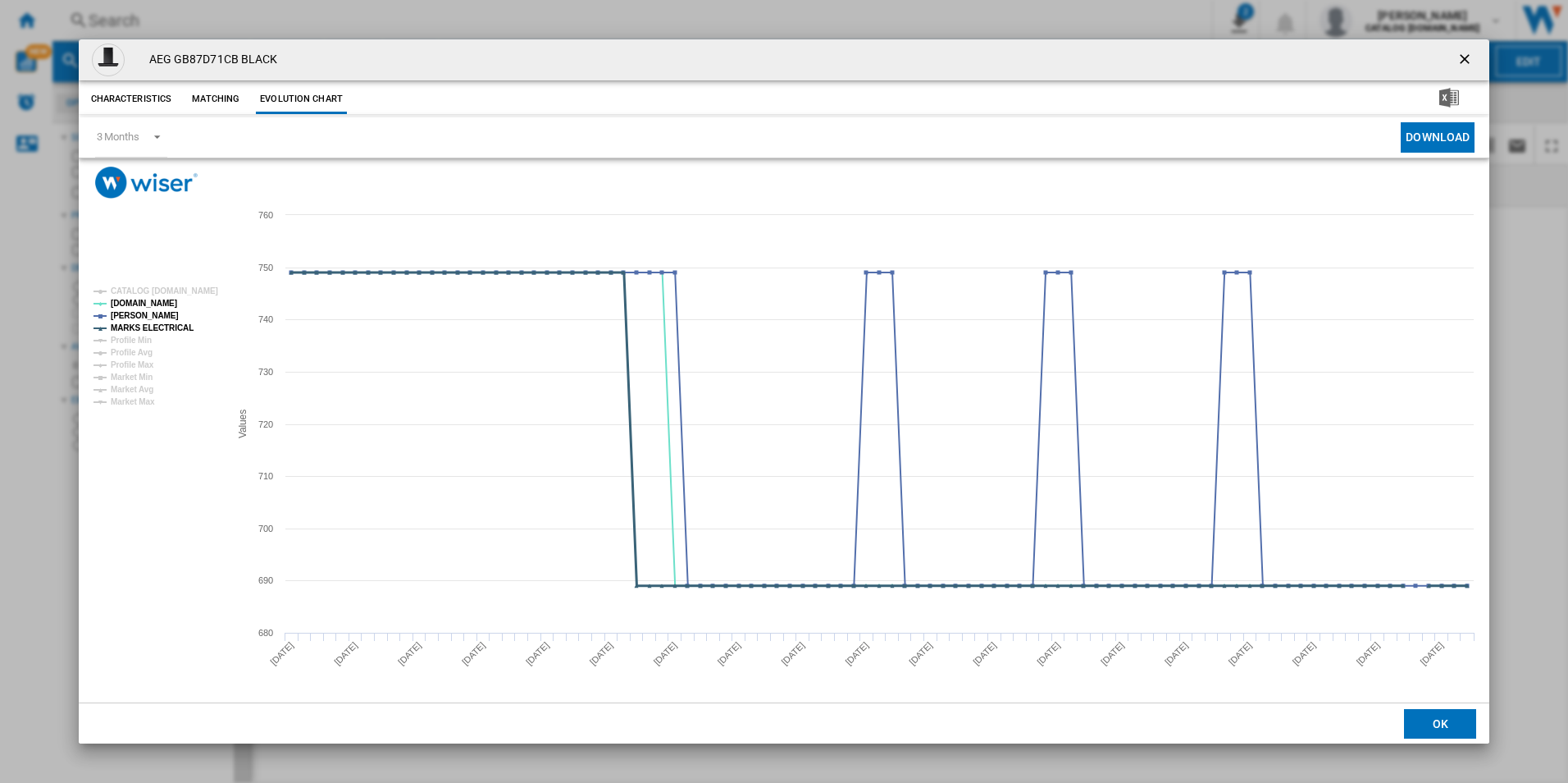
click at [139, 325] on tspan "MARKS ELECTRICAL" at bounding box center [152, 327] width 83 height 9
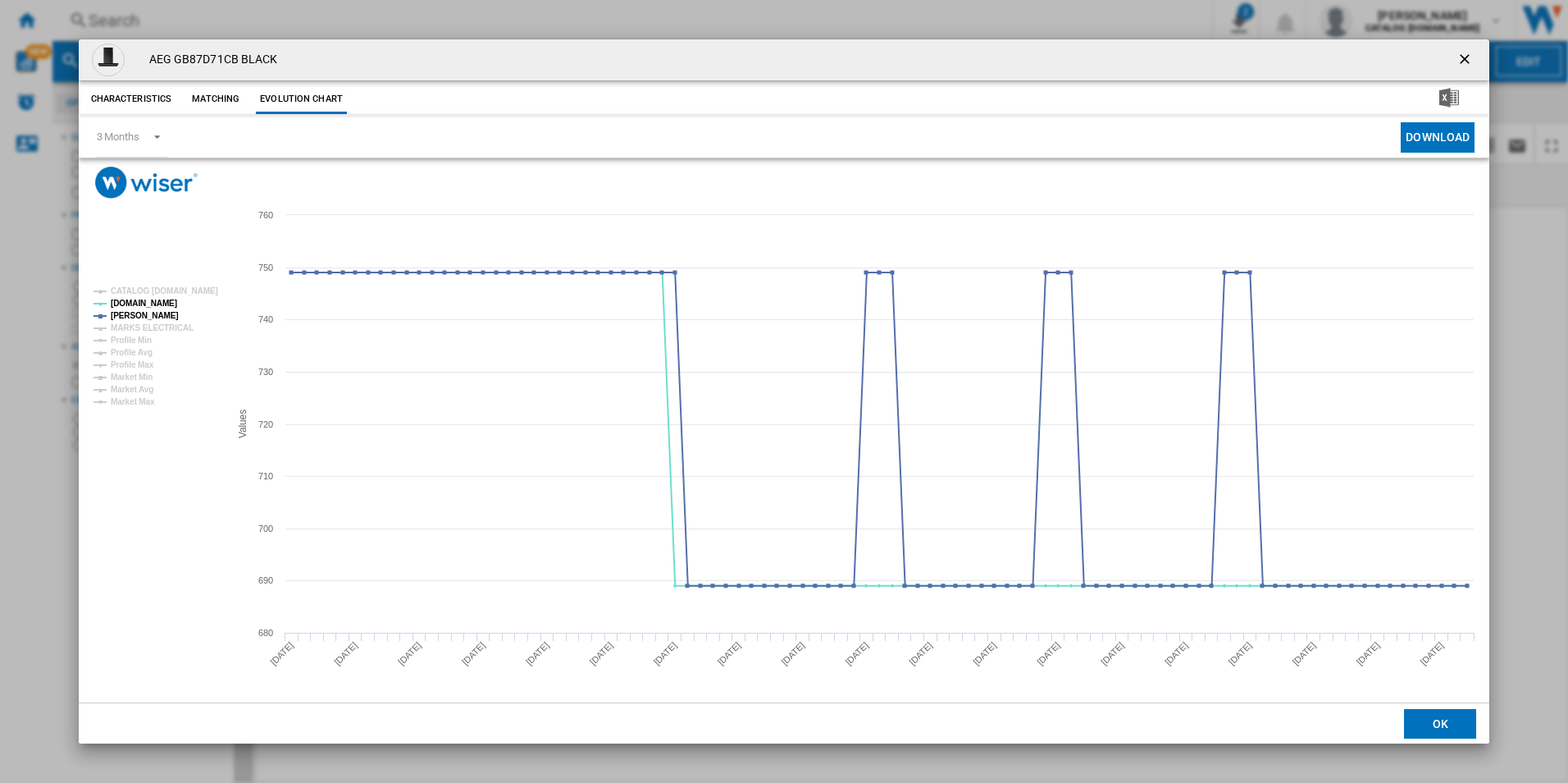
drag, startPoint x: 1462, startPoint y: 57, endPoint x: 858, endPoint y: 36, distance: 604.4
click at [1462, 57] on ng-md-icon "getI18NText('BUTTONS.CLOSE_DIALOG')" at bounding box center [1465, 60] width 19 height 19
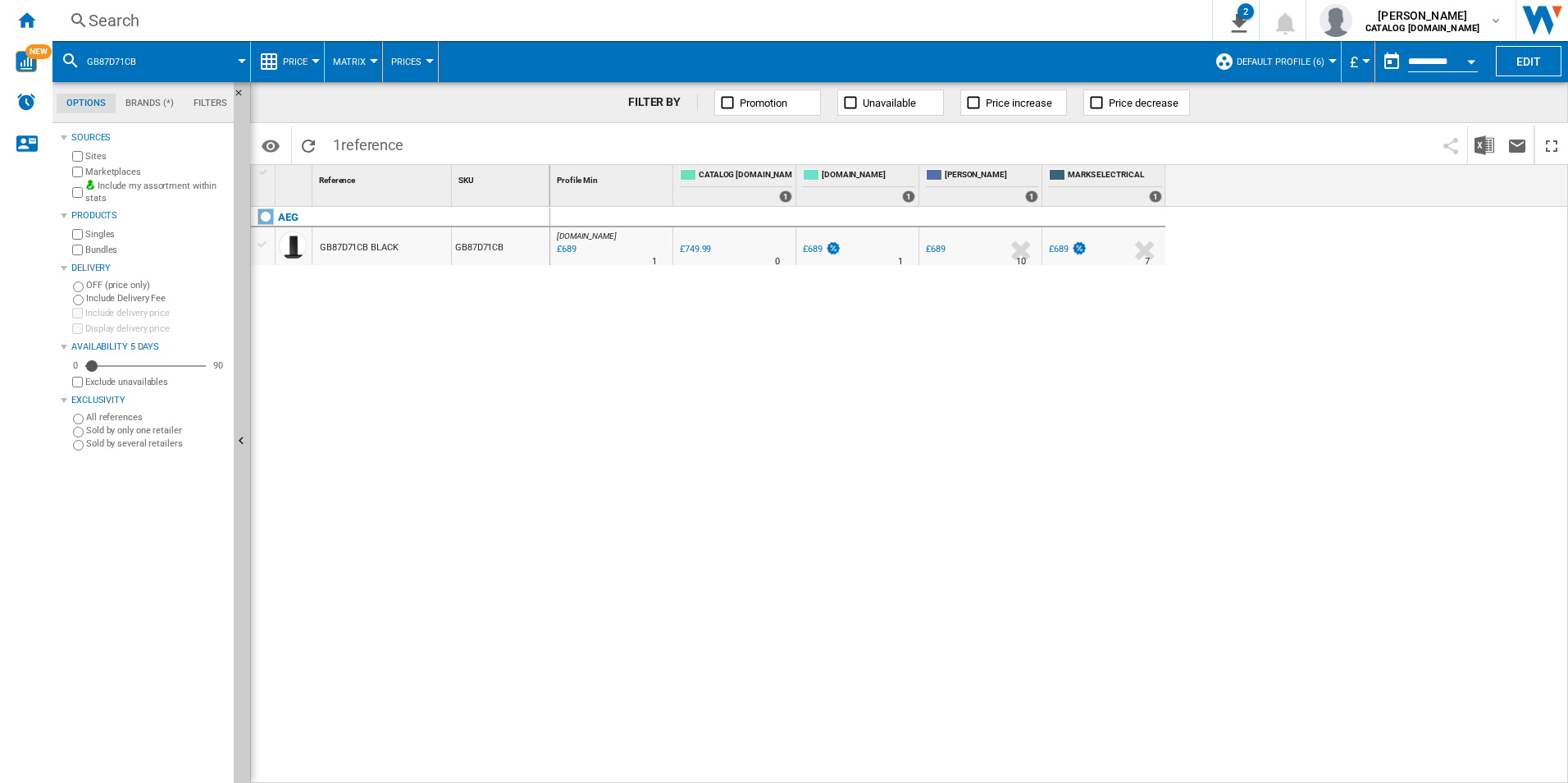
click at [827, 29] on div "Search" at bounding box center [629, 20] width 1081 height 23
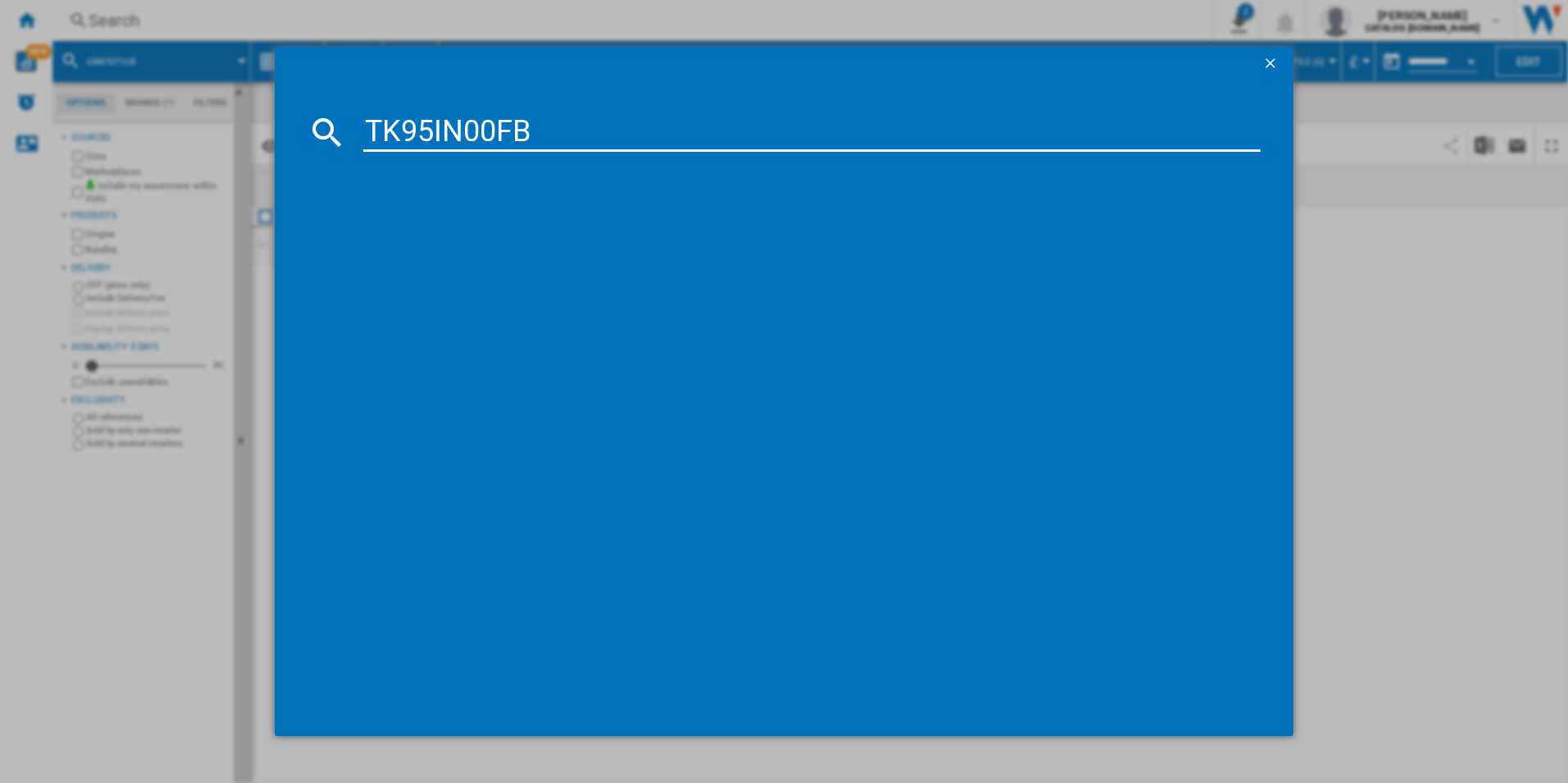
type input "TK95IN00FB"
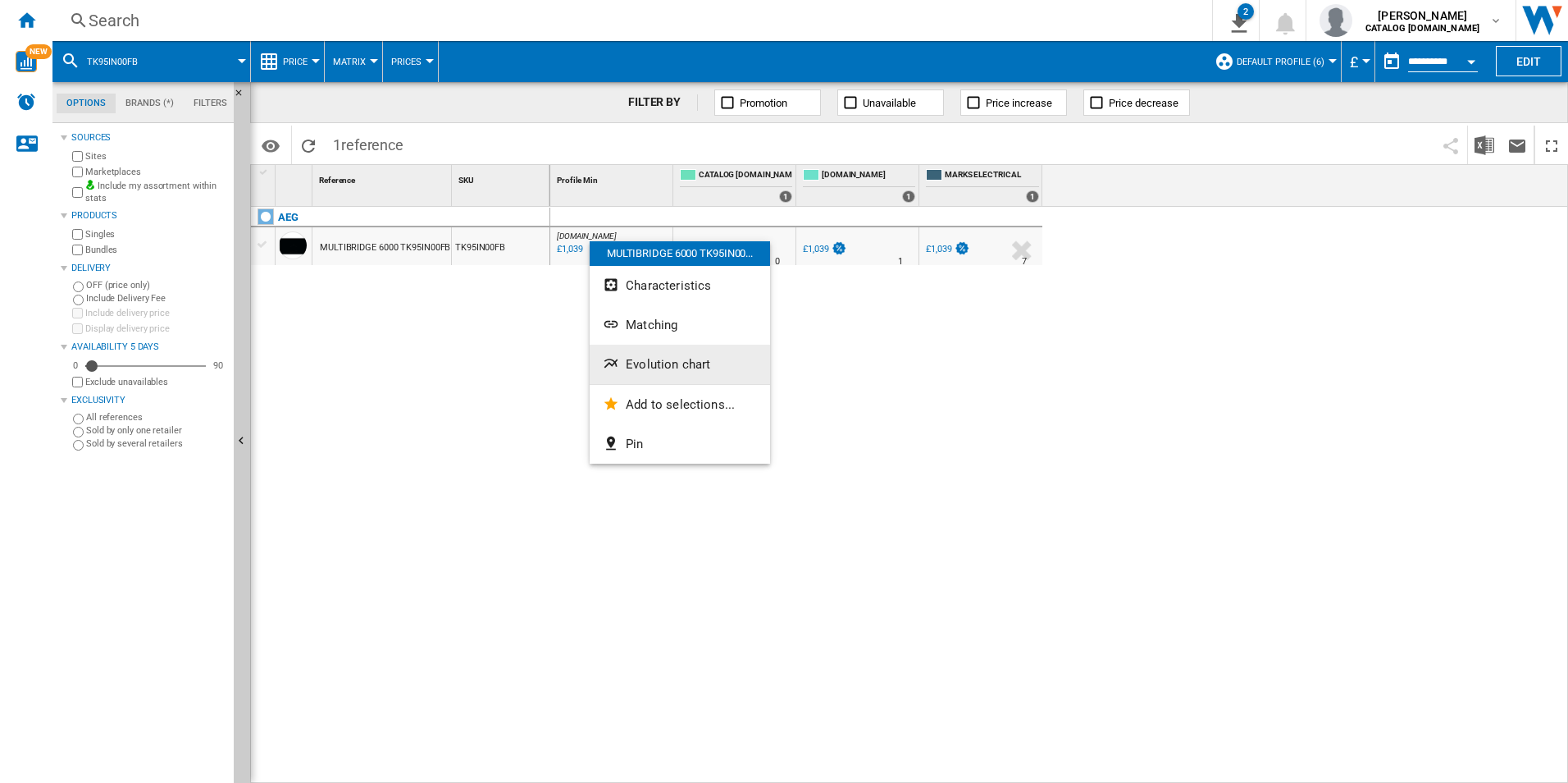
click at [647, 362] on span "Evolution chart" at bounding box center [668, 364] width 84 height 15
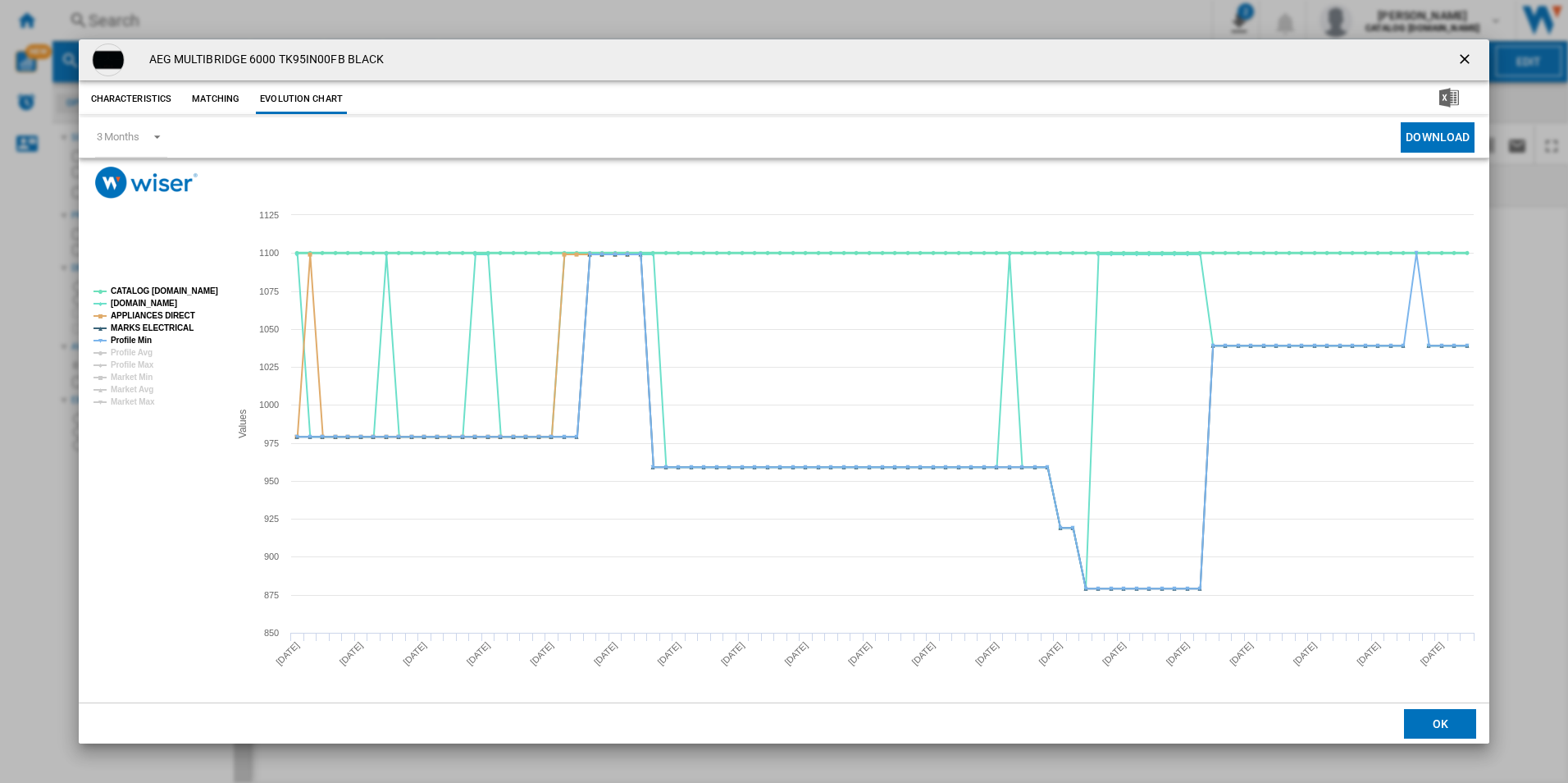
click at [190, 293] on tspan "CATALOG [DOMAIN_NAME]" at bounding box center [165, 290] width 108 height 9
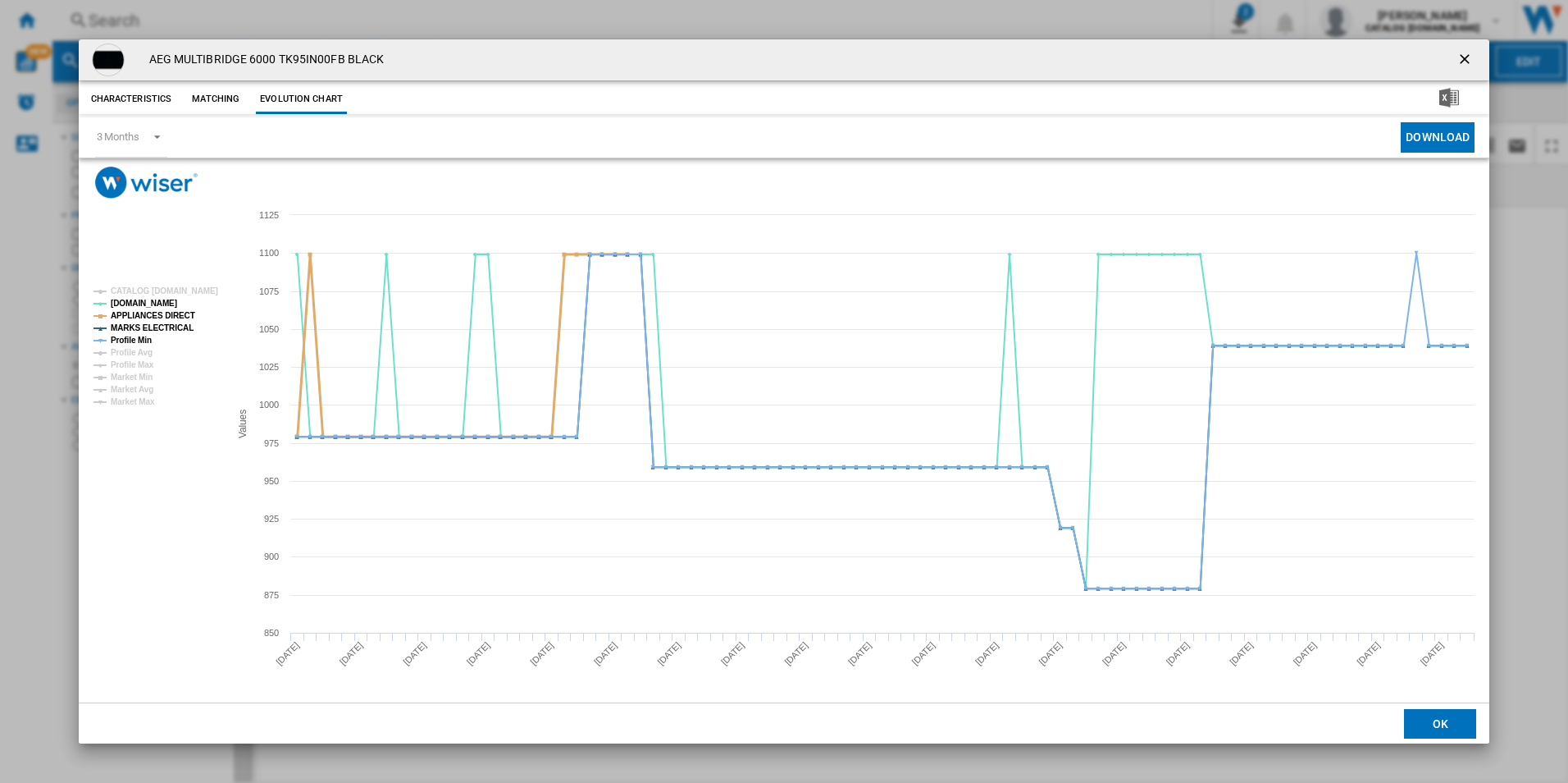
click at [179, 315] on tspan "APPLIANCES DIRECT" at bounding box center [153, 315] width 84 height 9
click at [178, 326] on tspan "MARKS ELECTRICAL" at bounding box center [152, 327] width 83 height 9
click at [131, 340] on tspan "Profile Min" at bounding box center [131, 340] width 41 height 9
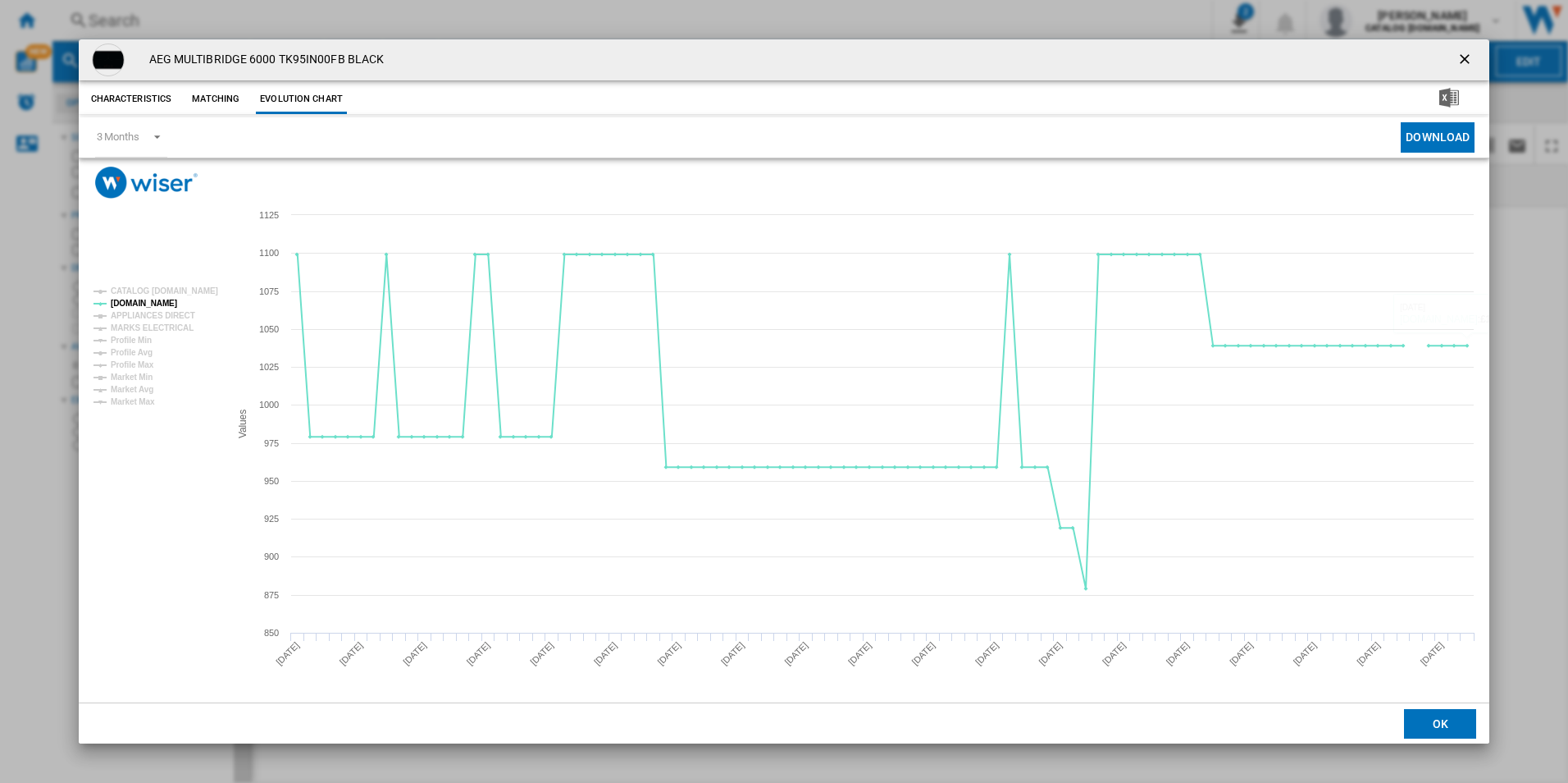
drag, startPoint x: 1457, startPoint y: 61, endPoint x: 1365, endPoint y: 58, distance: 92.0
click at [1457, 61] on ng-md-icon "getI18NText('BUTTONS.CLOSE_DIALOG')" at bounding box center [1465, 60] width 19 height 19
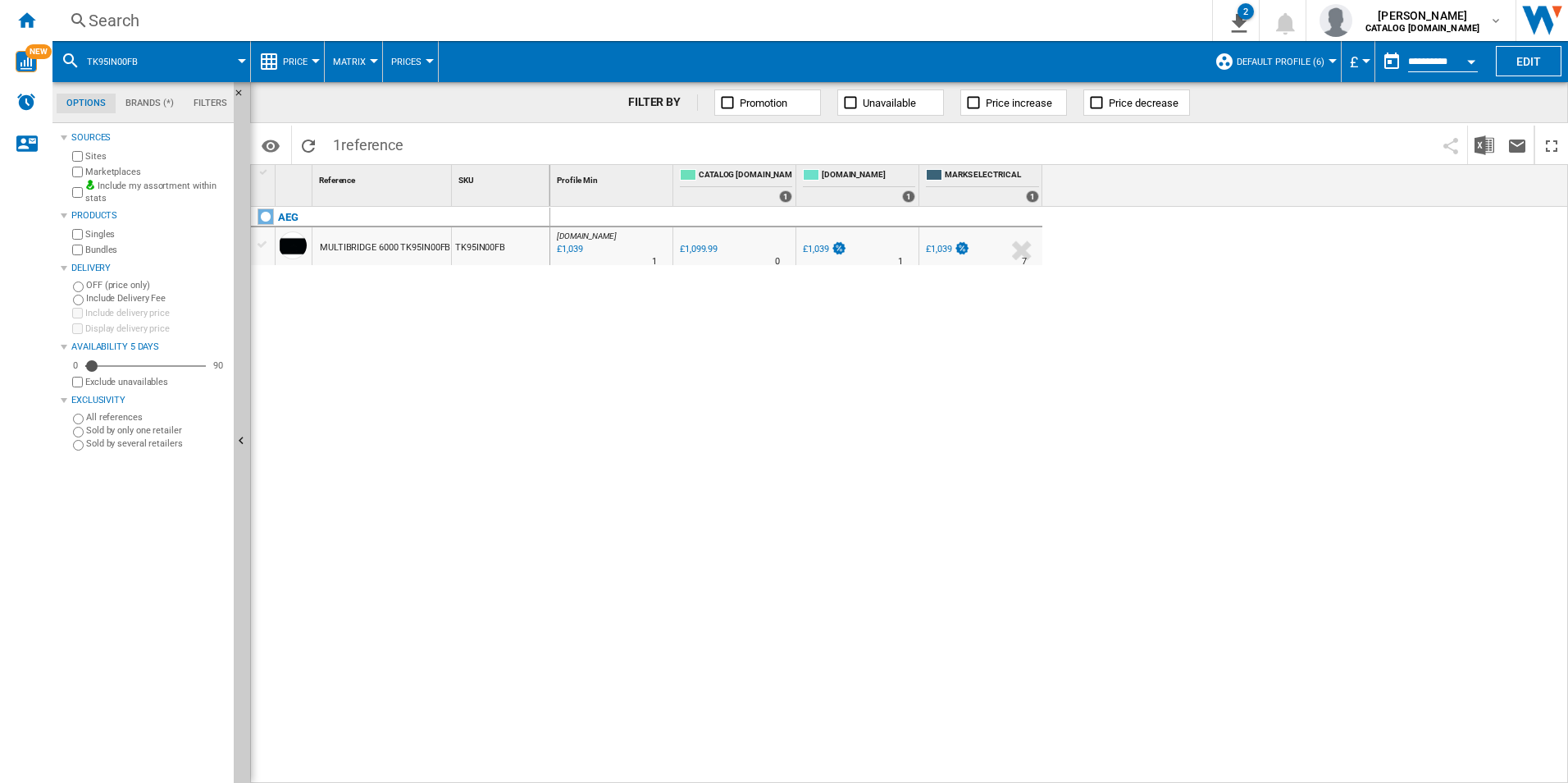
click at [1085, 15] on div "Search" at bounding box center [629, 20] width 1081 height 23
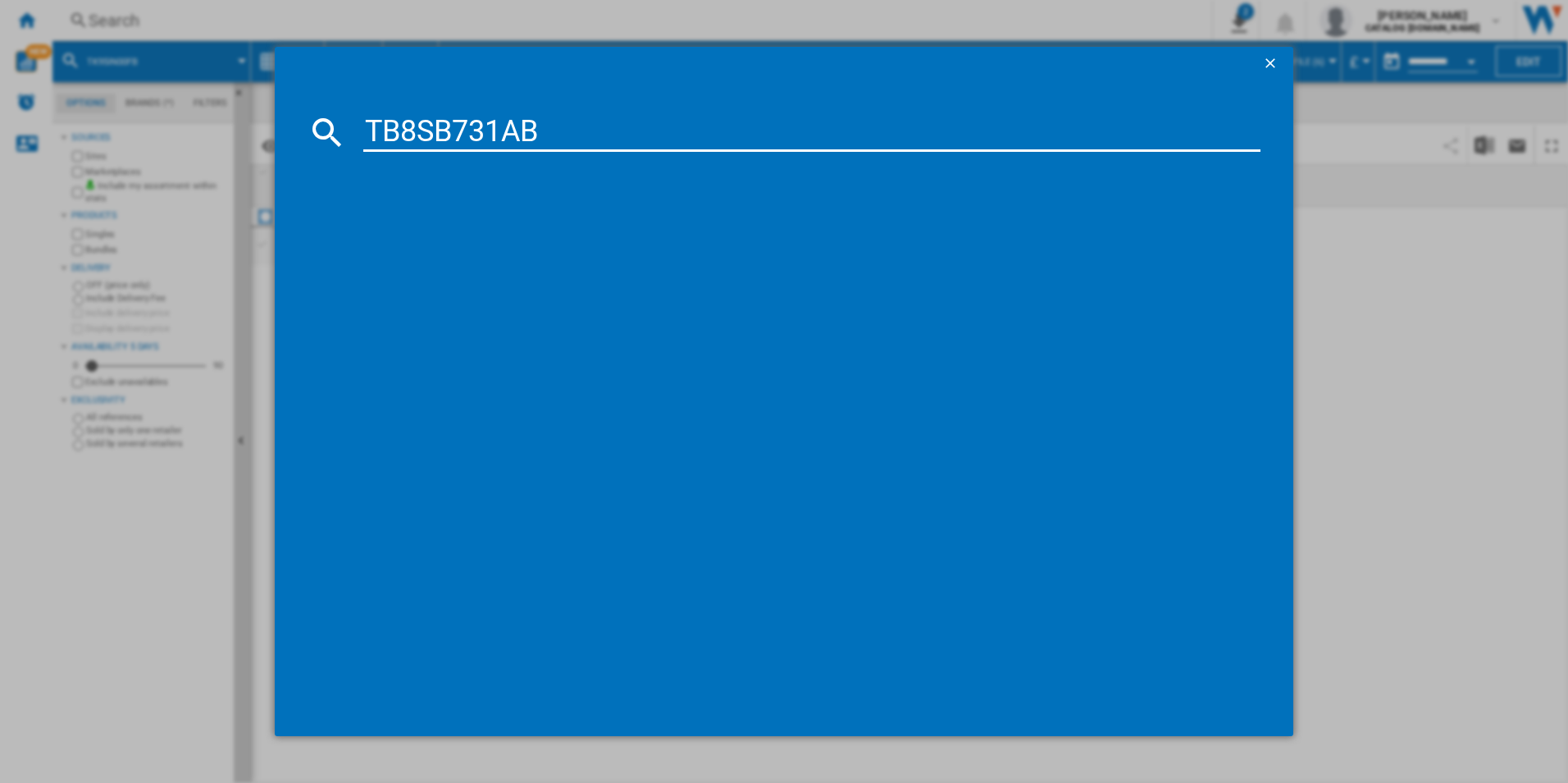
type input "TB8SB731AB"
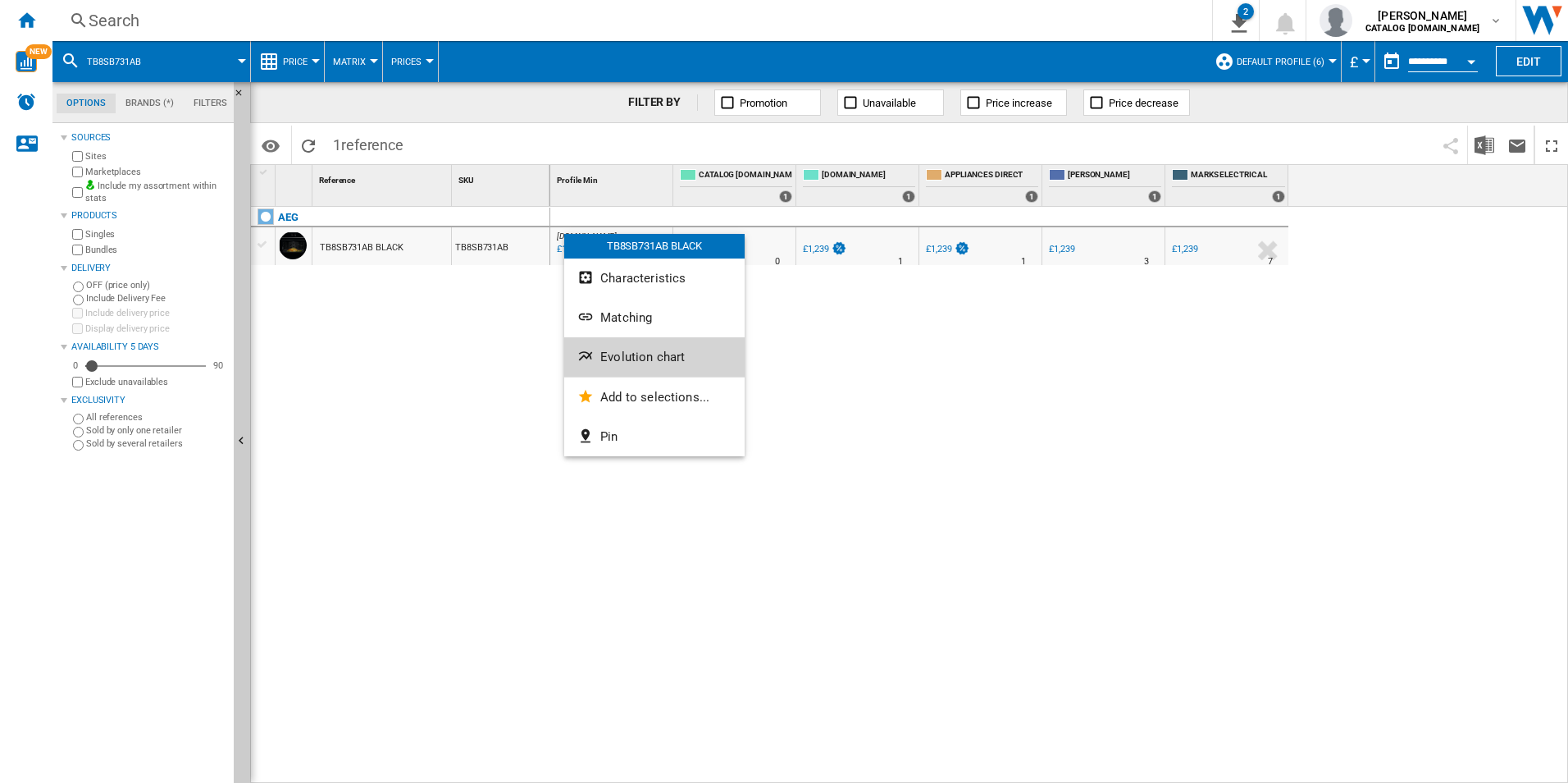
click at [607, 362] on span "Evolution chart" at bounding box center [642, 357] width 84 height 15
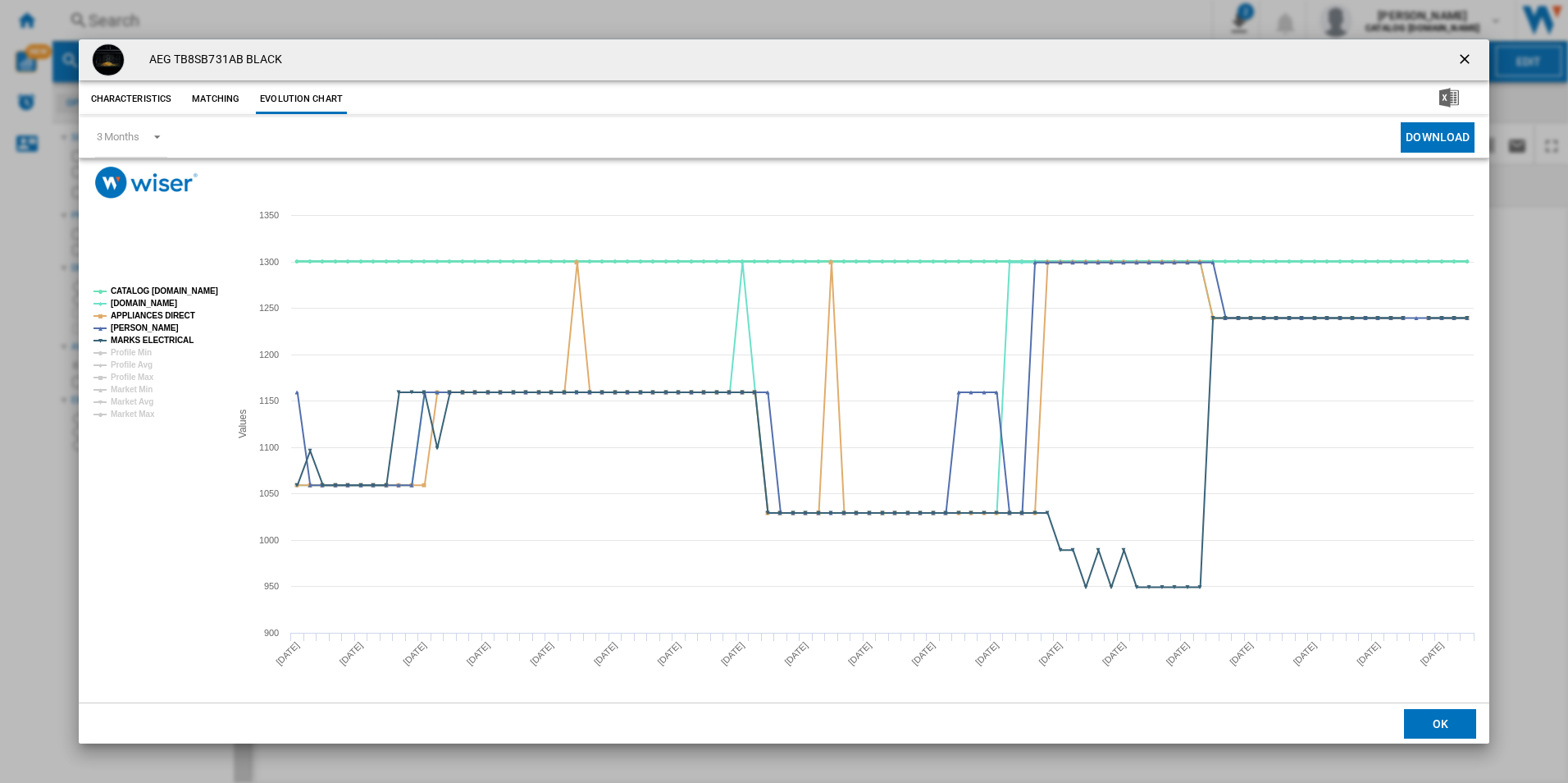
click at [162, 290] on tspan "CATALOG [DOMAIN_NAME]" at bounding box center [165, 290] width 108 height 9
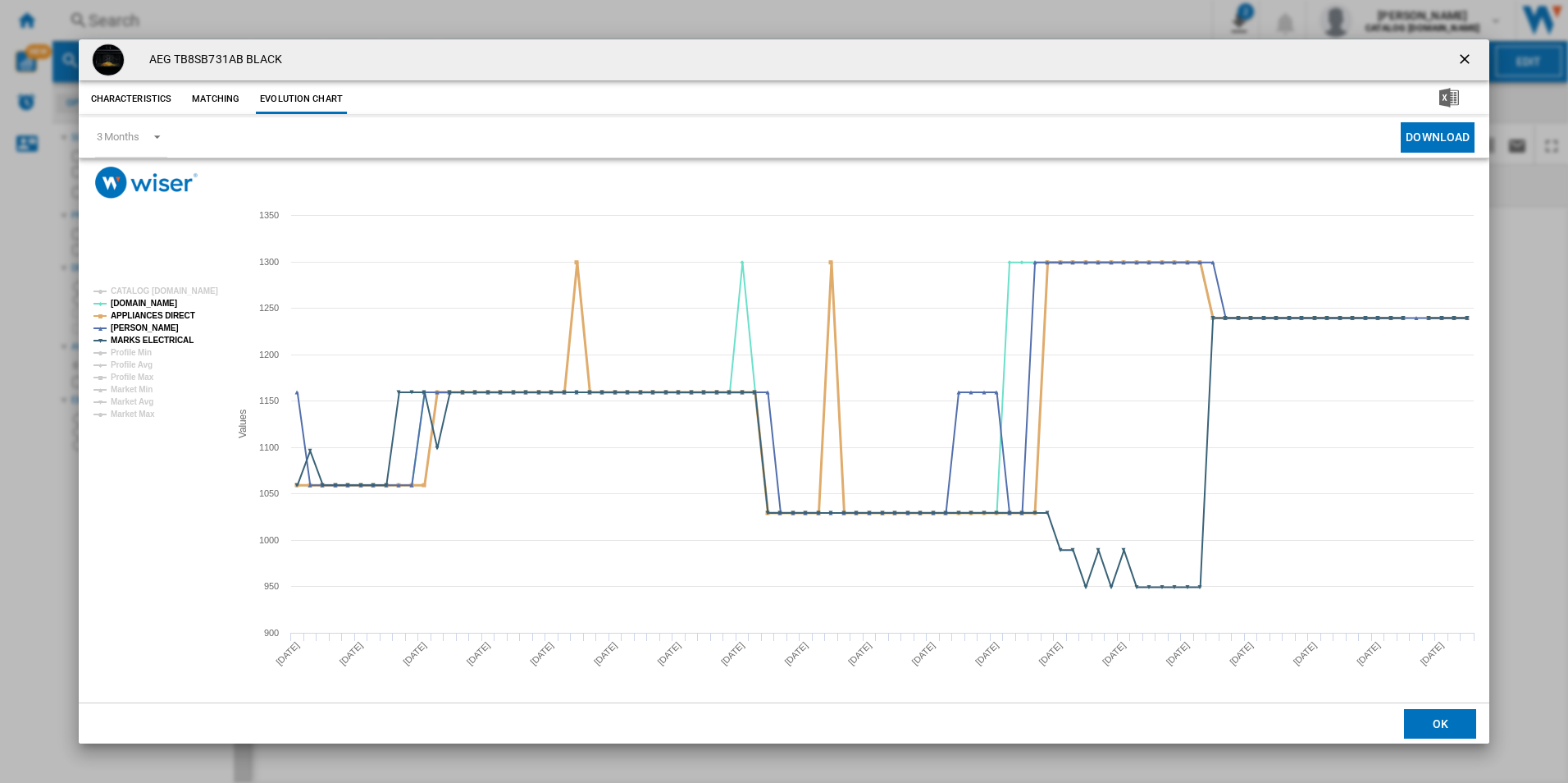
click at [172, 314] on tspan "APPLIANCES DIRECT" at bounding box center [153, 315] width 84 height 9
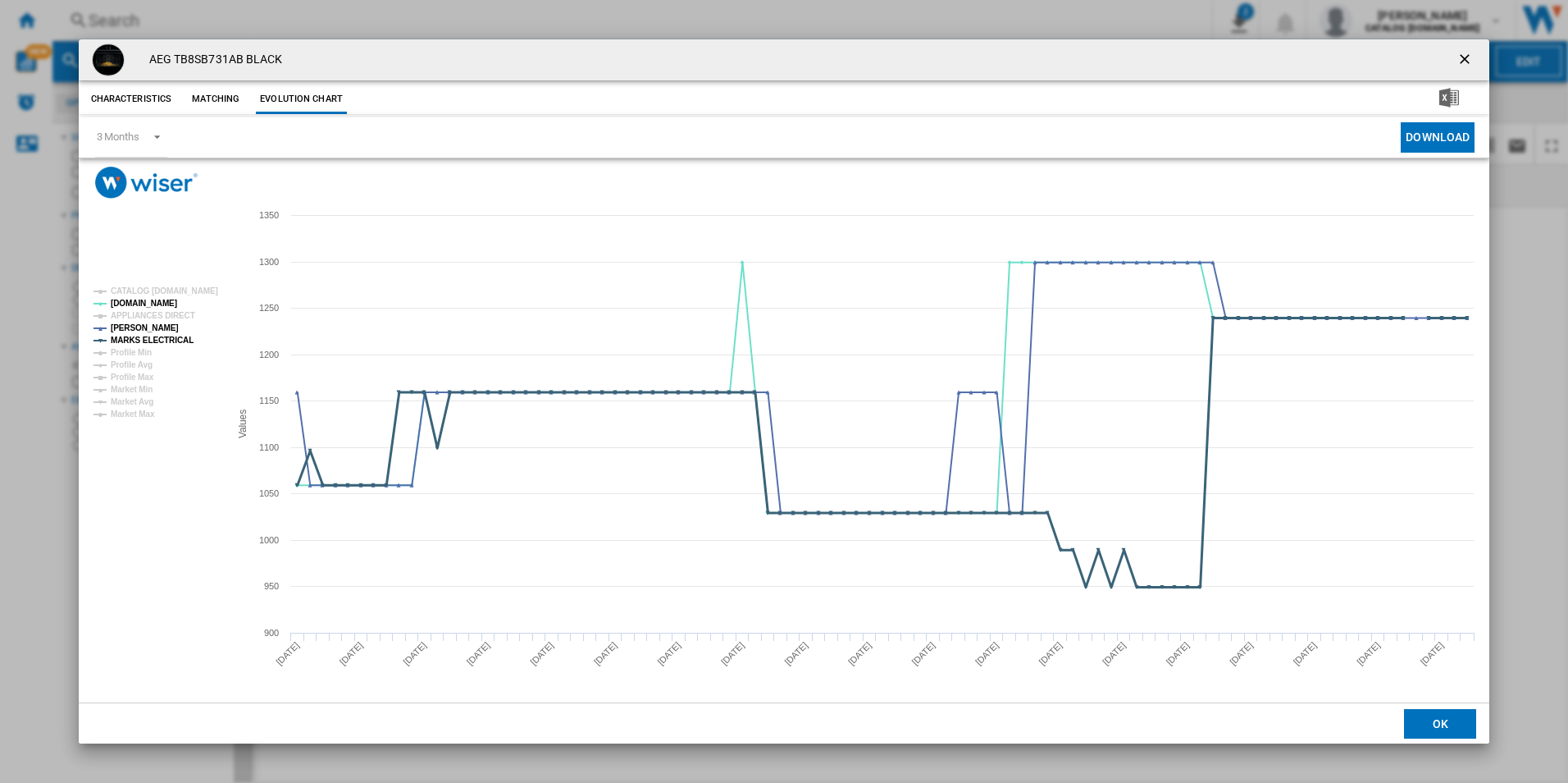
click at [176, 341] on tspan "MARKS ELECTRICAL" at bounding box center [152, 340] width 83 height 9
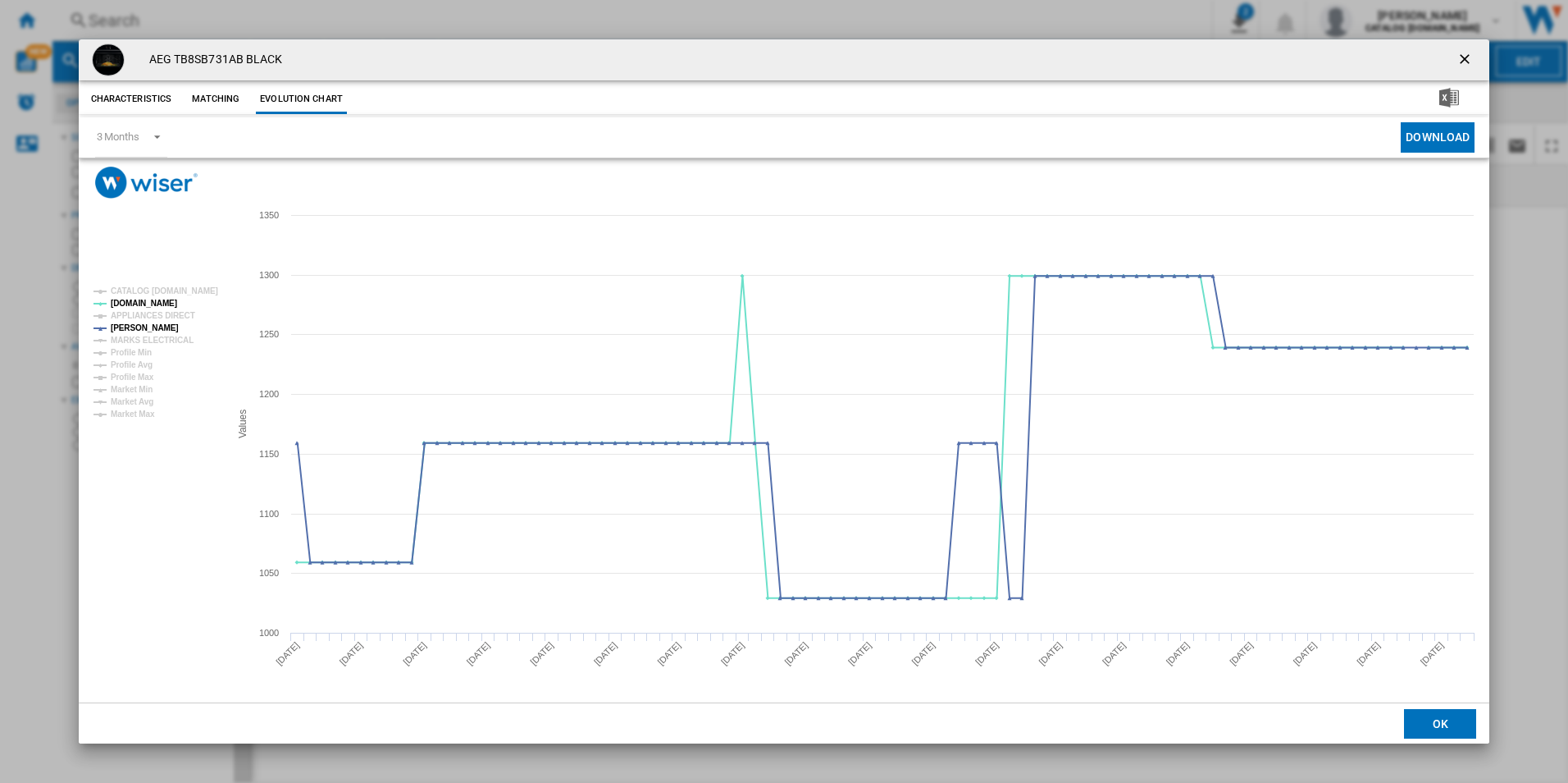
drag, startPoint x: 1468, startPoint y: 62, endPoint x: 1193, endPoint y: 52, distance: 275.2
click at [1468, 62] on ng-md-icon "getI18NText('BUTTONS.CLOSE_DIALOG')" at bounding box center [1465, 60] width 19 height 19
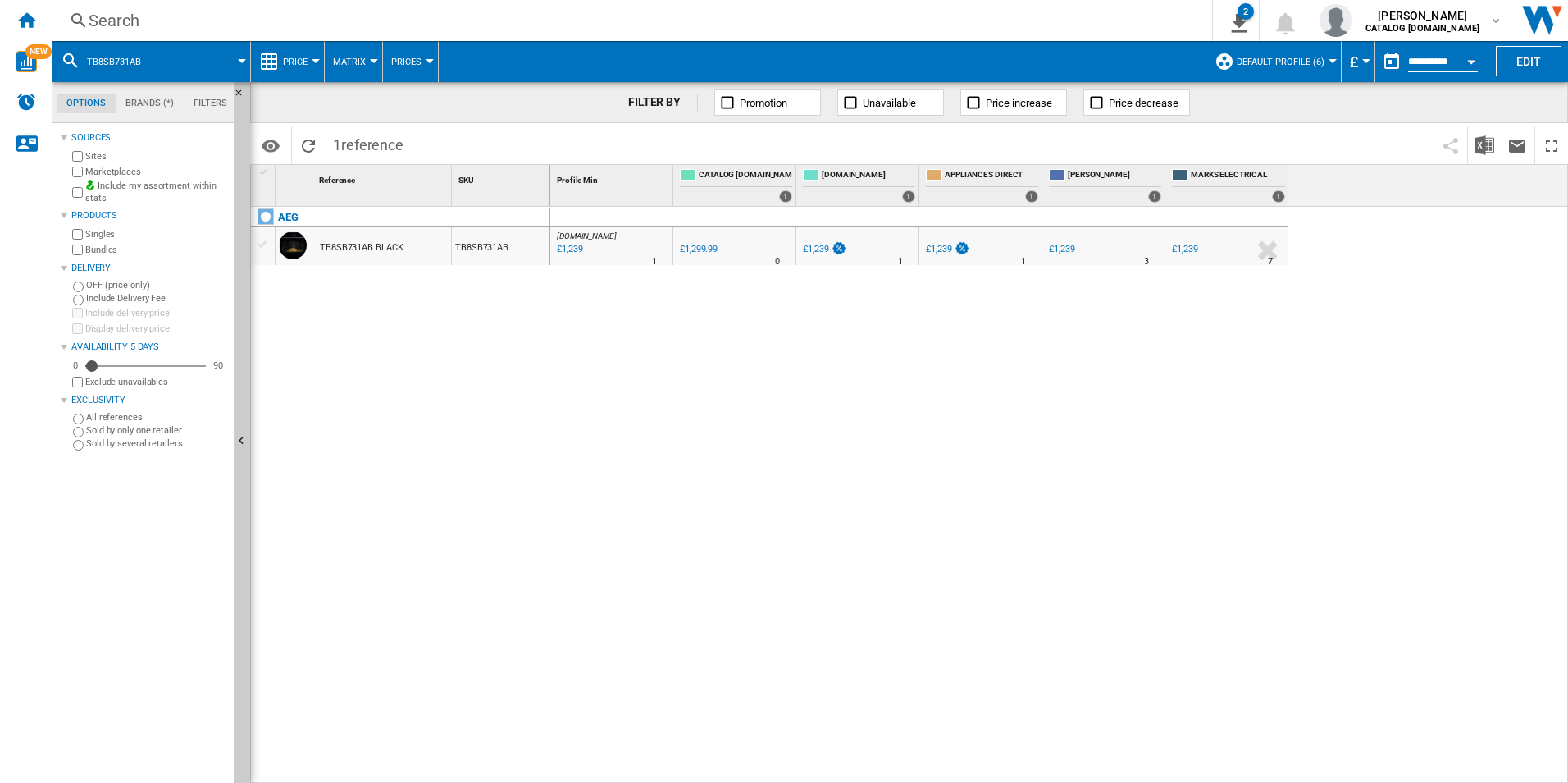
click at [1050, 24] on div "Search" at bounding box center [629, 20] width 1081 height 23
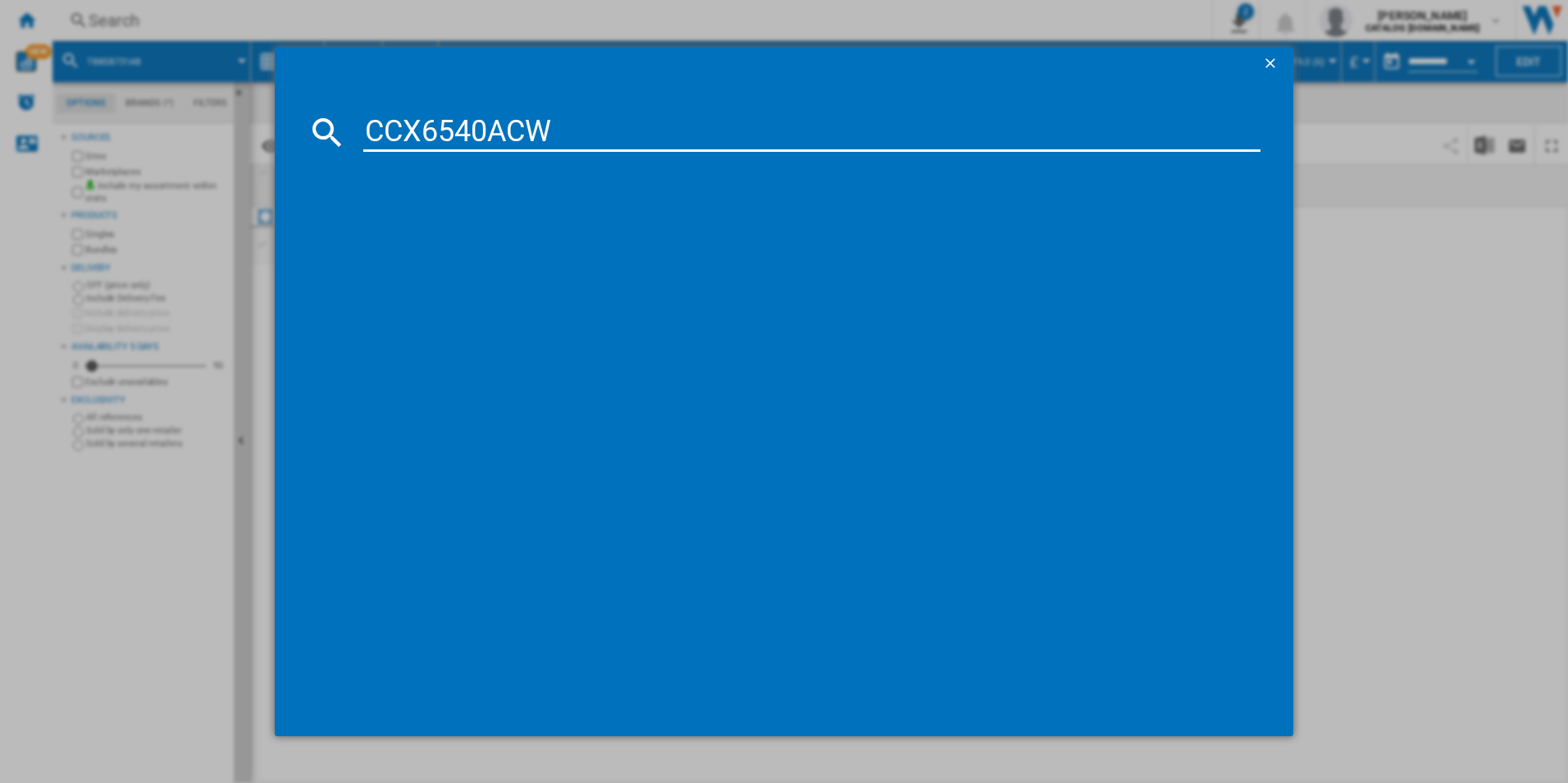
type input "CCX6540ACW"
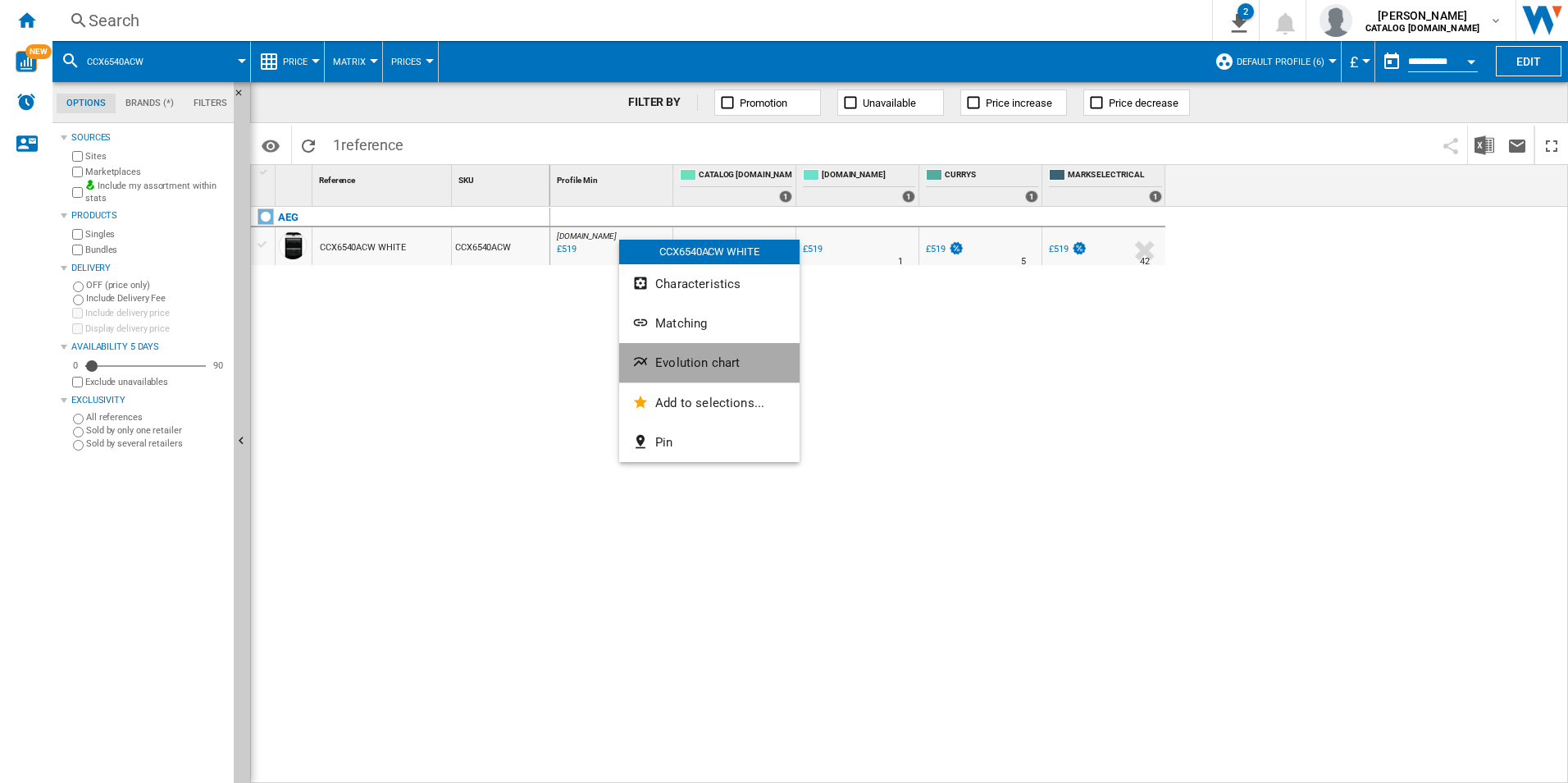
click at [698, 360] on span "Evolution chart" at bounding box center [697, 362] width 84 height 15
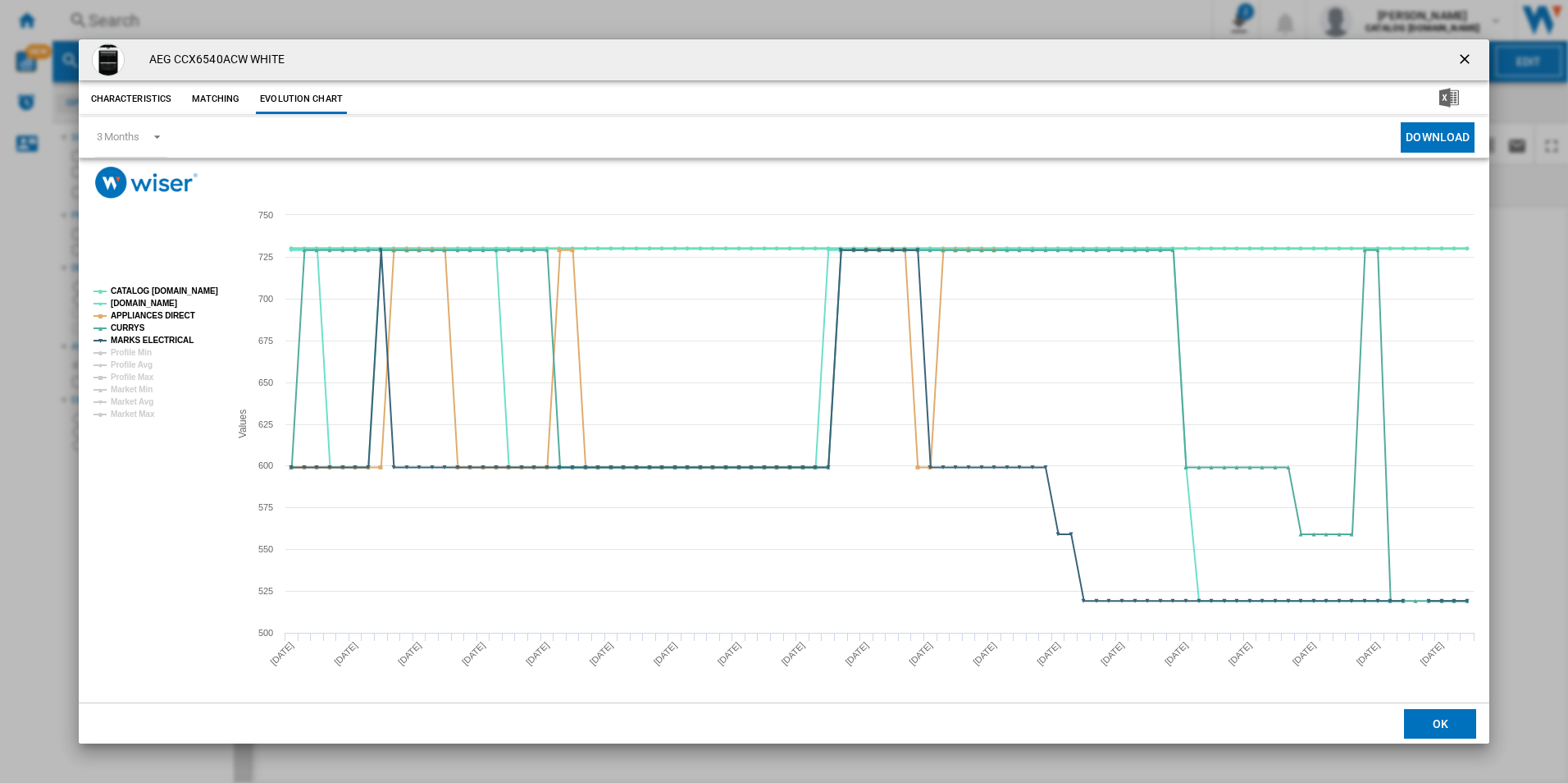
click at [204, 289] on tspan "CATALOG [DOMAIN_NAME]" at bounding box center [165, 290] width 108 height 9
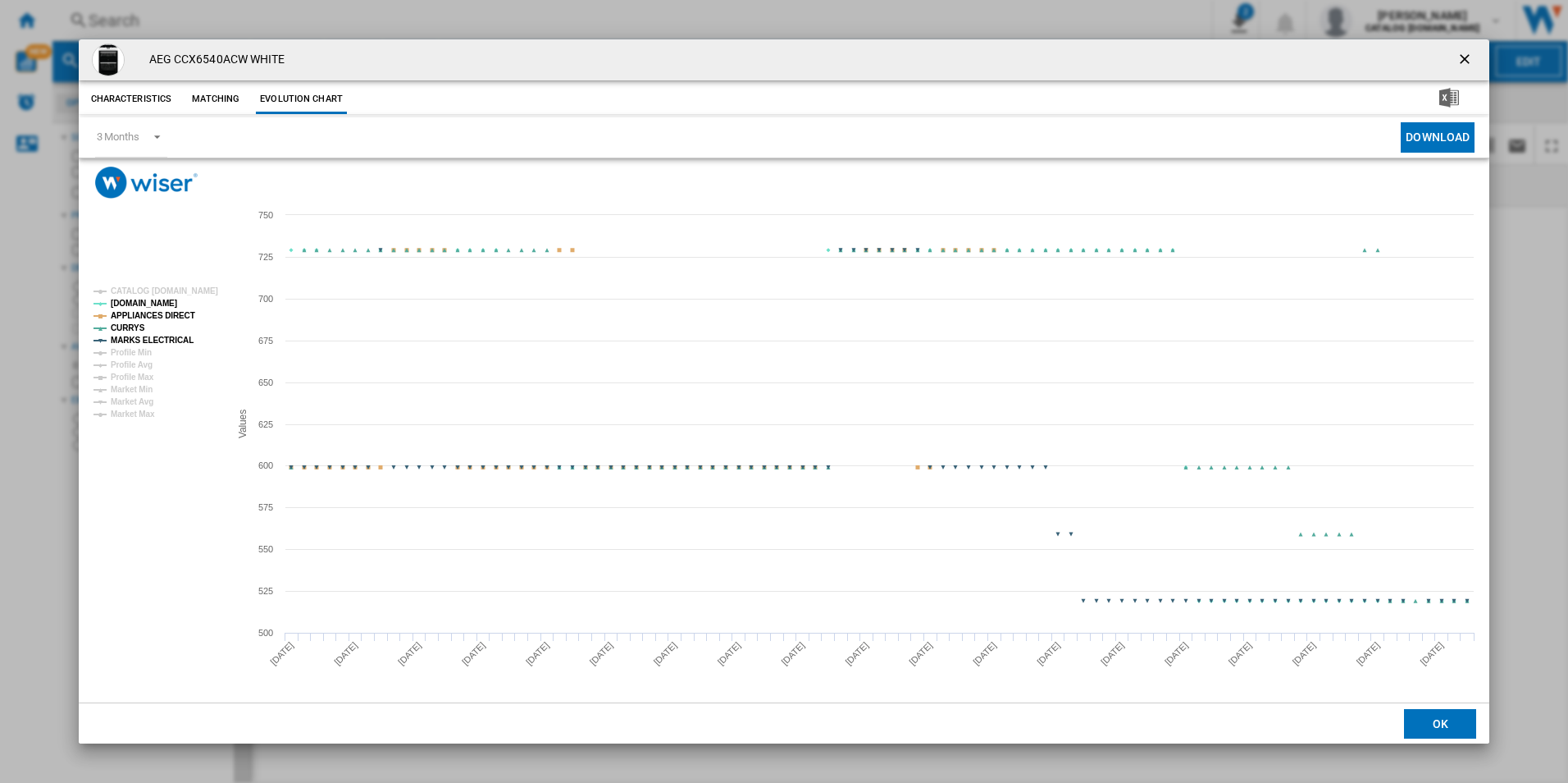
click at [175, 313] on tspan "APPLIANCES DIRECT" at bounding box center [153, 315] width 84 height 9
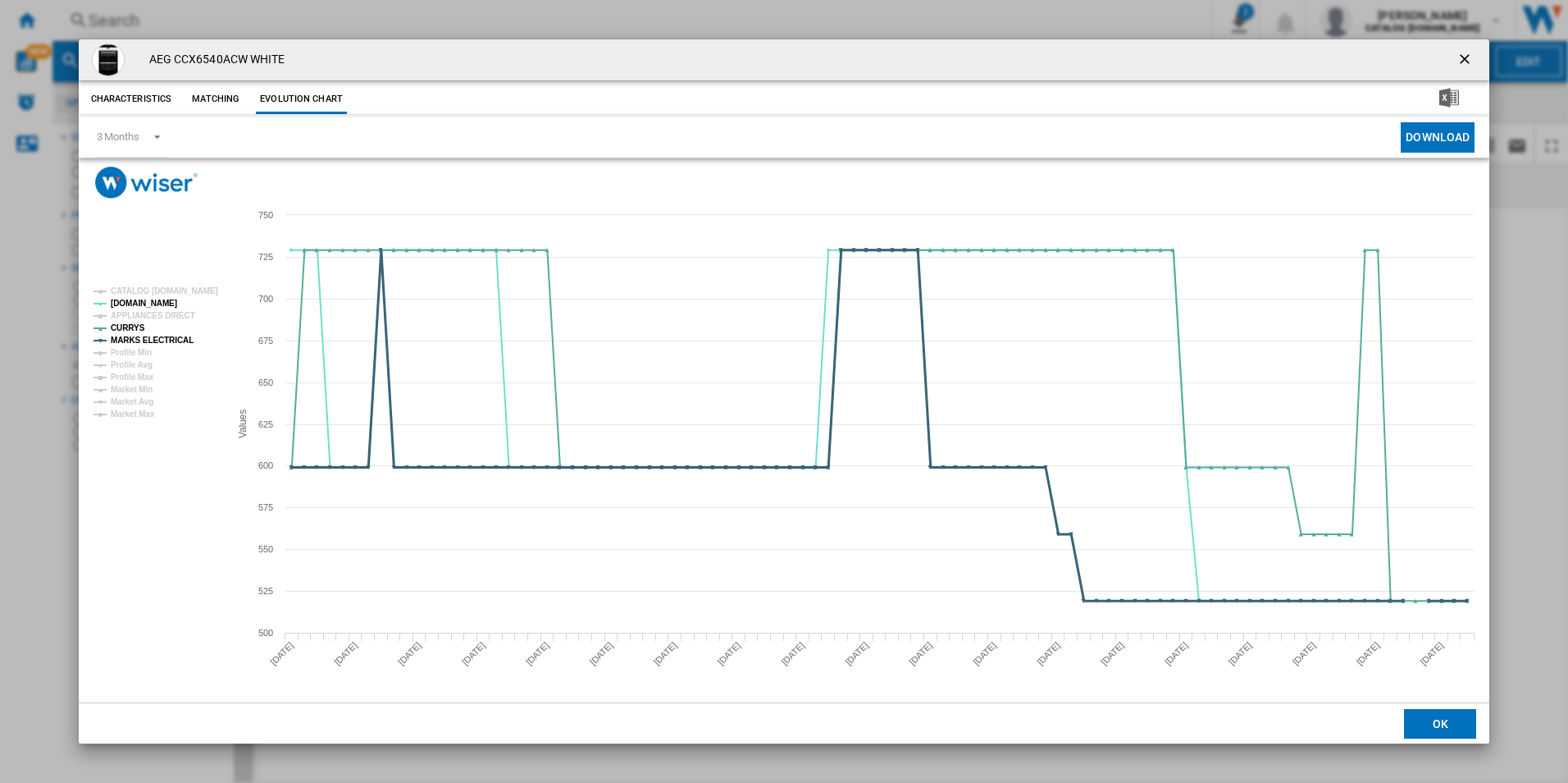
click at [177, 341] on tspan "MARKS ELECTRICAL" at bounding box center [152, 340] width 83 height 9
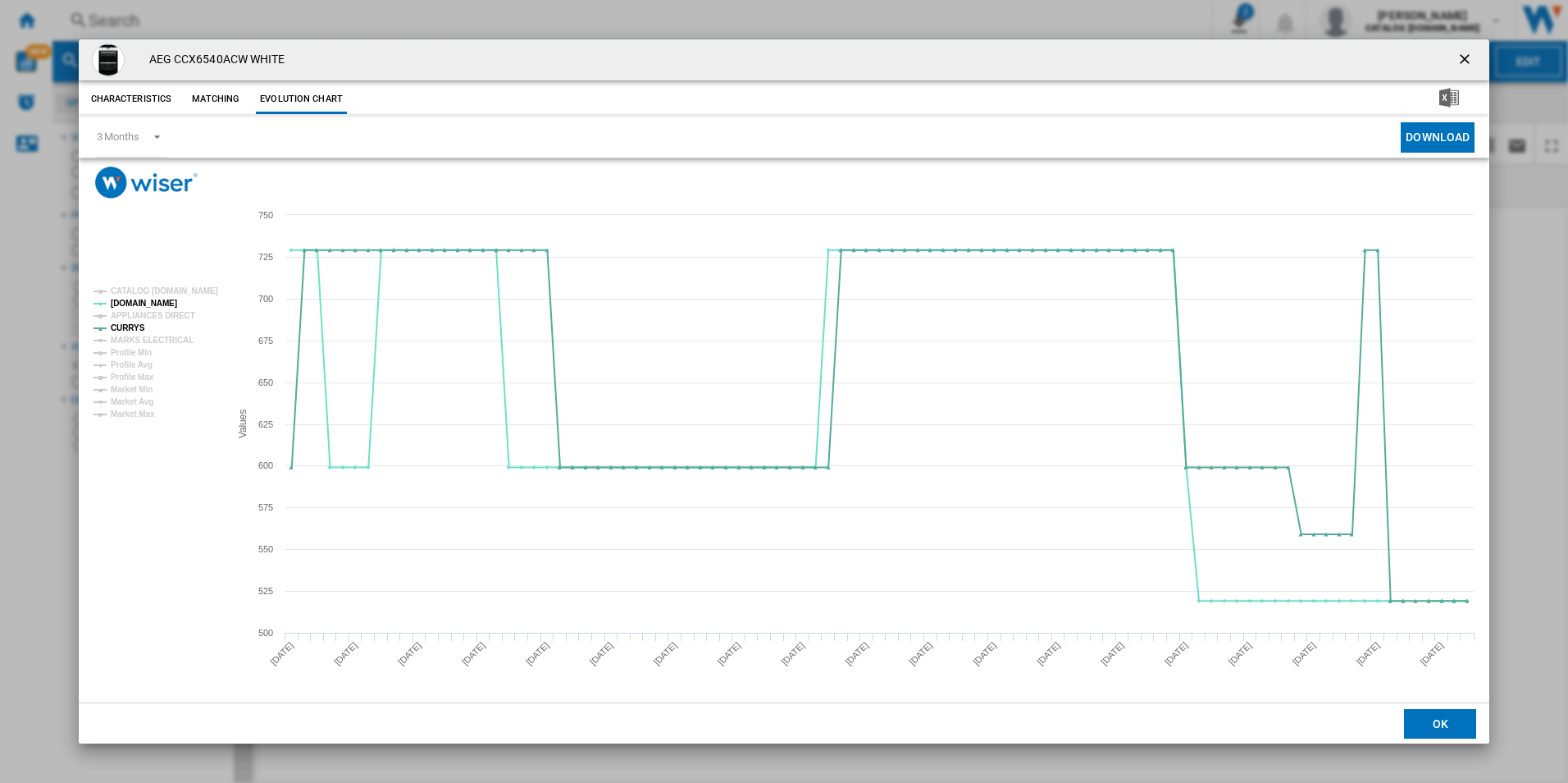
click at [1469, 61] on ng-md-icon "getI18NText('BUTTONS.CLOSE_DIALOG')" at bounding box center [1465, 60] width 19 height 19
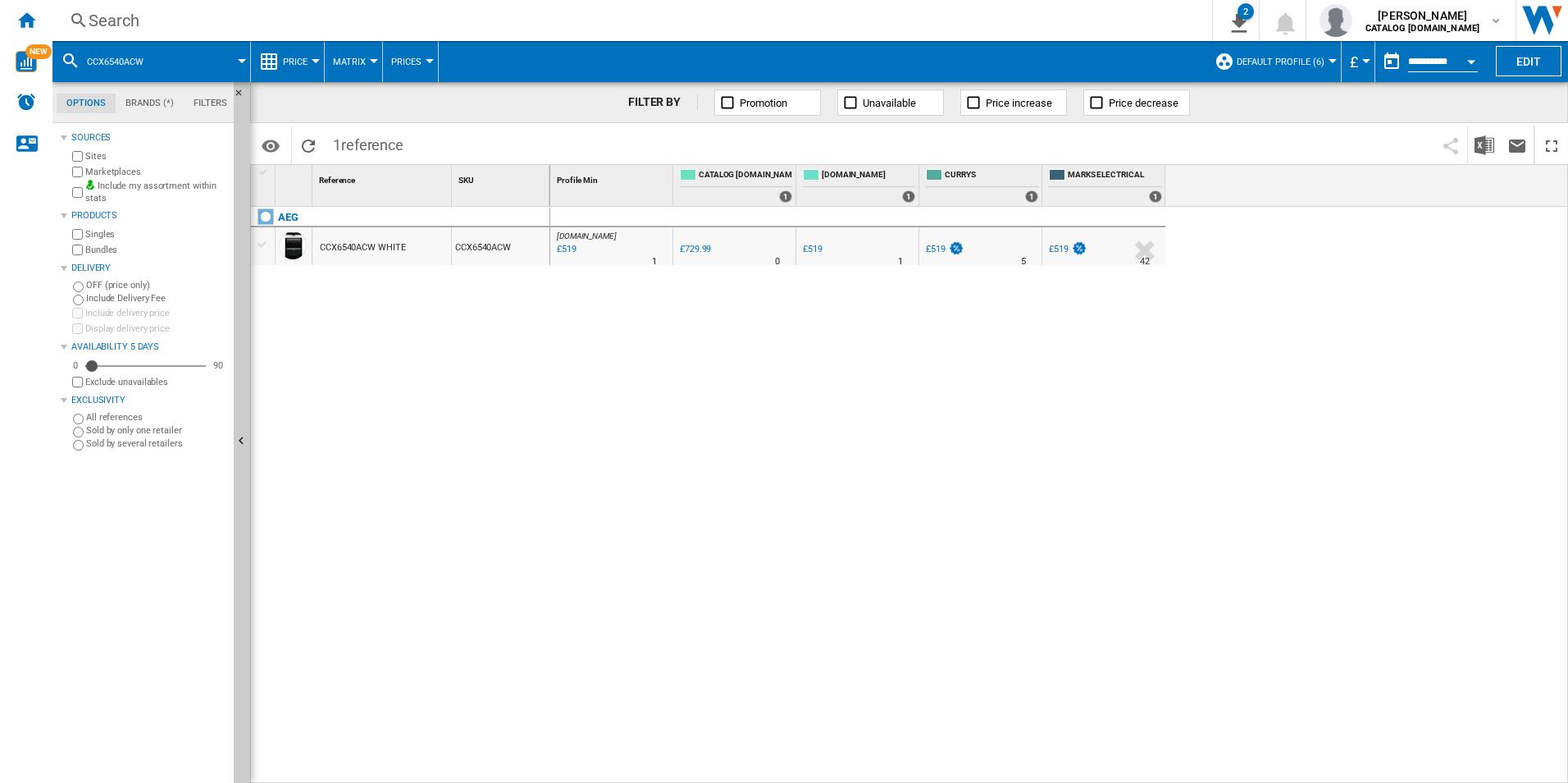
click at [1007, 14] on div "Search" at bounding box center [629, 20] width 1081 height 23
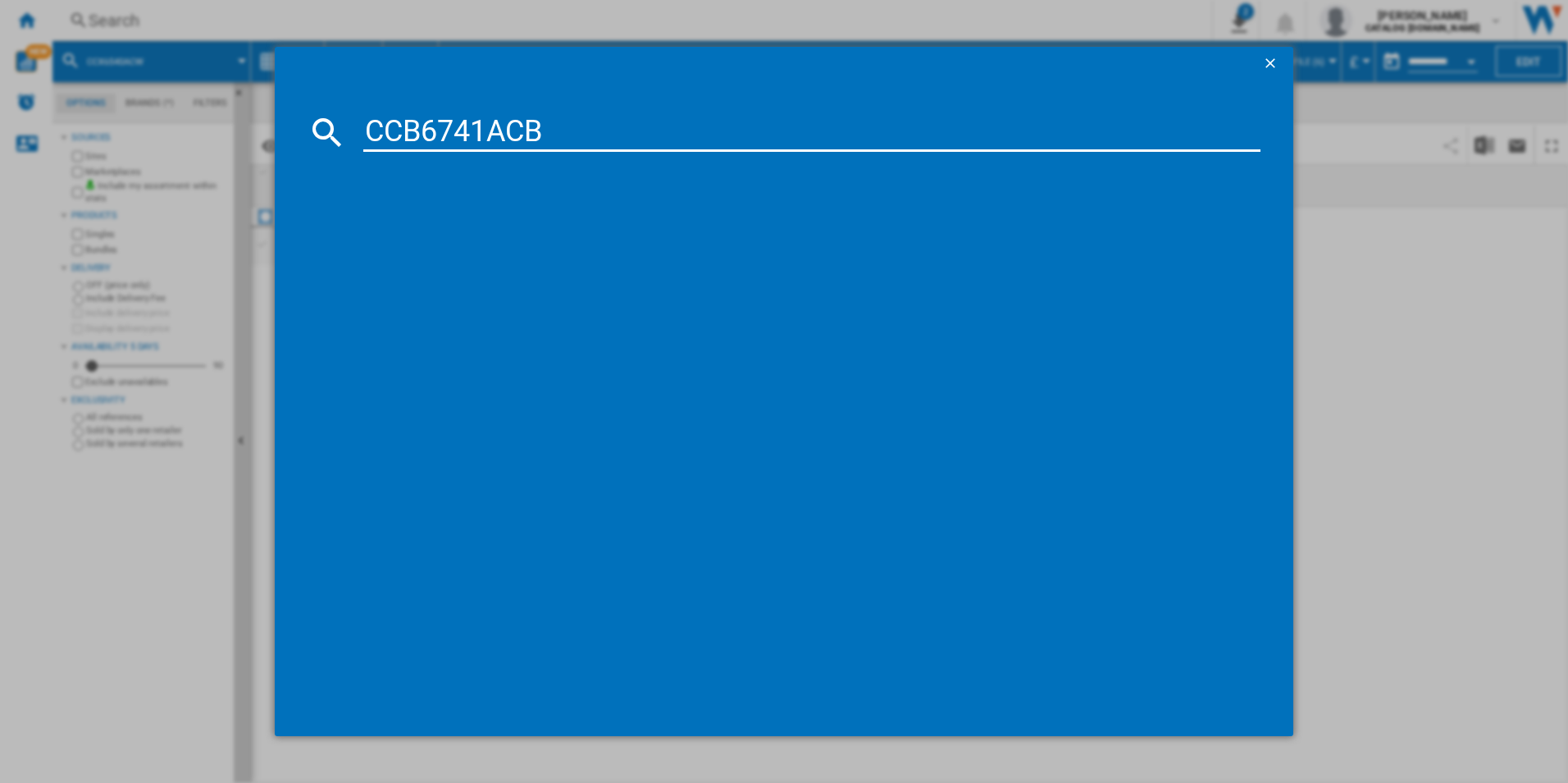
type input "CCB6741ACB"
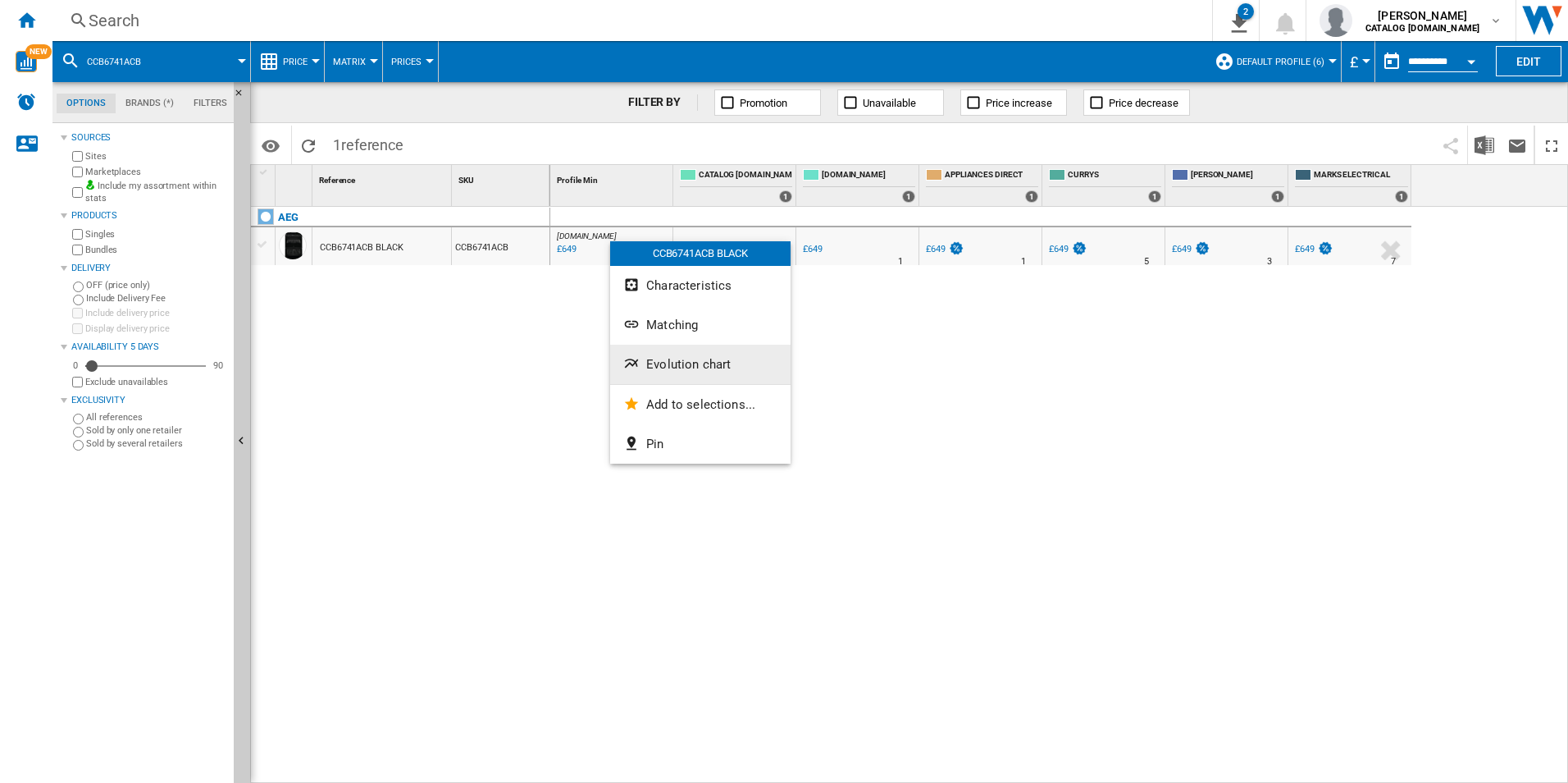
click at [673, 354] on button "Evolution chart" at bounding box center [700, 364] width 181 height 40
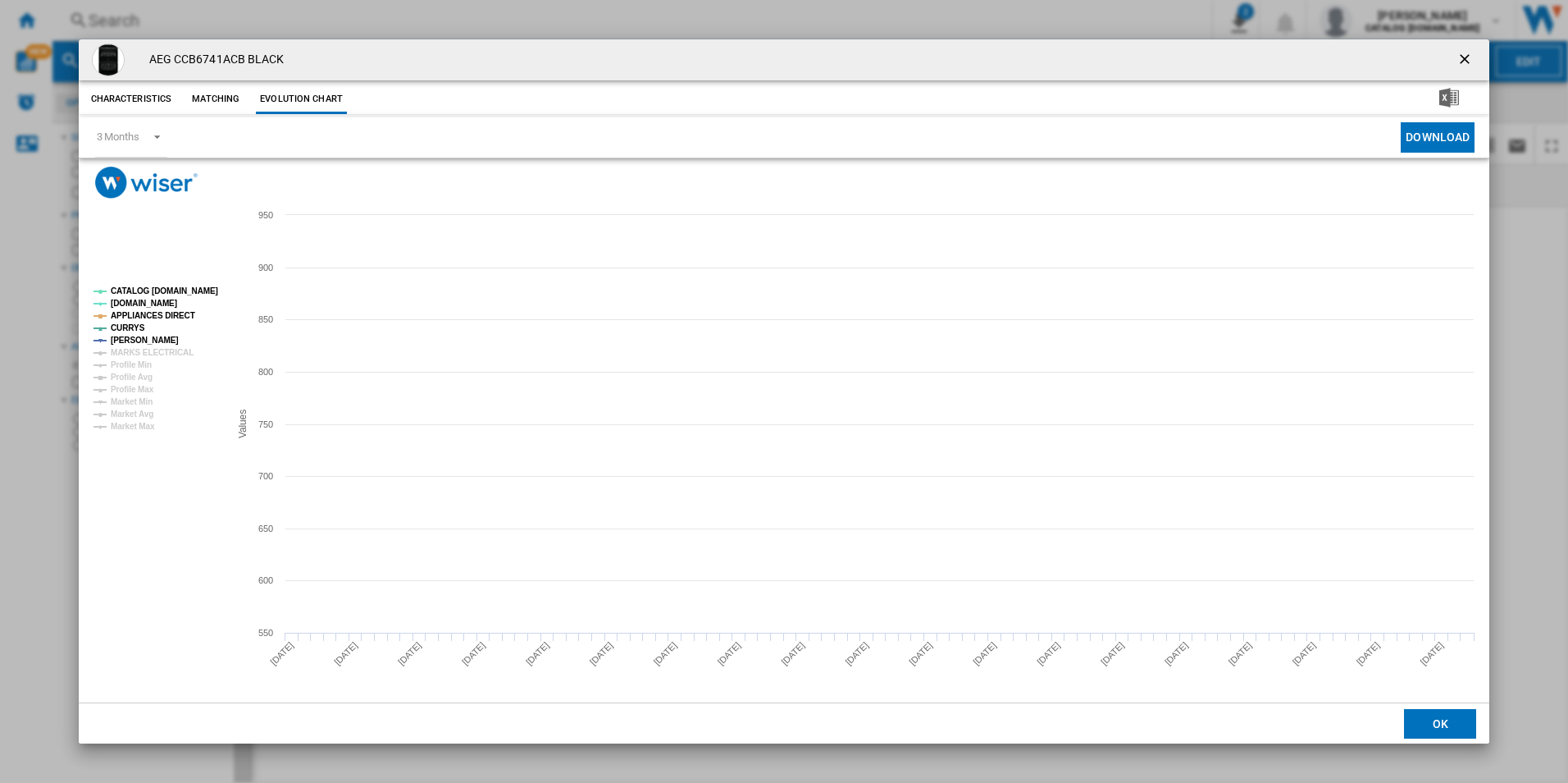
click at [194, 301] on rect "Product popup" at bounding box center [155, 359] width 136 height 156
click at [208, 279] on rect "Product popup" at bounding box center [784, 450] width 1412 height 504
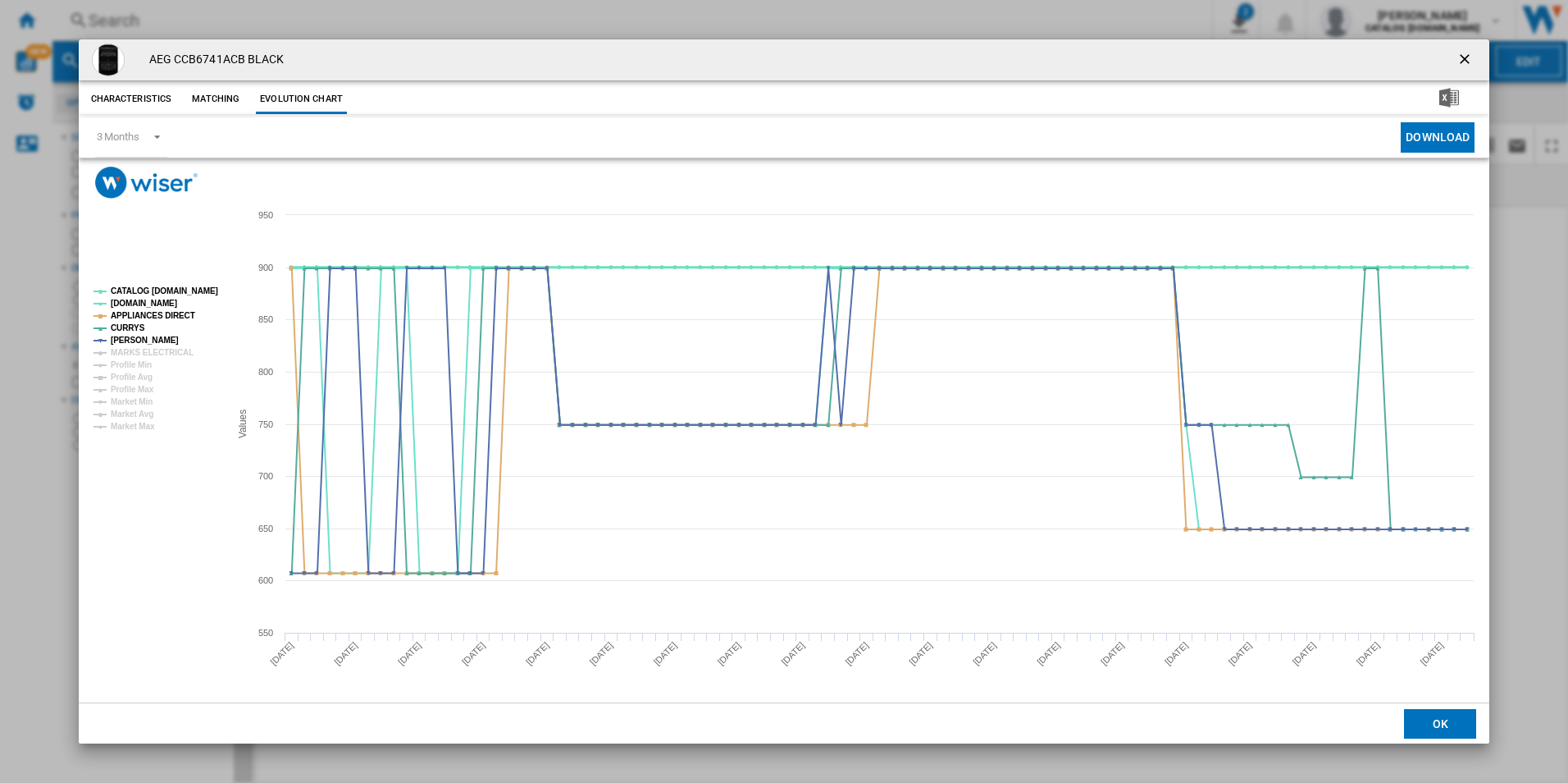
click at [192, 295] on tspan "CATALOG [DOMAIN_NAME]" at bounding box center [165, 290] width 108 height 9
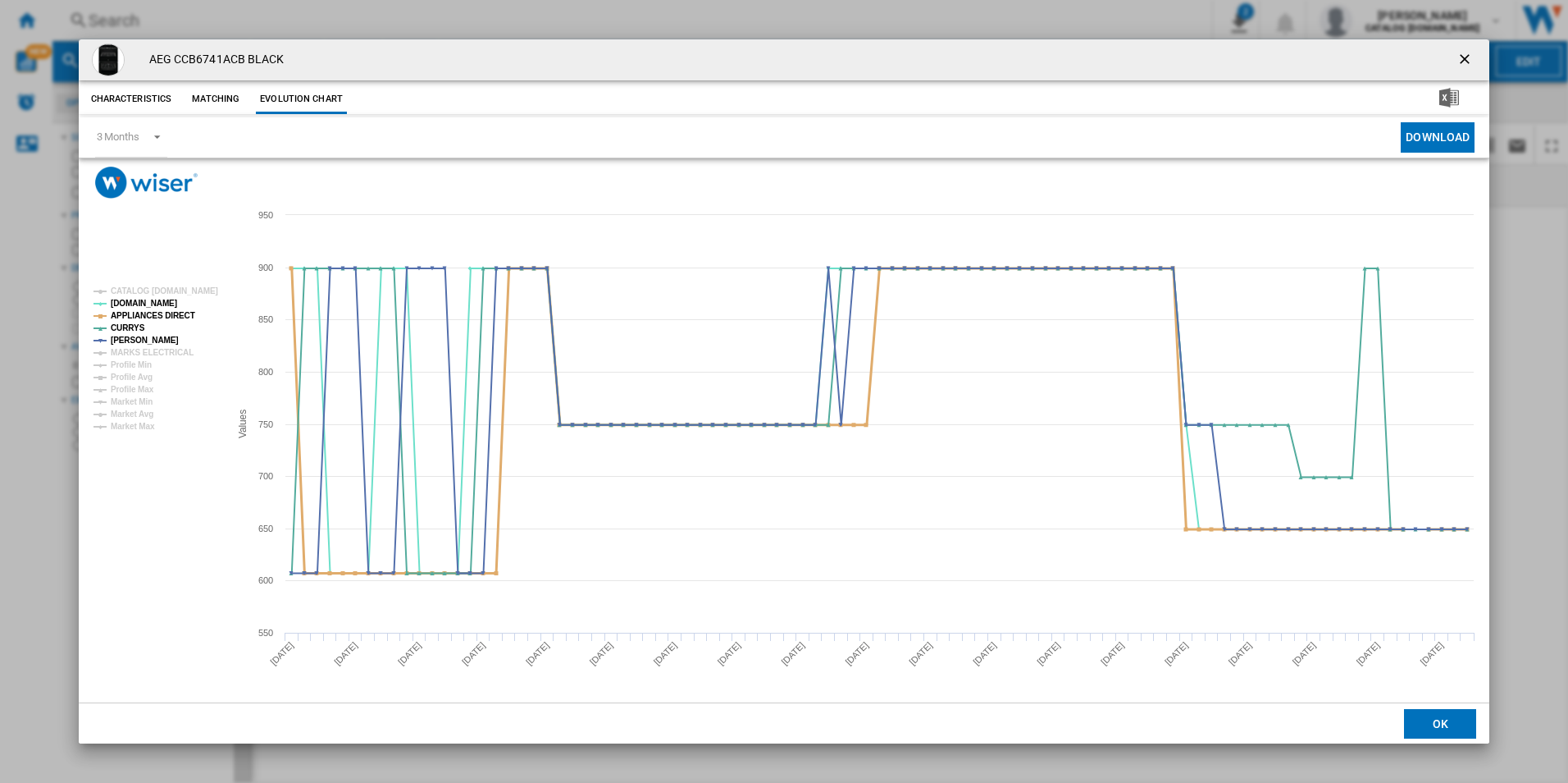
click at [182, 311] on tspan "APPLIANCES DIRECT" at bounding box center [153, 315] width 84 height 9
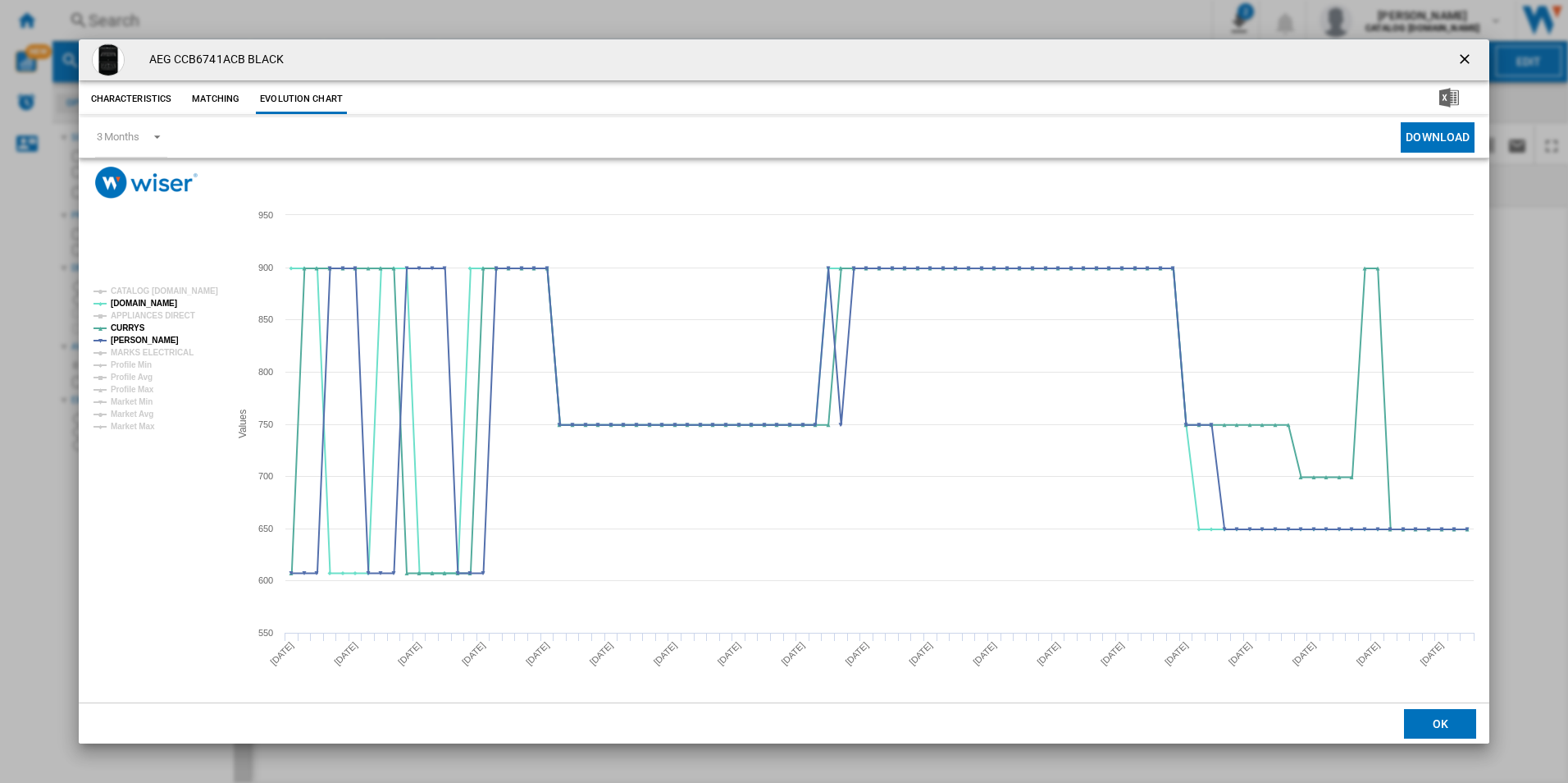
drag, startPoint x: 1463, startPoint y: 62, endPoint x: 1187, endPoint y: 7, distance: 281.4
click at [1463, 62] on ng-md-icon "getI18NText('BUTTONS.CLOSE_DIALOG')" at bounding box center [1465, 60] width 19 height 19
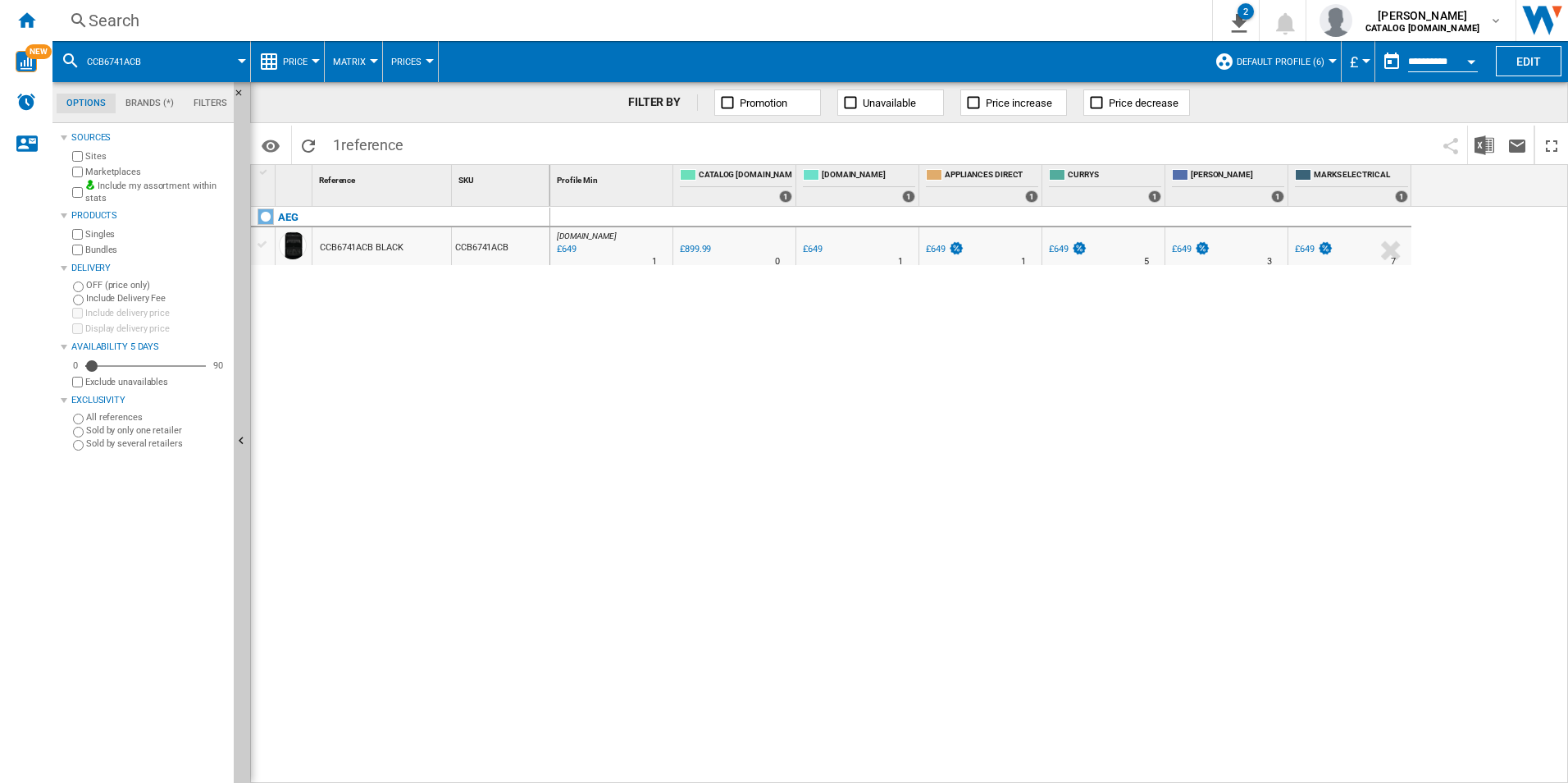
click at [1019, 24] on div "Search" at bounding box center [629, 20] width 1081 height 23
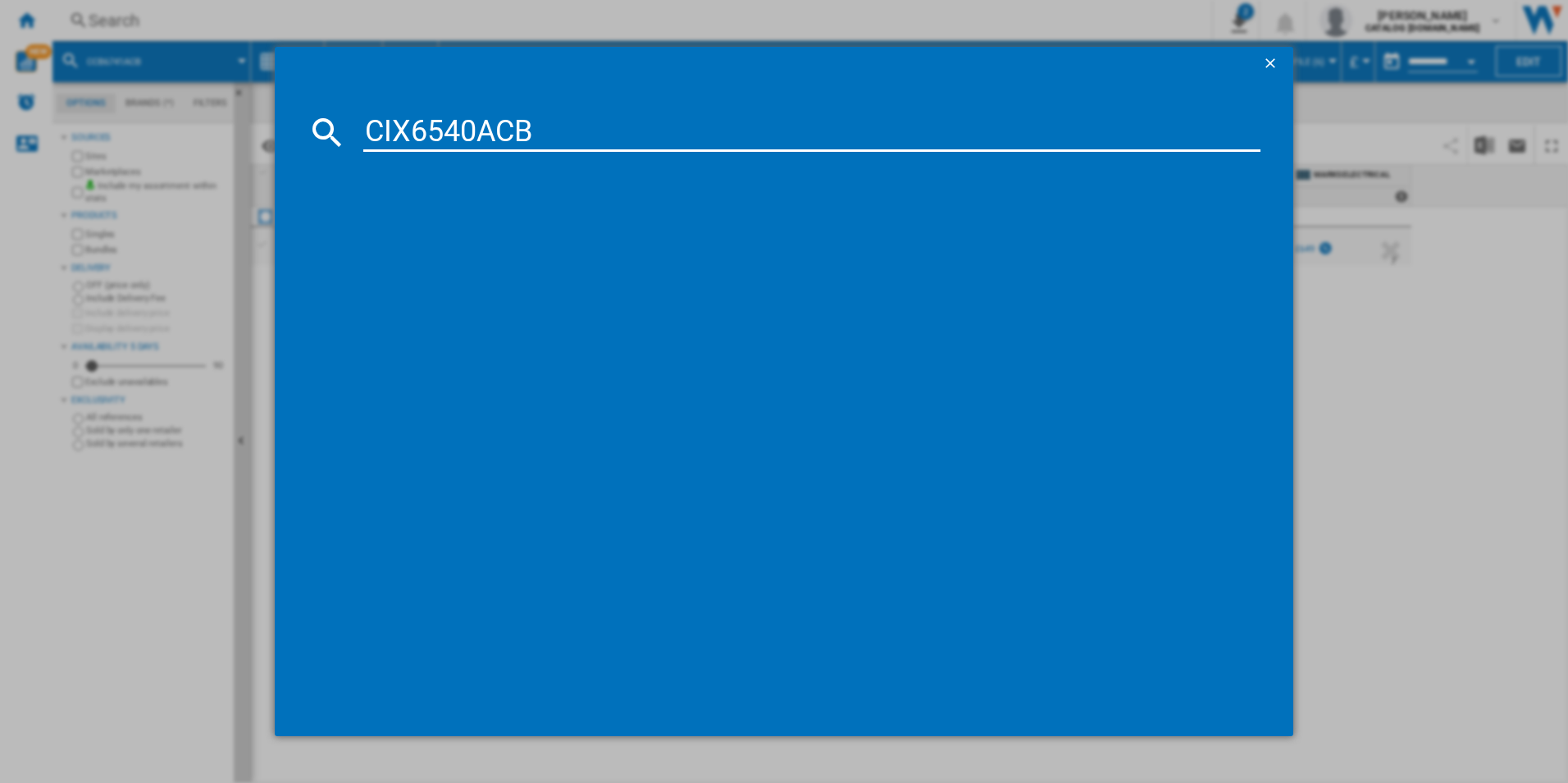
type input "CIX6540ACB"
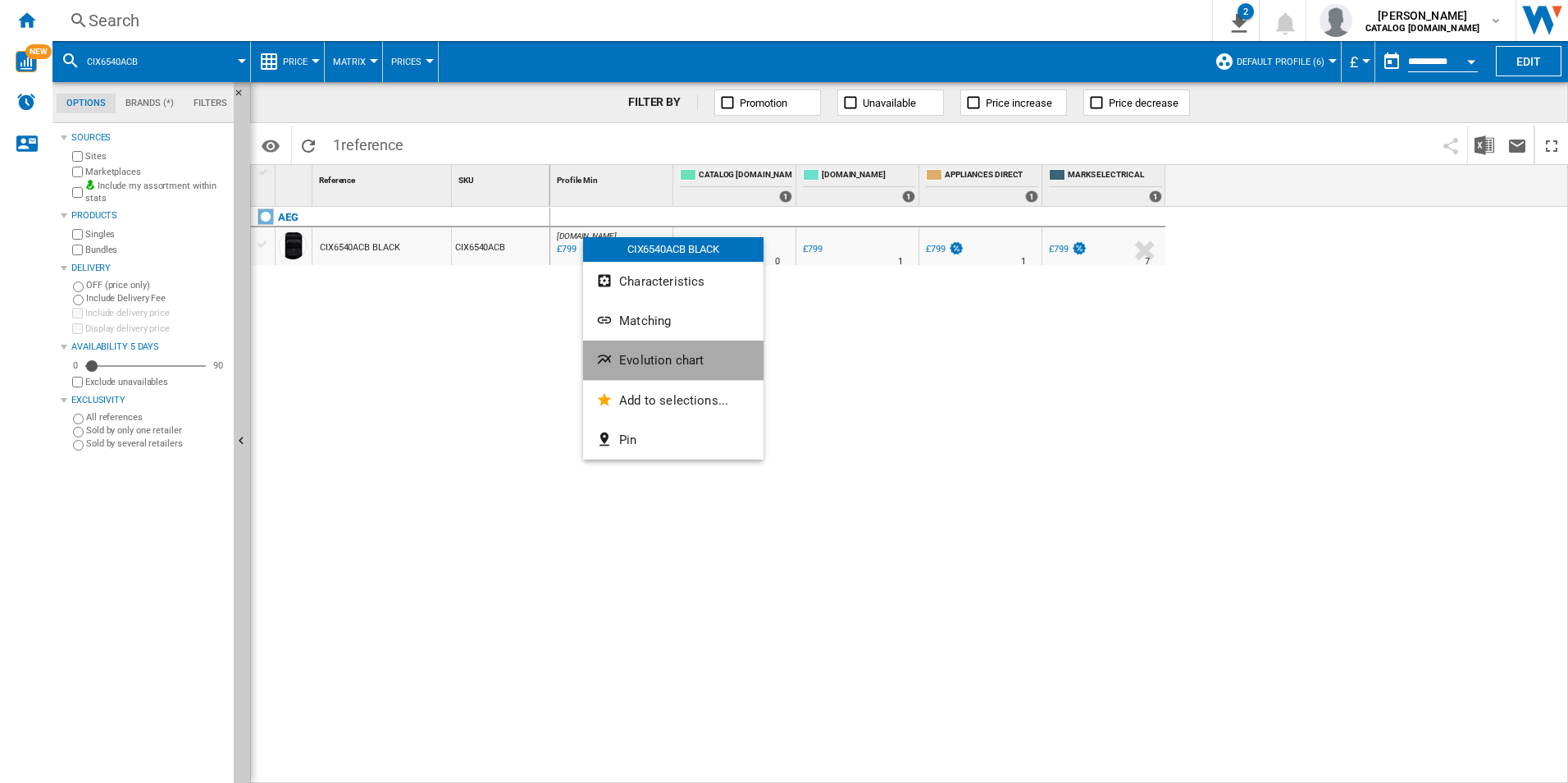
click at [640, 365] on span "Evolution chart" at bounding box center [661, 360] width 84 height 15
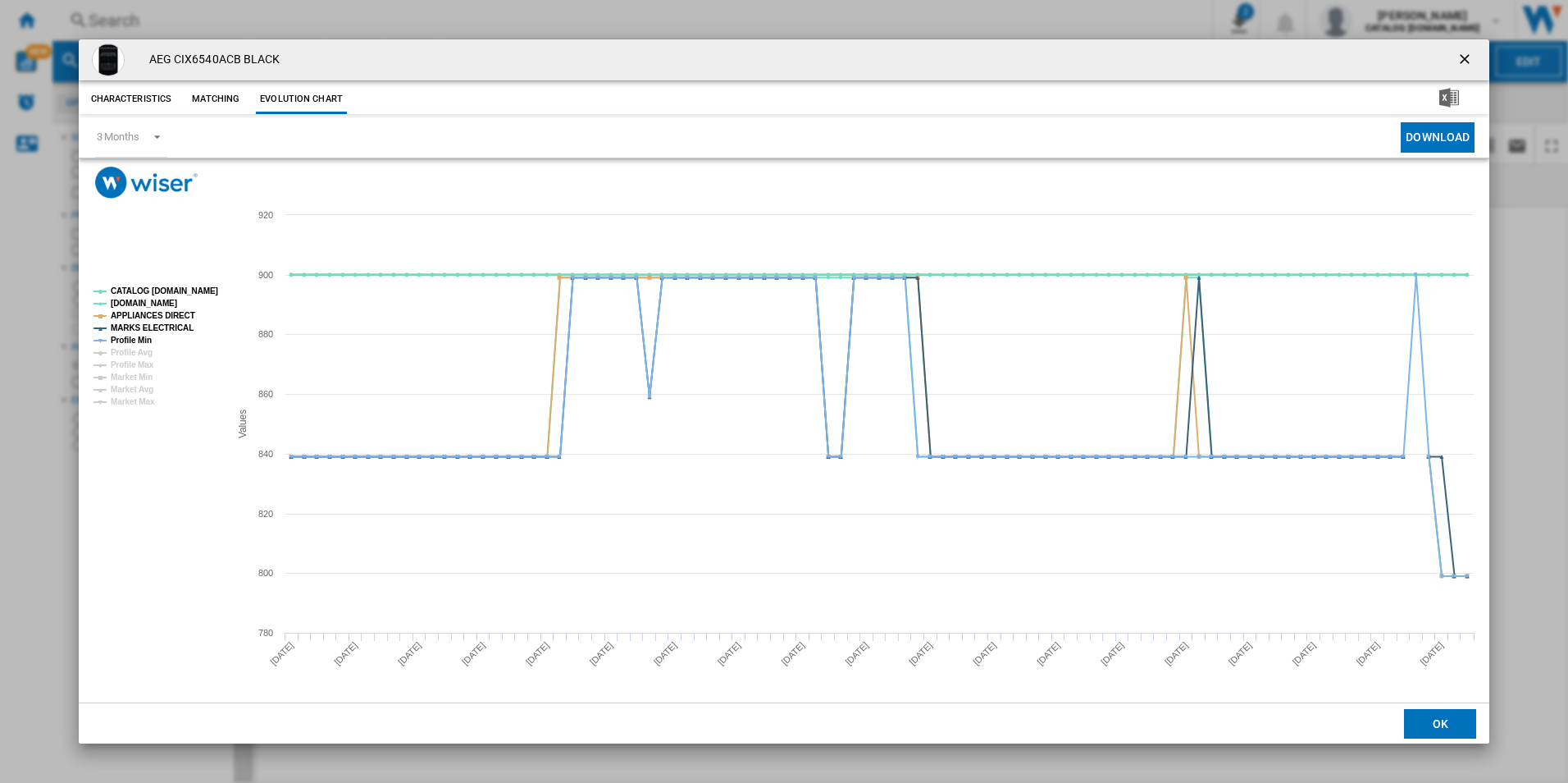
click at [181, 288] on tspan "CATALOG [DOMAIN_NAME]" at bounding box center [165, 290] width 108 height 9
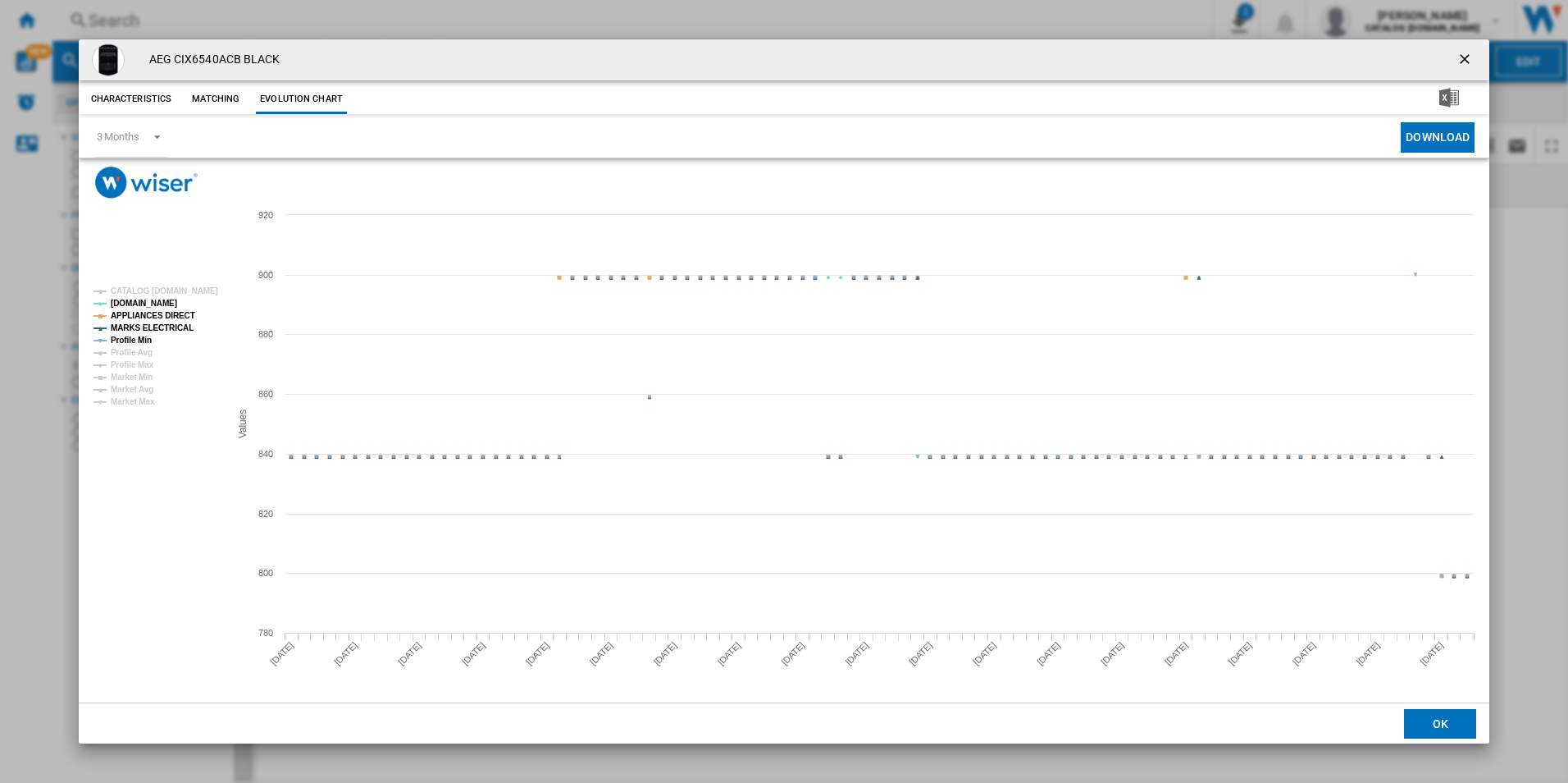
click at [181, 308] on rect "Product popup" at bounding box center [155, 347] width 136 height 132
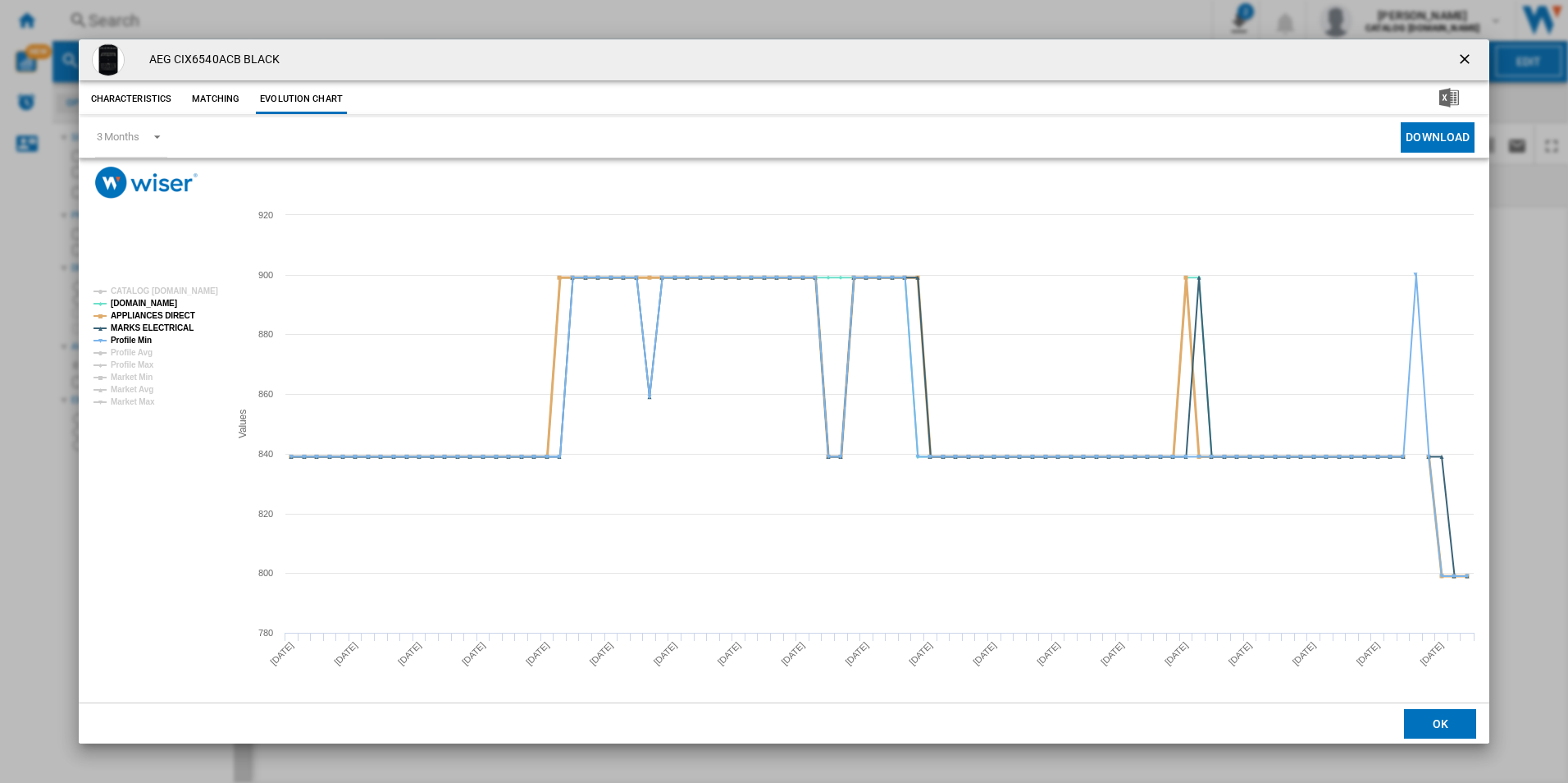
click at [174, 318] on tspan "APPLIANCES DIRECT" at bounding box center [153, 315] width 84 height 9
click at [174, 323] on tspan "MARKS ELECTRICAL" at bounding box center [152, 327] width 83 height 9
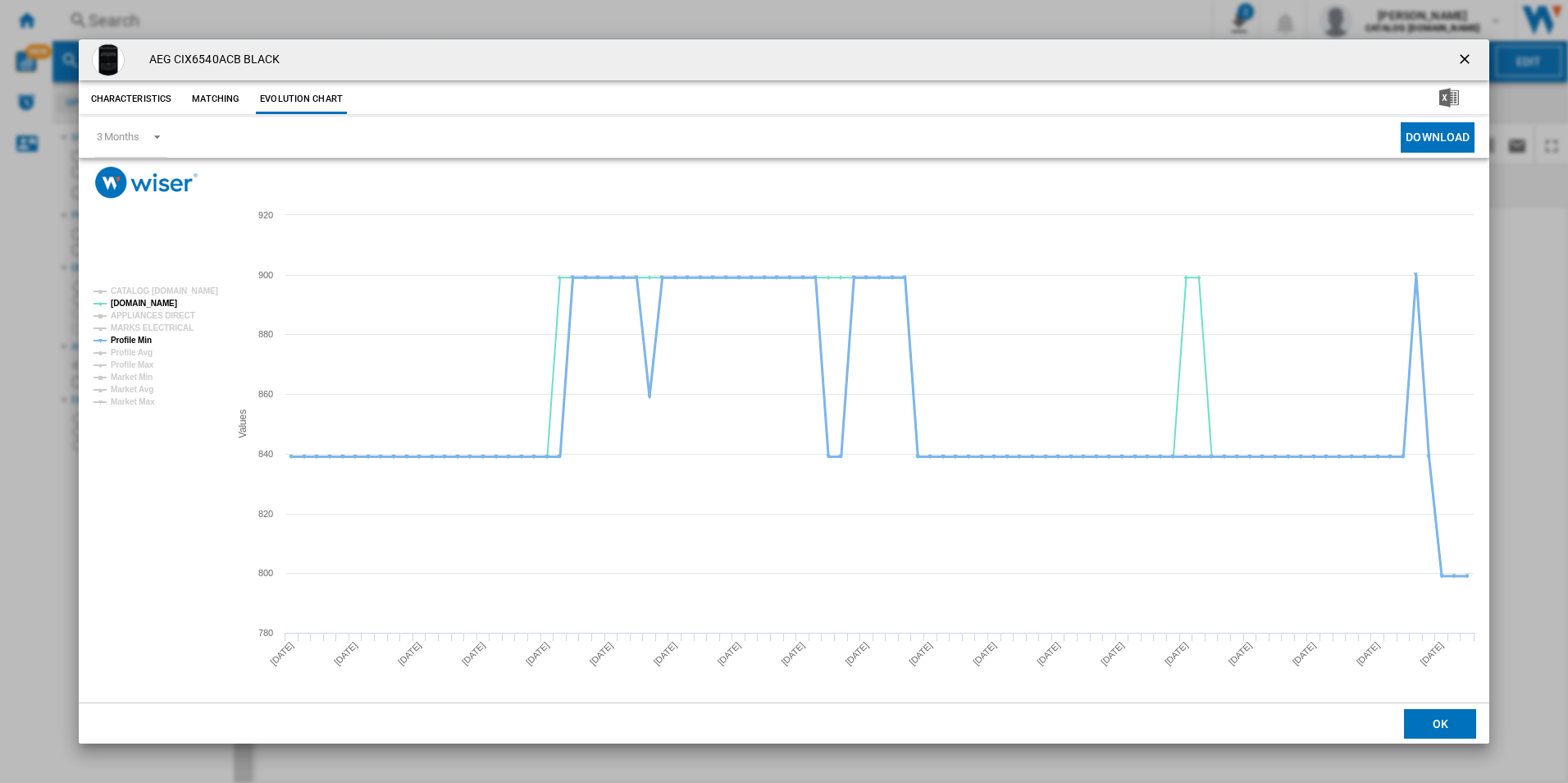
click at [145, 337] on tspan "Profile Min" at bounding box center [131, 340] width 41 height 9
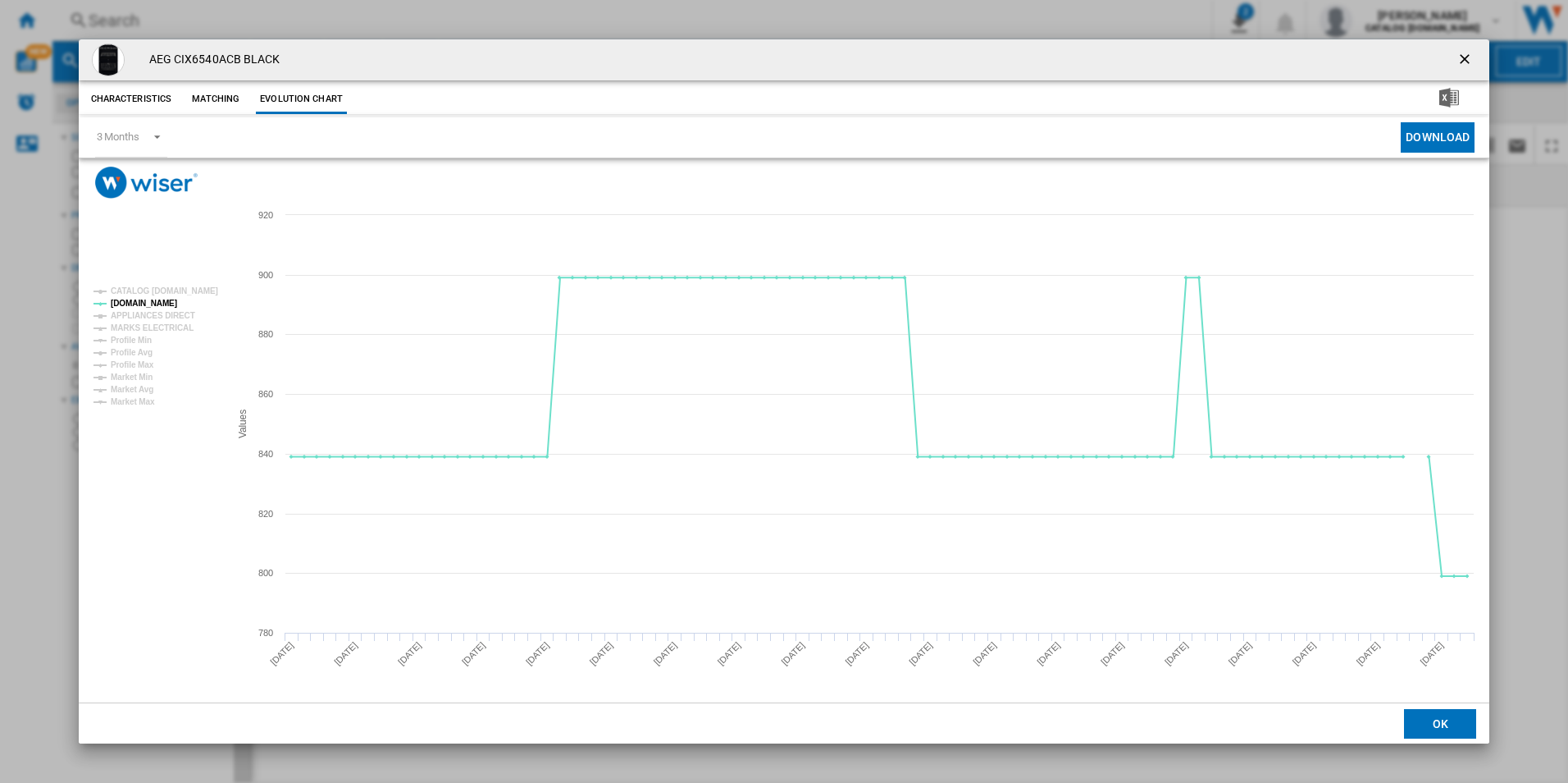
click at [1460, 61] on ng-md-icon "getI18NText('BUTTONS.CLOSE_DIALOG')" at bounding box center [1465, 60] width 19 height 19
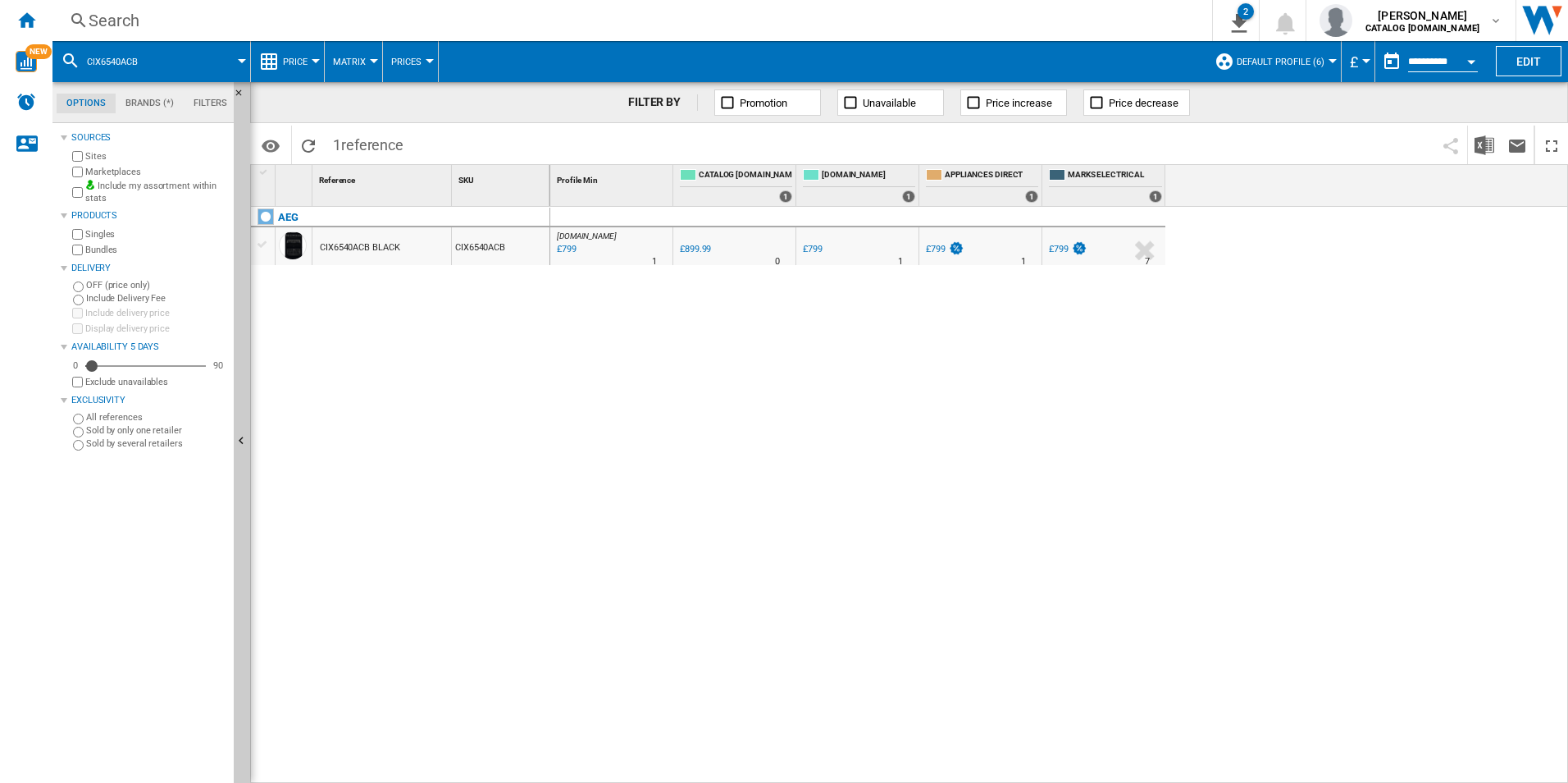
click at [1109, 21] on div "Search" at bounding box center [629, 20] width 1081 height 23
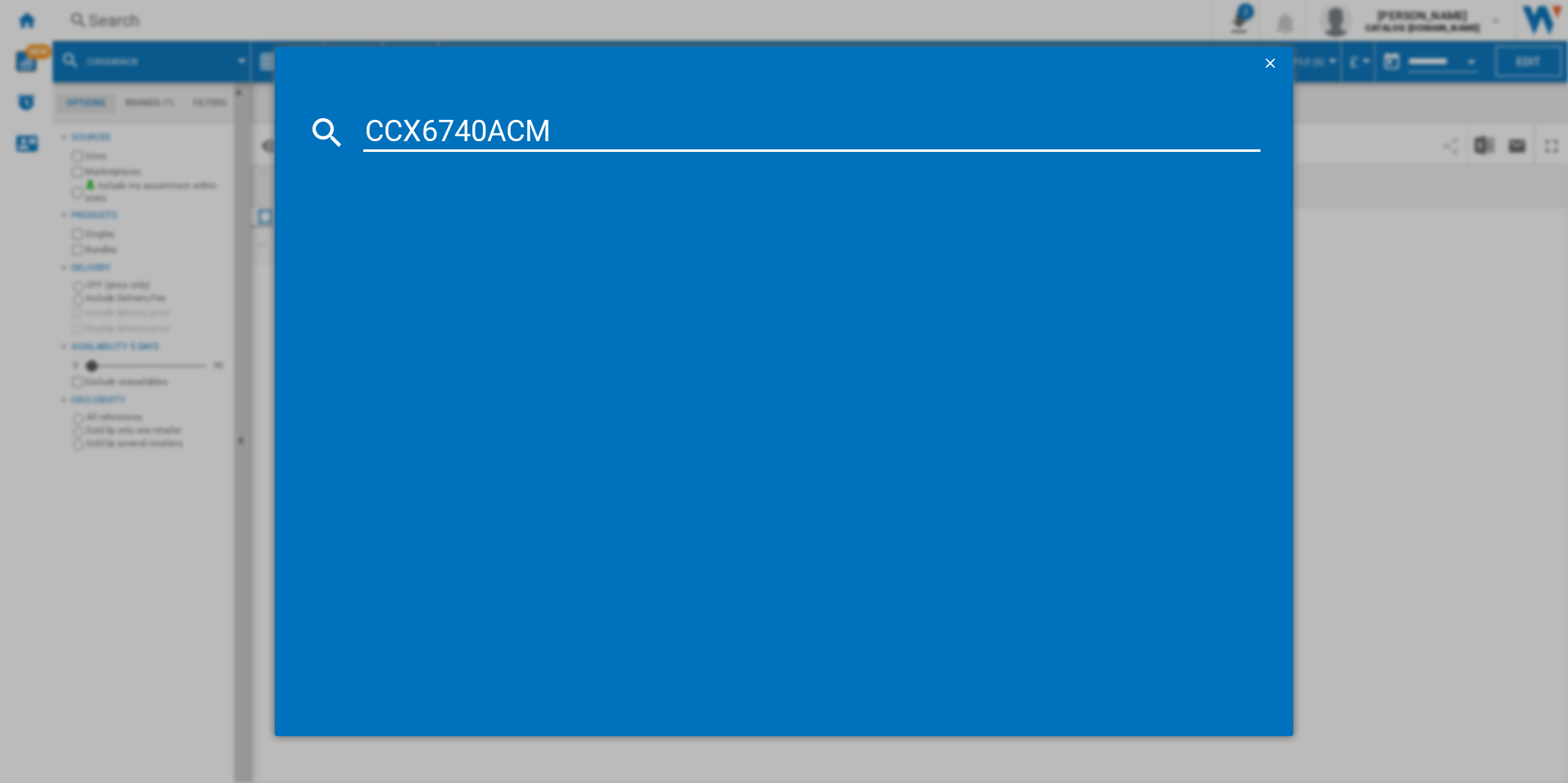
type input "CCX6740ACM"
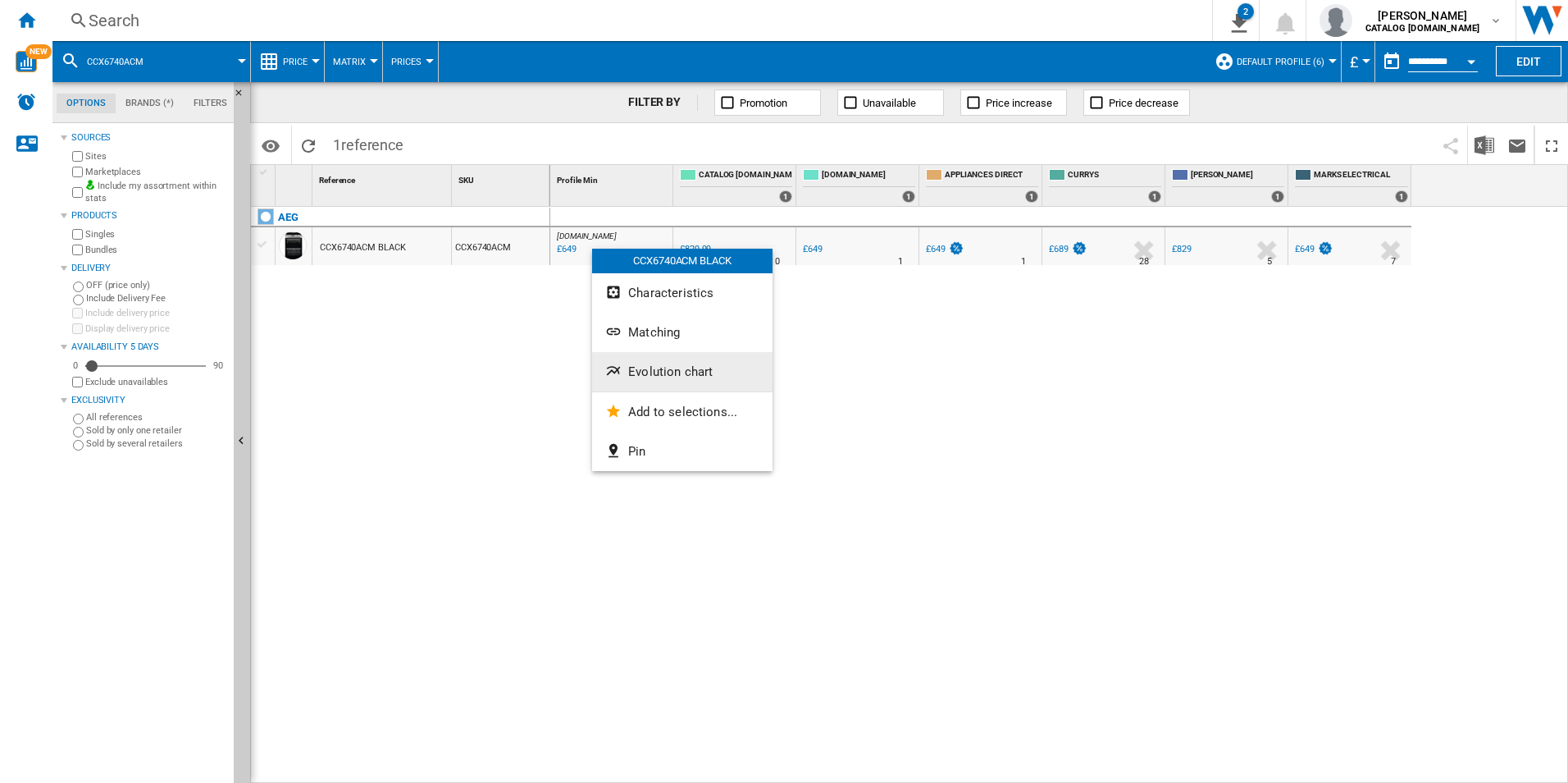
click at [650, 364] on span "Evolution chart" at bounding box center [670, 372] width 84 height 15
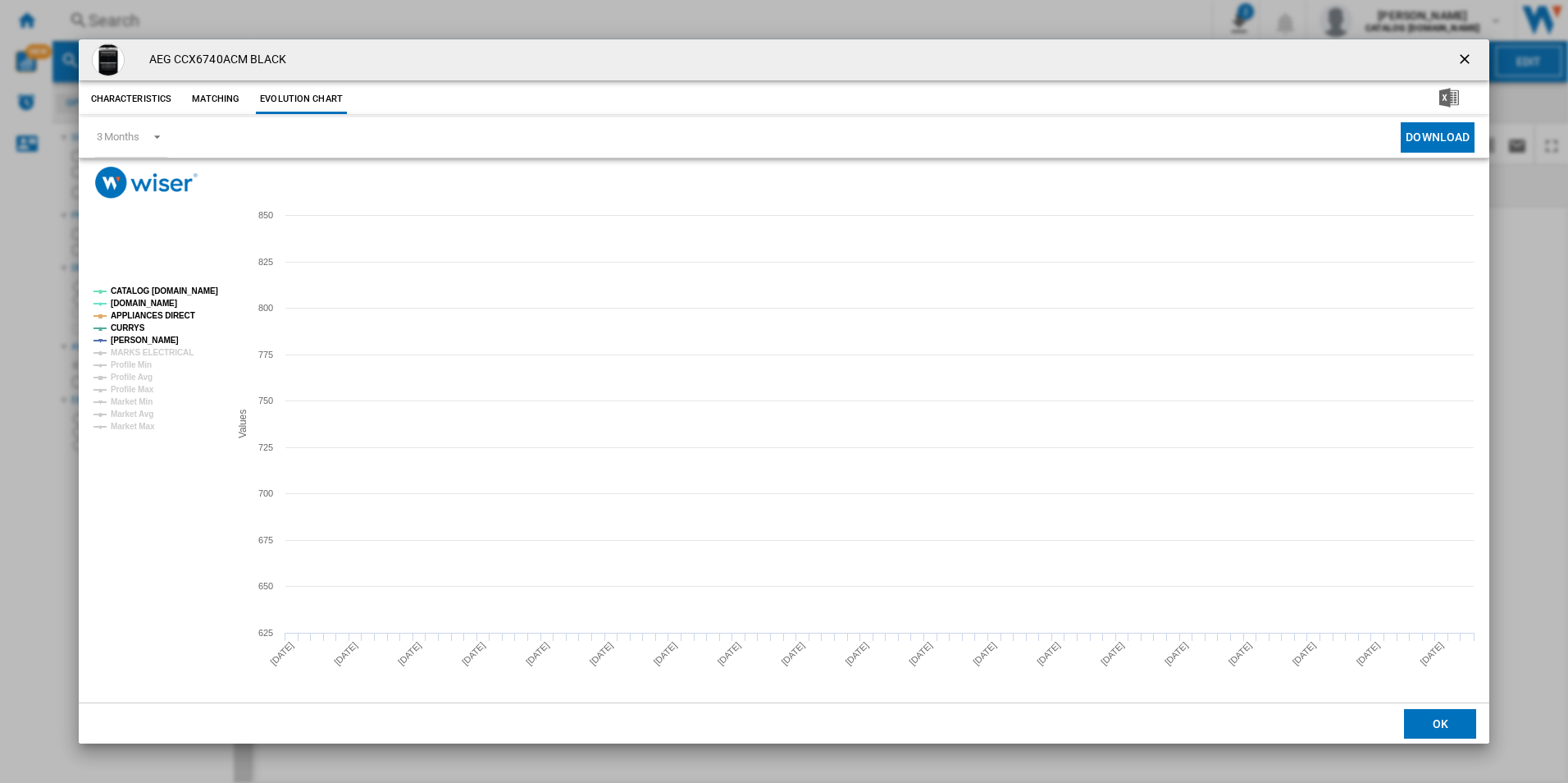
click at [198, 295] on tspan "CATALOG [DOMAIN_NAME]" at bounding box center [165, 290] width 108 height 9
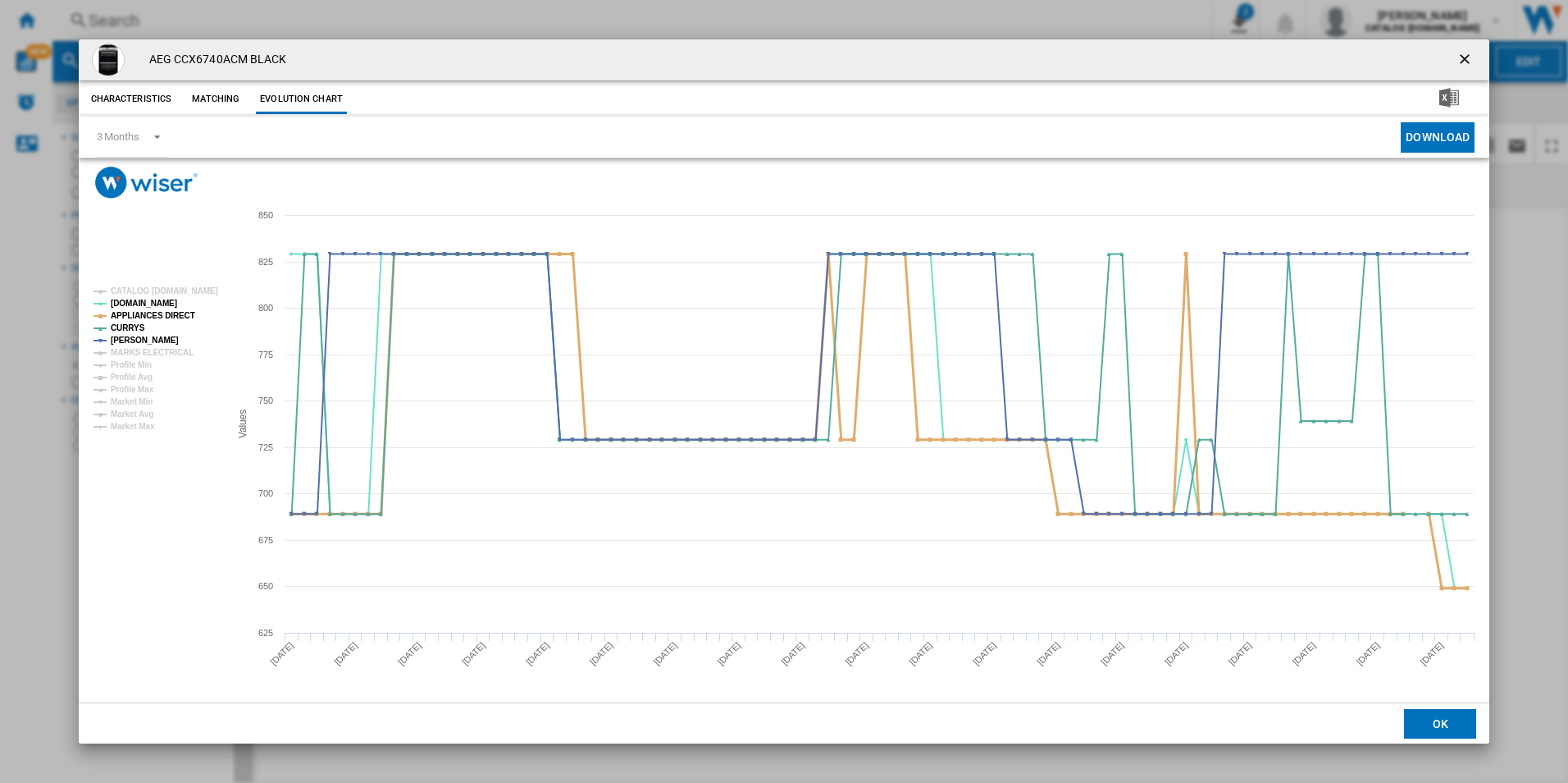
click at [177, 316] on tspan "APPLIANCES DIRECT" at bounding box center [153, 315] width 84 height 9
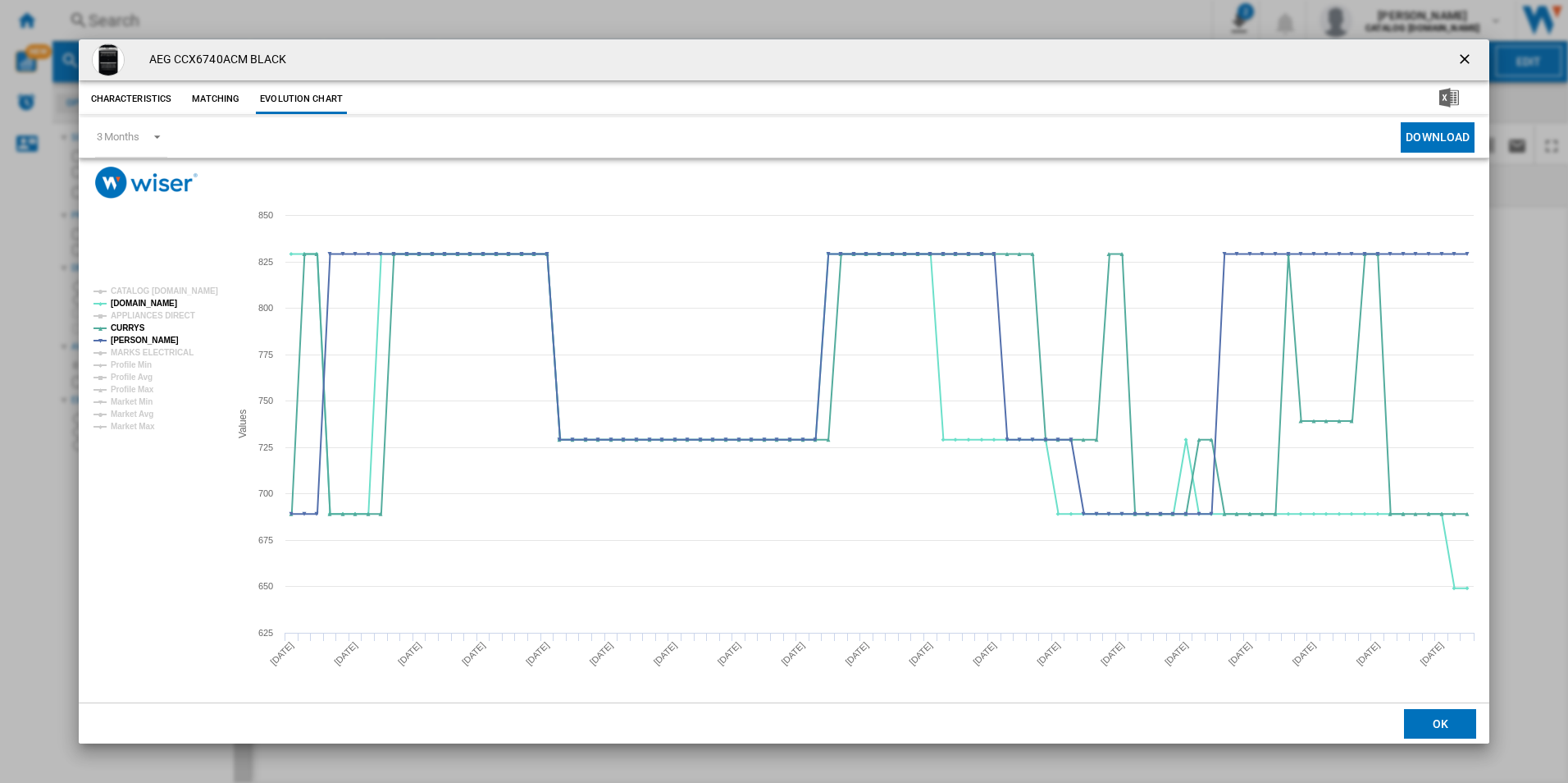
drag, startPoint x: 1471, startPoint y: 54, endPoint x: 1229, endPoint y: 66, distance: 242.3
click at [1471, 54] on ng-md-icon "getI18NText('BUTTONS.CLOSE_DIALOG')" at bounding box center [1465, 60] width 19 height 19
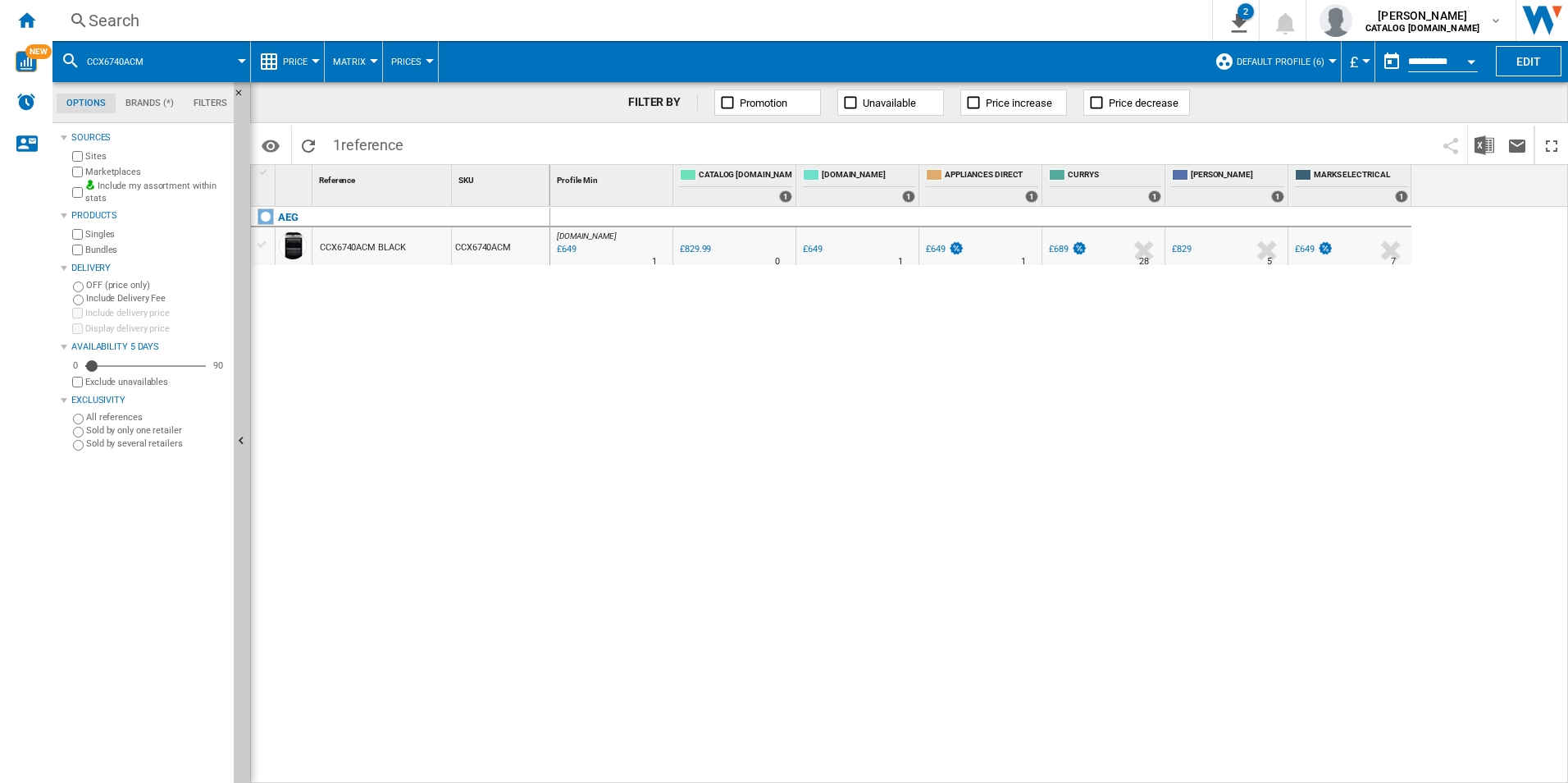
click at [1021, 24] on div "Search" at bounding box center [629, 20] width 1081 height 23
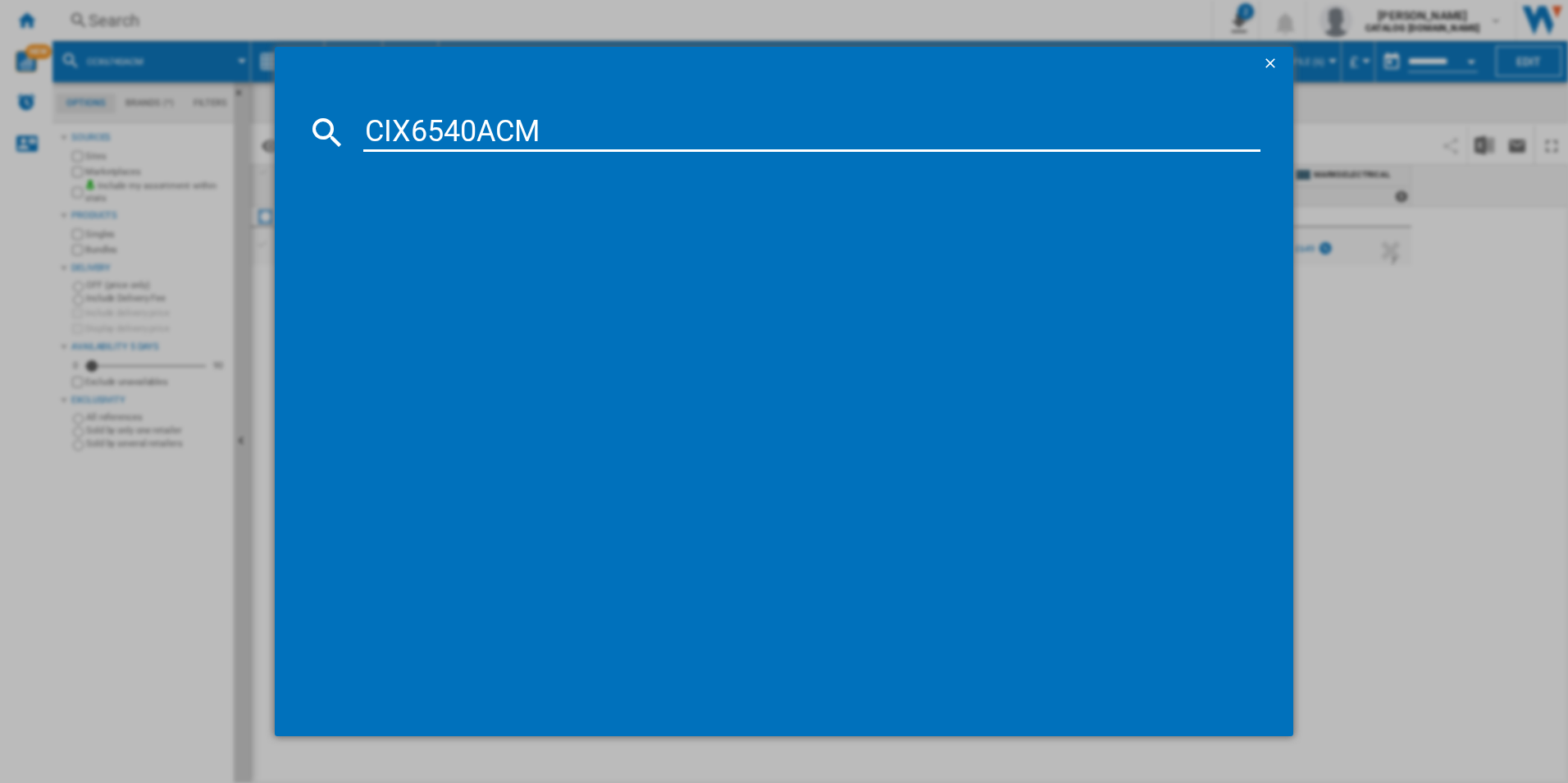
type input "CIX6540ACM"
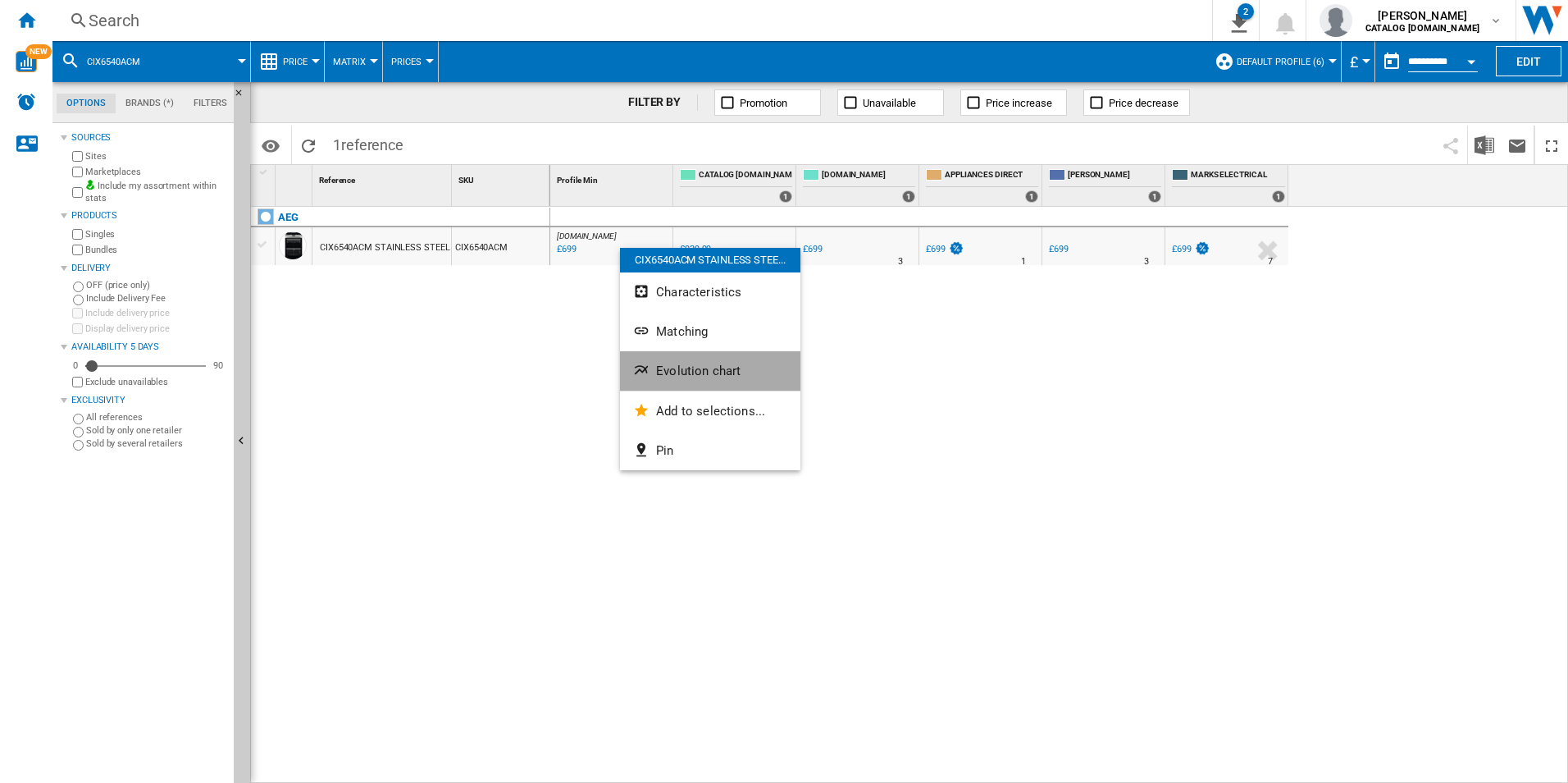
click at [661, 360] on button "Evolution chart" at bounding box center [710, 370] width 181 height 40
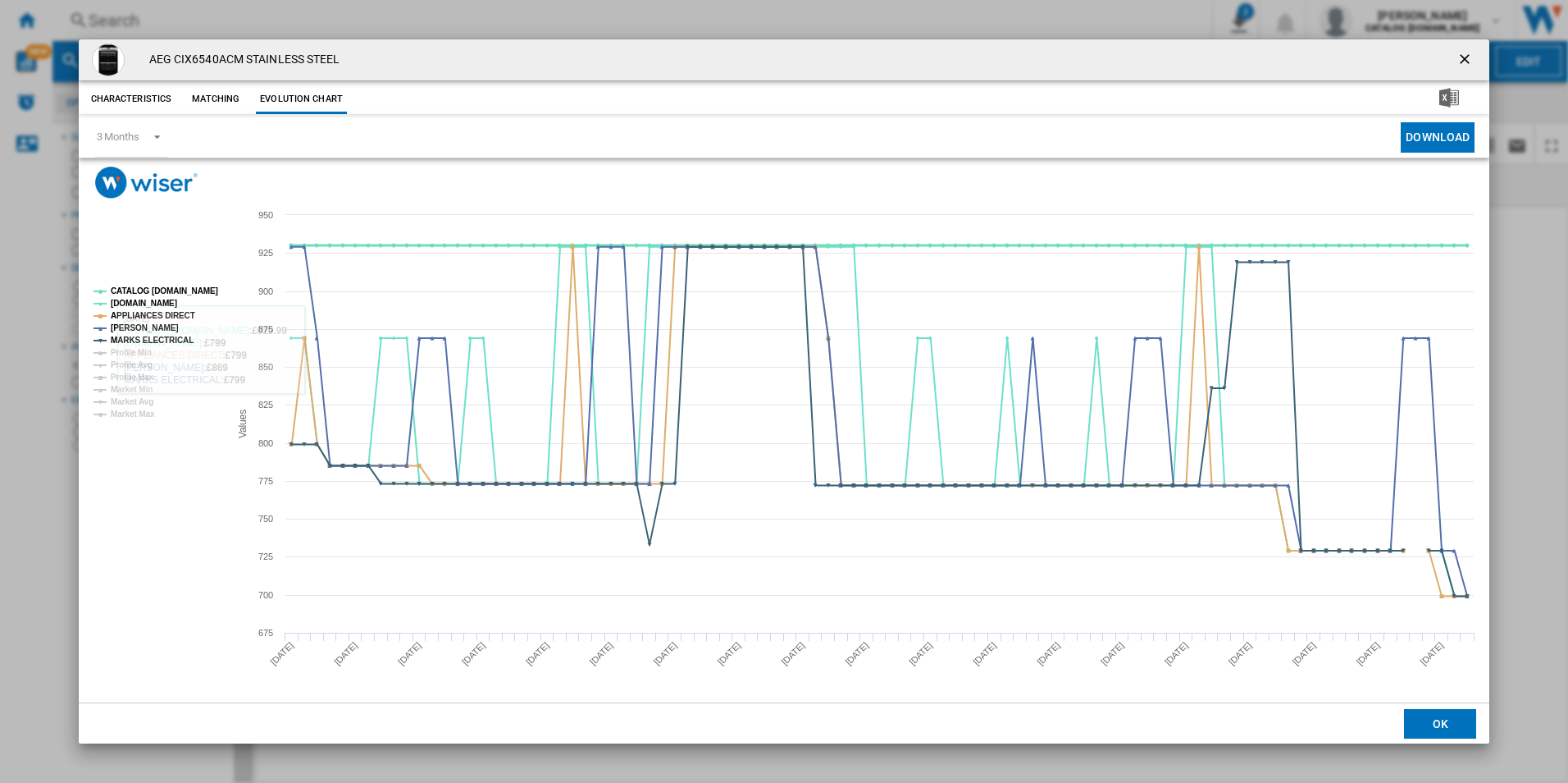
click at [161, 286] on tspan "CATALOG [DOMAIN_NAME]" at bounding box center [165, 290] width 108 height 9
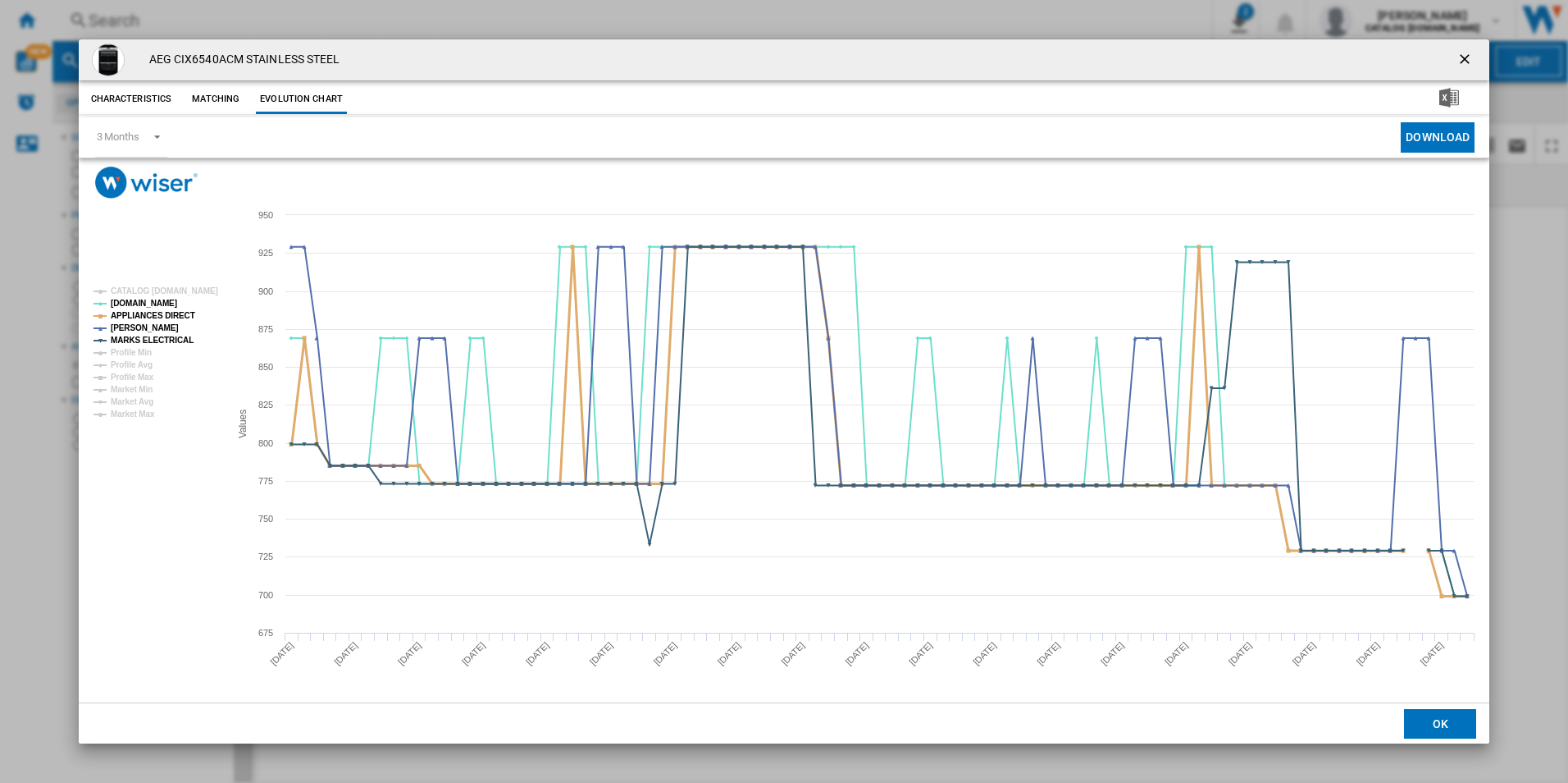
click at [164, 318] on tspan "APPLIANCES DIRECT" at bounding box center [153, 315] width 84 height 9
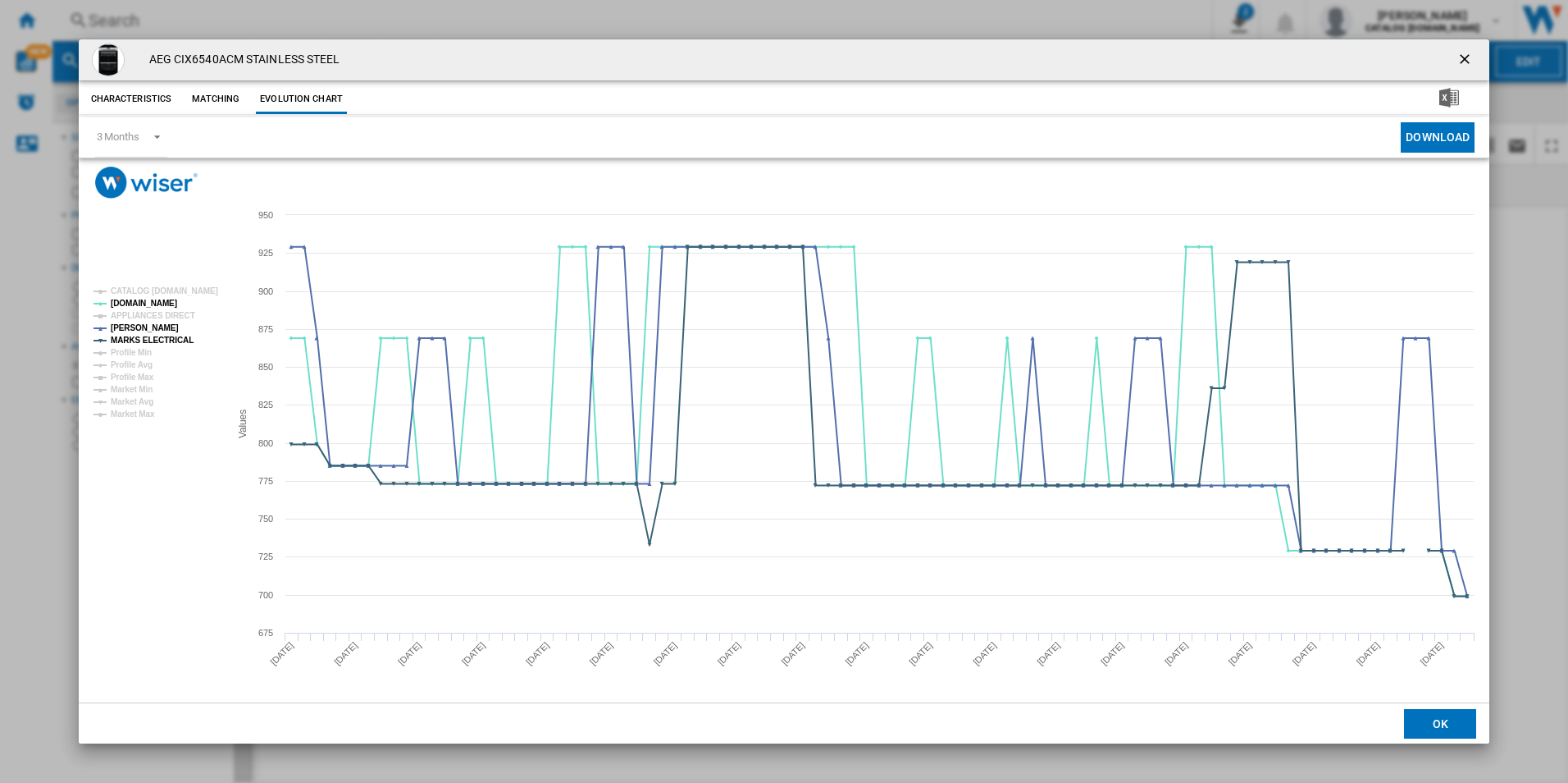
click at [174, 347] on rect "Product popup" at bounding box center [155, 353] width 136 height 145
click at [173, 342] on tspan "MARKS ELECTRICAL" at bounding box center [152, 340] width 83 height 9
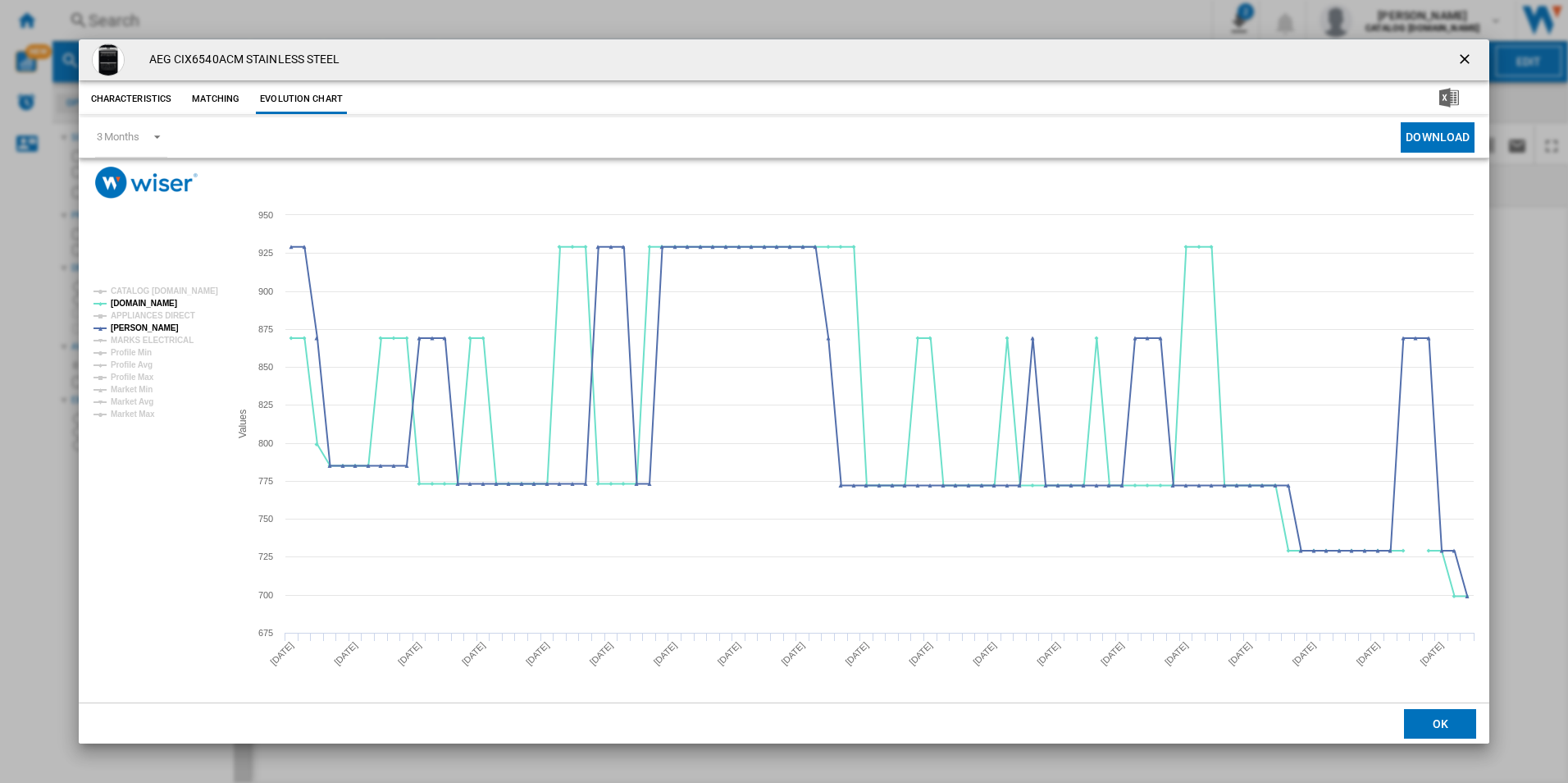
drag, startPoint x: 1467, startPoint y: 51, endPoint x: 1463, endPoint y: 31, distance: 20.4
click at [1466, 51] on ng-md-icon "getI18NText('BUTTONS.CLOSE_DIALOG')" at bounding box center [1465, 60] width 19 height 19
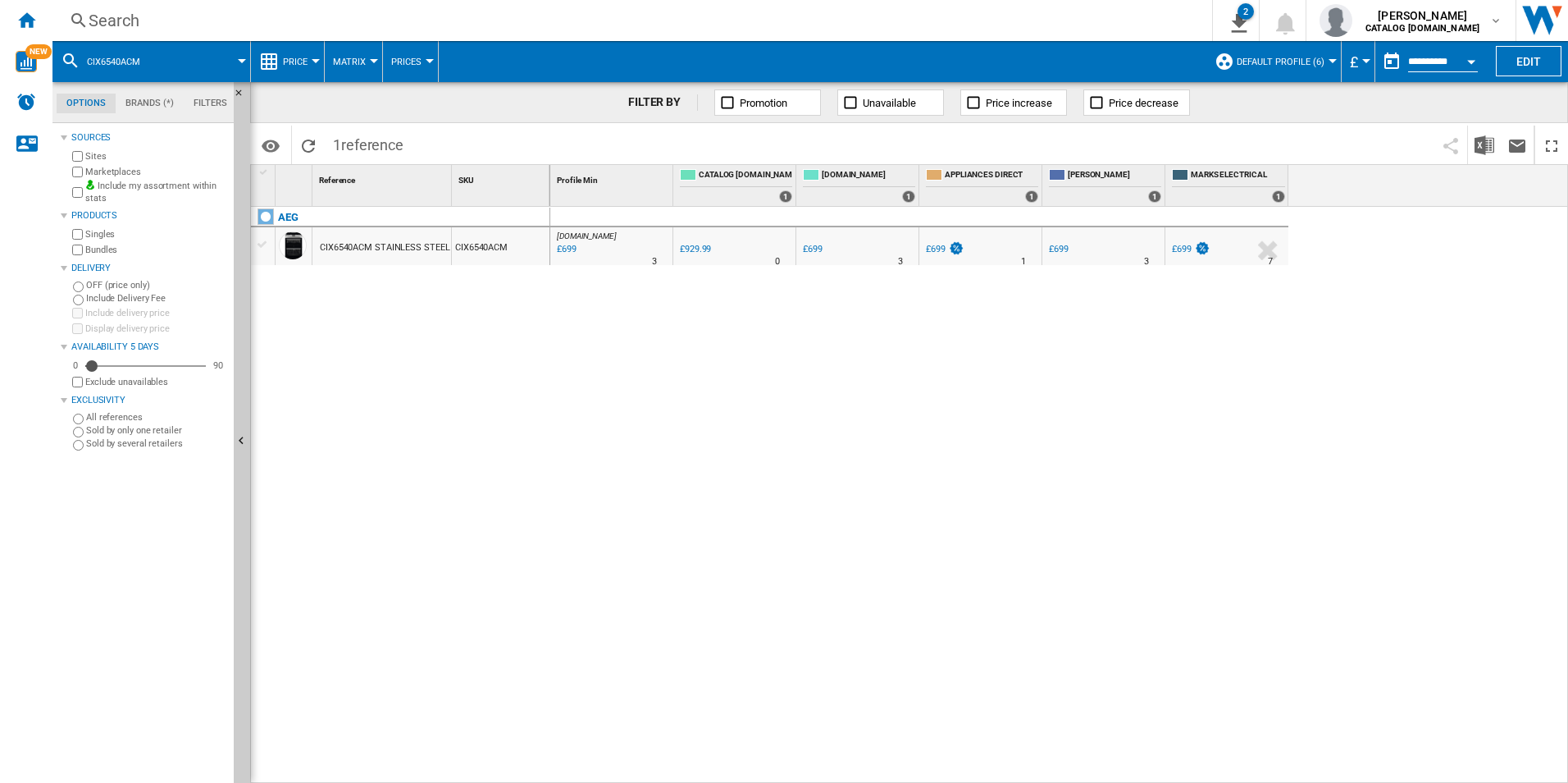
click at [1095, 29] on div "Search" at bounding box center [629, 20] width 1081 height 23
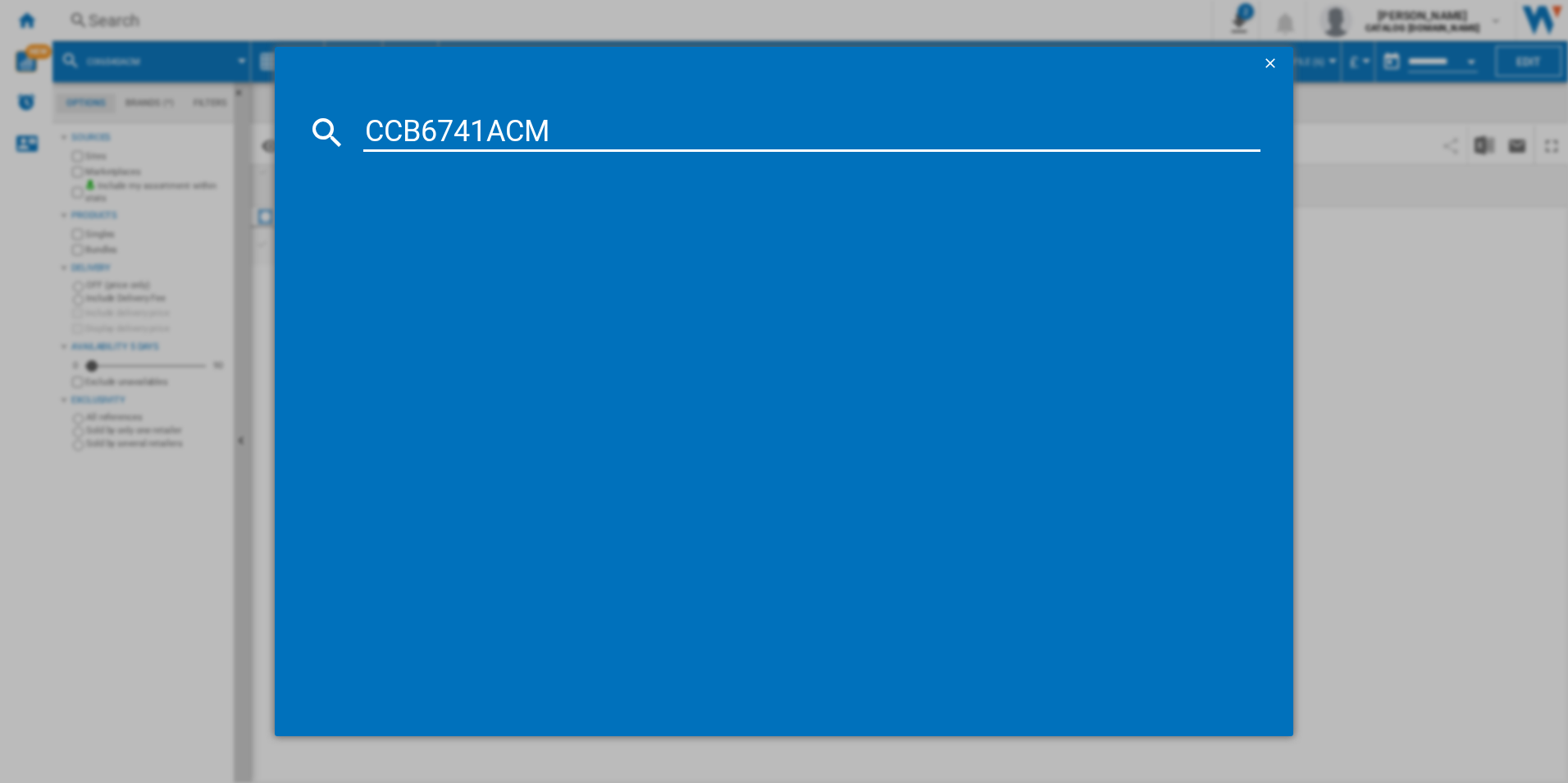
type input "CCB6741ACM"
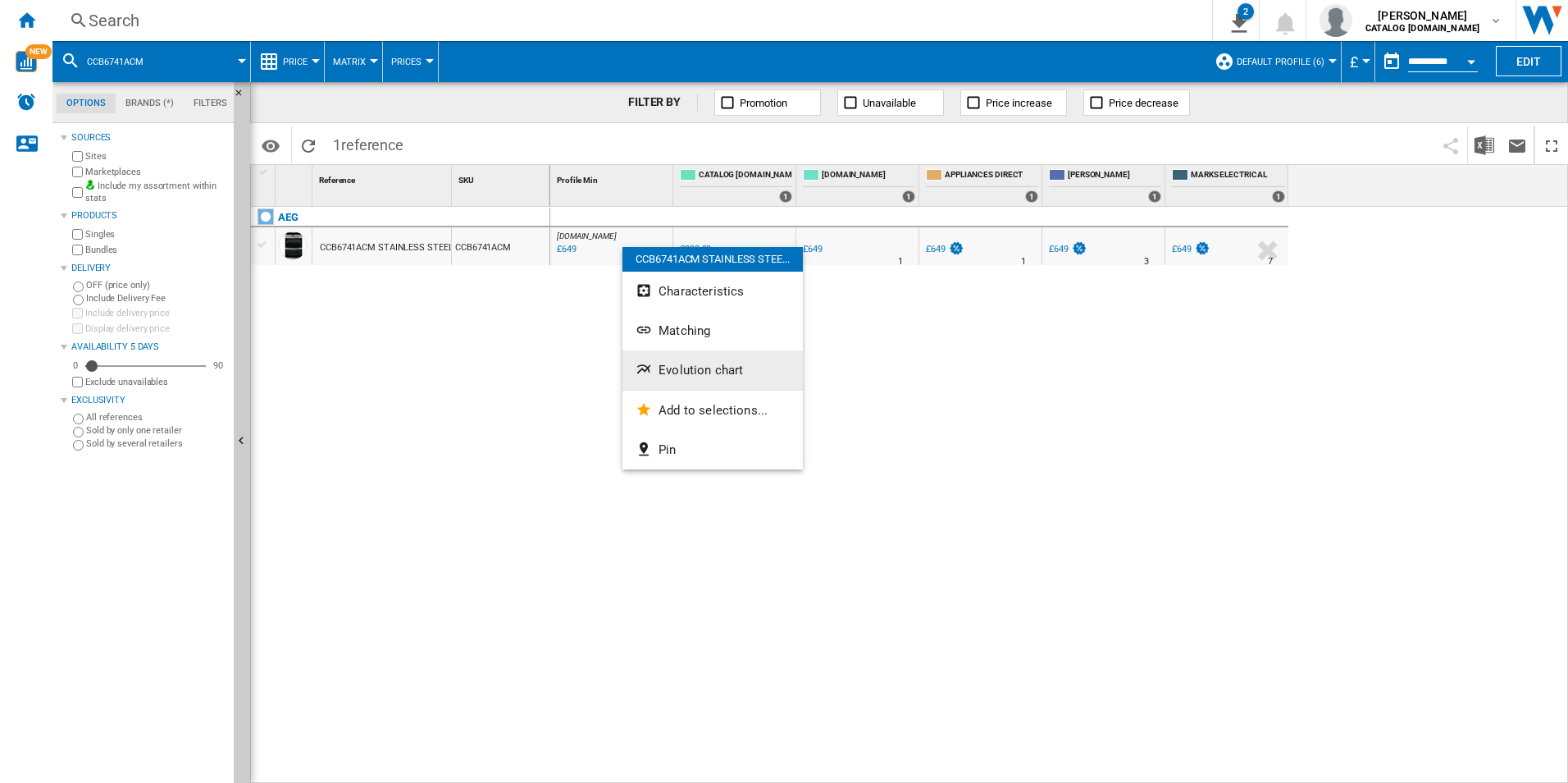
click at [708, 375] on span "Evolution chart" at bounding box center [700, 370] width 84 height 15
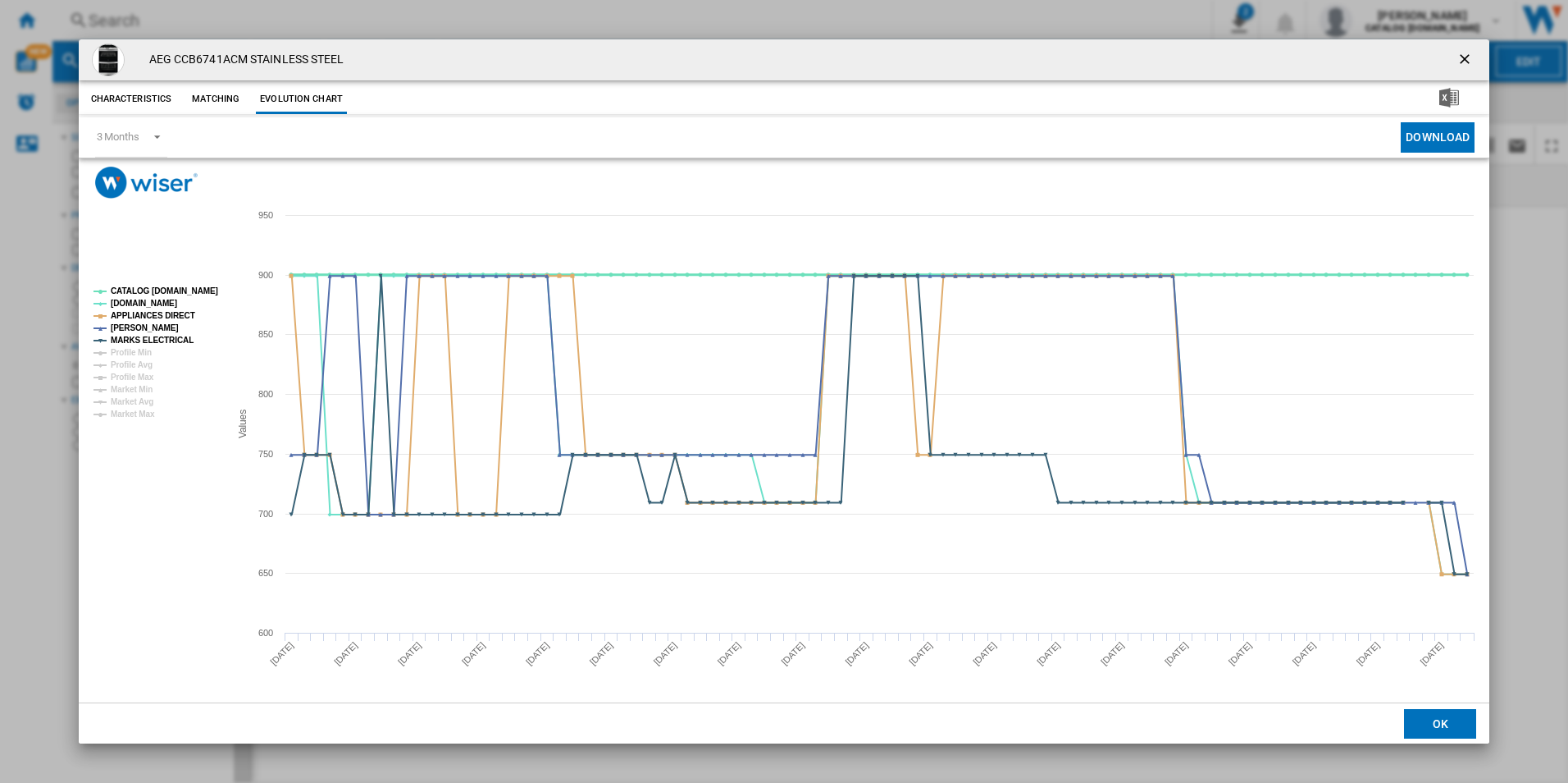
click at [203, 286] on tspan "CATALOG [DOMAIN_NAME]" at bounding box center [165, 290] width 108 height 9
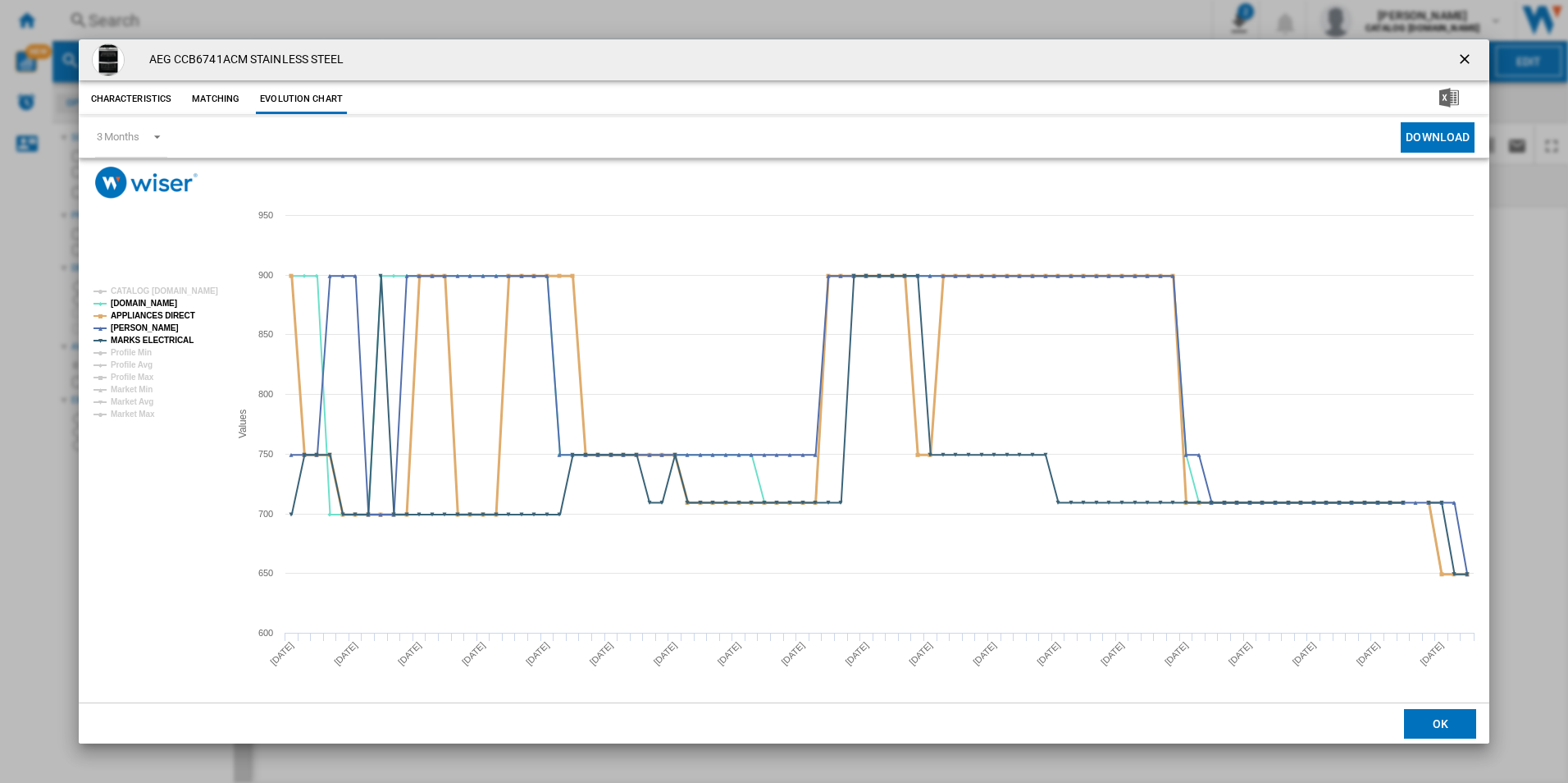
click at [179, 311] on tspan "APPLIANCES DIRECT" at bounding box center [153, 315] width 84 height 9
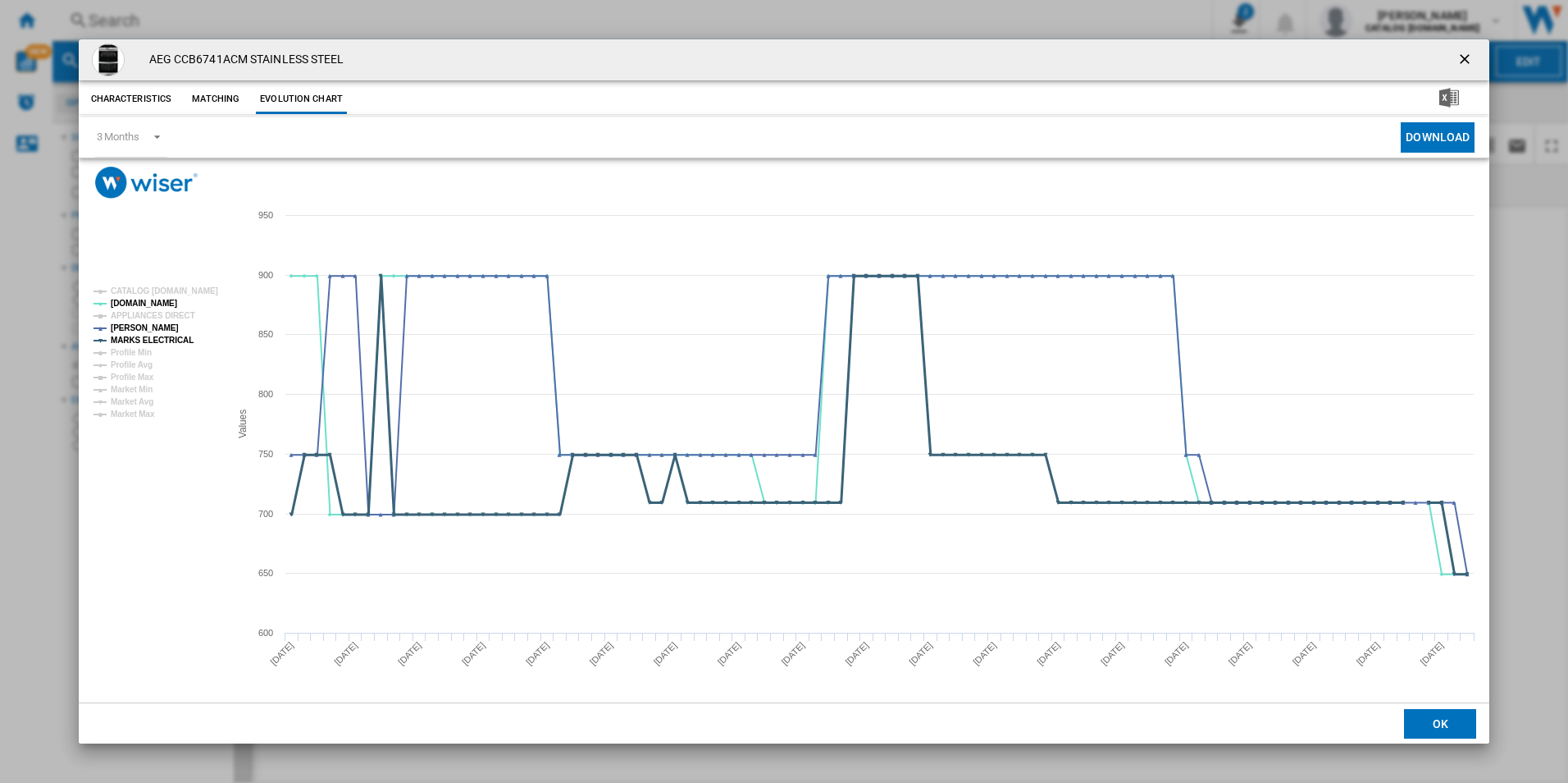
click at [180, 345] on tspan "MARKS ELECTRICAL" at bounding box center [152, 340] width 83 height 9
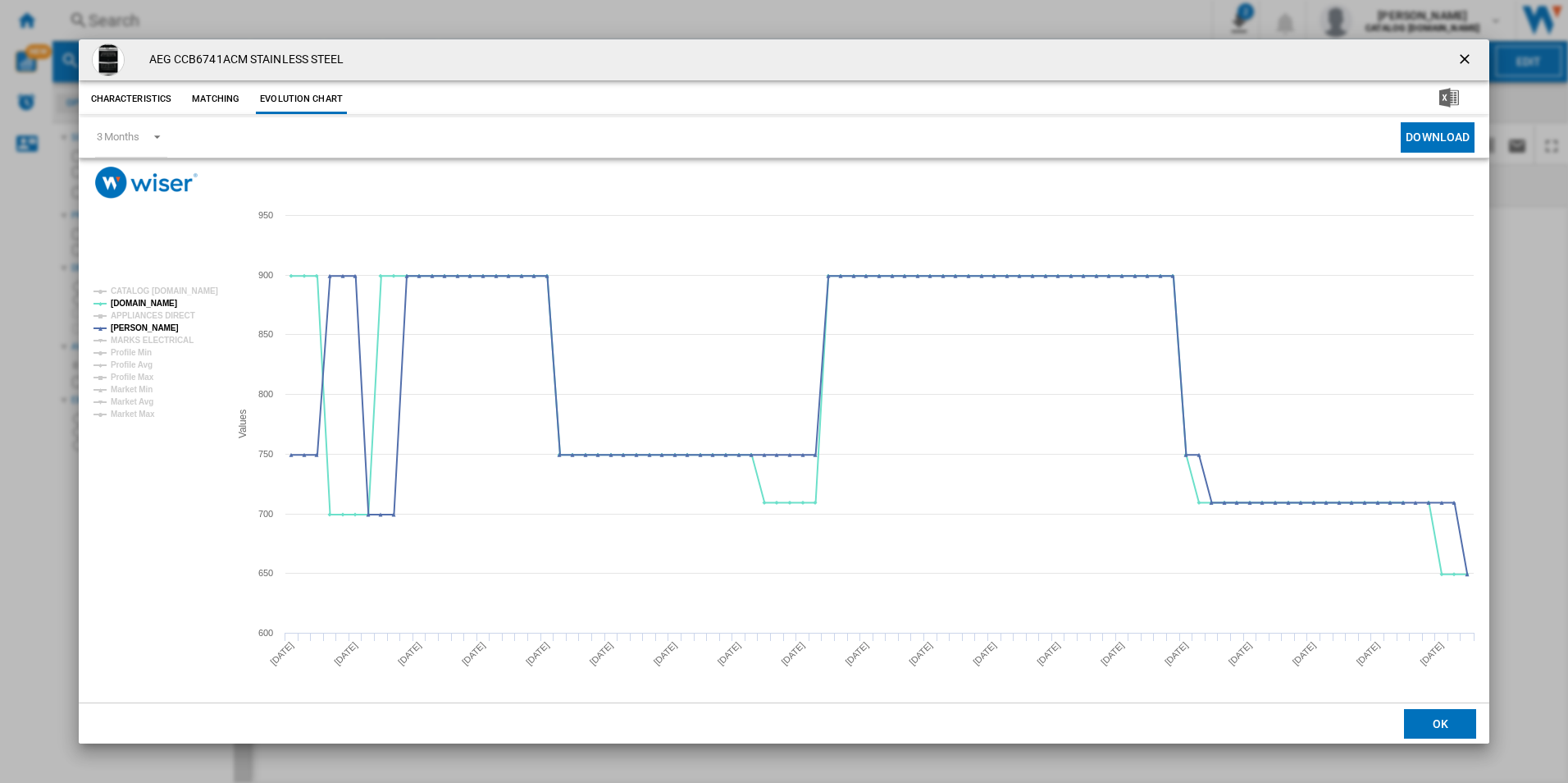
click at [1460, 59] on ng-md-icon "getI18NText('BUTTONS.CLOSE_DIALOG')" at bounding box center [1465, 60] width 19 height 19
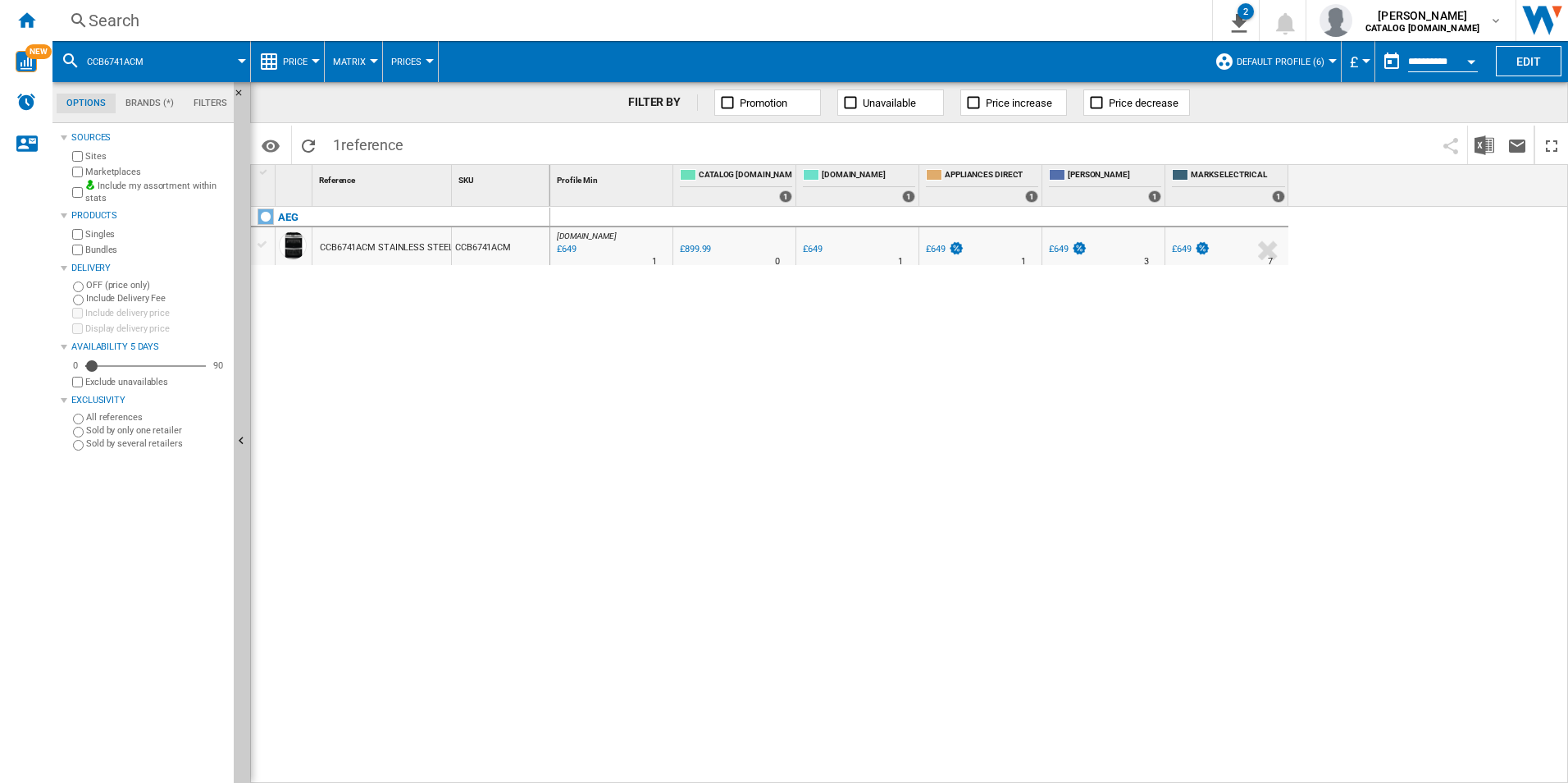
click at [1086, 17] on div "Search" at bounding box center [629, 20] width 1081 height 23
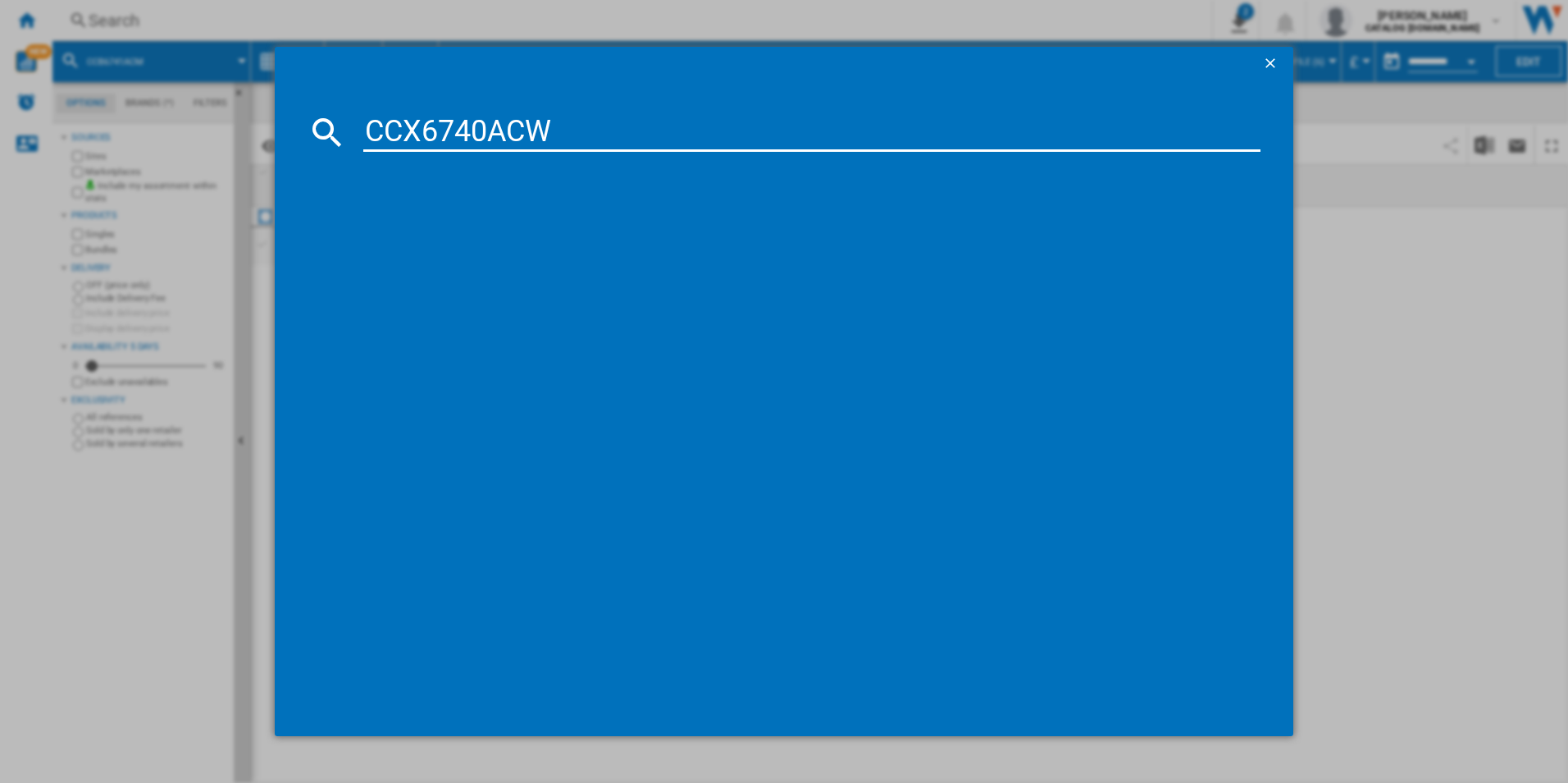
type input "CCX6740ACW"
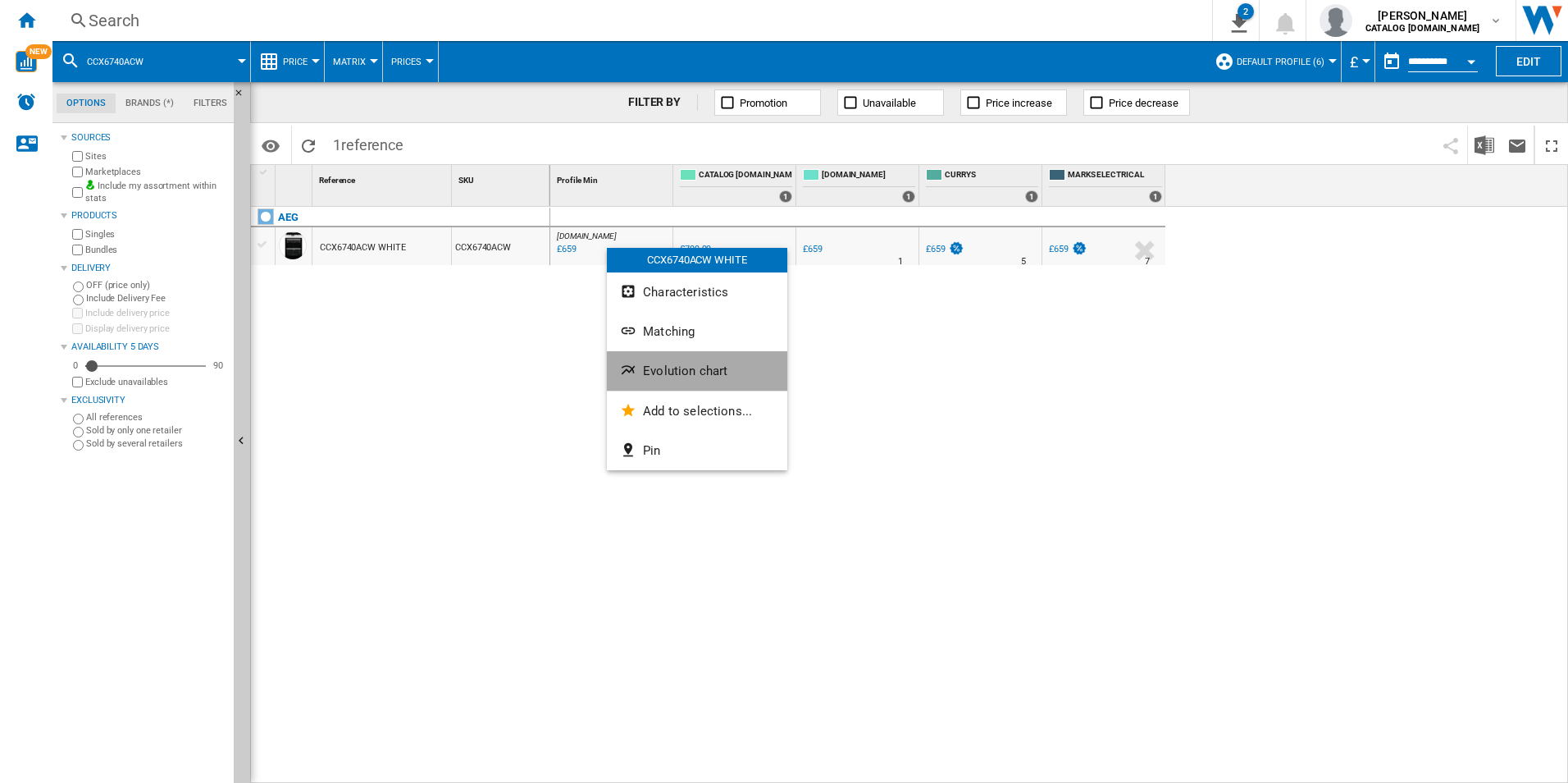
click at [658, 369] on span "Evolution chart" at bounding box center [685, 371] width 84 height 15
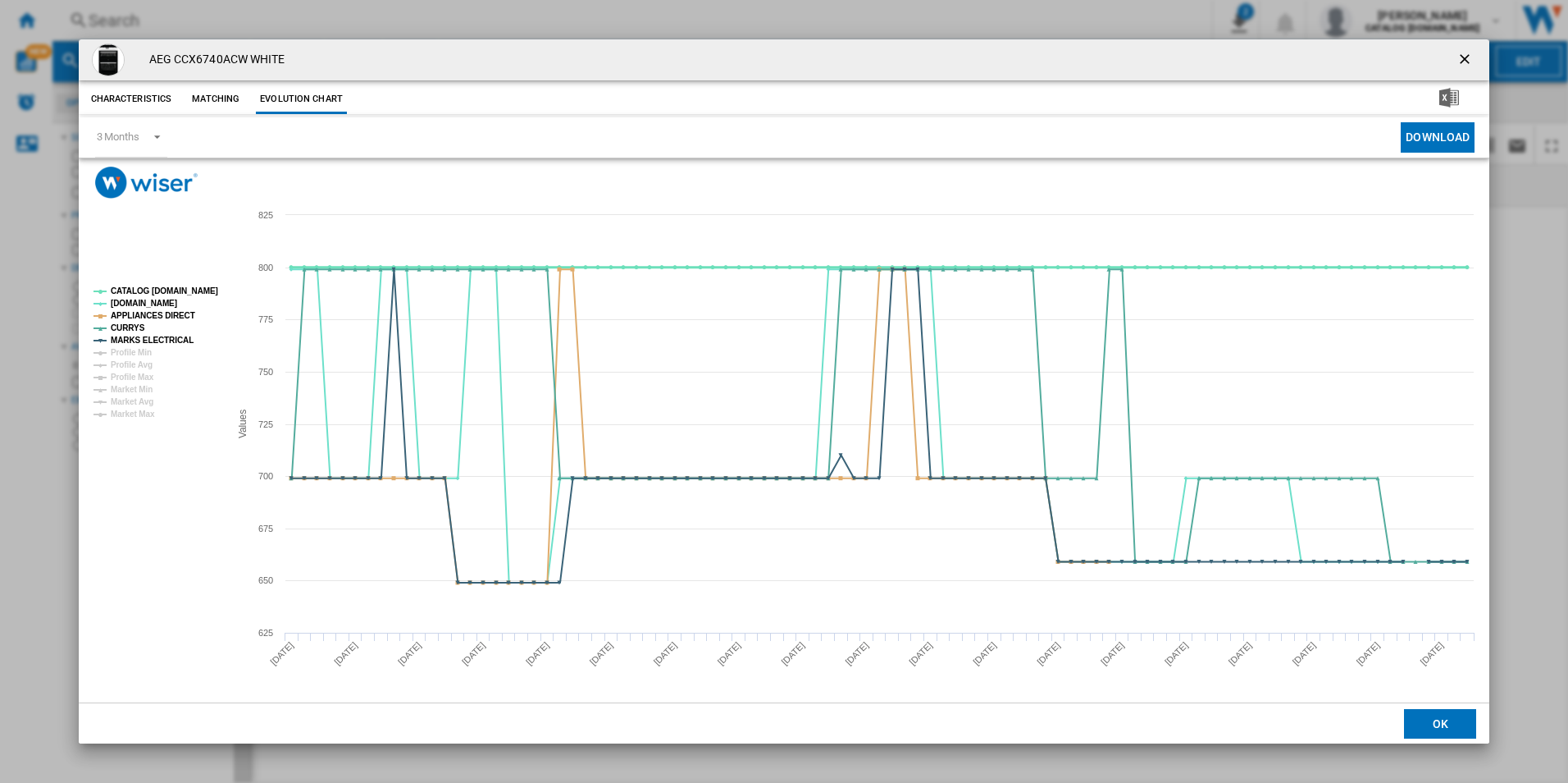
click at [182, 286] on tspan "CATALOG [DOMAIN_NAME]" at bounding box center [165, 290] width 108 height 9
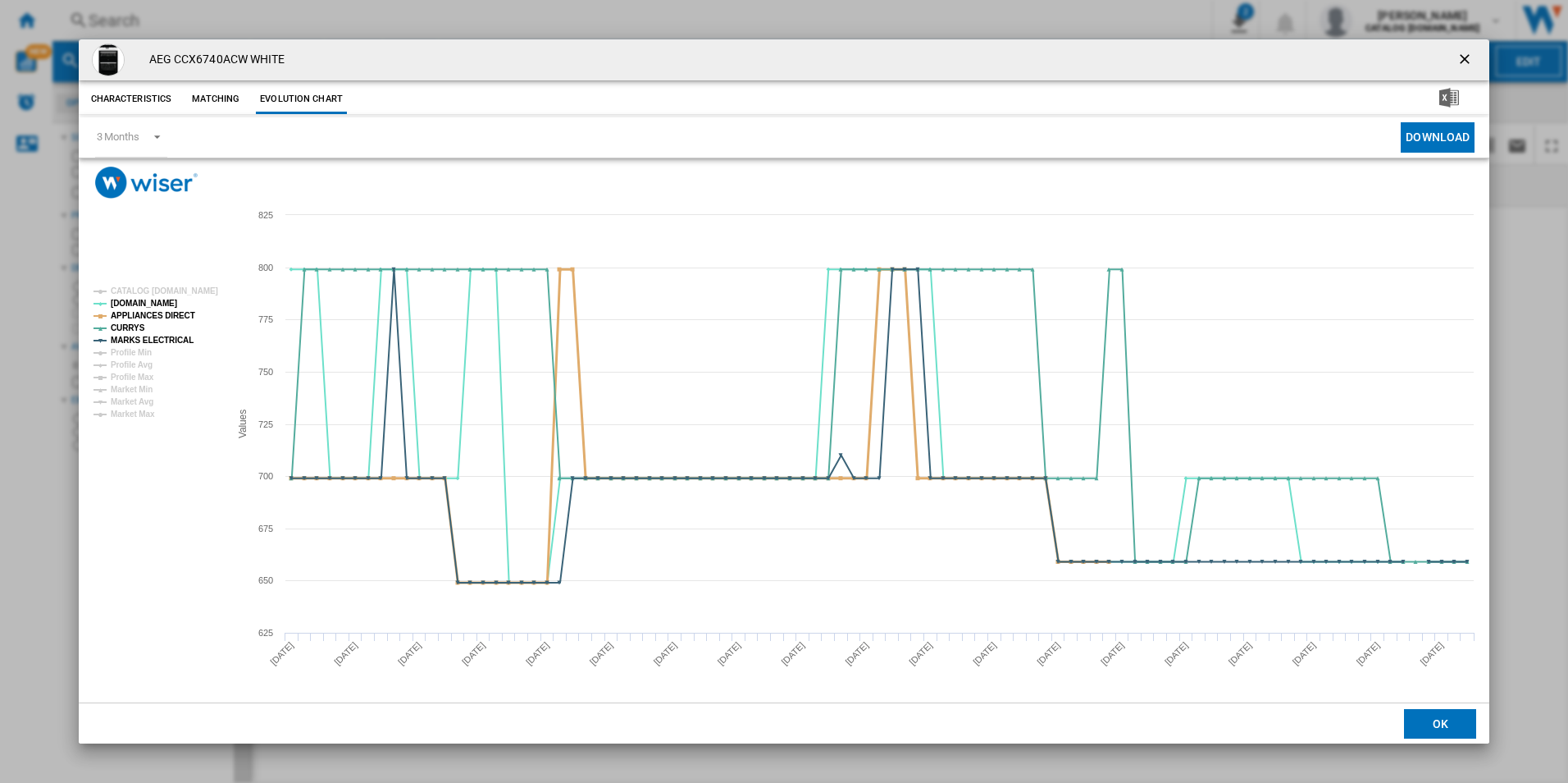
click at [182, 313] on tspan "APPLIANCES DIRECT" at bounding box center [153, 315] width 84 height 9
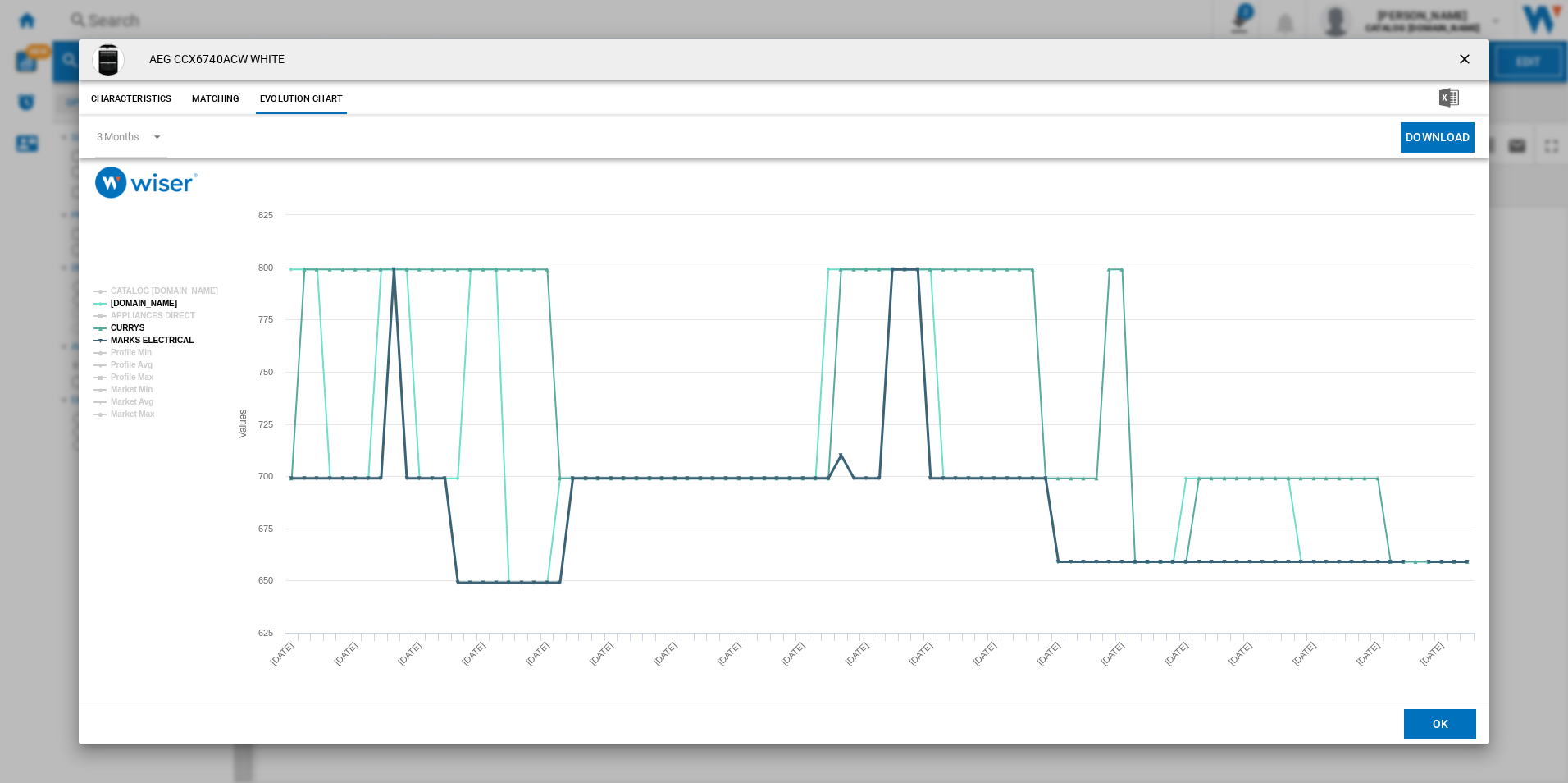
click at [175, 341] on tspan "MARKS ELECTRICAL" at bounding box center [152, 340] width 83 height 9
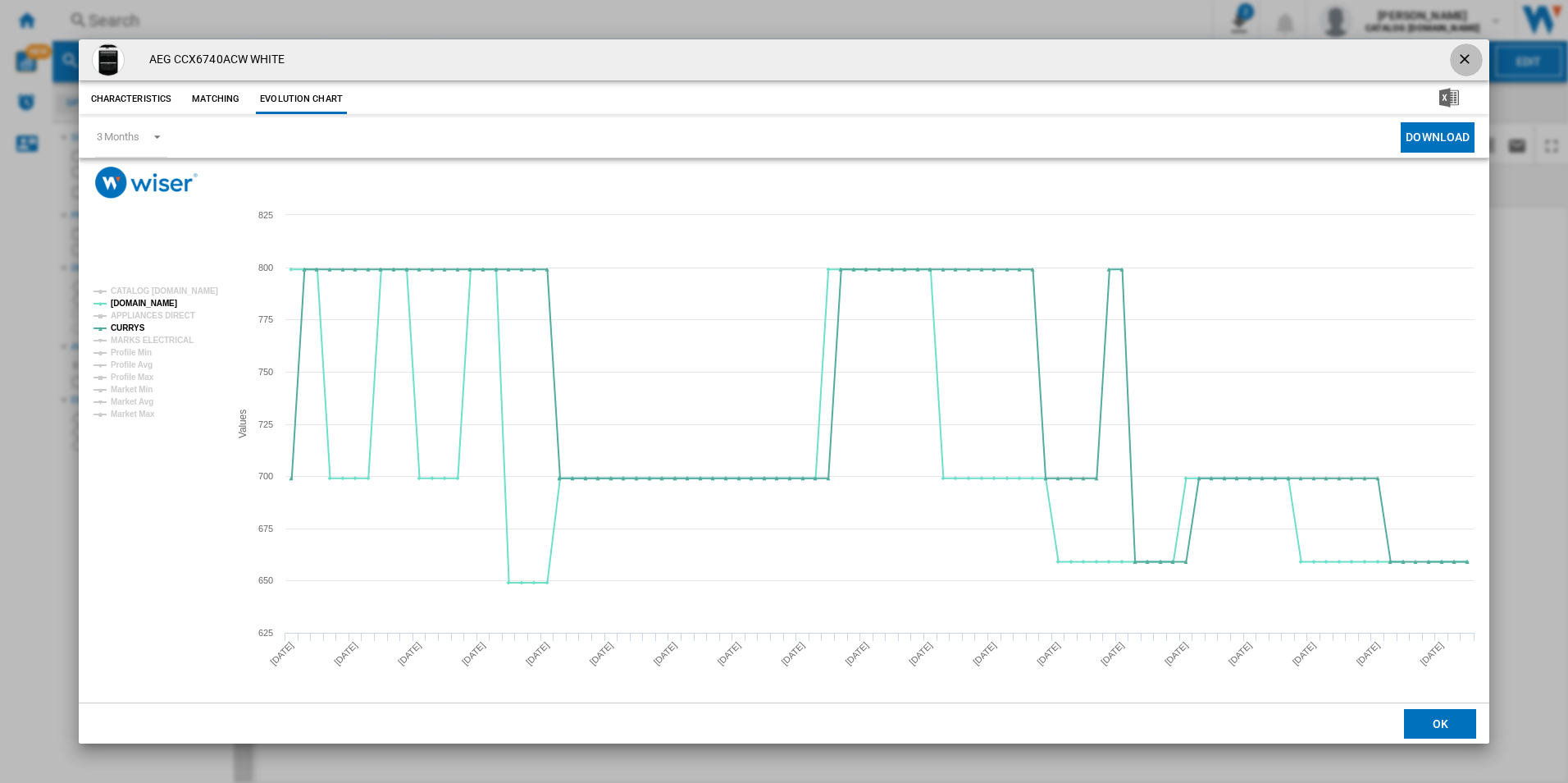
click at [1466, 57] on ng-md-icon "getI18NText('BUTTONS.CLOSE_DIALOG')" at bounding box center [1465, 60] width 19 height 19
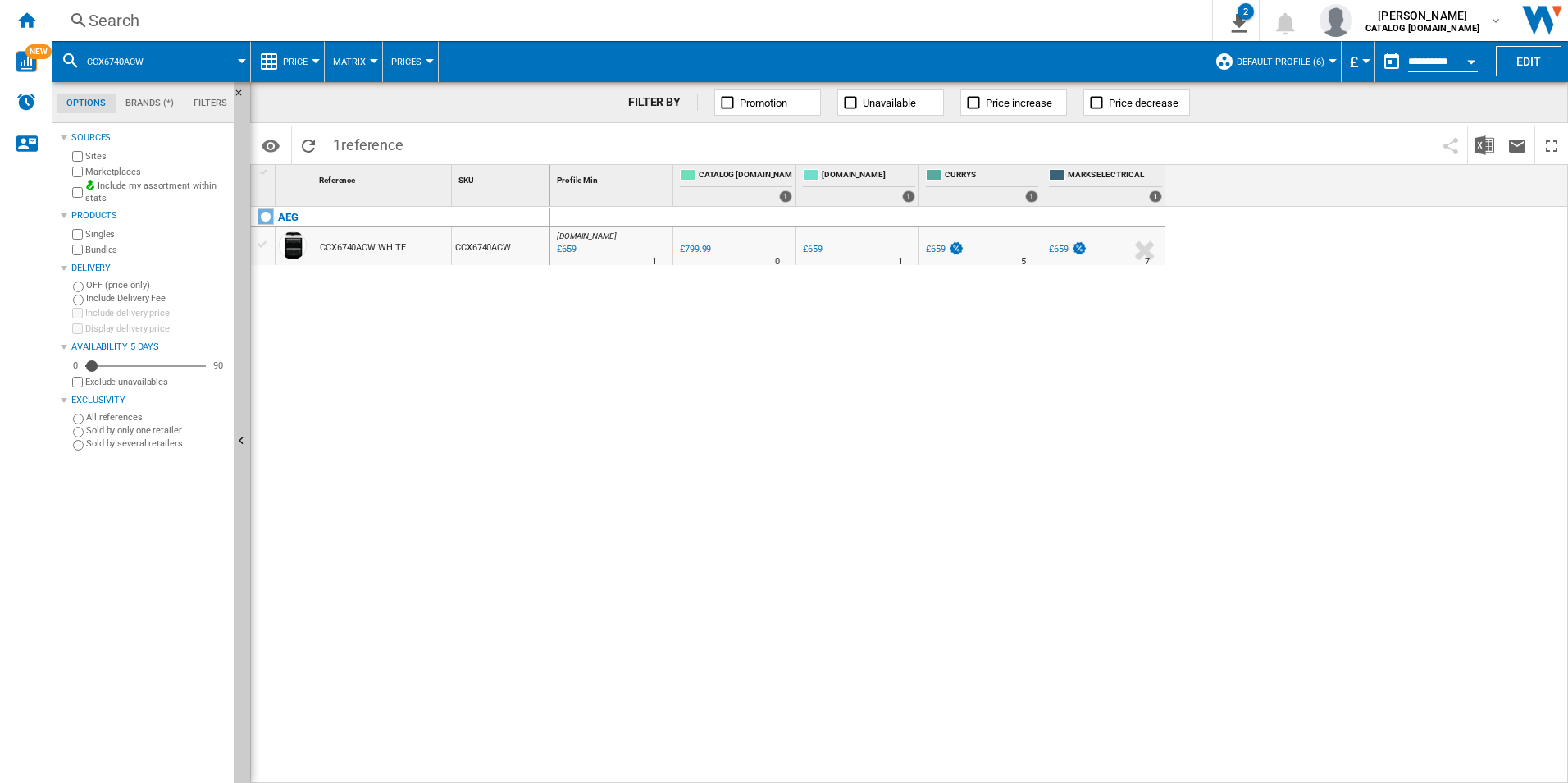
click at [638, 546] on div "AO.COM : AO -17.6 % £659 % N/A 1 AO.COM : AO 0.0 % £799.99 % N/A 0" at bounding box center [1060, 495] width 1019 height 577
click at [876, 532] on div "AO.COM : AO -17.6 % £659 % N/A 1 AO.COM : AO 0.0 % £799.99 % N/A 0" at bounding box center [1060, 495] width 1019 height 577
click at [1117, 484] on div "AO.COM : AO -17.6 % £659 % N/A 1 AO.COM : AO 0.0 % £799.99 % N/A 0" at bounding box center [1060, 495] width 1019 height 577
click at [1066, 434] on div "AO.COM : AO -17.6 % £659 % N/A 1 AO.COM : AO 0.0 % £799.99 % N/A 0" at bounding box center [1060, 495] width 1019 height 577
click at [668, 492] on div "AO.COM : AO -17.6 % £659 % N/A 1 AO.COM : AO 0.0 % £799.99 % N/A 0" at bounding box center [1060, 495] width 1019 height 577
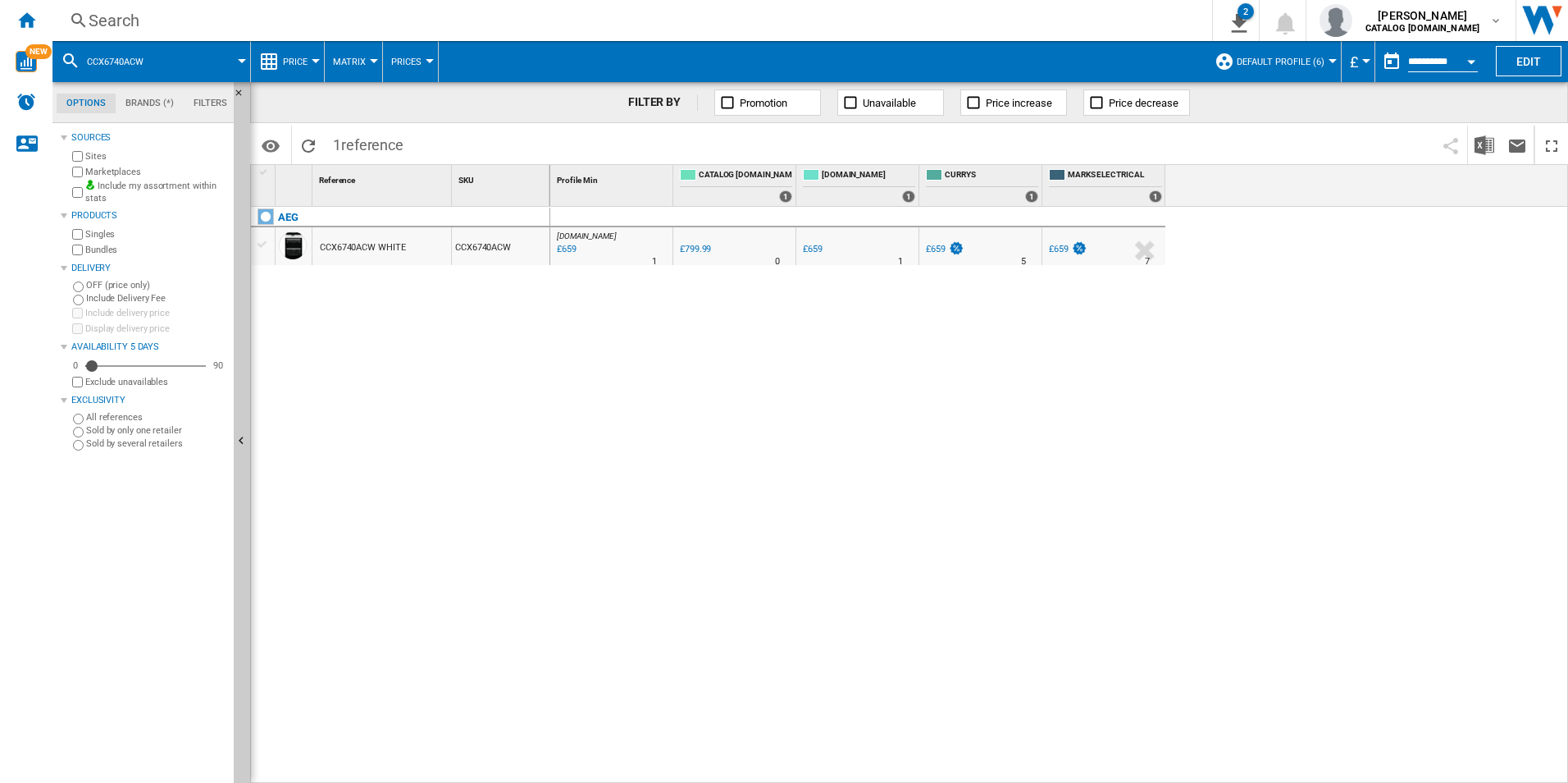
click at [1097, 520] on div "AO.COM : AO -17.6 % £659 % N/A 1 AO.COM : AO 0.0 % £799.99 % N/A 0" at bounding box center [1060, 495] width 1019 height 577
click at [1164, 447] on div "AO.COM : AO -17.6 % £659 % N/A 1 AO.COM : AO 0.0 % £799.99 % N/A 0" at bounding box center [1060, 495] width 1019 height 577
click at [478, 392] on div "AEG CCX6740ACW WHITE CCX6740ACW" at bounding box center [400, 490] width 299 height 568
click at [570, 447] on div "AO.COM : AO -17.6 % £659 % N/A 1 AO.COM : AO 0.0 % £799.99 % N/A 0" at bounding box center [1060, 495] width 1019 height 577
click at [494, 12] on div "Search" at bounding box center [629, 20] width 1081 height 23
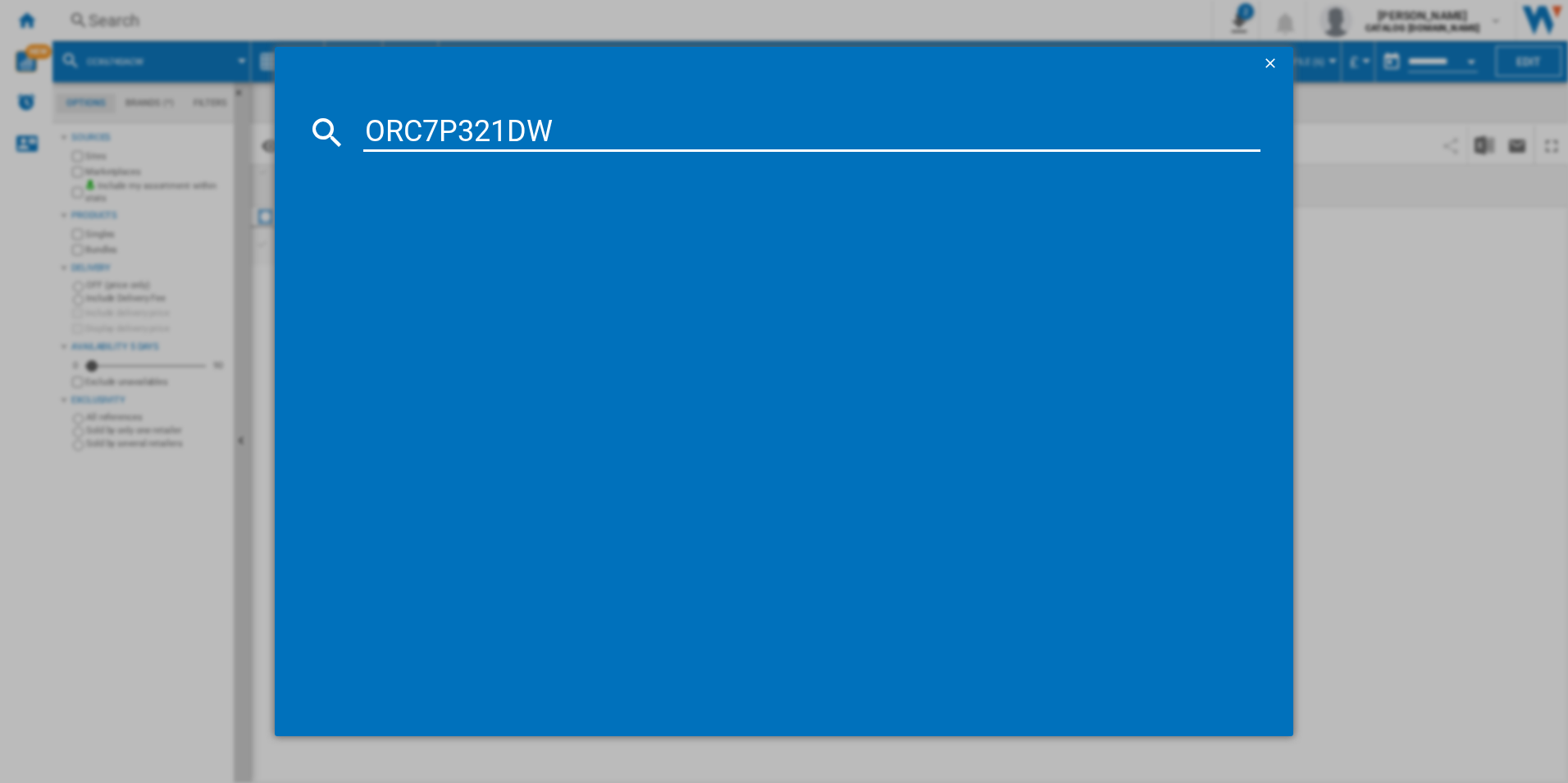
type input "ORC7P321DW"
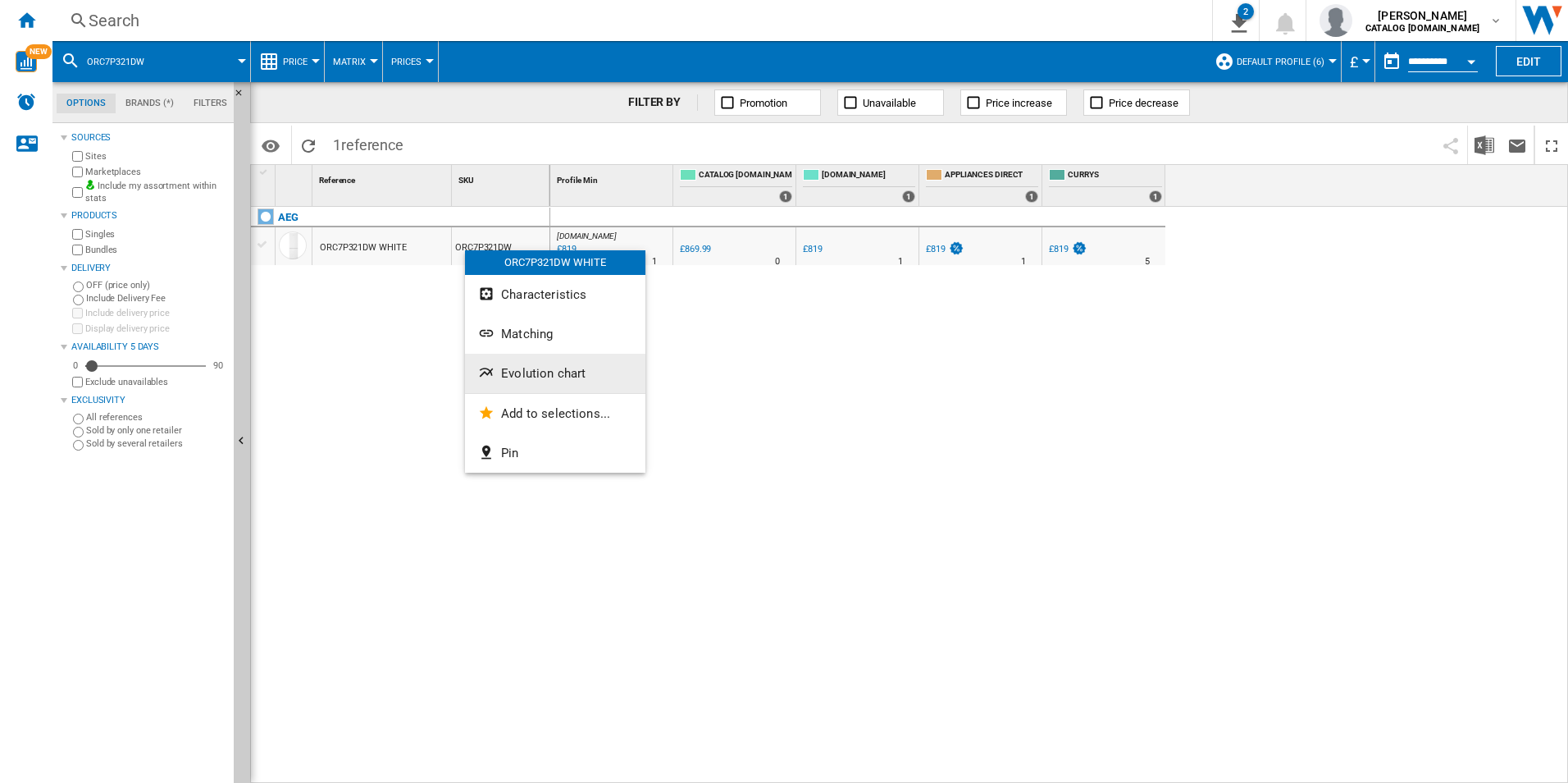
click at [551, 384] on button "Evolution chart" at bounding box center [555, 373] width 181 height 40
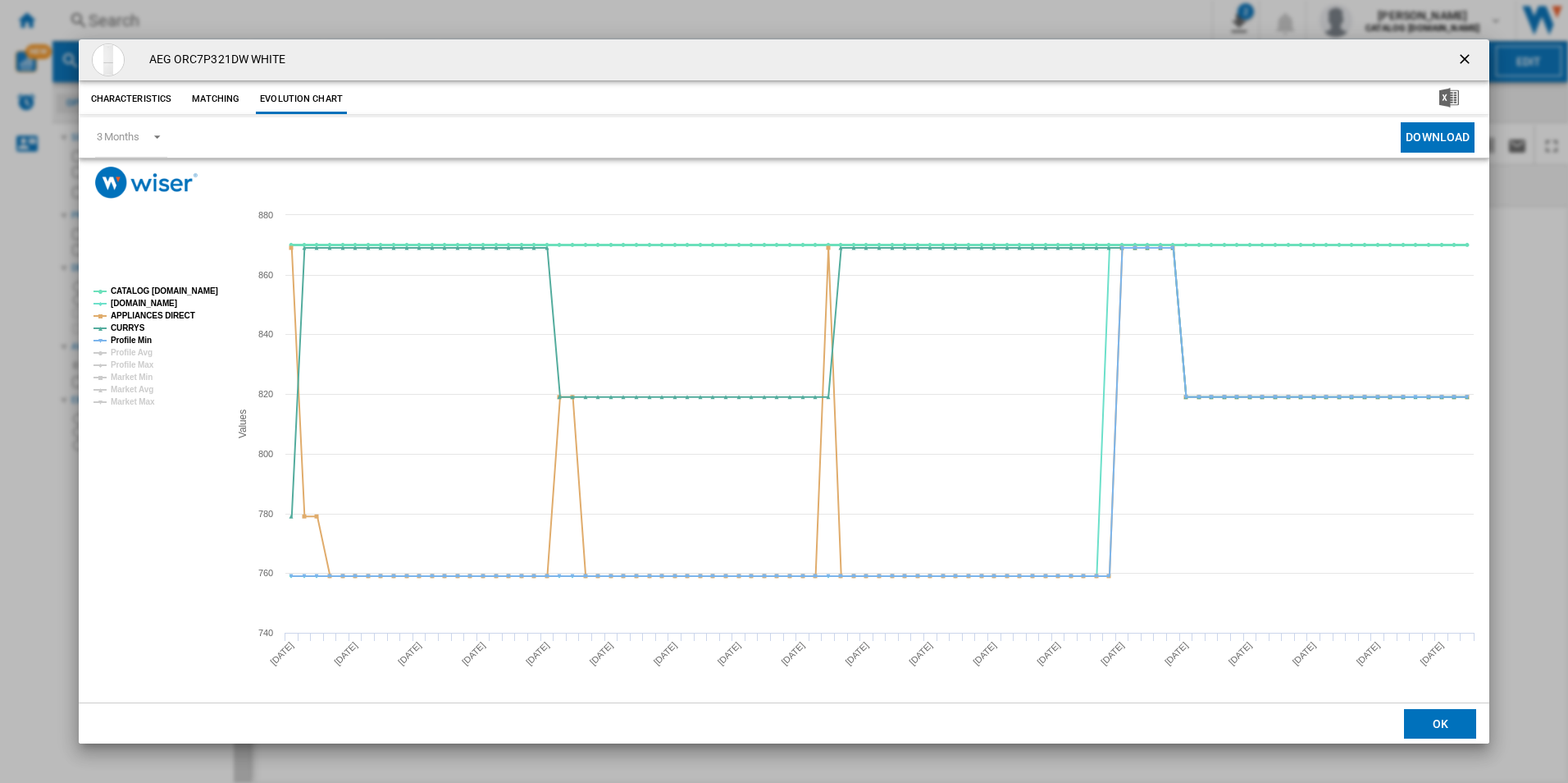
click at [183, 293] on tspan "CATALOG [DOMAIN_NAME]" at bounding box center [165, 290] width 108 height 9
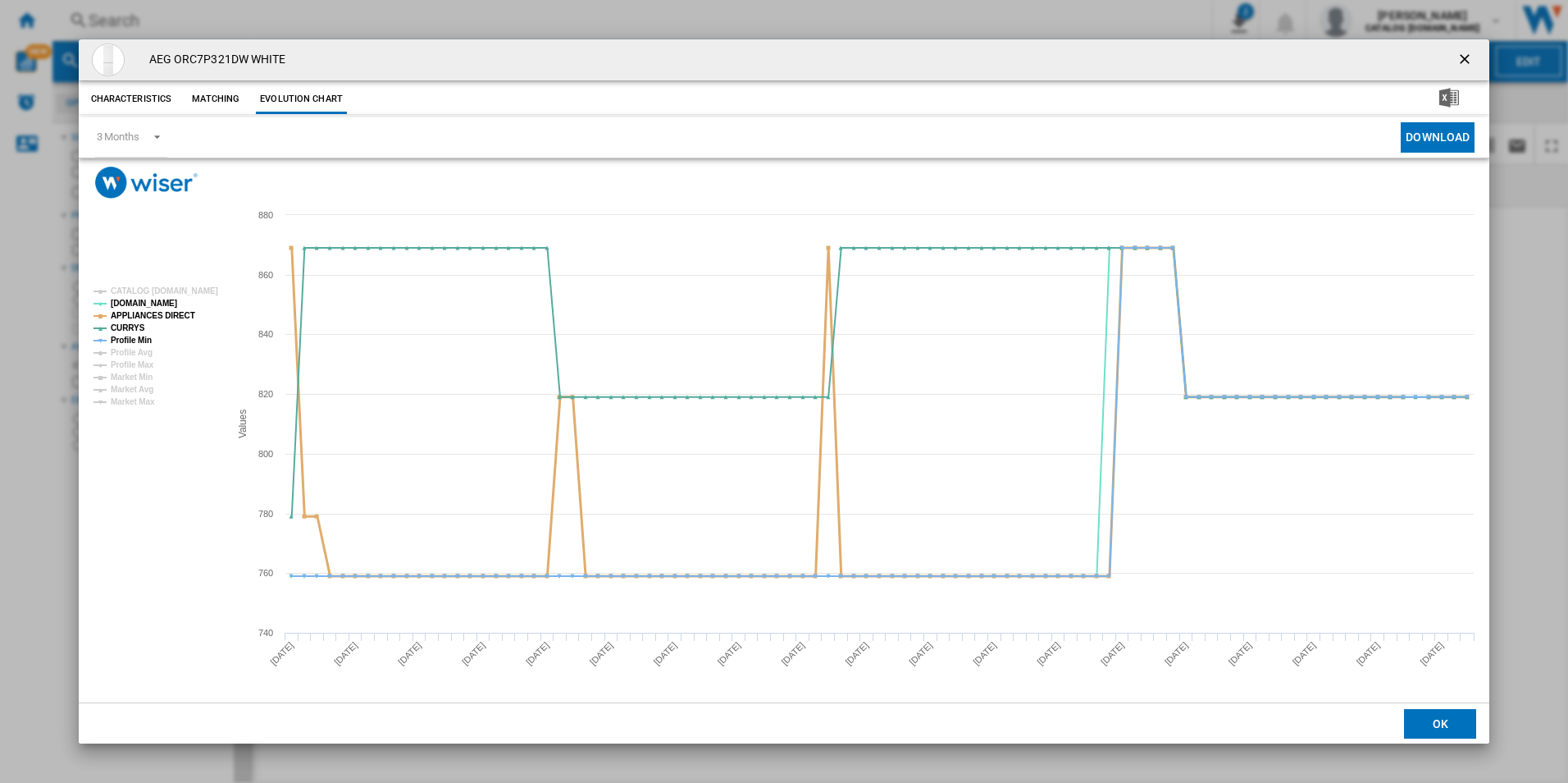
click at [171, 315] on tspan "APPLIANCES DIRECT" at bounding box center [153, 315] width 84 height 9
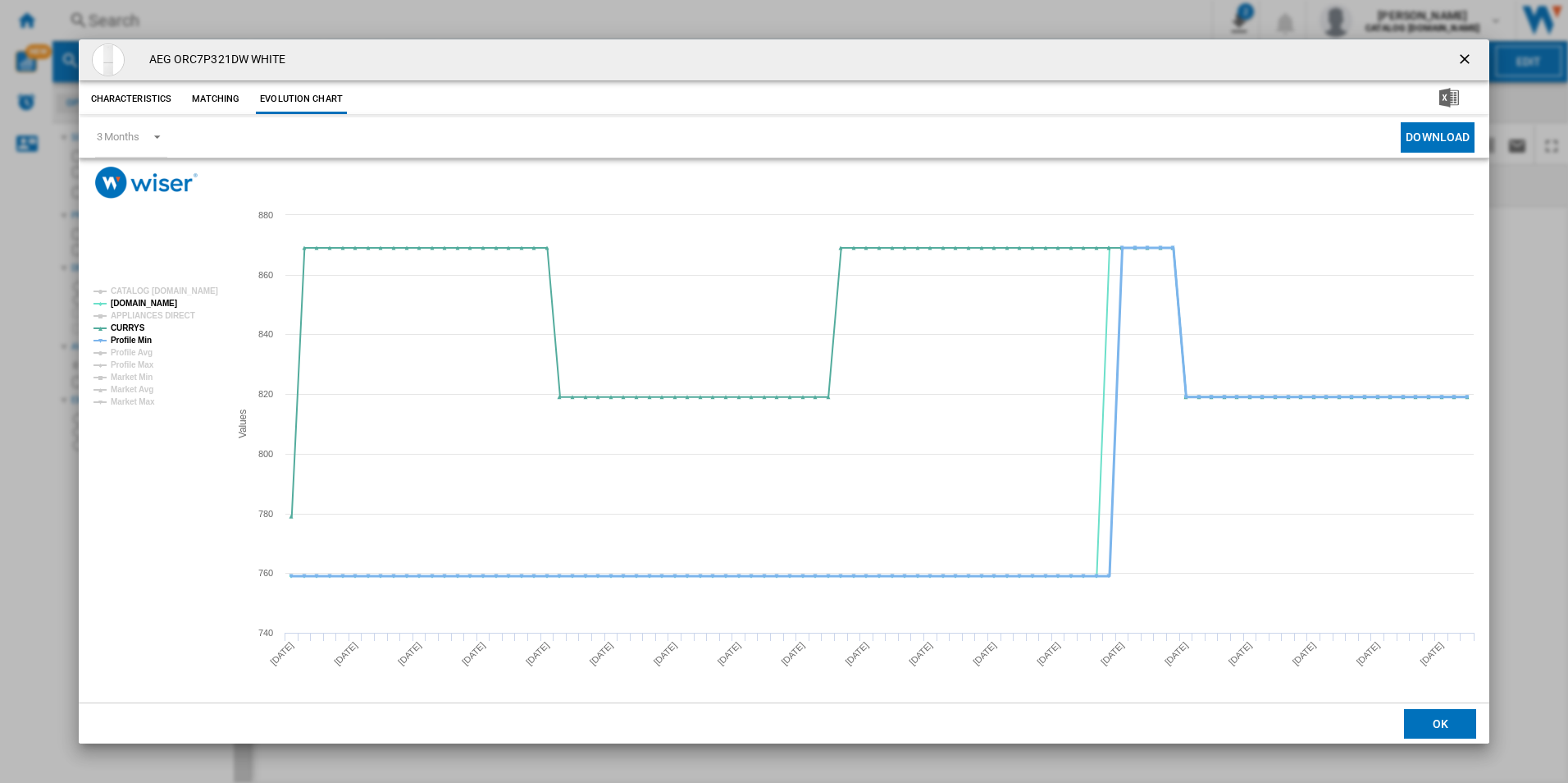
click at [144, 340] on tspan "Profile Min" at bounding box center [131, 340] width 41 height 9
click at [1464, 53] on ng-md-icon "getI18NText('BUTTONS.CLOSE_DIALOG')" at bounding box center [1465, 60] width 19 height 19
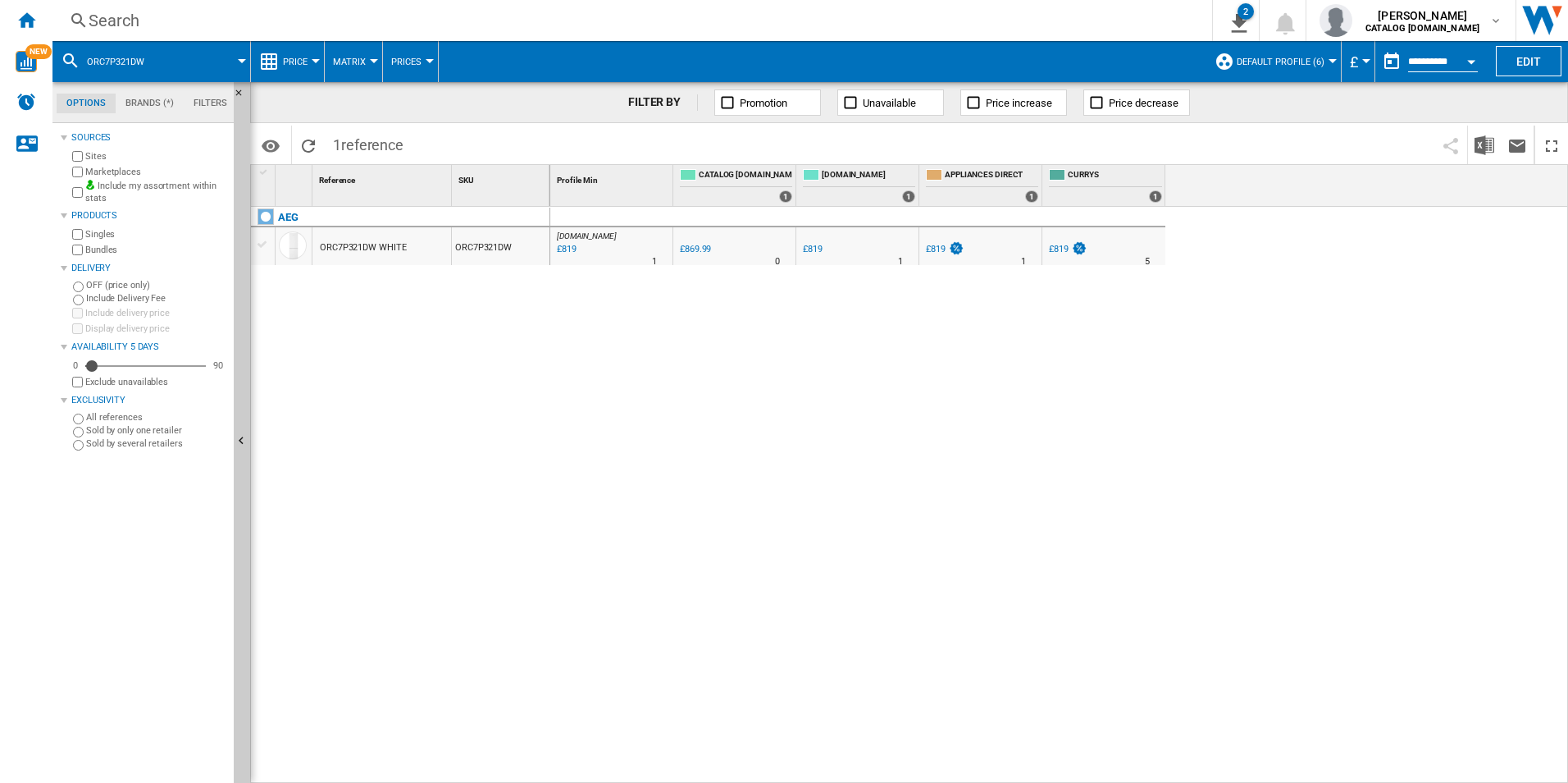
click at [789, 383] on div "AO.COM : AO -5.9 % £819 % N/A 1 AO.COM : AO 0.0 % £869.99 % N/A 0" at bounding box center [1060, 495] width 1019 height 577
click at [836, 367] on div "AO.COM : AO -5.9 % £819 % N/A 1 AO.COM : AO 0.0 % £869.99 % N/A 0" at bounding box center [1060, 495] width 1019 height 577
